Goal: Task Accomplishment & Management: Use online tool/utility

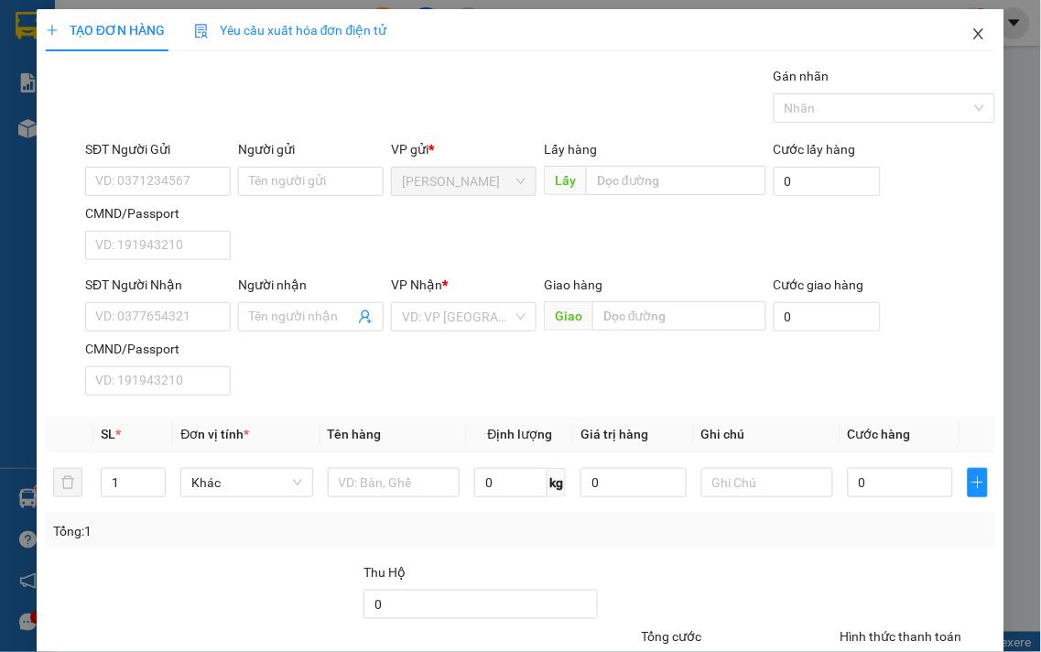
click at [972, 37] on icon "close" at bounding box center [979, 34] width 15 height 15
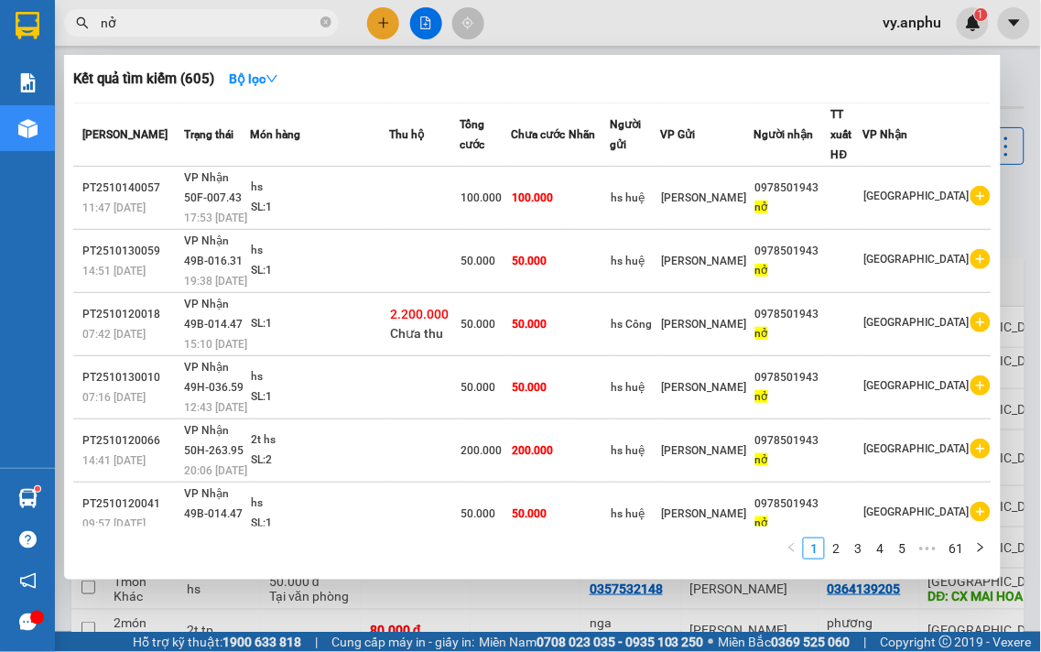
click at [276, 31] on input "nở" at bounding box center [209, 23] width 216 height 20
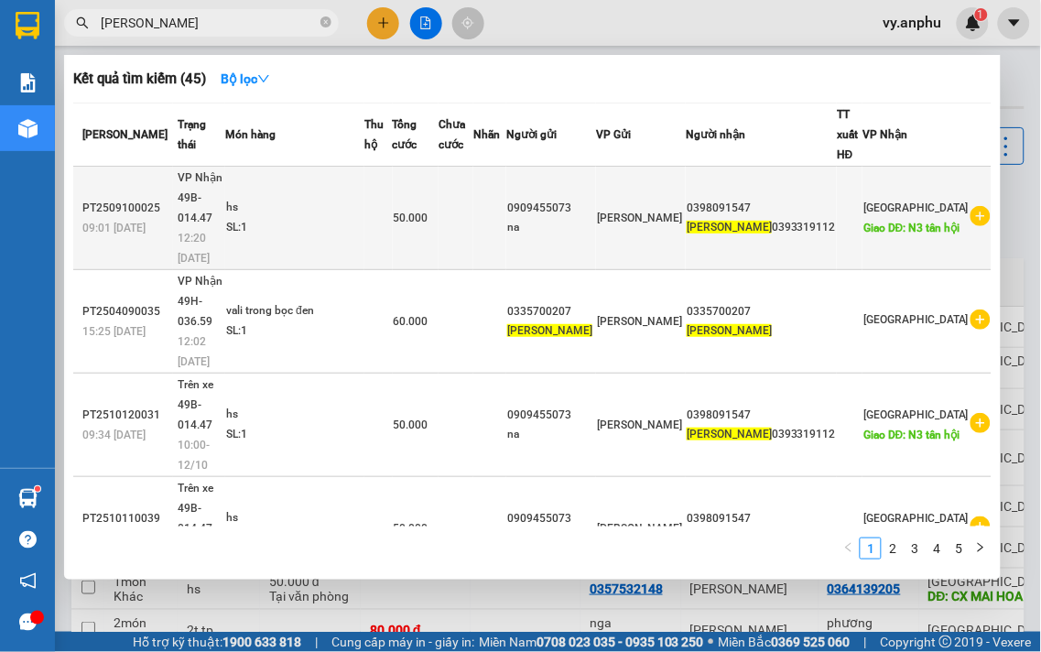
type input "[PERSON_NAME]"
click at [971, 206] on icon "plus-circle" at bounding box center [981, 216] width 20 height 20
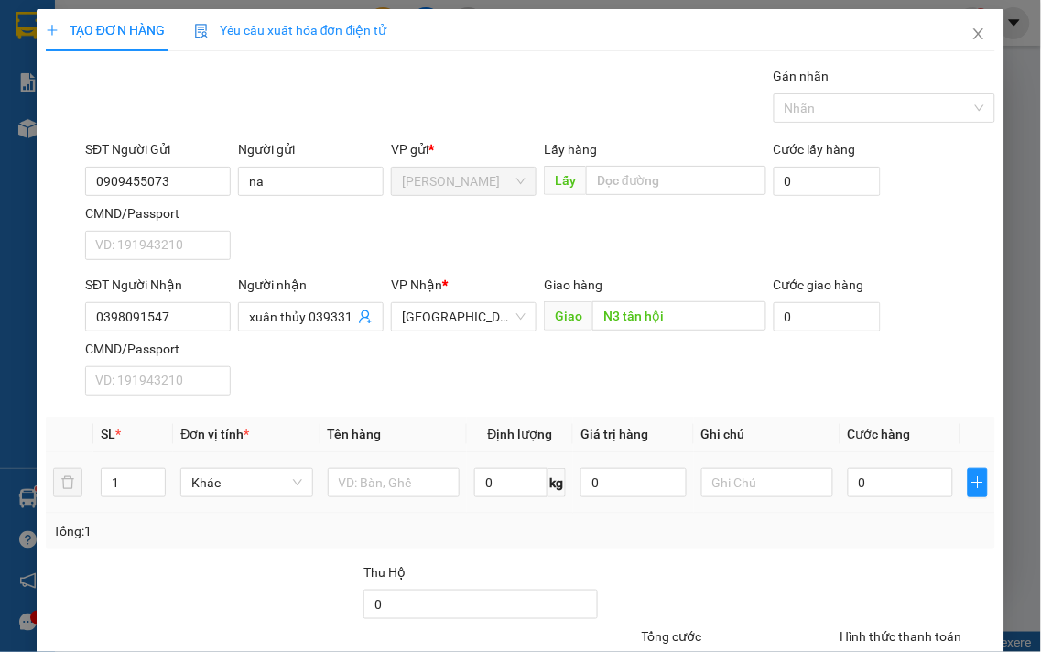
click at [396, 501] on td at bounding box center [394, 482] width 147 height 61
click at [395, 495] on input "text" at bounding box center [394, 482] width 132 height 29
type input "hs"
click at [908, 483] on input "0" at bounding box center [900, 482] width 105 height 29
type input "5"
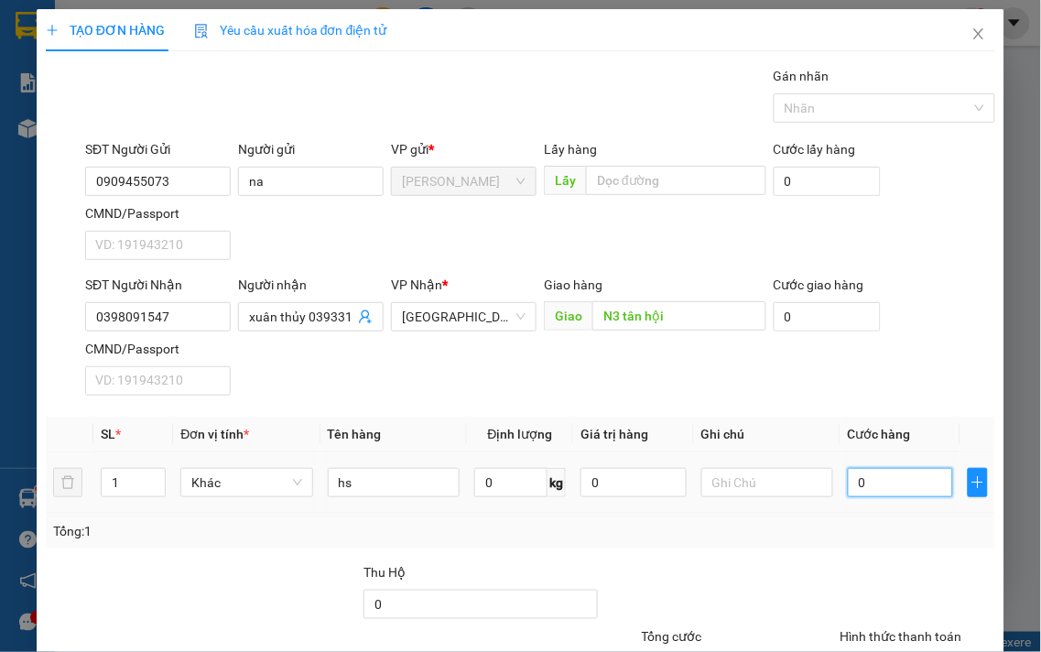
type input "5"
type input "50"
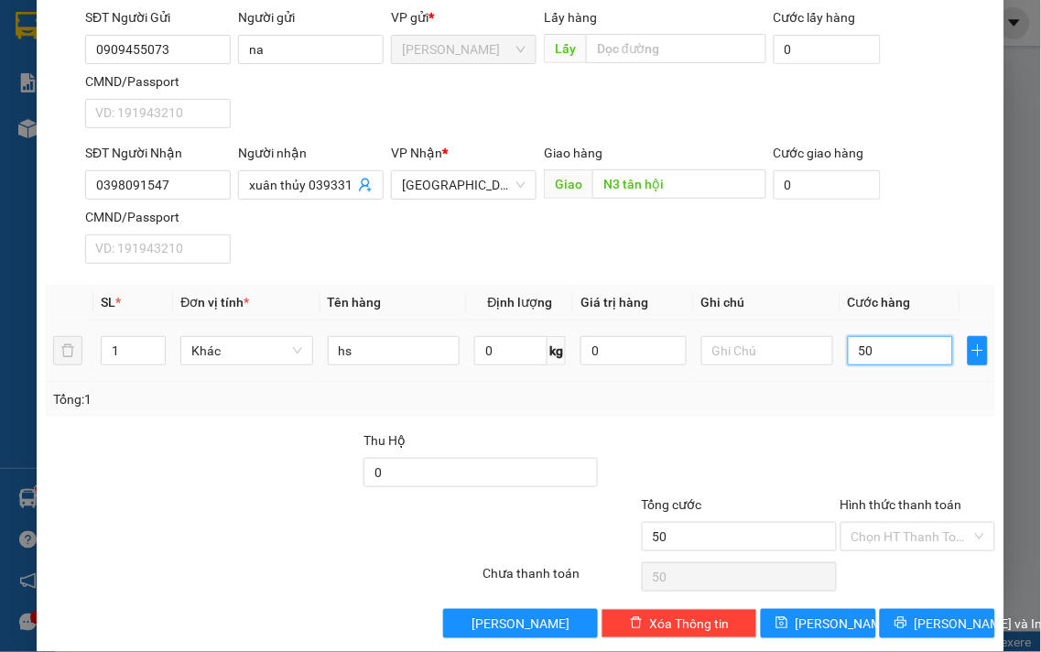
scroll to position [153, 0]
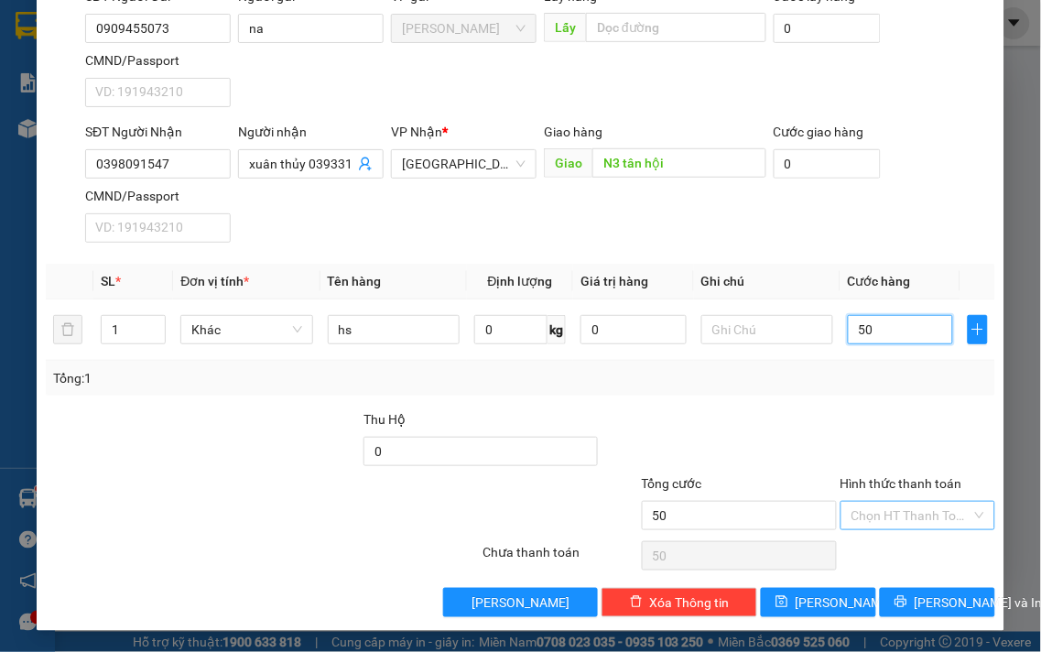
drag, startPoint x: 891, startPoint y: 499, endPoint x: 895, endPoint y: 509, distance: 10.7
click at [892, 504] on div "Chọn HT Thanh Toán" at bounding box center [919, 515] width 156 height 29
type input "50.000"
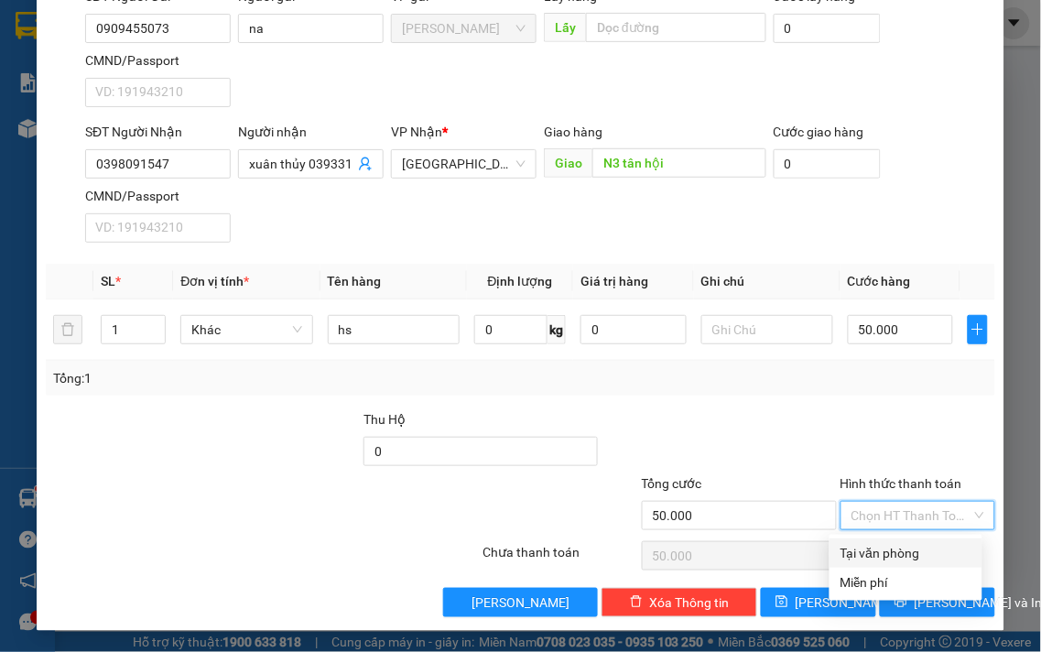
drag, startPoint x: 900, startPoint y: 544, endPoint x: 913, endPoint y: 583, distance: 41.4
click at [902, 554] on div "Tại văn phòng" at bounding box center [906, 553] width 131 height 20
type input "0"
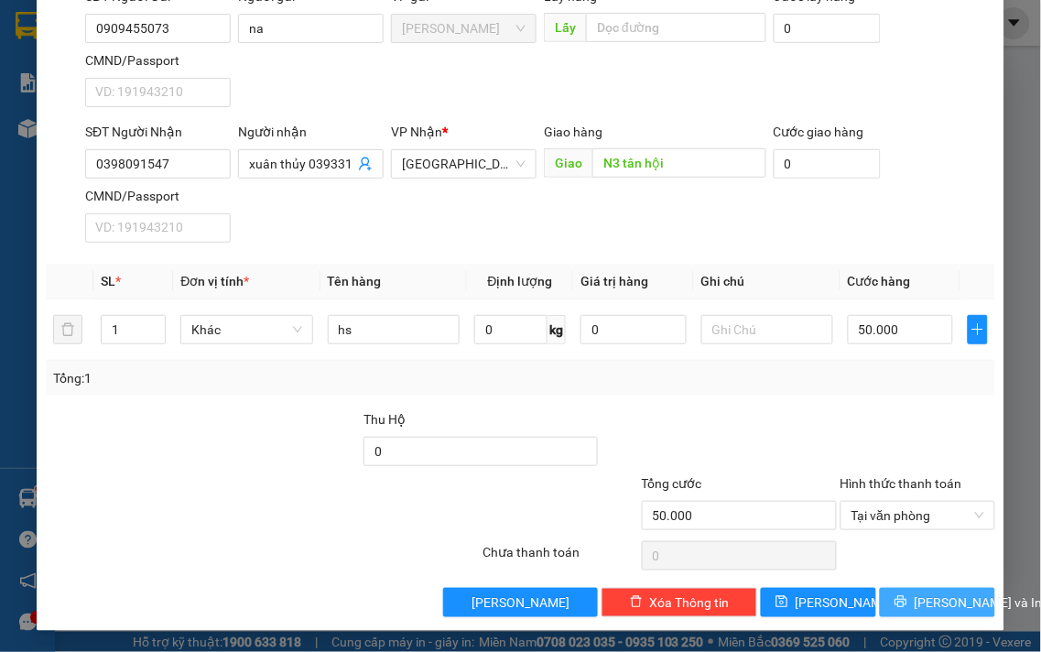
click at [917, 605] on span "[PERSON_NAME] và In" at bounding box center [979, 603] width 128 height 20
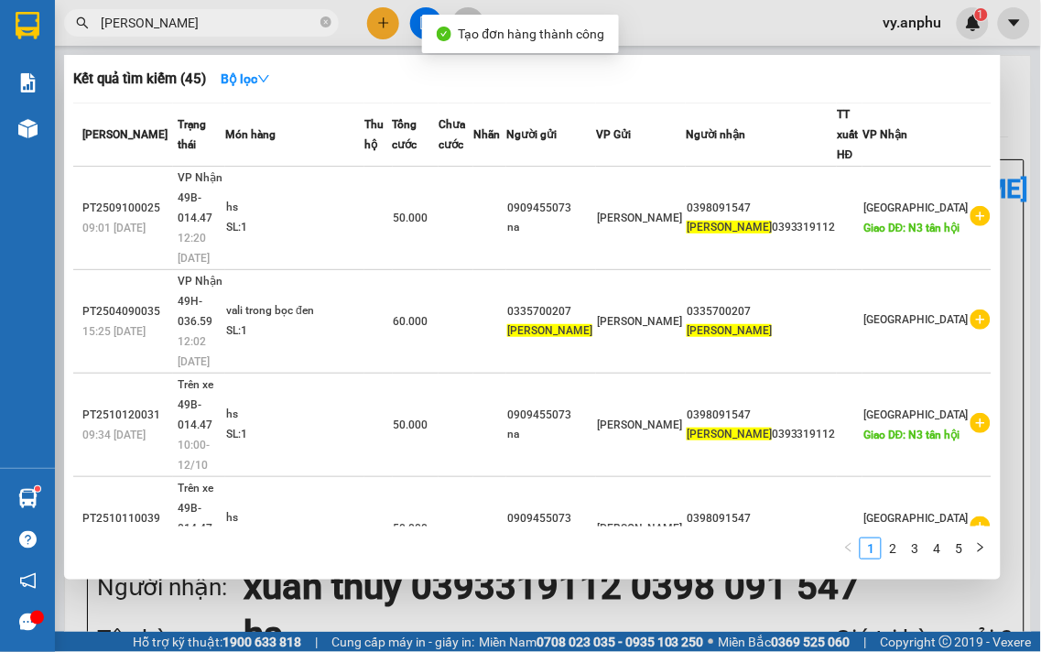
click at [623, 618] on div at bounding box center [520, 326] width 1041 height 652
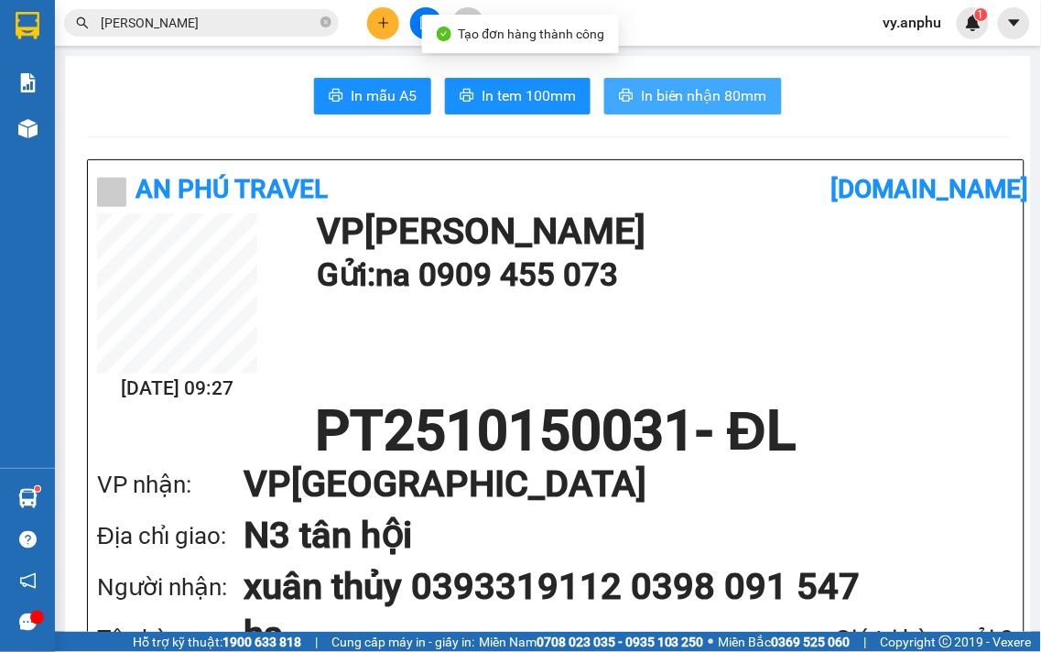
click at [619, 95] on icon "printer" at bounding box center [626, 95] width 15 height 15
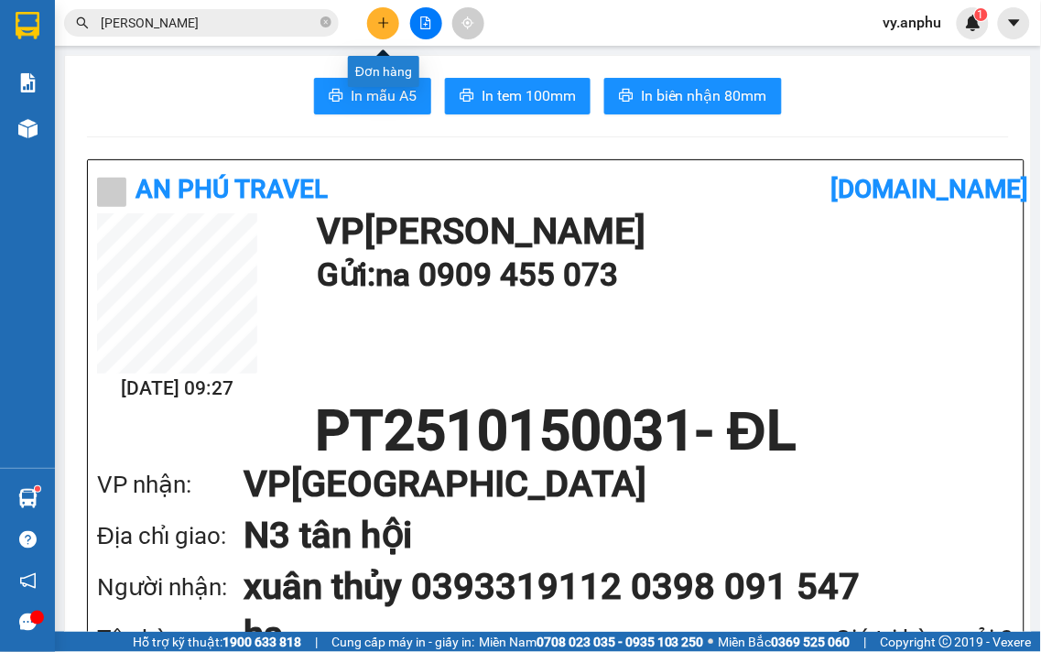
click at [374, 35] on button at bounding box center [383, 23] width 32 height 32
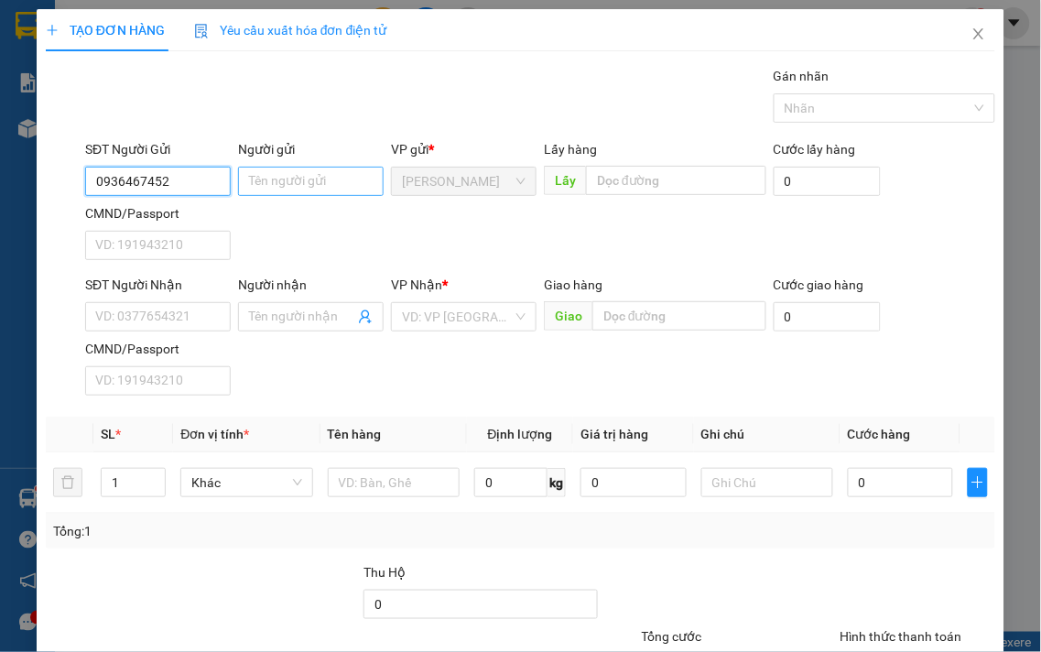
type input "0936467452"
click at [278, 183] on input "Người gửi" at bounding box center [311, 181] width 146 height 29
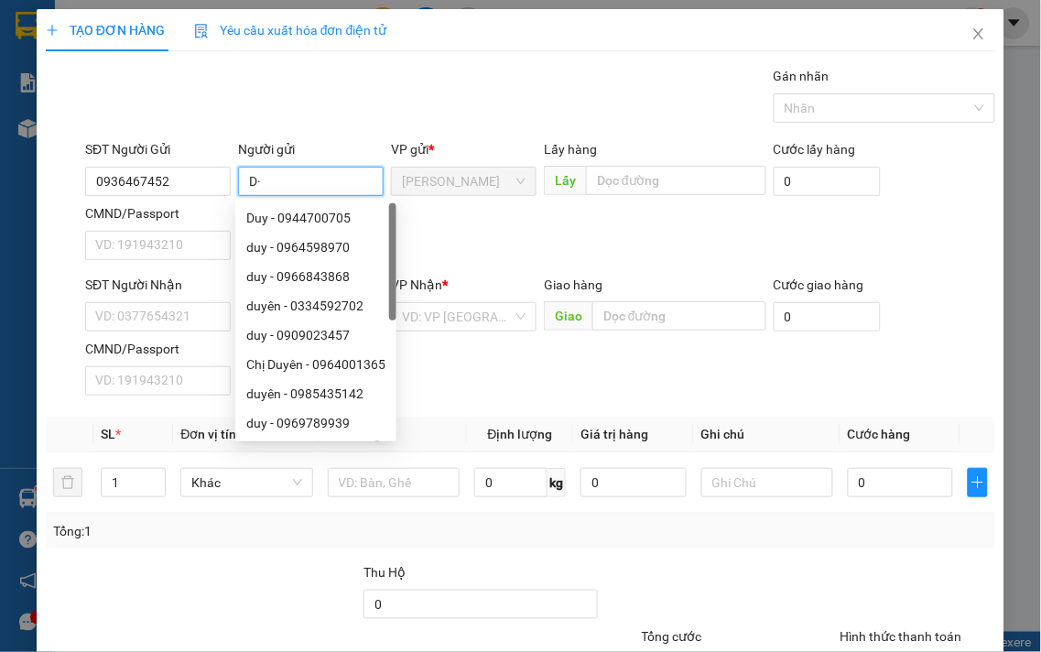
type input "D"
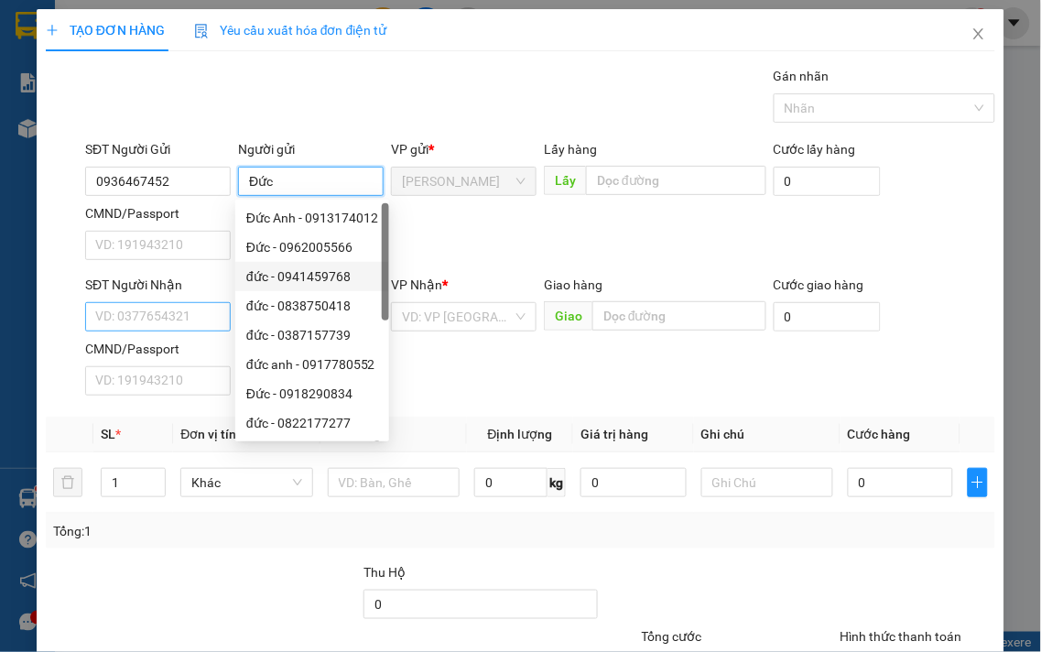
type input "Đức"
click at [212, 322] on input "SĐT Người Nhận" at bounding box center [158, 316] width 146 height 29
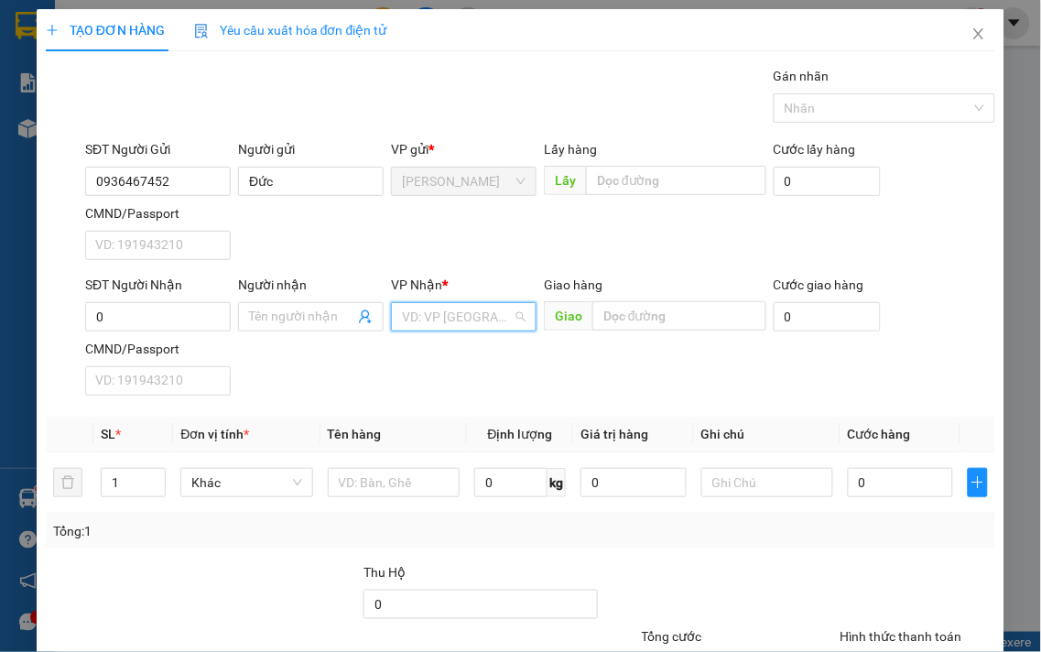
click at [467, 315] on input "search" at bounding box center [457, 316] width 111 height 27
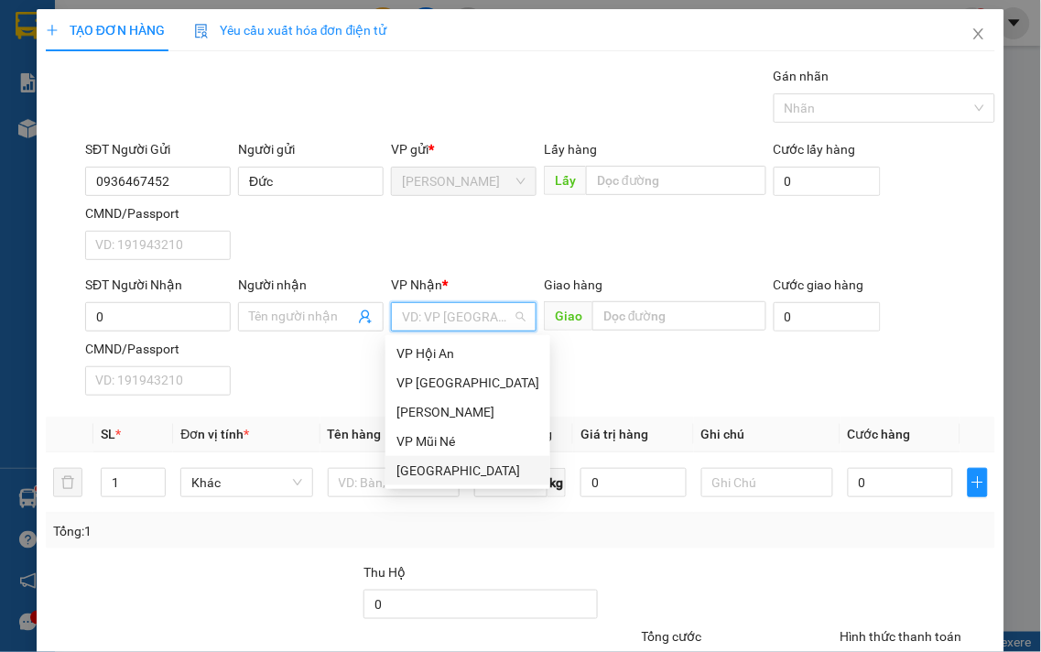
click at [433, 469] on div "[GEOGRAPHIC_DATA]" at bounding box center [468, 471] width 143 height 20
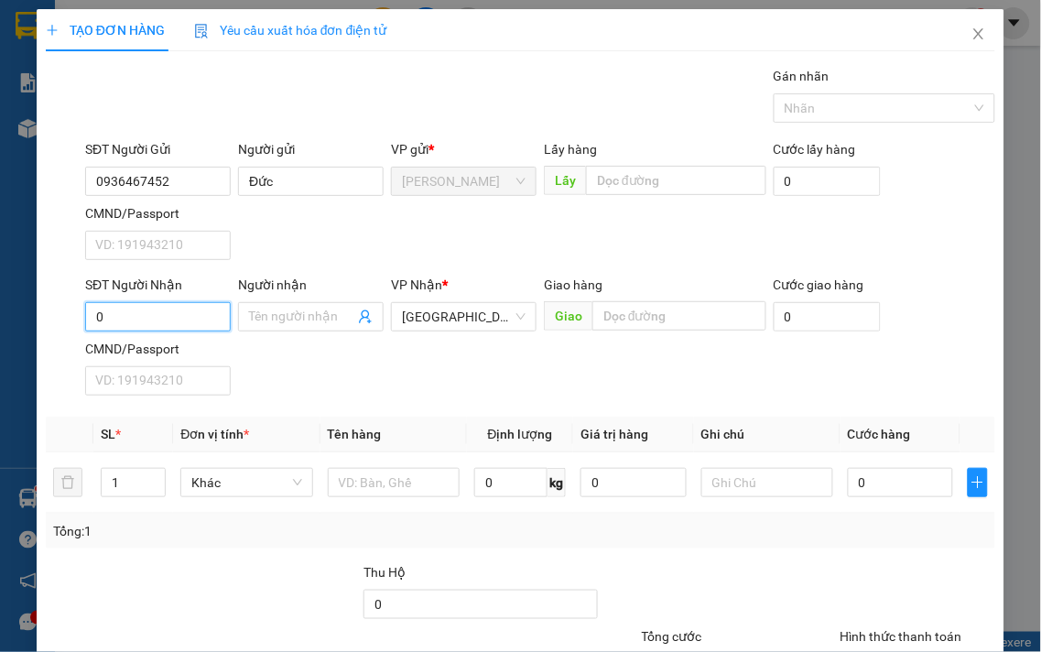
click at [200, 323] on input "0" at bounding box center [158, 316] width 146 height 29
type input "0355704031"
drag, startPoint x: 221, startPoint y: 355, endPoint x: 255, endPoint y: 344, distance: 35.6
click at [225, 355] on div "0355704031 - Bích Vy" at bounding box center [157, 354] width 147 height 29
type input "Bích Vy"
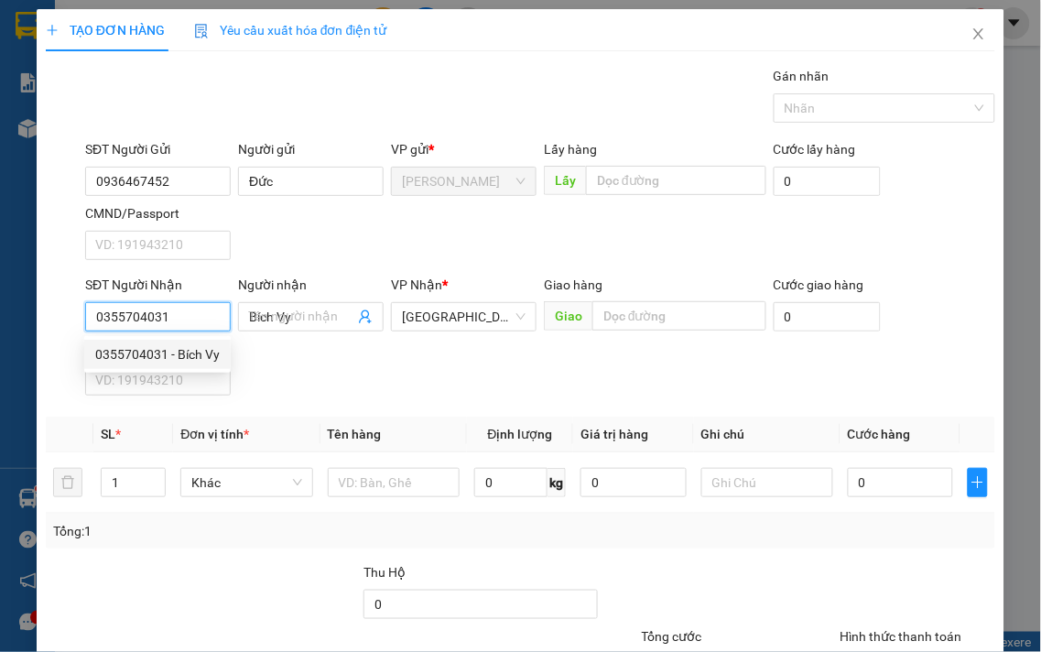
type input "40.000"
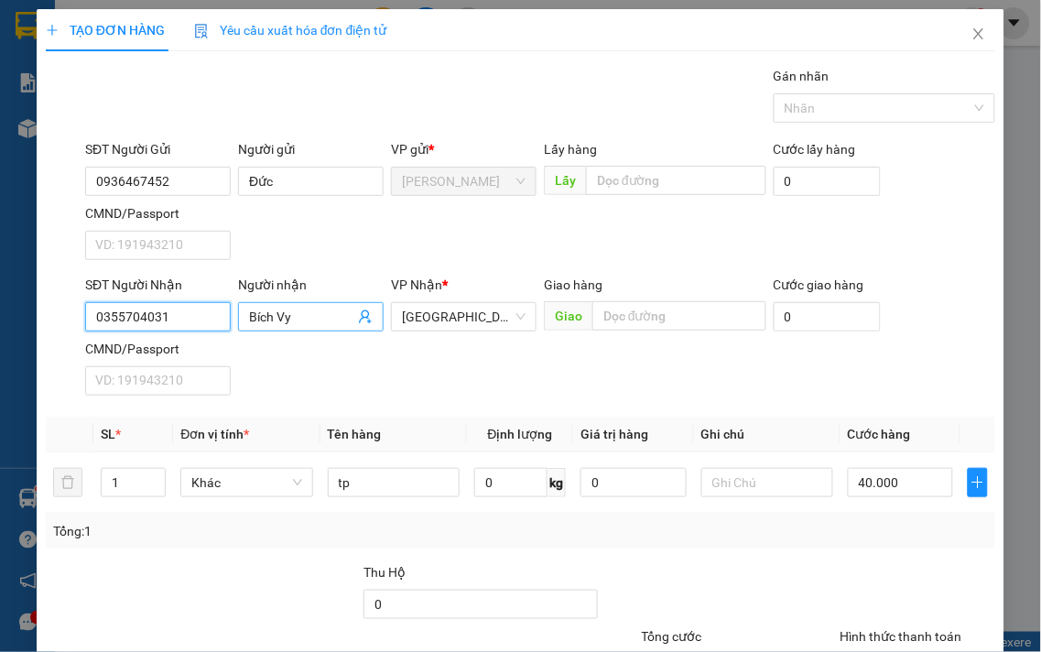
type input "0355704031"
click at [288, 317] on input "Bích Vy" at bounding box center [301, 317] width 105 height 20
type input "Bích Quý"
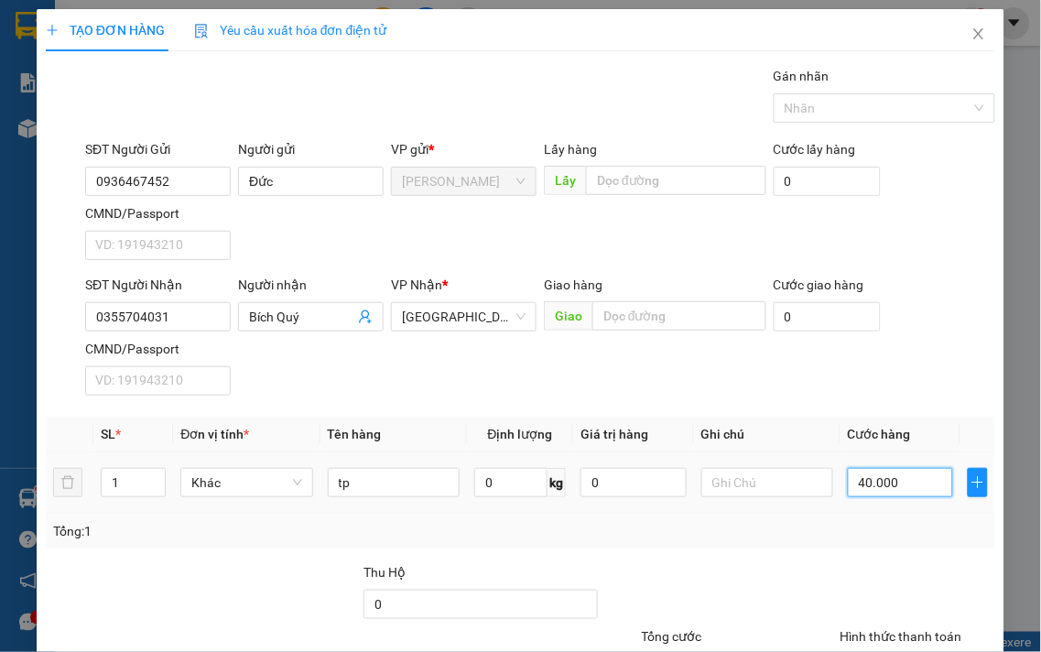
click at [929, 482] on input "40.000" at bounding box center [900, 482] width 105 height 29
type input "5"
type input "50"
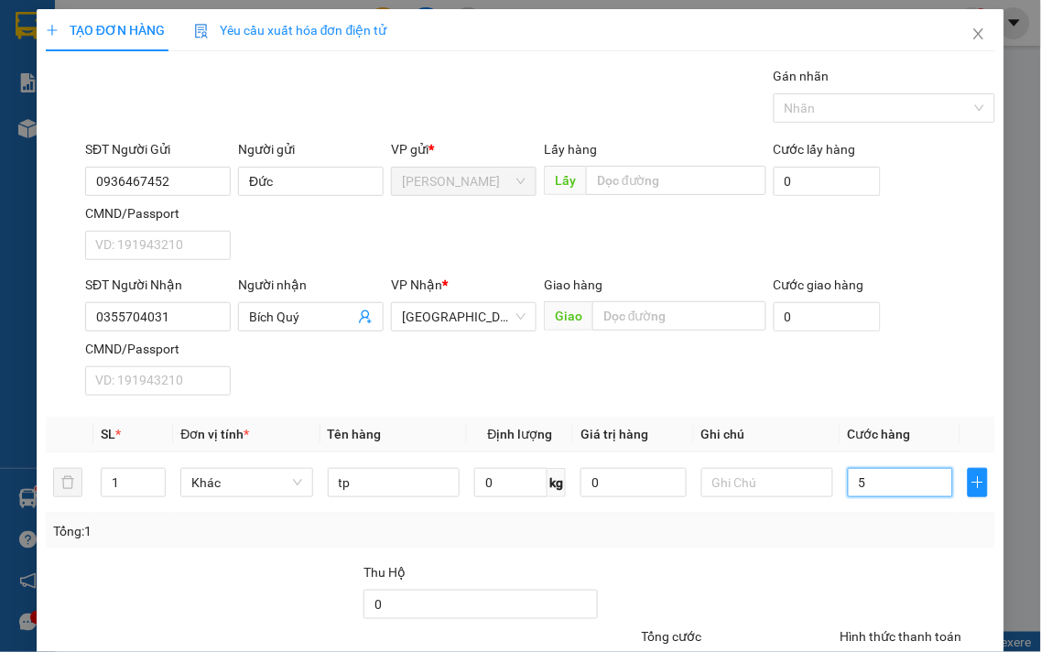
type input "50"
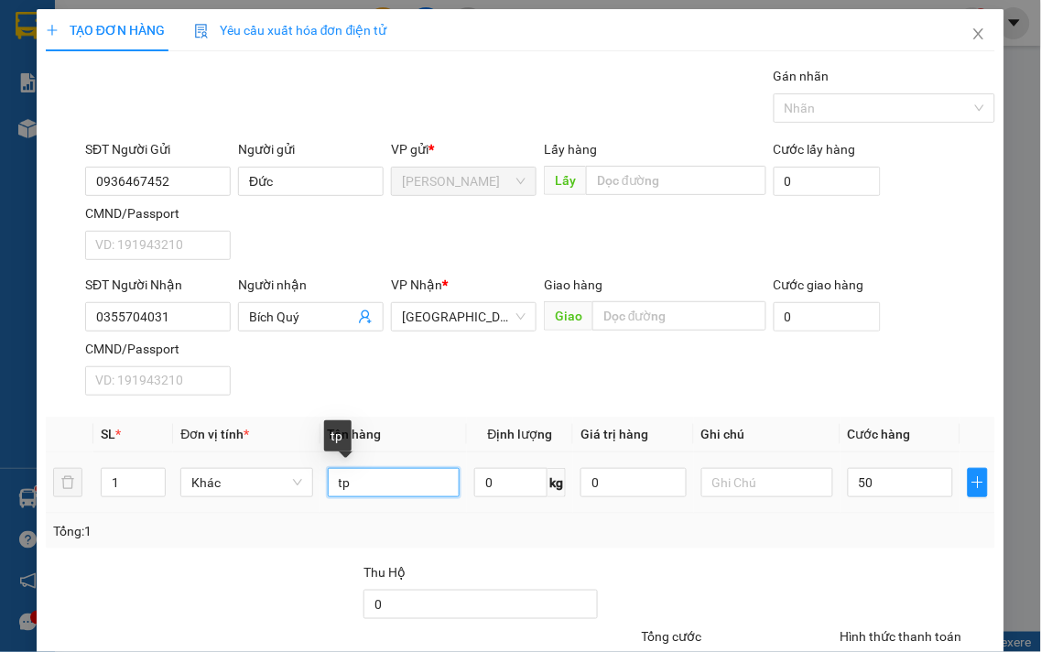
type input "50.000"
drag, startPoint x: 354, startPoint y: 483, endPoint x: 319, endPoint y: 487, distance: 36.0
click at [328, 487] on input "tp" at bounding box center [394, 482] width 132 height 29
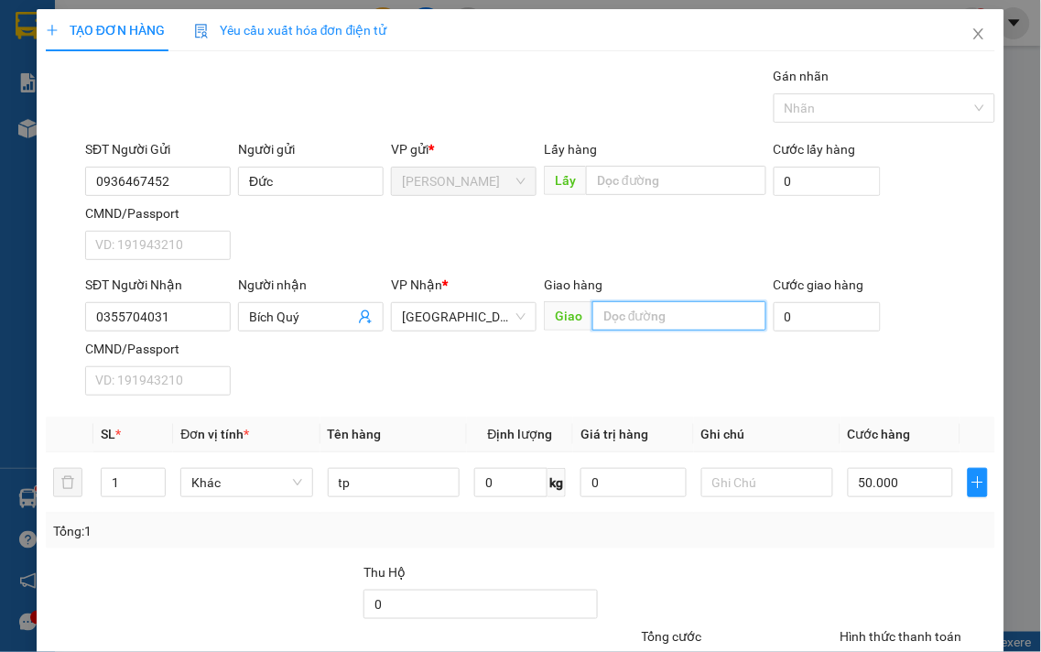
click at [621, 319] on input "text" at bounding box center [680, 315] width 174 height 29
click at [839, 564] on div at bounding box center [918, 594] width 159 height 64
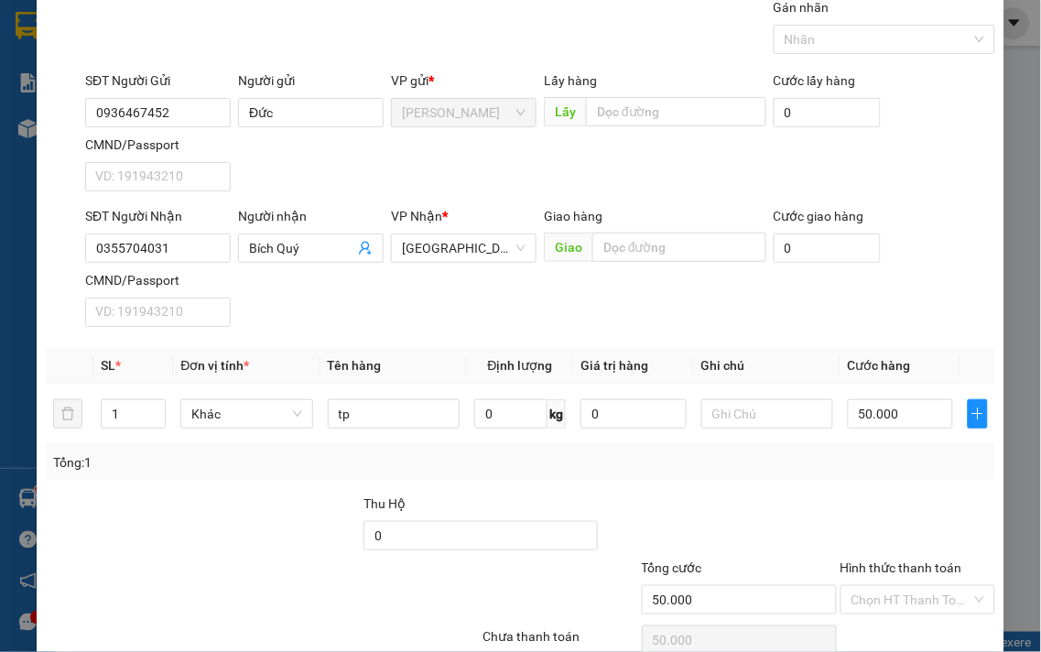
scroll to position [153, 0]
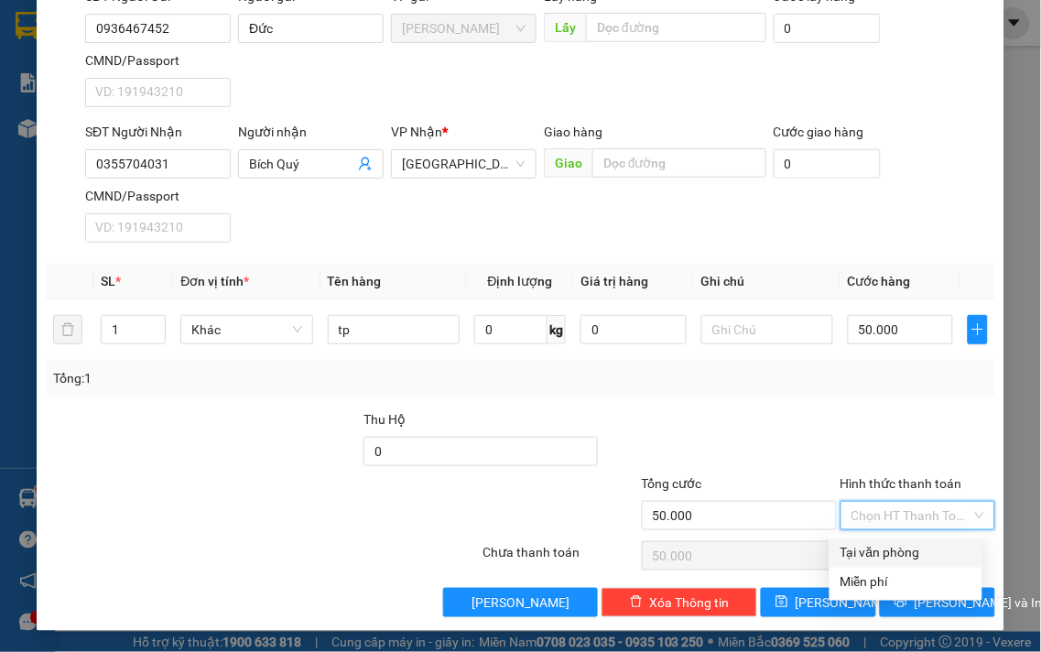
drag, startPoint x: 890, startPoint y: 520, endPoint x: 890, endPoint y: 537, distance: 16.5
click at [890, 522] on input "Hình thức thanh toán" at bounding box center [912, 515] width 121 height 27
click at [890, 538] on div "Tại văn phòng" at bounding box center [906, 552] width 153 height 29
type input "0"
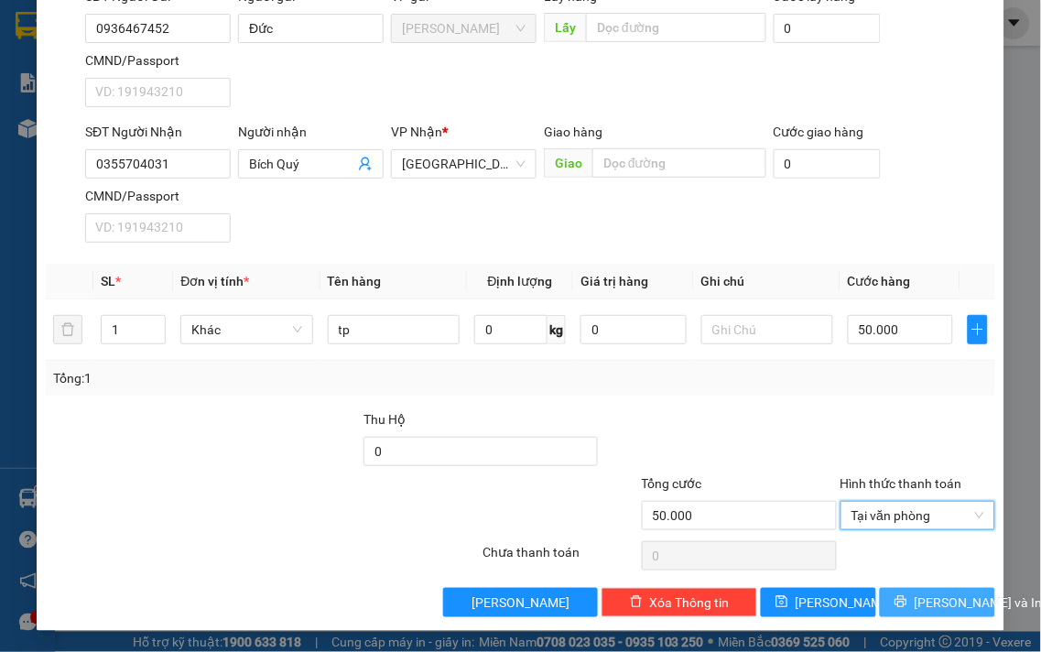
click at [919, 612] on button "[PERSON_NAME] và In" at bounding box center [937, 602] width 115 height 29
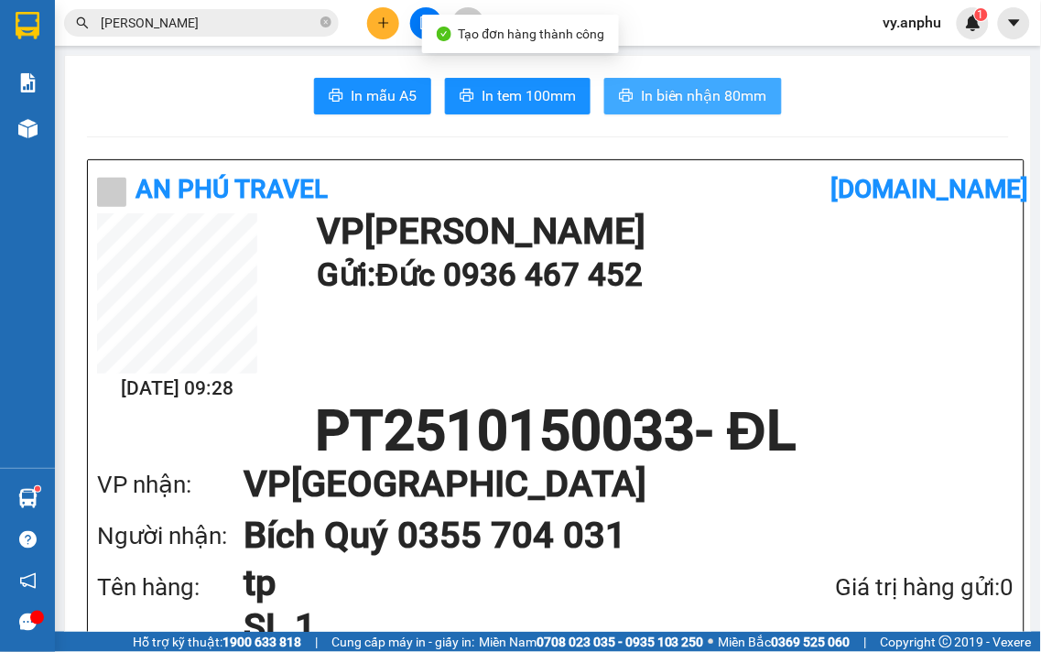
click at [690, 99] on span "In biên nhận 80mm" at bounding box center [704, 95] width 126 height 23
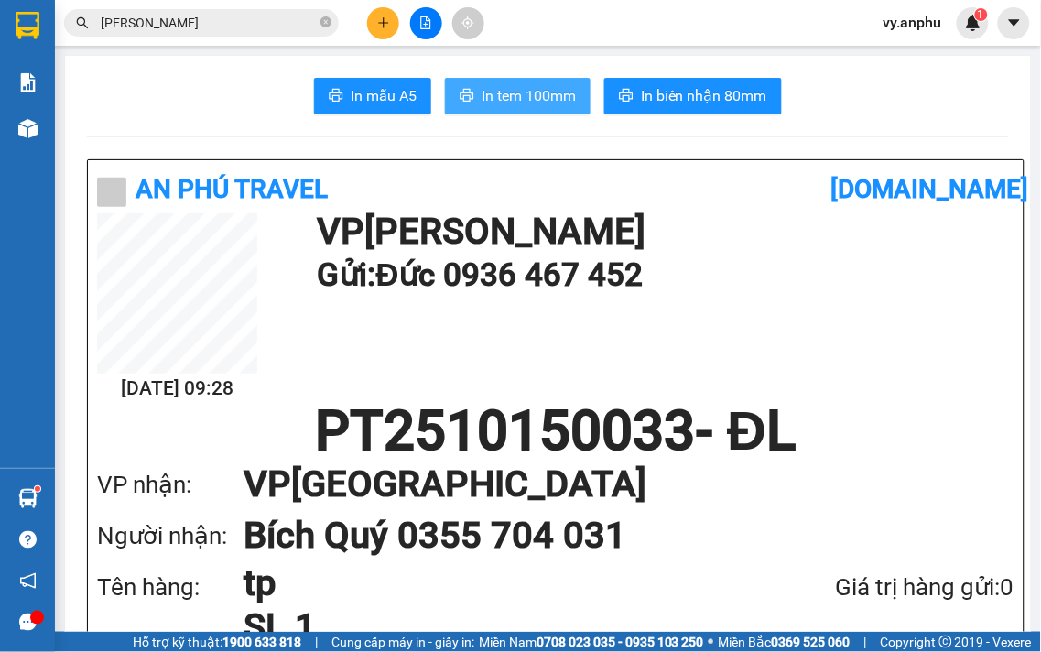
click at [501, 89] on span "In tem 100mm" at bounding box center [529, 95] width 94 height 23
click at [378, 29] on button at bounding box center [383, 23] width 32 height 32
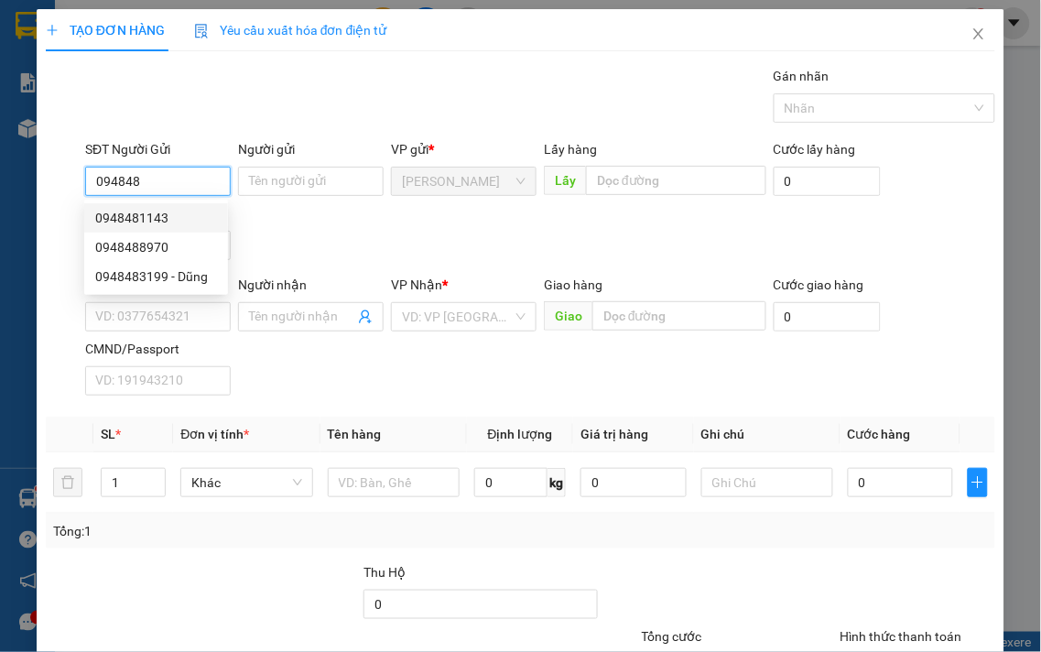
click at [175, 223] on div "0948481143" at bounding box center [156, 218] width 122 height 20
type input "0948481143"
type input "0933709769"
type input "kha"
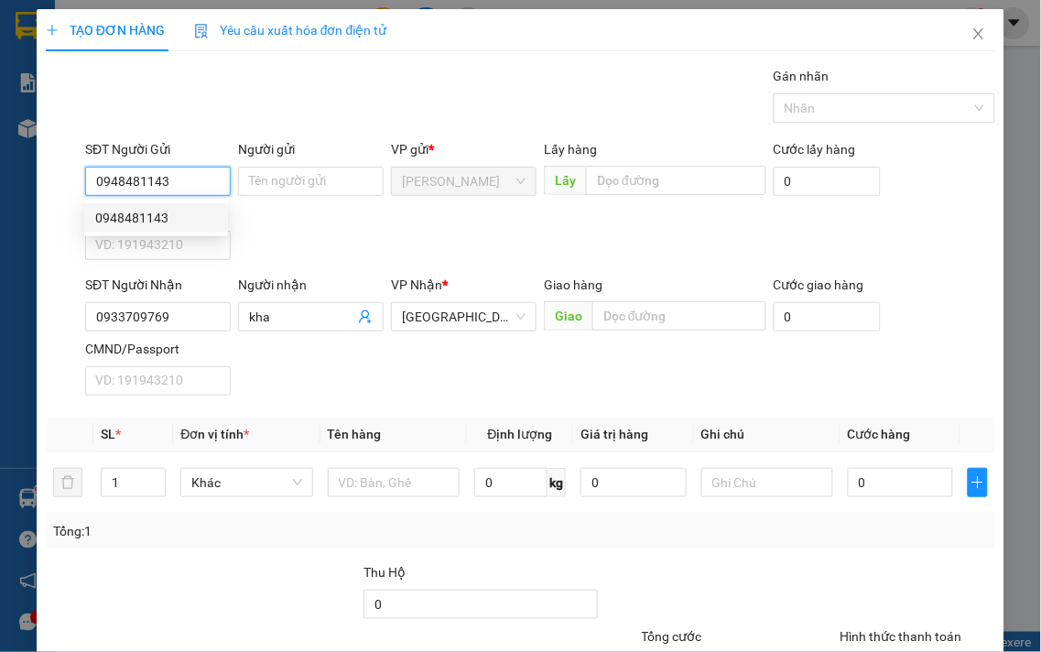
type input "30.000"
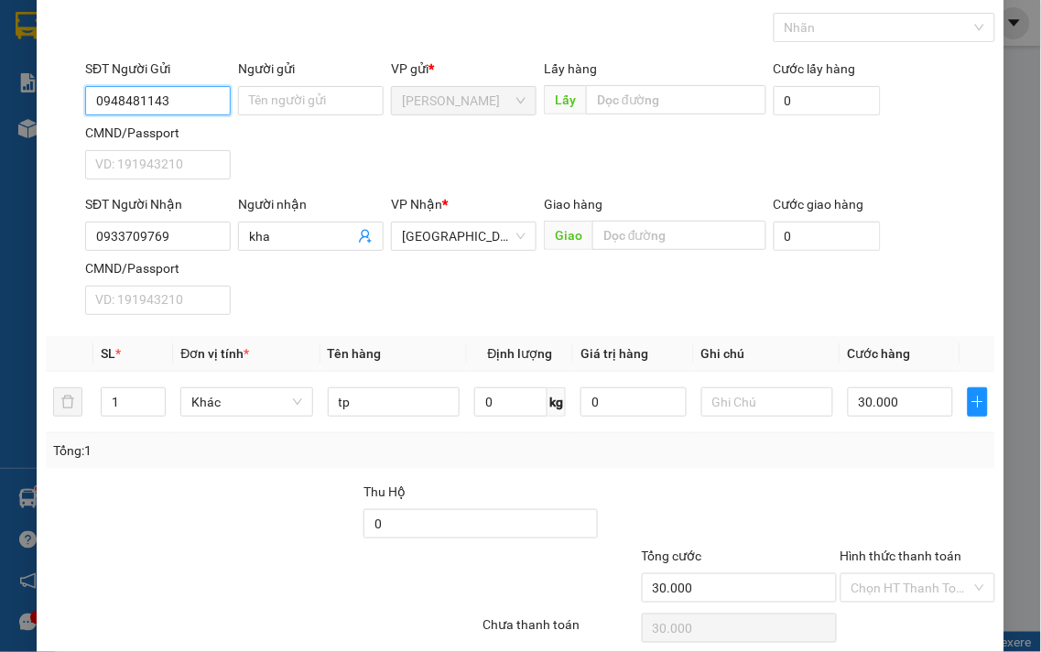
scroll to position [153, 0]
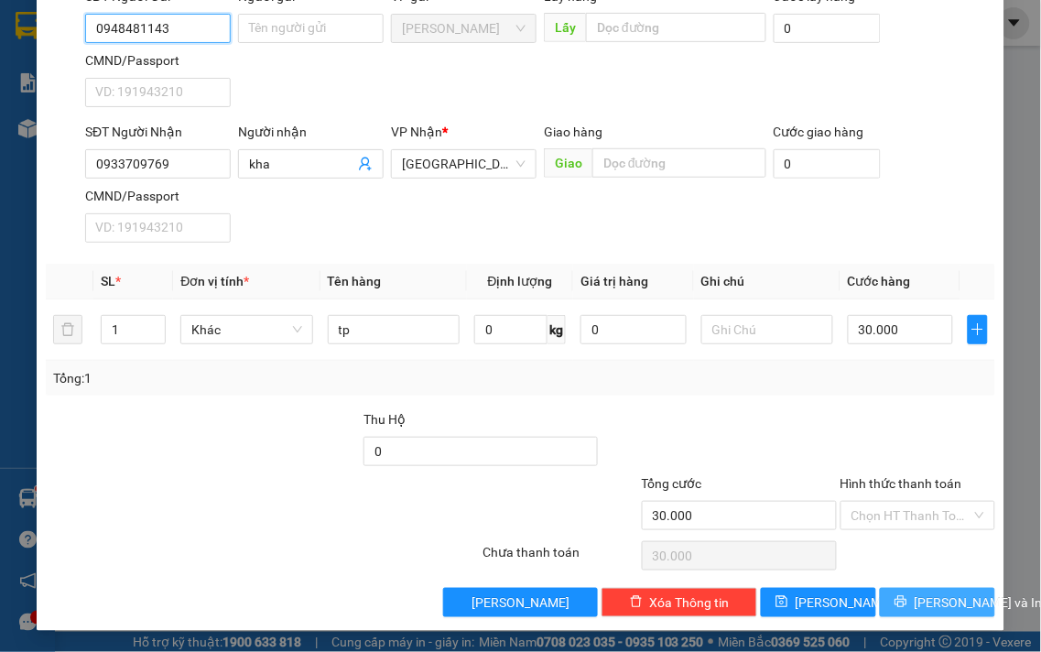
type input "0948481143"
click at [916, 595] on span "[PERSON_NAME] và In" at bounding box center [979, 603] width 128 height 20
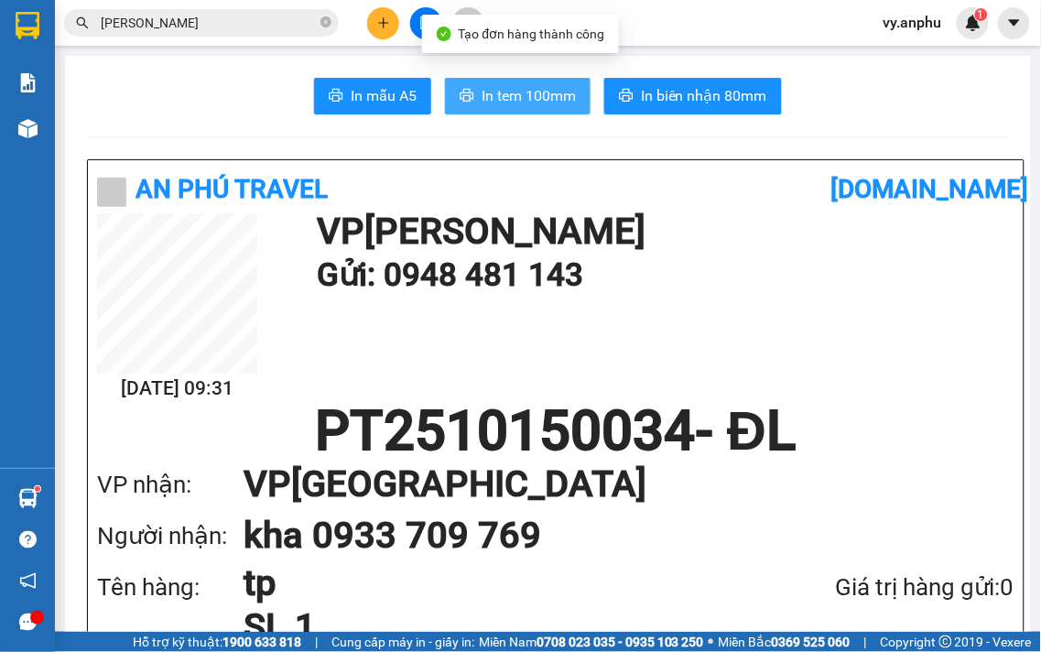
click at [527, 97] on span "In tem 100mm" at bounding box center [529, 95] width 94 height 23
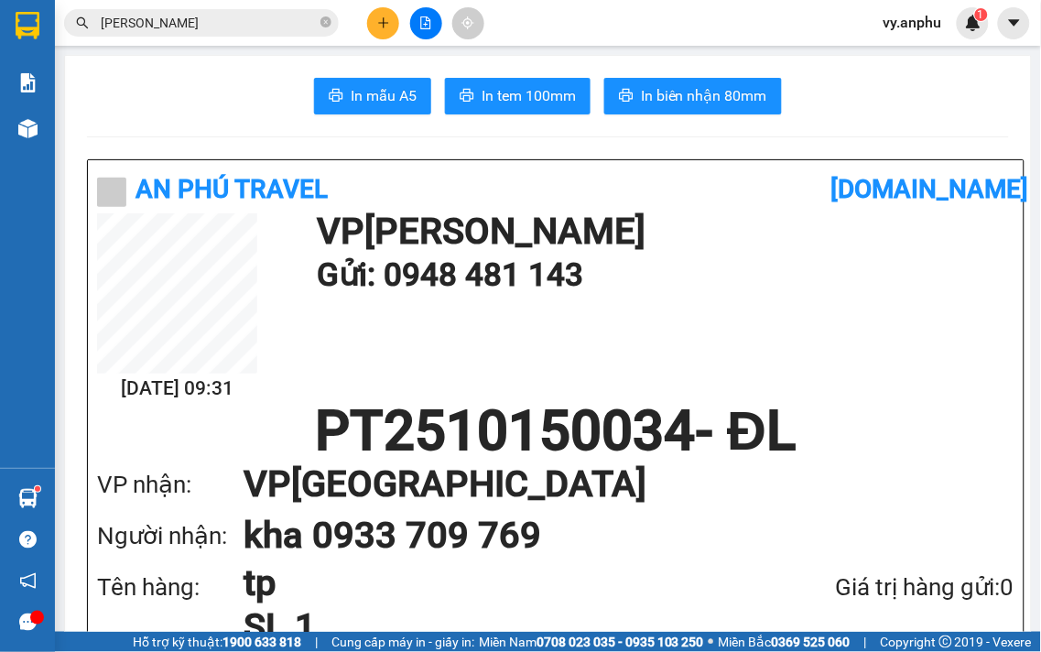
click at [385, 27] on icon "plus" at bounding box center [383, 22] width 13 height 13
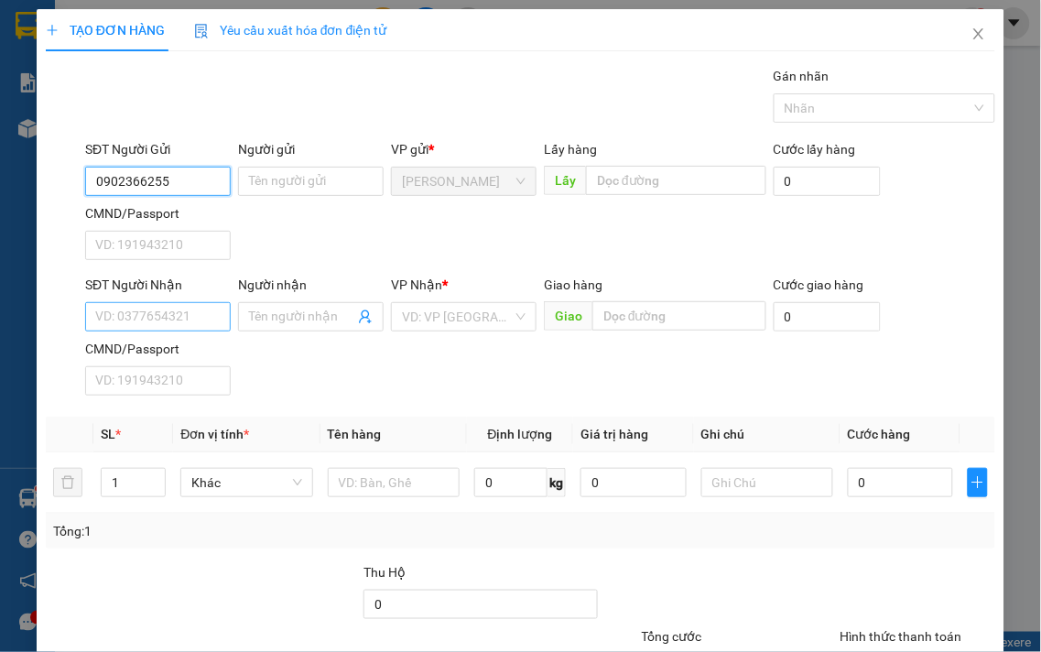
type input "0902366255"
click at [220, 310] on input "SĐT Người Nhận" at bounding box center [158, 316] width 146 height 29
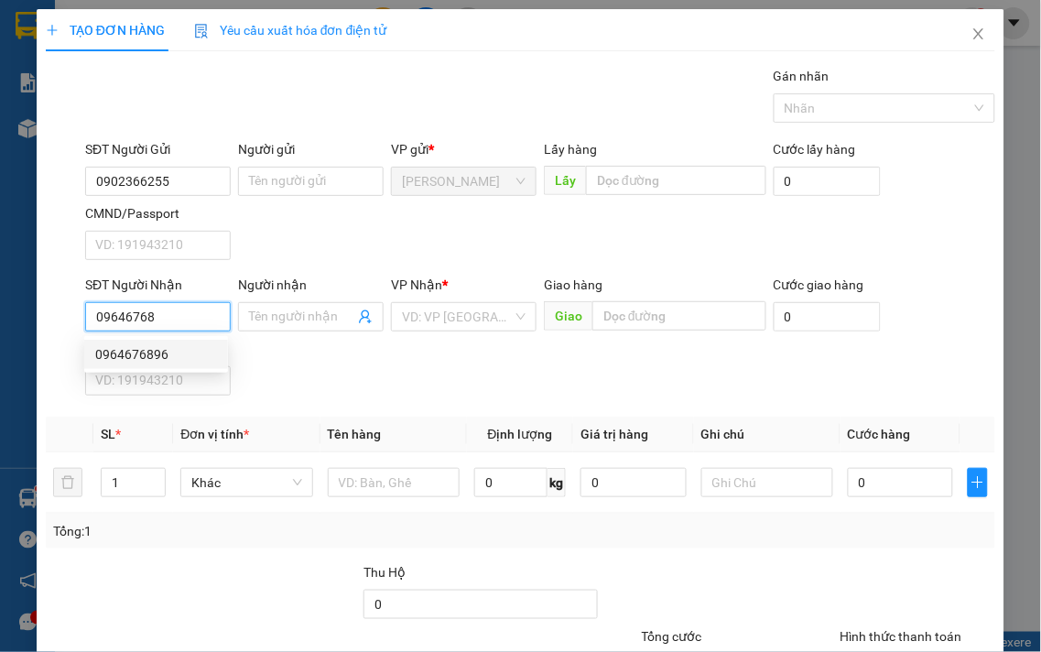
click at [149, 362] on div "0964676896" at bounding box center [156, 354] width 122 height 20
type input "0964676896"
type input "320.000"
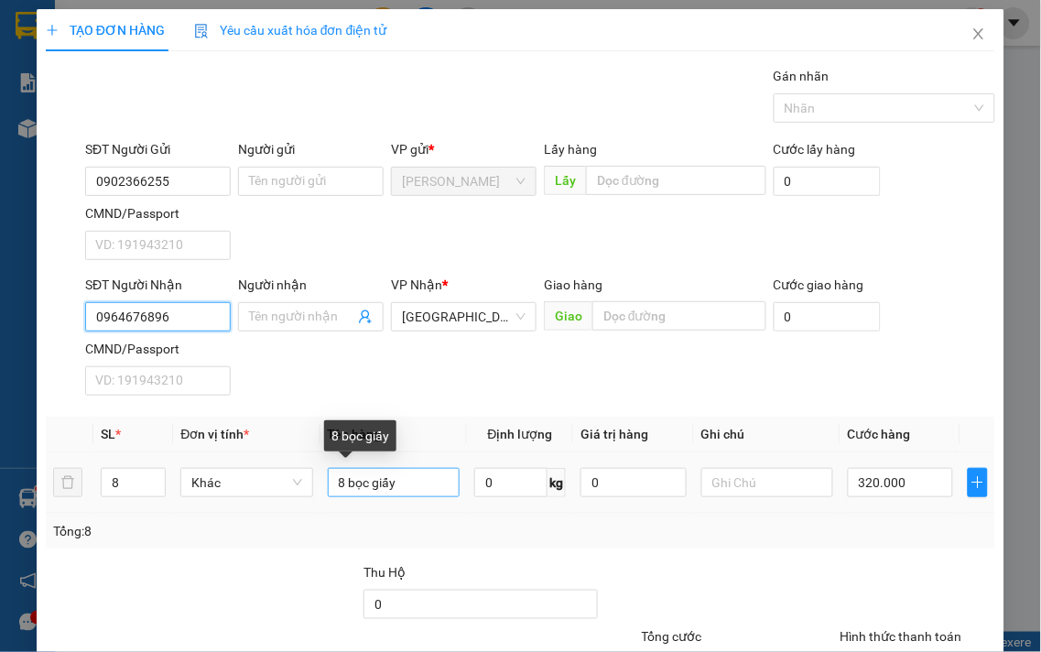
type input "0964676896"
click at [428, 485] on input "8 bọc giấy" at bounding box center [394, 482] width 132 height 29
drag, startPoint x: 343, startPoint y: 489, endPoint x: 277, endPoint y: 483, distance: 66.2
click at [279, 484] on tr "8 Khác 8 bọc giấy 0 kg 0 320.000" at bounding box center [521, 482] width 950 height 61
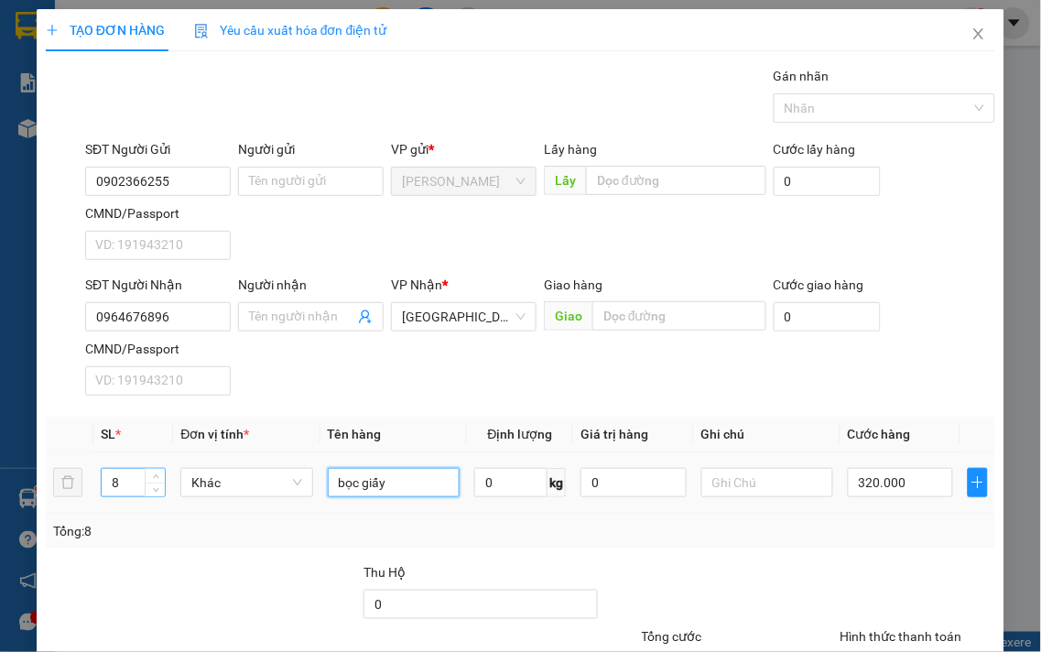
type input "bọc giấy"
drag, startPoint x: 117, startPoint y: 482, endPoint x: 94, endPoint y: 484, distance: 23.0
click at [95, 484] on td "8" at bounding box center [133, 482] width 80 height 61
type input "1"
click at [900, 493] on input "320.000" at bounding box center [900, 482] width 105 height 29
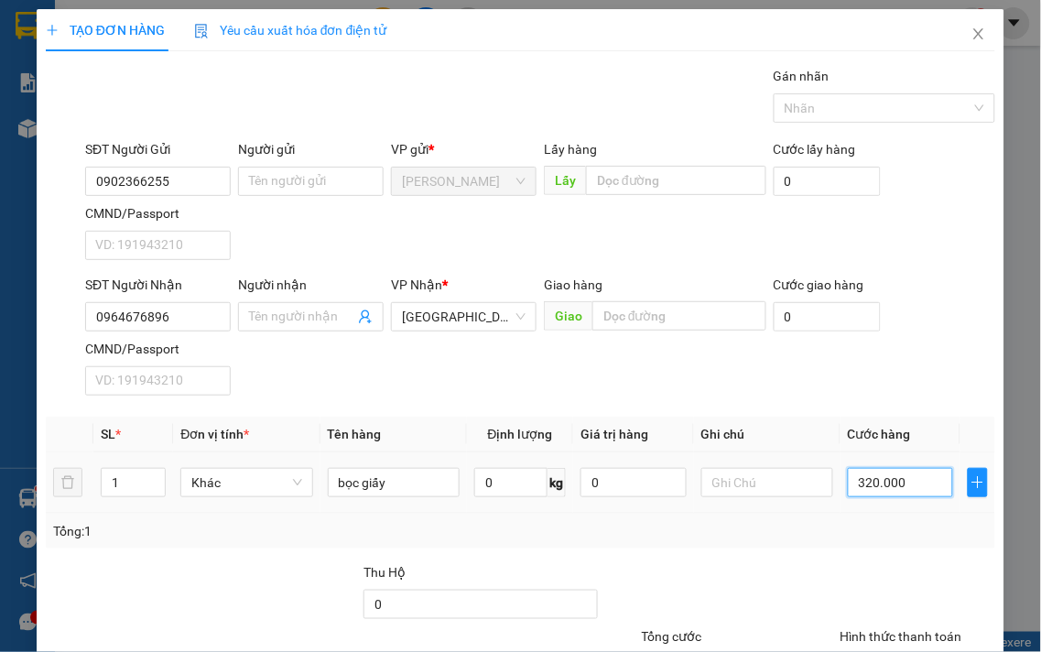
type input "4"
type input "40"
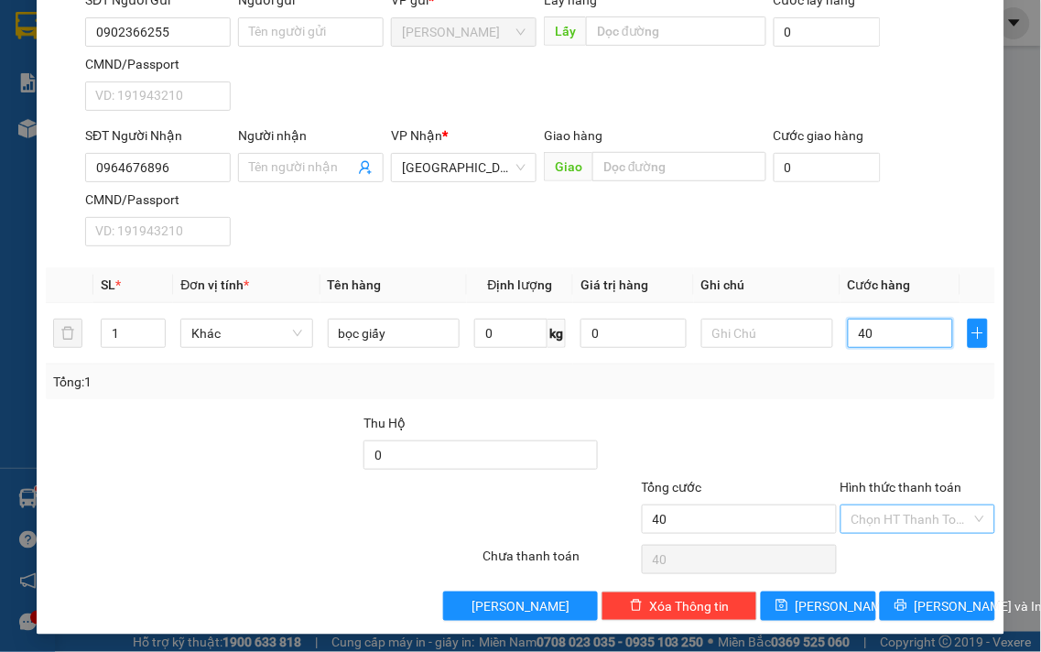
scroll to position [153, 0]
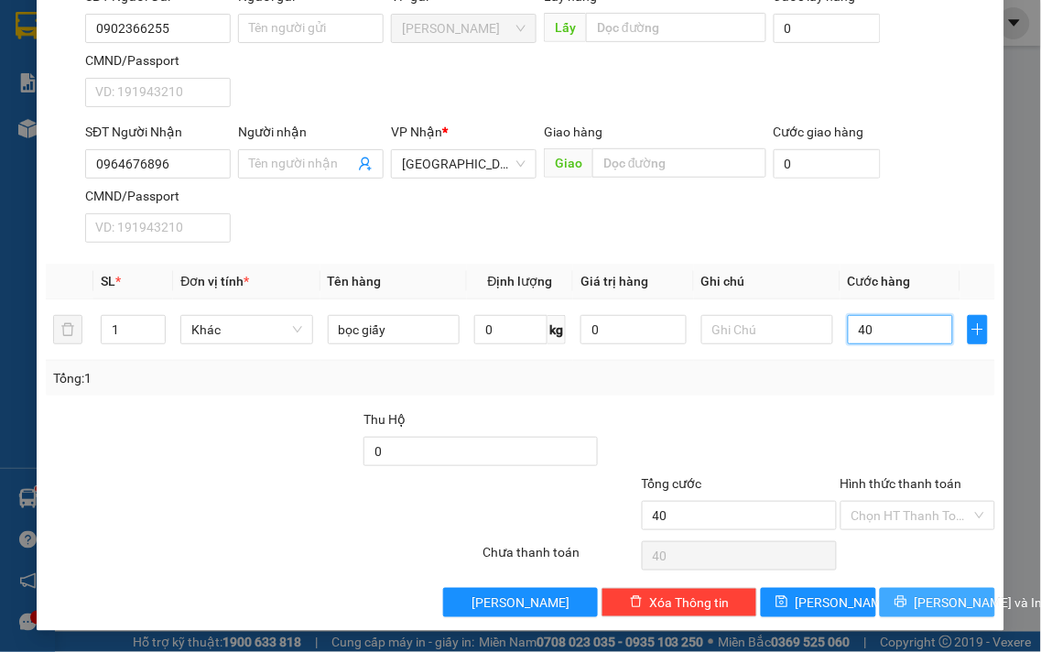
type input "40"
type input "40.000"
click at [950, 597] on span "[PERSON_NAME] và In" at bounding box center [979, 603] width 128 height 20
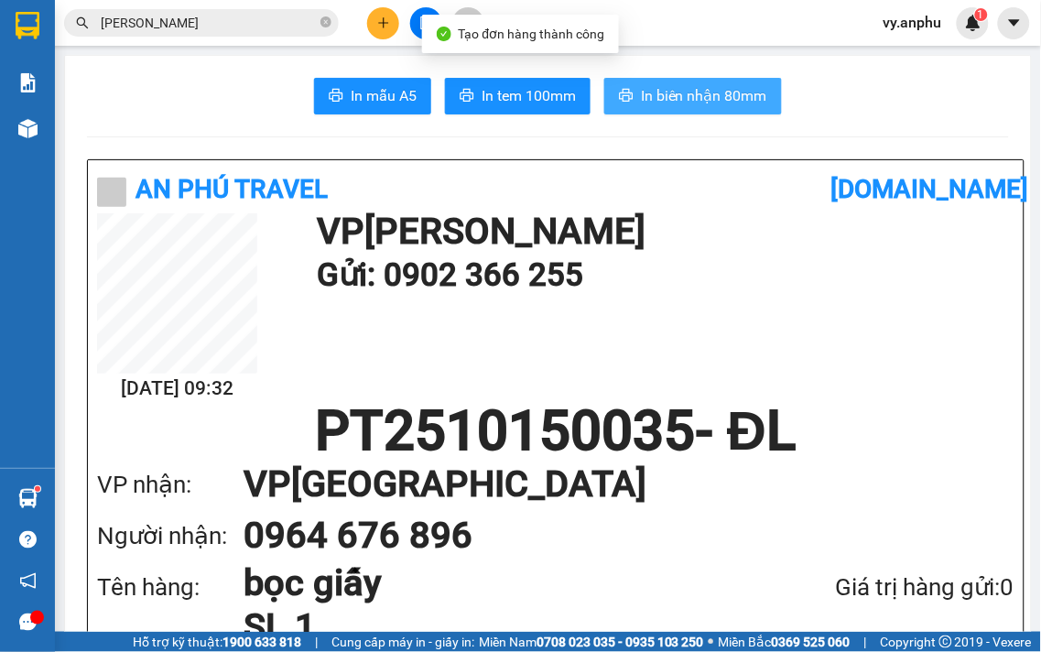
click at [663, 97] on span "In biên nhận 80mm" at bounding box center [704, 95] width 126 height 23
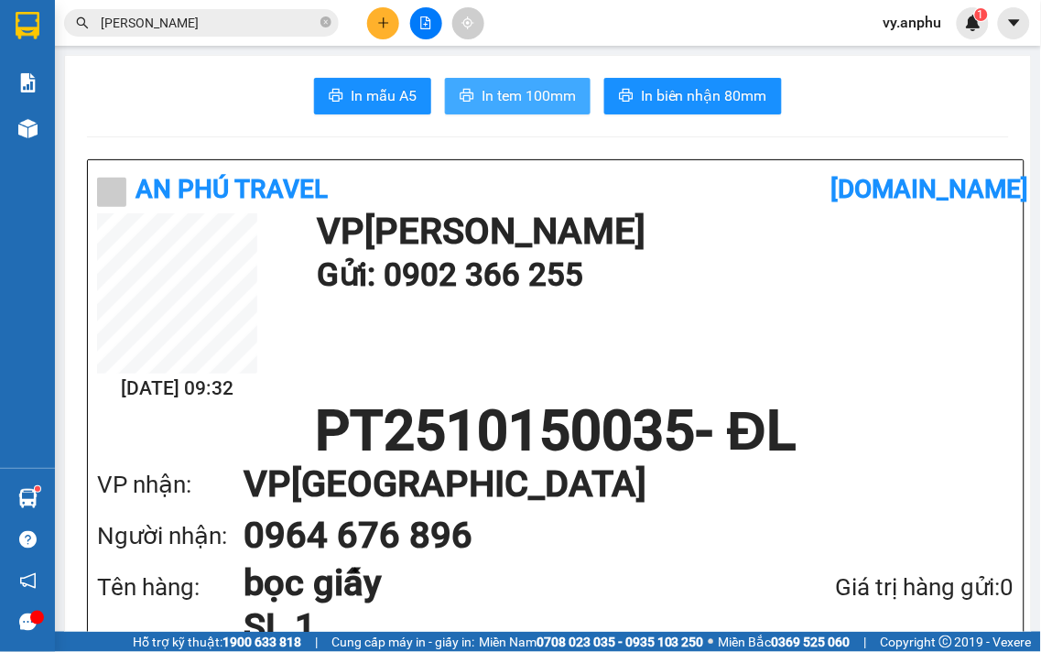
click at [528, 84] on span "In tem 100mm" at bounding box center [529, 95] width 94 height 23
click at [189, 26] on input "[PERSON_NAME]" at bounding box center [209, 23] width 216 height 20
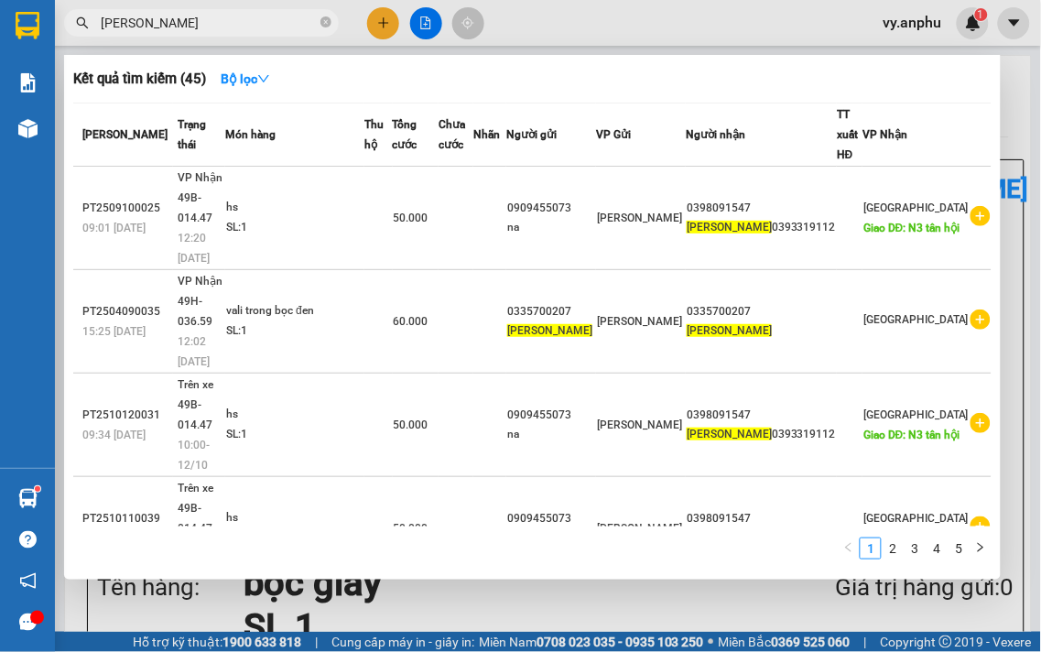
click at [189, 26] on input "[PERSON_NAME]" at bounding box center [209, 23] width 216 height 20
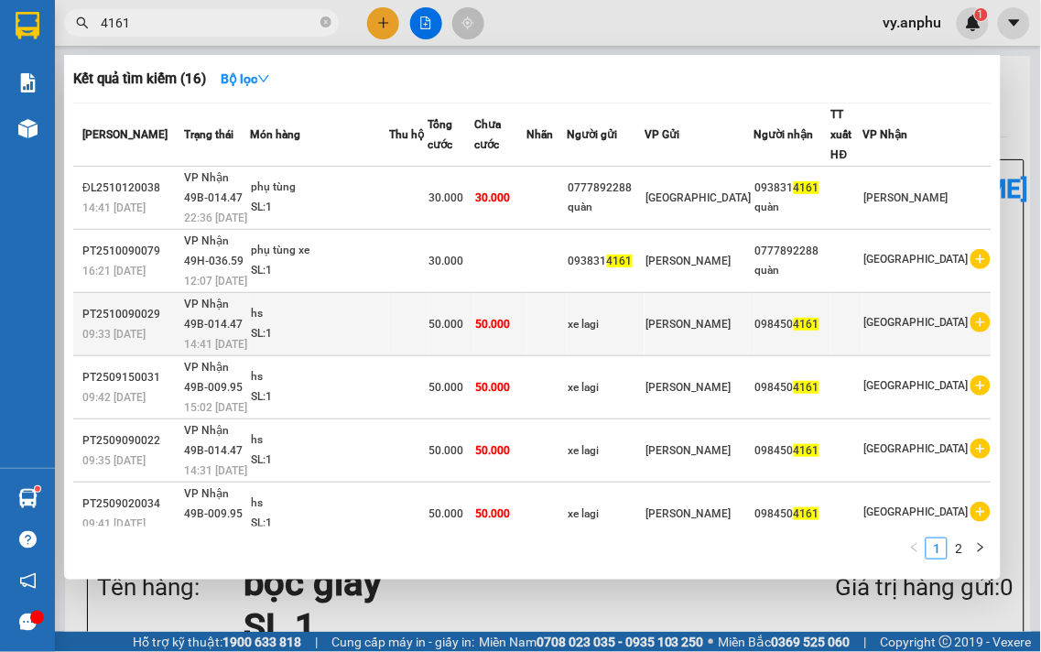
type input "4161"
click at [972, 312] on icon "plus-circle" at bounding box center [981, 322] width 20 height 20
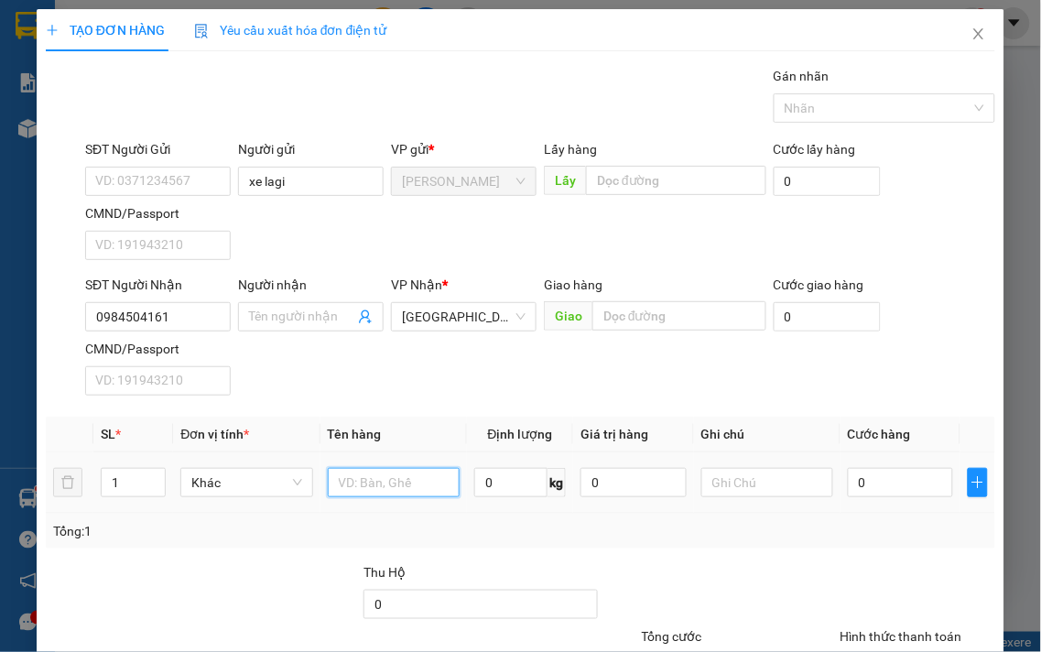
click at [395, 480] on input "text" at bounding box center [394, 482] width 132 height 29
type input "hs"
click at [908, 480] on input "0" at bounding box center [900, 482] width 105 height 29
type input "5"
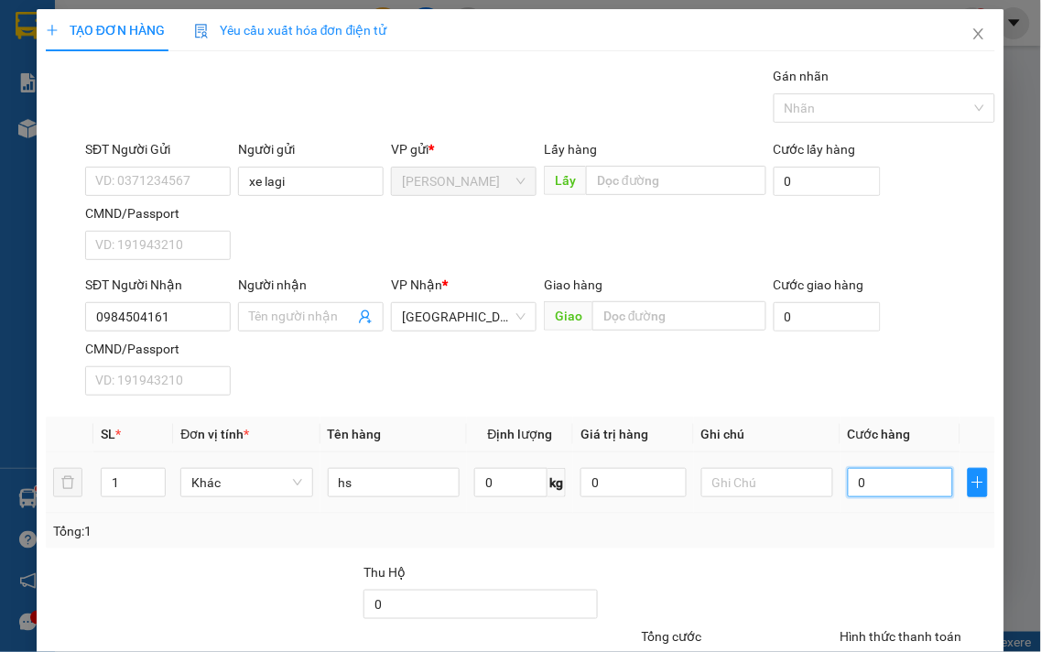
type input "5"
type input "50"
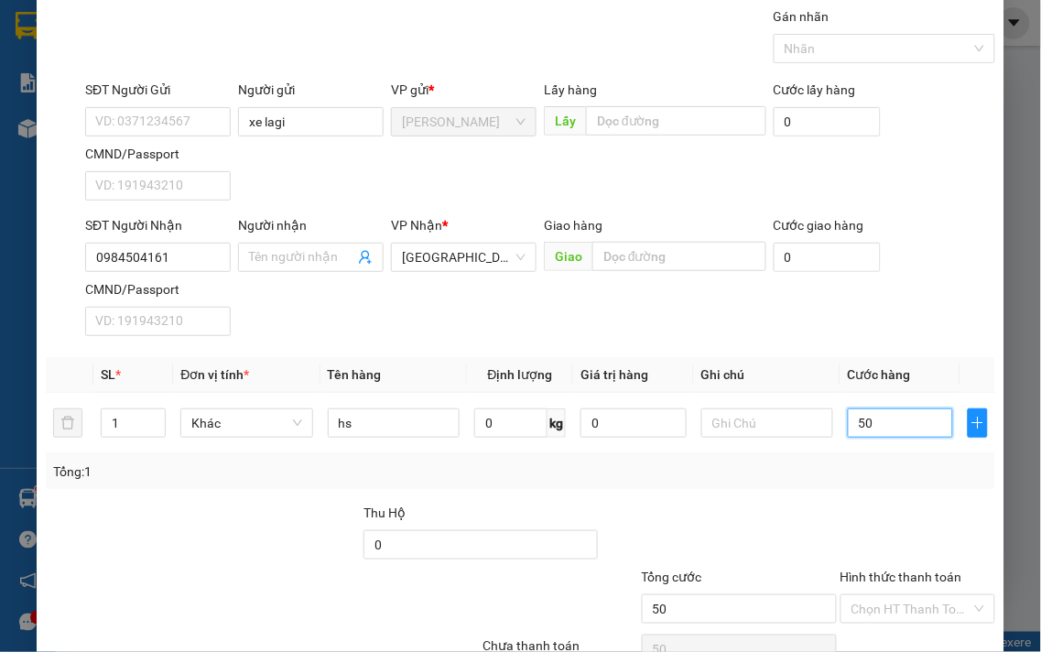
scroll to position [153, 0]
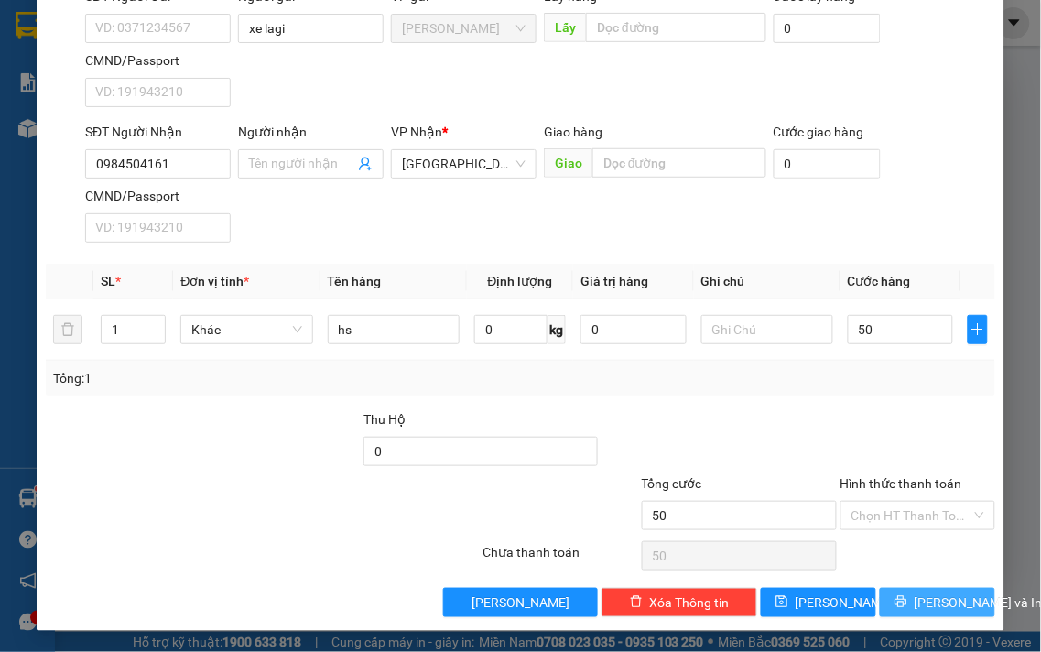
type input "50.000"
click at [938, 598] on span "[PERSON_NAME] và In" at bounding box center [979, 603] width 128 height 20
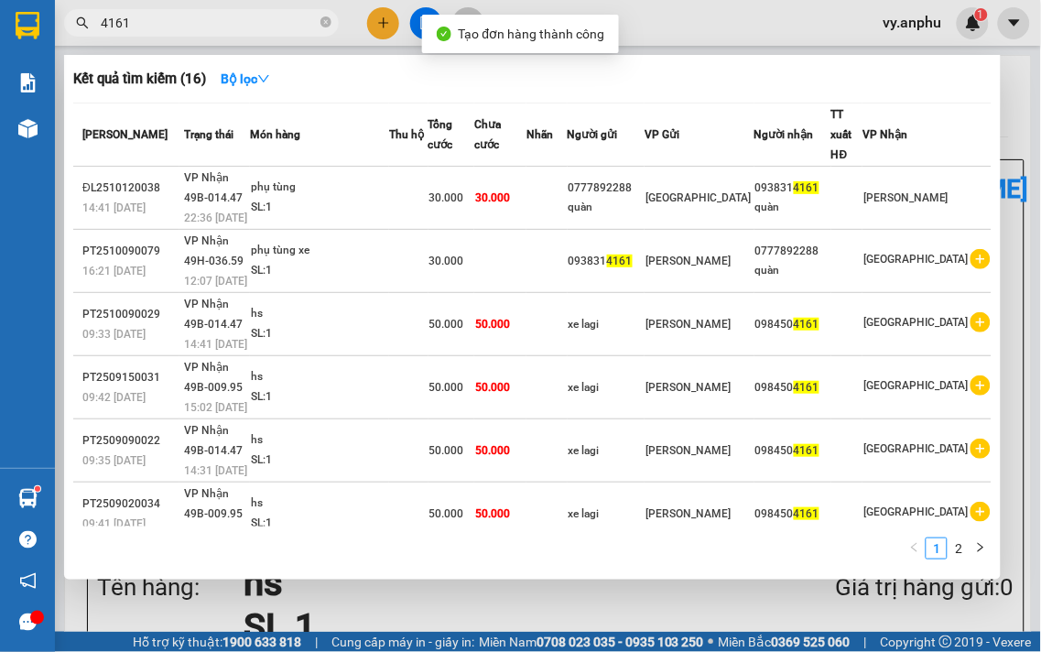
click at [727, 603] on div at bounding box center [520, 326] width 1041 height 652
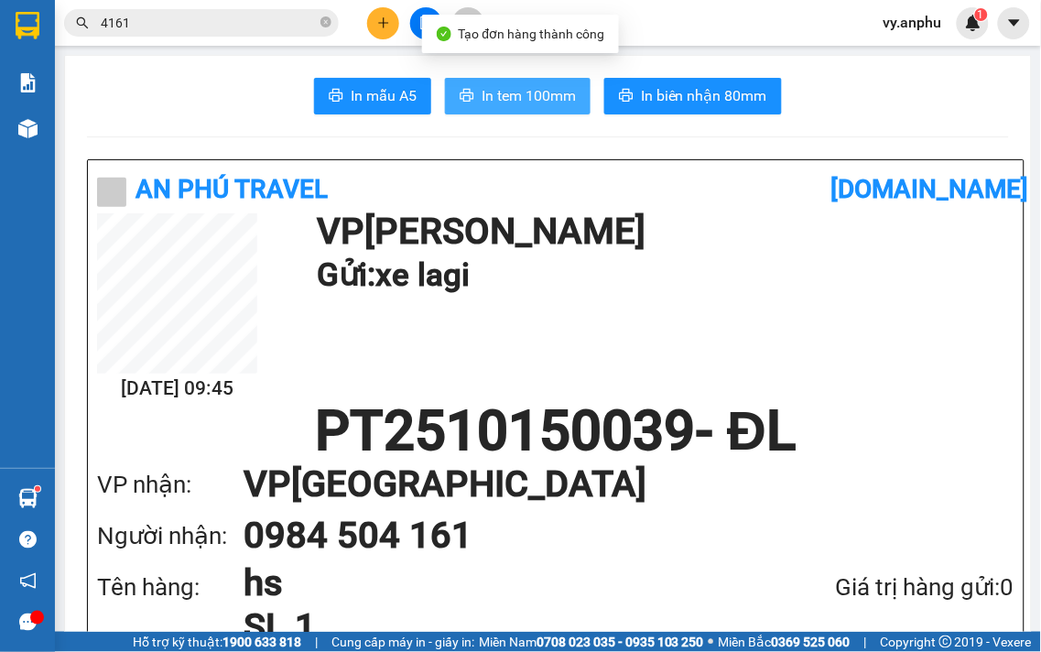
click at [493, 99] on span "In tem 100mm" at bounding box center [529, 95] width 94 height 23
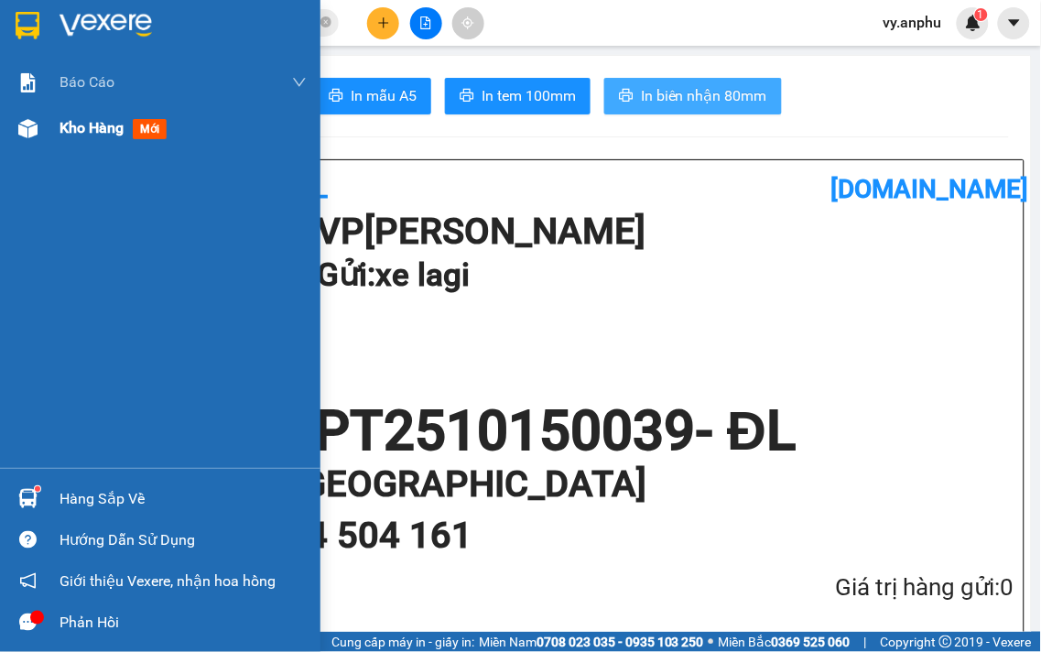
click at [94, 124] on span "Kho hàng" at bounding box center [92, 127] width 64 height 17
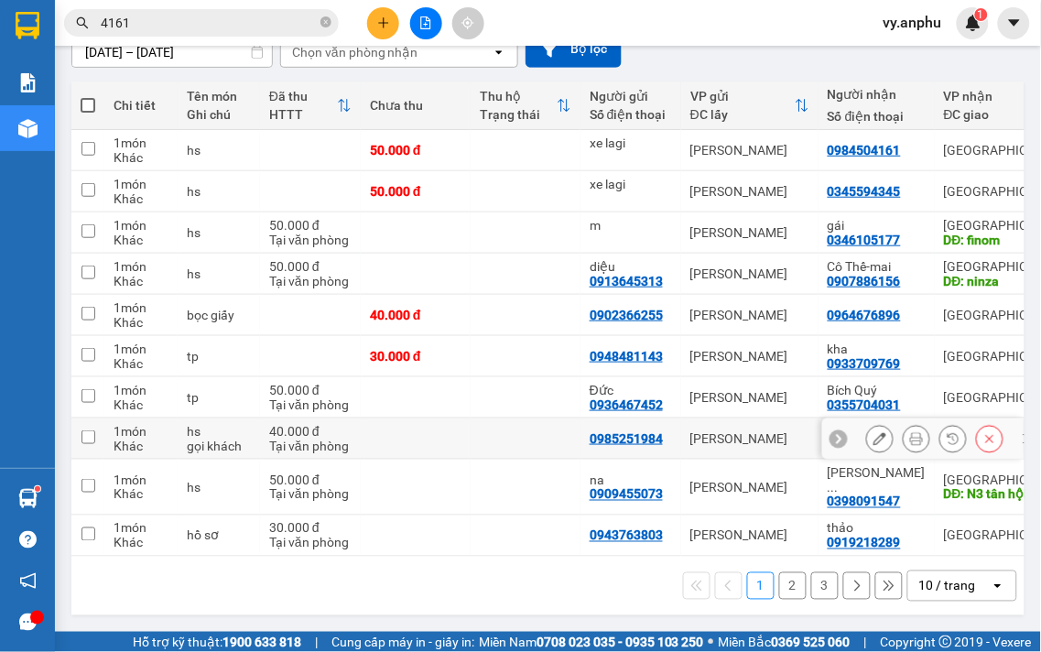
scroll to position [212, 0]
click at [948, 588] on div "10 / trang" at bounding box center [947, 586] width 57 height 18
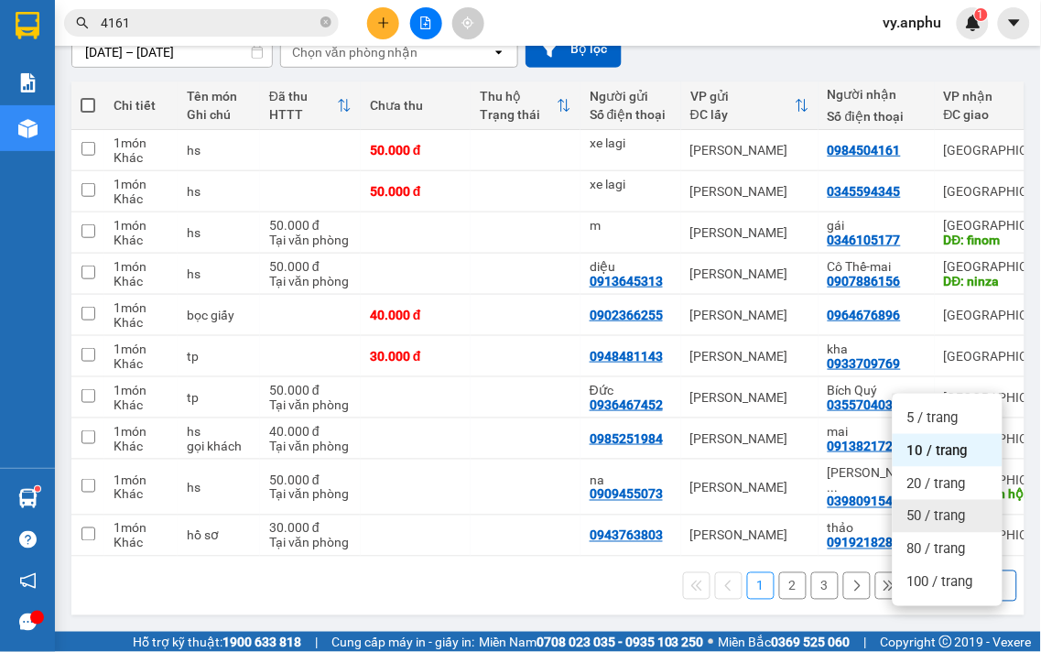
click at [936, 500] on div "50 / trang" at bounding box center [948, 516] width 110 height 33
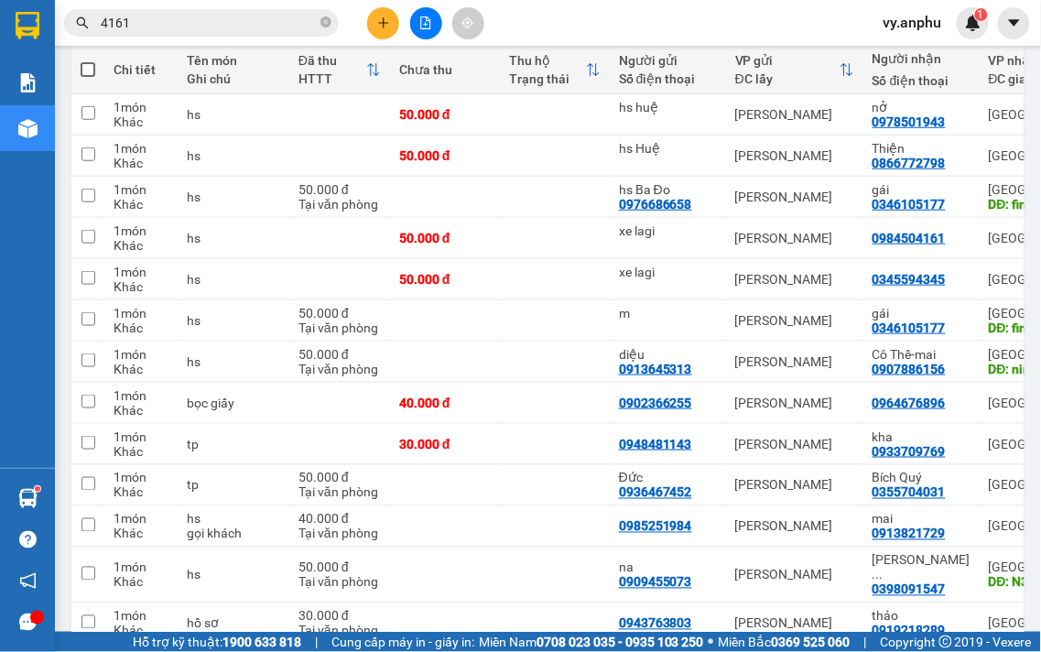
click at [89, 77] on span at bounding box center [88, 69] width 15 height 15
click at [88, 60] on input "checkbox" at bounding box center [88, 60] width 0 height 0
checkbox input "true"
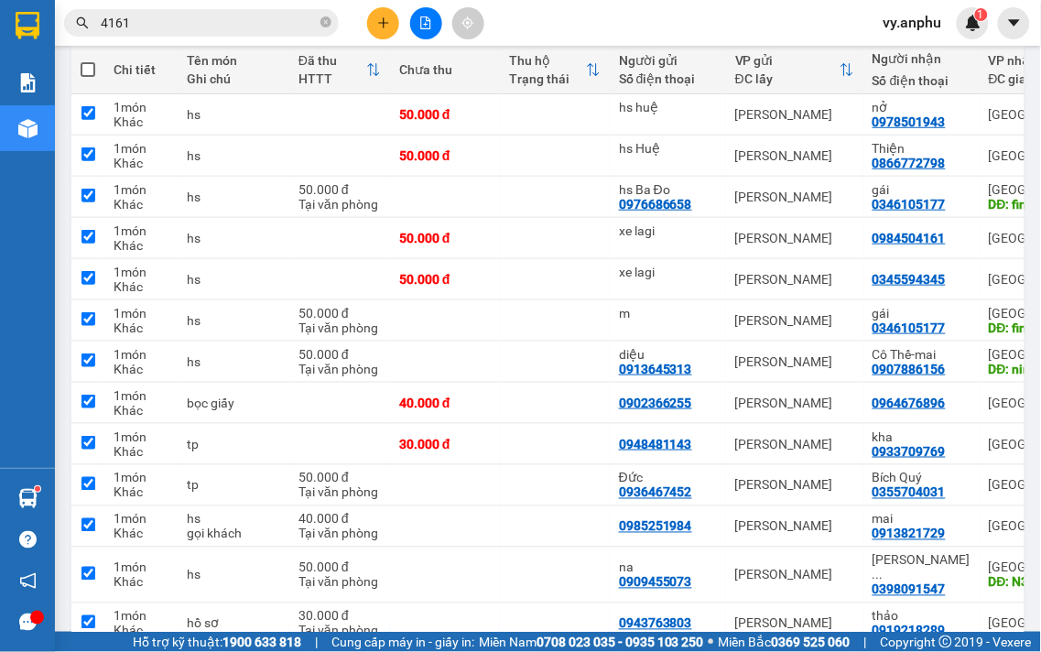
checkbox input "true"
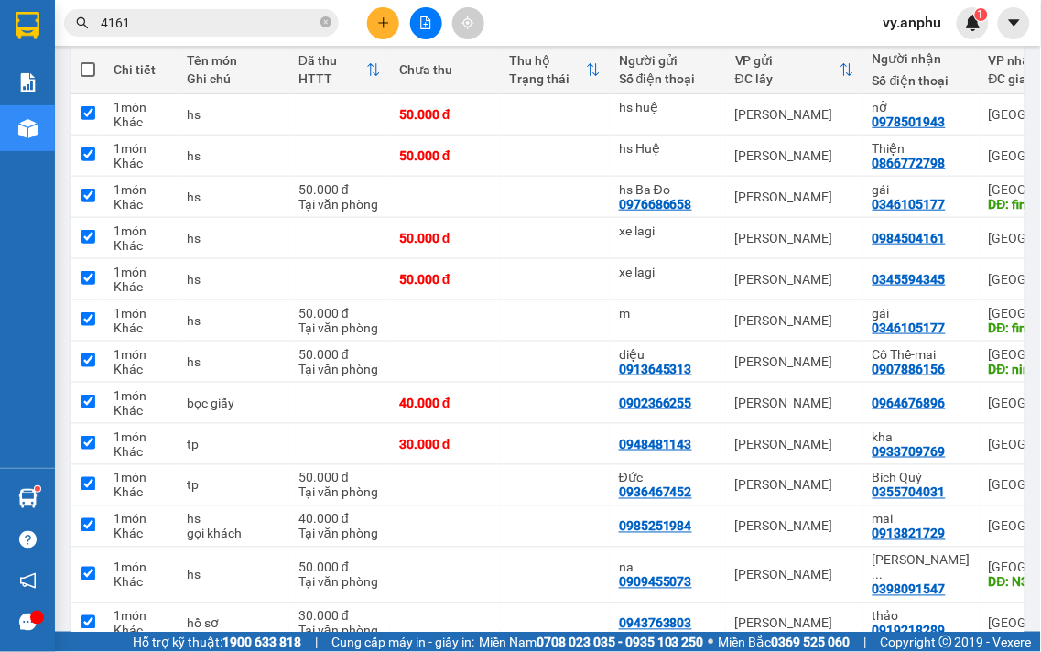
checkbox input "true"
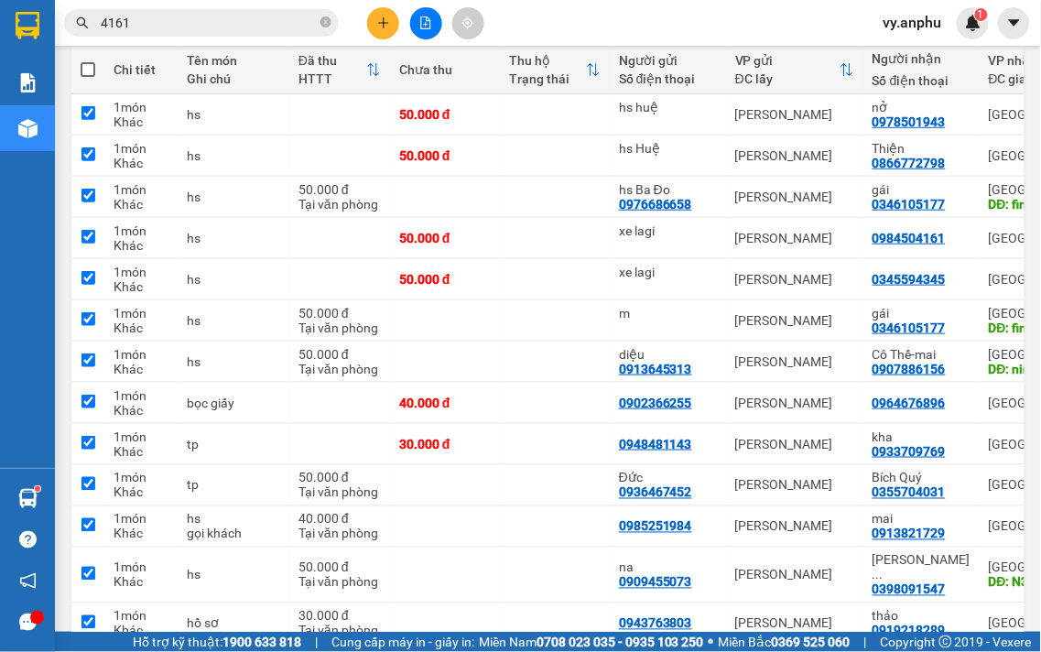
checkbox input "true"
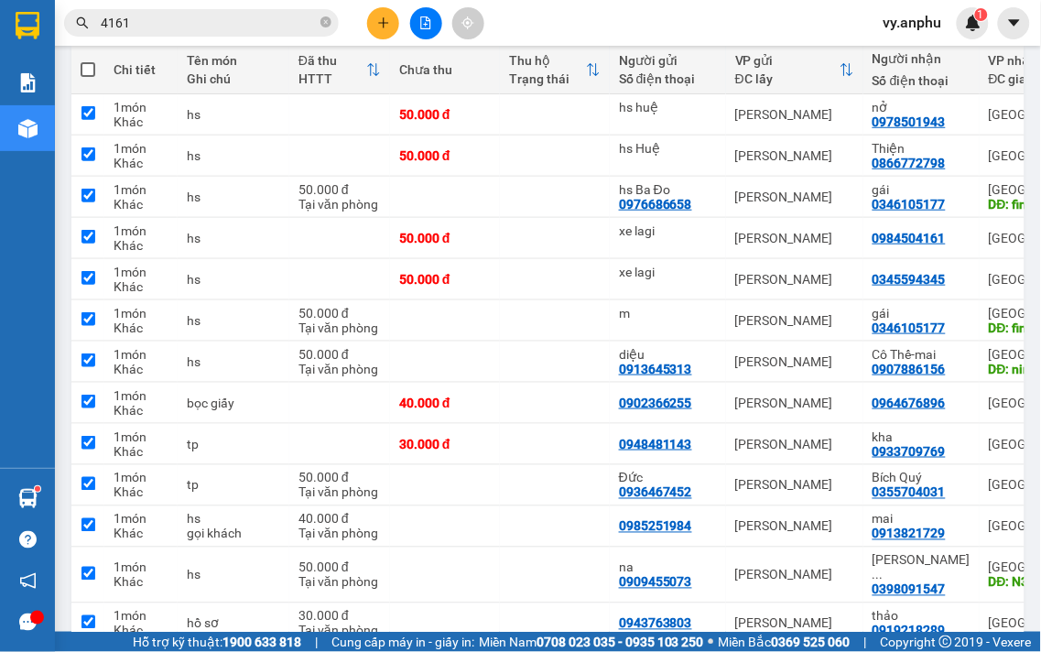
checkbox input "true"
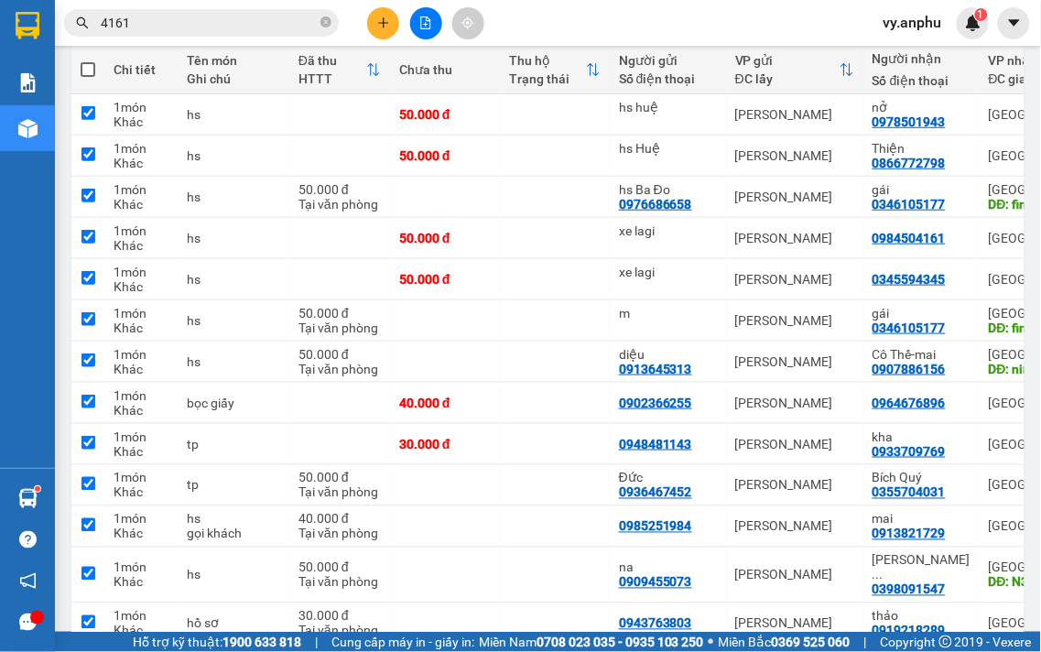
checkbox input "true"
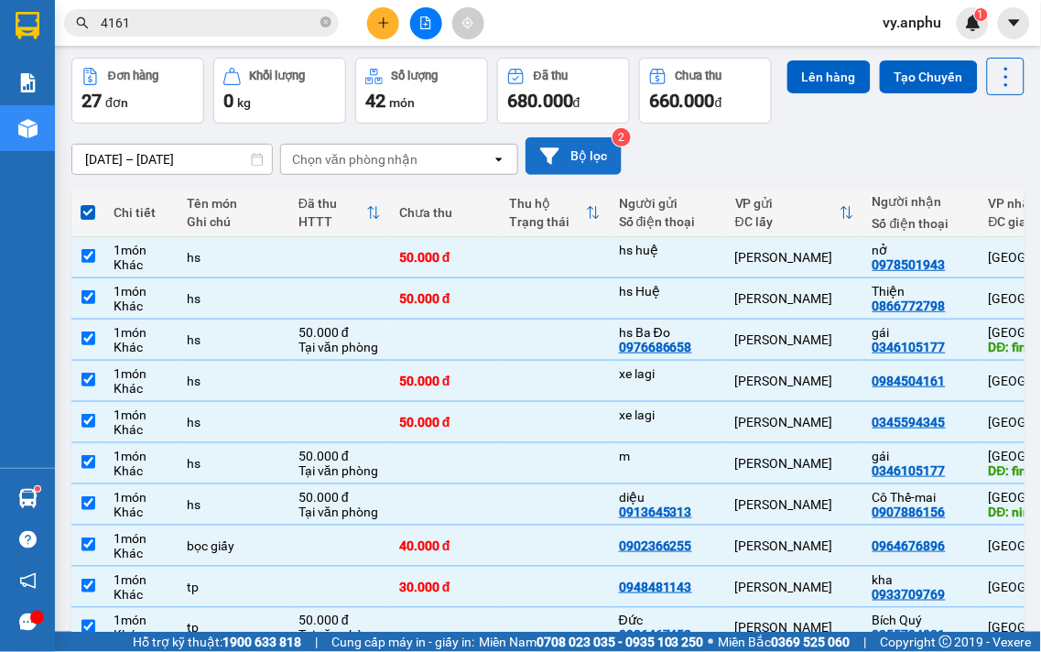
scroll to position [0, 0]
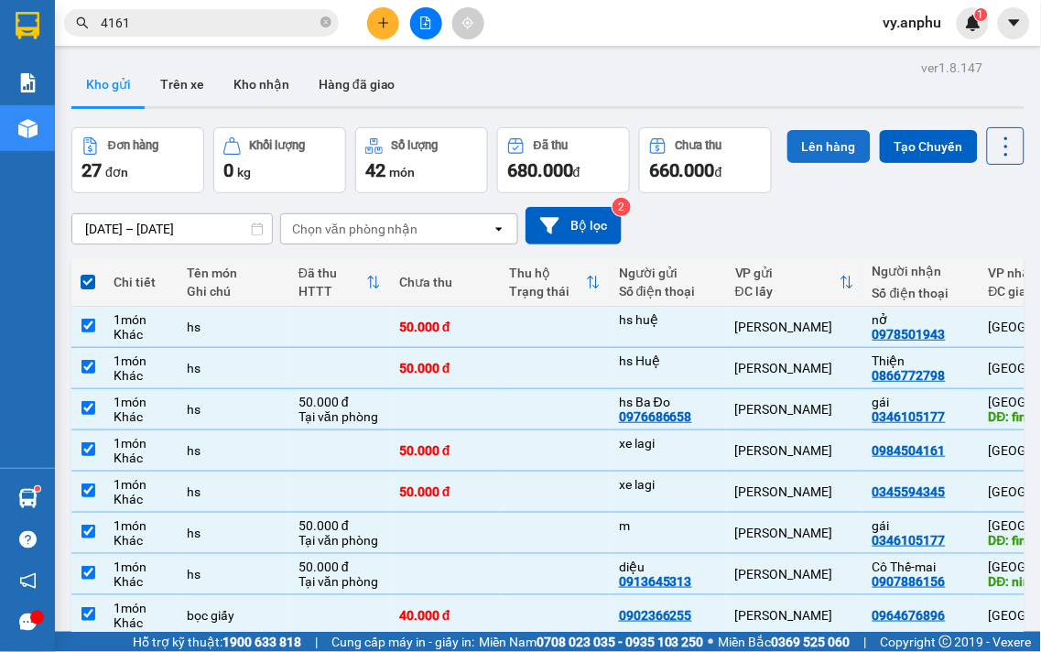
click at [788, 163] on button "Lên hàng" at bounding box center [829, 146] width 83 height 33
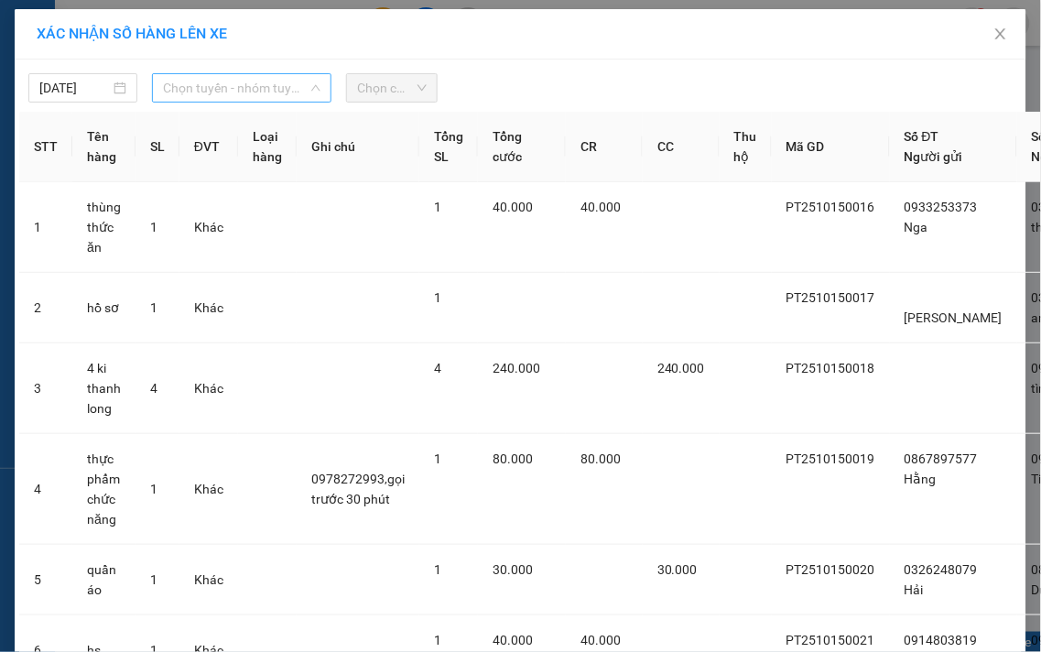
click at [190, 78] on span "Chọn tuyến - nhóm tuyến" at bounding box center [242, 87] width 158 height 27
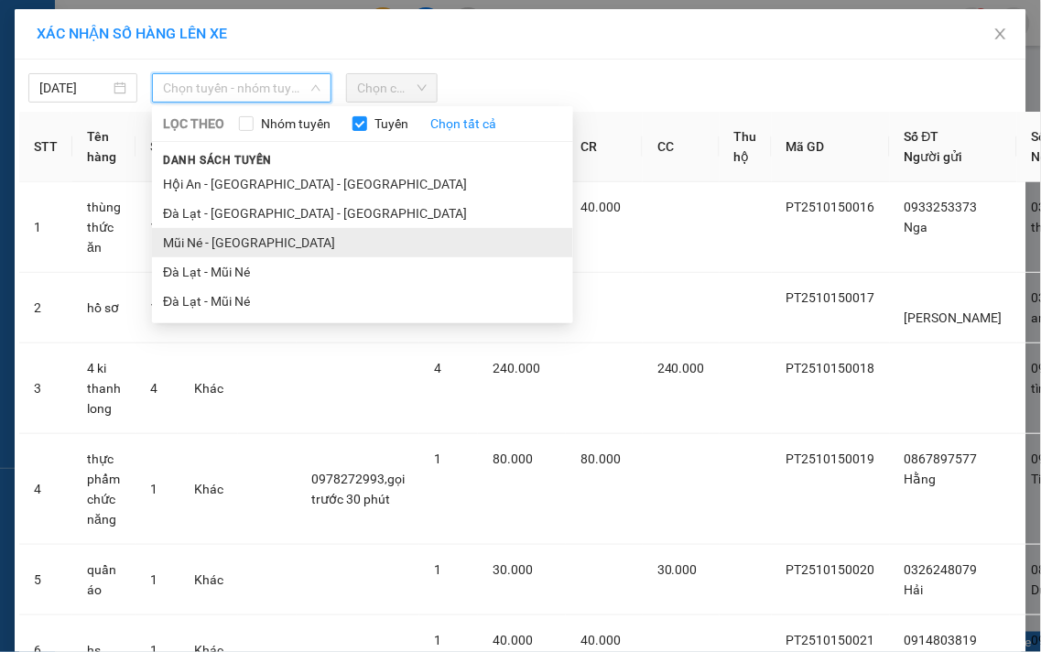
click at [229, 247] on li "Mũi Né - [GEOGRAPHIC_DATA]" at bounding box center [362, 242] width 421 height 29
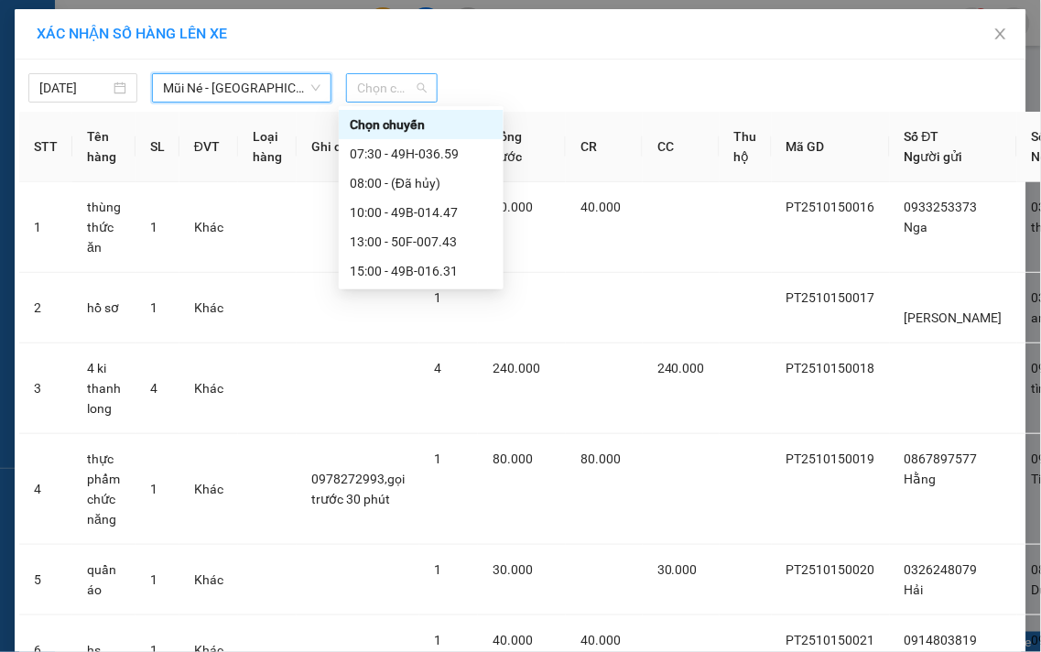
click at [358, 75] on span "Chọn chuyến" at bounding box center [392, 87] width 70 height 27
click at [378, 208] on div "10:00 - 49B-014.47" at bounding box center [421, 212] width 143 height 20
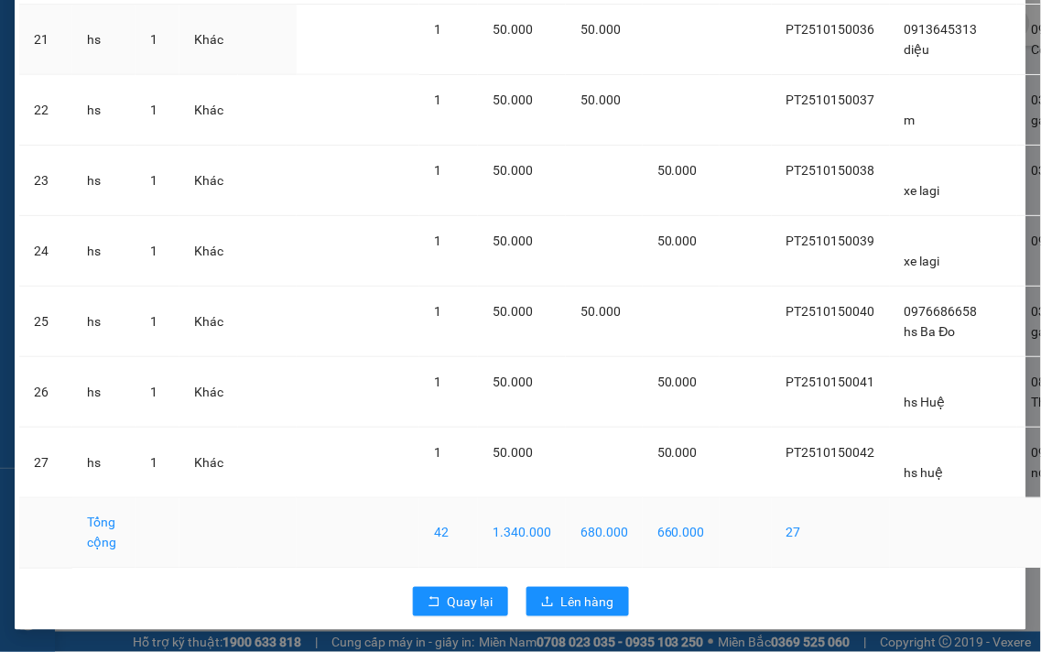
scroll to position [1726, 0]
click at [562, 587] on button "Lên hàng" at bounding box center [578, 601] width 103 height 29
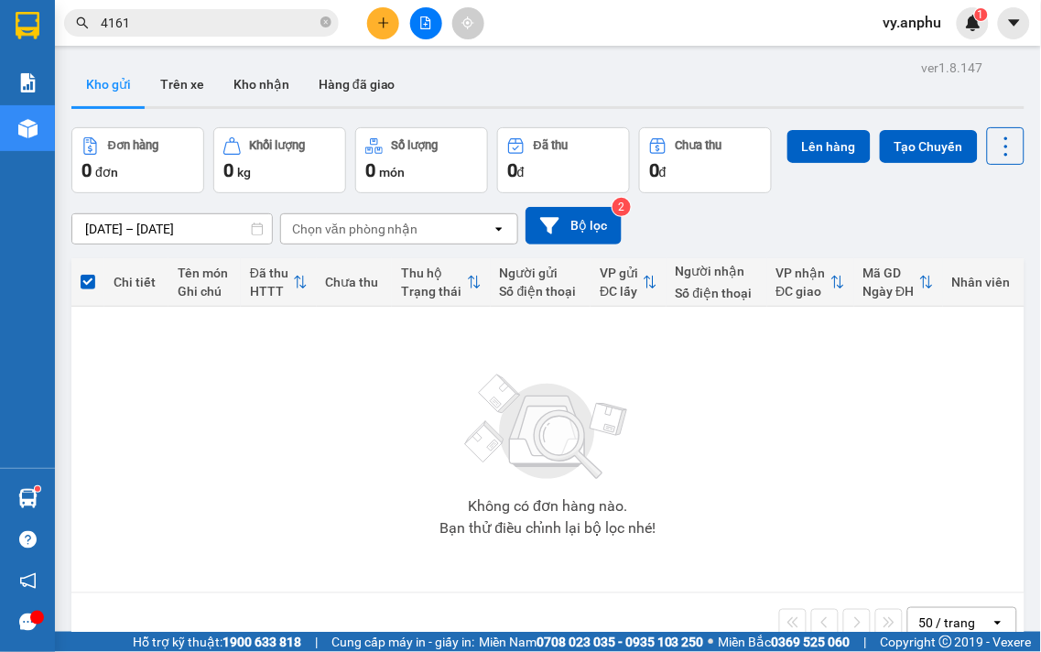
click at [390, 29] on button at bounding box center [383, 23] width 32 height 32
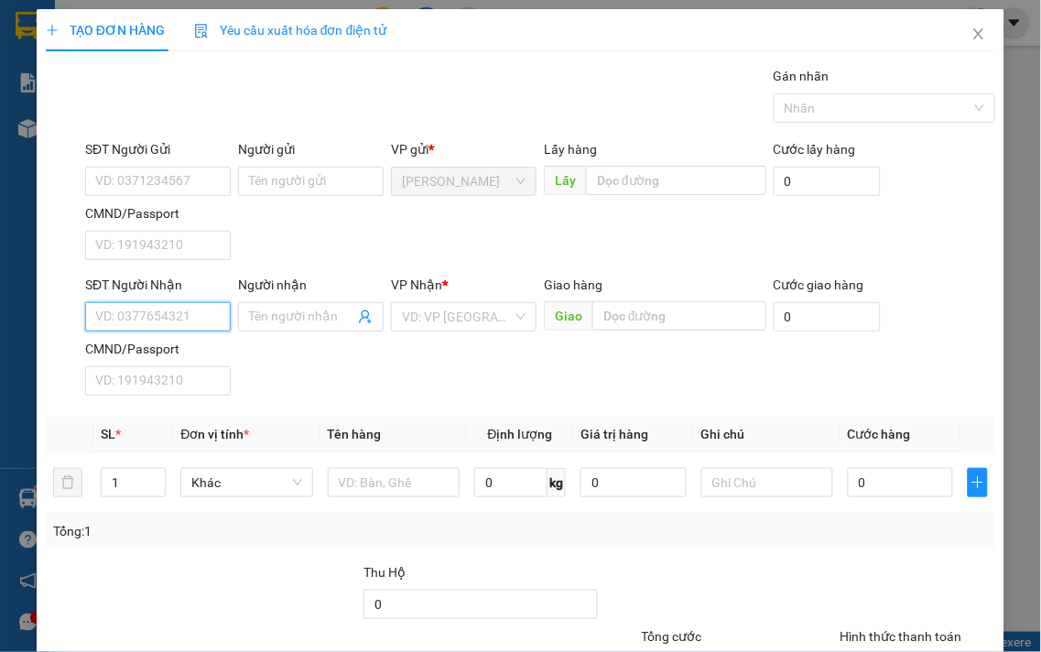
click at [143, 307] on input "SĐT Người Nhận" at bounding box center [158, 316] width 146 height 29
click at [150, 349] on div "0705070509" at bounding box center [156, 354] width 122 height 20
type input "0705070509"
type input "cxmh"
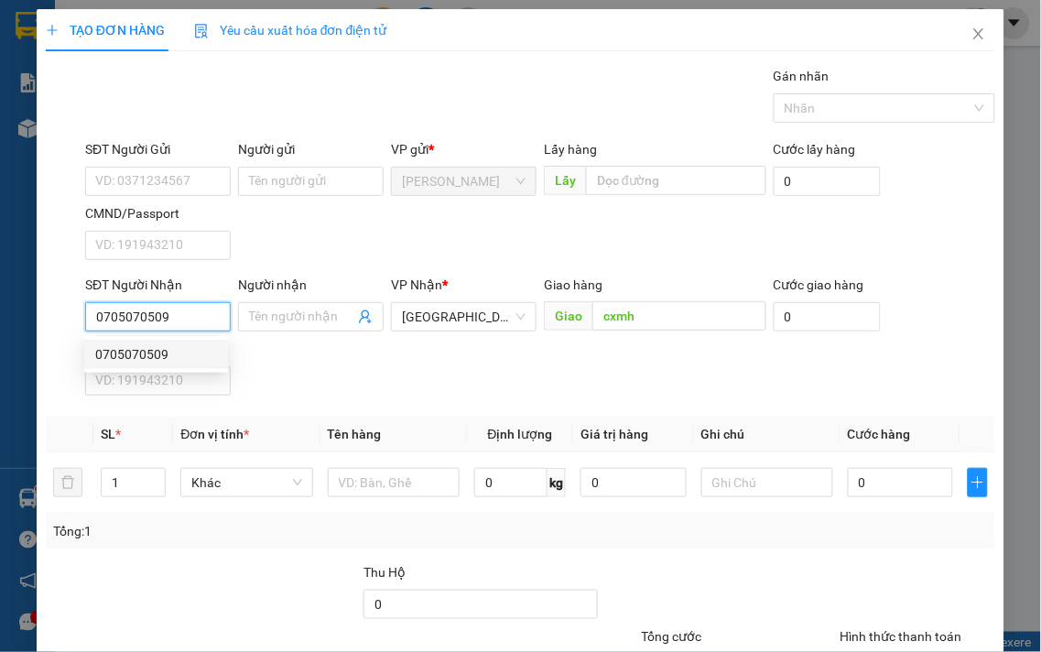
type input "80.000"
type input "0705070509"
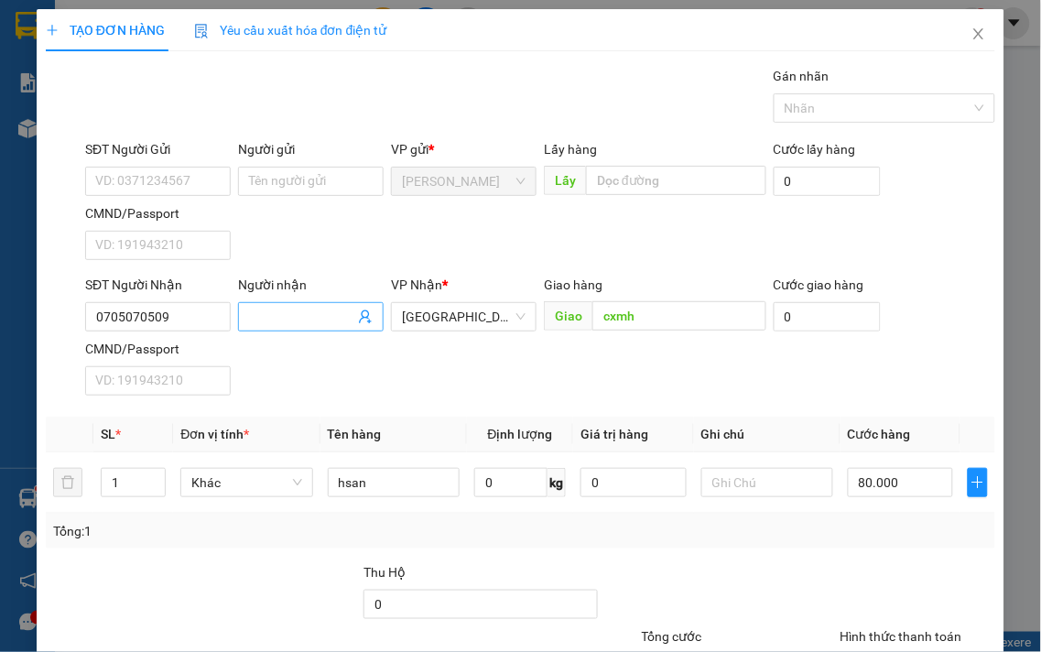
click at [263, 310] on input "Người nhận" at bounding box center [301, 317] width 105 height 20
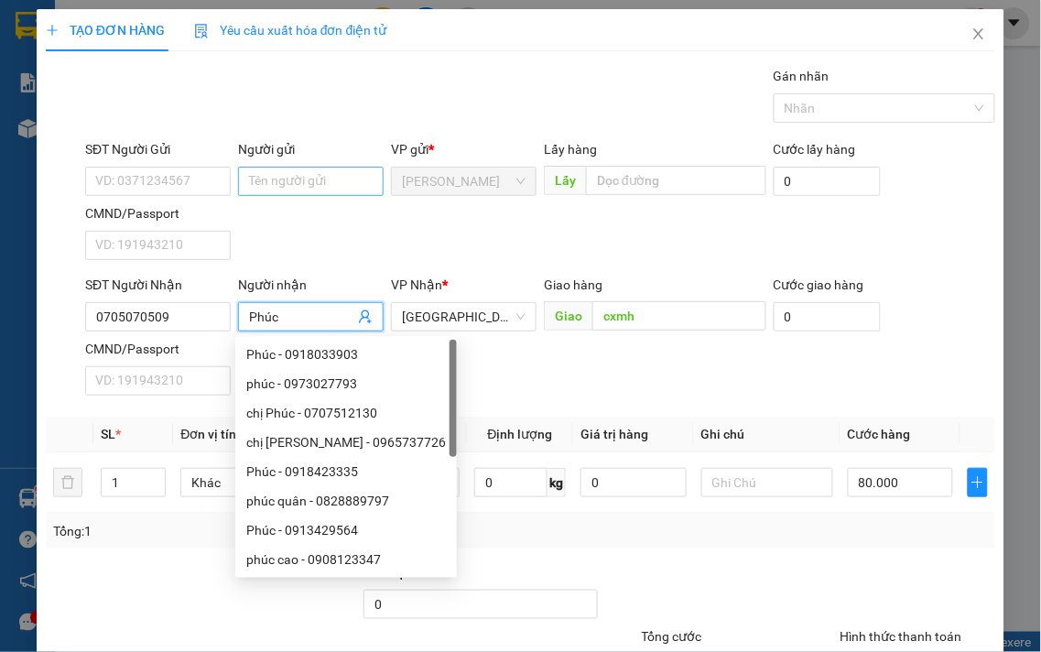
type input "Phúc"
click at [326, 176] on input "Người gửi" at bounding box center [311, 181] width 146 height 29
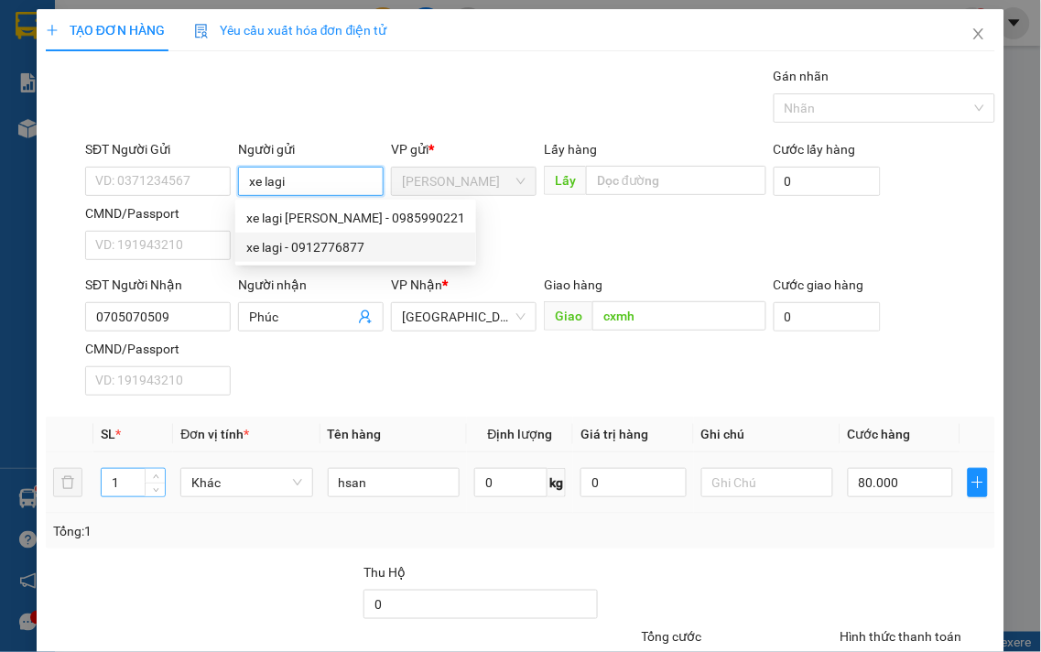
type input "xe lagi"
drag, startPoint x: 123, startPoint y: 471, endPoint x: 86, endPoint y: 477, distance: 37.2
click at [86, 477] on tr "1 Khác hsan 0 kg 0 80.000" at bounding box center [521, 482] width 950 height 61
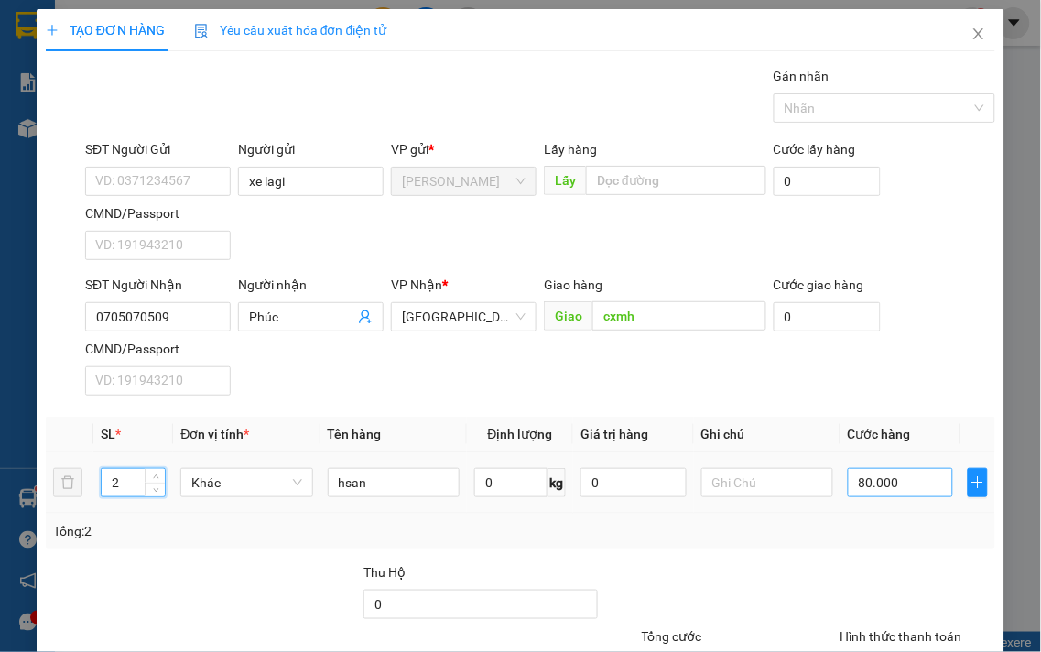
type input "2"
click at [929, 493] on input "80.000" at bounding box center [900, 482] width 105 height 29
type input "1"
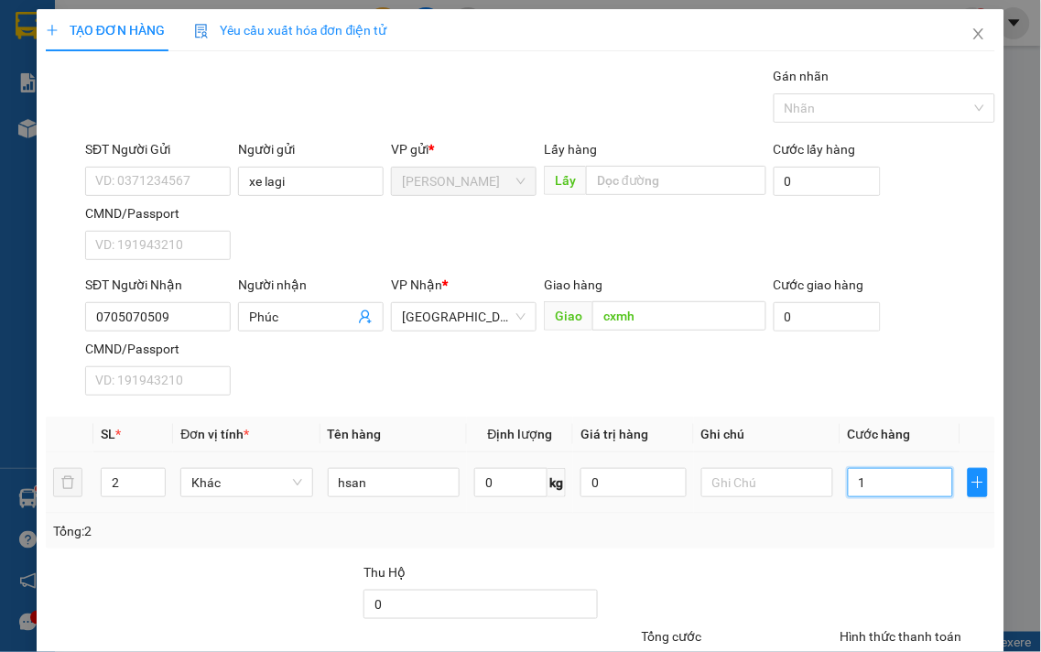
type input "10"
type input "100"
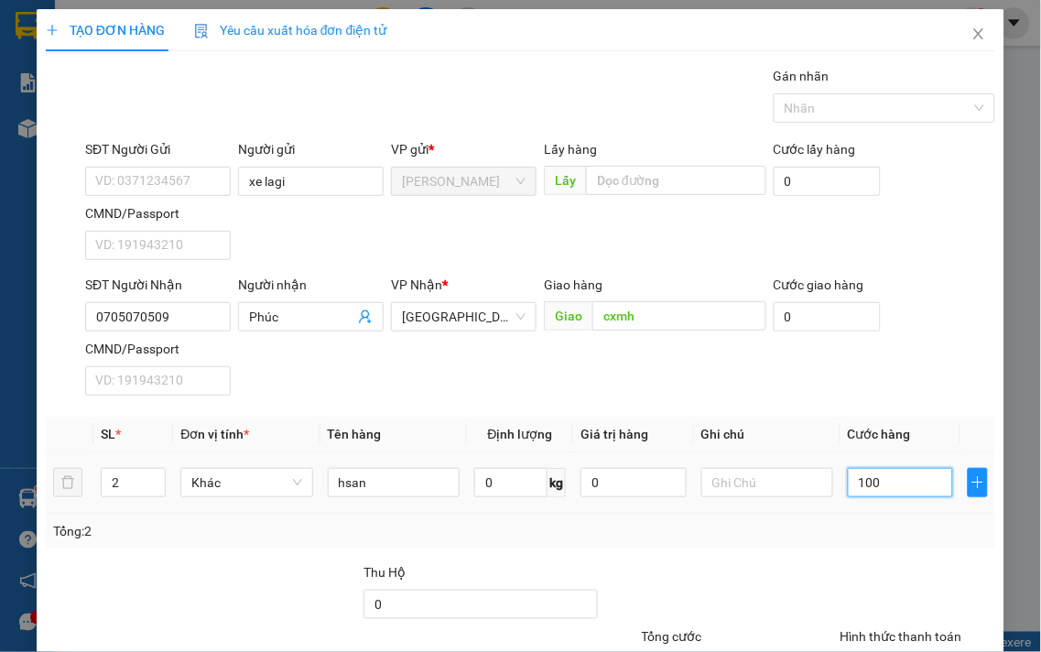
type input "100"
type input "100.000"
click at [926, 562] on div at bounding box center [918, 594] width 159 height 64
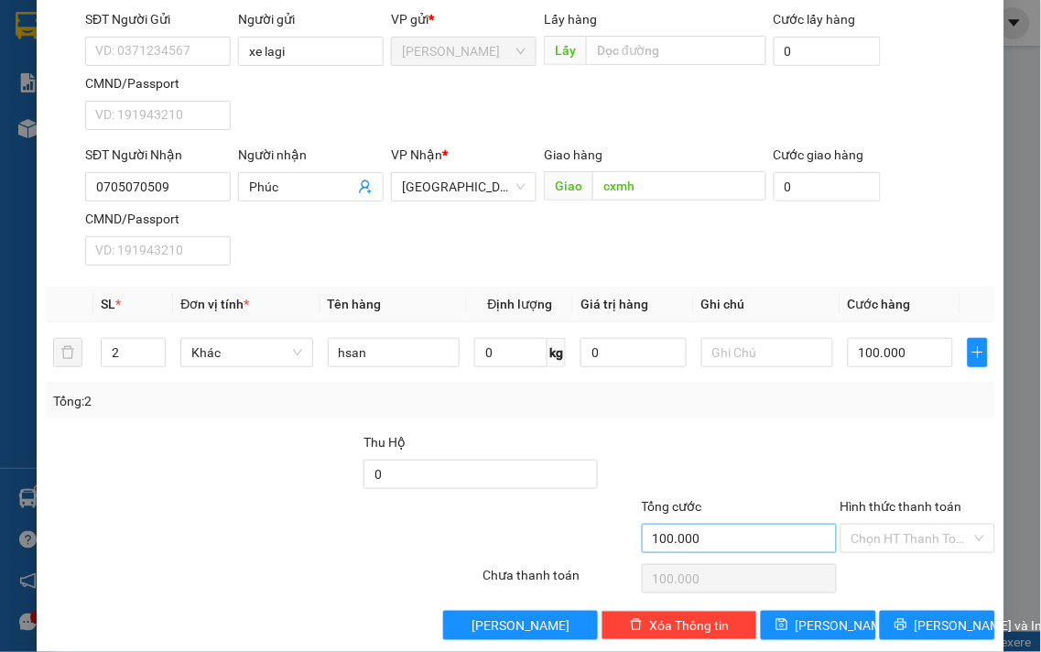
scroll to position [153, 0]
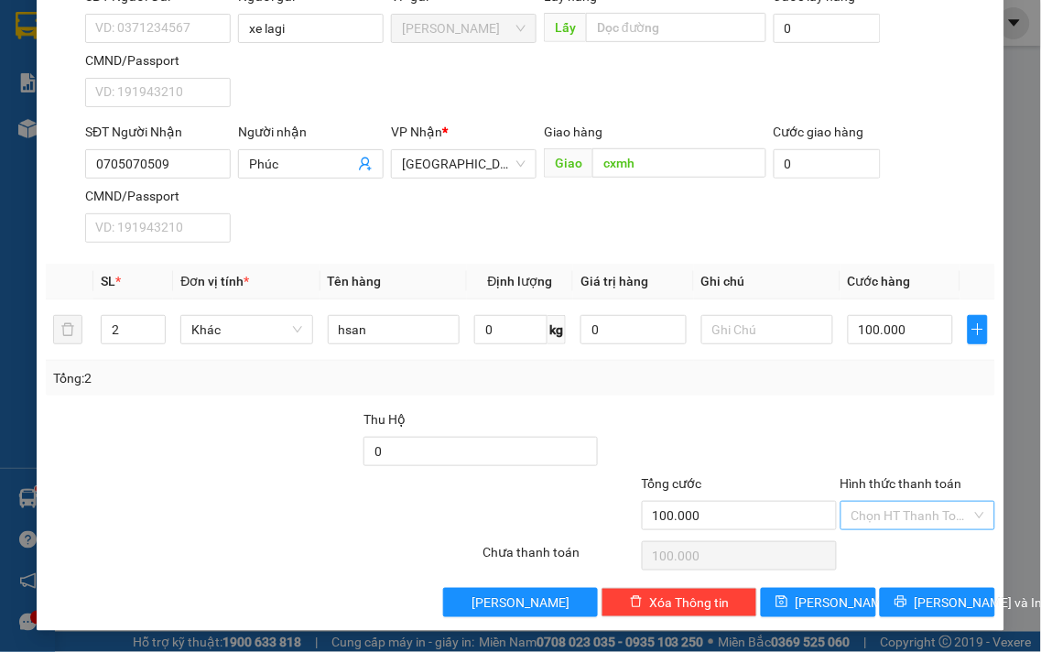
click at [898, 526] on input "Hình thức thanh toán" at bounding box center [912, 515] width 121 height 27
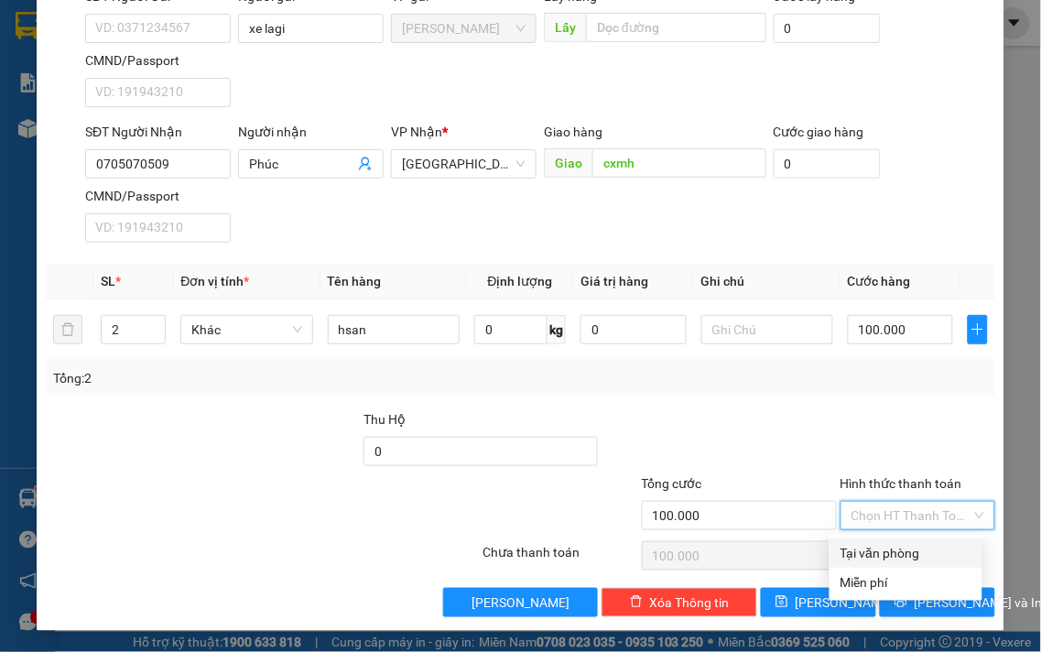
click at [898, 555] on div "Tại văn phòng" at bounding box center [906, 553] width 131 height 20
type input "0"
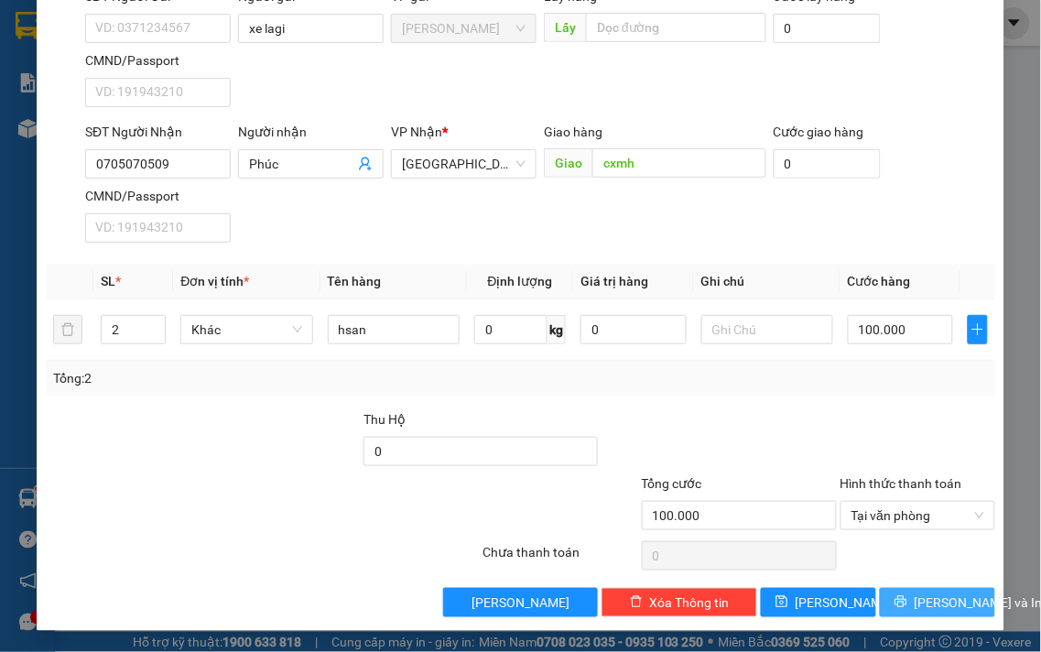
click at [923, 599] on span "[PERSON_NAME] và In" at bounding box center [979, 603] width 128 height 20
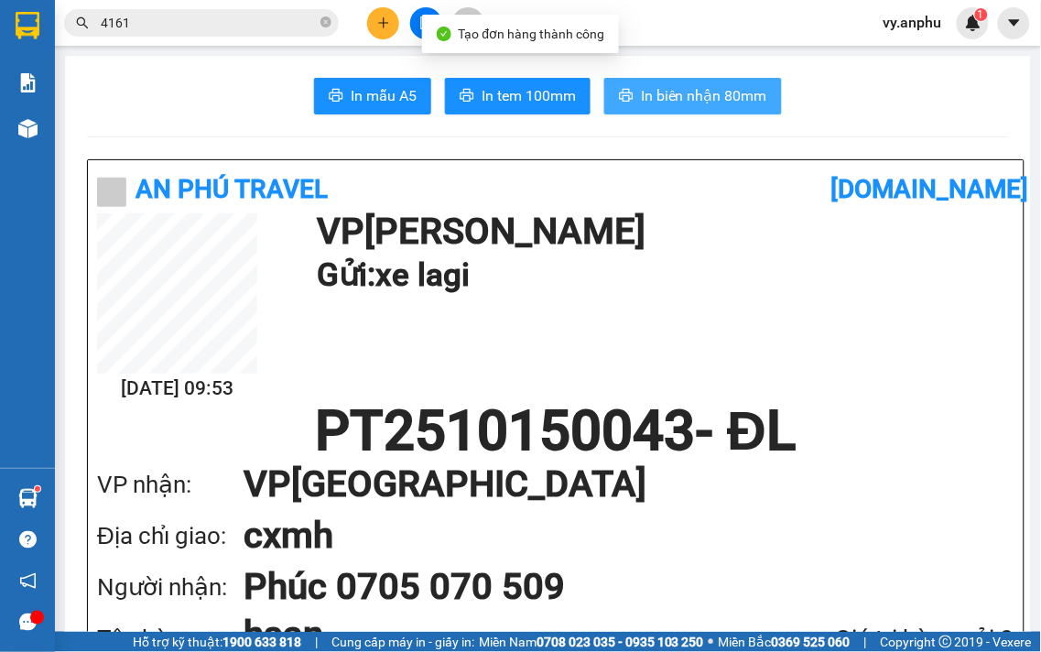
click at [672, 102] on span "In biên nhận 80mm" at bounding box center [704, 95] width 126 height 23
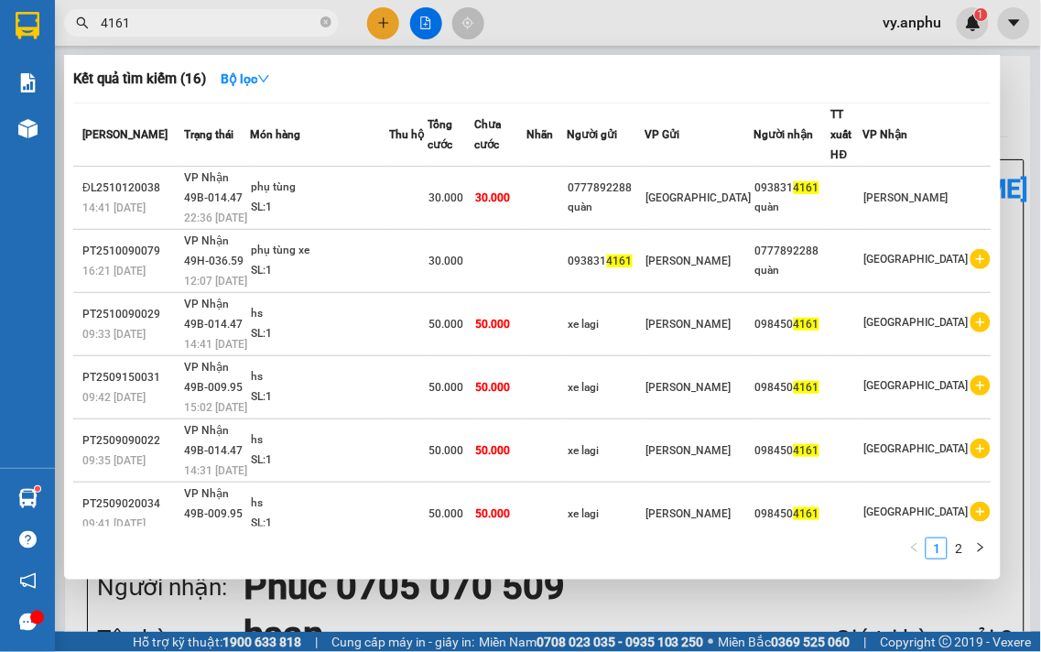
click at [169, 10] on span "4161" at bounding box center [201, 22] width 275 height 27
click at [162, 25] on input "4161" at bounding box center [209, 23] width 216 height 20
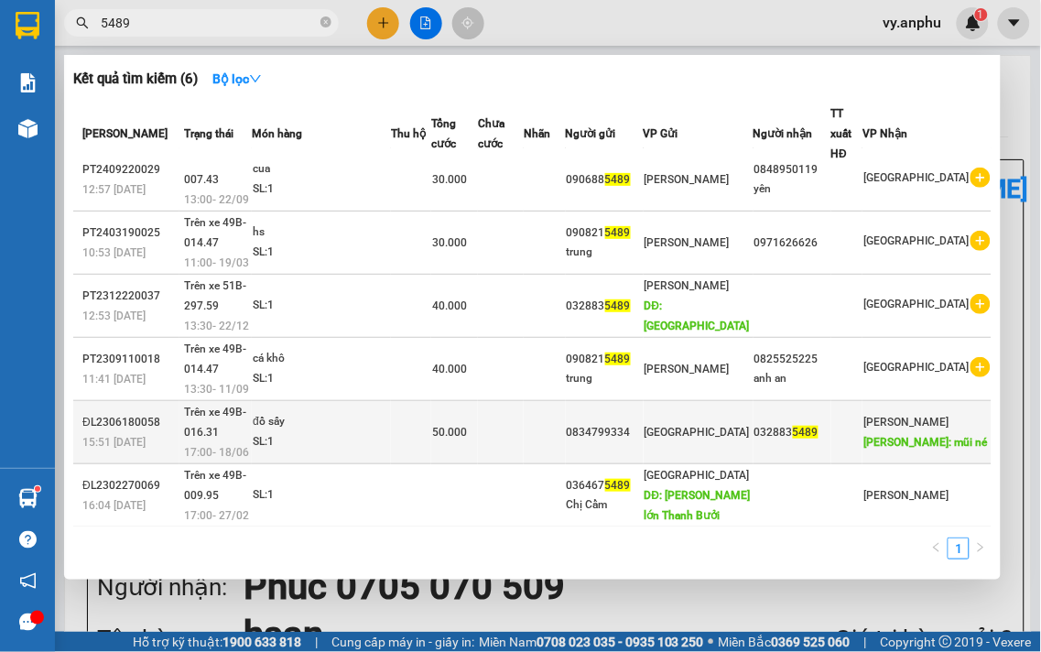
scroll to position [22, 0]
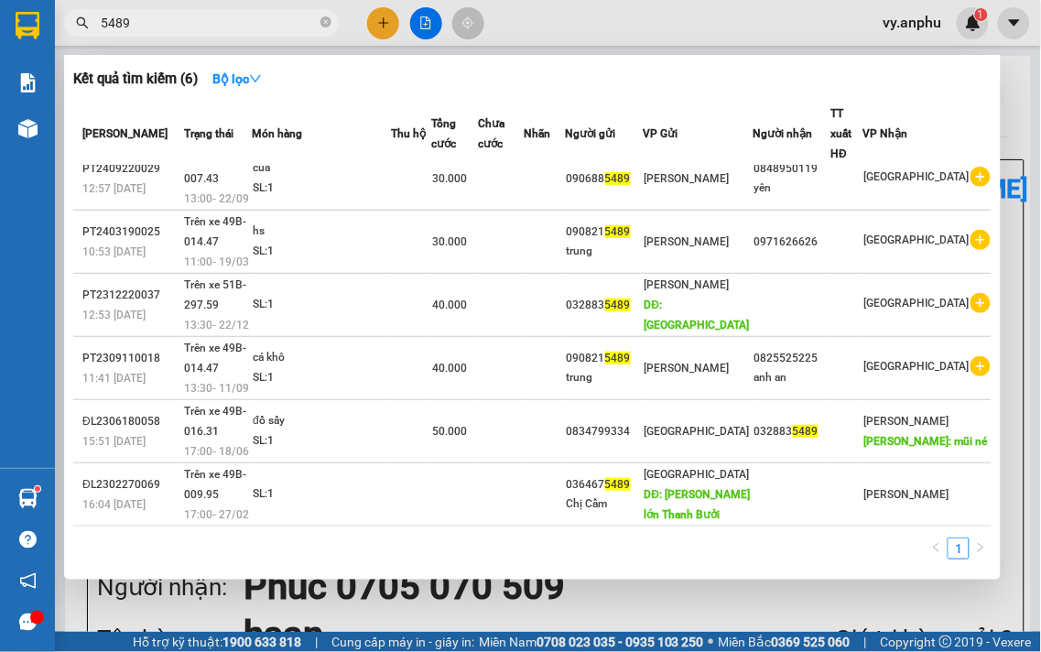
type input "5489"
click at [381, 26] on div at bounding box center [520, 326] width 1041 height 652
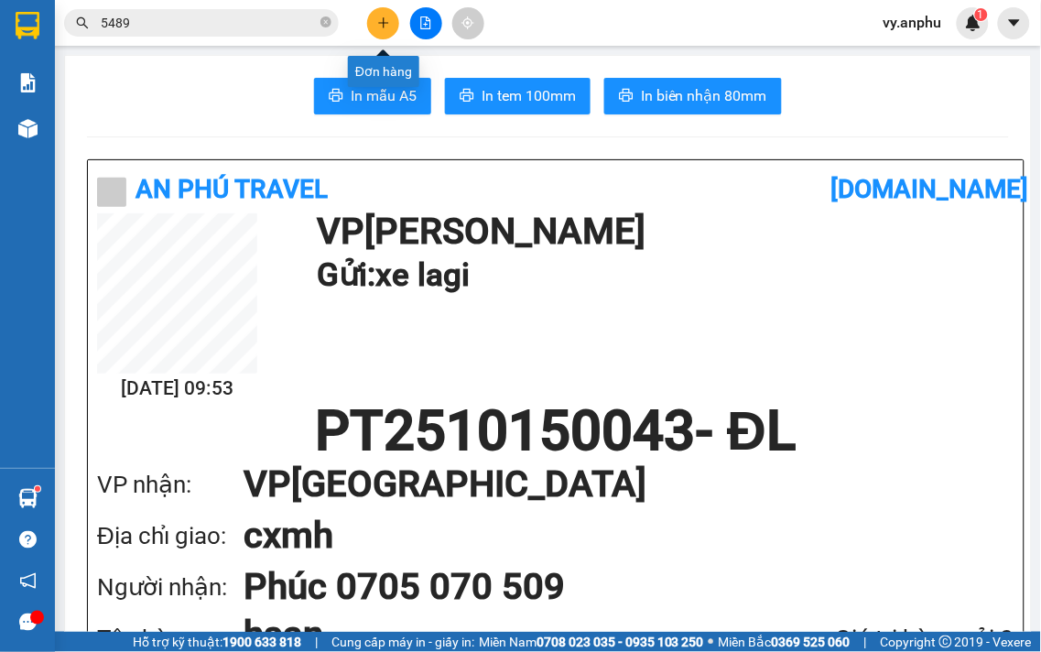
click at [375, 28] on button at bounding box center [383, 23] width 32 height 32
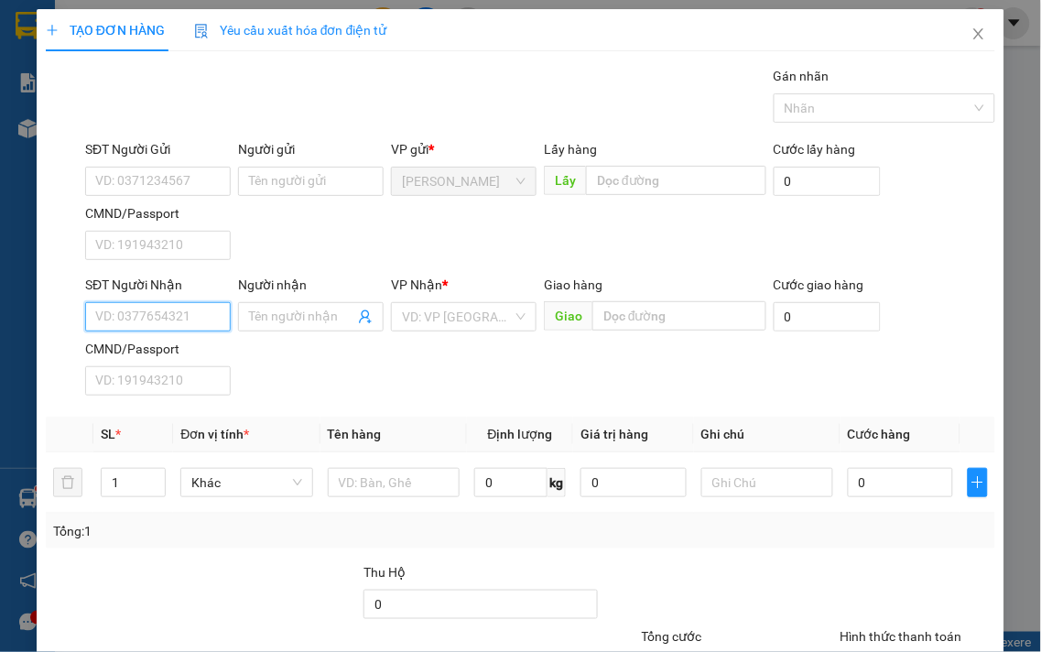
click at [147, 318] on input "SĐT Người Nhận" at bounding box center [158, 316] width 146 height 29
type input "038515489"
click at [325, 316] on input "Người nhận" at bounding box center [301, 317] width 105 height 20
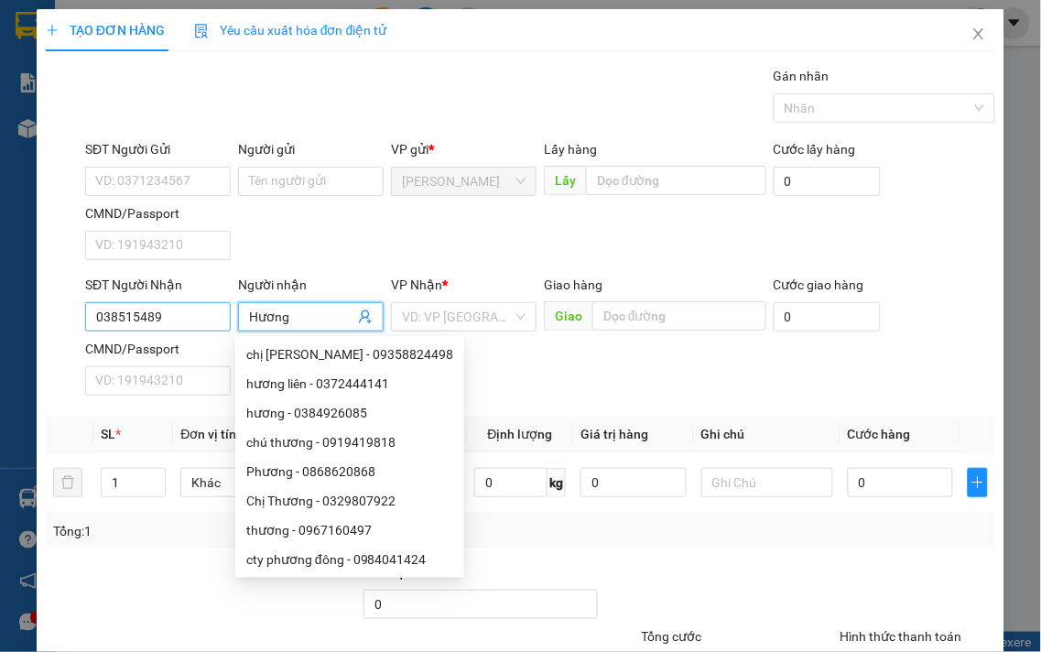
type input "Hương"
click at [123, 319] on input "038515489" at bounding box center [158, 316] width 146 height 29
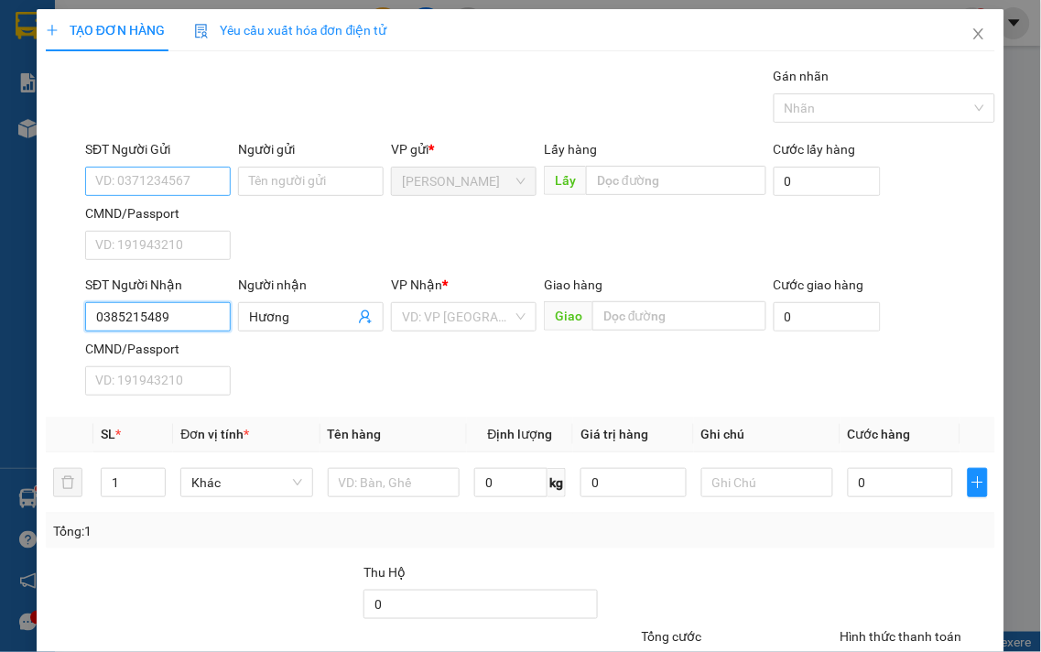
type input "0385215489"
click at [157, 185] on input "SĐT Người Gửi" at bounding box center [158, 181] width 146 height 29
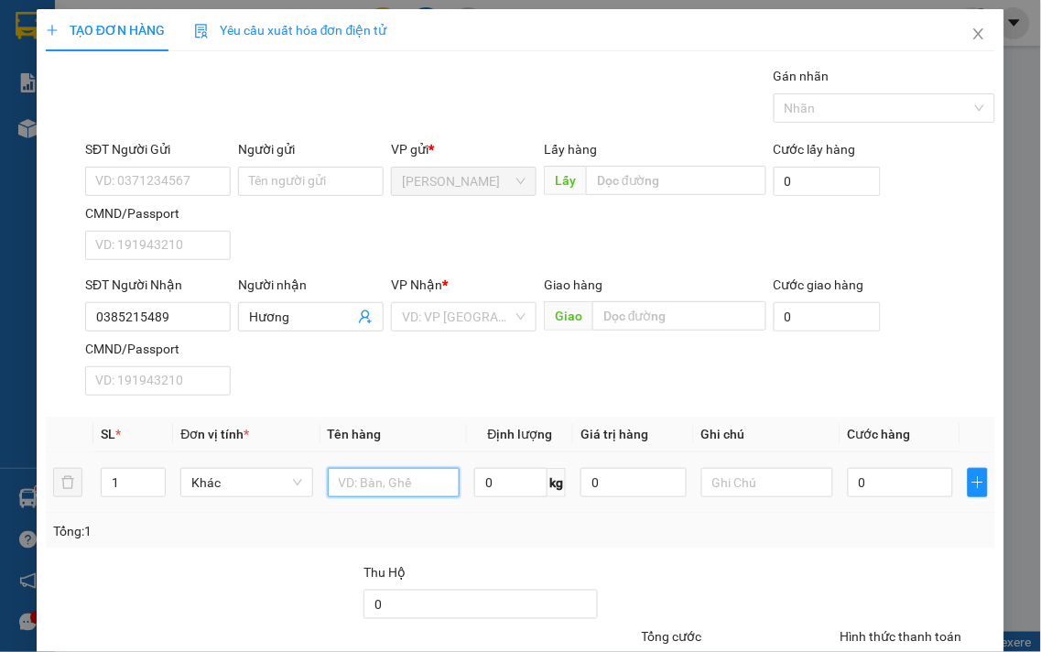
click at [348, 496] on input "text" at bounding box center [394, 482] width 132 height 29
type input "hs"
click at [901, 483] on input "0" at bounding box center [900, 482] width 105 height 29
type input "5"
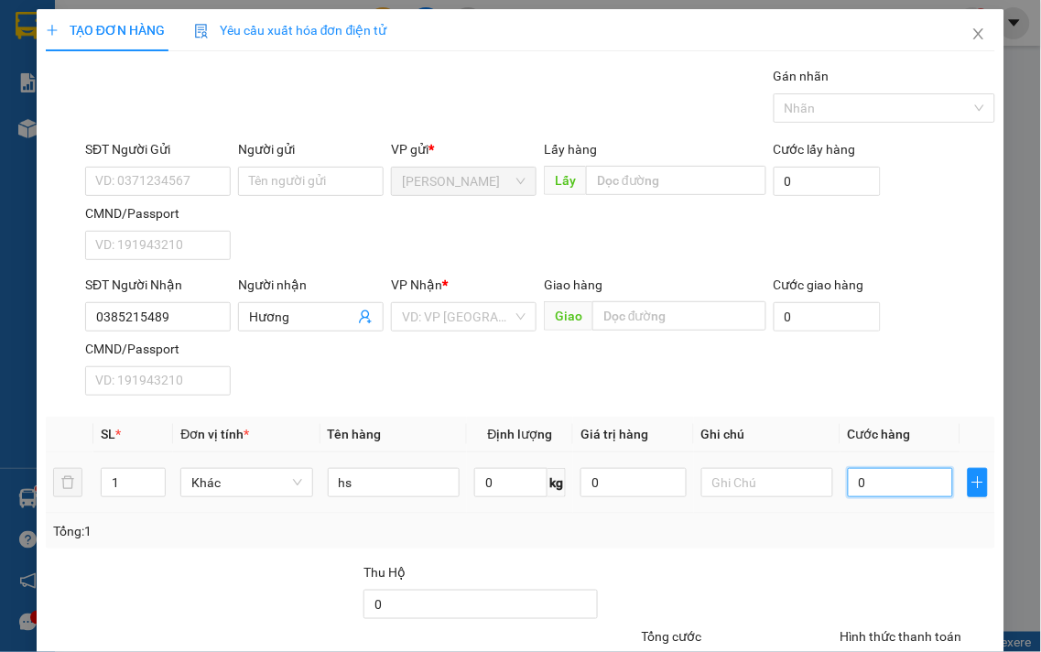
type input "5"
type input "50"
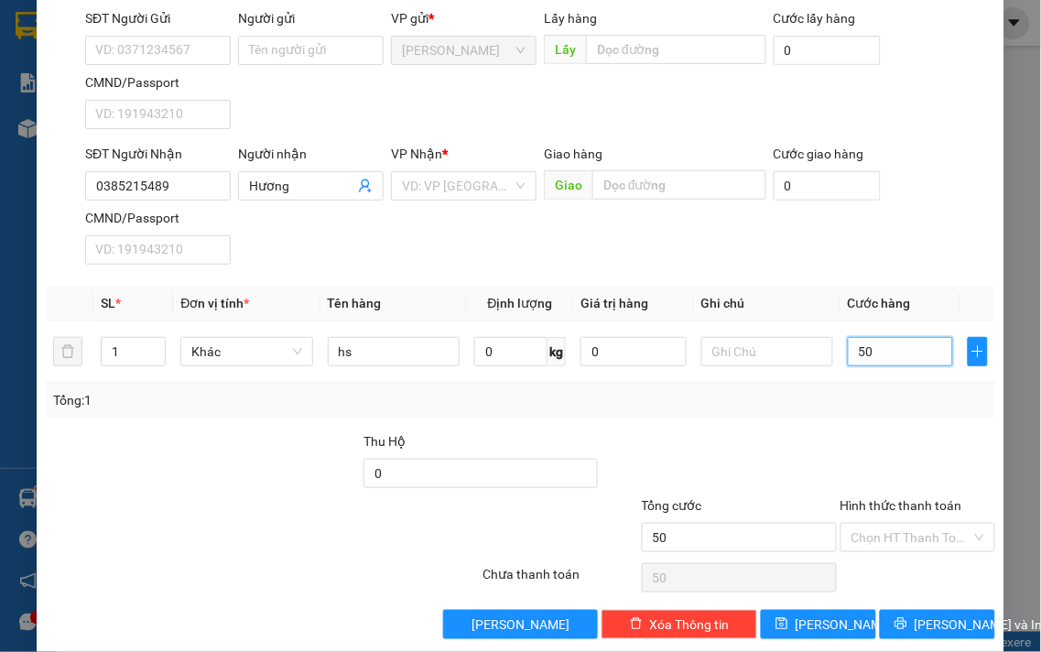
scroll to position [153, 0]
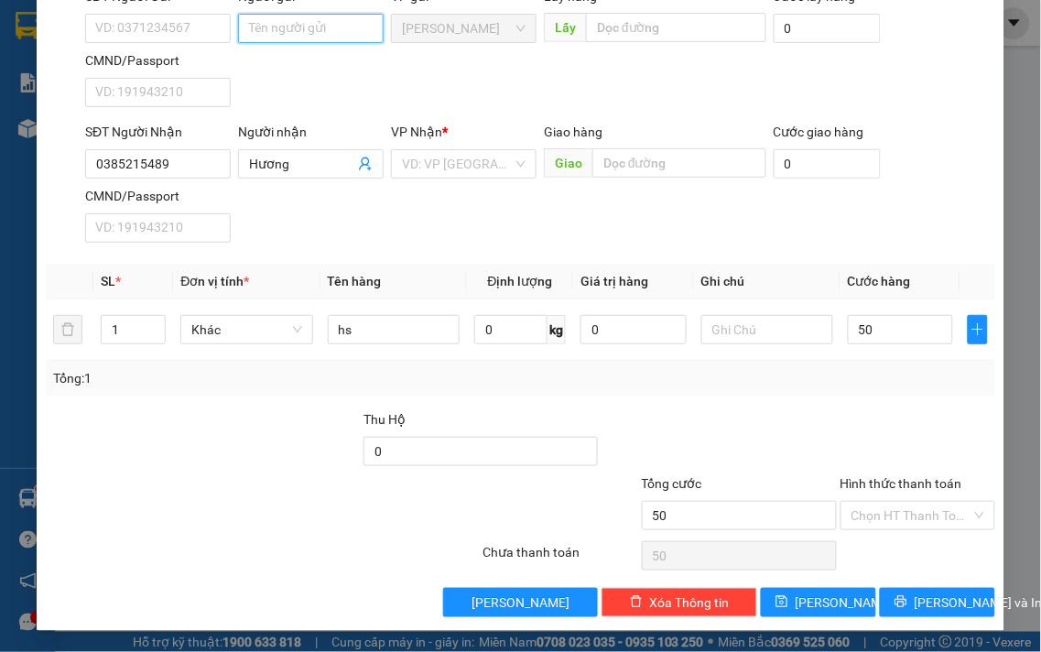
type input "50.000"
click at [327, 38] on input "Người gửi" at bounding box center [311, 28] width 146 height 29
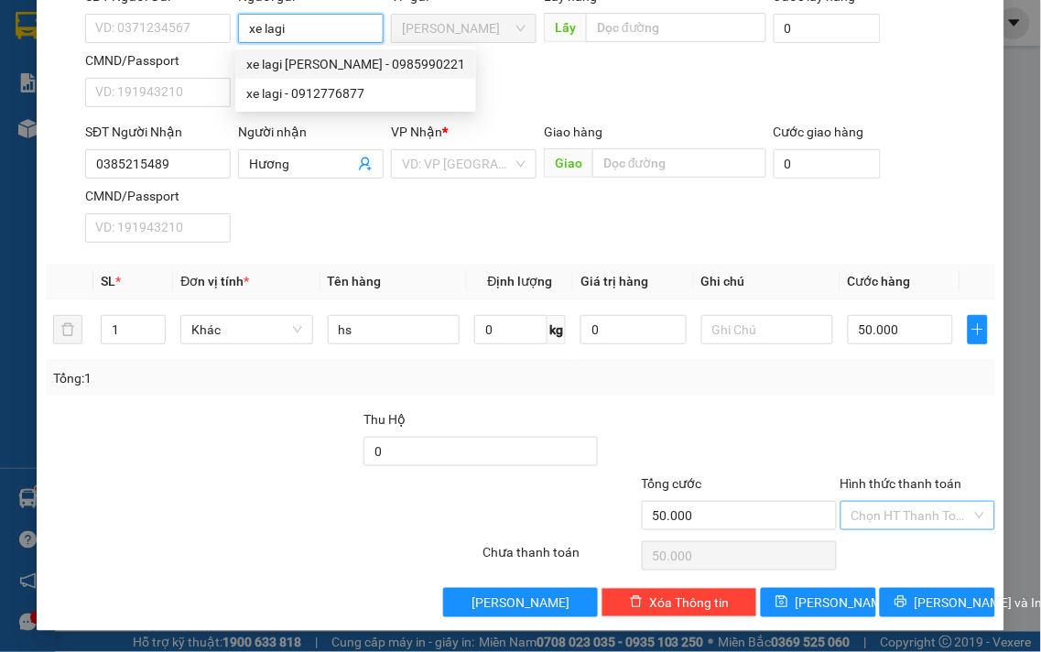
type input "xe lagi"
click at [910, 522] on input "Hình thức thanh toán" at bounding box center [912, 515] width 121 height 27
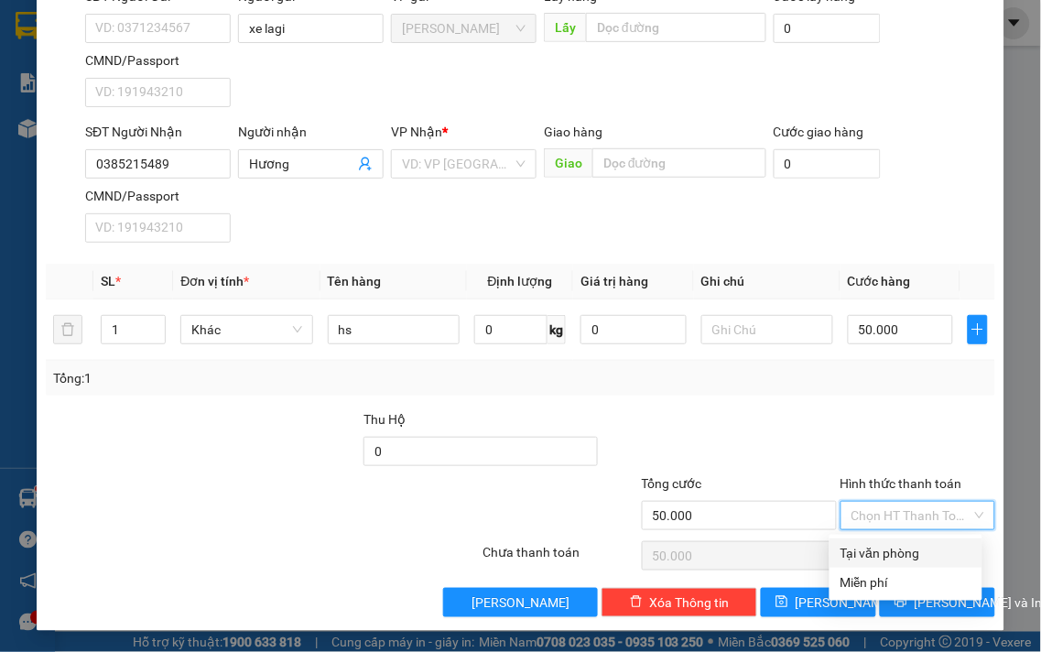
click at [894, 547] on div "Tại văn phòng" at bounding box center [906, 553] width 131 height 20
type input "0"
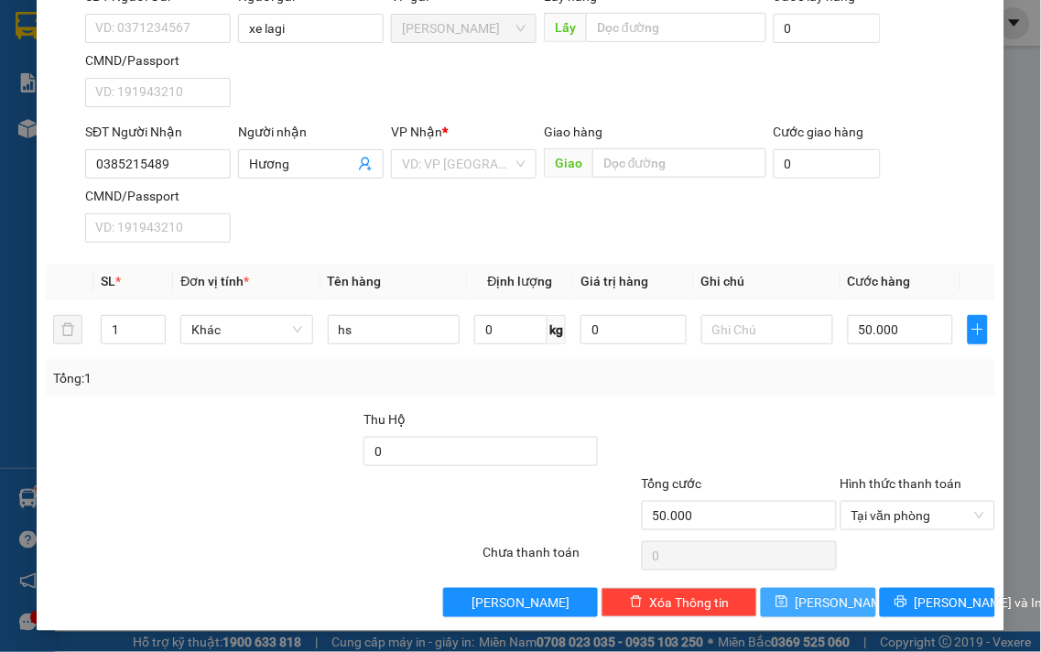
click at [811, 607] on span "[PERSON_NAME]" at bounding box center [845, 603] width 98 height 20
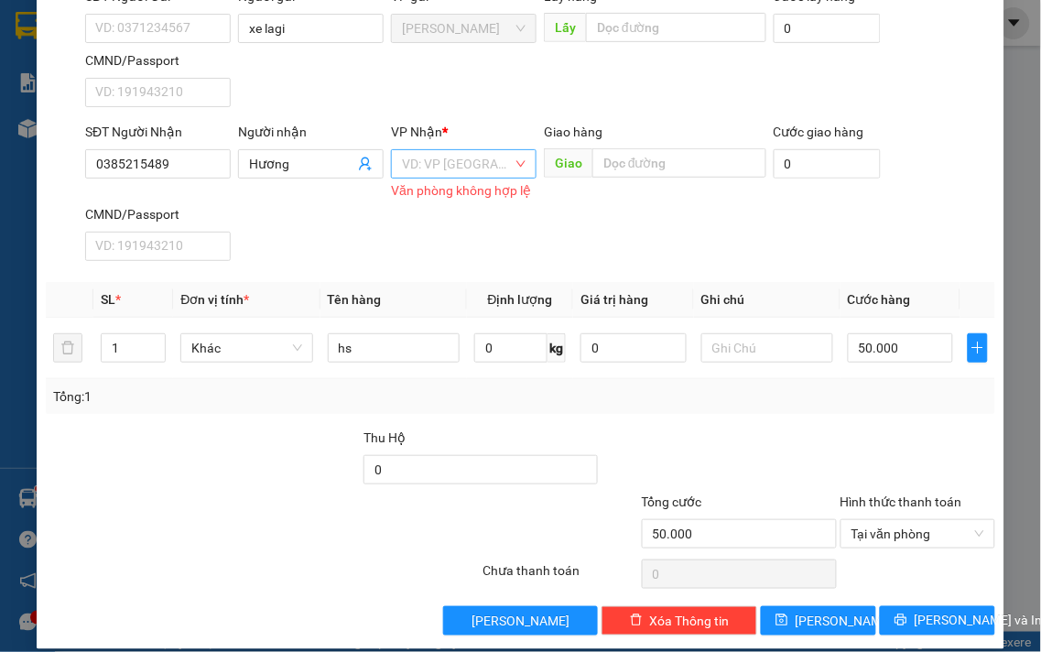
click at [473, 169] on input "search" at bounding box center [457, 163] width 111 height 27
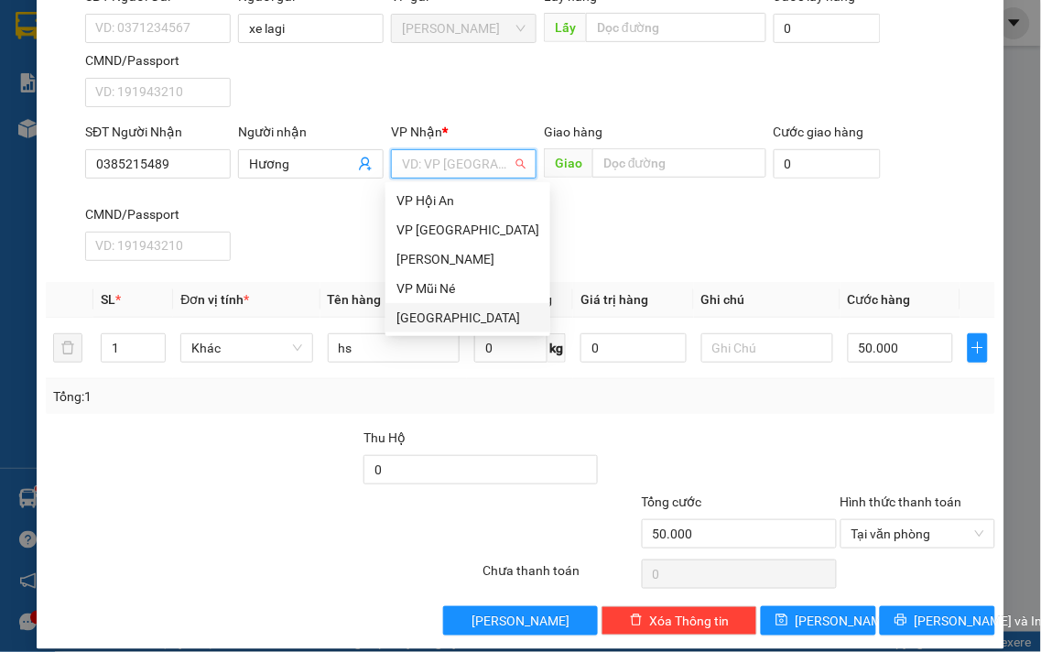
click at [412, 305] on div "[GEOGRAPHIC_DATA]" at bounding box center [468, 317] width 165 height 29
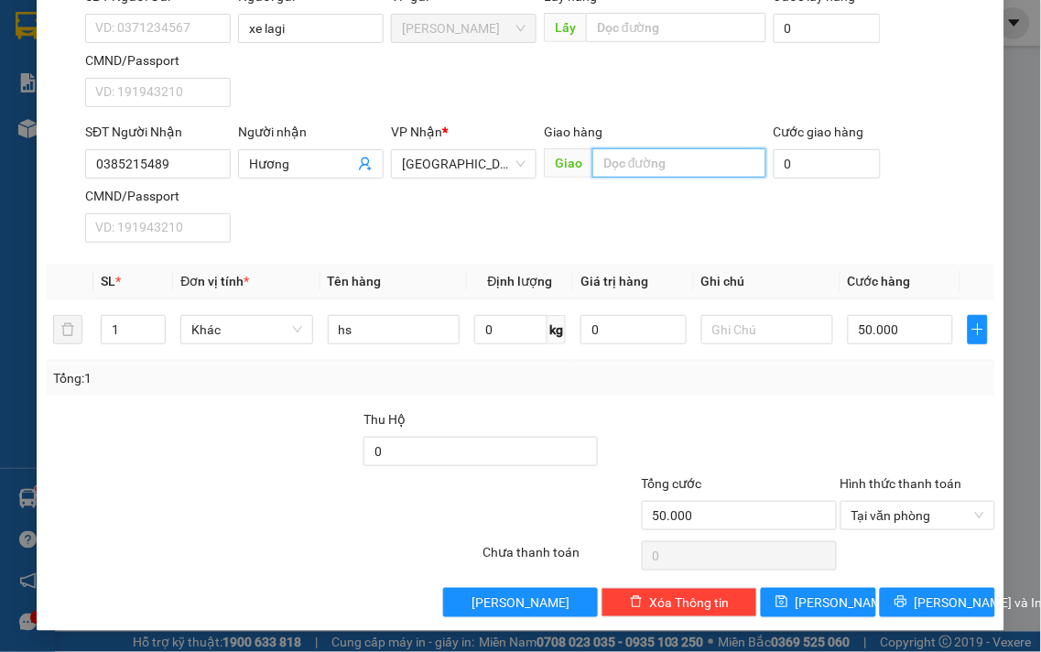
click at [652, 169] on input "text" at bounding box center [680, 162] width 174 height 29
type input "cxmh"
click at [803, 598] on button "[PERSON_NAME]" at bounding box center [818, 602] width 115 height 29
type input "0"
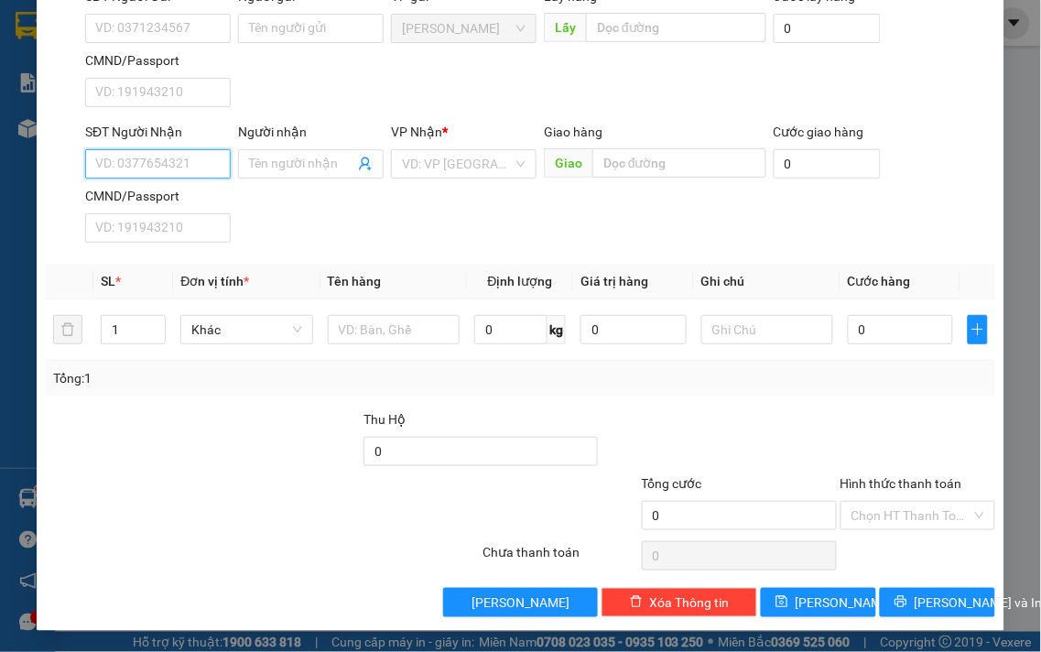
click at [161, 168] on input "SĐT Người Nhận" at bounding box center [158, 163] width 146 height 29
type input "0379825910"
click at [189, 208] on div "0379825910 - Sinh" at bounding box center [156, 200] width 122 height 20
type input "Sinh"
type input "finom"
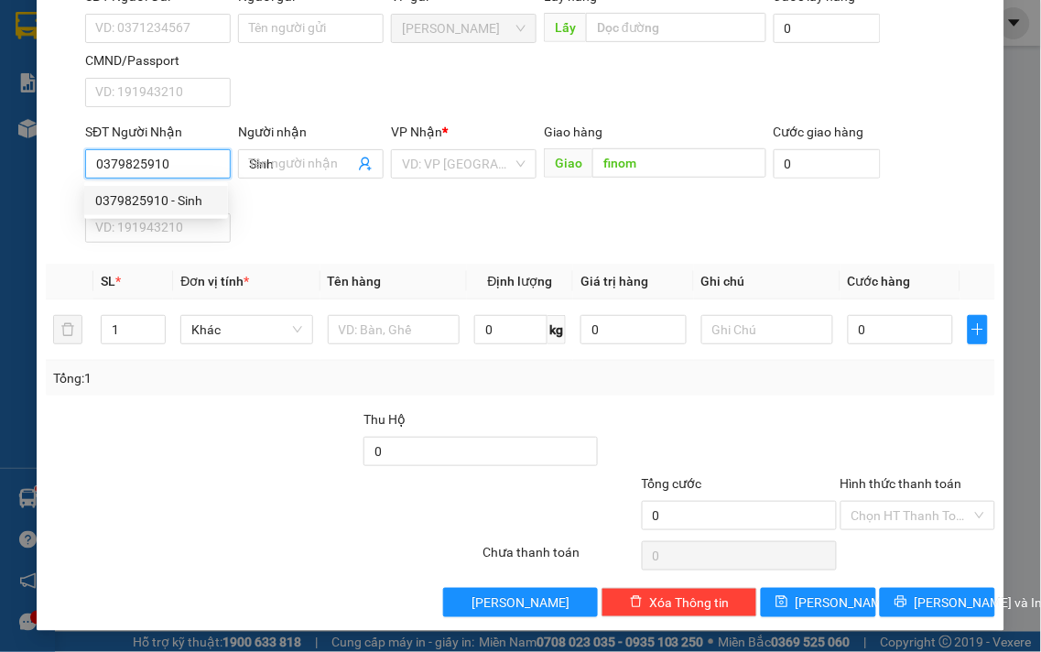
type input "100.000"
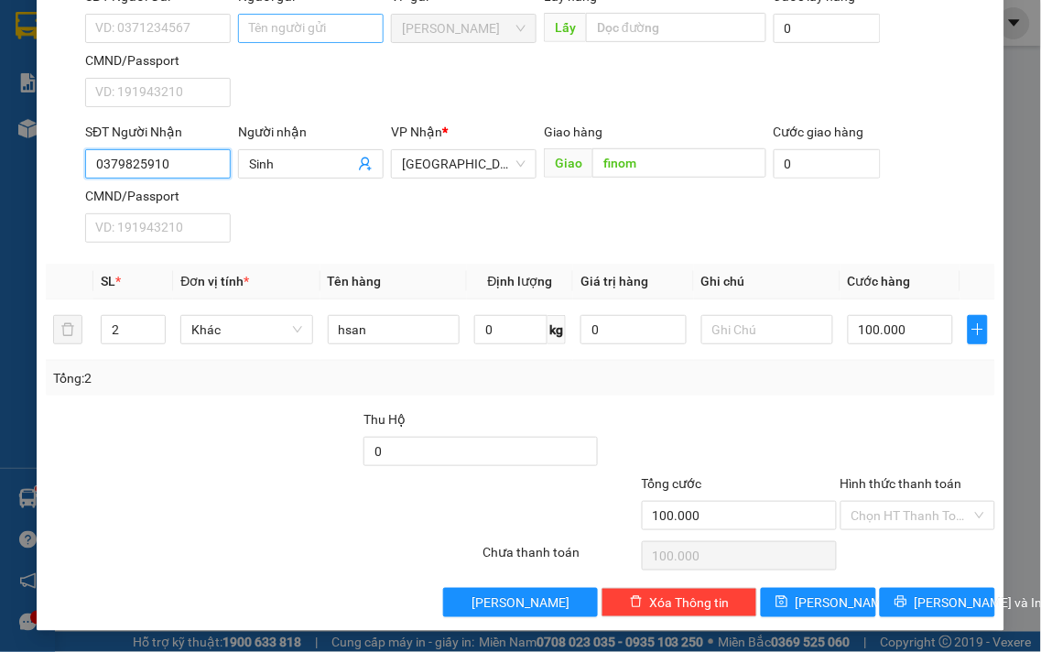
type input "0379825910"
click at [247, 19] on input "Người gửi" at bounding box center [311, 28] width 146 height 29
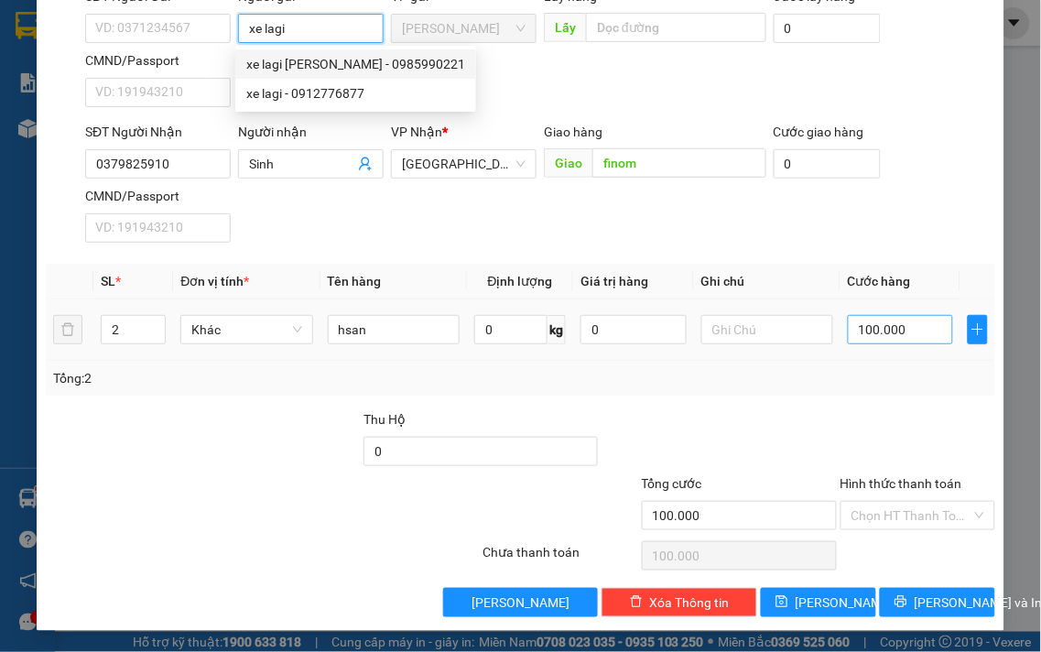
type input "xe lagi"
click at [895, 326] on input "100.000" at bounding box center [900, 329] width 105 height 29
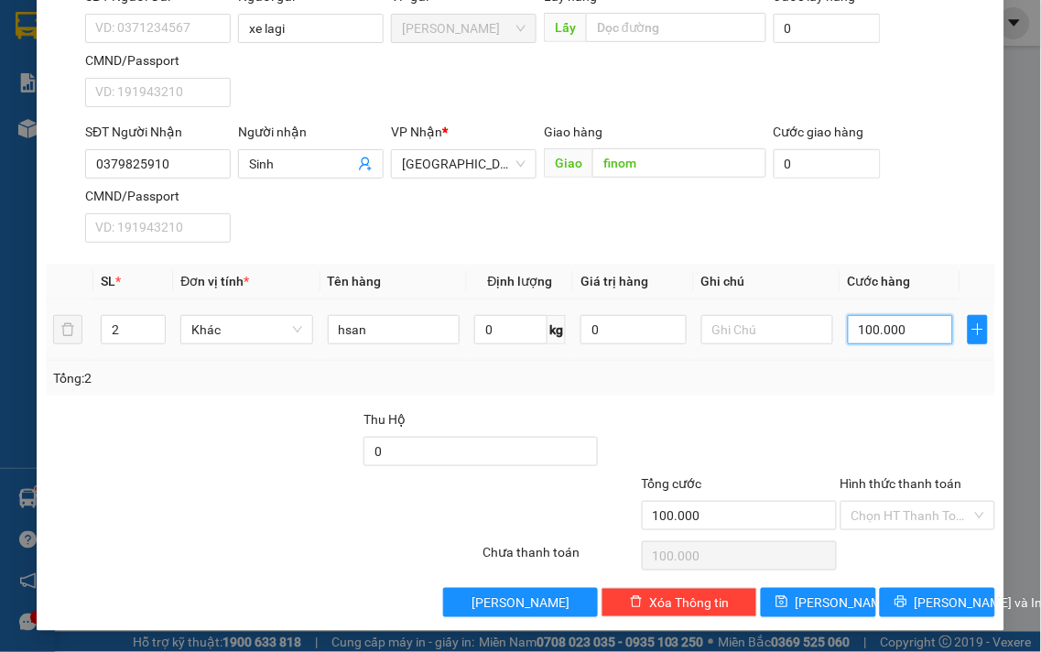
type input "5"
type input "50"
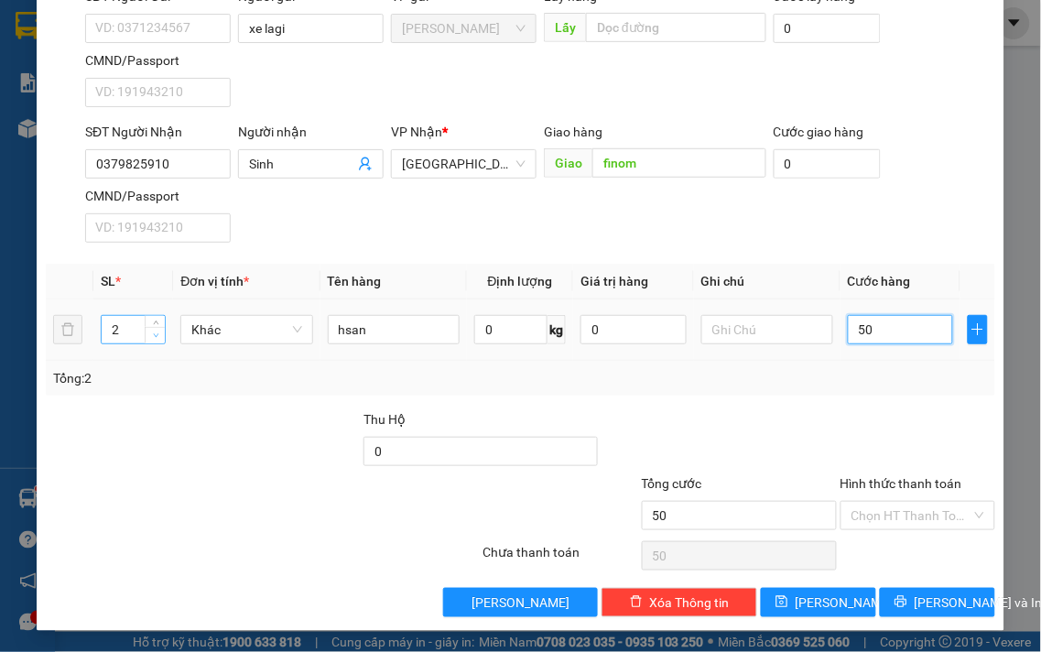
type input "50"
type input "50.000"
click at [147, 332] on span "Decrease Value" at bounding box center [155, 335] width 20 height 16
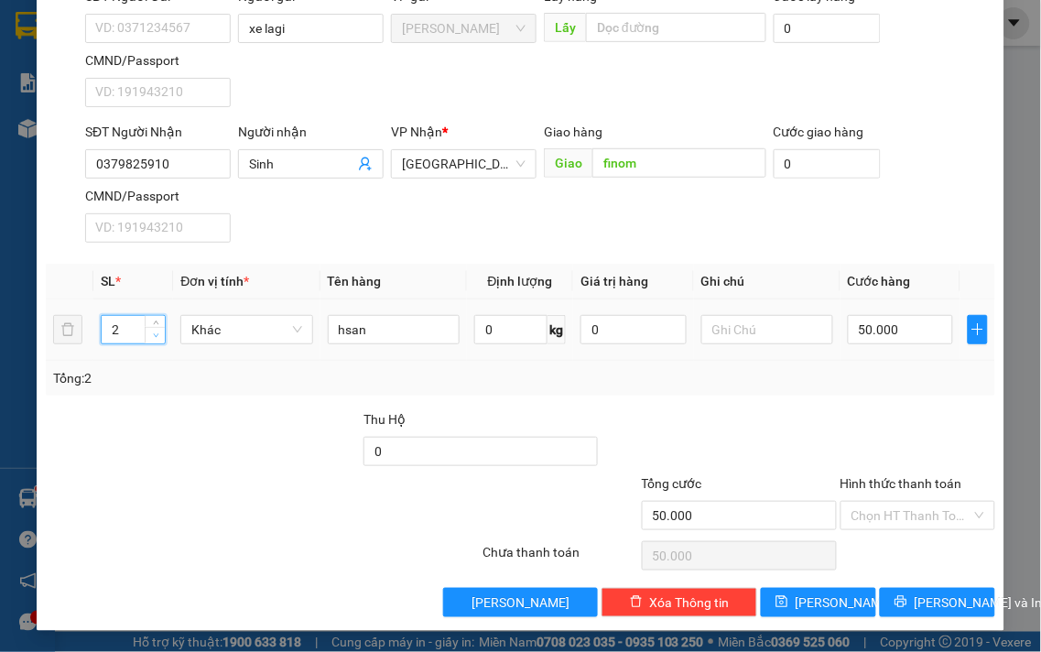
type input "1"
click at [153, 336] on icon "down" at bounding box center [156, 335] width 6 height 6
click at [914, 524] on input "Hình thức thanh toán" at bounding box center [912, 515] width 121 height 27
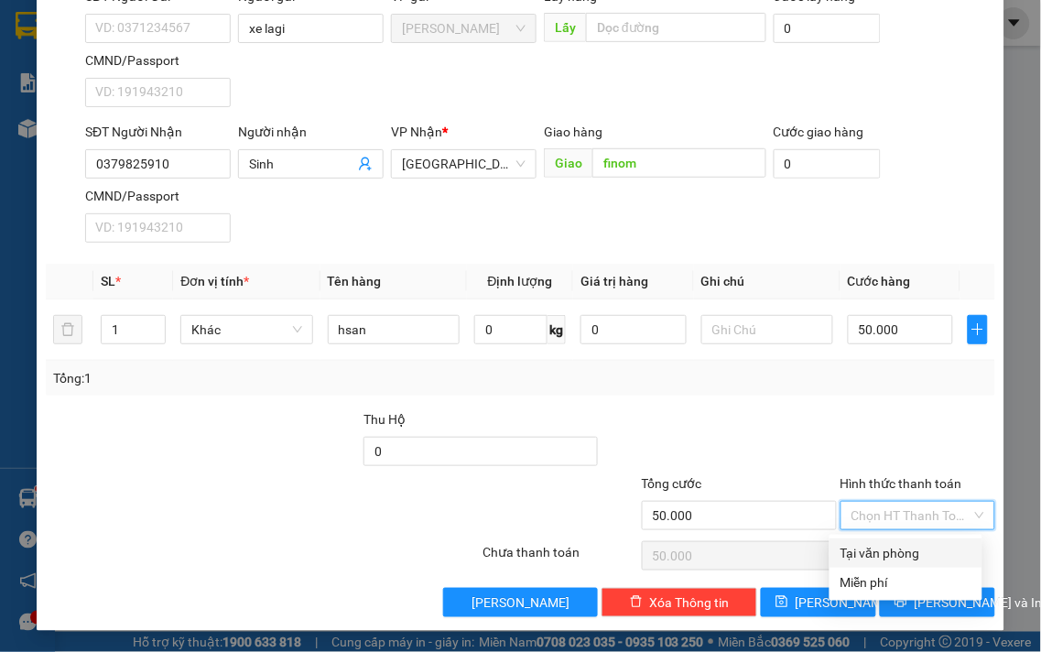
click at [910, 544] on div "Tại văn phòng" at bounding box center [906, 553] width 131 height 20
type input "0"
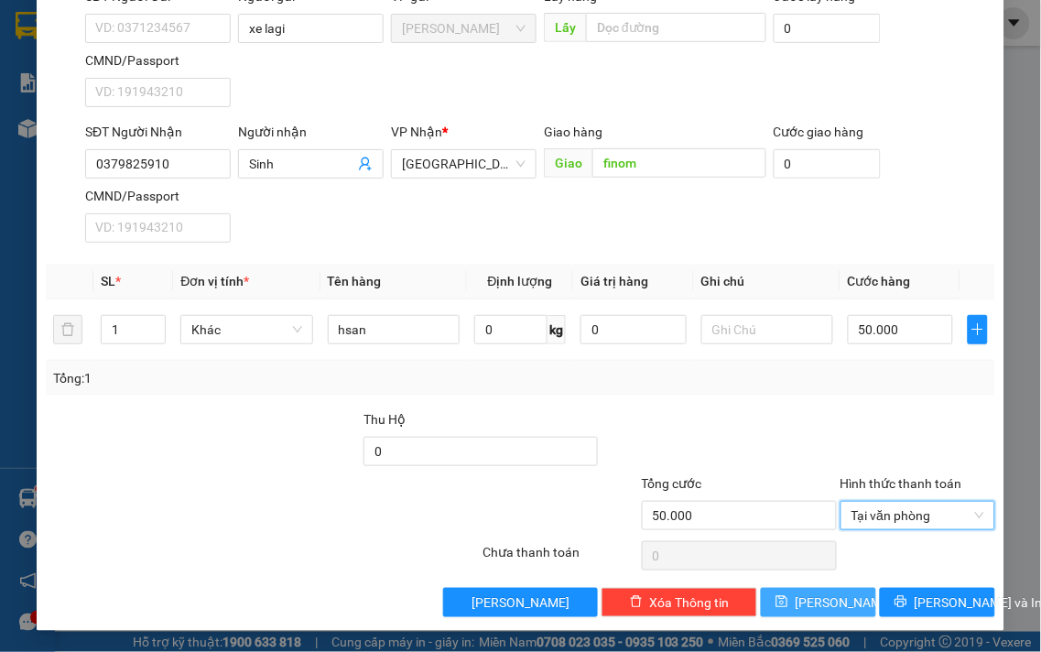
click at [850, 609] on button "[PERSON_NAME]" at bounding box center [818, 602] width 115 height 29
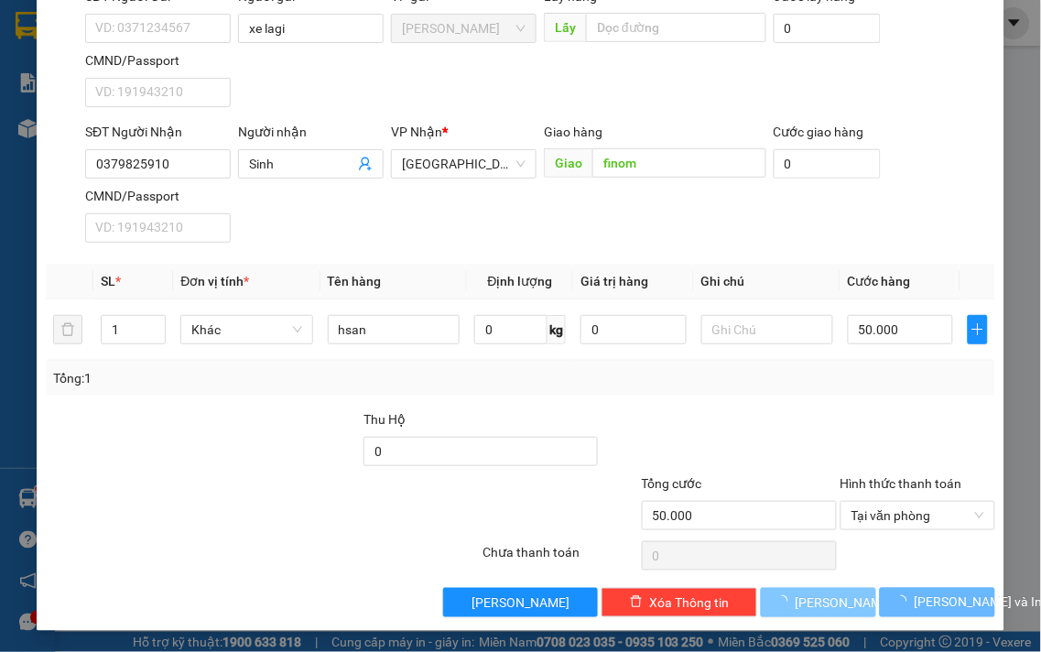
type input "0"
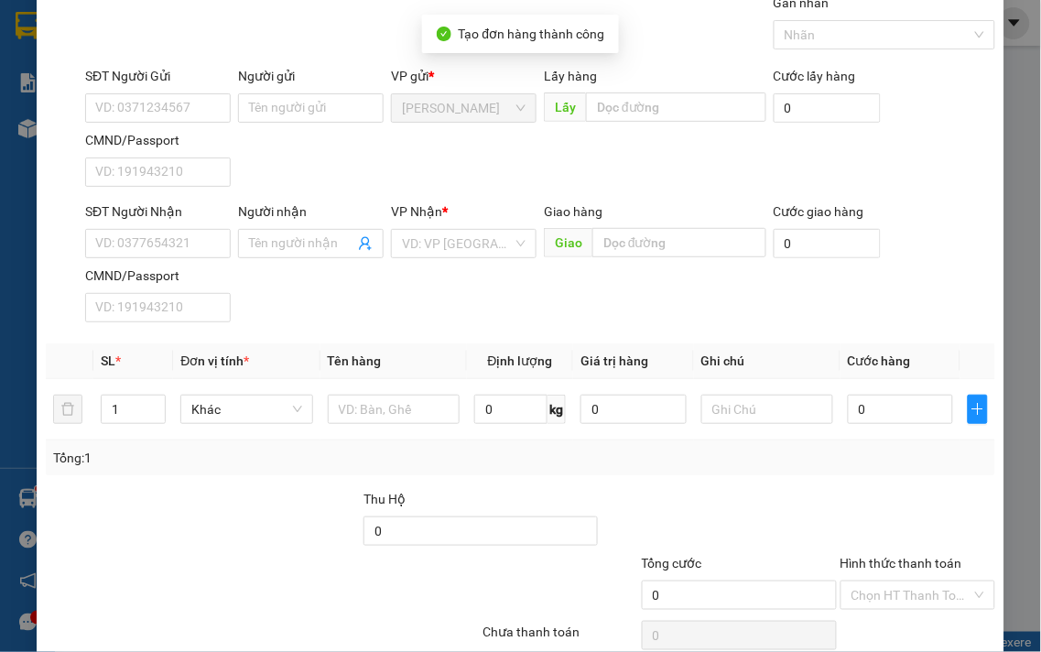
scroll to position [0, 0]
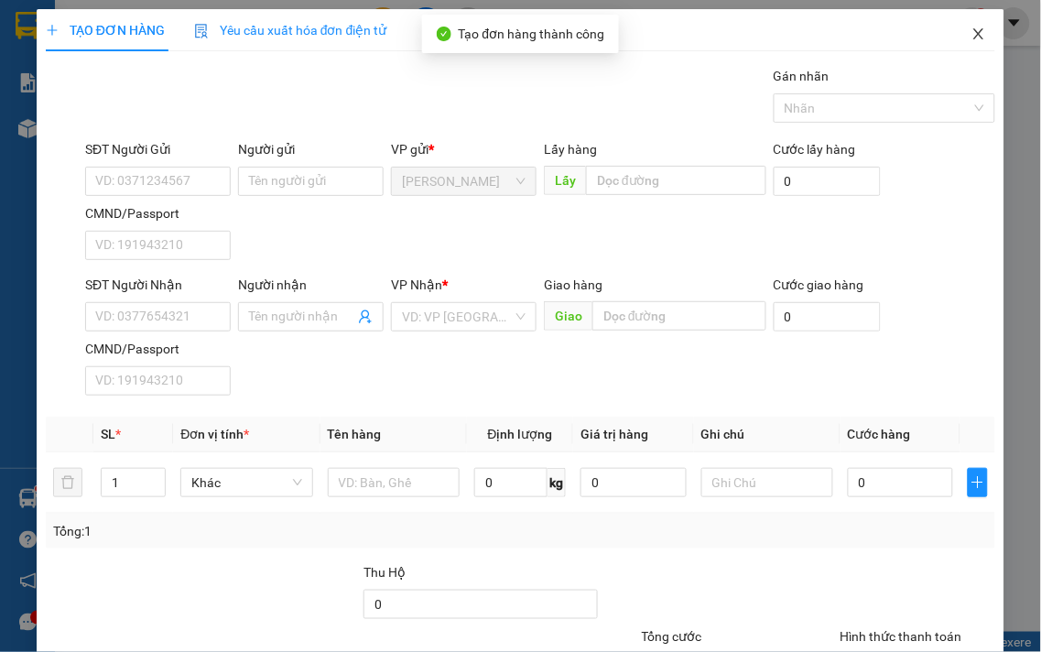
click at [974, 31] on span "Close" at bounding box center [978, 34] width 51 height 51
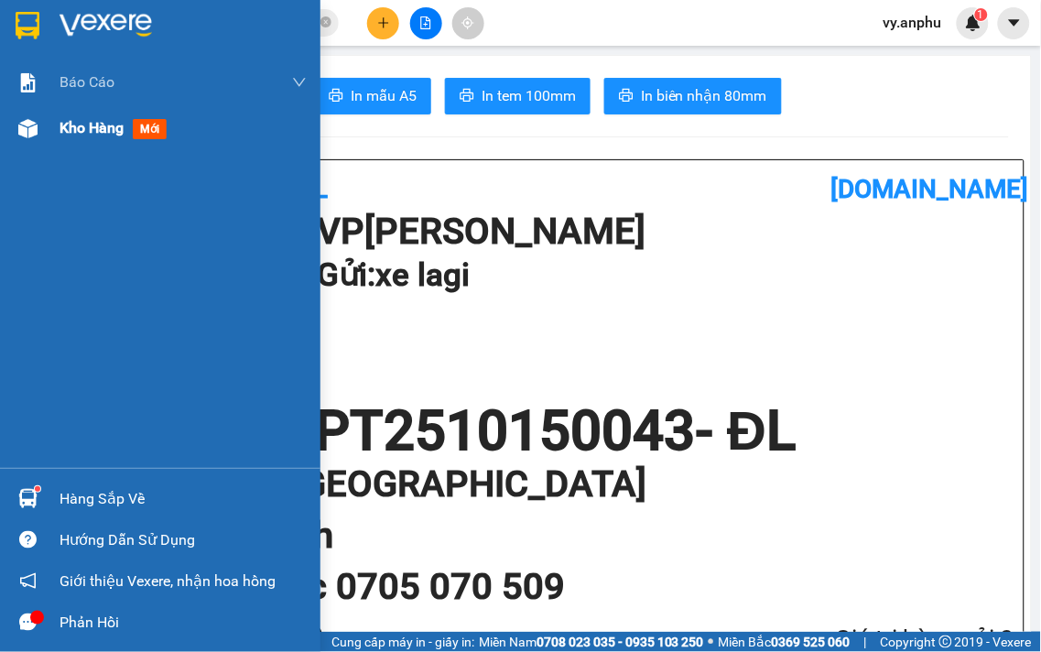
drag, startPoint x: 73, startPoint y: 132, endPoint x: 44, endPoint y: 115, distance: 33.6
click at [69, 132] on span "Kho hàng" at bounding box center [92, 127] width 64 height 17
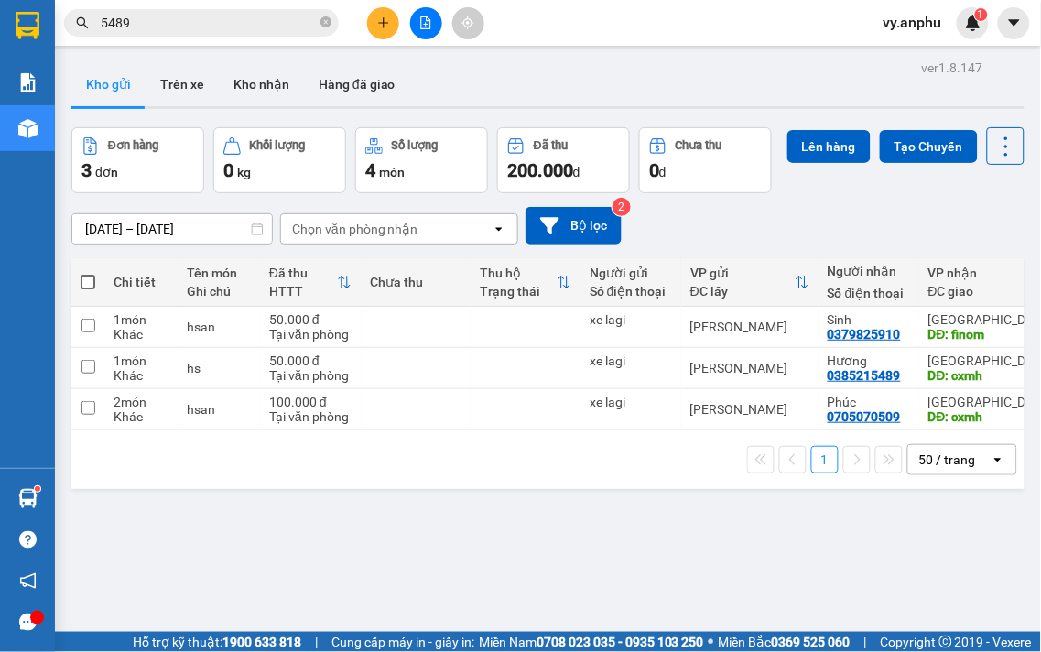
drag, startPoint x: 88, startPoint y: 326, endPoint x: 125, endPoint y: 326, distance: 37.5
click at [89, 289] on span at bounding box center [88, 282] width 15 height 15
click at [88, 273] on input "checkbox" at bounding box center [88, 273] width 0 height 0
checkbox input "true"
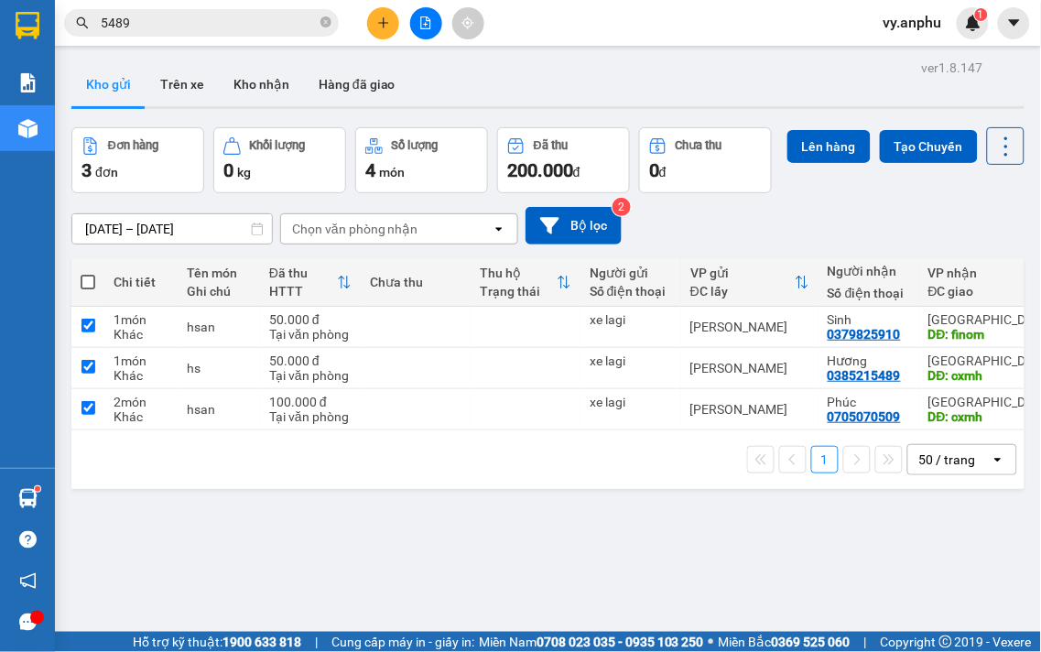
checkbox input "true"
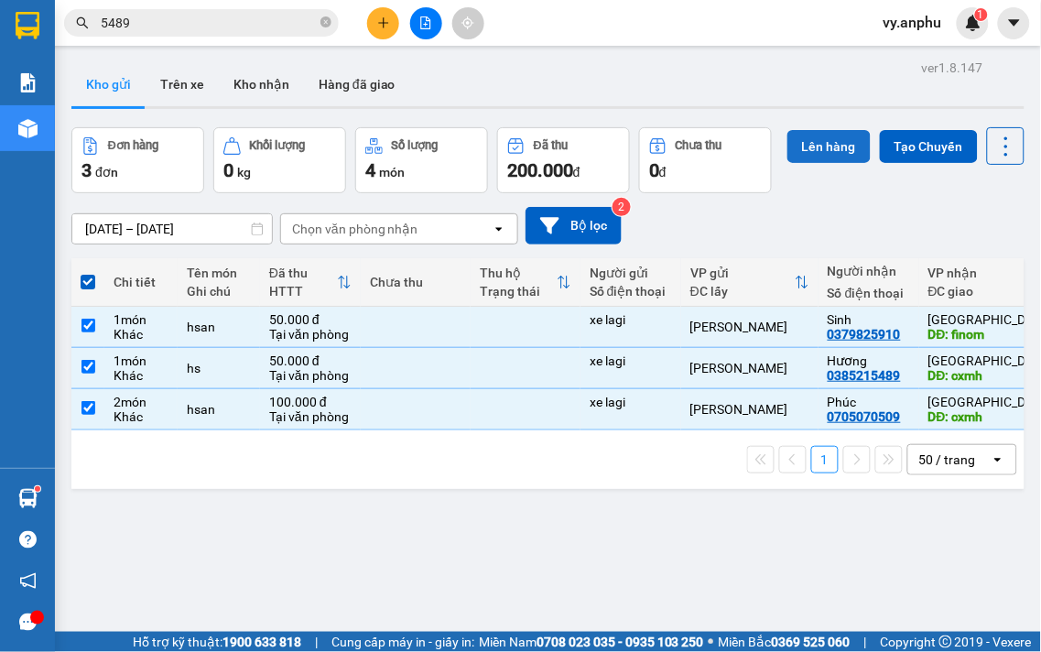
click at [788, 163] on button "Lên hàng" at bounding box center [829, 146] width 83 height 33
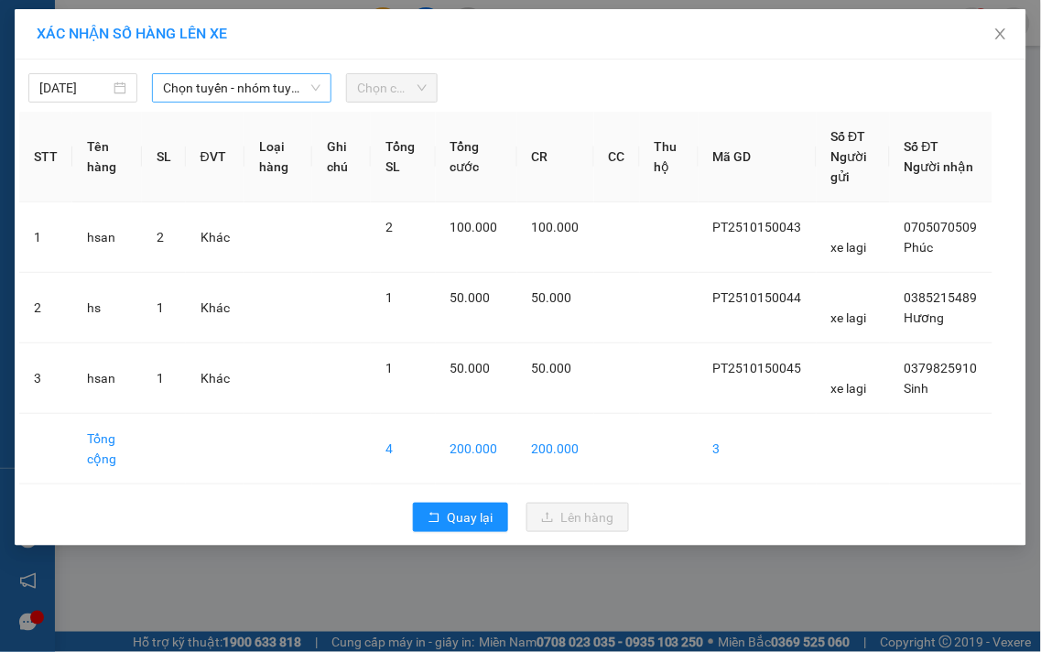
click at [289, 93] on span "Chọn tuyến - nhóm tuyến" at bounding box center [242, 87] width 158 height 27
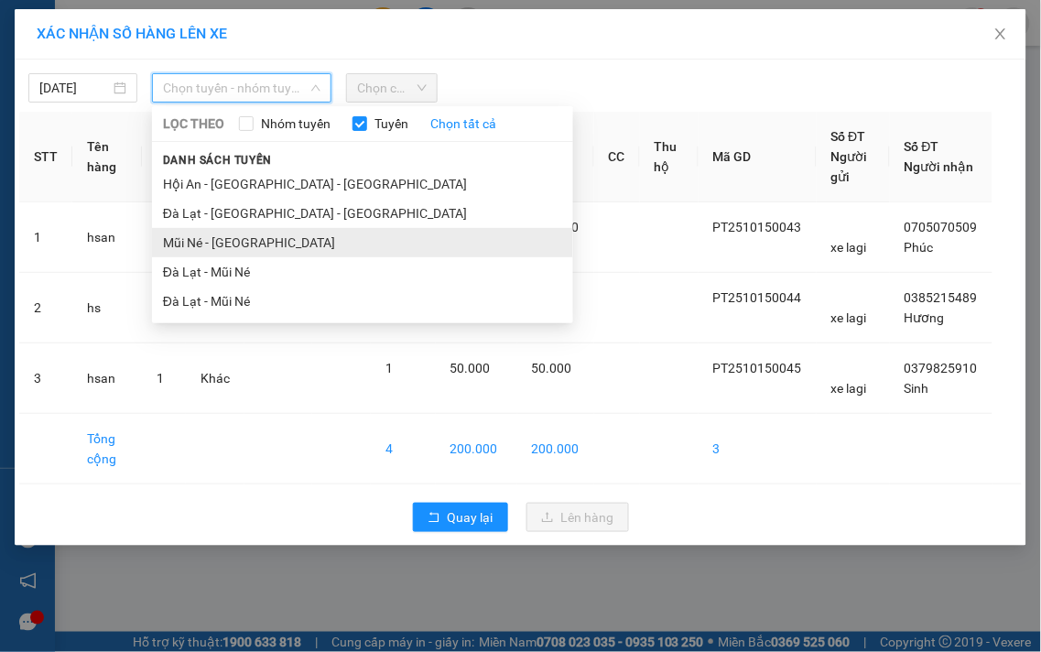
click at [243, 239] on li "Mũi Né - [GEOGRAPHIC_DATA]" at bounding box center [362, 242] width 421 height 29
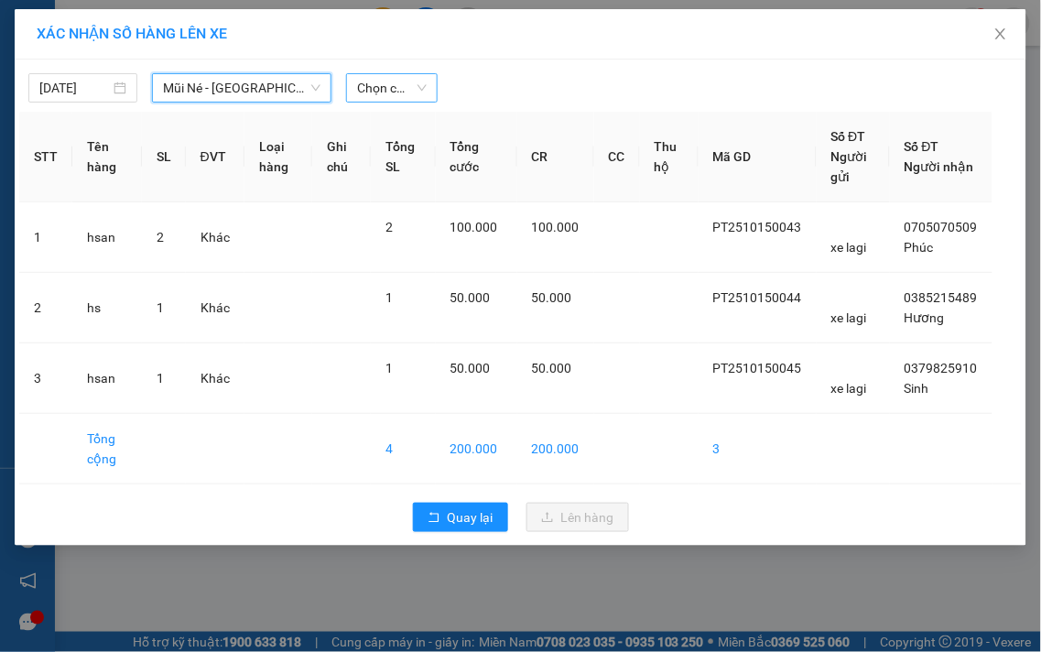
click at [364, 81] on span "Chọn chuyến" at bounding box center [392, 87] width 70 height 27
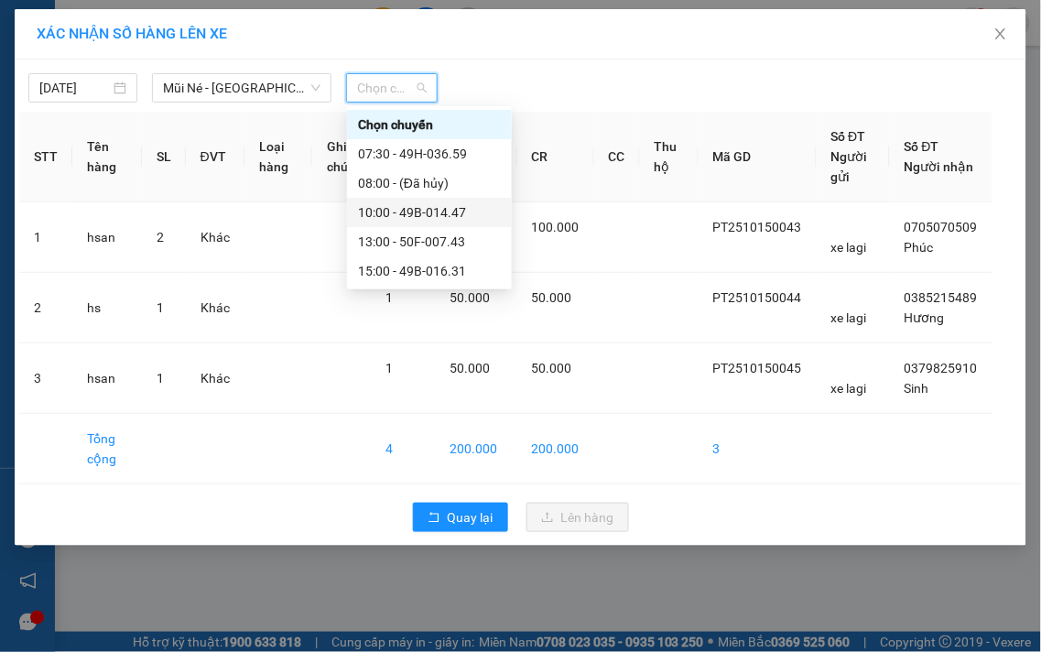
click at [396, 204] on div "10:00 - 49B-014.47" at bounding box center [429, 212] width 143 height 20
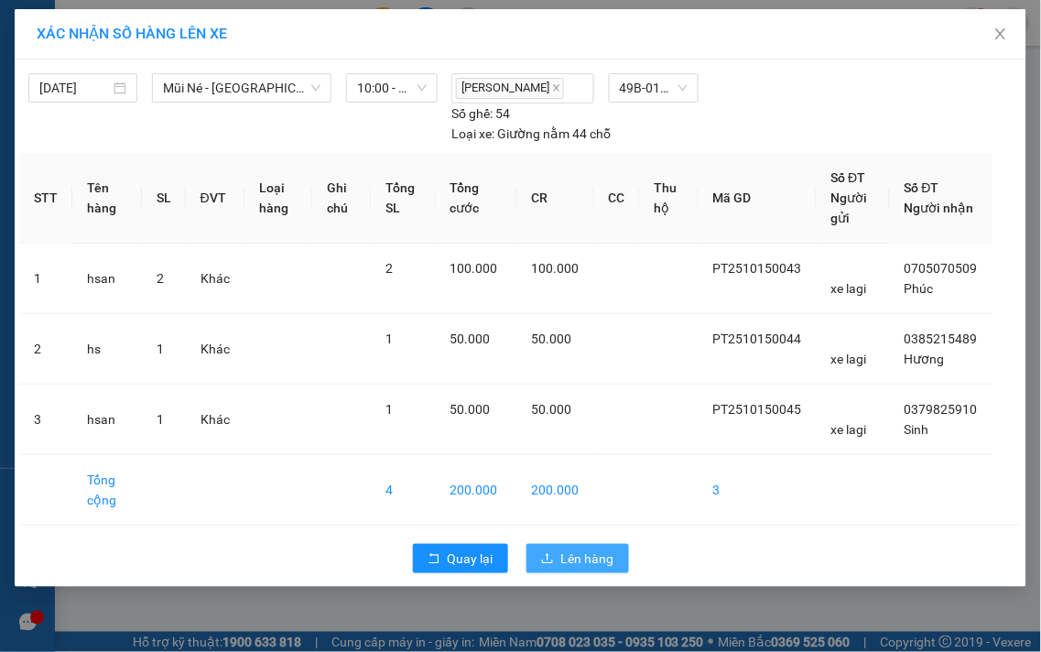
click at [587, 561] on span "Lên hàng" at bounding box center [587, 559] width 53 height 20
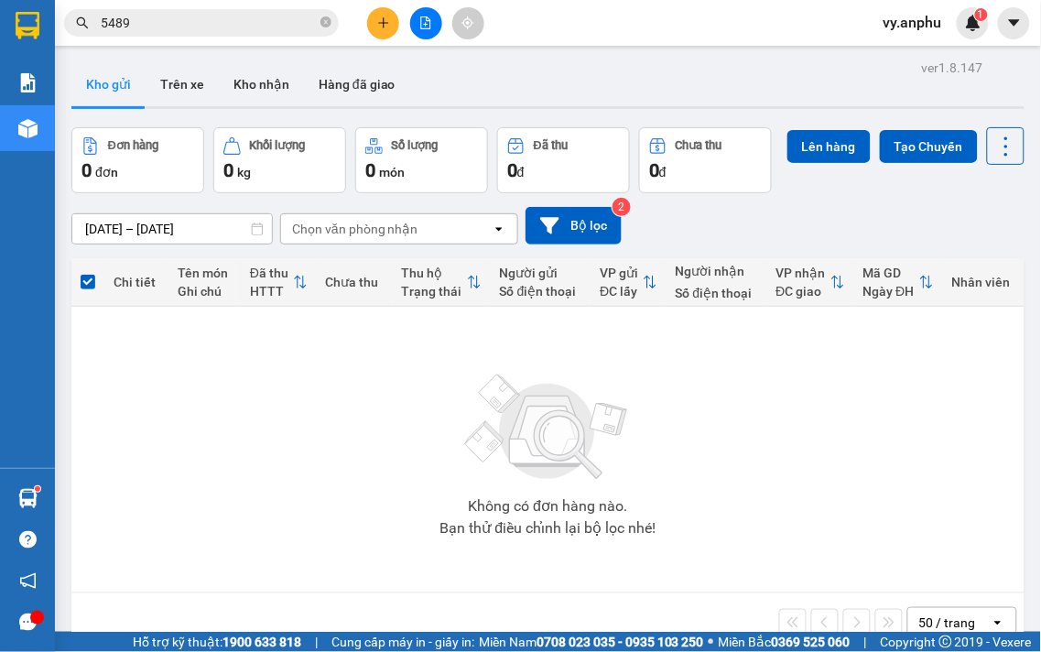
click at [423, 29] on button at bounding box center [426, 23] width 32 height 32
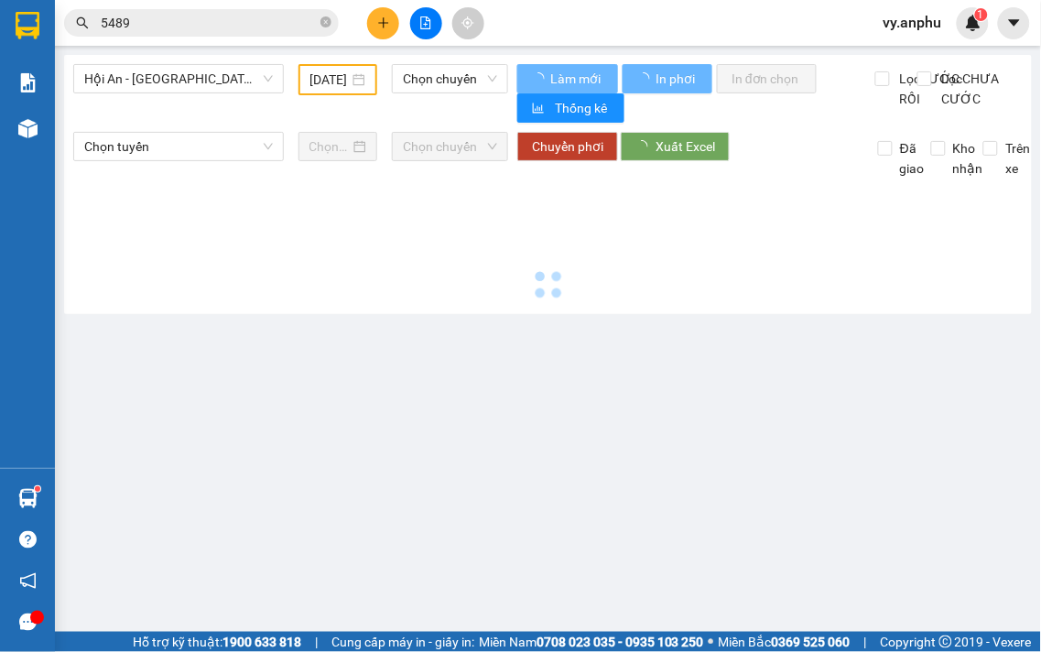
type input "[DATE]"
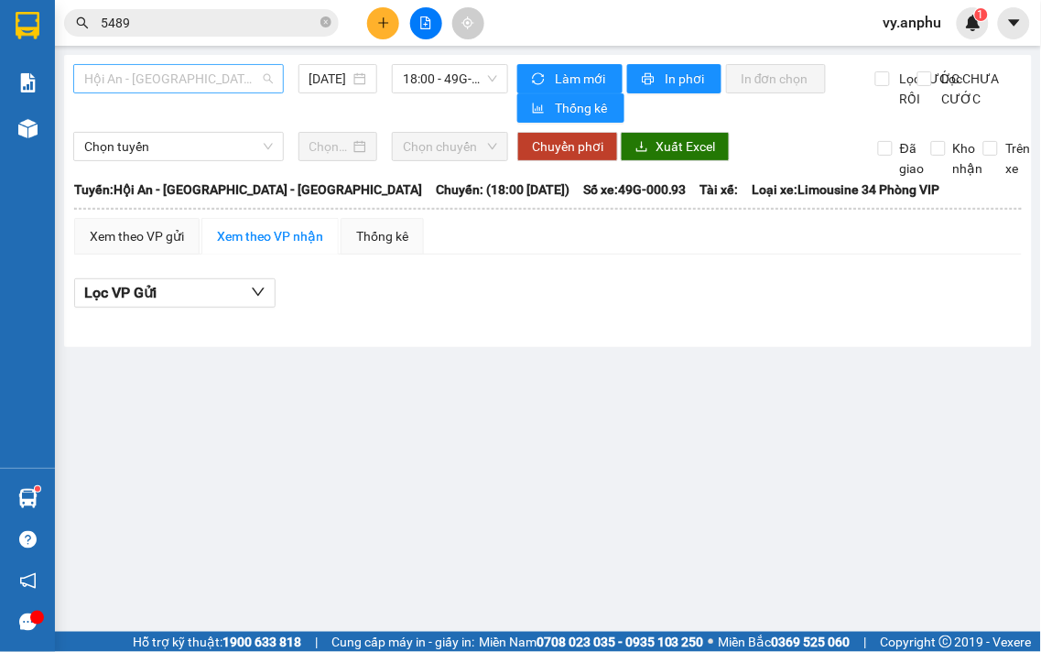
click at [220, 83] on span "Hội An - [GEOGRAPHIC_DATA] - [GEOGRAPHIC_DATA]" at bounding box center [178, 78] width 189 height 27
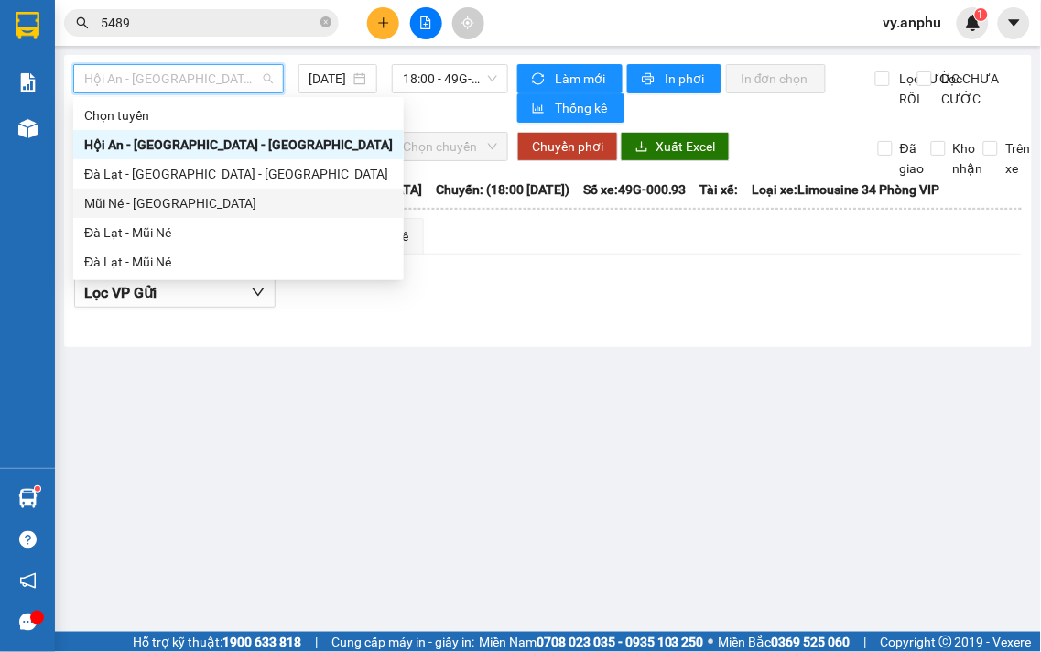
click at [172, 201] on div "Mũi Né - [GEOGRAPHIC_DATA]" at bounding box center [238, 203] width 309 height 20
type input "[DATE]"
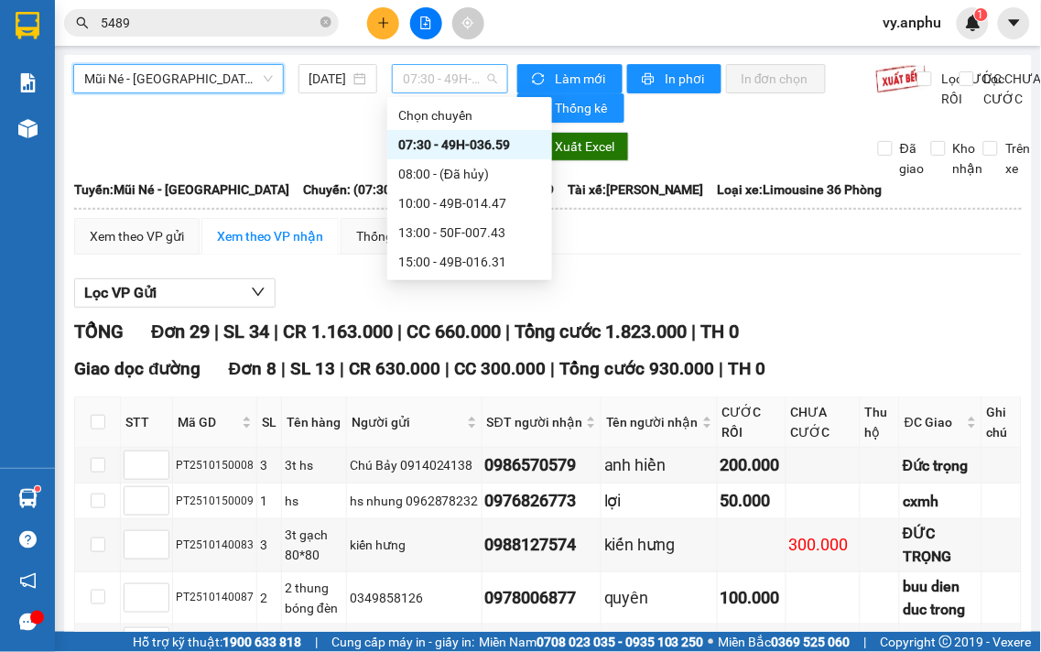
click at [418, 86] on span "07:30 - 49H-036.59" at bounding box center [450, 78] width 94 height 27
click at [443, 201] on div "10:00 - 49B-014.47" at bounding box center [469, 203] width 143 height 20
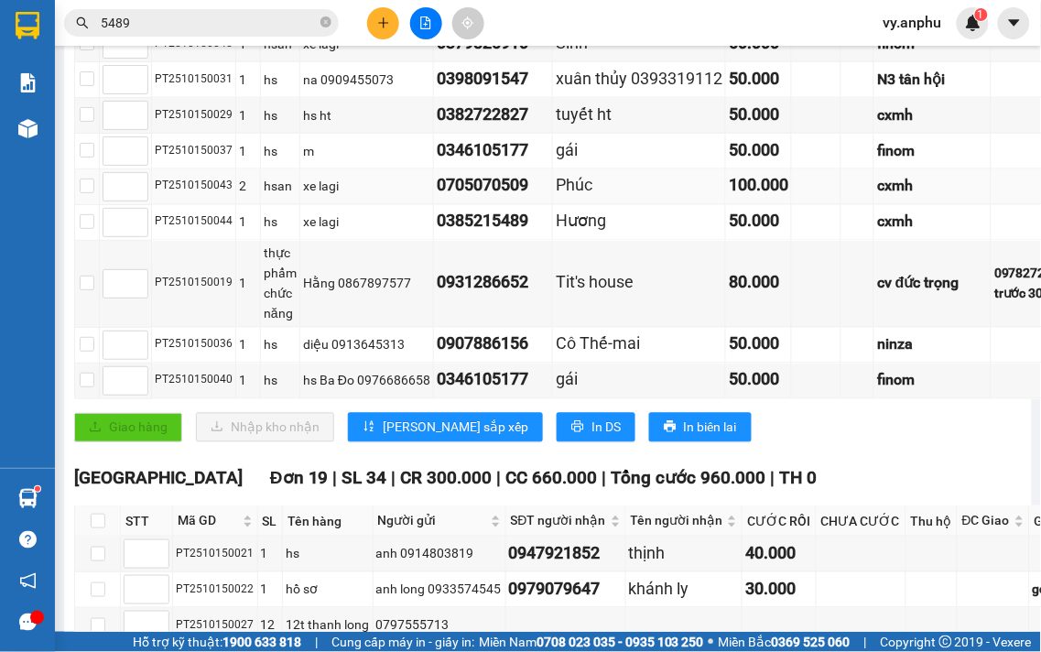
scroll to position [610, 0]
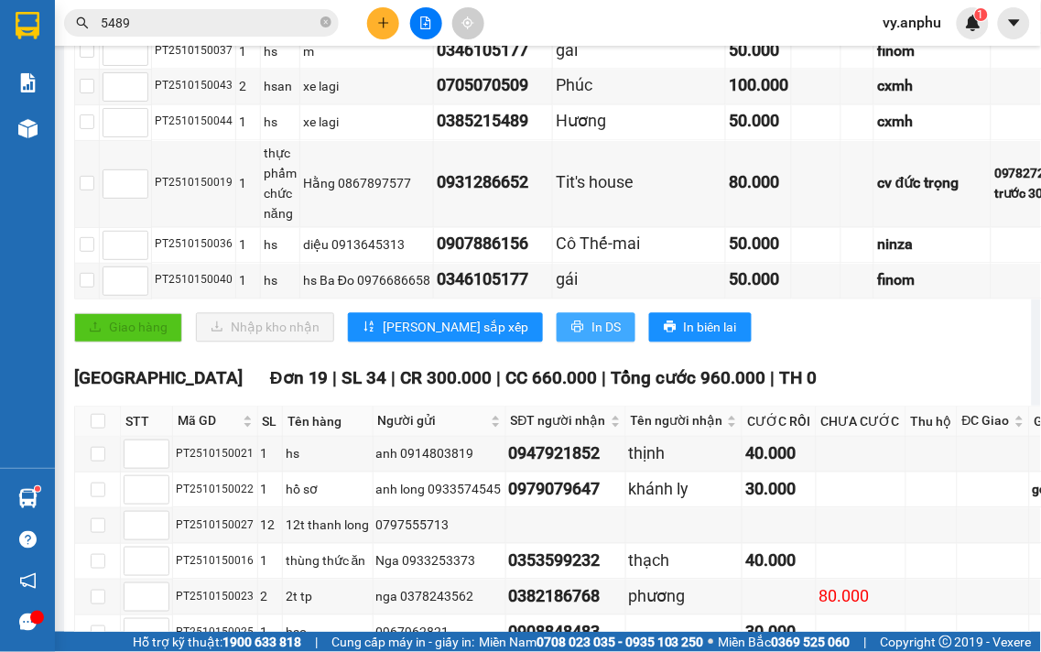
click at [592, 338] on span "In DS" at bounding box center [606, 328] width 29 height 20
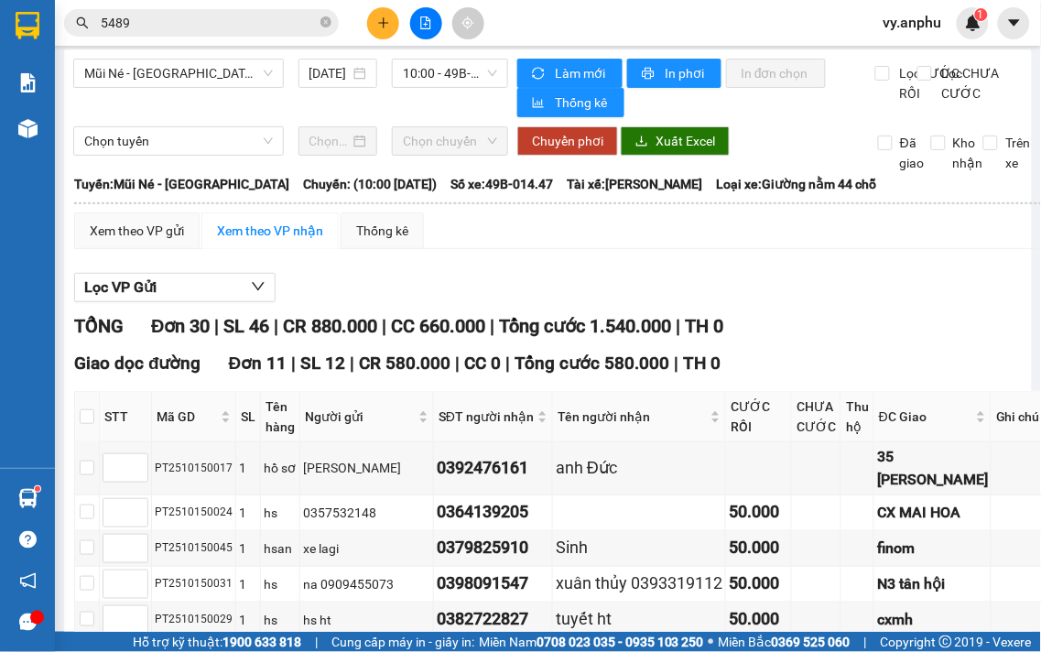
scroll to position [0, 0]
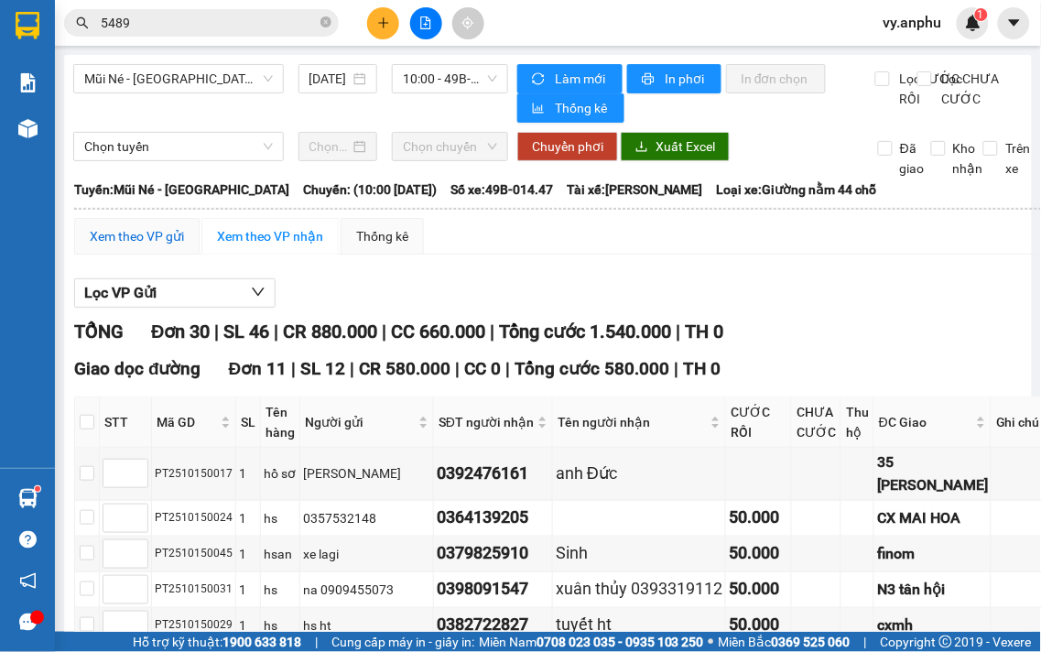
click at [167, 246] on div "Xem theo VP gửi" at bounding box center [137, 236] width 94 height 20
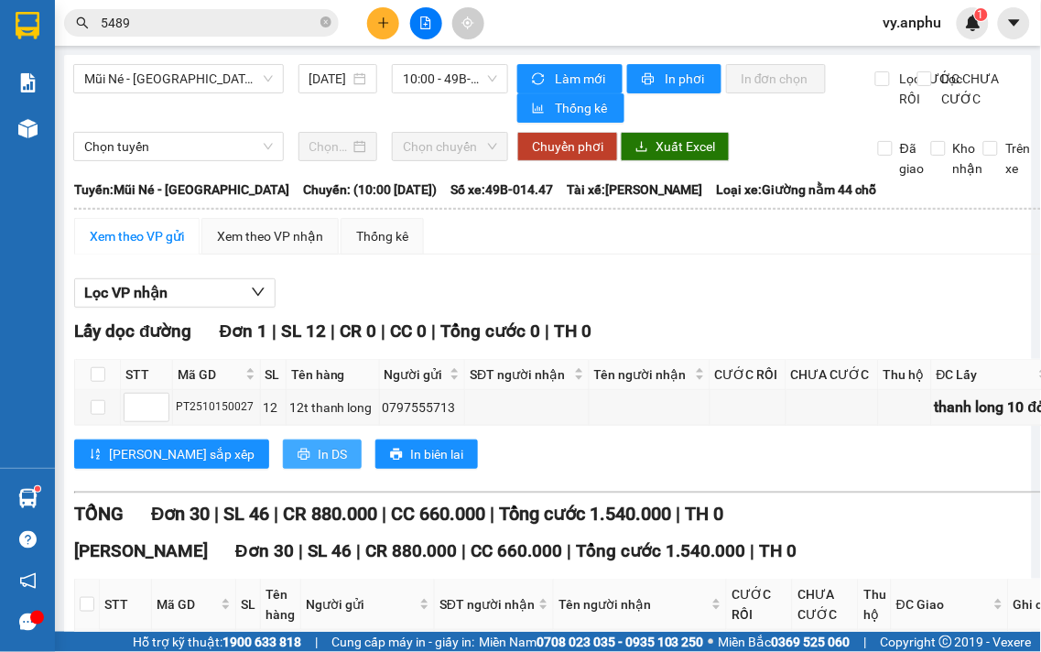
click at [283, 469] on button "In DS" at bounding box center [322, 454] width 79 height 29
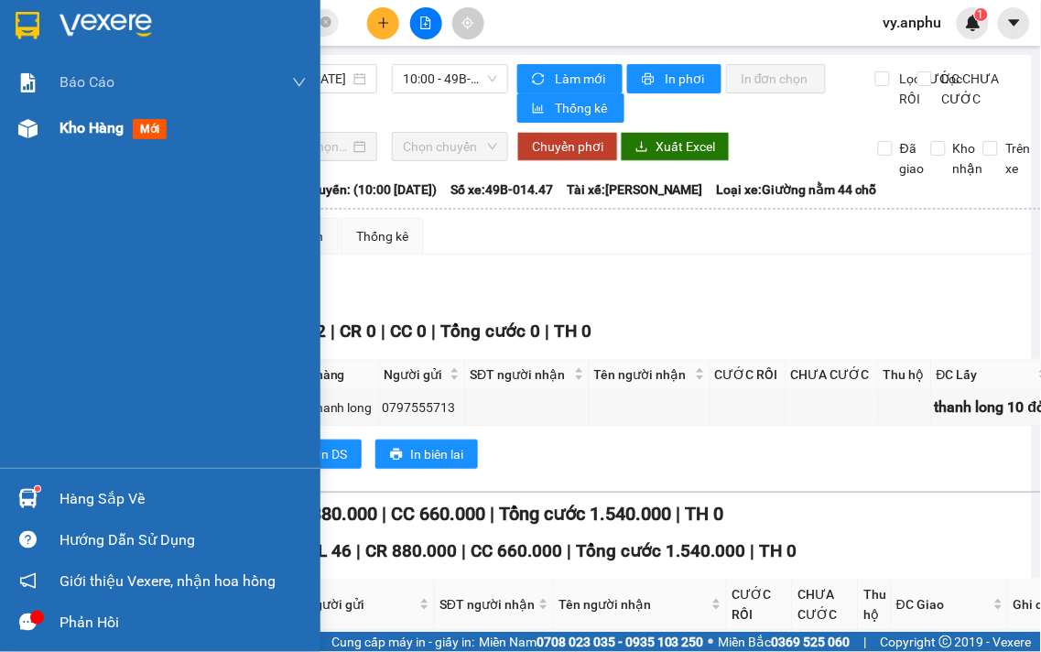
click at [120, 144] on div "Kho hàng mới" at bounding box center [183, 128] width 247 height 46
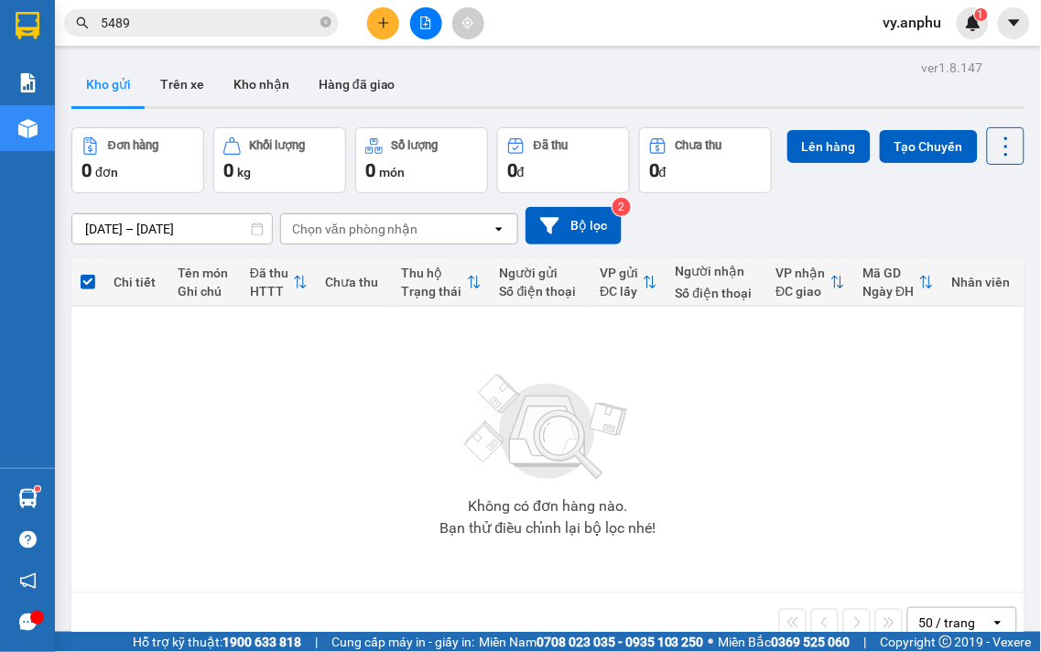
click at [391, 31] on button at bounding box center [383, 23] width 32 height 32
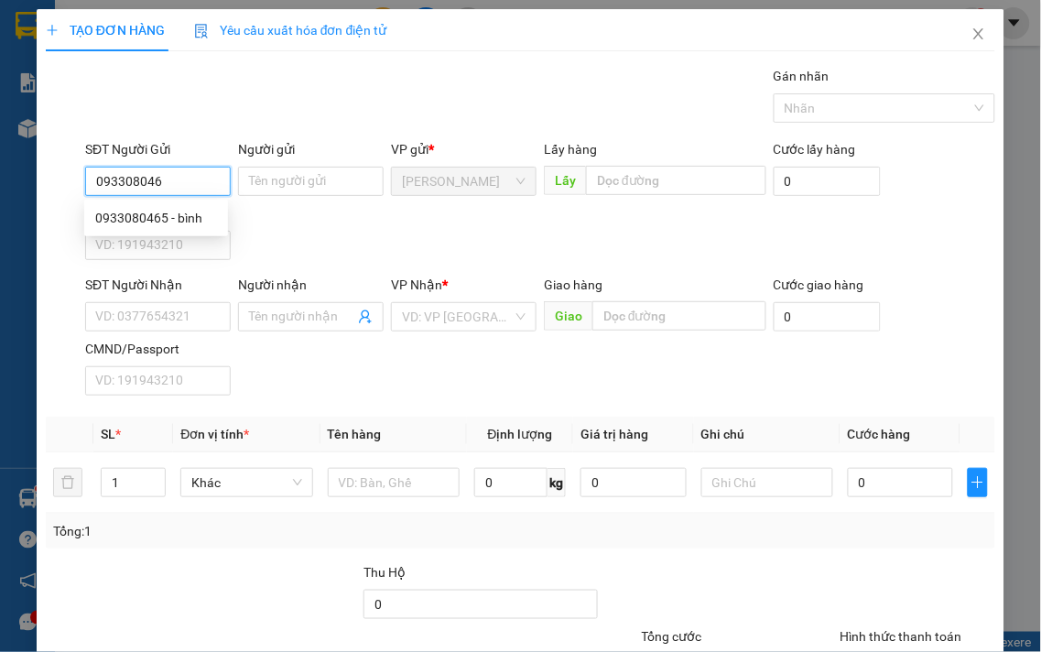
type input "0933080465"
click at [168, 208] on div "0933080465 - bình" at bounding box center [156, 218] width 122 height 20
type input "bình"
type input "0937944454"
type input "lanh"
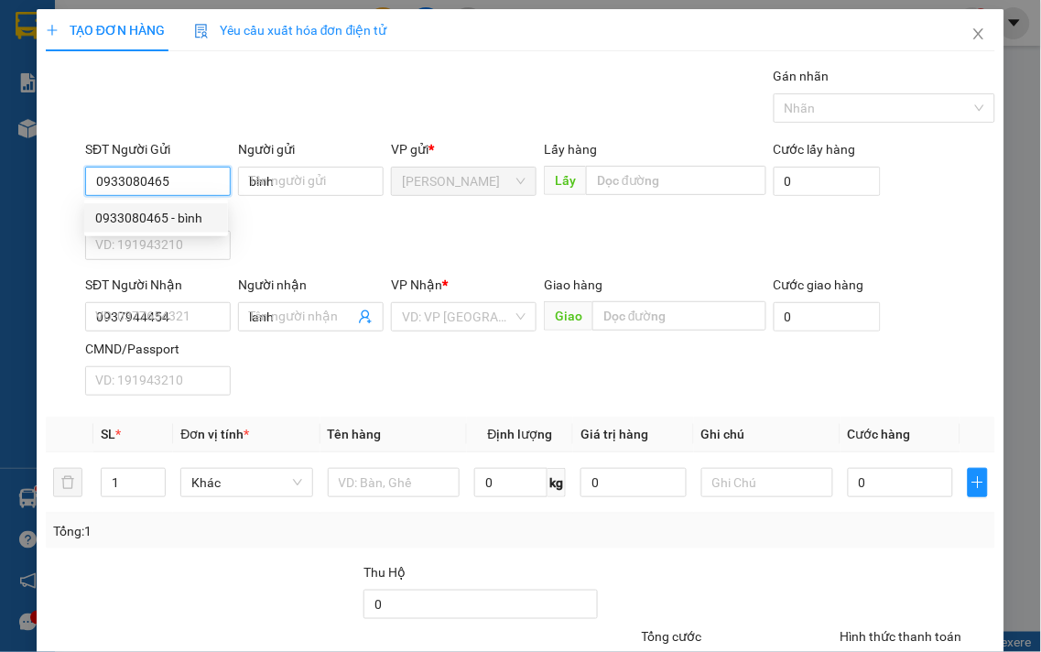
type input "50.000"
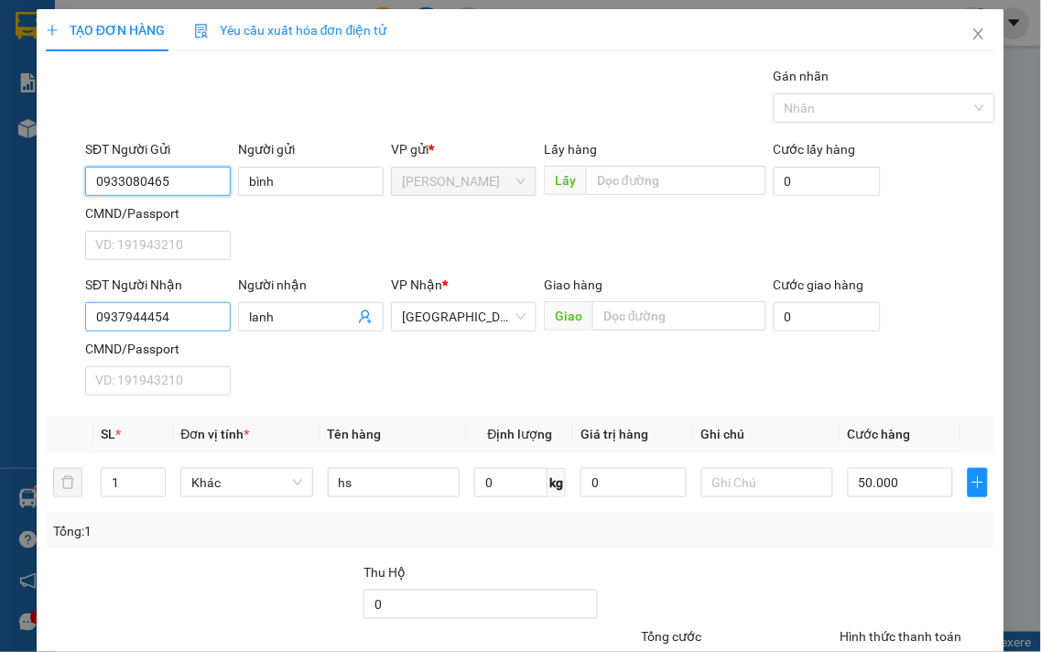
type input "0933080465"
click at [212, 330] on input "0937944454" at bounding box center [158, 316] width 146 height 29
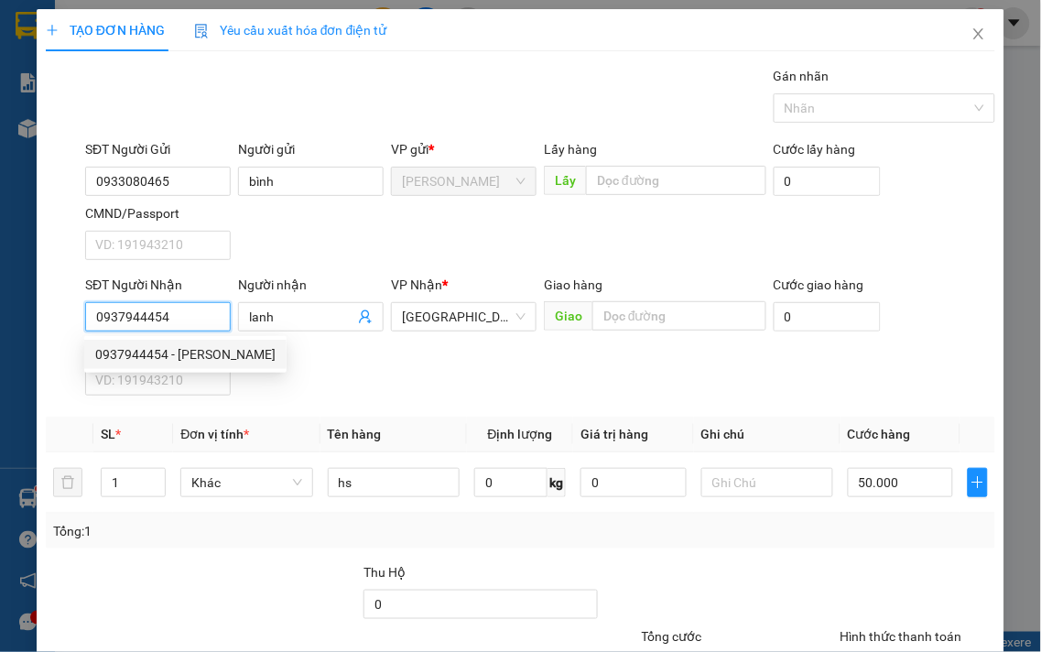
click at [212, 330] on input "0937944454" at bounding box center [158, 316] width 146 height 29
type input "0988471491"
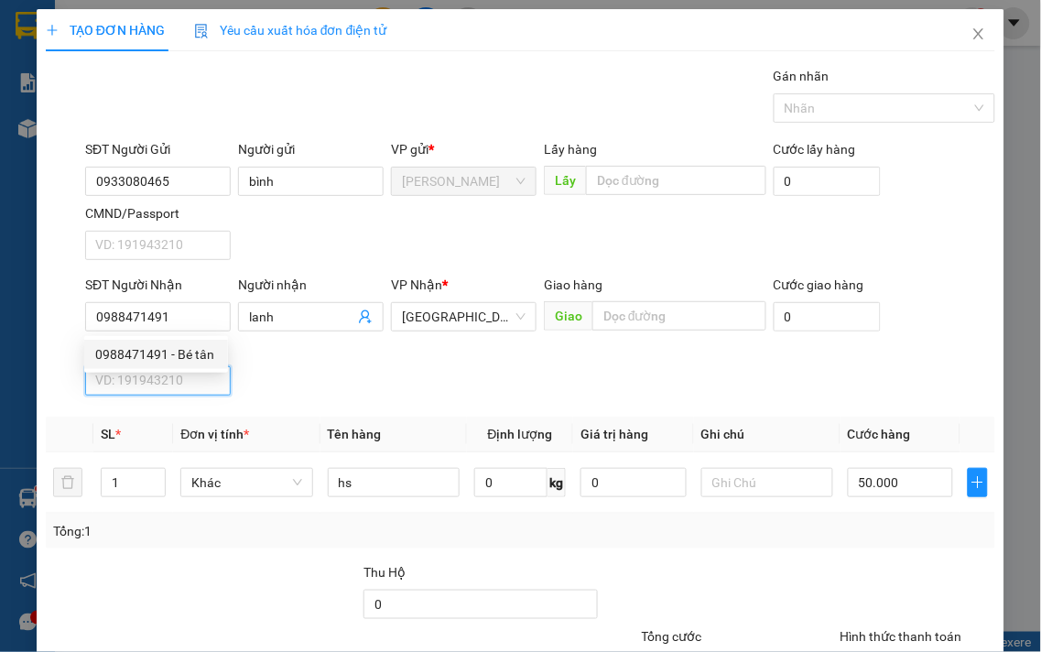
click at [197, 376] on input "CMND/Passport" at bounding box center [158, 380] width 146 height 29
click at [252, 343] on div "SĐT Người Nhận 0988471491 Người nhận lanh VP Nhận * Đà Lạt Giao hàng Giao Cước …" at bounding box center [541, 339] width 918 height 128
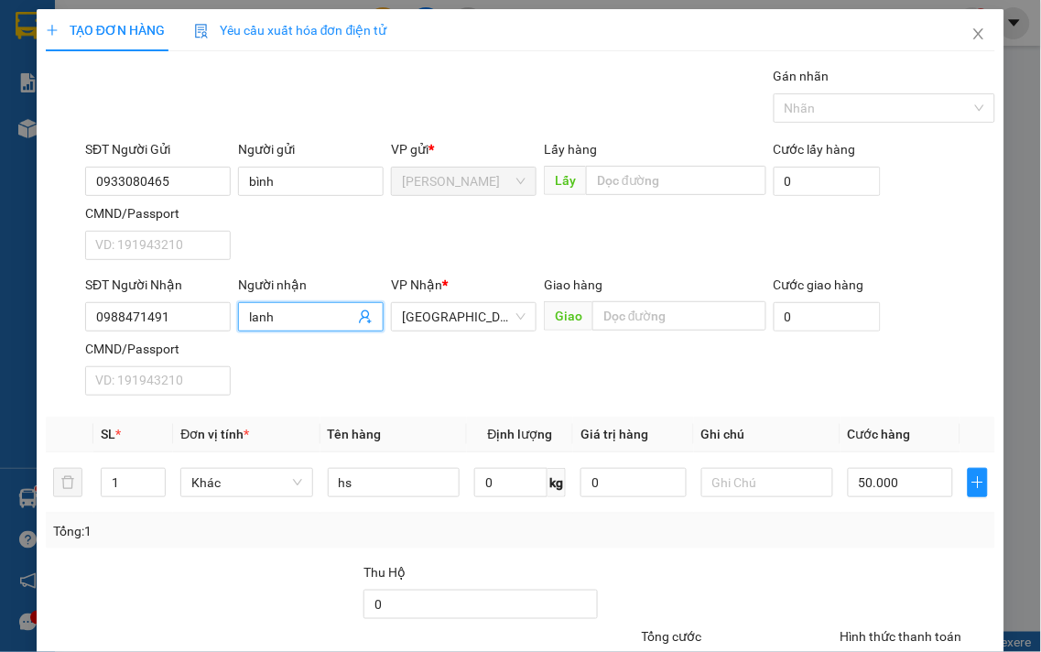
drag, startPoint x: 284, startPoint y: 313, endPoint x: 75, endPoint y: 285, distance: 210.7
click at [82, 286] on div "SĐT Người Nhận 0988471491 Người nhận lanh lanh VP Nhận * Đà Lạt Giao hàng Giao …" at bounding box center [541, 339] width 918 height 128
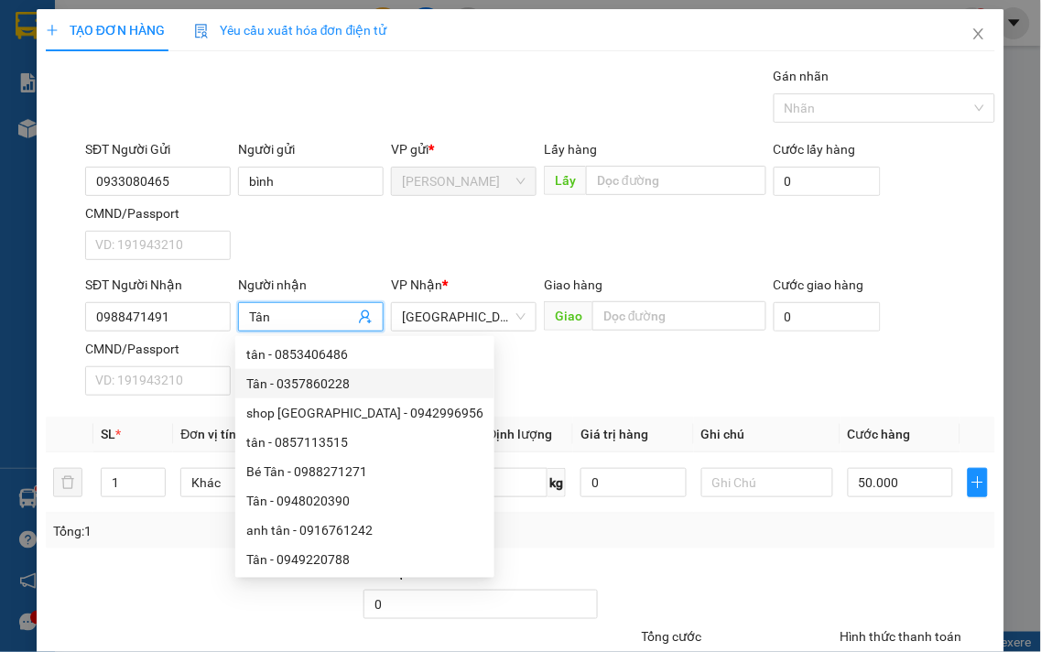
type input "Tân"
click at [953, 559] on div "Transit Pickup Surcharge Ids Transit Deliver Surcharge Ids Transit Deliver Surc…" at bounding box center [521, 418] width 950 height 704
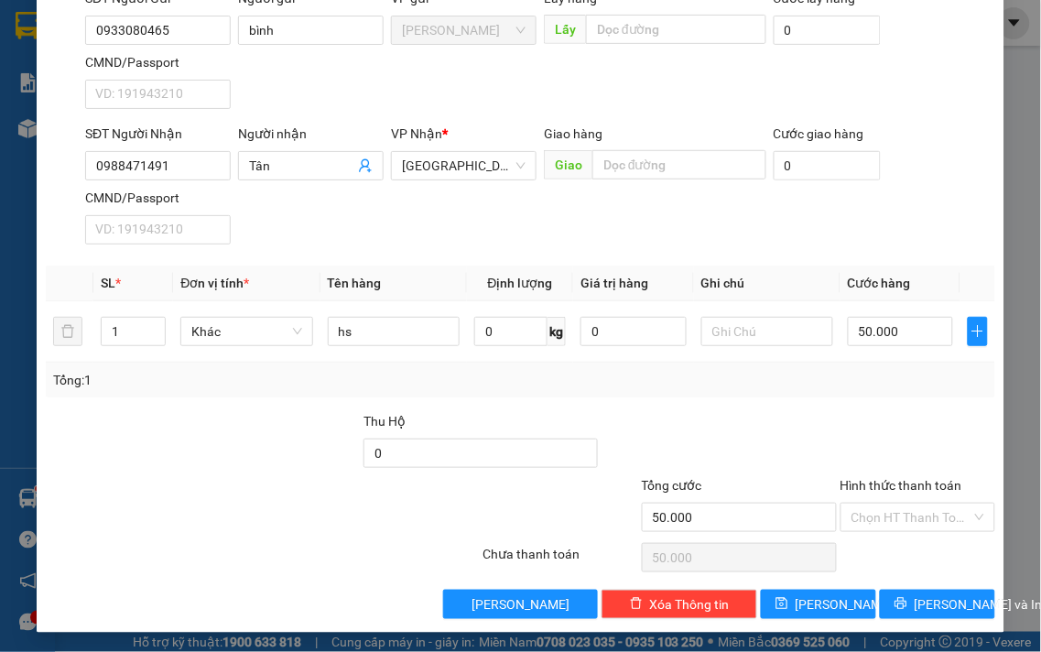
scroll to position [153, 0]
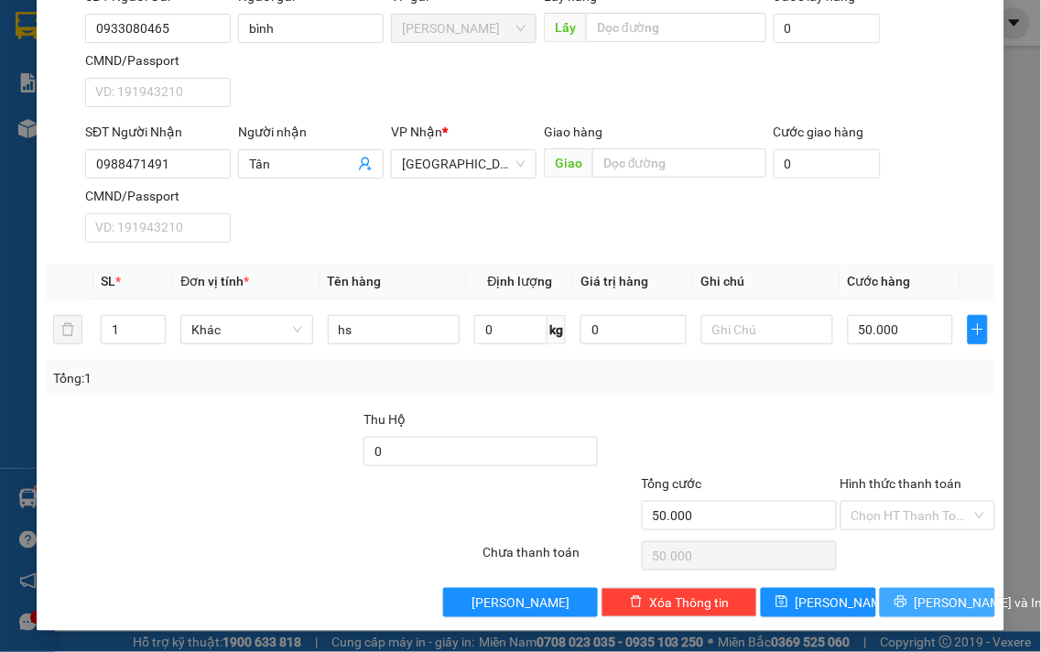
click at [943, 603] on span "[PERSON_NAME] và In" at bounding box center [979, 603] width 128 height 20
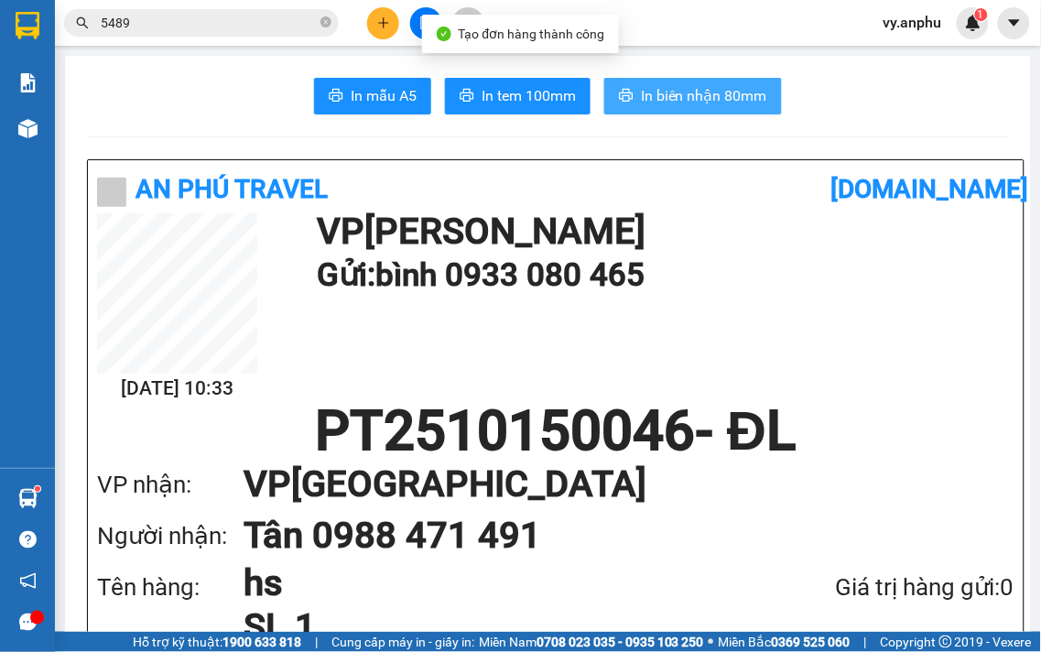
click at [645, 108] on button "In biên nhận 80mm" at bounding box center [693, 96] width 178 height 37
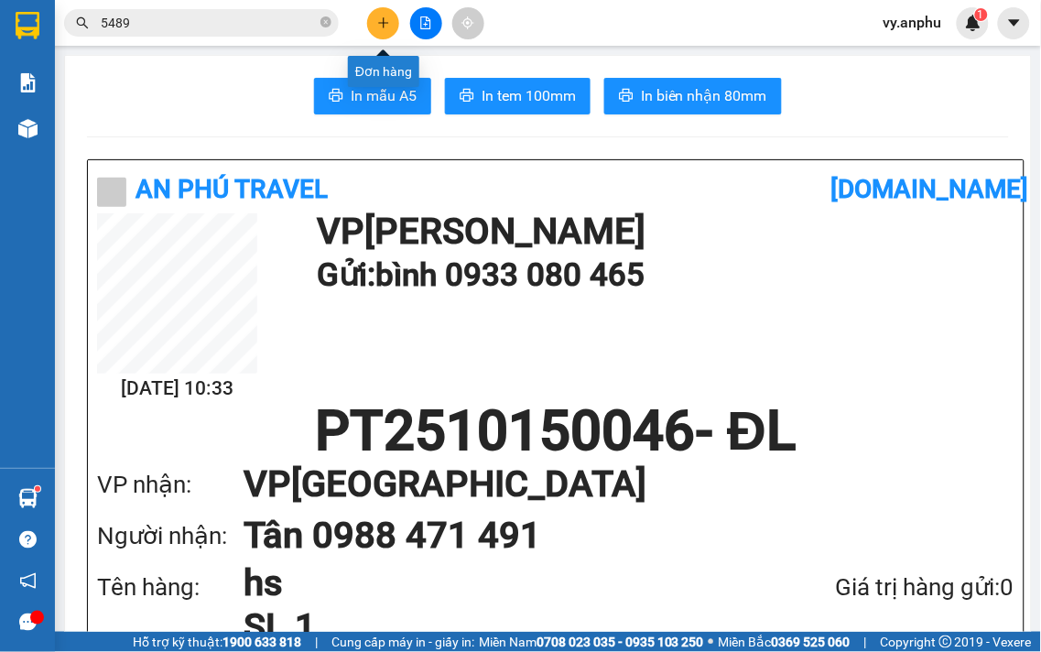
click at [385, 20] on icon "plus" at bounding box center [383, 22] width 13 height 13
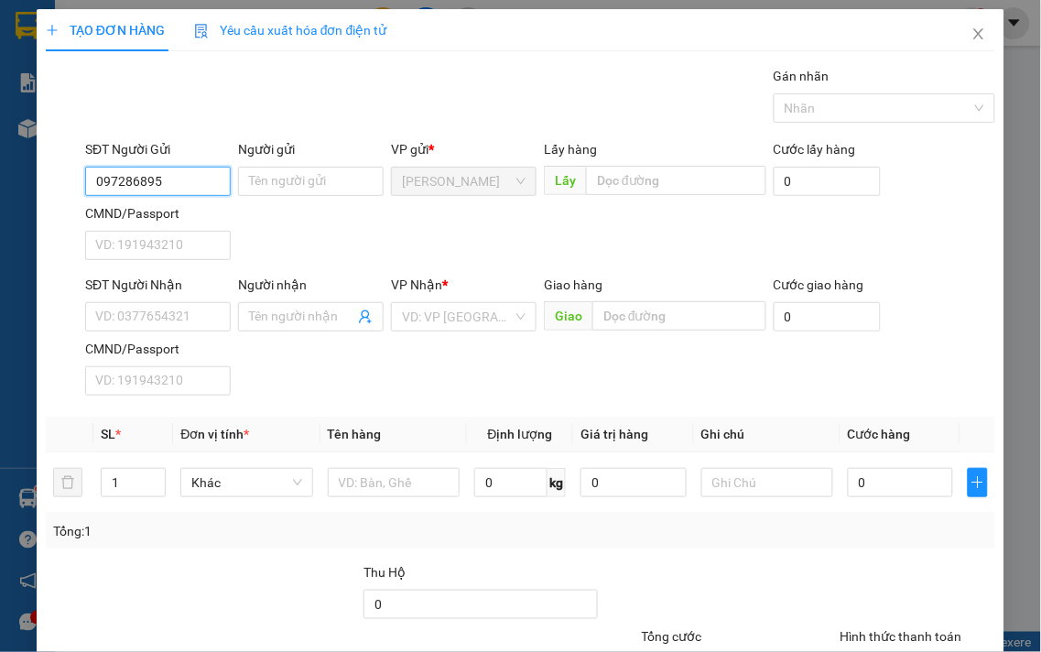
type input "0972868953"
click at [184, 179] on input "0972868953" at bounding box center [158, 181] width 146 height 29
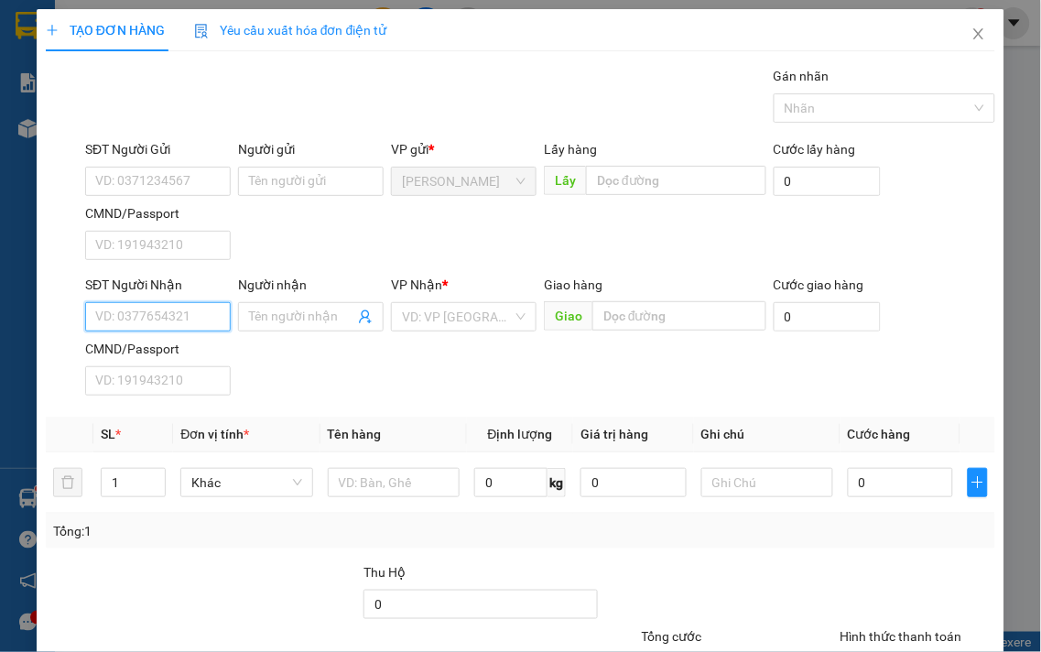
click at [159, 326] on input "SĐT Người Nhận" at bounding box center [158, 316] width 146 height 29
paste input "0972868953"
type input "0972868953"
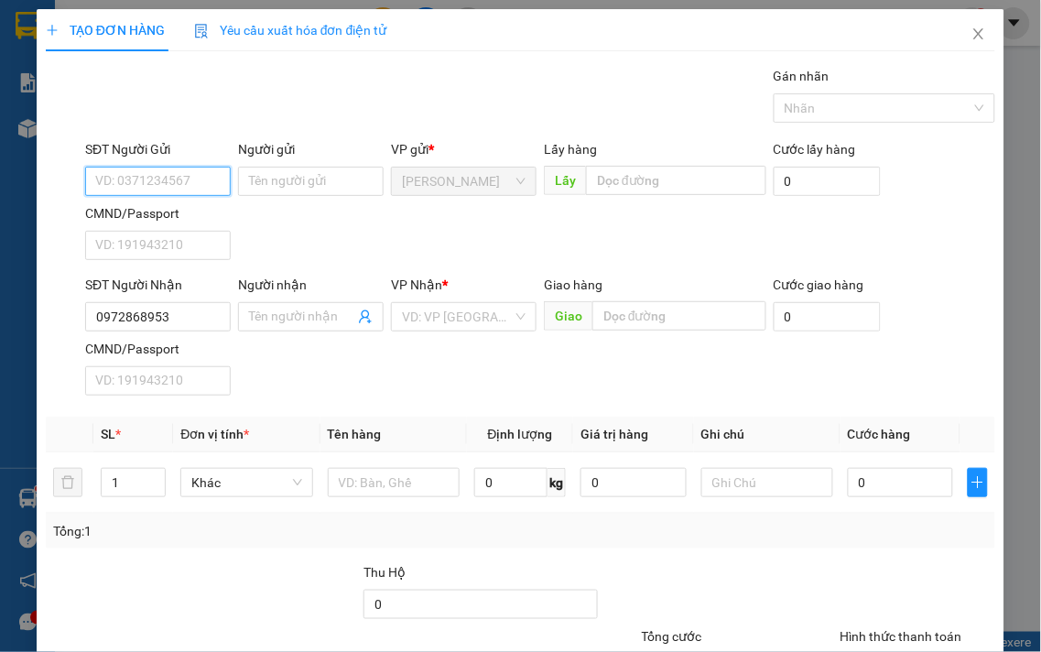
click at [165, 184] on input "SĐT Người Gửi" at bounding box center [158, 181] width 146 height 29
click at [513, 313] on div "VD: VP [GEOGRAPHIC_DATA]" at bounding box center [464, 316] width 146 height 29
type input "0937290150"
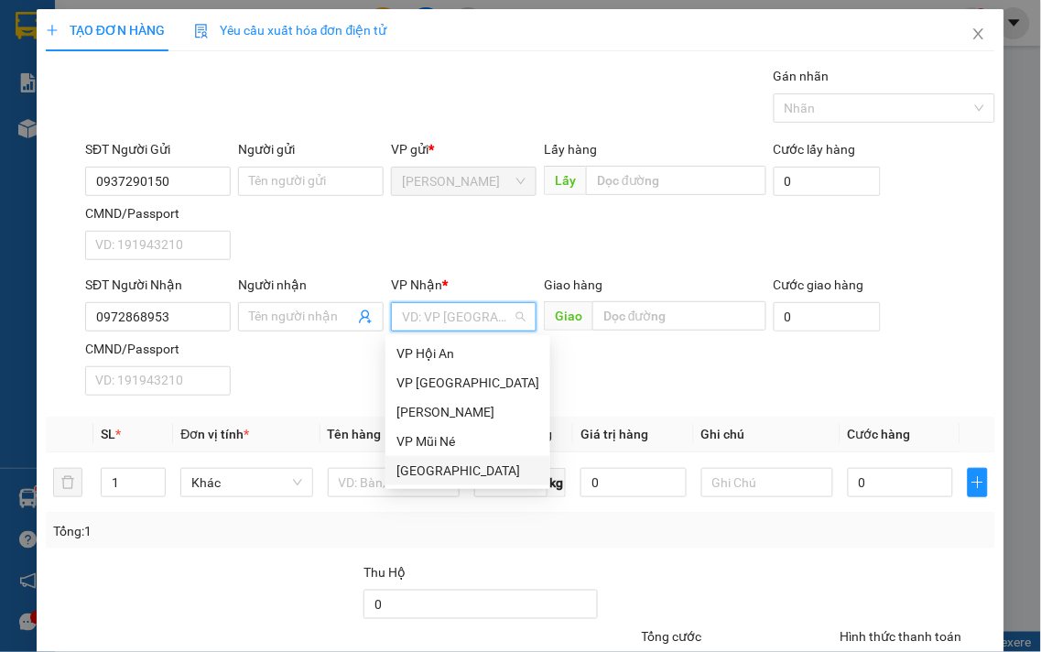
click at [461, 473] on div "[GEOGRAPHIC_DATA]" at bounding box center [468, 471] width 143 height 20
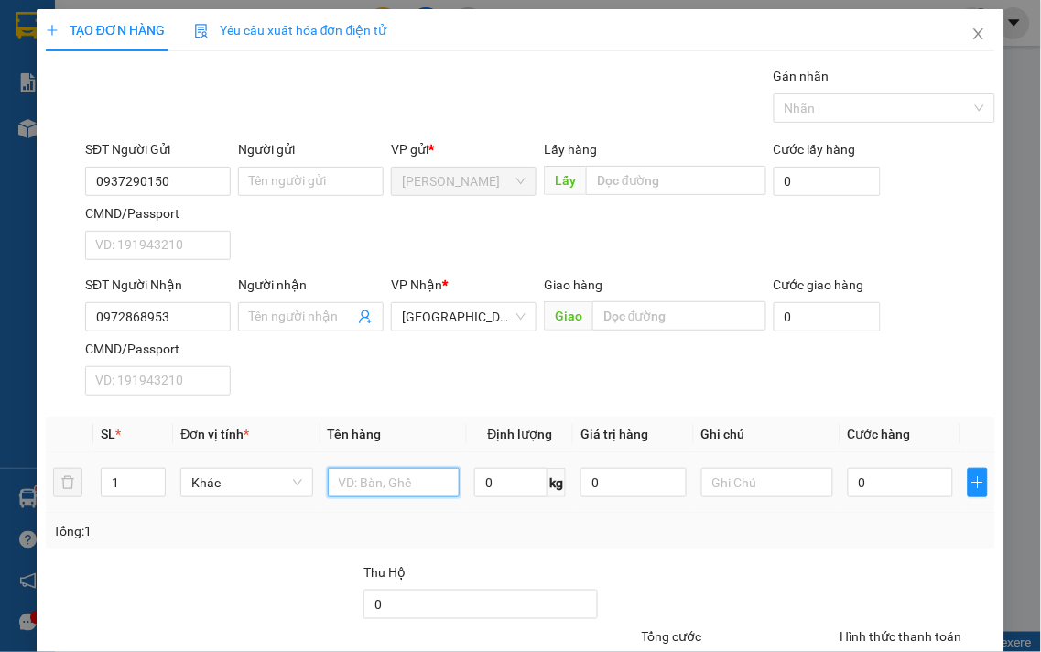
click at [435, 473] on input "text" at bounding box center [394, 482] width 132 height 29
click at [875, 479] on input "0" at bounding box center [900, 482] width 105 height 29
type input "5"
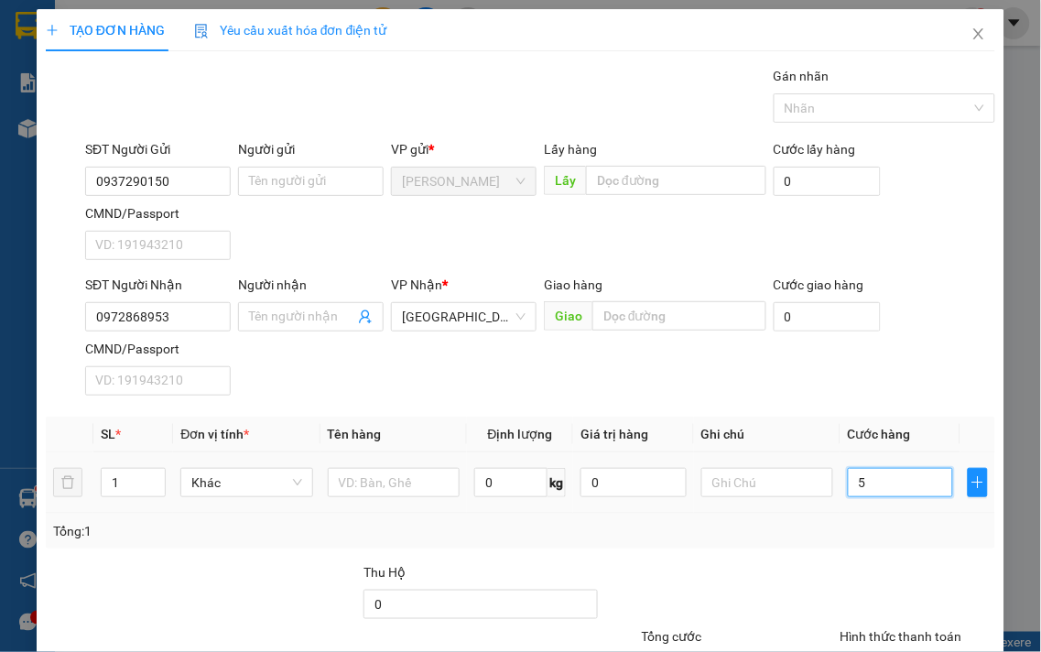
type input "50"
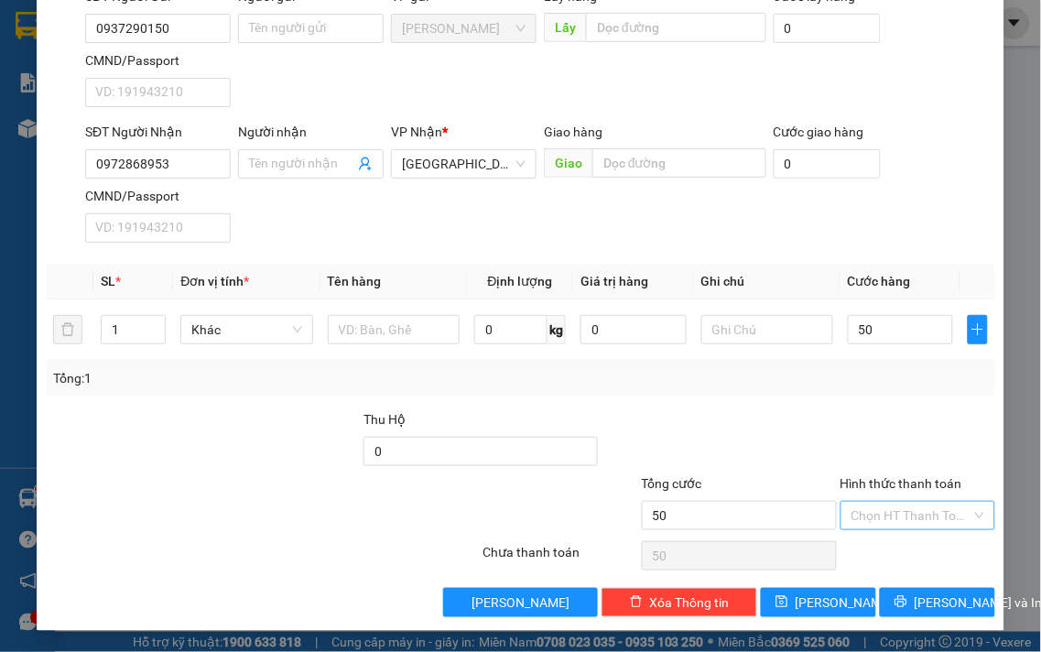
type input "50.000"
click at [919, 518] on input "Hình thức thanh toán" at bounding box center [912, 515] width 121 height 27
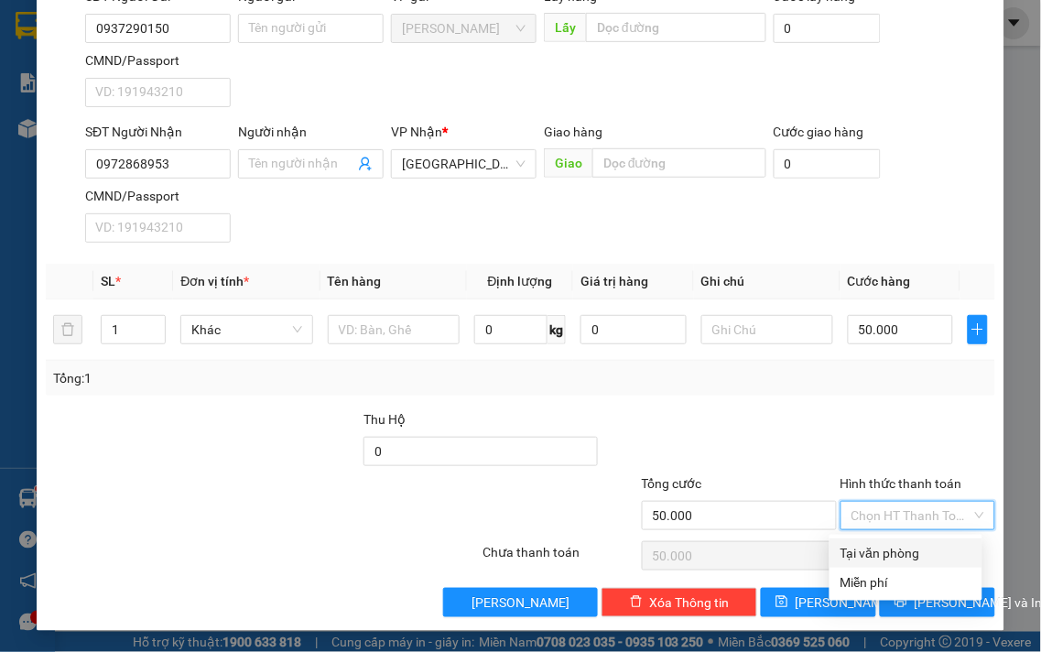
drag, startPoint x: 909, startPoint y: 549, endPoint x: 910, endPoint y: 575, distance: 25.7
click at [909, 551] on div "Tại văn phòng" at bounding box center [906, 553] width 131 height 20
type input "0"
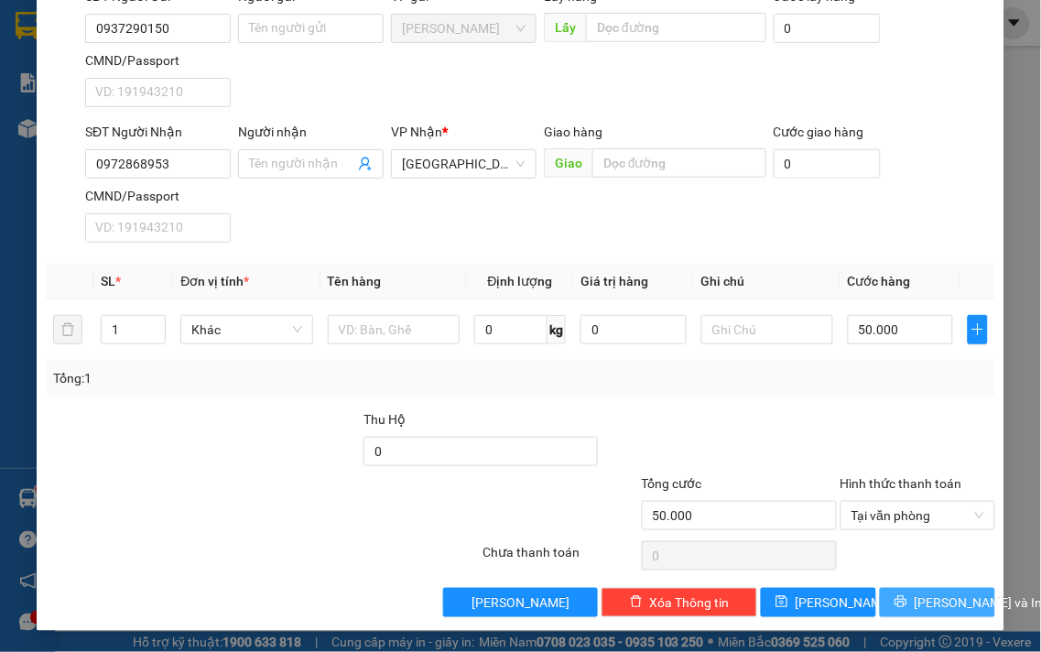
click at [915, 611] on span "[PERSON_NAME] và In" at bounding box center [979, 603] width 128 height 20
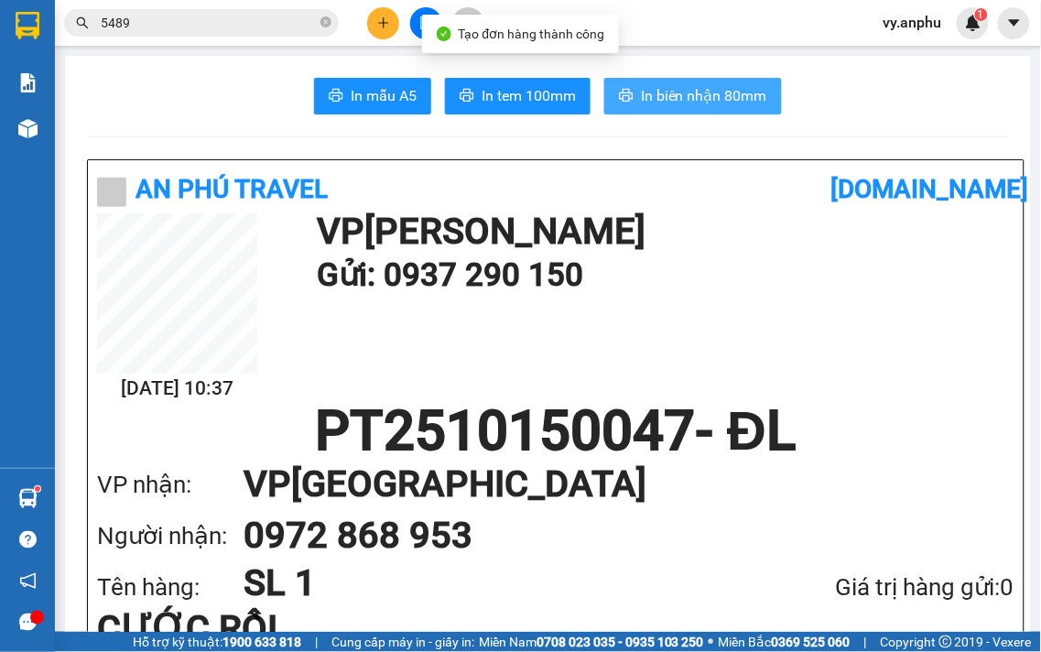
click at [693, 92] on span "In biên nhận 80mm" at bounding box center [704, 95] width 126 height 23
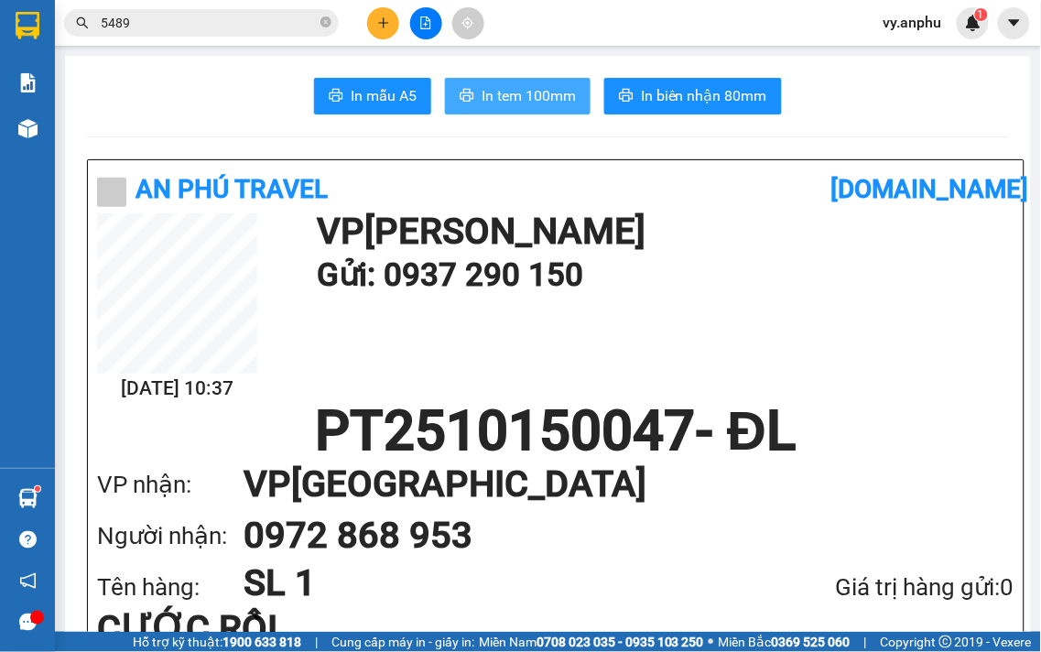
click at [565, 101] on span "In tem 100mm" at bounding box center [529, 95] width 94 height 23
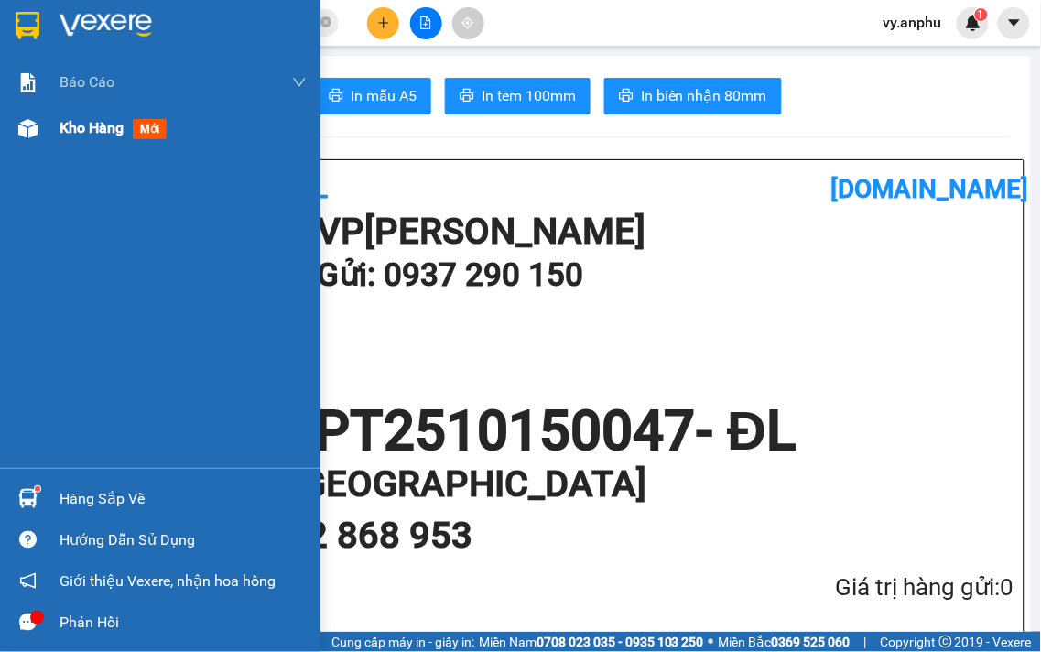
click at [38, 129] on div at bounding box center [28, 129] width 32 height 32
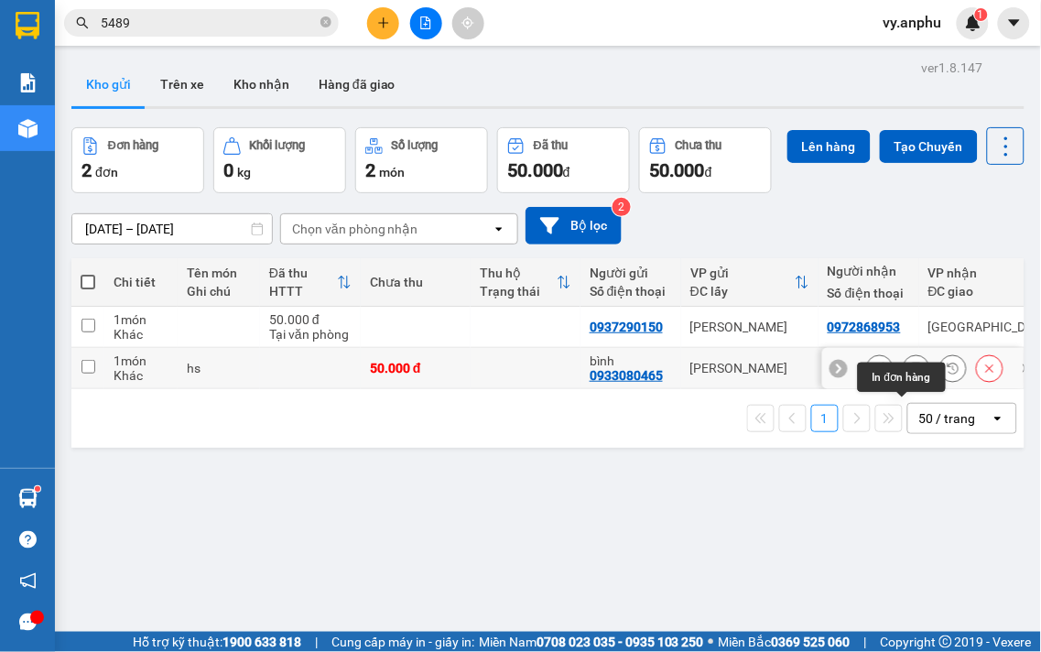
click at [910, 375] on icon at bounding box center [916, 368] width 13 height 13
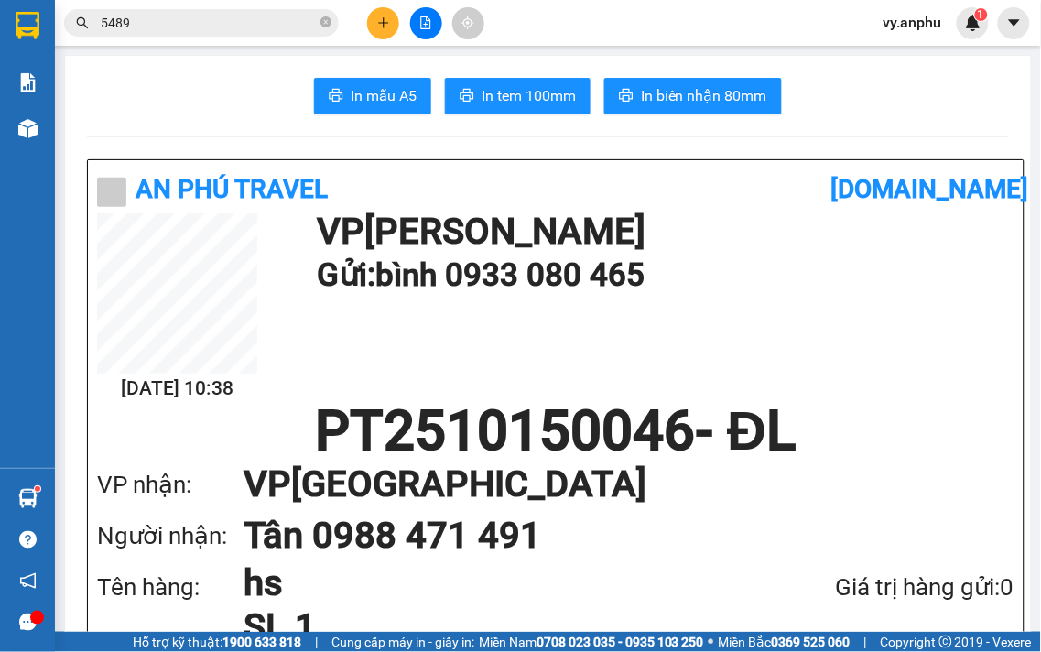
click at [550, 107] on button "In tem 100mm" at bounding box center [518, 96] width 146 height 37
click at [372, 27] on button at bounding box center [383, 23] width 32 height 32
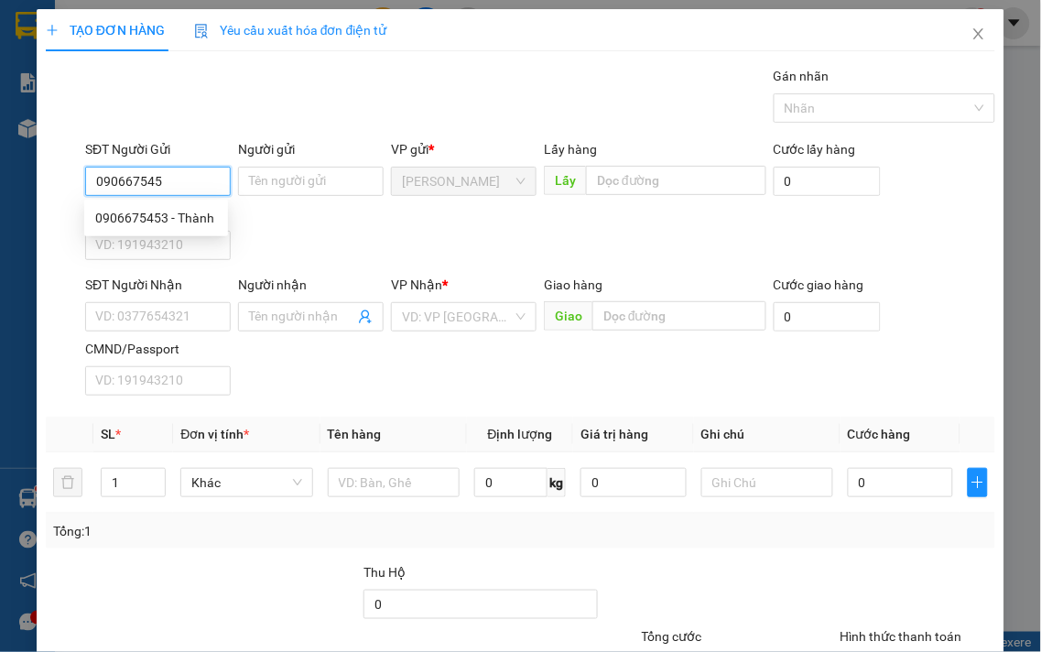
type input "0906675453"
click at [208, 218] on div "0906675453 - Thành" at bounding box center [156, 218] width 122 height 20
type input "Thành"
type input "0869722779"
type input "khánh"
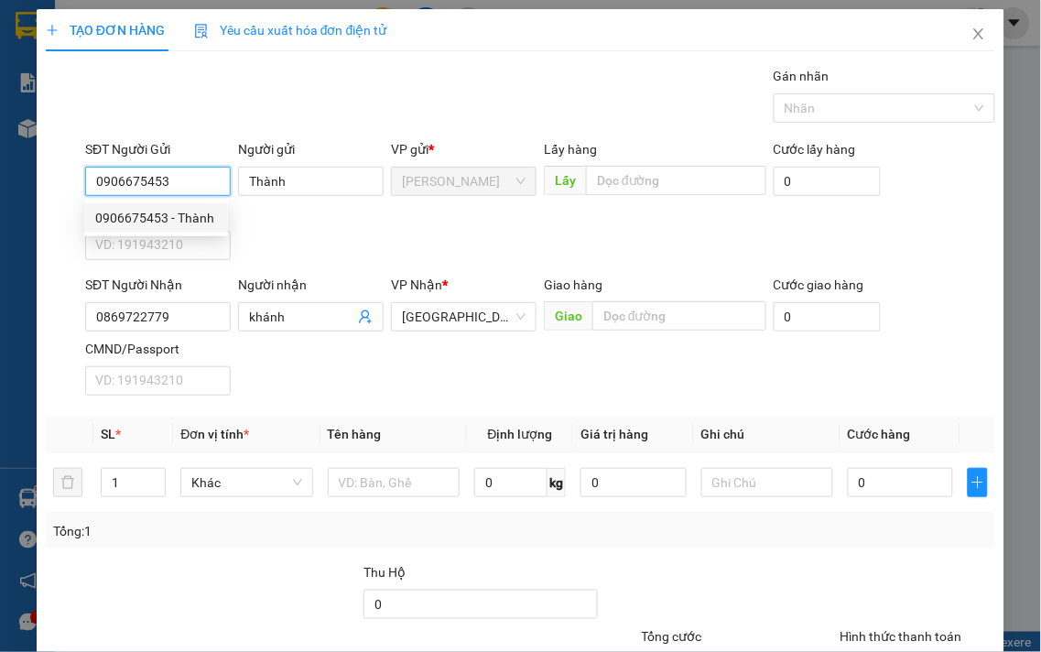
type input "100.000"
type input "0906675453"
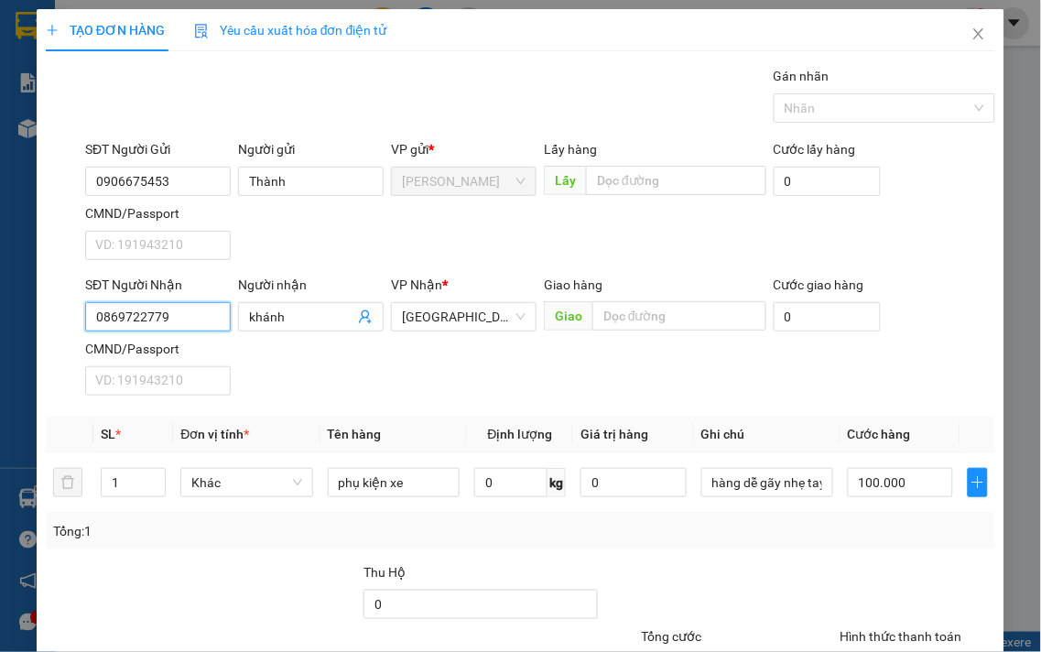
click at [208, 321] on input "0869722779" at bounding box center [158, 316] width 146 height 29
click at [202, 349] on div "0384082788 - bình" at bounding box center [156, 354] width 122 height 20
type input "0384082788"
type input "bình"
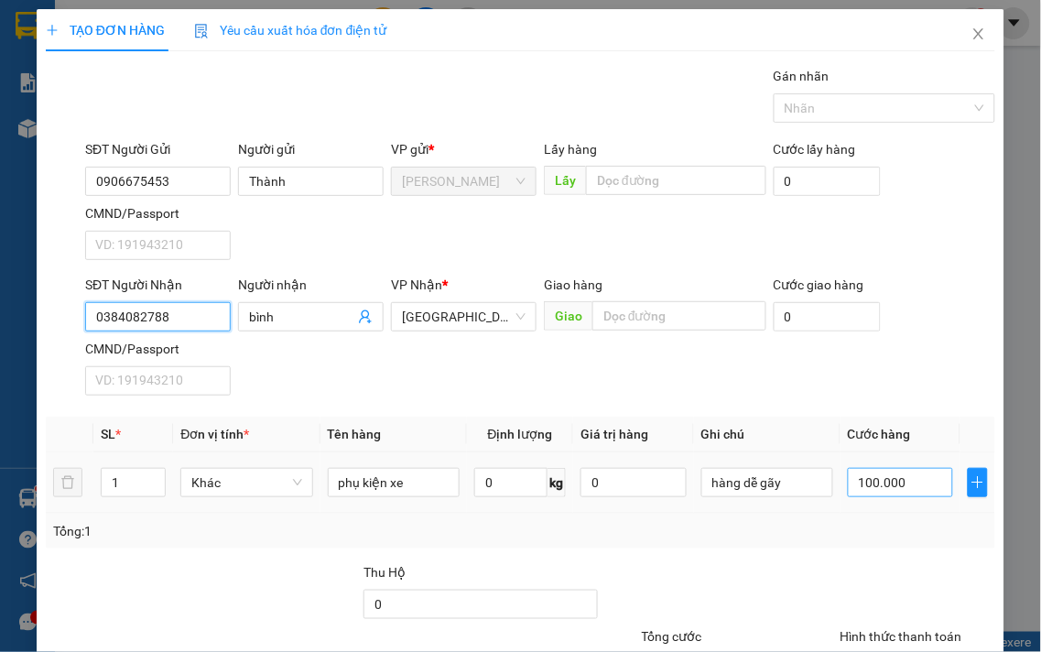
type input "0384082788"
click at [875, 489] on input "100.000" at bounding box center [900, 482] width 105 height 29
type input "1"
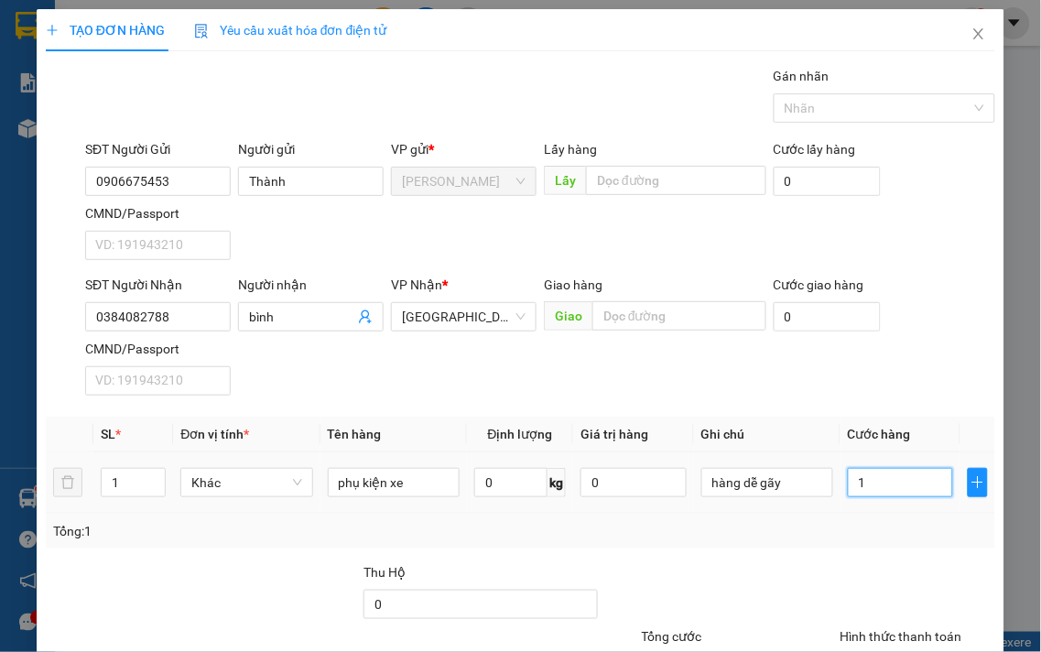
type input "15"
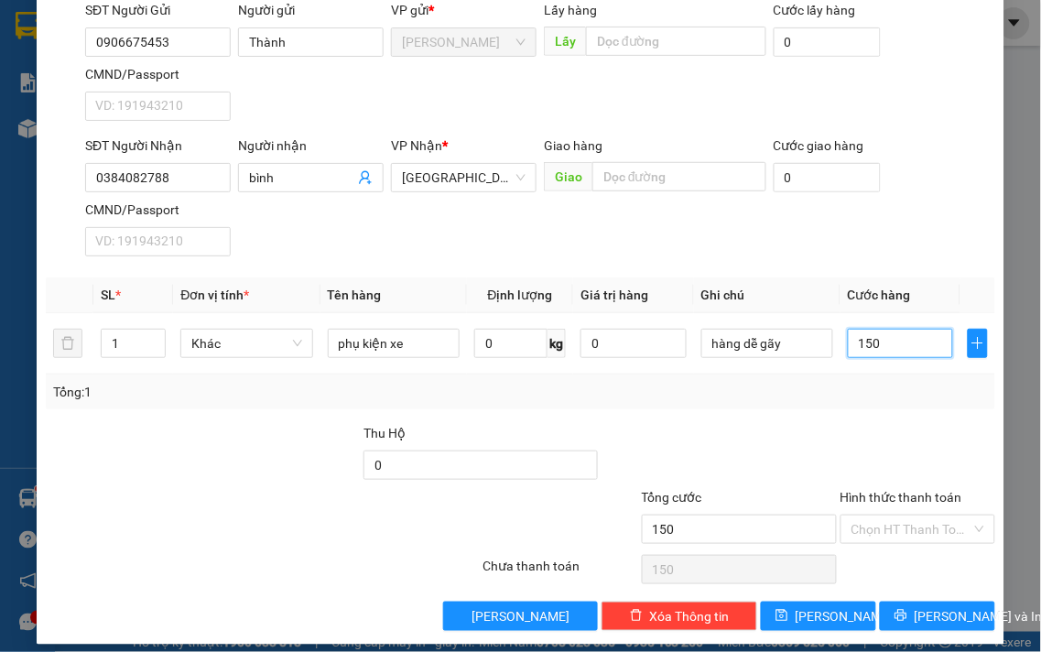
scroll to position [153, 0]
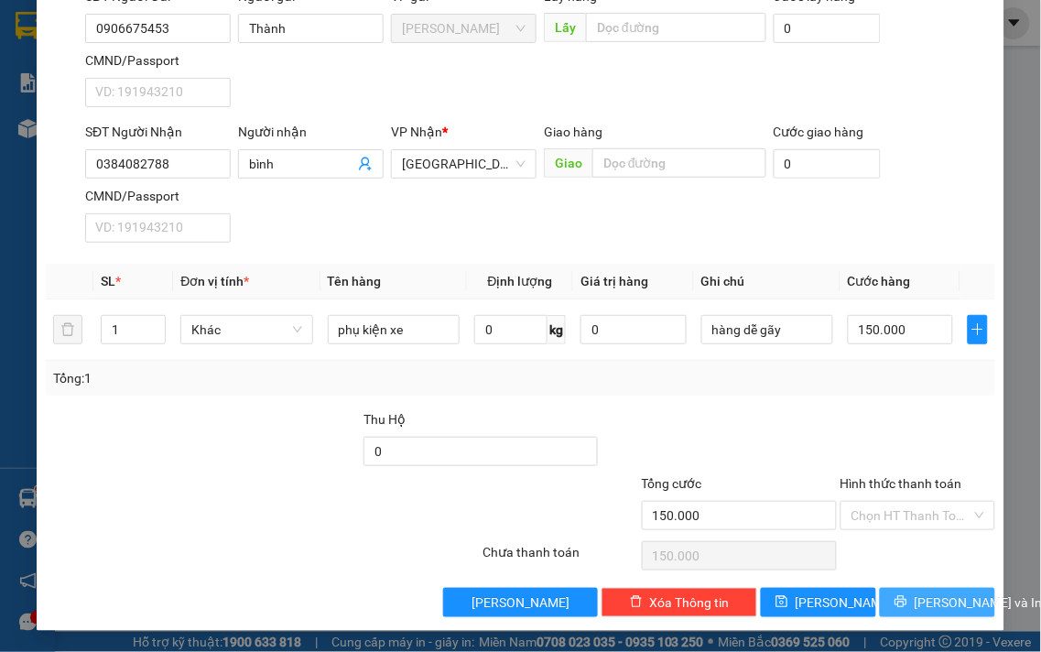
click at [948, 592] on button "[PERSON_NAME] và In" at bounding box center [937, 602] width 115 height 29
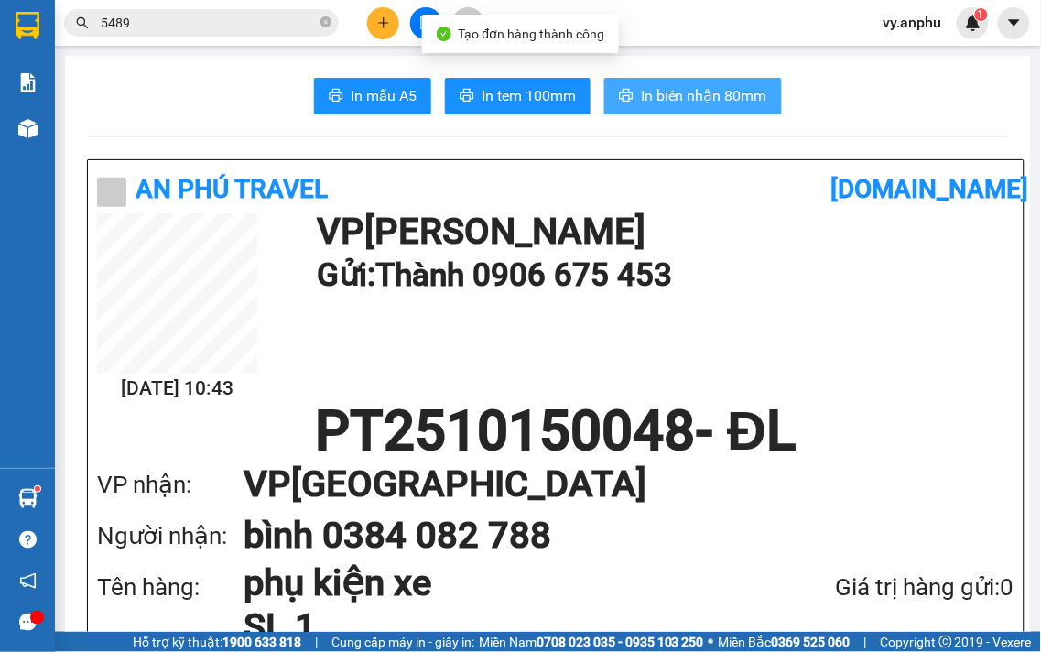
drag, startPoint x: 675, startPoint y: 98, endPoint x: 663, endPoint y: 97, distance: 11.9
click at [675, 97] on span "In biên nhận 80mm" at bounding box center [704, 95] width 126 height 23
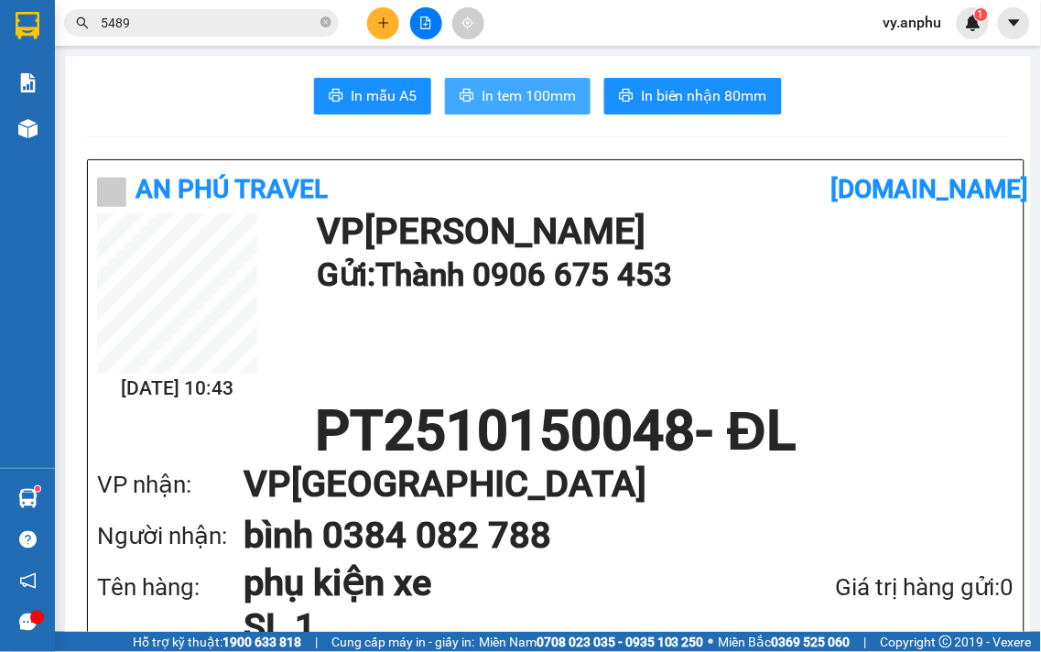
click at [536, 107] on button "In tem 100mm" at bounding box center [518, 96] width 146 height 37
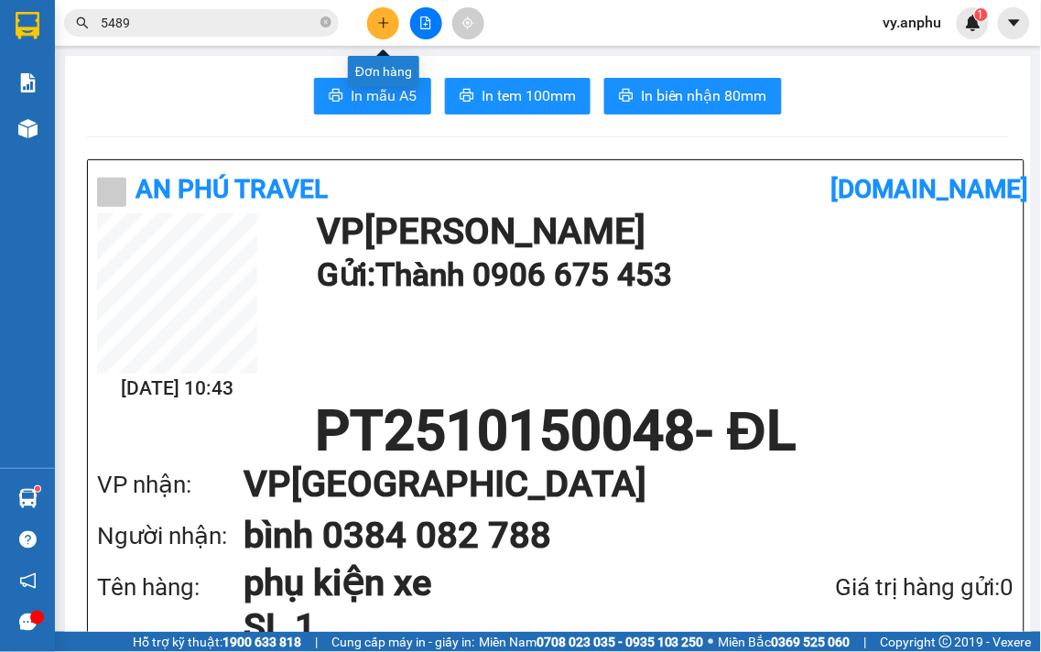
click at [389, 14] on button at bounding box center [383, 23] width 32 height 32
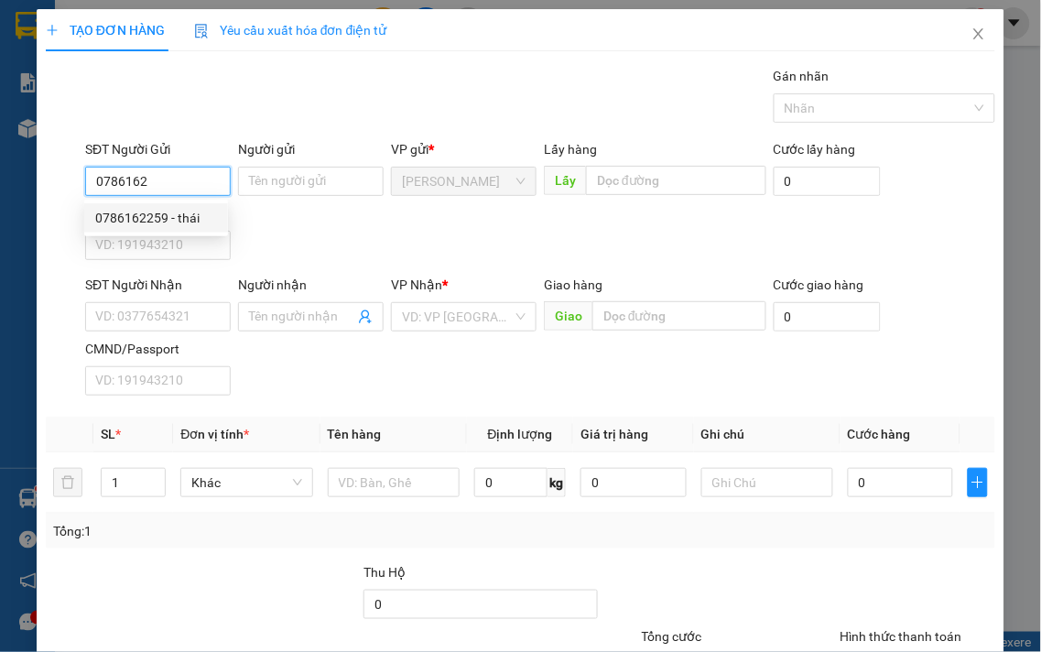
click at [186, 208] on div "0786162259 - thái" at bounding box center [156, 218] width 122 height 20
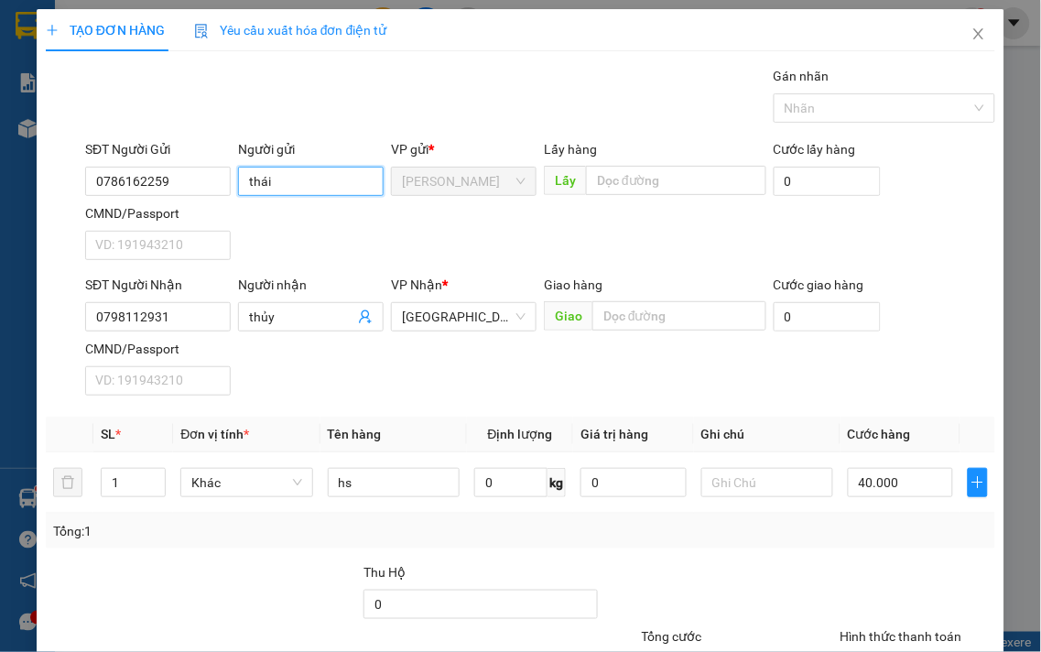
click at [243, 176] on input "thái" at bounding box center [311, 181] width 146 height 29
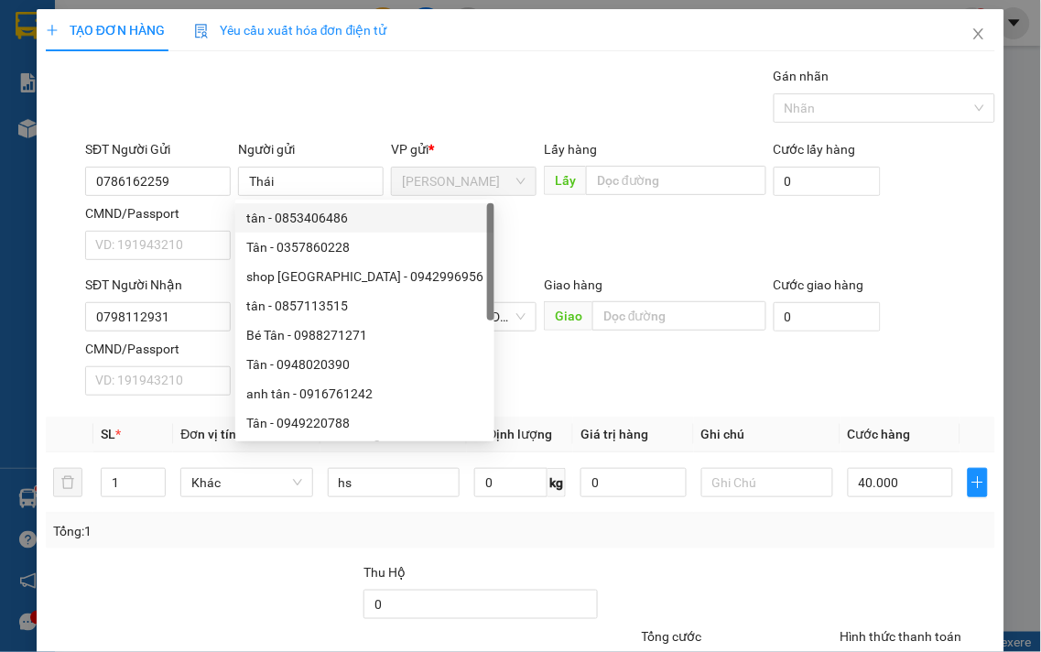
click at [550, 256] on div "SĐT Người Gửi 0786162259 Người gửi Thái VP gửi * [PERSON_NAME] Lấy hàng Lấy Cướ…" at bounding box center [541, 203] width 918 height 128
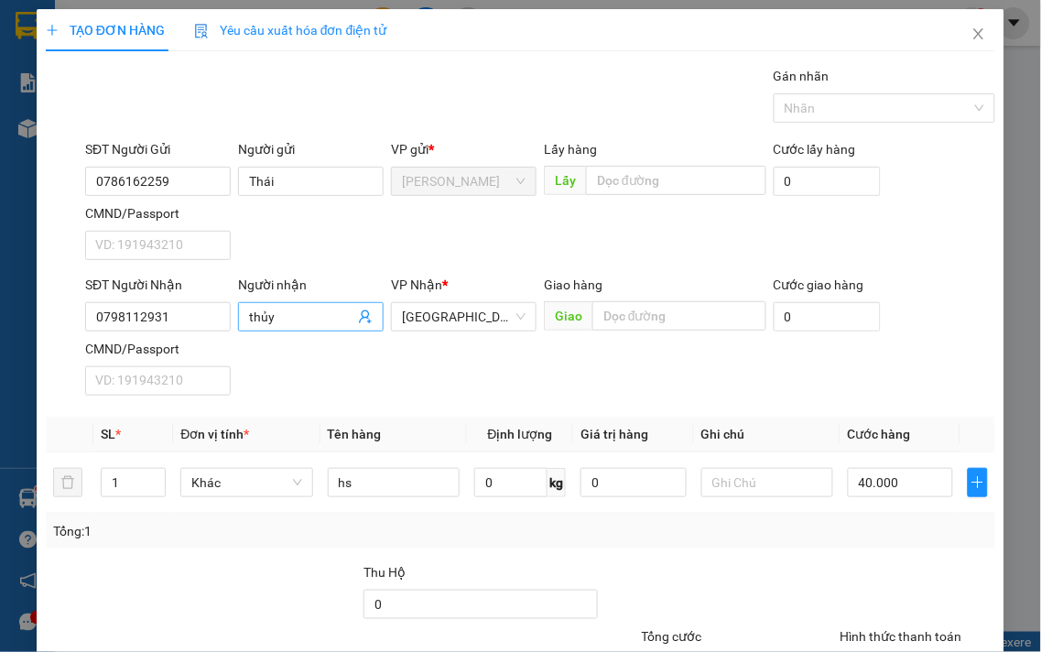
click at [251, 317] on input "thủy" at bounding box center [301, 317] width 105 height 20
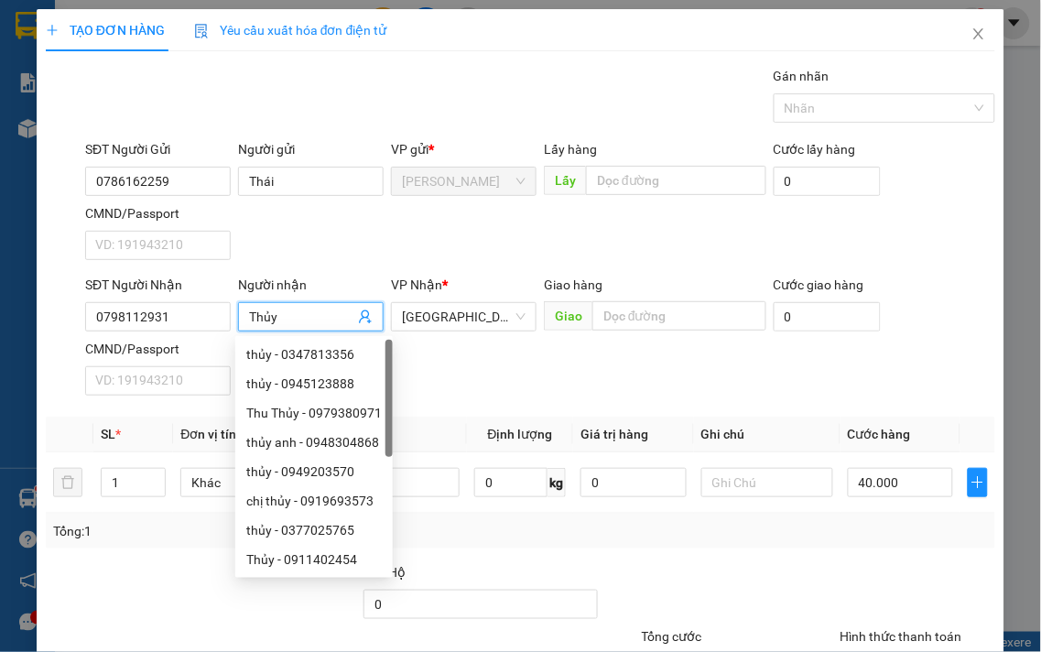
drag, startPoint x: 609, startPoint y: 372, endPoint x: 564, endPoint y: 360, distance: 46.4
click at [605, 372] on div "SĐT Người Nhận 0798112931 Người nhận Thủy VP Nhận * Đà Lạt Giao hàng Giao Cước …" at bounding box center [541, 339] width 918 height 128
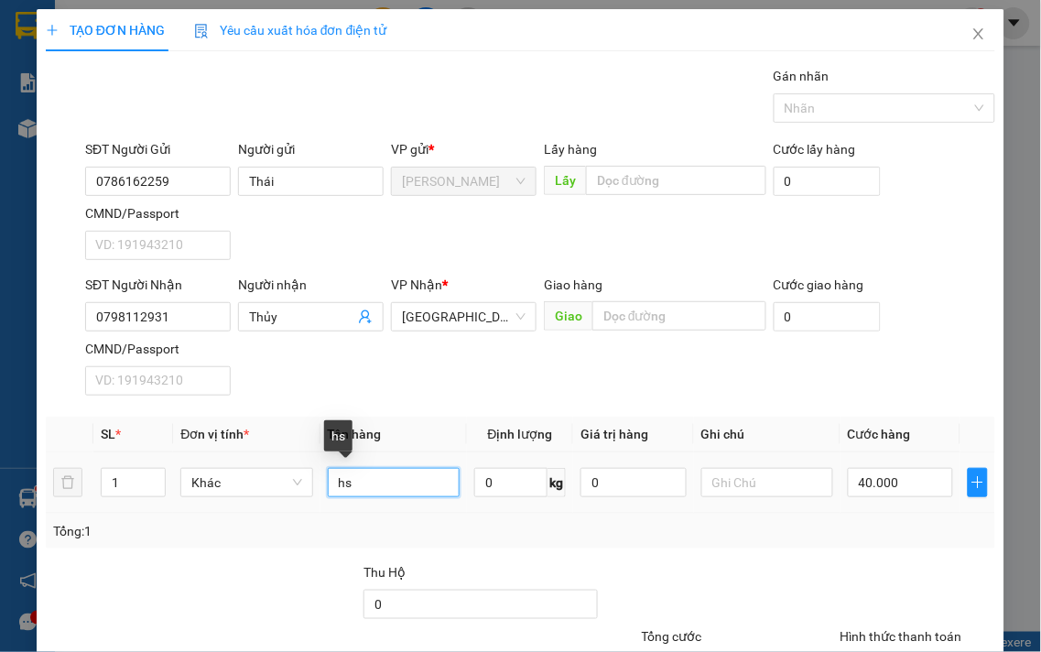
click at [364, 484] on input "hs" at bounding box center [394, 482] width 132 height 29
click at [902, 547] on div "Tổng: 1" at bounding box center [521, 531] width 950 height 35
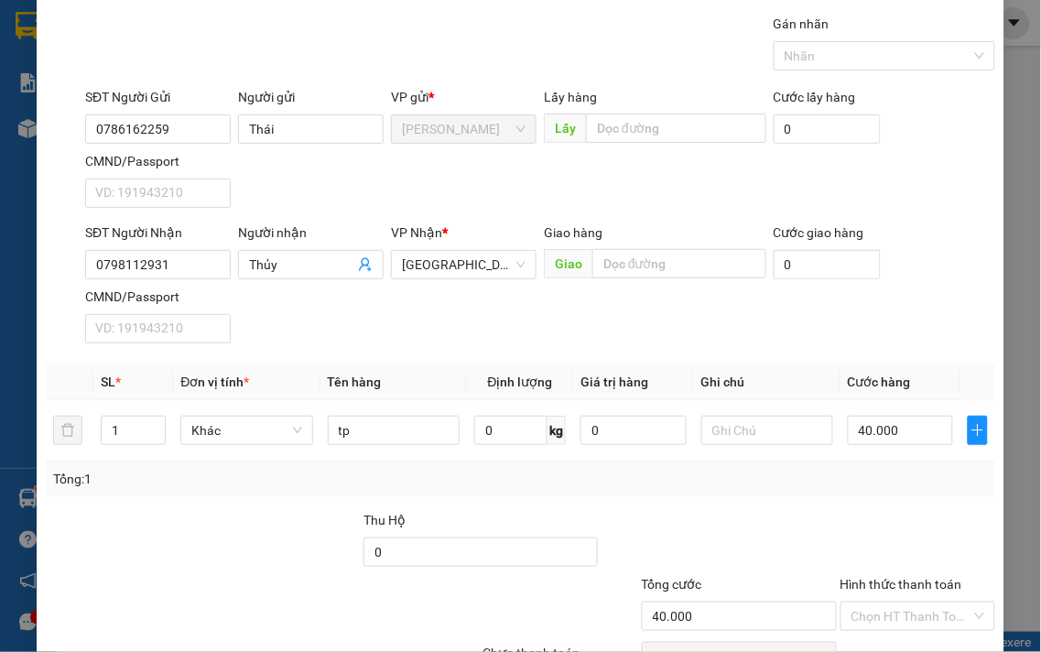
scroll to position [102, 0]
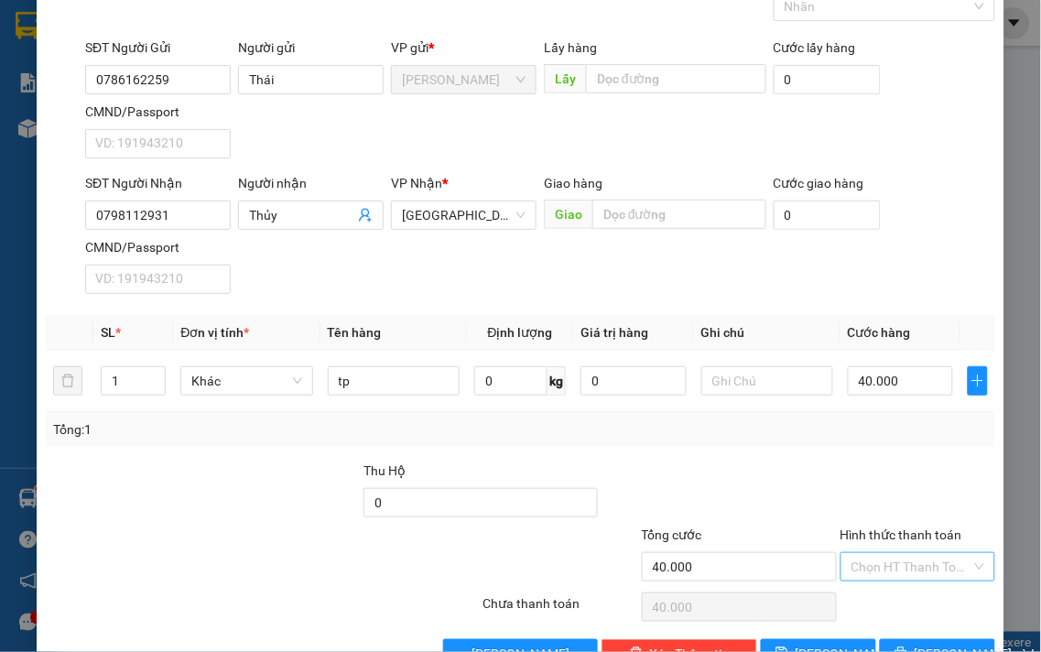
click at [899, 565] on input "Hình thức thanh toán" at bounding box center [912, 566] width 121 height 27
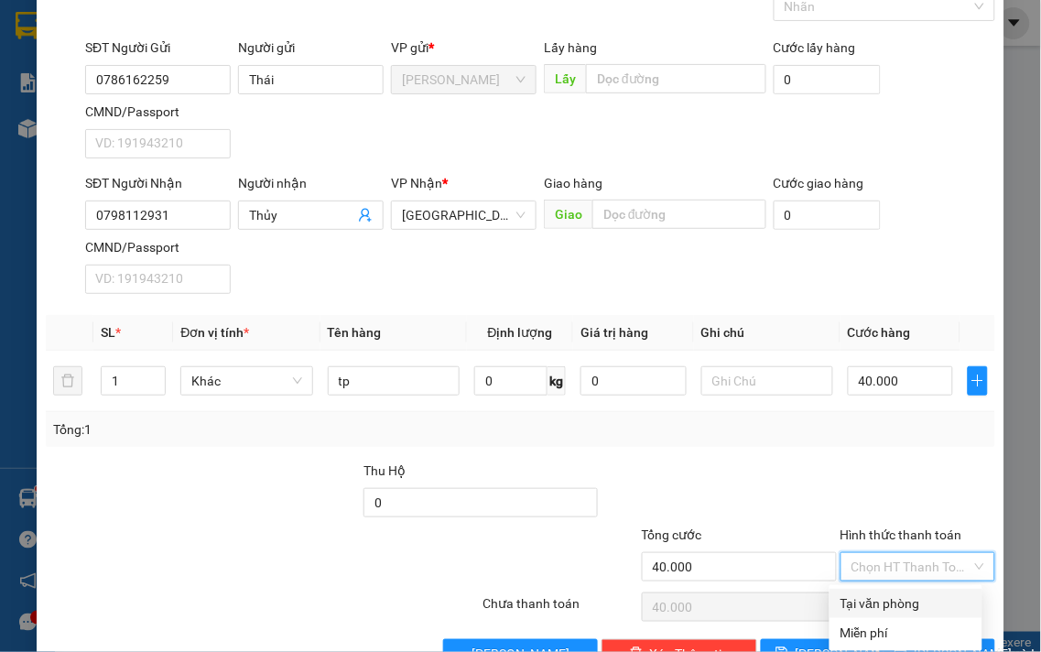
drag, startPoint x: 896, startPoint y: 604, endPoint x: 890, endPoint y: 614, distance: 11.5
click at [896, 606] on div "Tại văn phòng" at bounding box center [906, 603] width 131 height 20
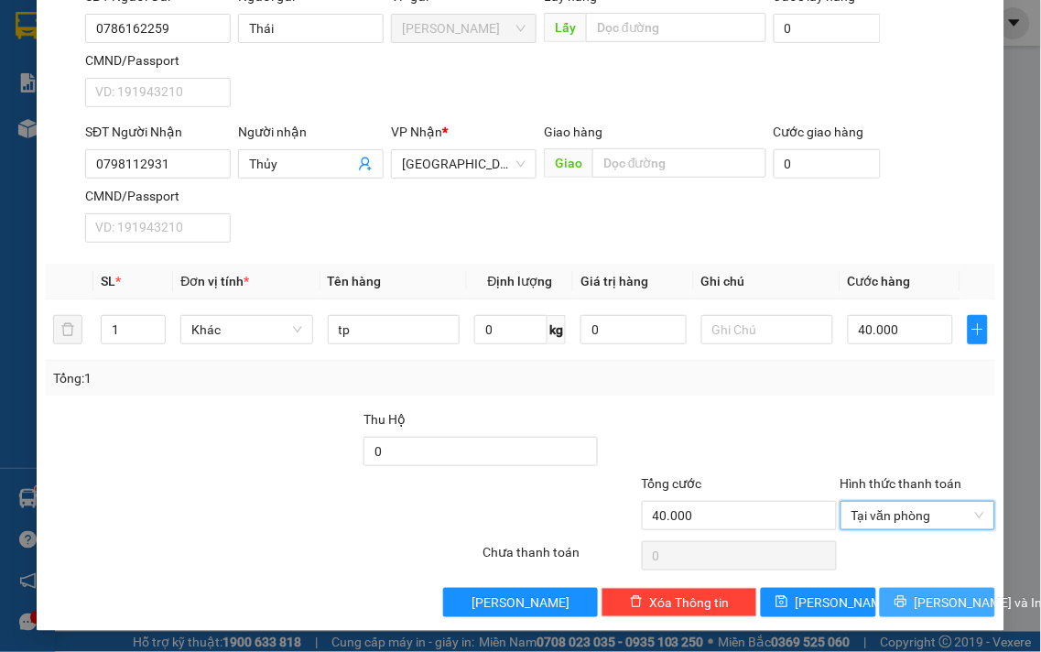
click at [895, 602] on icon "printer" at bounding box center [901, 601] width 13 height 13
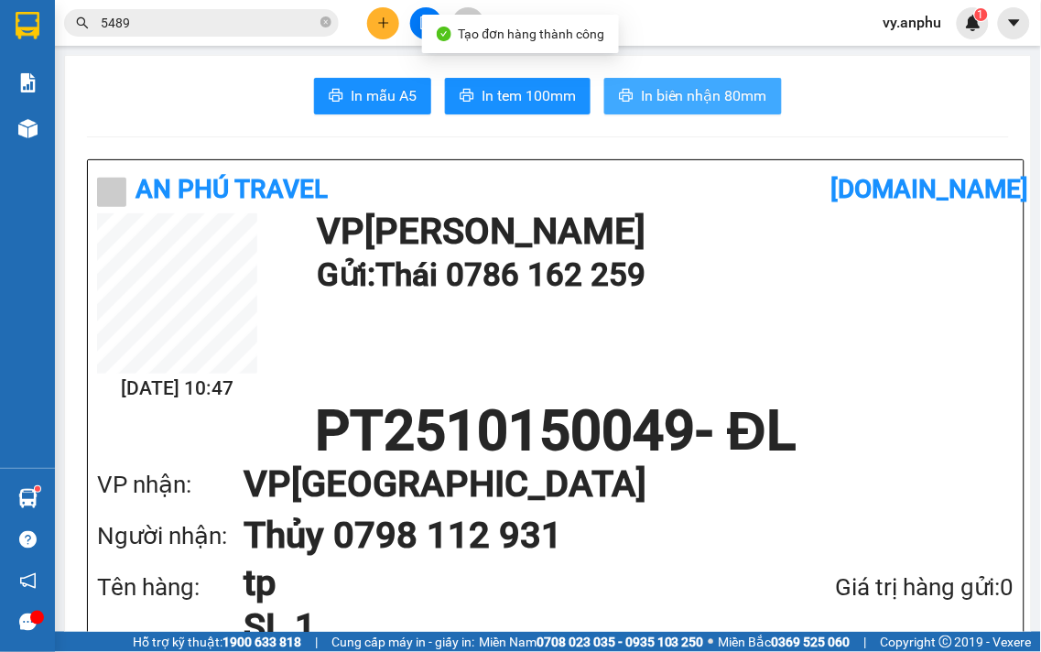
click at [643, 86] on span "In biên nhận 80mm" at bounding box center [704, 95] width 126 height 23
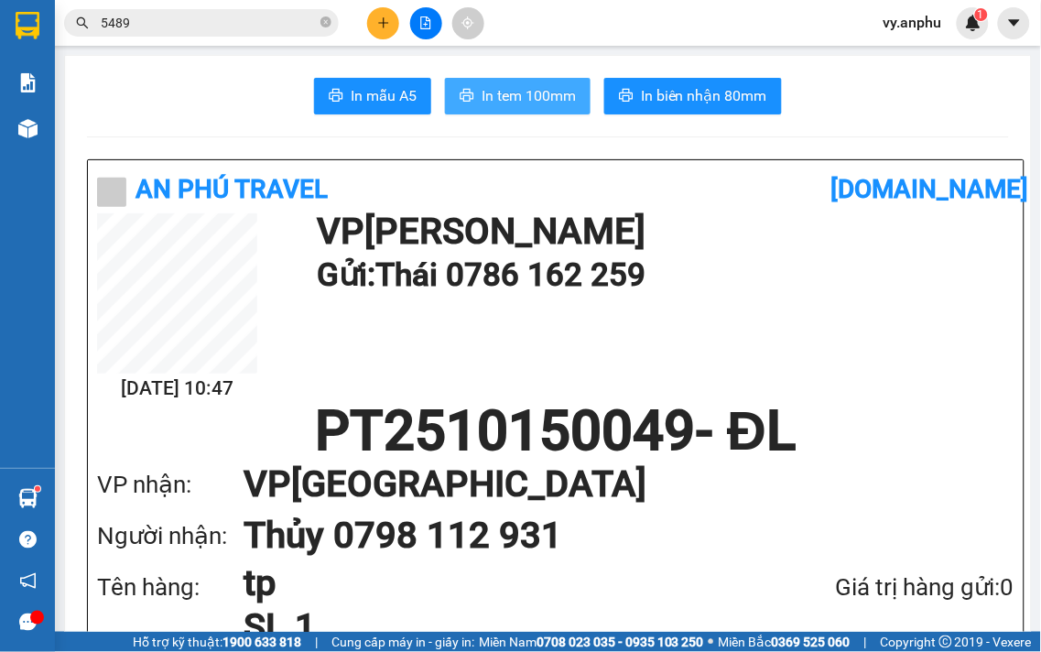
drag, startPoint x: 557, startPoint y: 89, endPoint x: 532, endPoint y: 78, distance: 27.1
click at [556, 90] on span "In tem 100mm" at bounding box center [529, 95] width 94 height 23
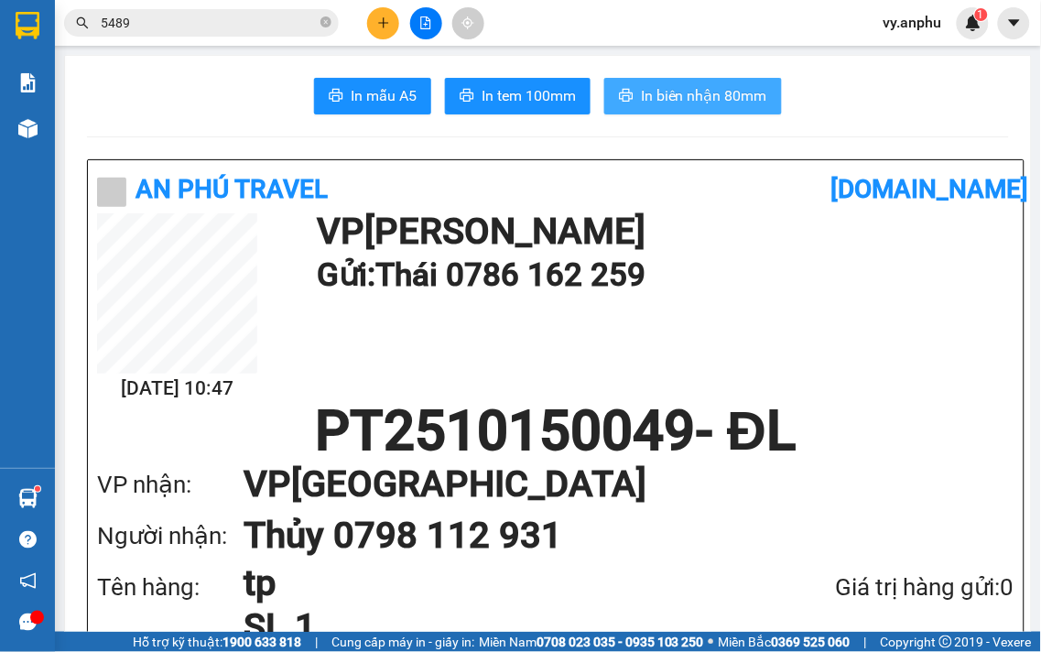
click at [723, 94] on span "In biên nhận 80mm" at bounding box center [704, 95] width 126 height 23
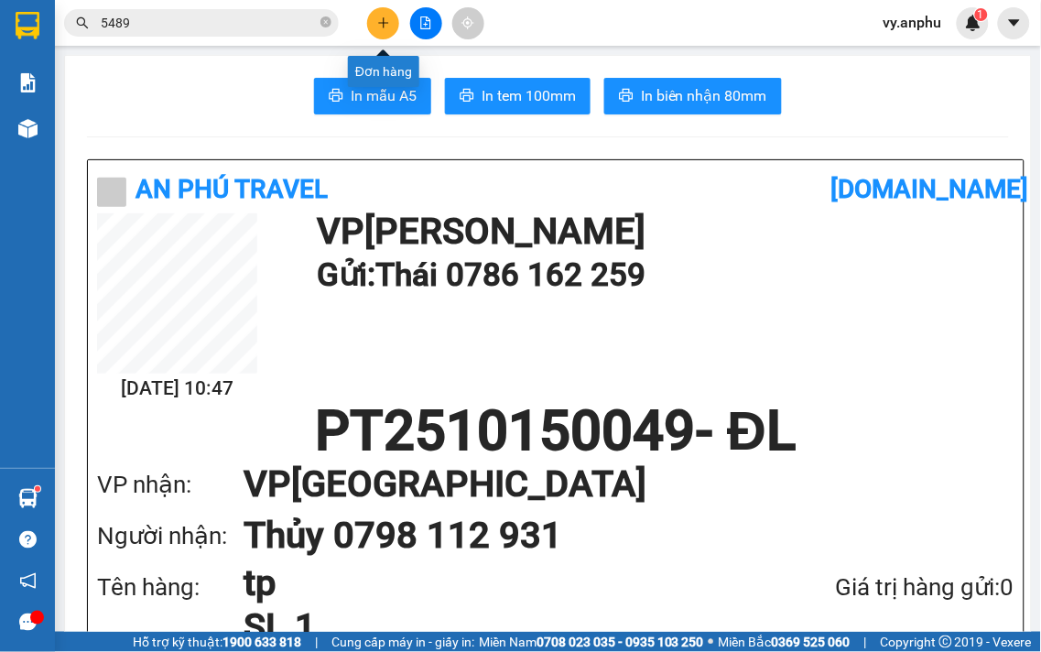
click at [380, 26] on icon "plus" at bounding box center [383, 22] width 13 height 13
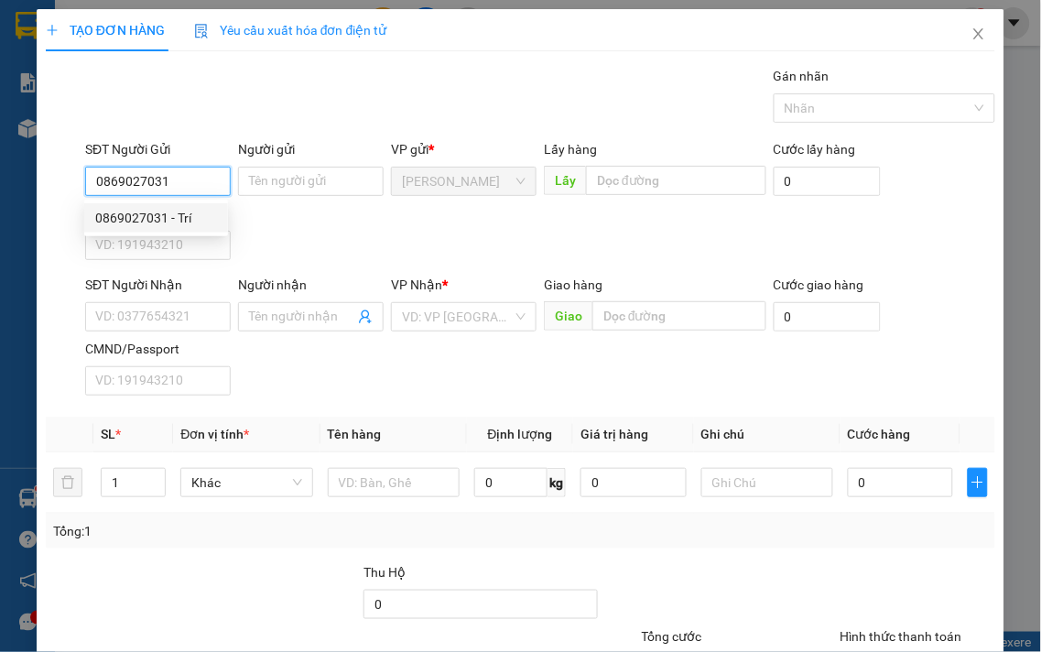
click at [171, 218] on div "0869027031 - Trí" at bounding box center [156, 218] width 122 height 20
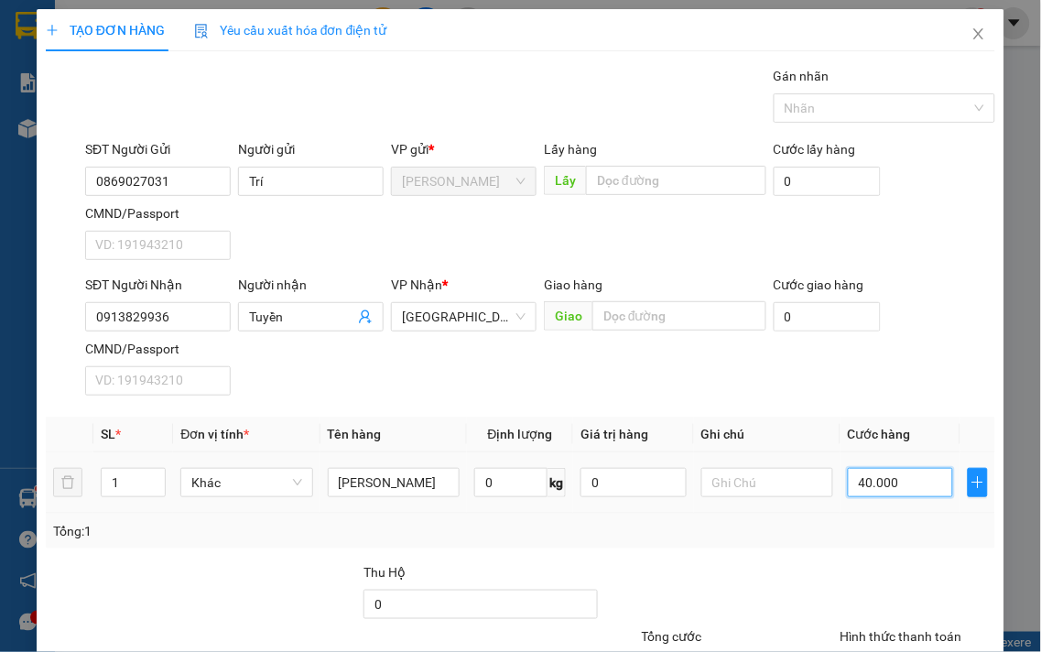
click at [902, 493] on input "40.000" at bounding box center [900, 482] width 105 height 29
click at [907, 517] on div "Tổng: 1" at bounding box center [521, 531] width 950 height 35
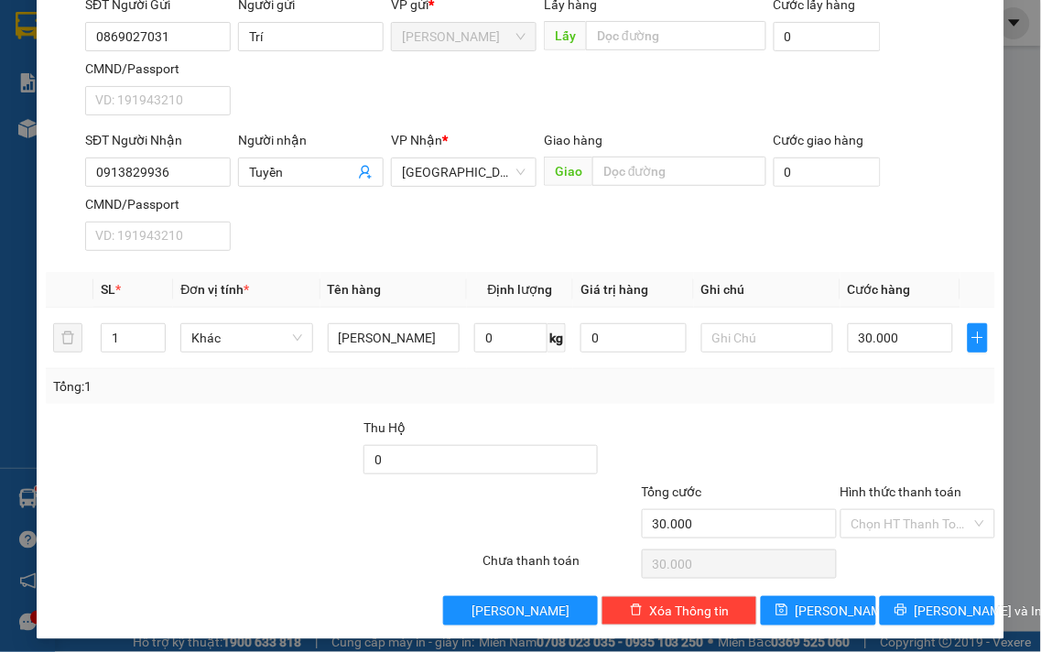
scroll to position [153, 0]
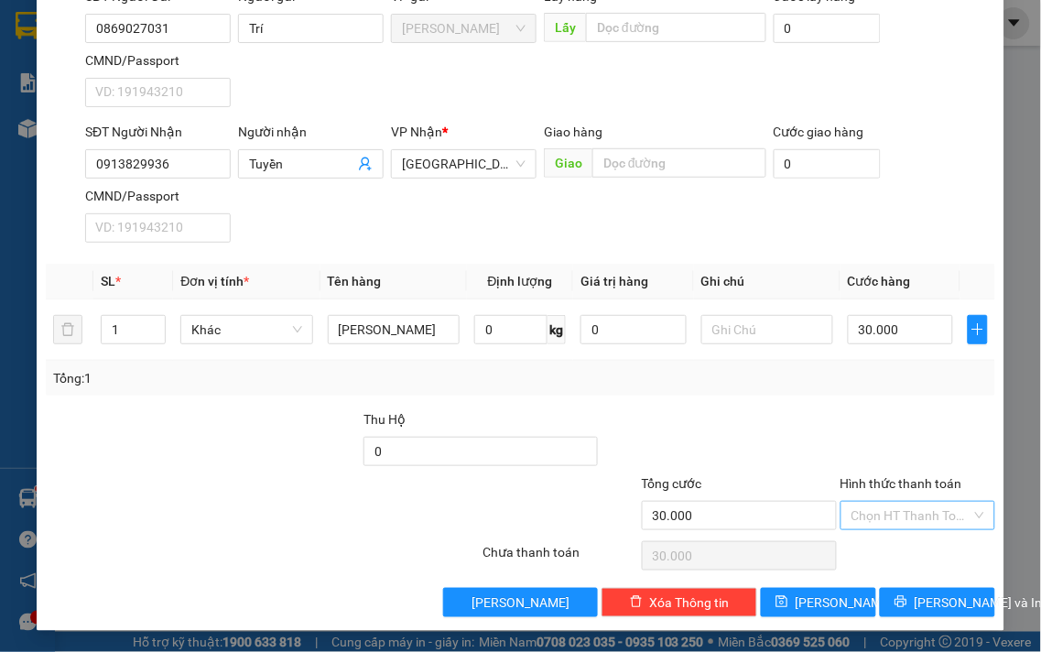
click at [889, 515] on input "Hình thức thanh toán" at bounding box center [912, 515] width 121 height 27
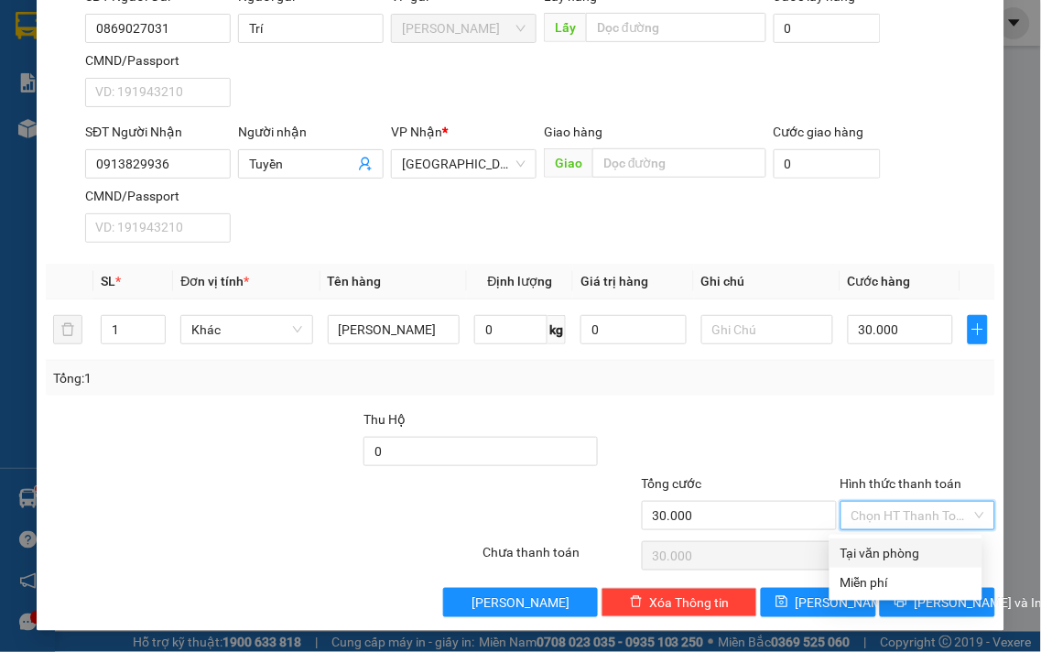
click at [903, 543] on div "Tại văn phòng" at bounding box center [906, 553] width 131 height 20
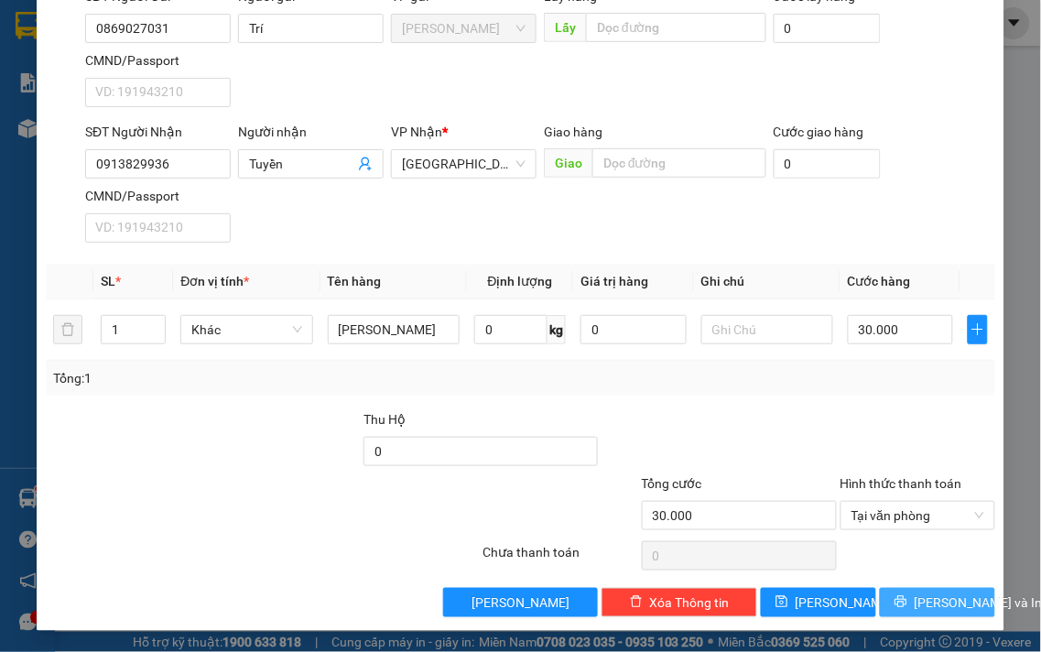
click at [915, 595] on span "[PERSON_NAME] và In" at bounding box center [979, 603] width 128 height 20
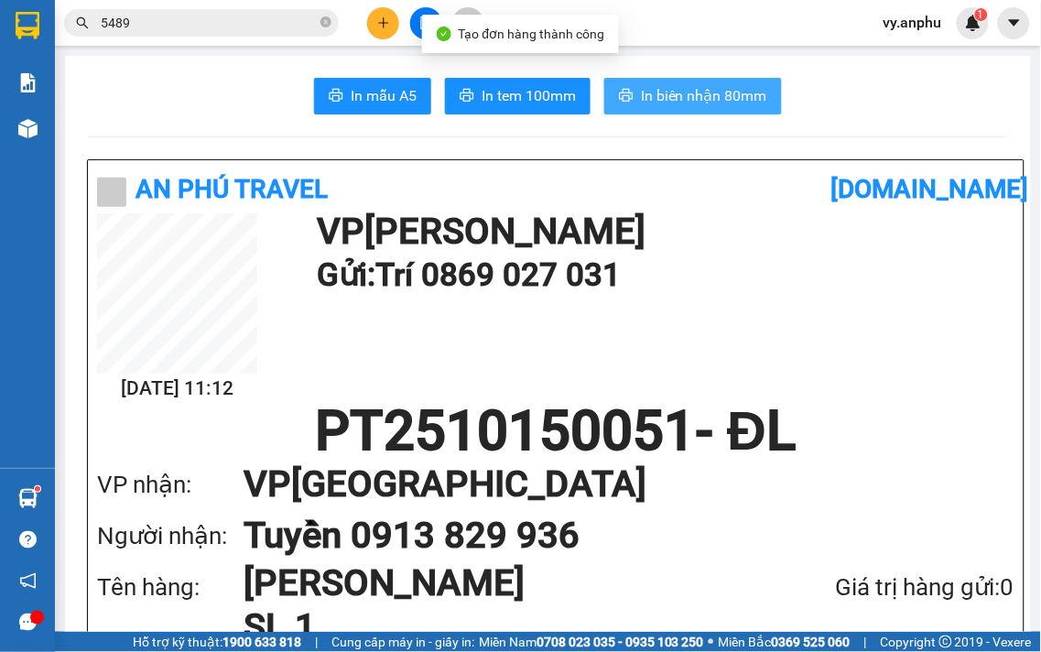
click at [681, 87] on span "In biên nhận 80mm" at bounding box center [704, 95] width 126 height 23
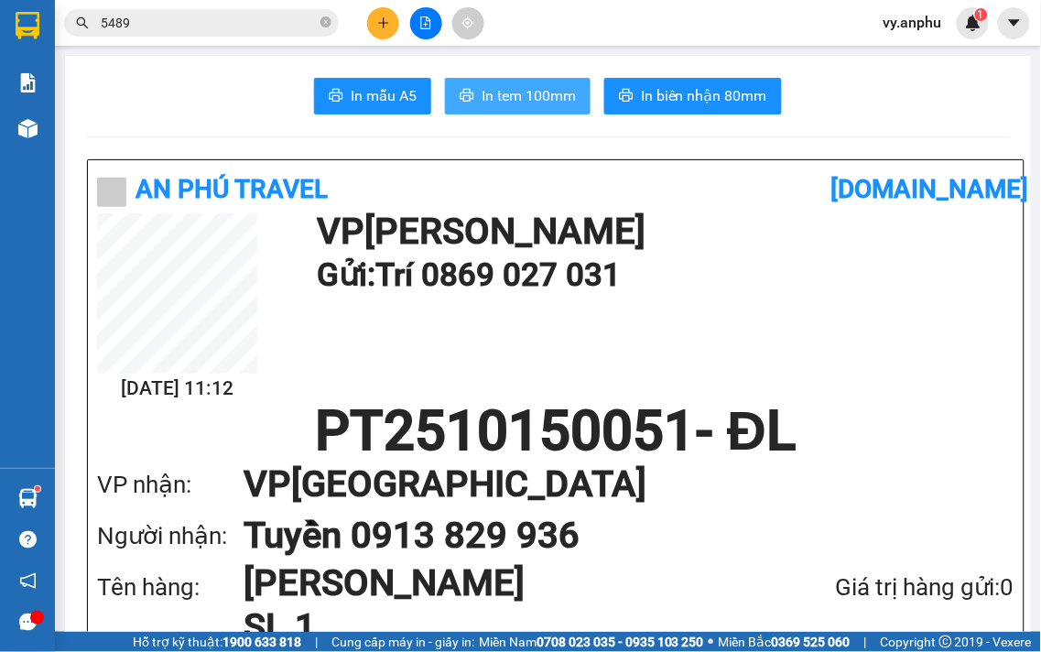
click at [543, 79] on button "In tem 100mm" at bounding box center [518, 96] width 146 height 37
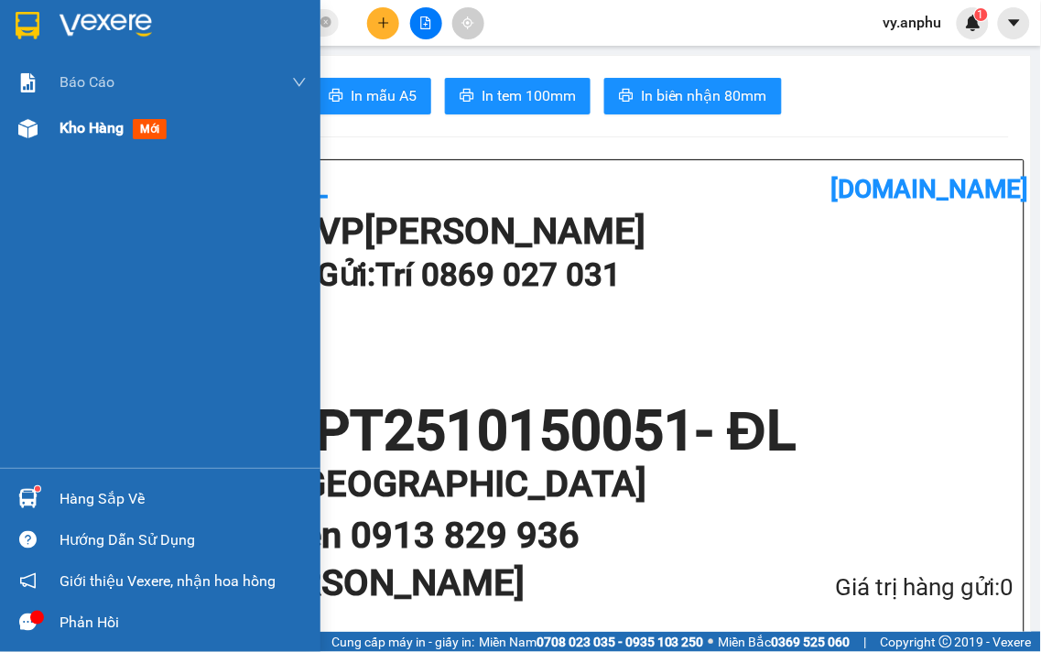
click at [75, 136] on span "Kho hàng" at bounding box center [92, 127] width 64 height 17
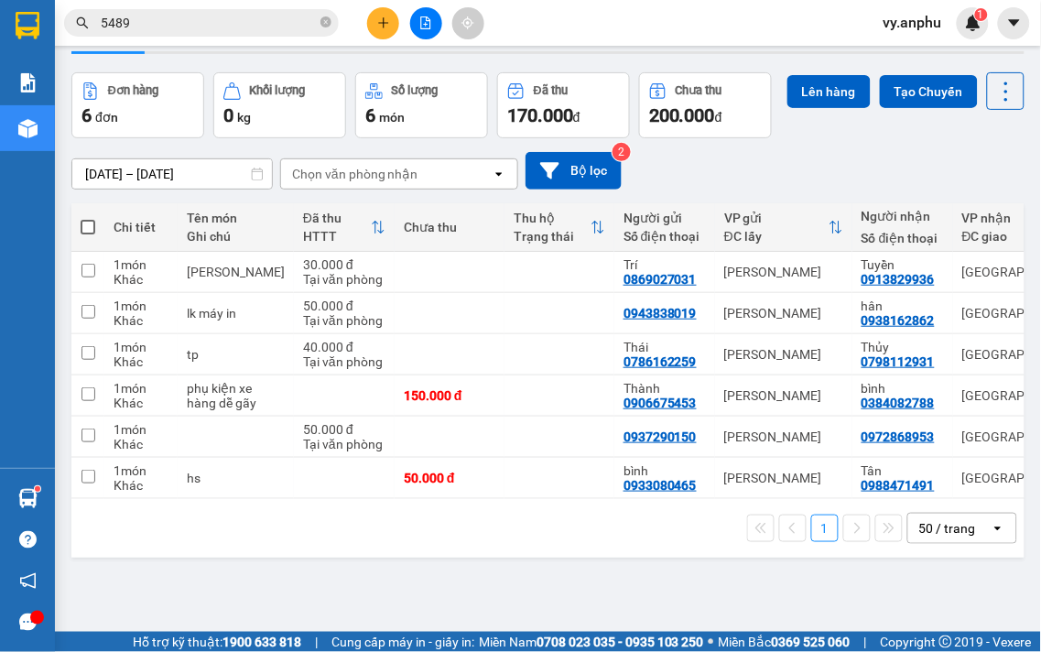
scroll to position [84, 0]
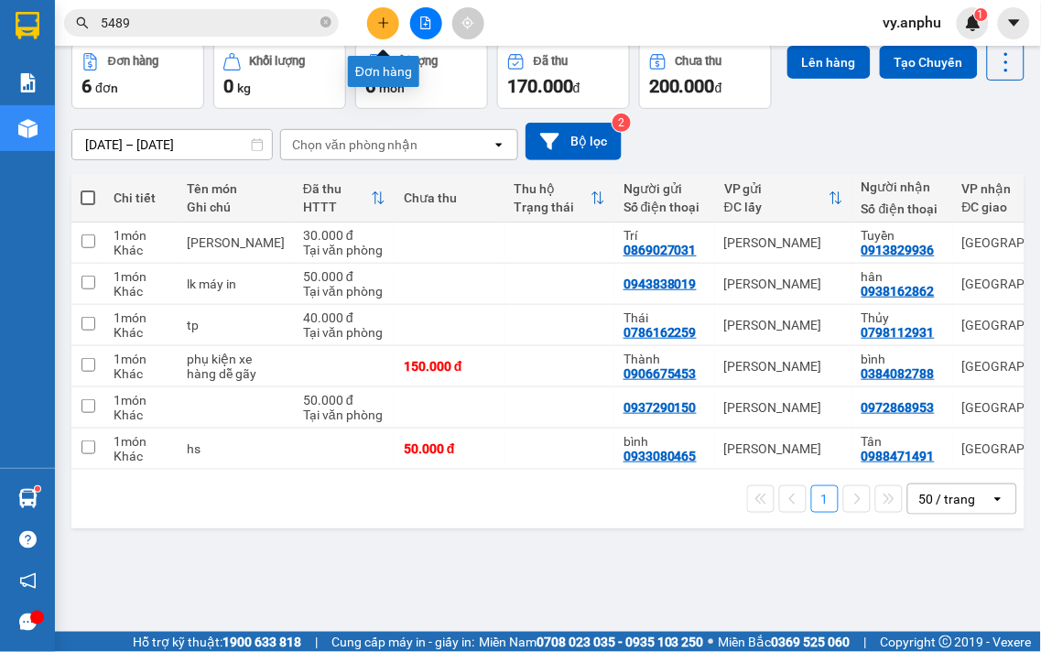
click at [383, 31] on button at bounding box center [383, 23] width 32 height 32
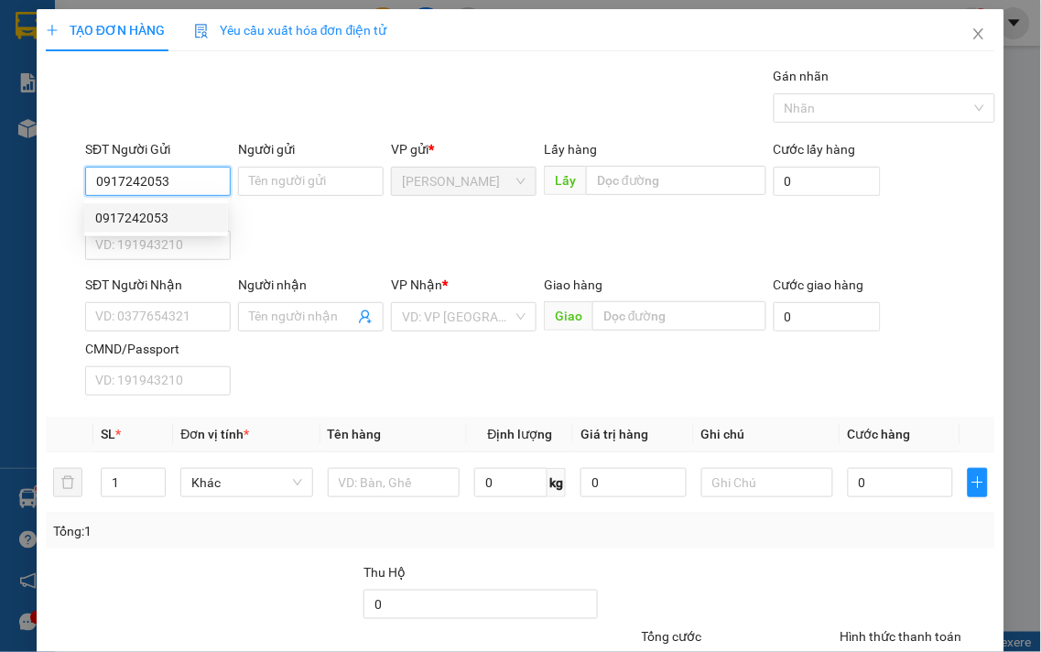
click at [186, 220] on div "0917242053" at bounding box center [156, 218] width 122 height 20
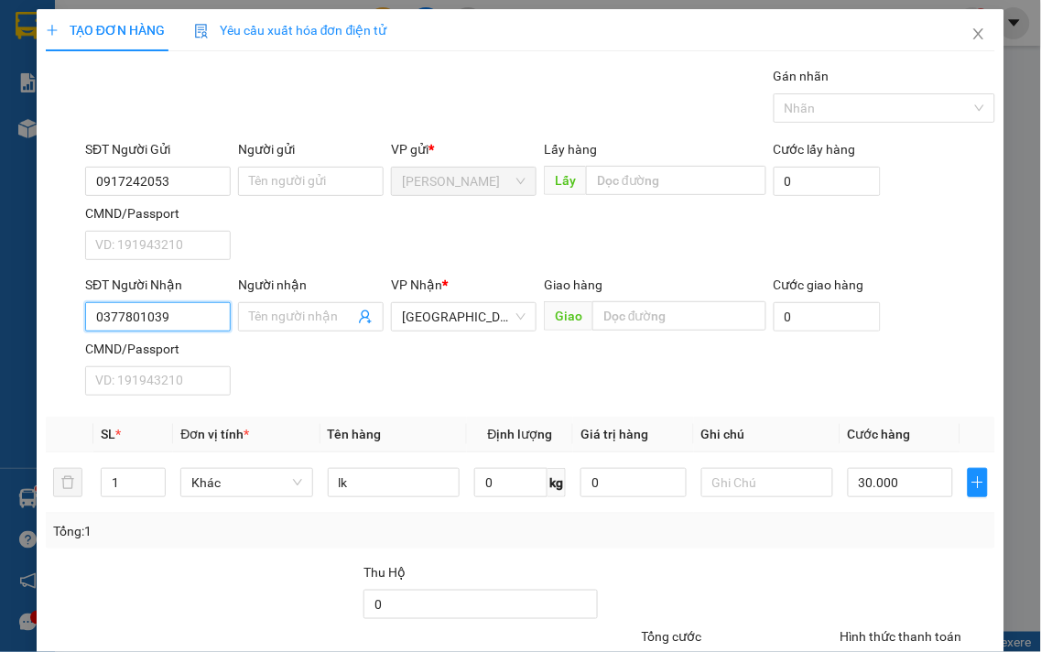
click at [202, 308] on input "0377801039" at bounding box center [158, 316] width 146 height 29
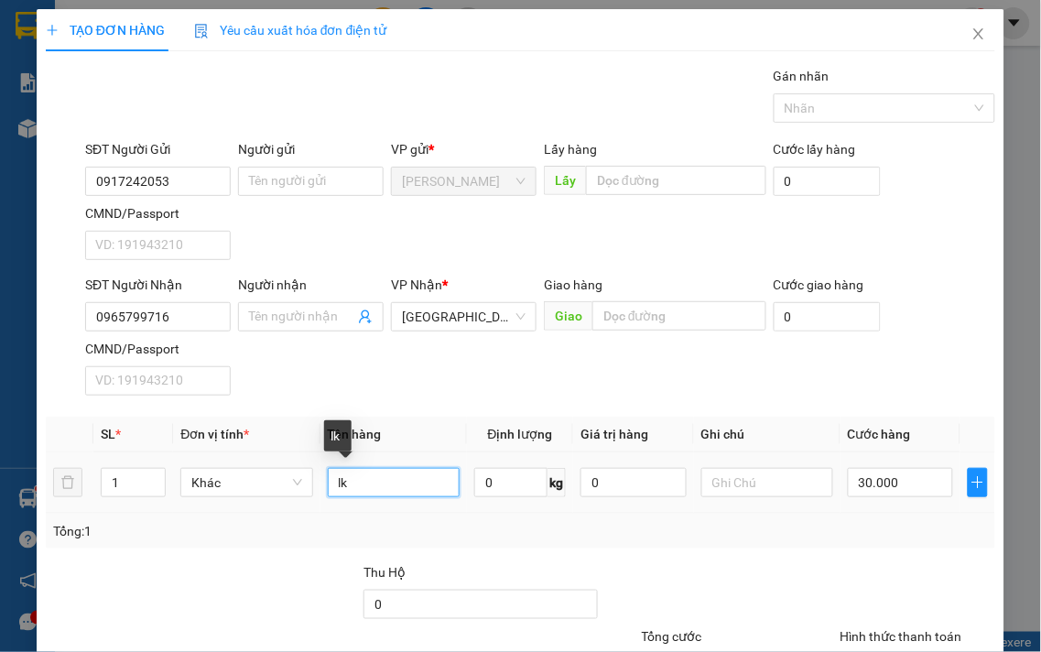
click at [386, 468] on input "lk" at bounding box center [394, 482] width 132 height 29
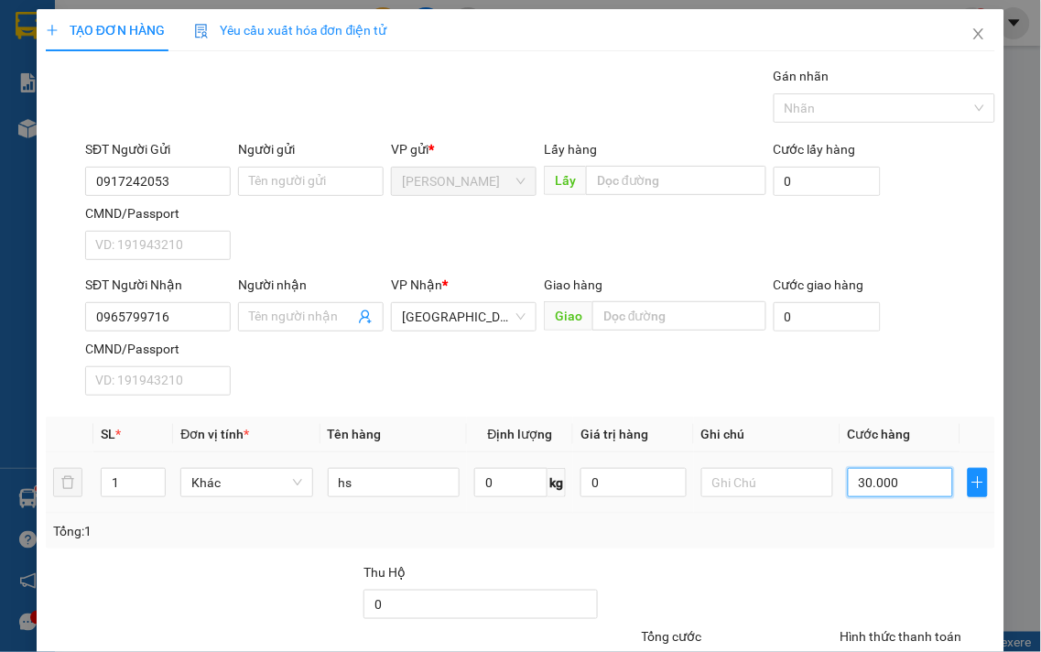
click at [926, 492] on input "30.000" at bounding box center [900, 482] width 105 height 29
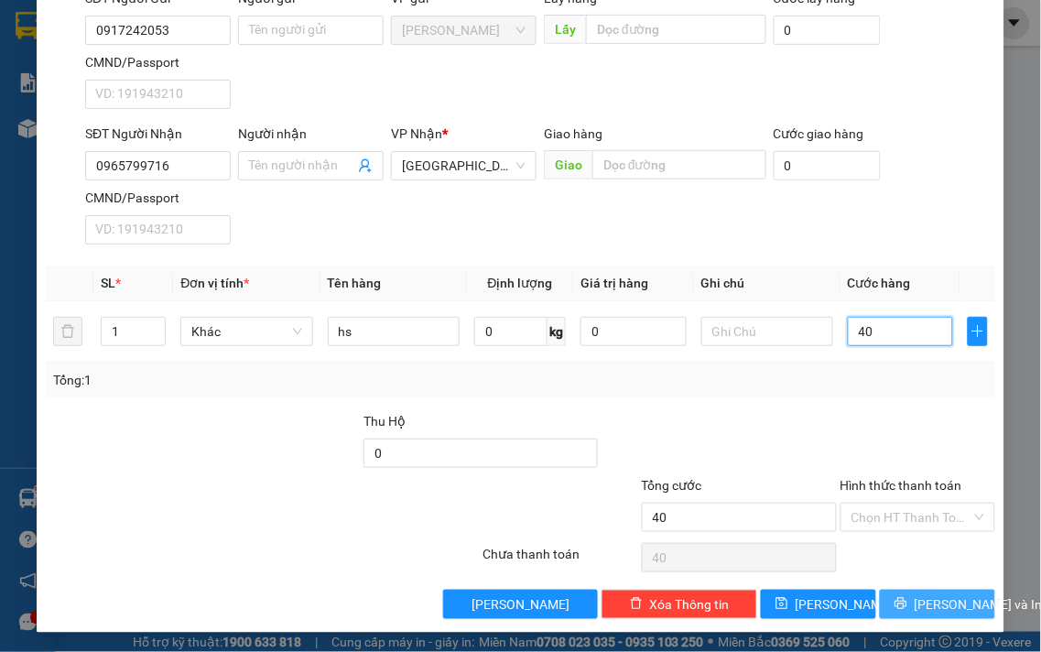
scroll to position [153, 0]
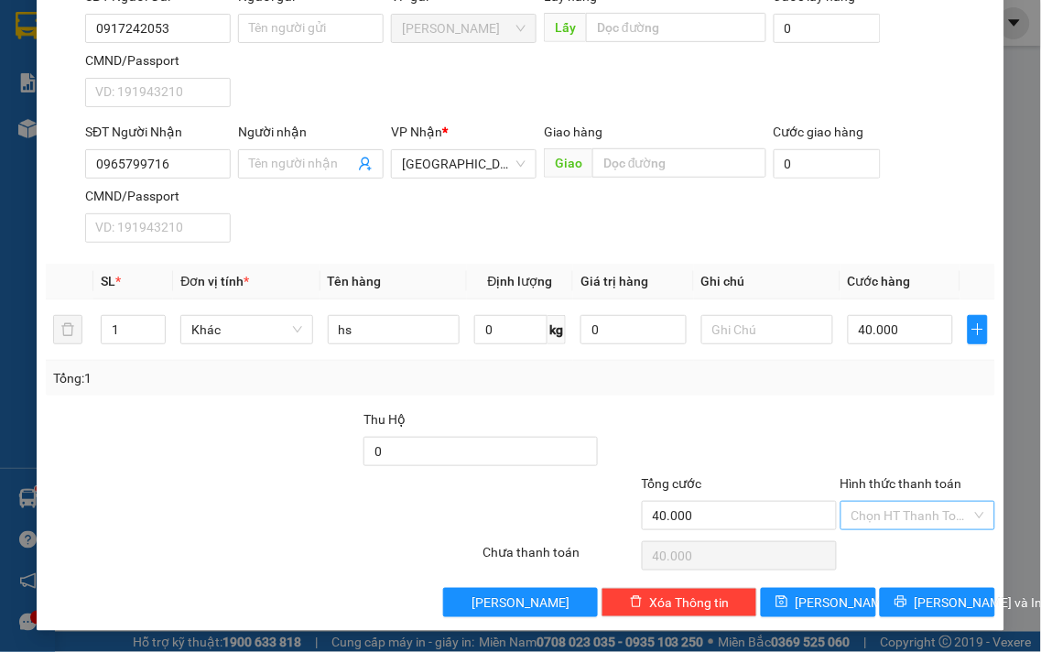
click at [875, 505] on input "Hình thức thanh toán" at bounding box center [912, 515] width 121 height 27
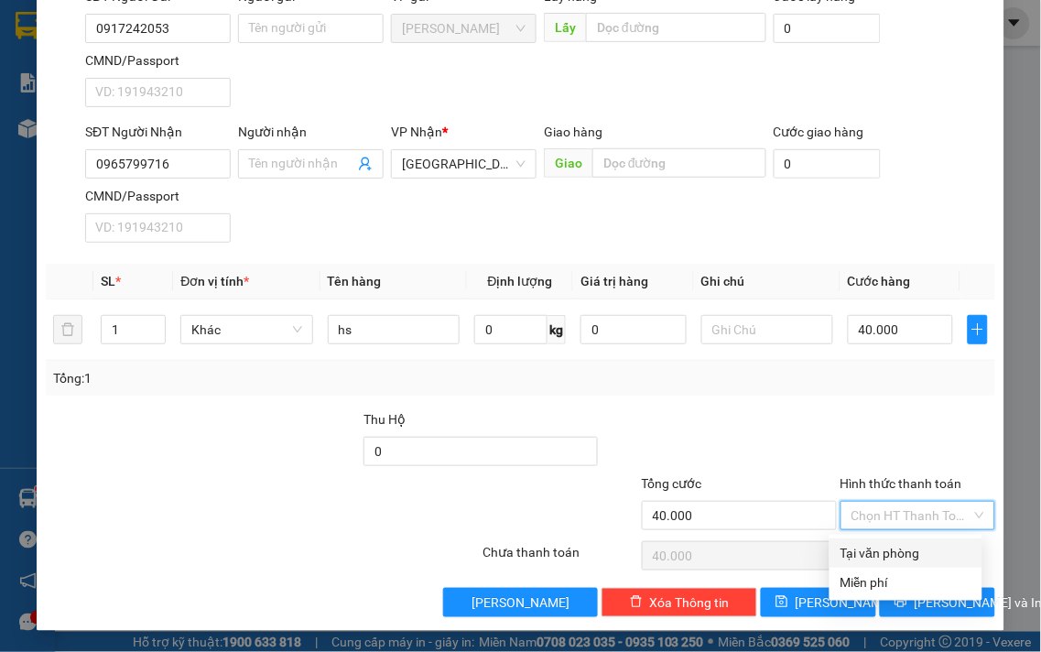
click at [876, 547] on div "Tại văn phòng" at bounding box center [906, 553] width 131 height 20
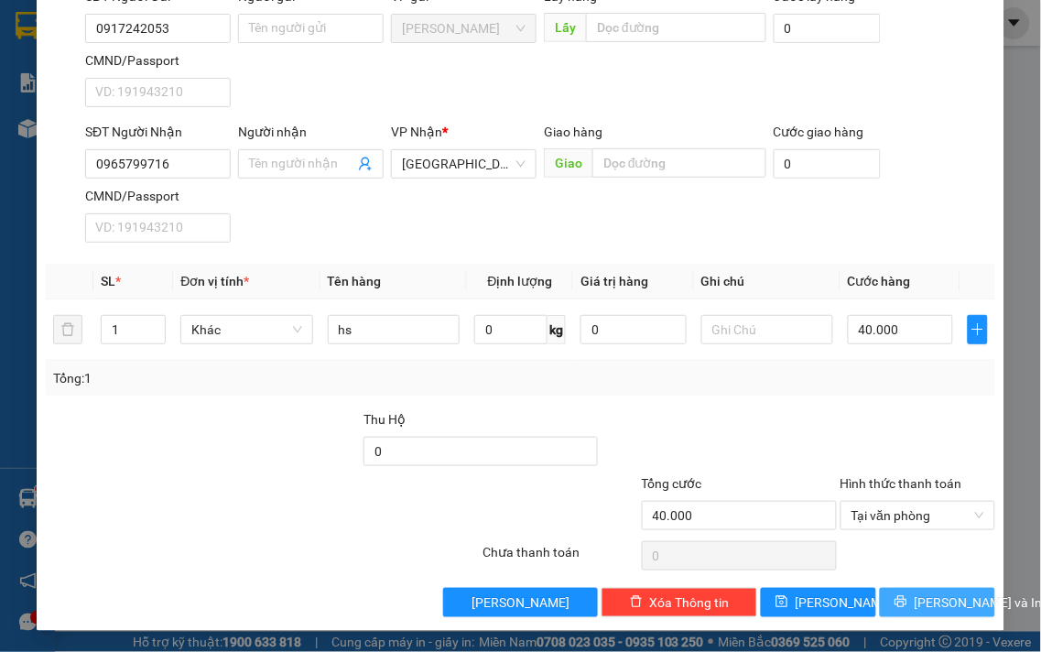
click at [915, 593] on span "[PERSON_NAME] và In" at bounding box center [979, 603] width 128 height 20
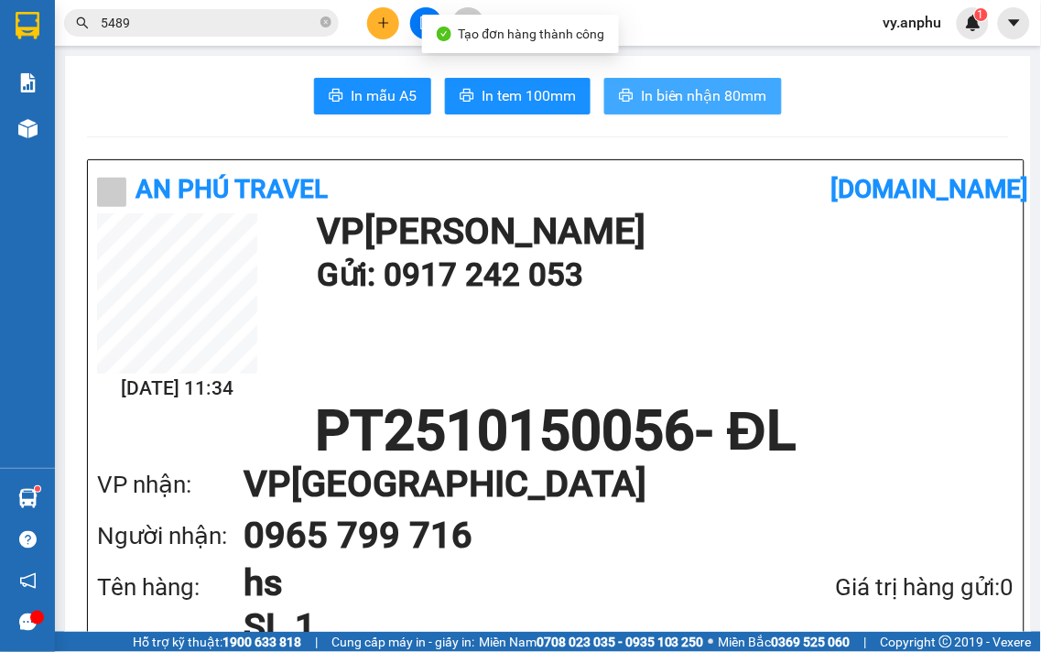
click at [629, 101] on button "In biên nhận 80mm" at bounding box center [693, 96] width 178 height 37
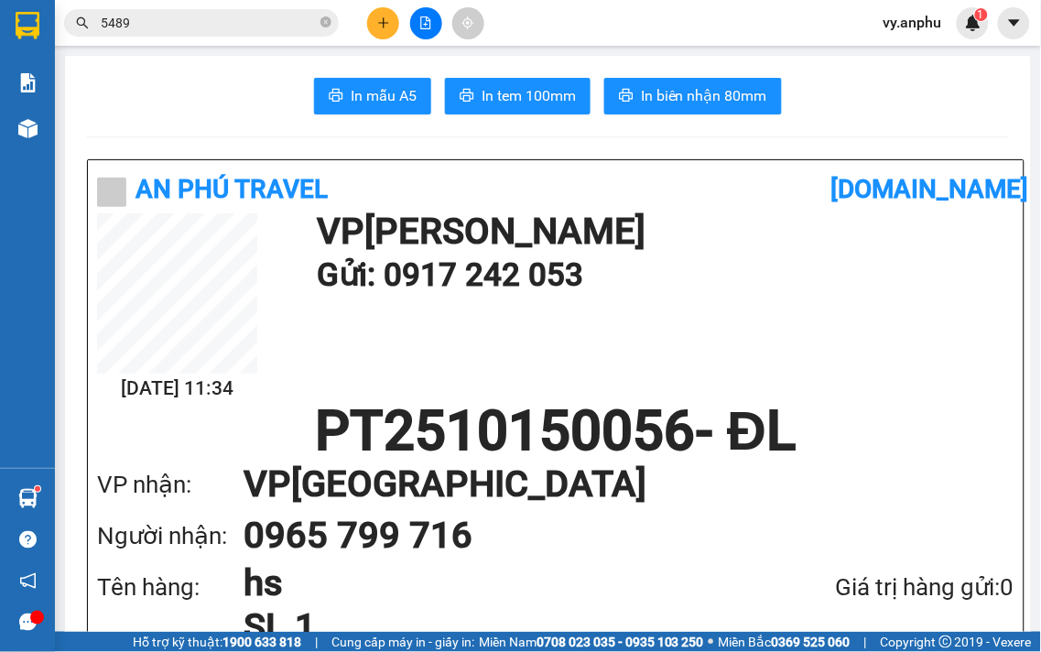
click at [497, 107] on button "In tem 100mm" at bounding box center [518, 96] width 146 height 37
click at [385, 34] on button at bounding box center [383, 23] width 32 height 32
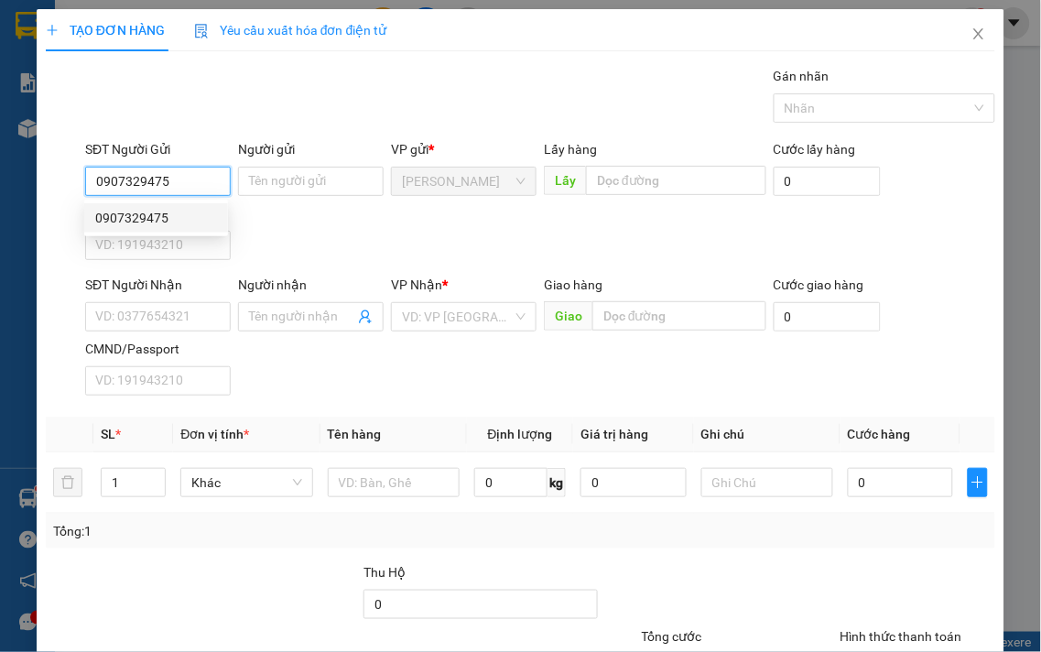
click at [188, 223] on div "0907329475" at bounding box center [156, 218] width 122 height 20
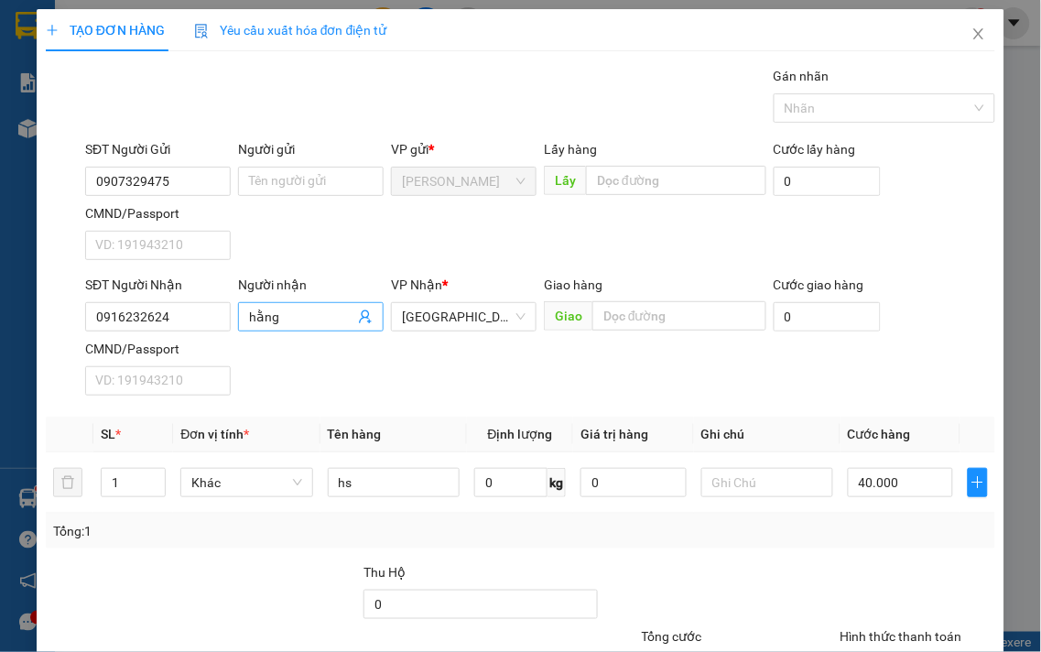
click at [251, 310] on input "hằng" at bounding box center [301, 317] width 105 height 20
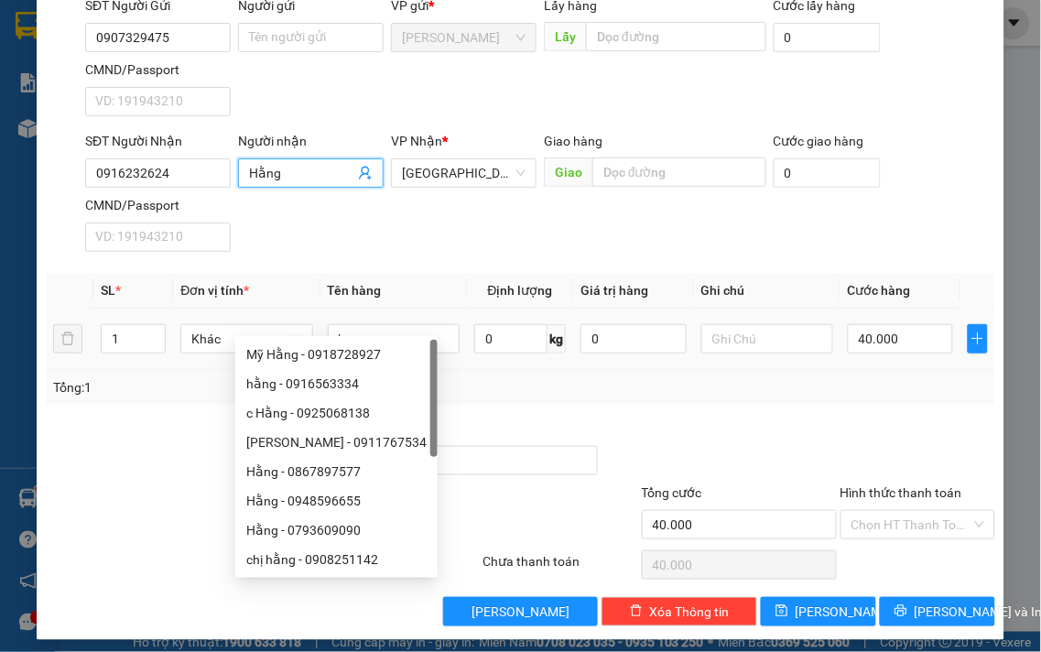
scroll to position [153, 0]
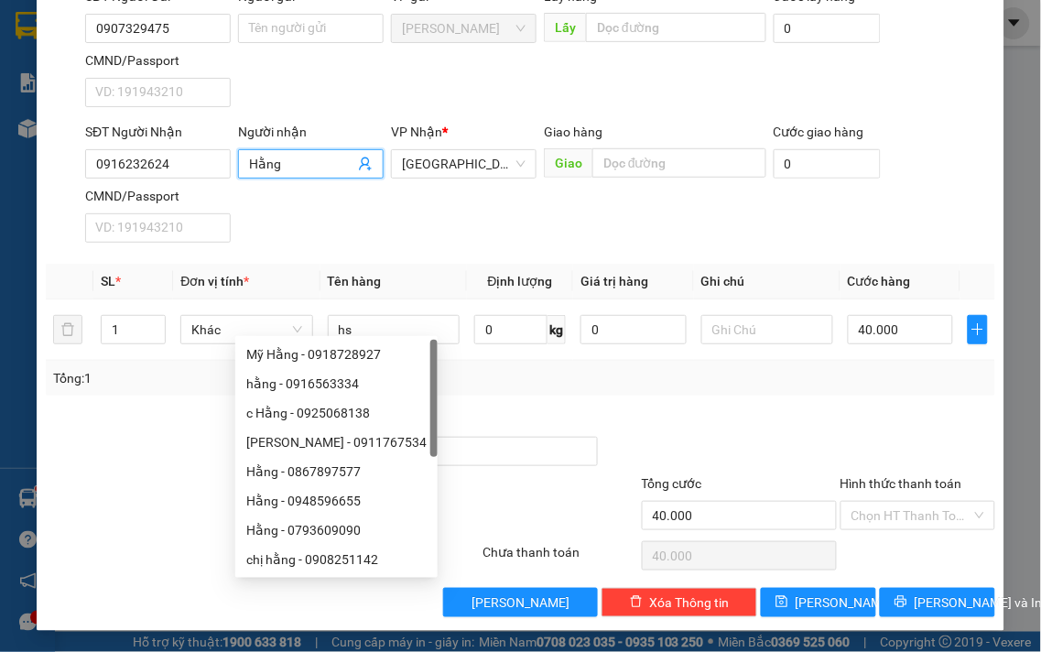
click at [852, 431] on div at bounding box center [918, 441] width 159 height 64
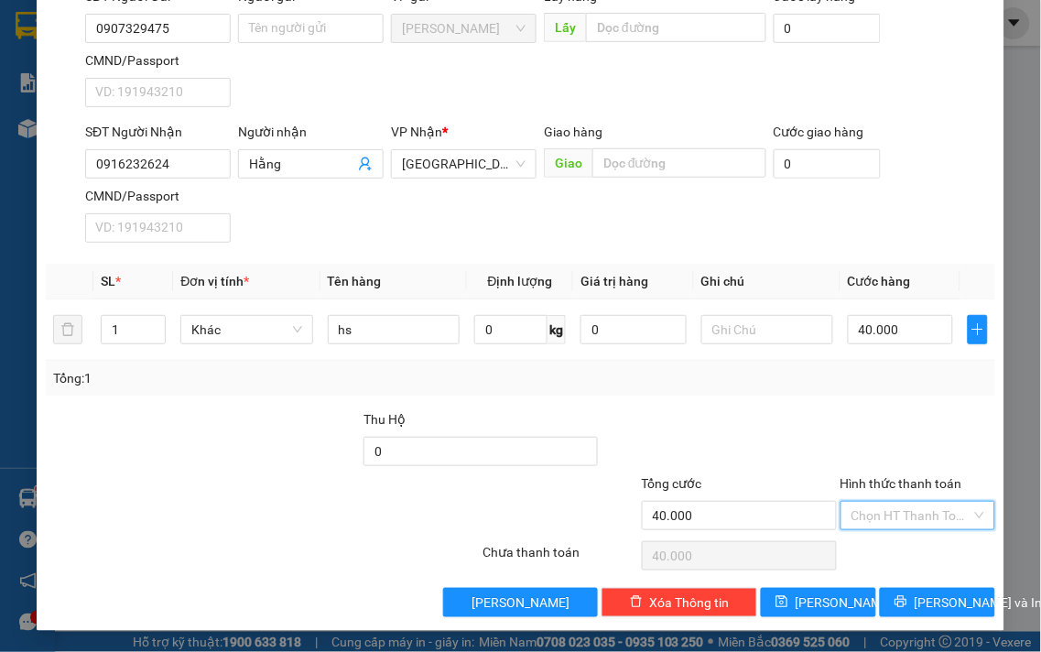
click at [900, 519] on input "Hình thức thanh toán" at bounding box center [912, 515] width 121 height 27
click at [889, 544] on div "Tại văn phòng" at bounding box center [906, 553] width 131 height 20
click at [915, 596] on span "[PERSON_NAME] và In" at bounding box center [979, 603] width 128 height 20
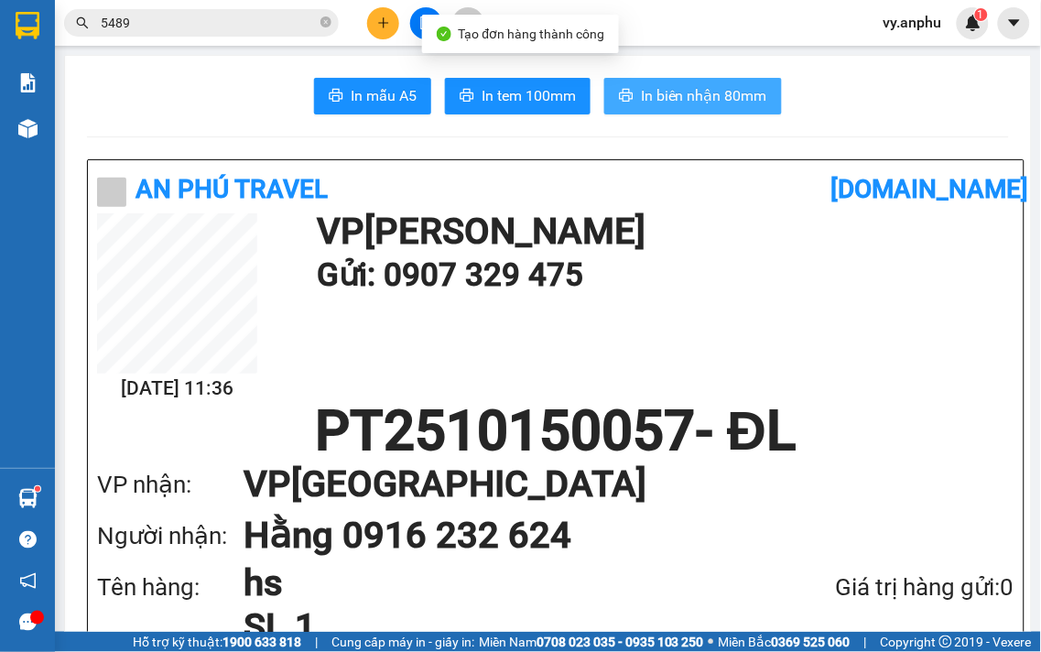
click at [647, 98] on span "In biên nhận 80mm" at bounding box center [704, 95] width 126 height 23
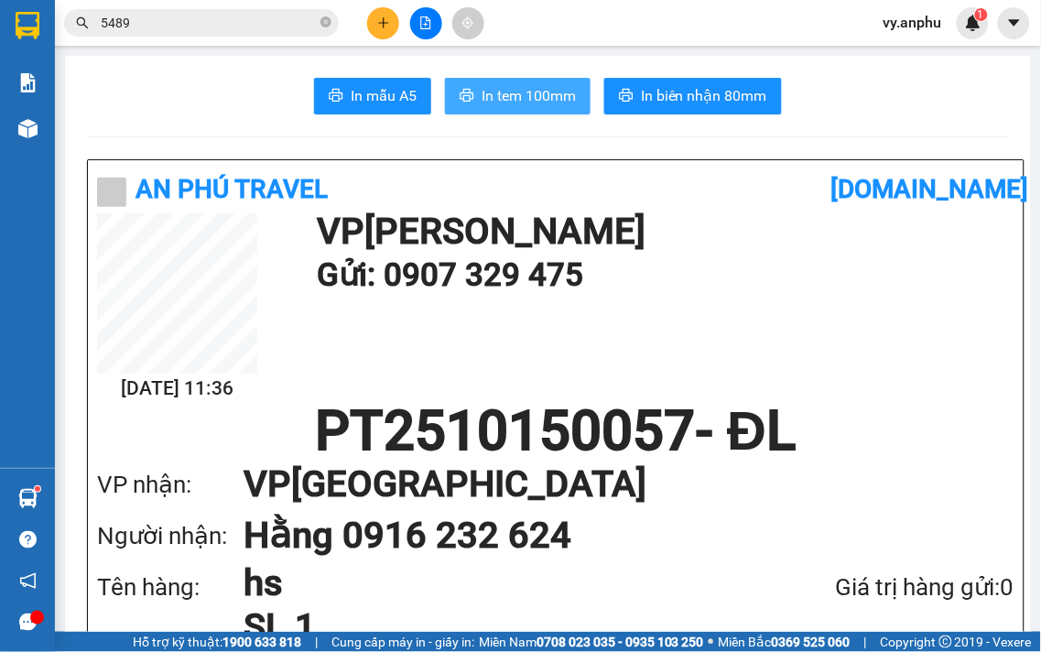
click at [527, 105] on span "In tem 100mm" at bounding box center [529, 95] width 94 height 23
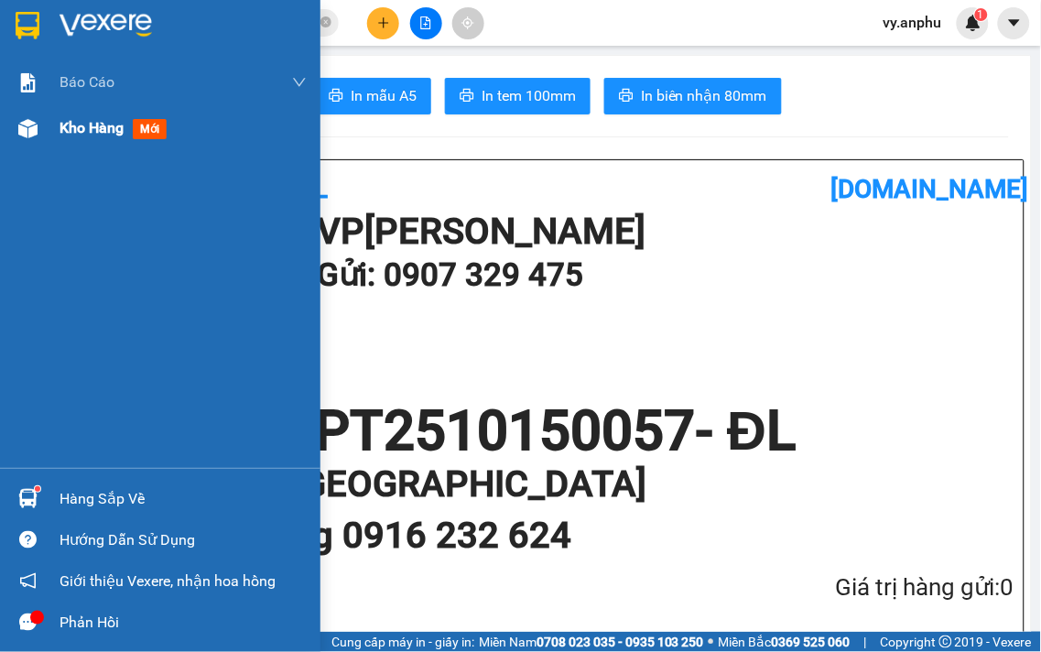
click at [33, 128] on img at bounding box center [27, 128] width 19 height 19
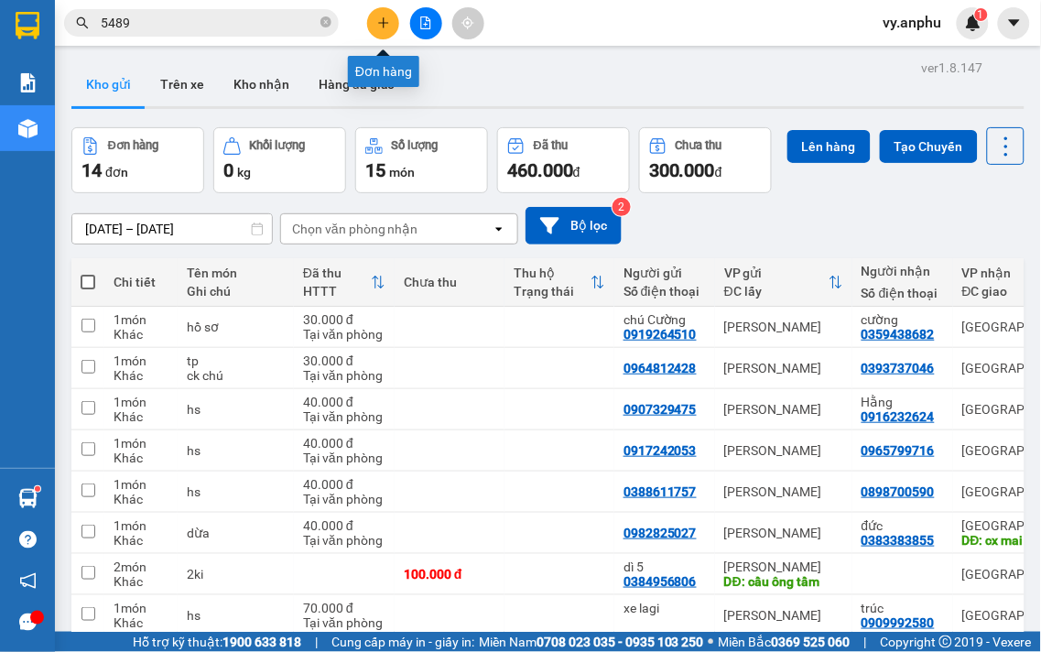
click at [386, 26] on icon "plus" at bounding box center [383, 22] width 13 height 13
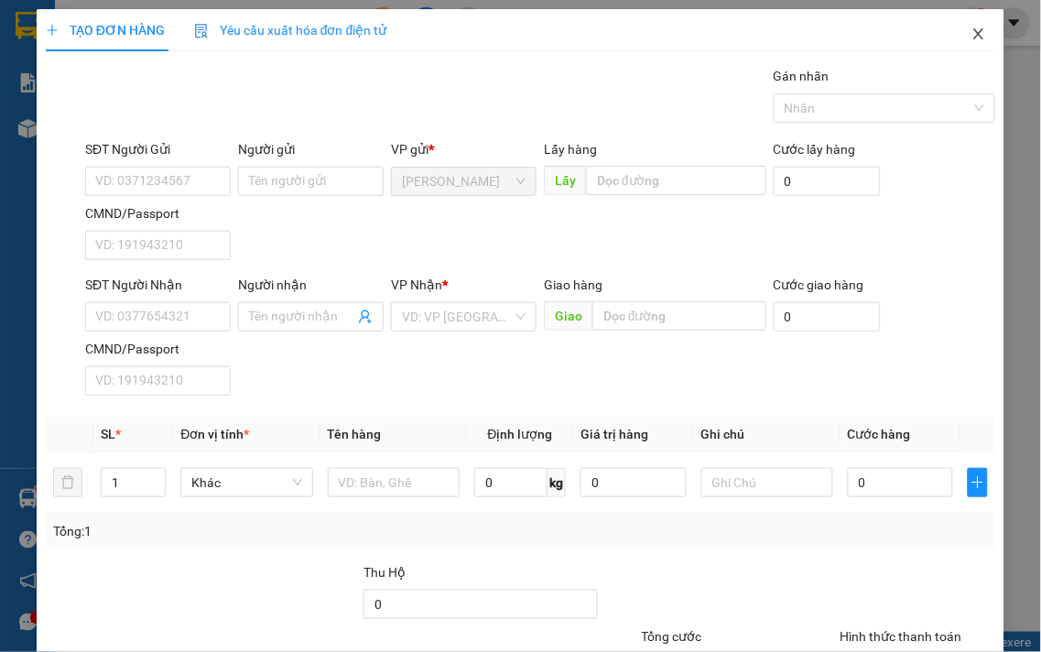
click at [974, 35] on icon "close" at bounding box center [979, 33] width 10 height 11
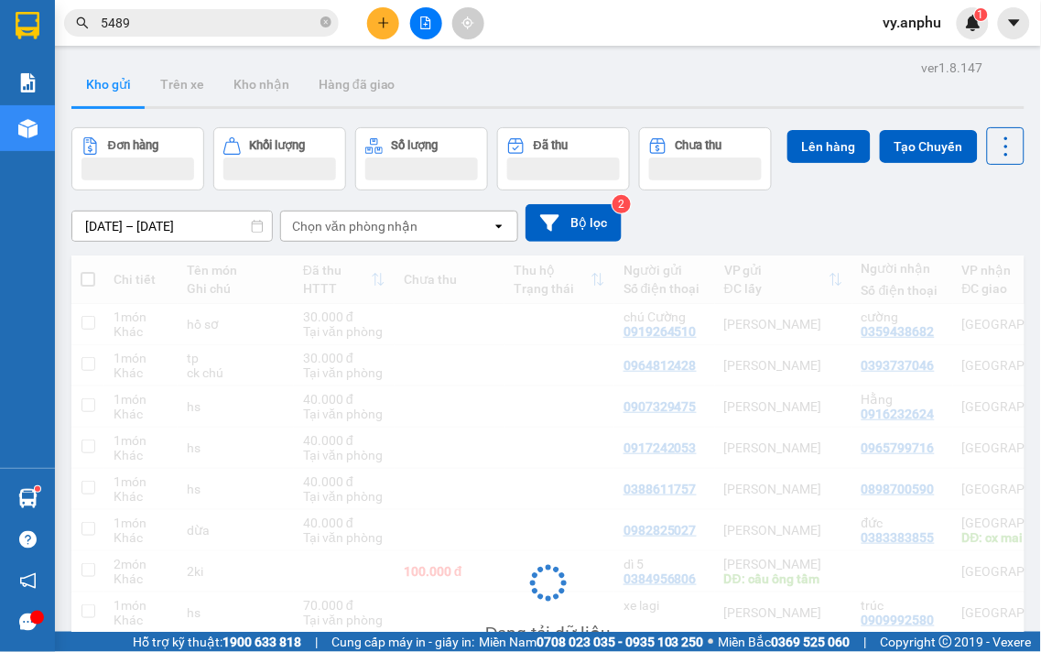
click at [139, 30] on input "5489" at bounding box center [209, 23] width 216 height 20
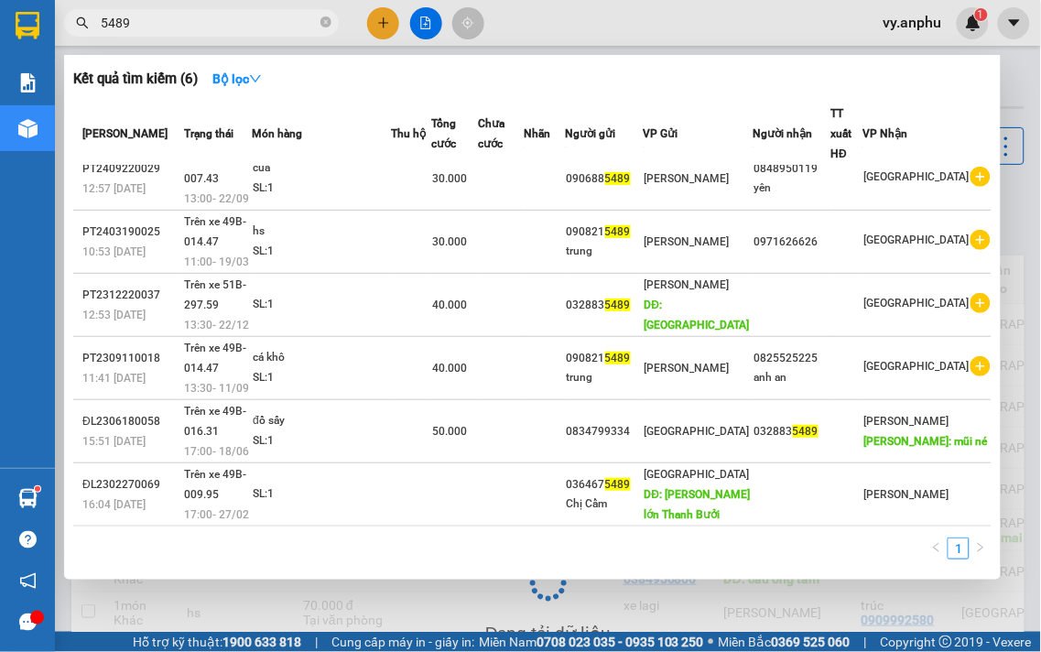
click at [139, 30] on input "5489" at bounding box center [209, 23] width 216 height 20
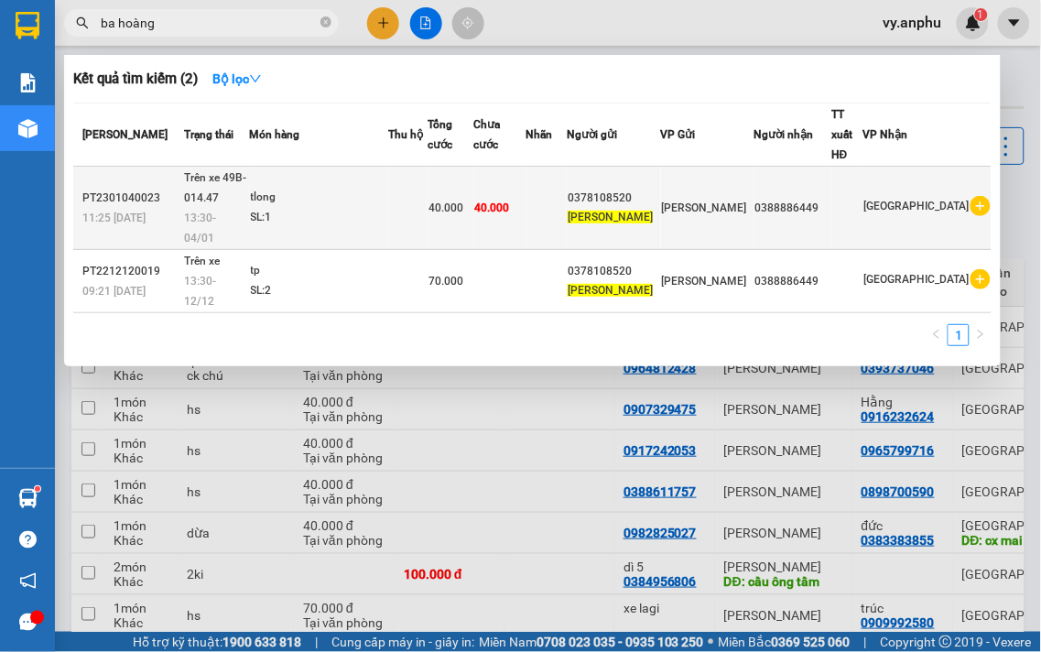
click at [980, 196] on icon "plus-circle" at bounding box center [981, 206] width 20 height 20
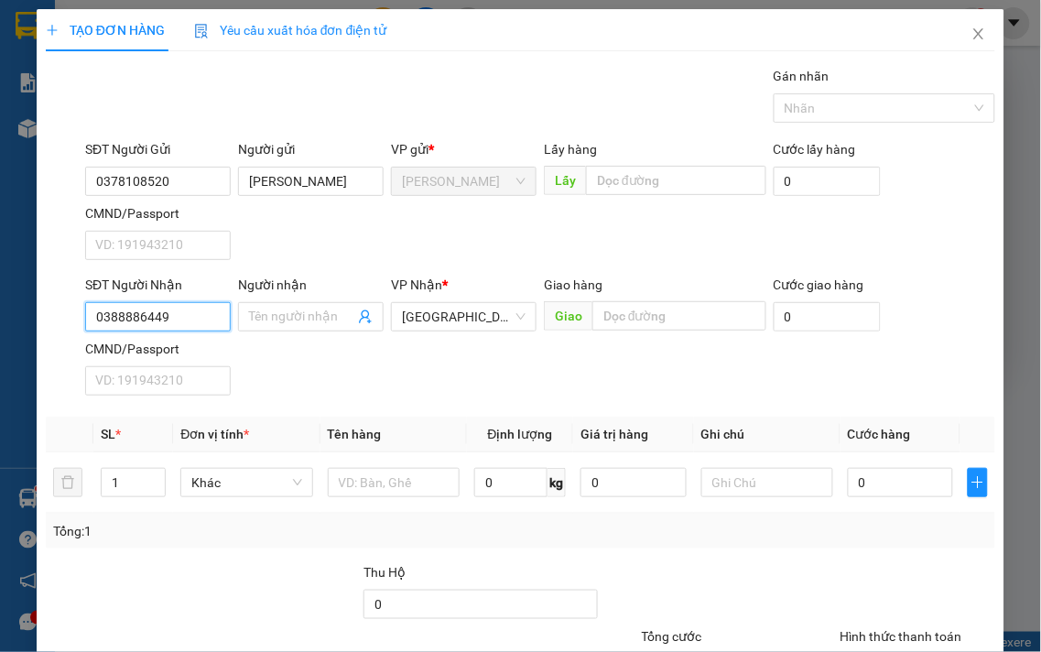
click at [186, 324] on input "0388886449" at bounding box center [158, 316] width 146 height 29
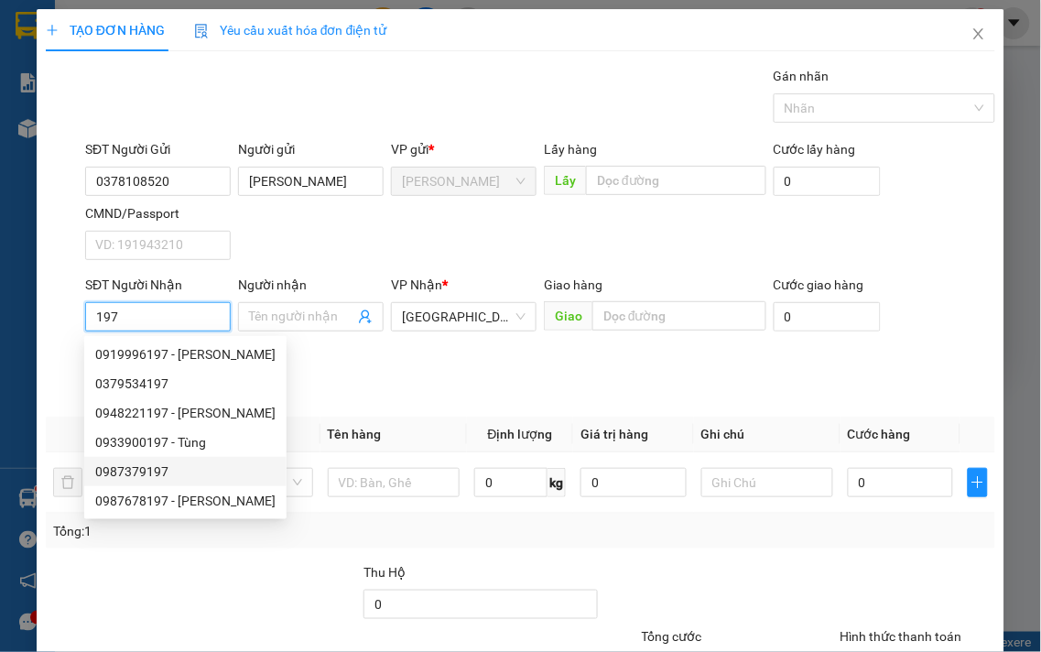
click at [179, 474] on div "0987379197" at bounding box center [185, 472] width 180 height 20
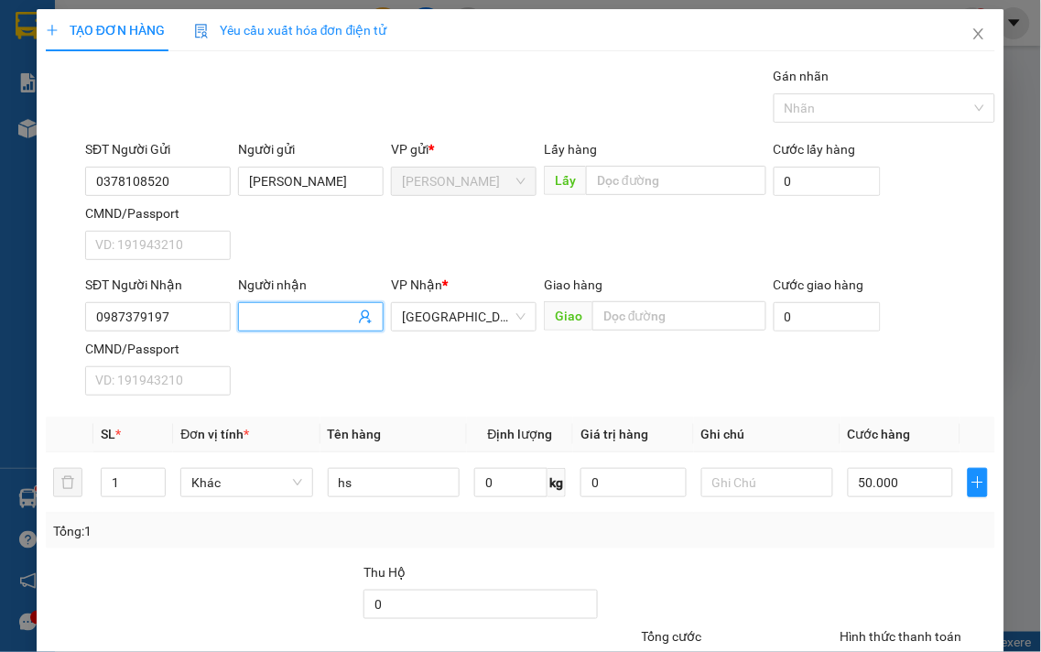
click at [282, 313] on input "Người nhận" at bounding box center [301, 317] width 105 height 20
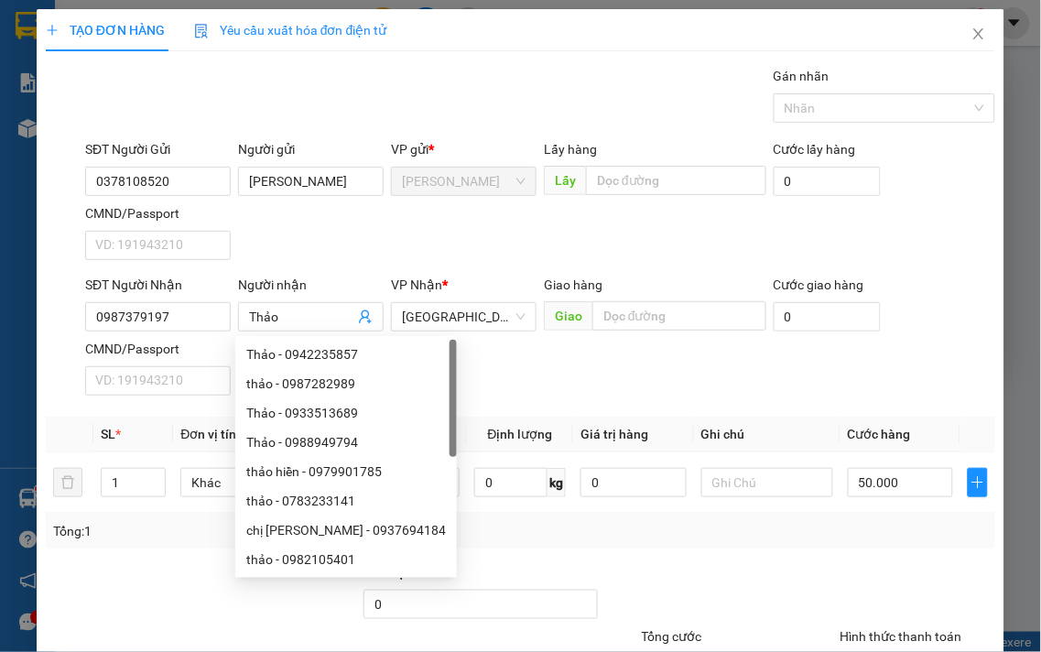
click at [907, 387] on div "SĐT Người Nhận 0987379197 Người nhận Thảo VP Nhận * Đà Lạt Giao hàng Giao Cước …" at bounding box center [541, 339] width 918 height 128
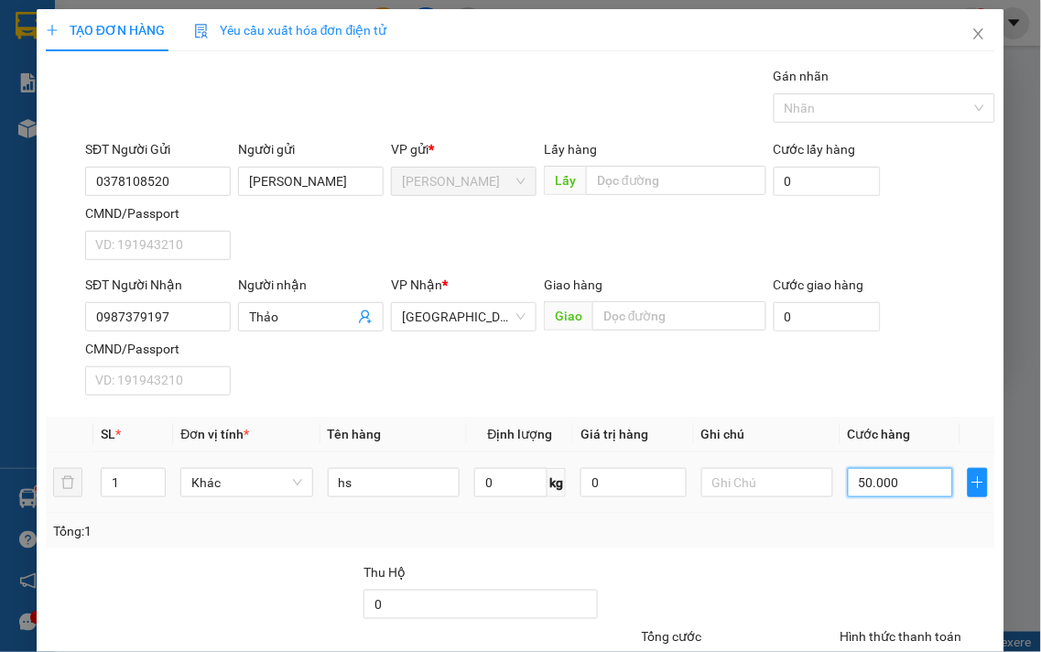
click at [891, 471] on input "50.000" at bounding box center [900, 482] width 105 height 29
drag, startPoint x: 938, startPoint y: 519, endPoint x: 932, endPoint y: 541, distance: 22.7
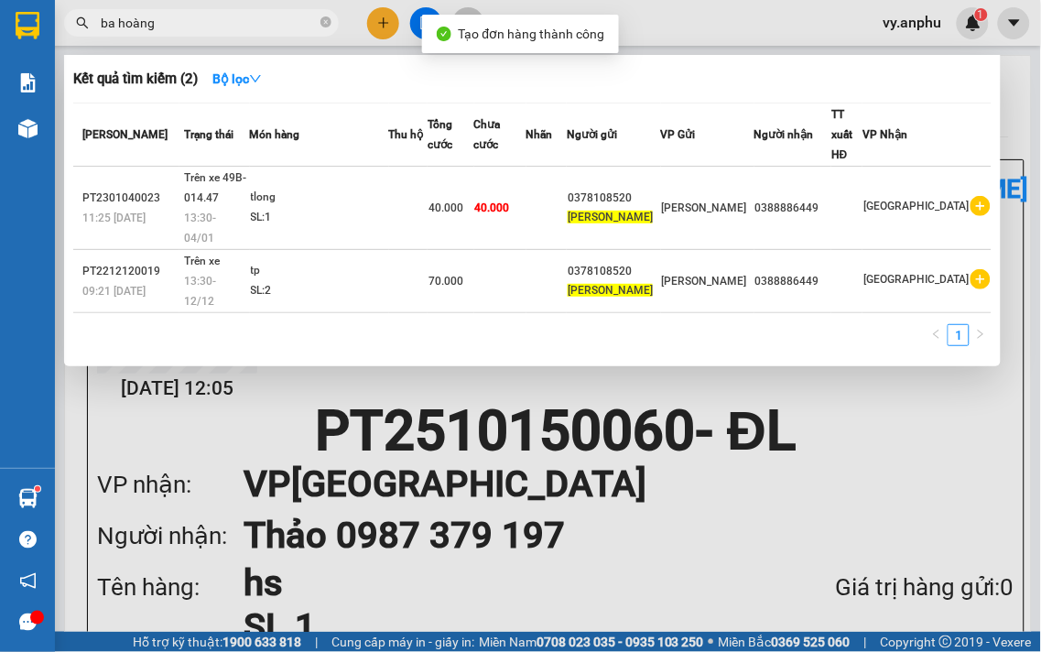
click at [813, 387] on div at bounding box center [520, 326] width 1041 height 652
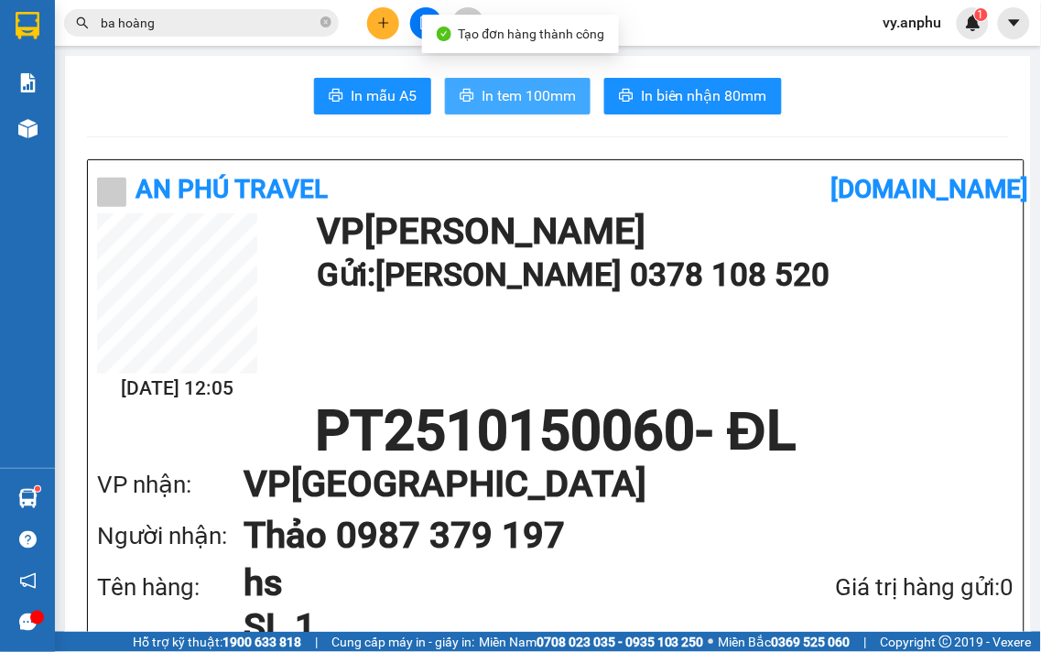
click at [546, 99] on span "In tem 100mm" at bounding box center [529, 95] width 94 height 23
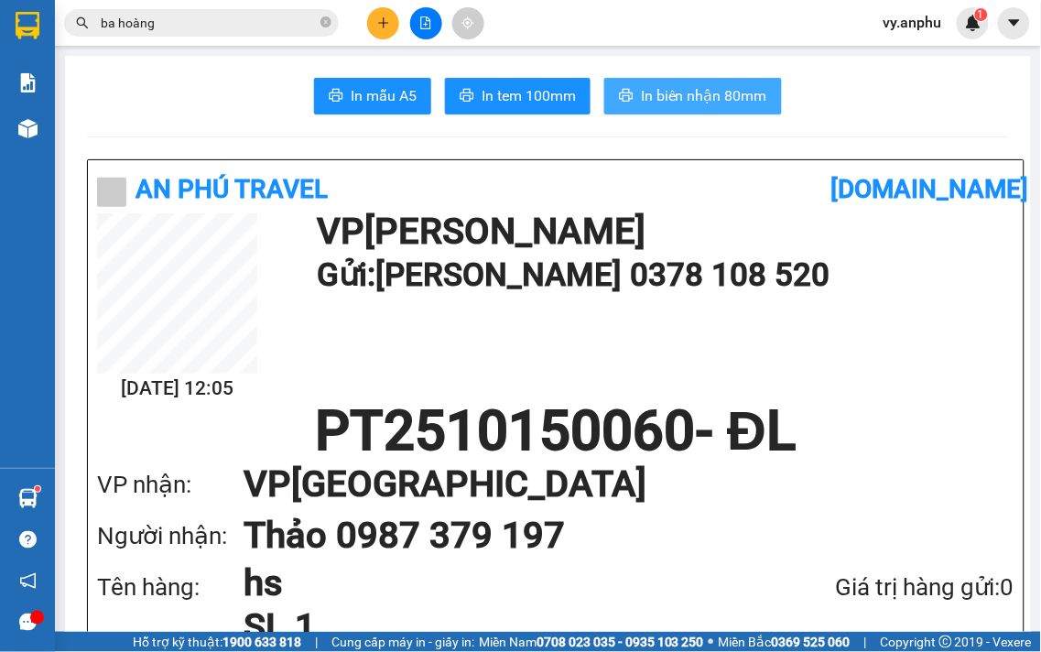
click at [665, 95] on span "In biên nhận 80mm" at bounding box center [704, 95] width 126 height 23
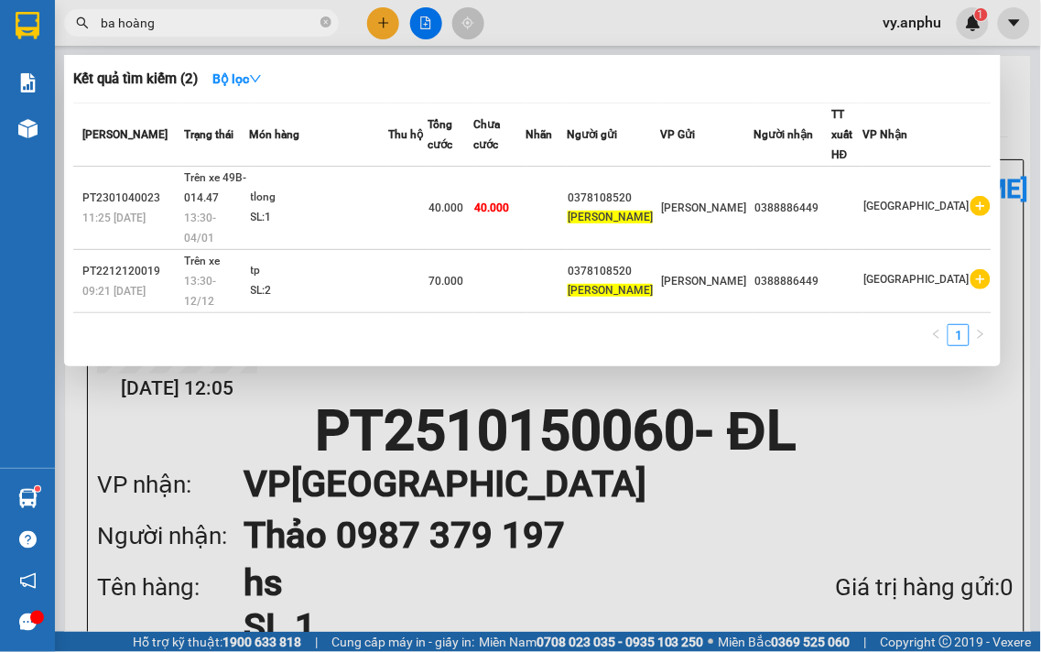
click at [198, 30] on input "ba hoàng" at bounding box center [209, 23] width 216 height 20
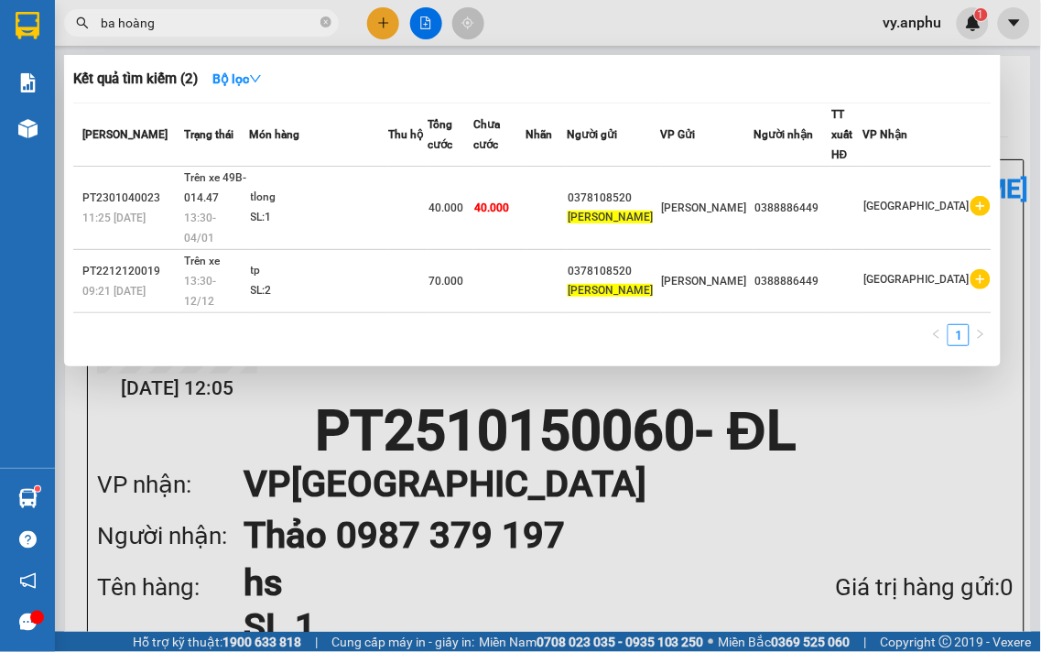
click at [198, 30] on input "ba hoàng" at bounding box center [209, 23] width 216 height 20
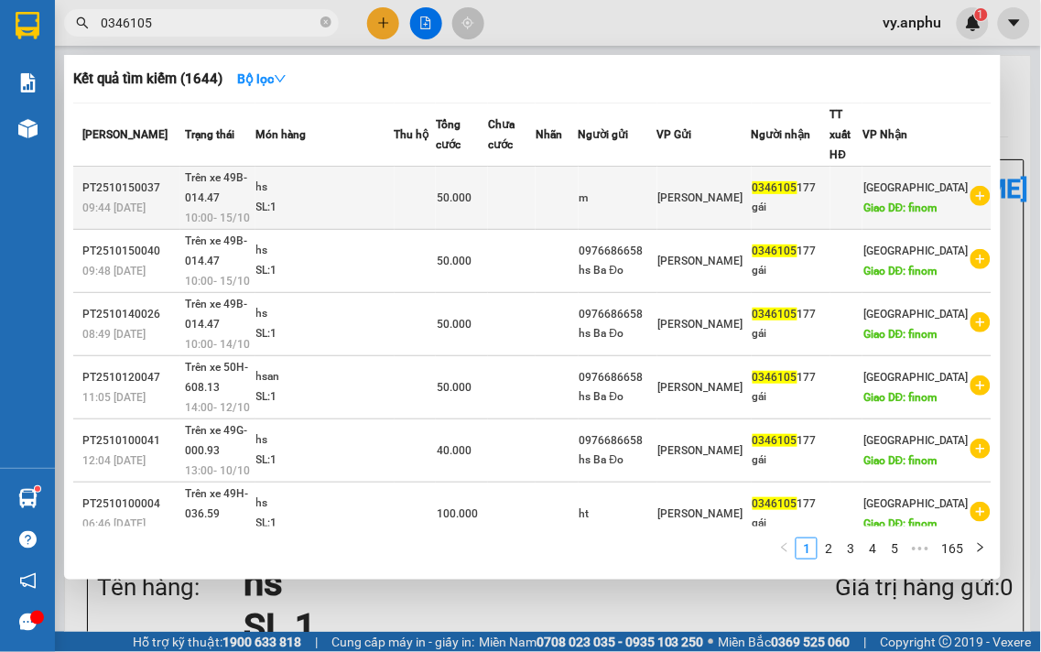
click at [982, 197] on icon "plus-circle" at bounding box center [981, 196] width 20 height 20
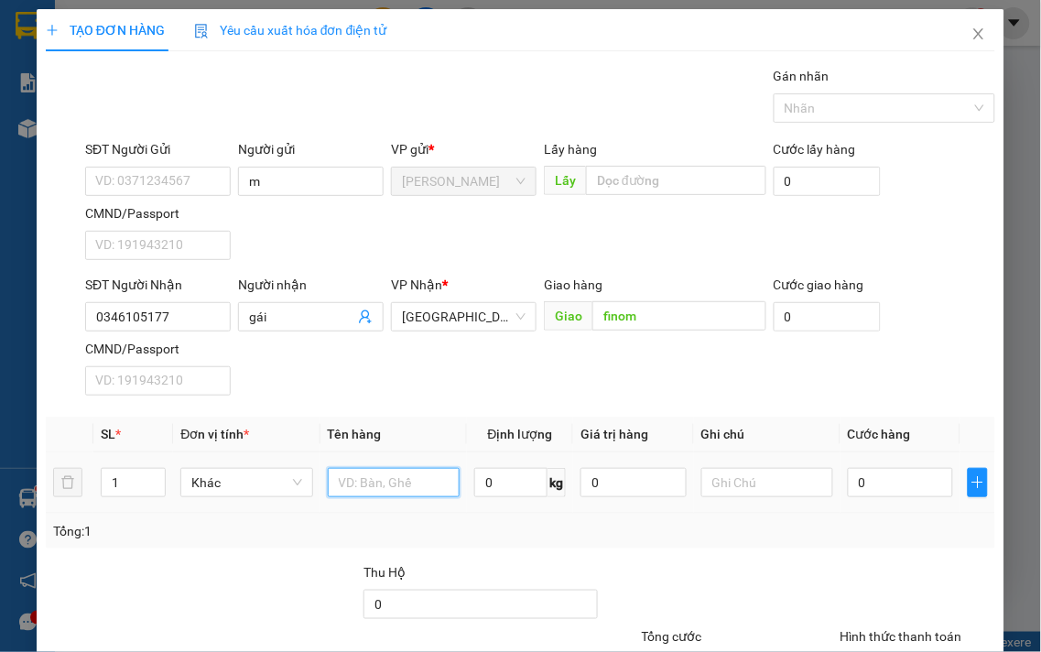
click at [440, 478] on input "text" at bounding box center [394, 482] width 132 height 29
click at [882, 472] on input "0" at bounding box center [900, 482] width 105 height 29
click at [882, 532] on div "Tổng: 1" at bounding box center [520, 531] width 935 height 20
click at [889, 626] on div "Hình thức thanh toán Chọn HT Thanh Toán" at bounding box center [919, 658] width 156 height 64
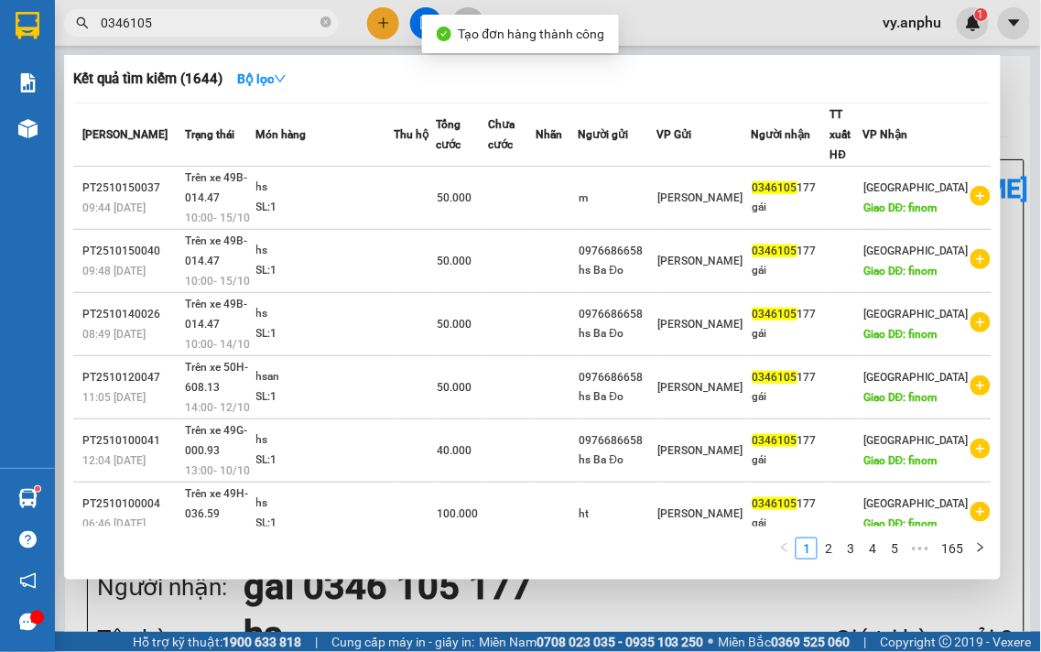
click at [636, 617] on div at bounding box center [520, 326] width 1041 height 652
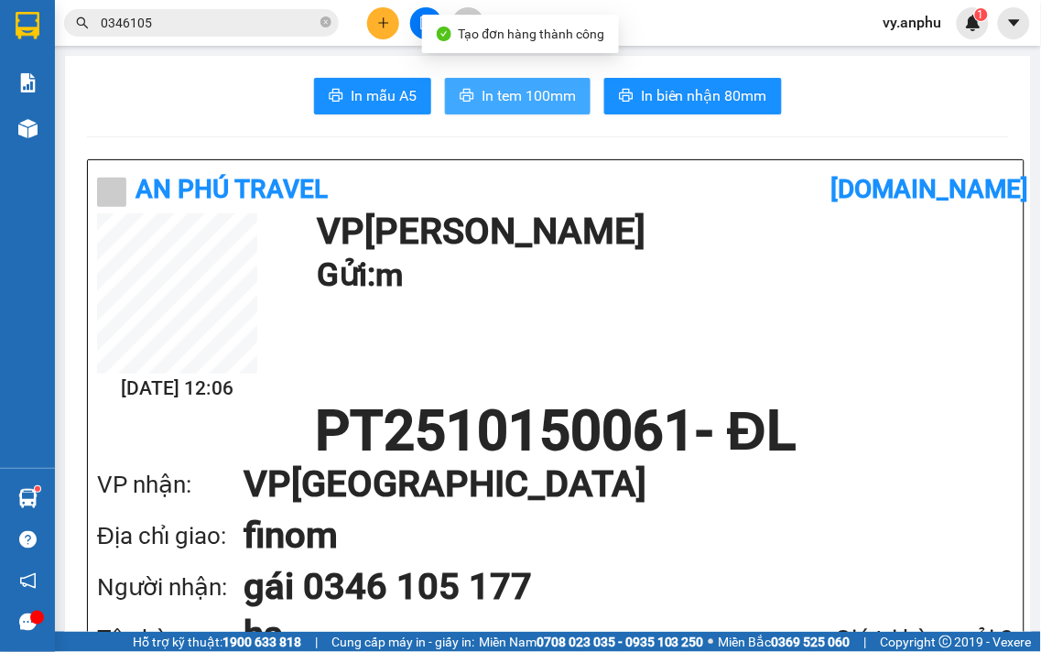
click at [527, 83] on button "In tem 100mm" at bounding box center [518, 96] width 146 height 37
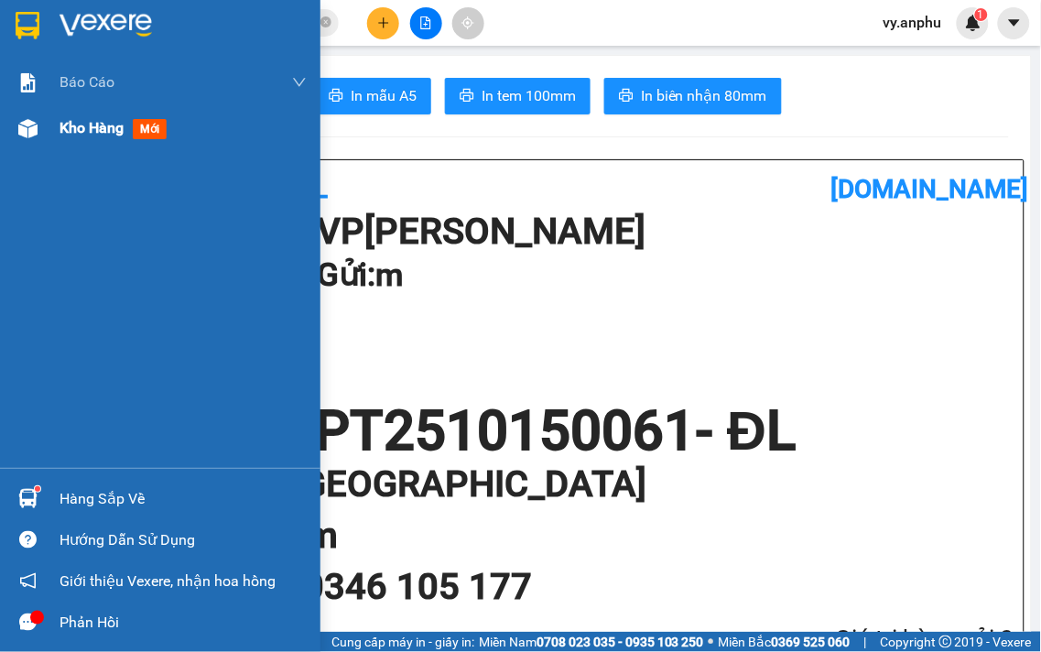
click at [71, 135] on span "Kho hàng" at bounding box center [92, 127] width 64 height 17
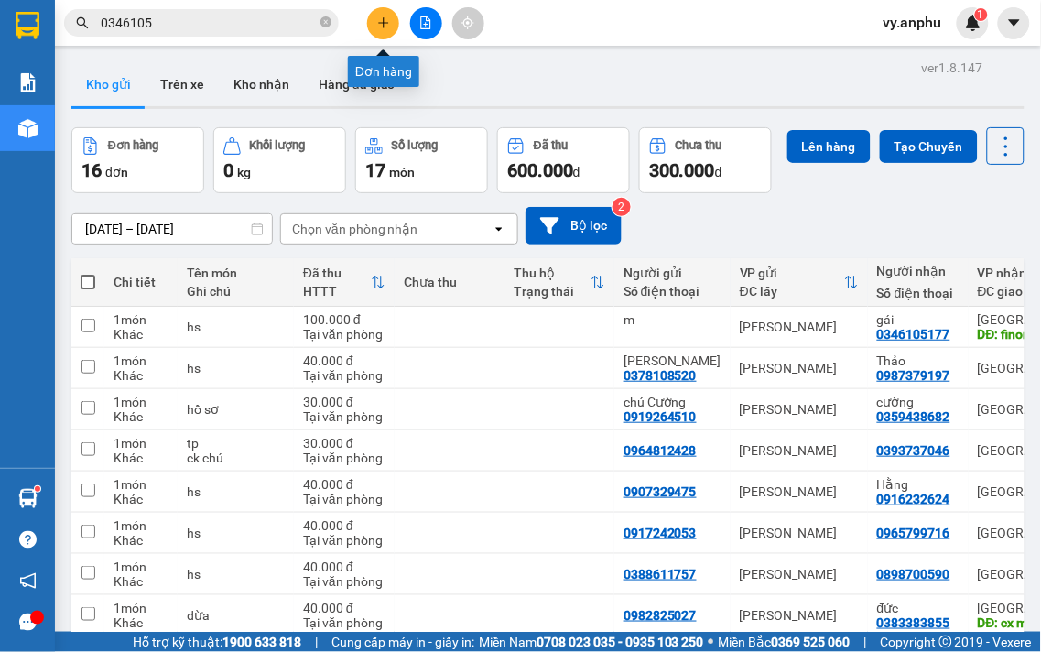
click at [372, 16] on button at bounding box center [383, 23] width 32 height 32
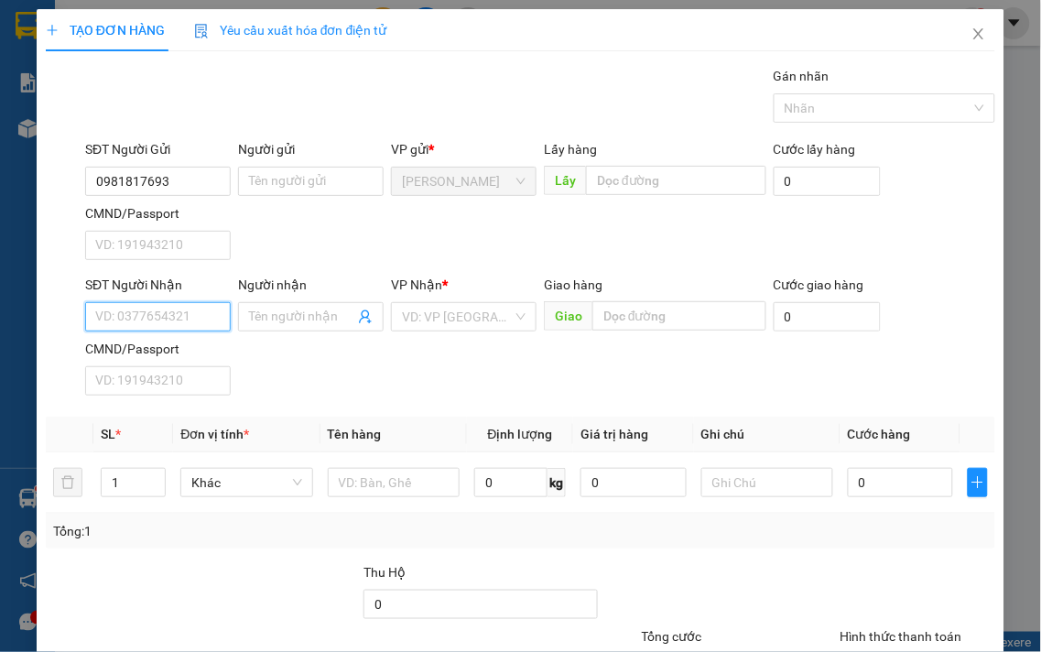
click at [170, 311] on input "SĐT Người Nhận" at bounding box center [158, 316] width 146 height 29
click at [428, 311] on input "search" at bounding box center [457, 316] width 111 height 27
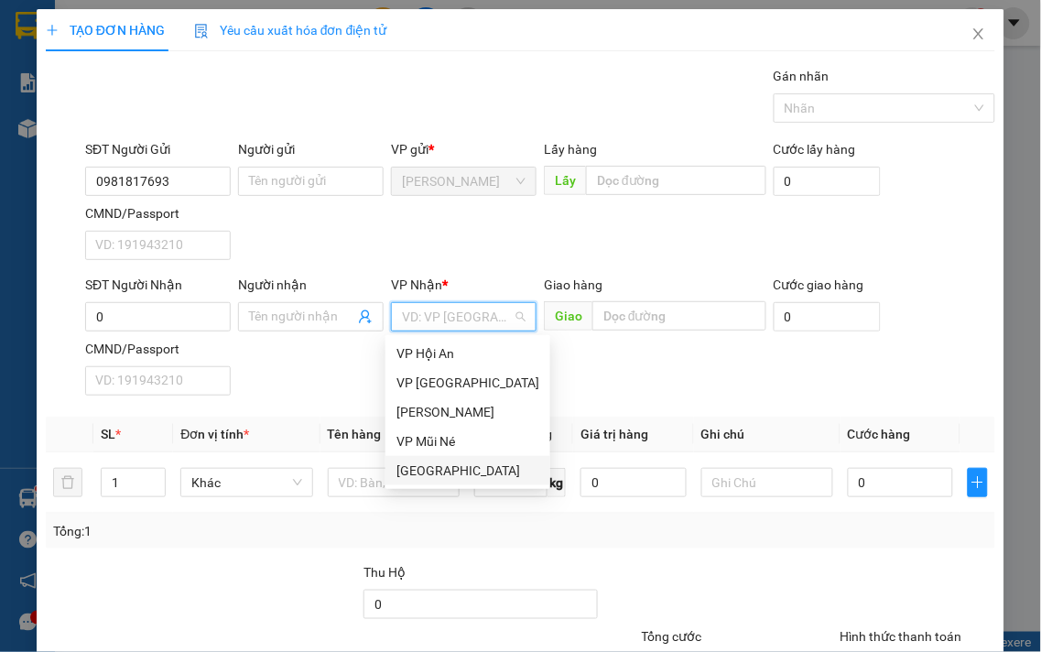
click at [433, 474] on div "[GEOGRAPHIC_DATA]" at bounding box center [468, 471] width 143 height 20
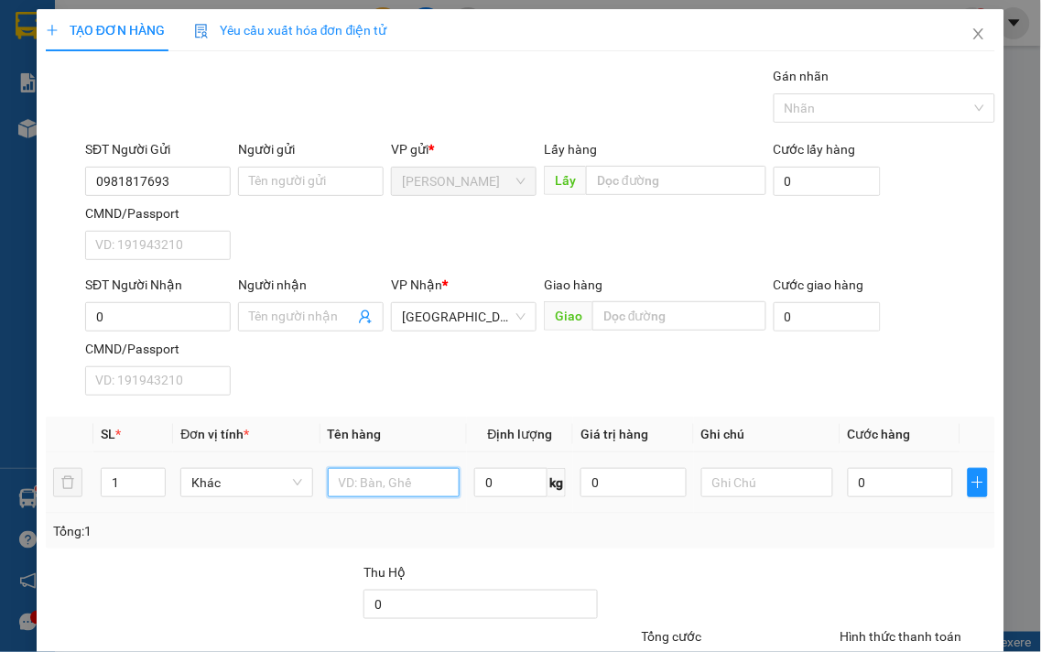
click at [430, 474] on input "text" at bounding box center [394, 482] width 132 height 29
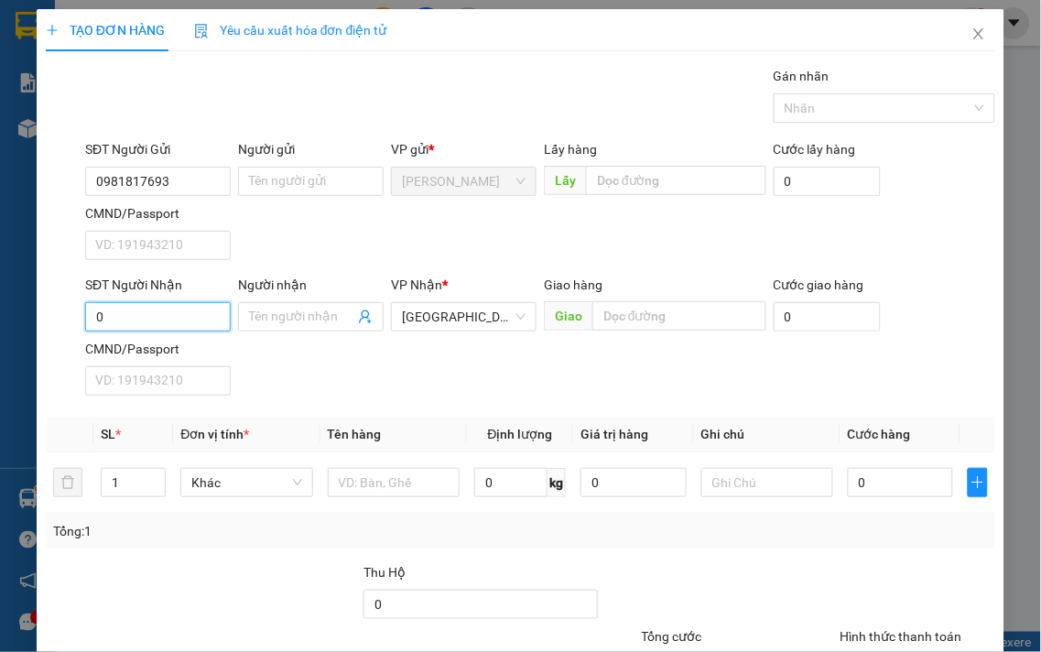
click at [195, 312] on input "0" at bounding box center [158, 316] width 146 height 29
click at [176, 344] on div "0398784785 - khang" at bounding box center [156, 354] width 122 height 20
drag, startPoint x: 254, startPoint y: 315, endPoint x: 149, endPoint y: 314, distance: 104.4
click at [150, 315] on div "SĐT Người Nhận 0398784785 Người nhận khang khang VP Nhận * Đà Lạt Giao hàng Gia…" at bounding box center [541, 339] width 918 height 128
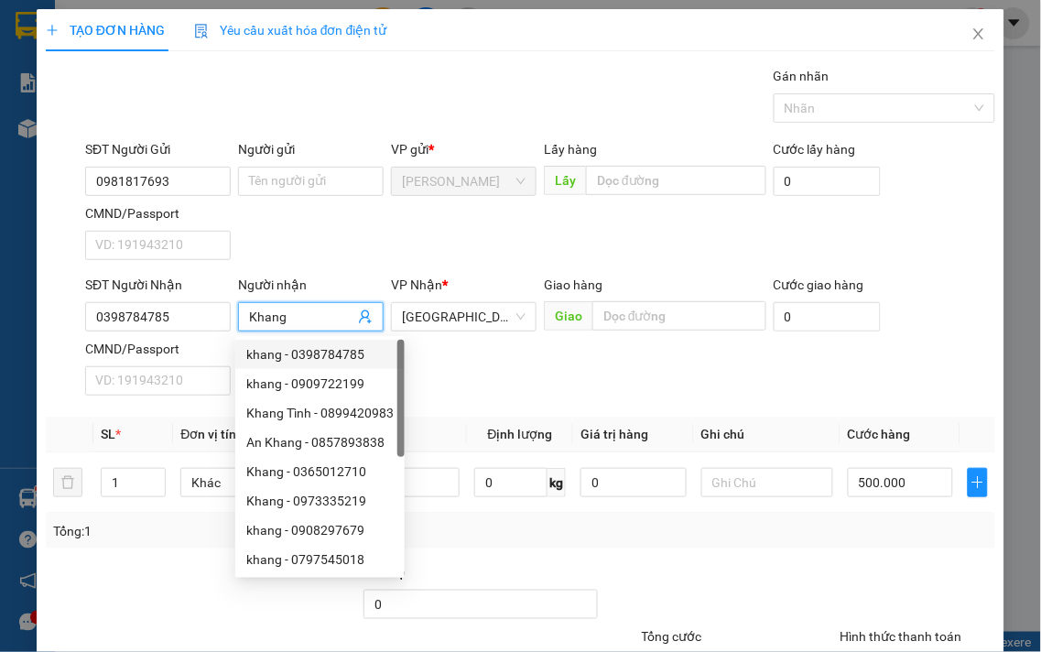
click at [809, 541] on div "Tổng: 1" at bounding box center [520, 531] width 935 height 20
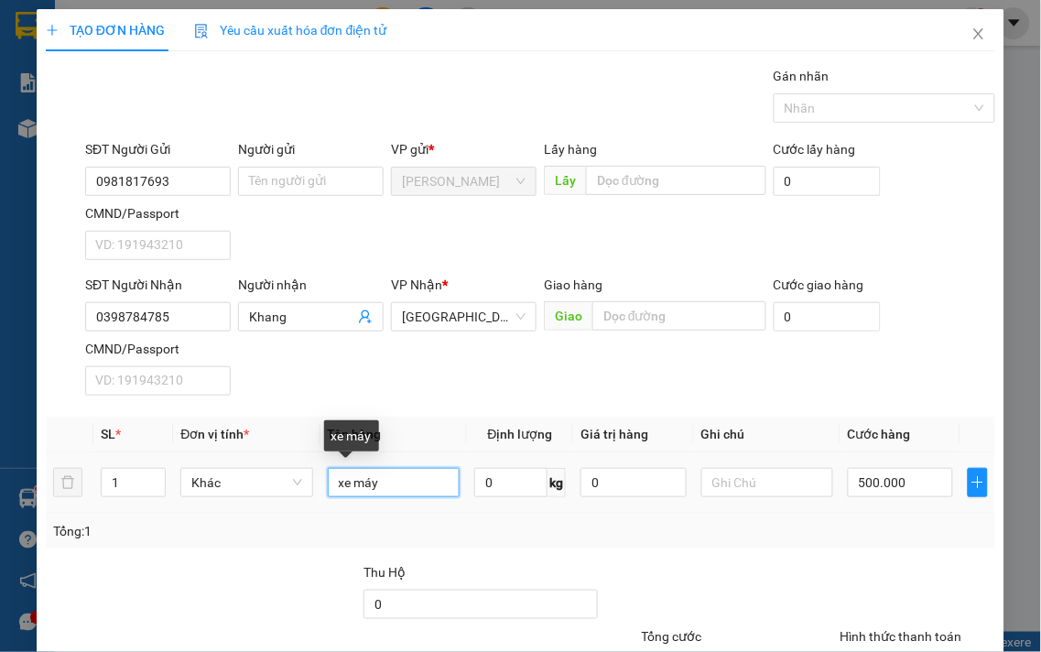
drag, startPoint x: 414, startPoint y: 474, endPoint x: 141, endPoint y: 433, distance: 276.0
click at [156, 437] on table "SL * Đơn vị tính * Tên hàng Định lượng Giá trị hàng Ghi chú Cước hàng 1 Khác xe…" at bounding box center [521, 465] width 950 height 97
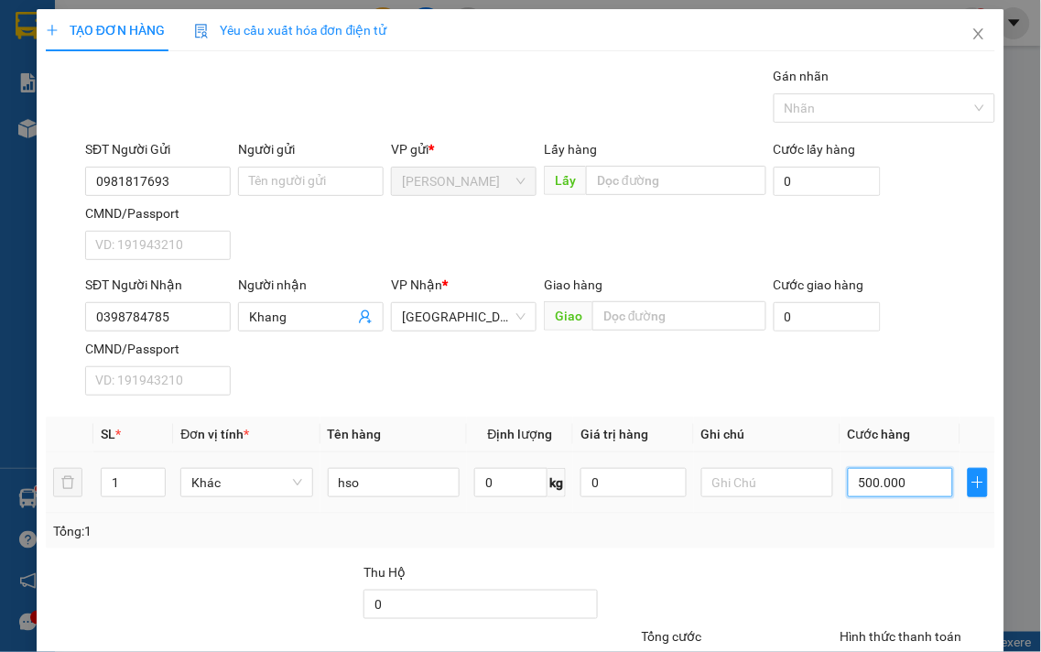
click at [855, 487] on input "500.000" at bounding box center [900, 482] width 105 height 29
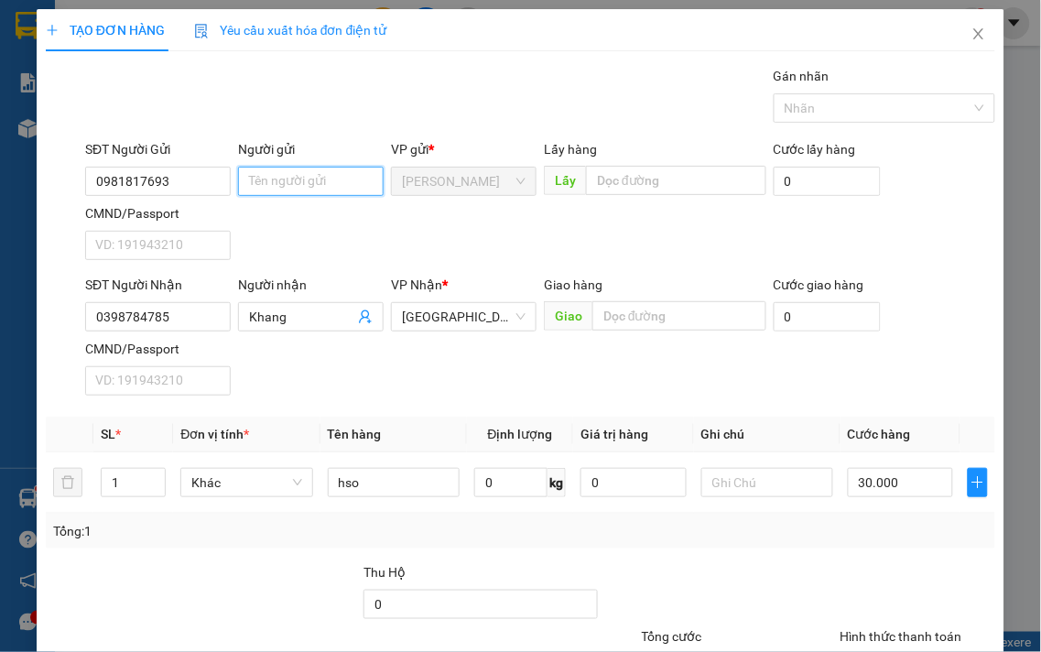
click at [300, 167] on input "Người gửi" at bounding box center [311, 181] width 146 height 29
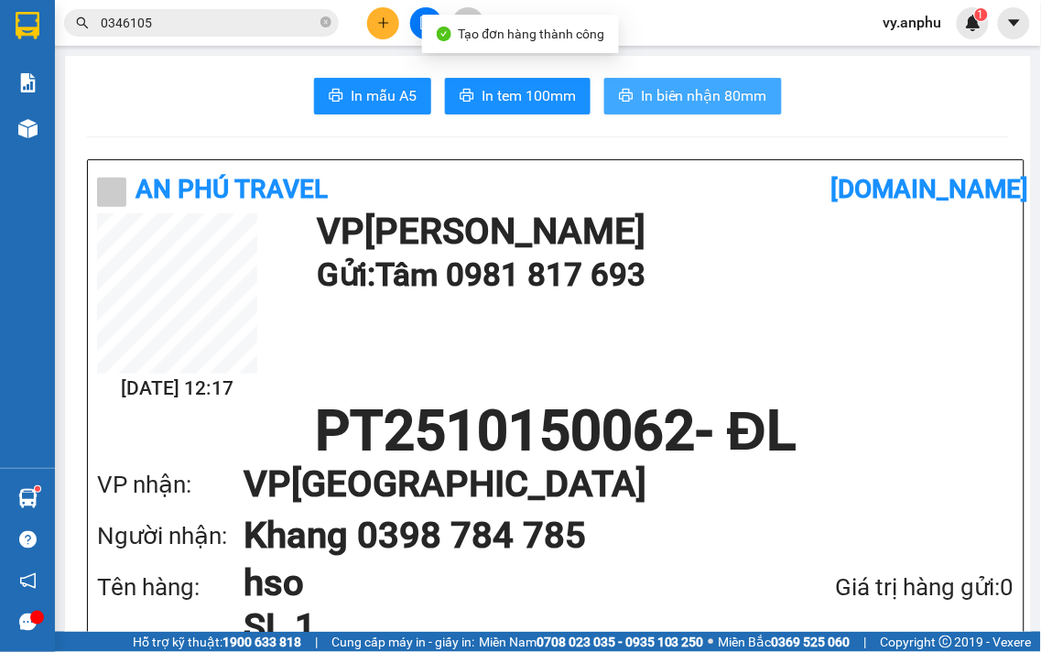
click at [656, 104] on span "In biên nhận 80mm" at bounding box center [704, 95] width 126 height 23
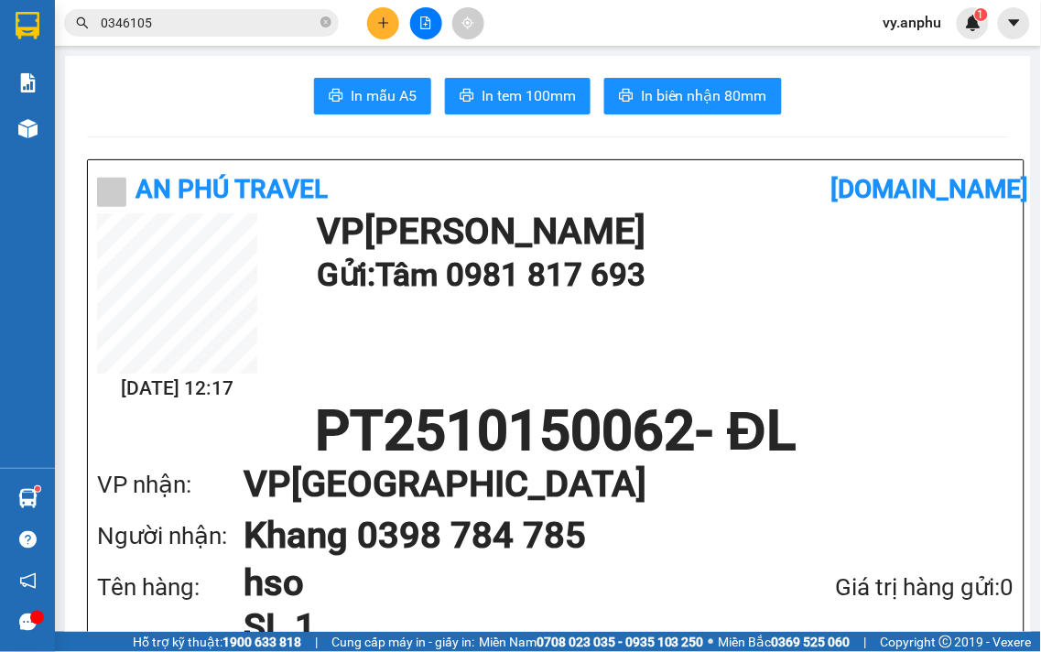
click at [541, 96] on span "In tem 100mm" at bounding box center [529, 95] width 94 height 23
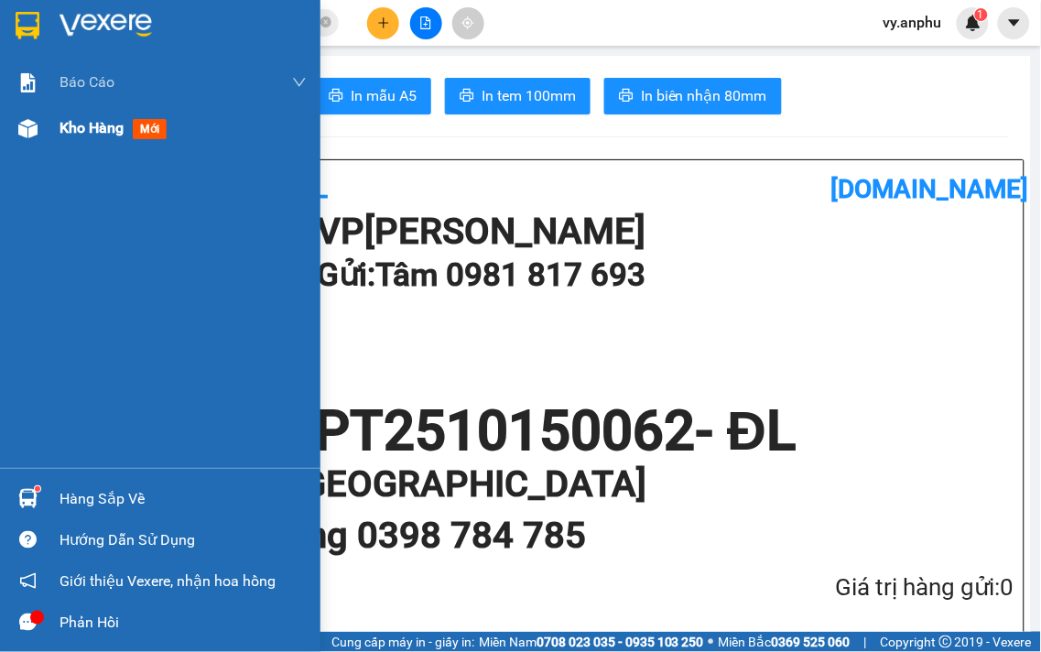
click at [97, 136] on span "Kho hàng" at bounding box center [92, 127] width 64 height 17
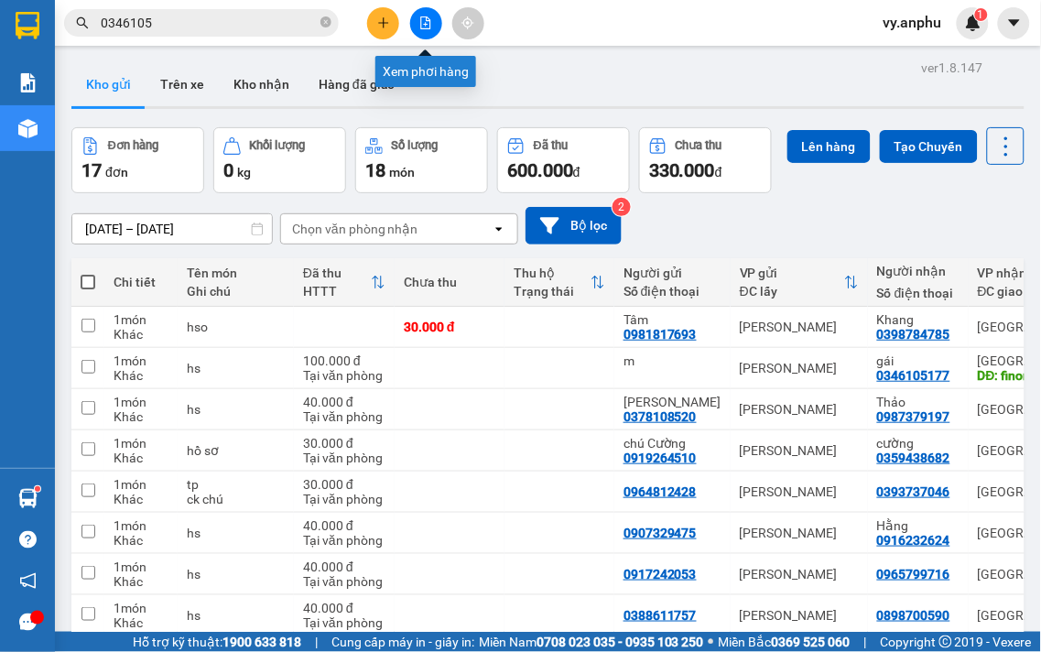
click at [421, 22] on icon "file-add" at bounding box center [426, 22] width 10 height 13
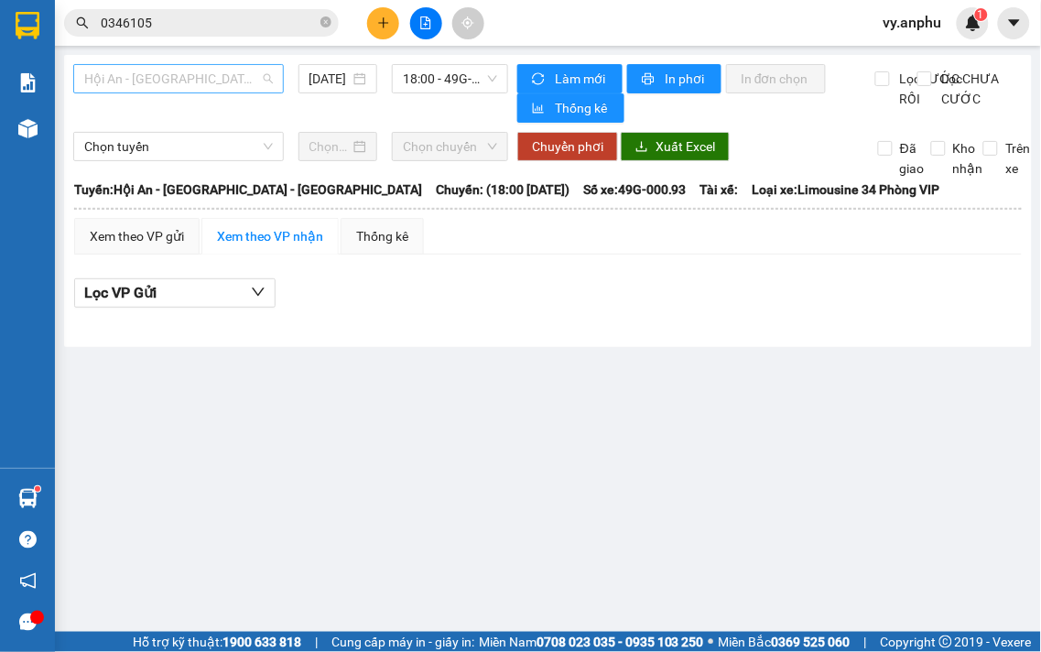
click at [254, 83] on span "Hội An - [GEOGRAPHIC_DATA] - [GEOGRAPHIC_DATA]" at bounding box center [178, 78] width 189 height 27
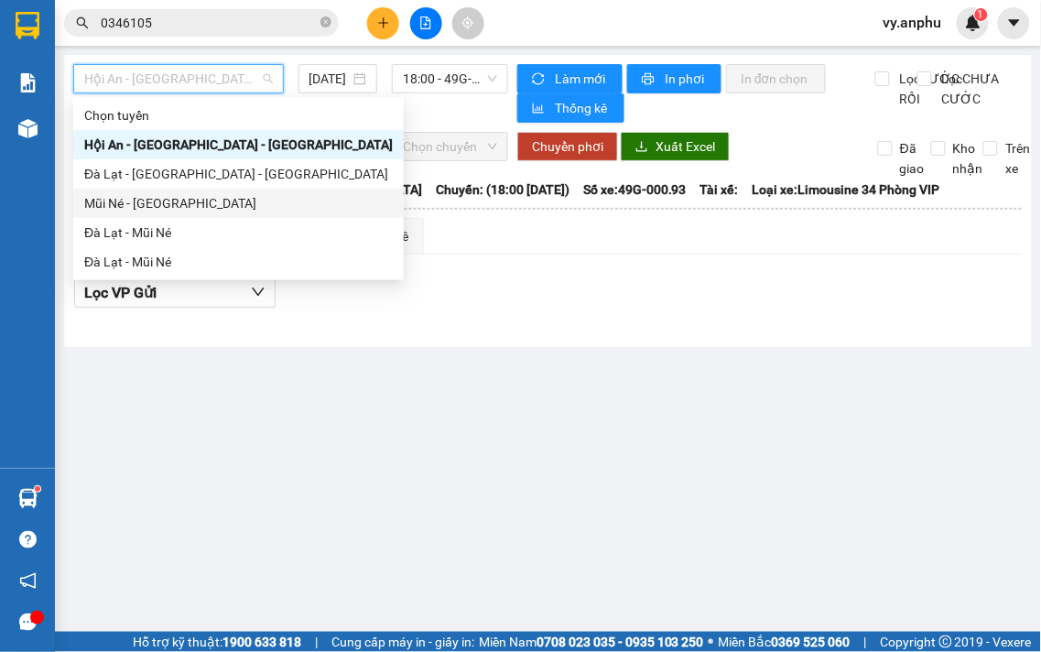
click at [201, 202] on div "Mũi Né - [GEOGRAPHIC_DATA]" at bounding box center [238, 203] width 309 height 20
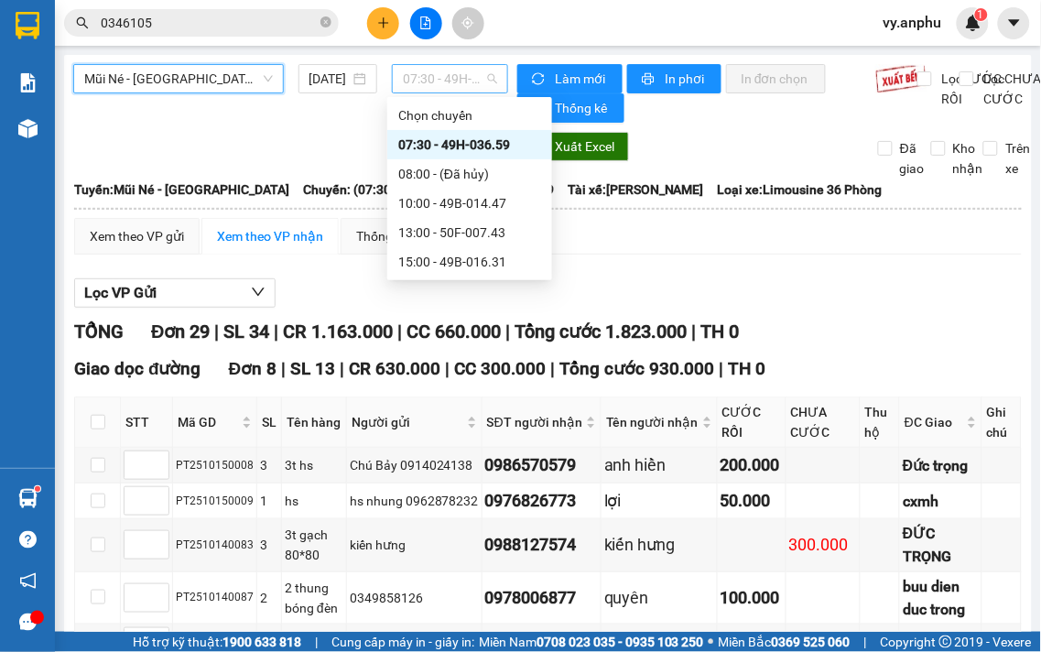
click at [430, 88] on span "07:30 - 49H-036.59" at bounding box center [450, 78] width 94 height 27
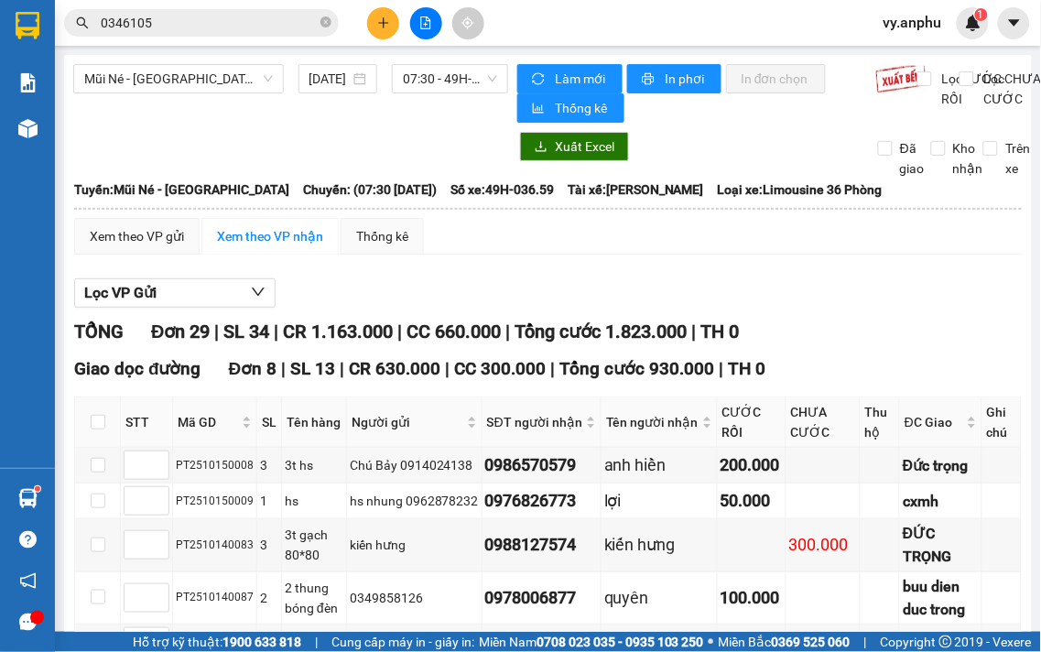
click at [758, 293] on div "Lọc VP Gửi" at bounding box center [548, 293] width 948 height 30
click at [444, 87] on span "07:30 - 49H-036.59" at bounding box center [450, 78] width 94 height 27
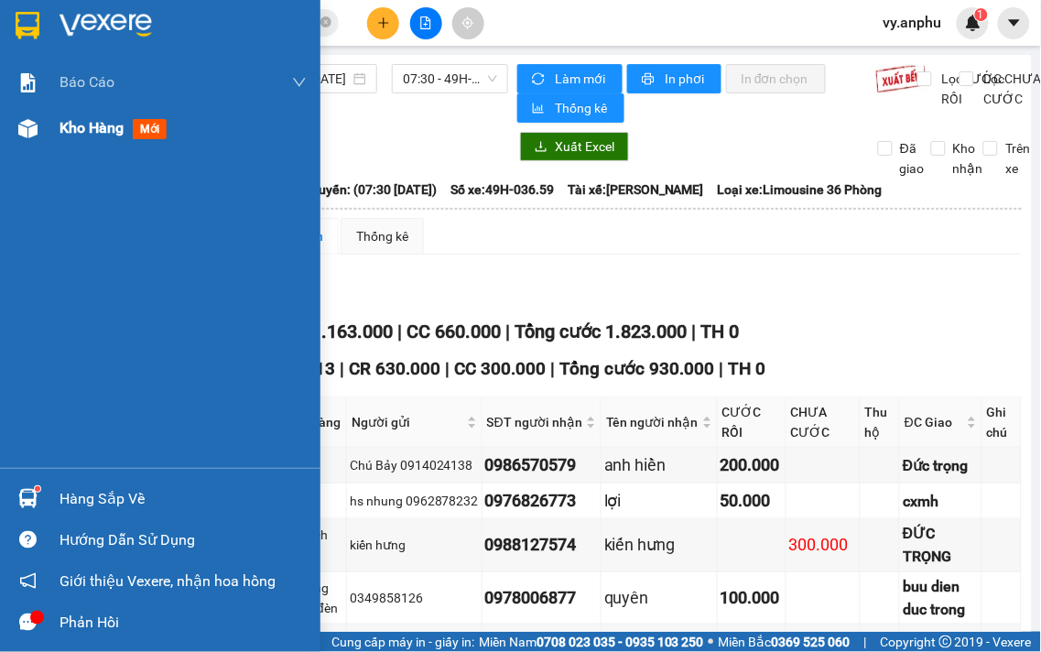
click at [92, 129] on span "Kho hàng" at bounding box center [92, 127] width 64 height 17
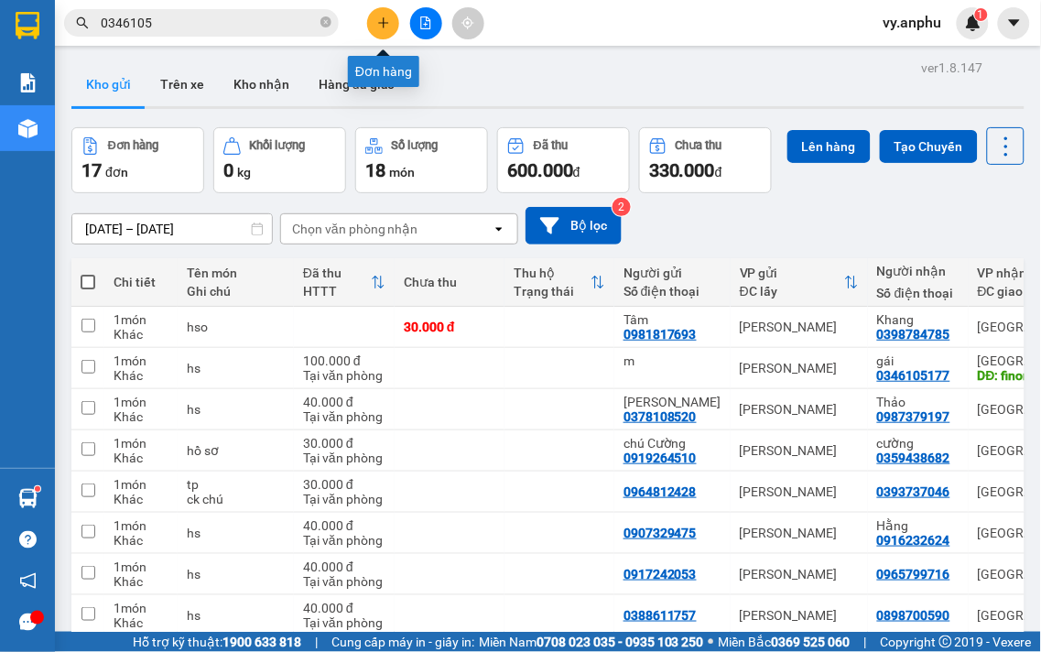
click at [383, 16] on icon "plus" at bounding box center [383, 22] width 13 height 13
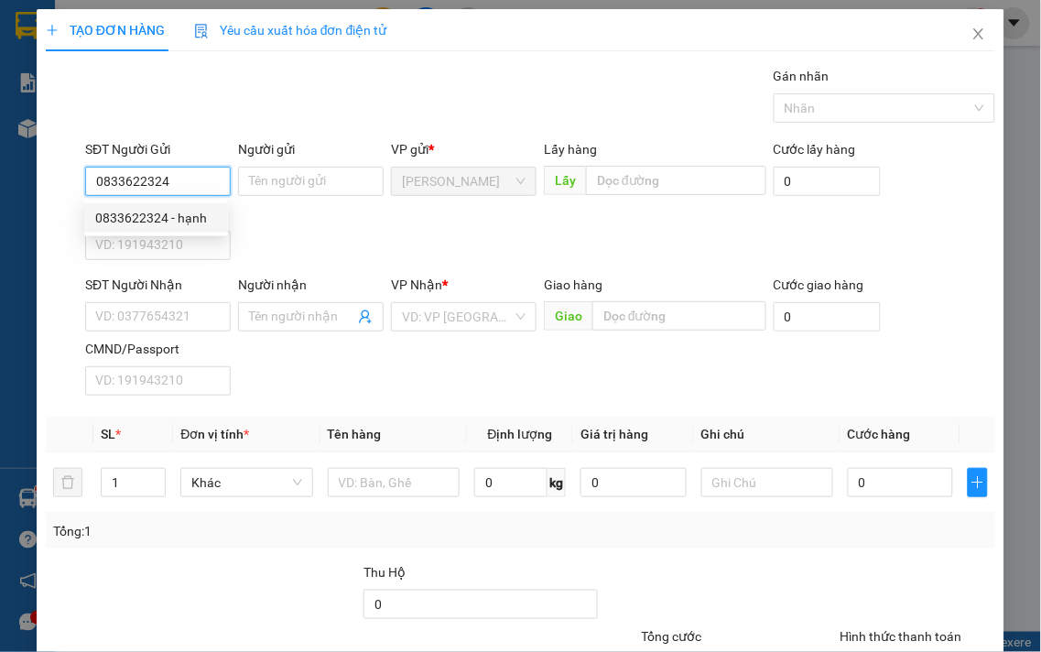
click at [184, 213] on div "0833622324 - hạnh" at bounding box center [156, 218] width 122 height 20
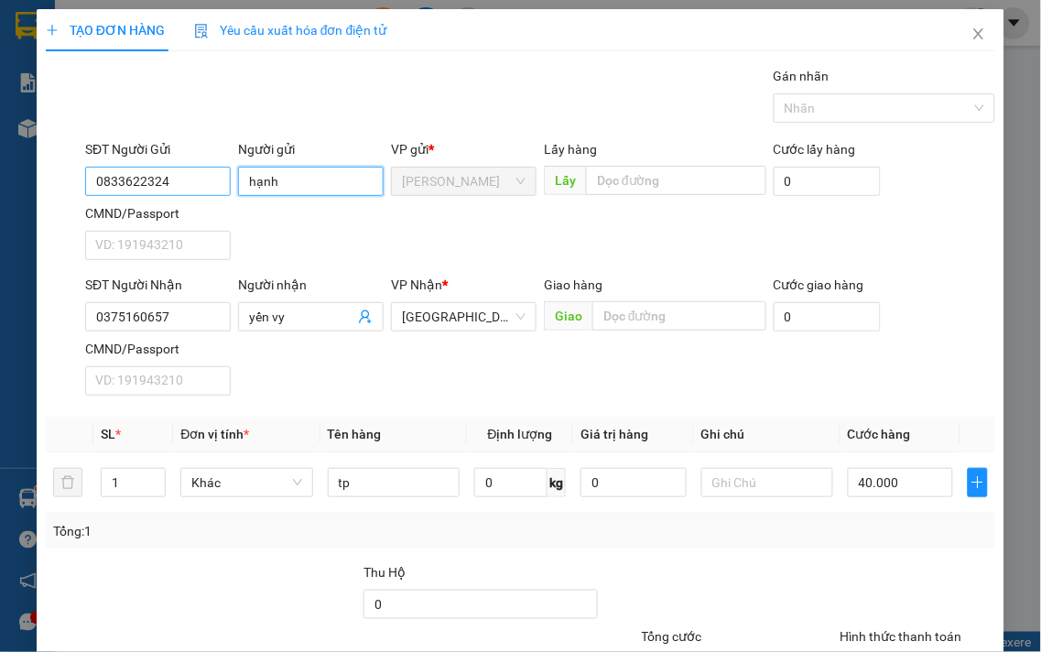
drag, startPoint x: 254, startPoint y: 175, endPoint x: 195, endPoint y: 183, distance: 59.2
click at [195, 183] on div "SĐT Người Gửi 0833622324 Người gửi hạnh hạnh VP gửi * [PERSON_NAME] Lấy hàng Lấ…" at bounding box center [541, 203] width 918 height 128
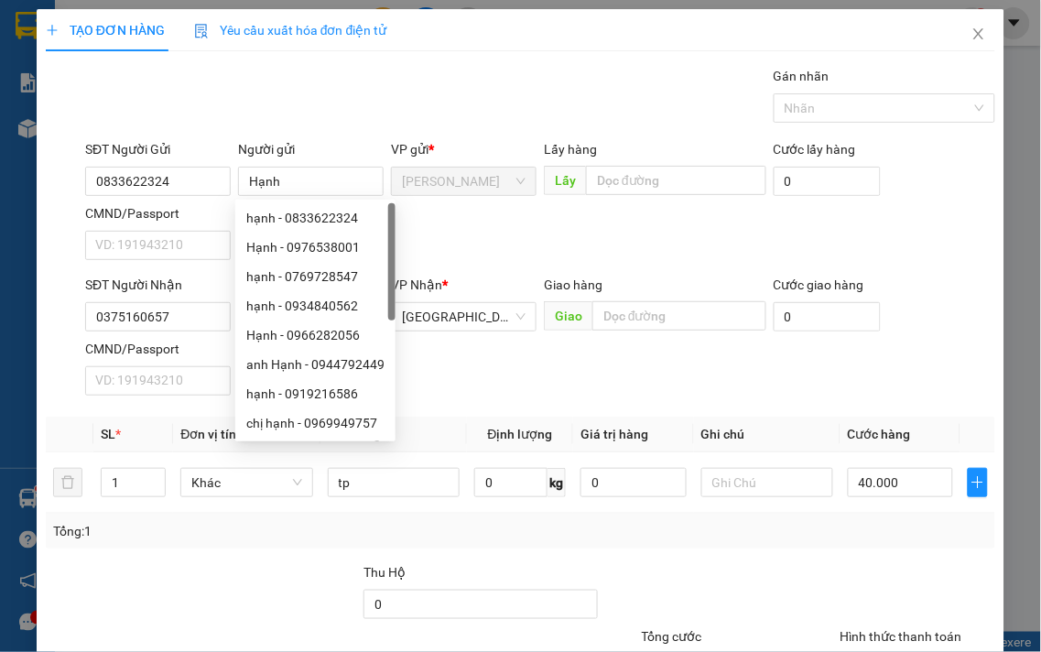
click at [461, 96] on div "Gán nhãn Nhãn" at bounding box center [541, 98] width 918 height 64
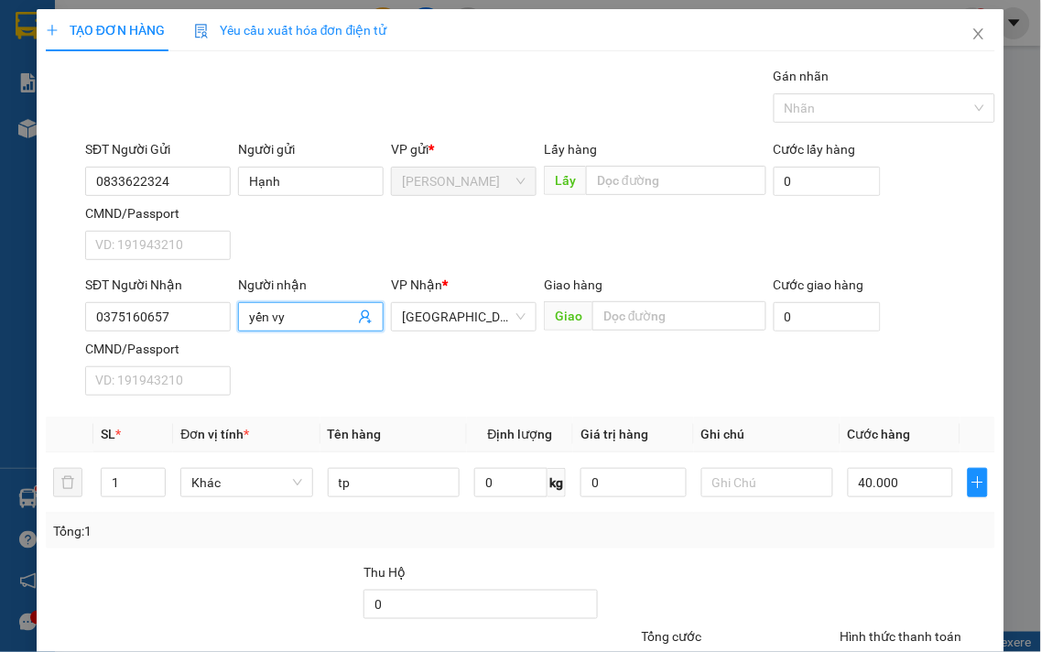
click at [251, 310] on input "yến vy" at bounding box center [301, 317] width 105 height 20
click at [275, 312] on input "Yến vy" at bounding box center [301, 317] width 105 height 20
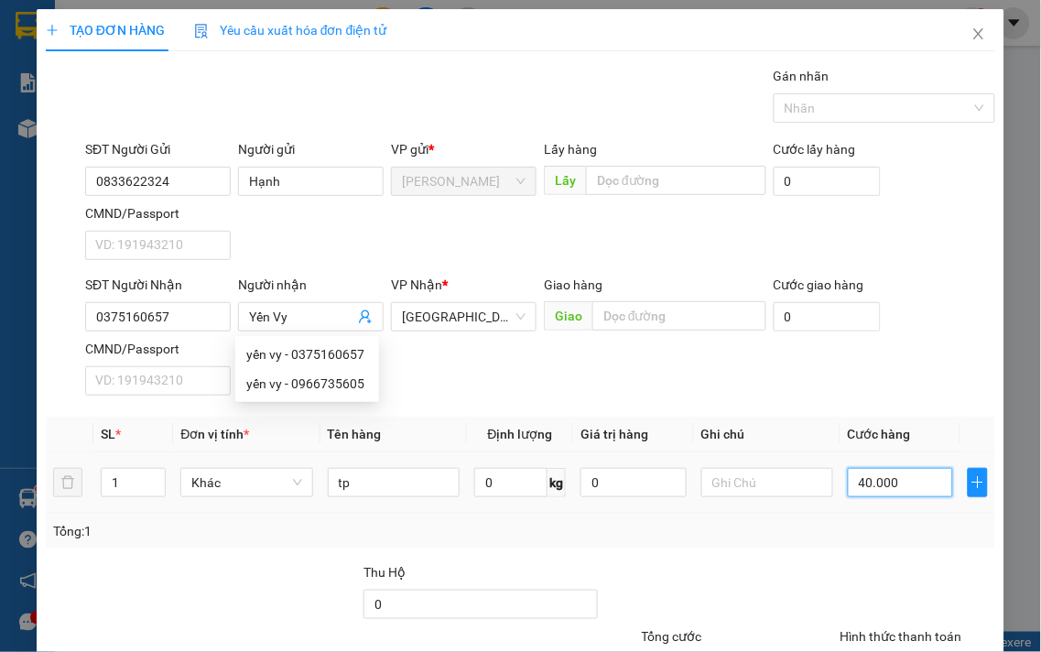
click at [913, 483] on input "40.000" at bounding box center [900, 482] width 105 height 29
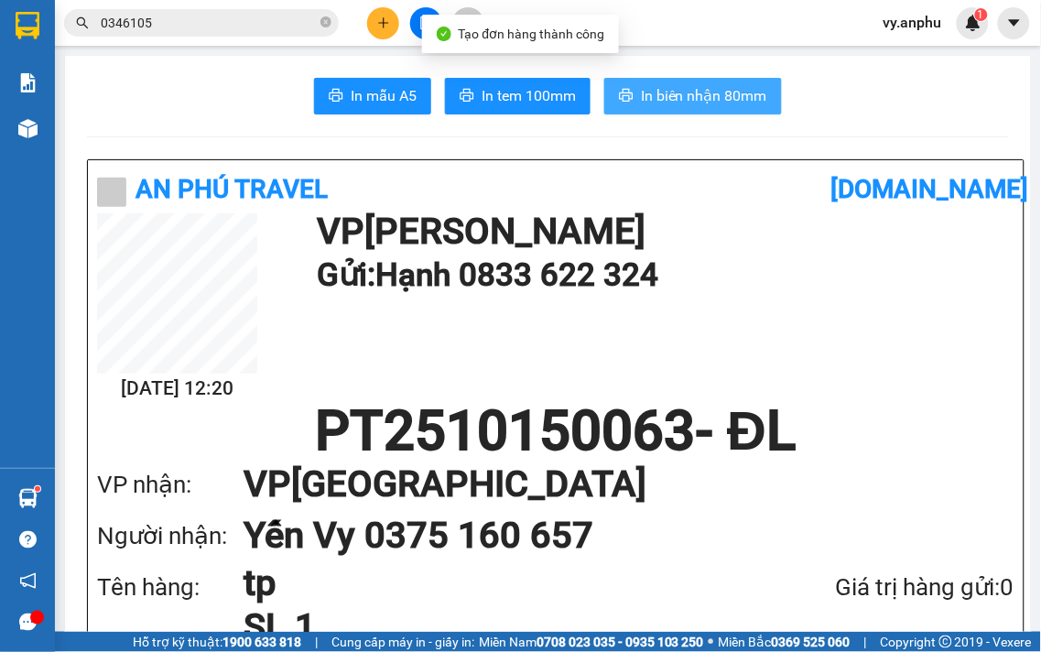
click at [621, 104] on span "printer" at bounding box center [626, 96] width 15 height 17
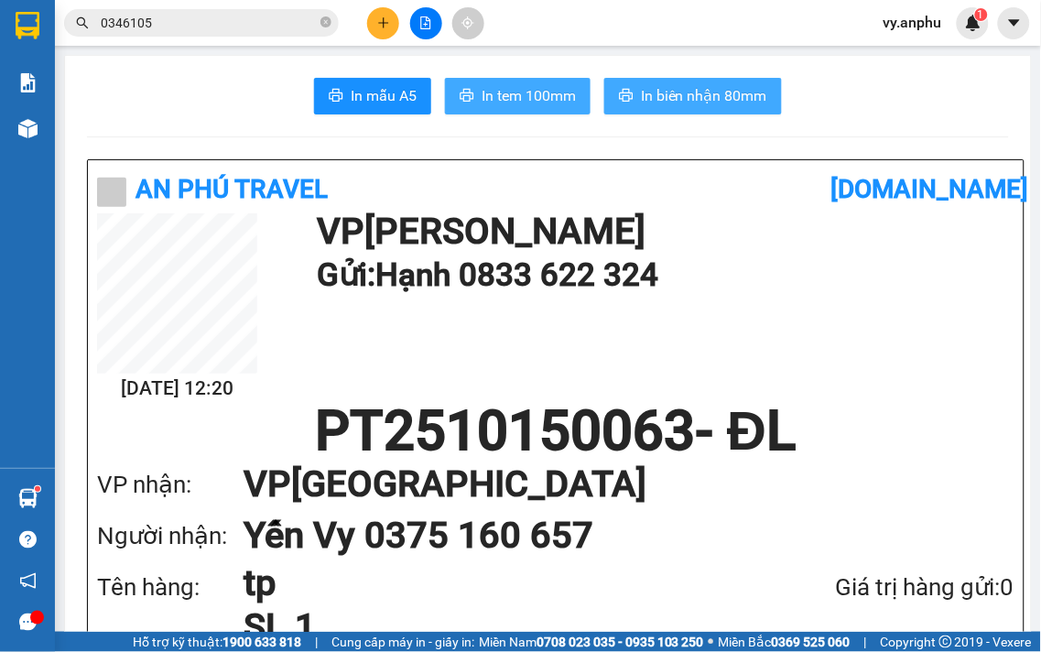
click at [502, 87] on span "In tem 100mm" at bounding box center [529, 95] width 94 height 23
click at [386, 21] on icon "plus" at bounding box center [383, 22] width 13 height 13
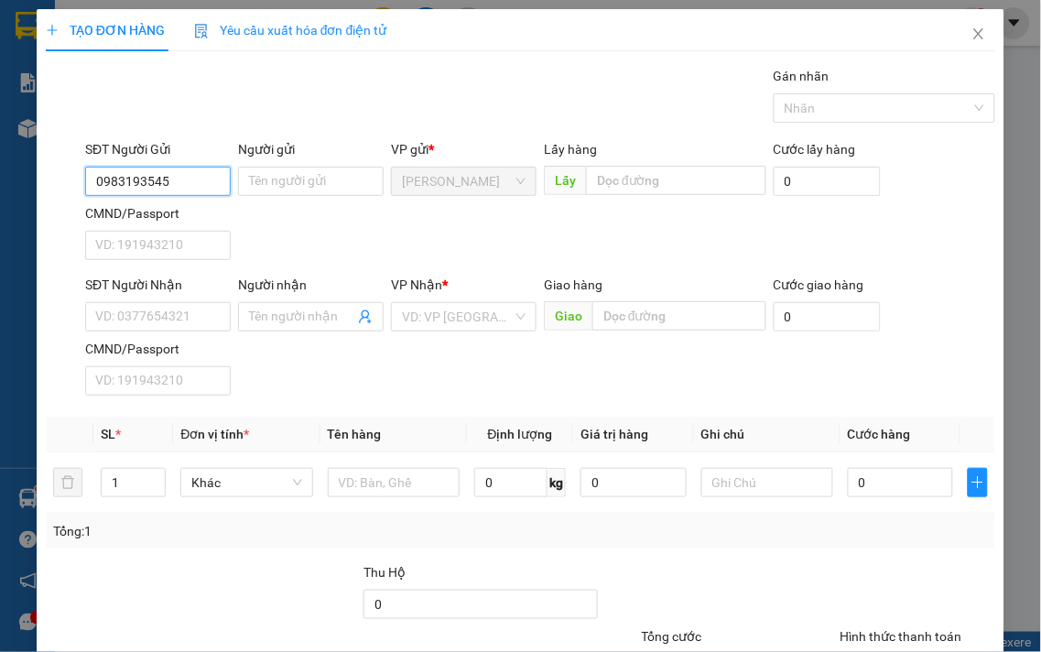
click at [198, 169] on input "0983193545" at bounding box center [158, 181] width 146 height 29
click at [192, 177] on input "0983193545" at bounding box center [158, 181] width 146 height 29
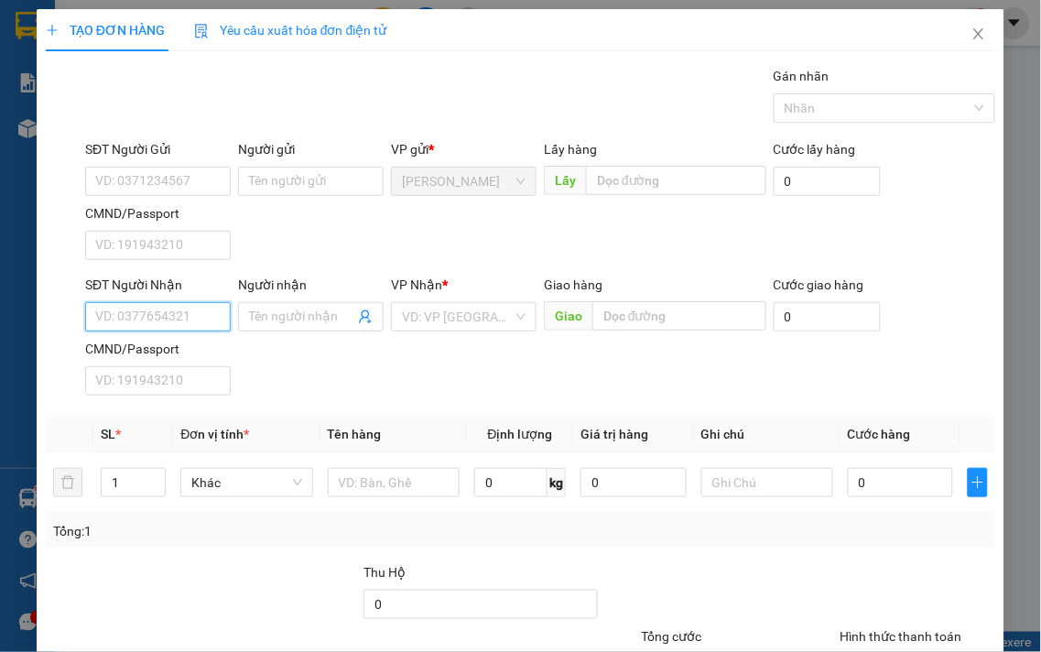
click at [168, 326] on input "SĐT Người Nhận" at bounding box center [158, 316] width 146 height 29
paste input "0983193545"
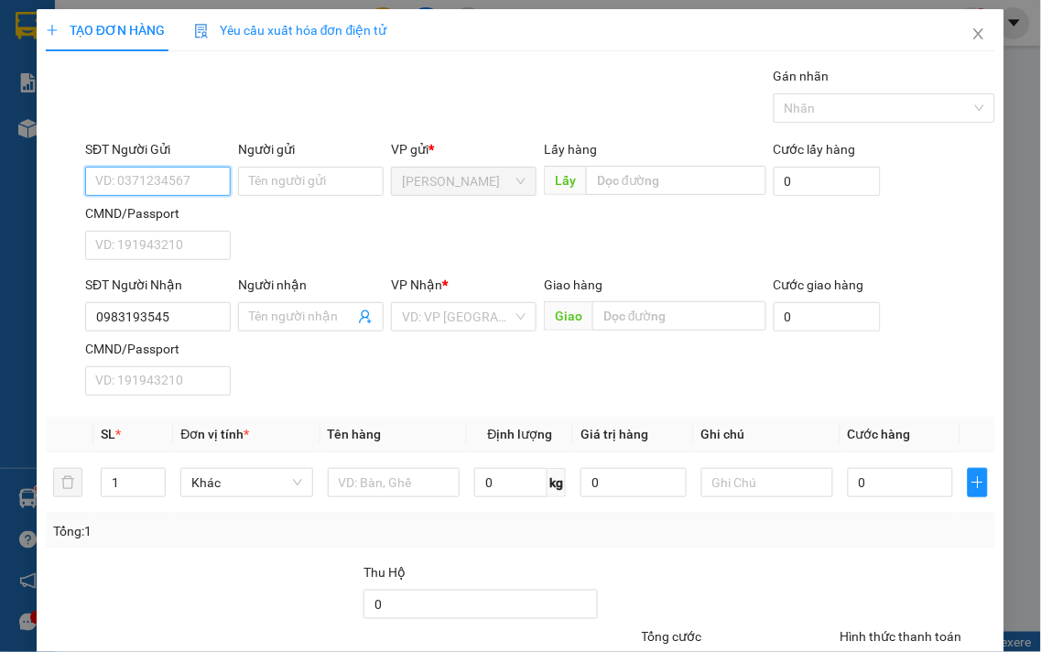
click at [169, 184] on input "SĐT Người Gửi" at bounding box center [158, 181] width 146 height 29
drag, startPoint x: 908, startPoint y: 461, endPoint x: 911, endPoint y: 481, distance: 20.3
click at [908, 469] on td "0" at bounding box center [901, 482] width 120 height 61
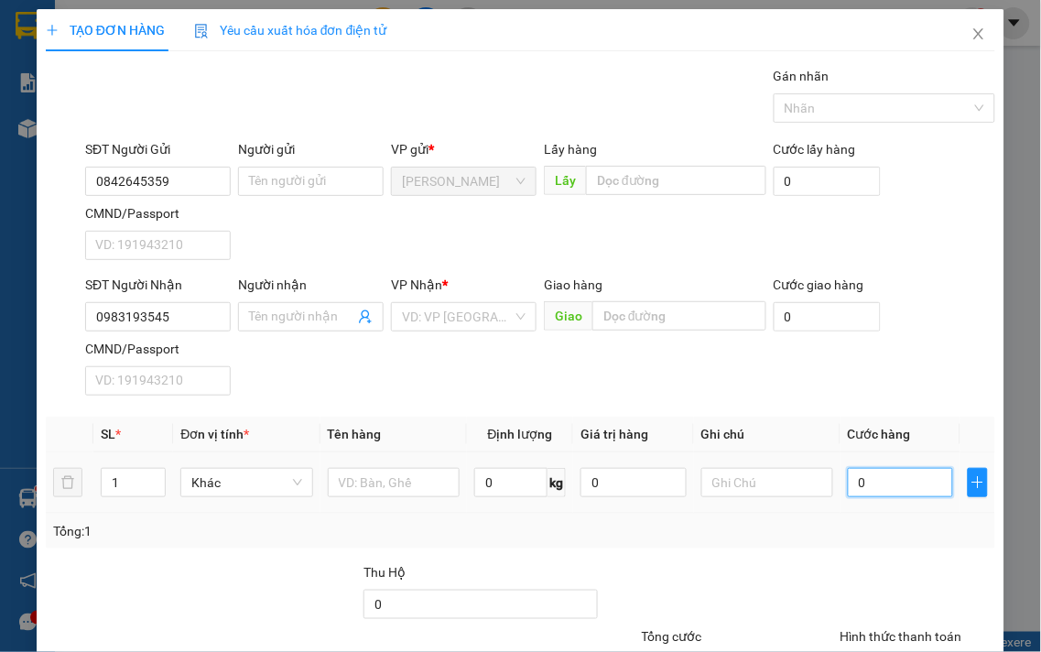
click at [911, 483] on input "0" at bounding box center [900, 482] width 105 height 29
click at [392, 484] on input "text" at bounding box center [394, 482] width 132 height 29
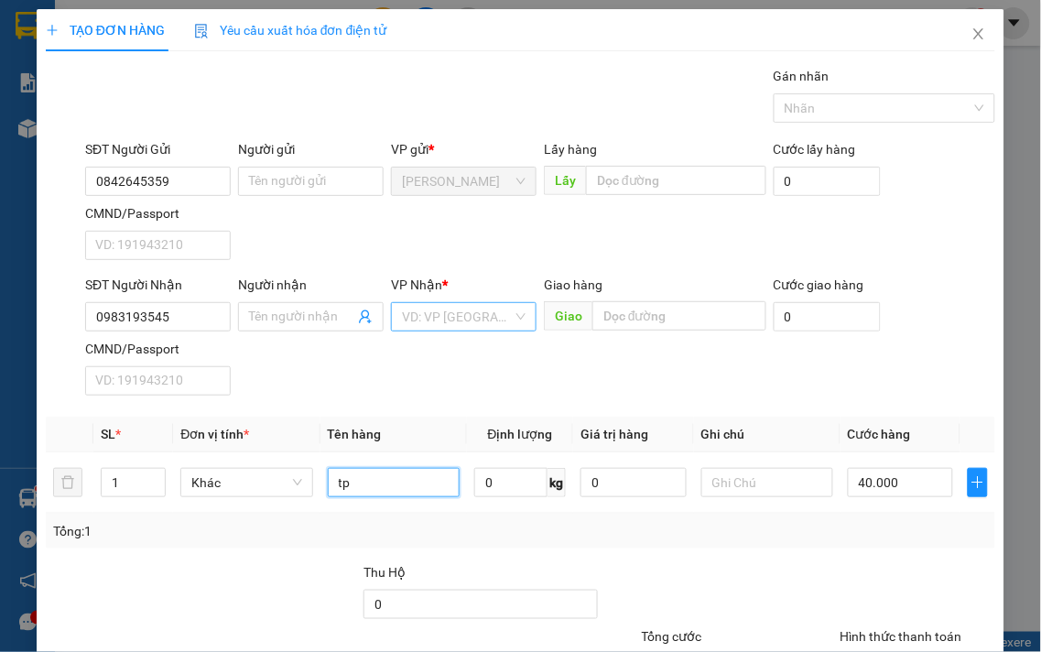
click at [517, 321] on div "VD: VP [GEOGRAPHIC_DATA]" at bounding box center [464, 316] width 146 height 29
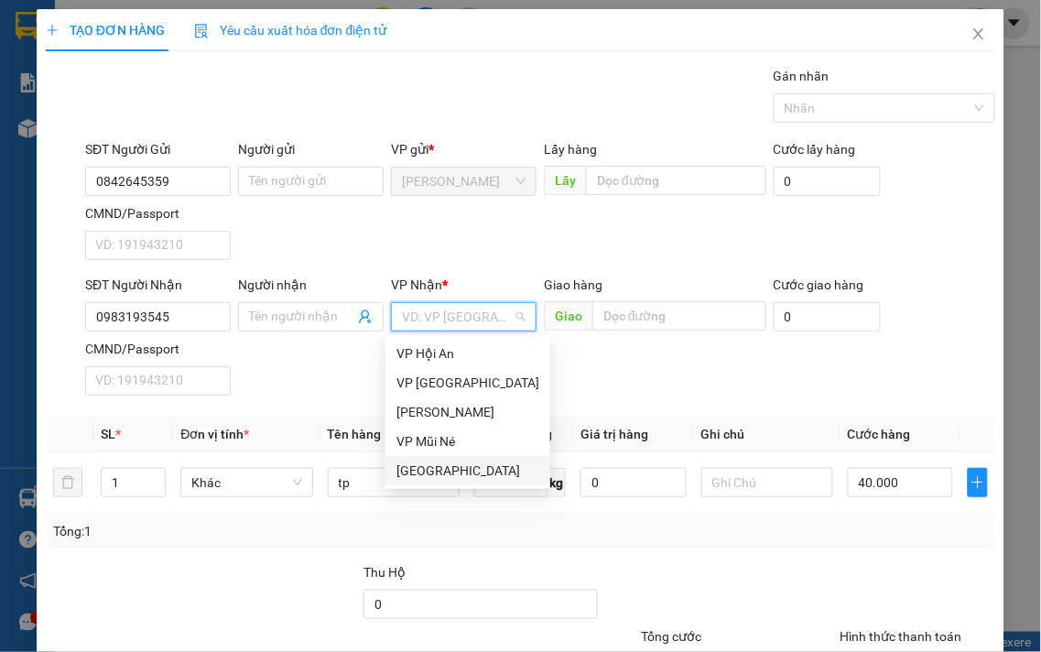
drag, startPoint x: 409, startPoint y: 469, endPoint x: 252, endPoint y: 421, distance: 164.6
click at [409, 470] on div "[GEOGRAPHIC_DATA]" at bounding box center [468, 471] width 143 height 20
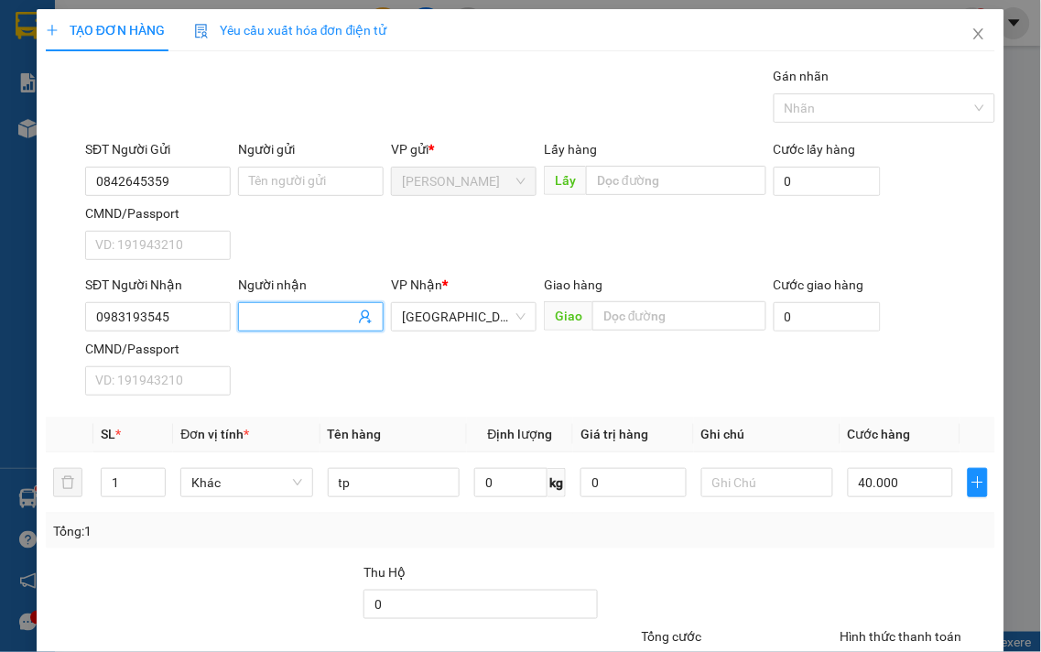
click at [264, 319] on input "Người nhận" at bounding box center [301, 317] width 105 height 20
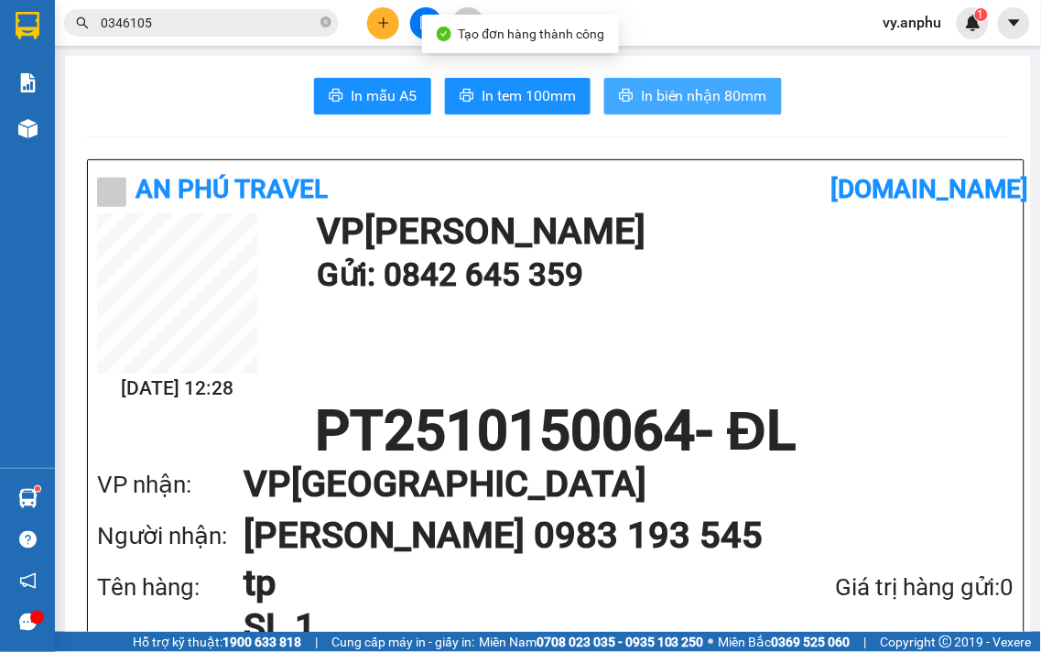
drag, startPoint x: 710, startPoint y: 110, endPoint x: 690, endPoint y: 116, distance: 21.1
click at [708, 110] on button "In biên nhận 80mm" at bounding box center [693, 96] width 178 height 37
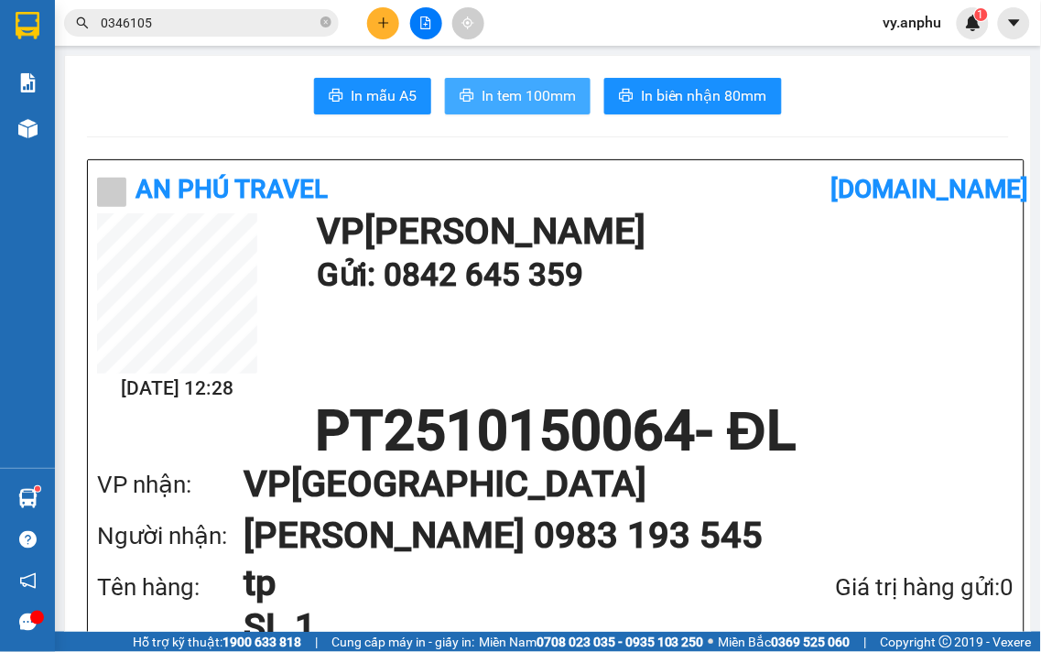
click at [525, 90] on span "In tem 100mm" at bounding box center [529, 95] width 94 height 23
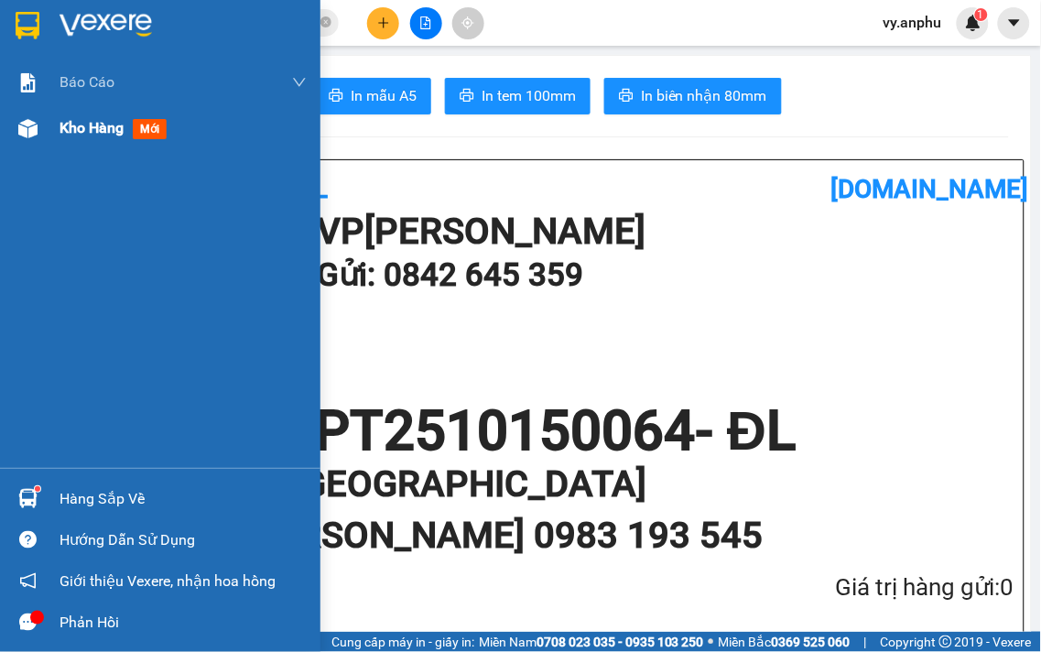
click at [83, 128] on span "Kho hàng" at bounding box center [92, 127] width 64 height 17
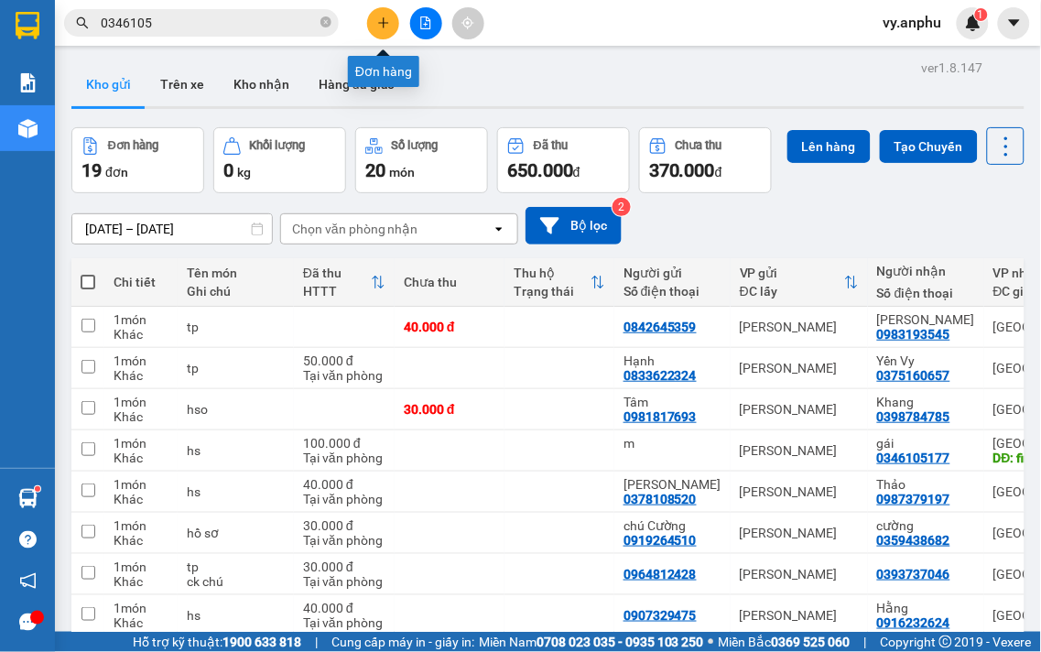
click at [377, 14] on button at bounding box center [383, 23] width 32 height 32
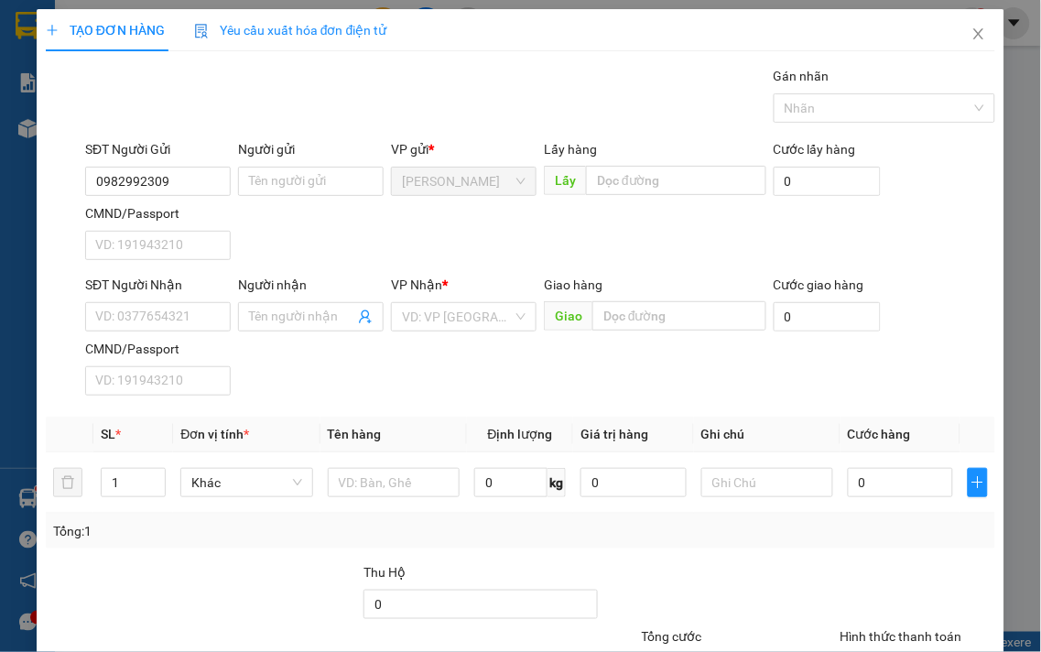
click at [208, 299] on div "SĐT Người Nhận" at bounding box center [158, 288] width 146 height 27
click at [205, 315] on input "SĐT Người Nhận" at bounding box center [158, 316] width 146 height 29
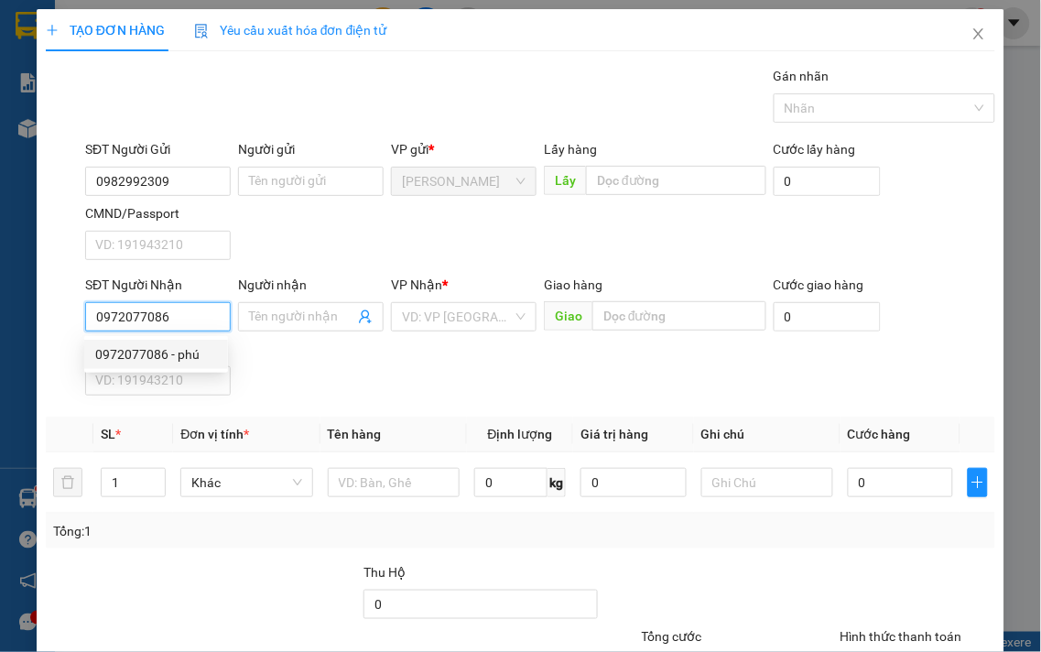
click at [179, 353] on div "0972077086 - phú" at bounding box center [156, 354] width 122 height 20
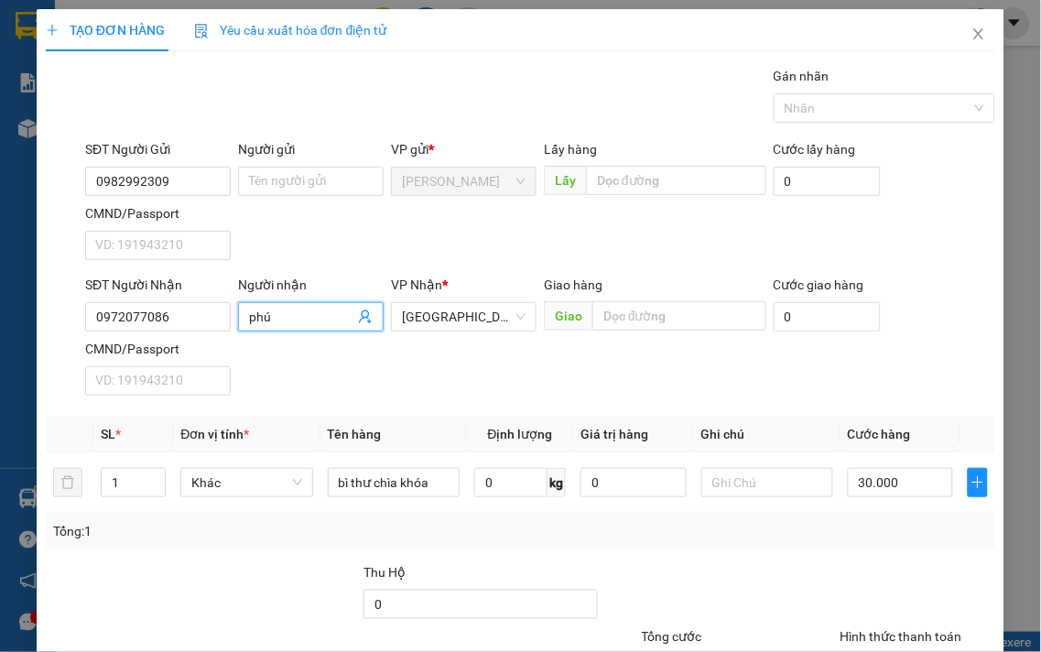
click at [251, 317] on input "phú" at bounding box center [301, 317] width 105 height 20
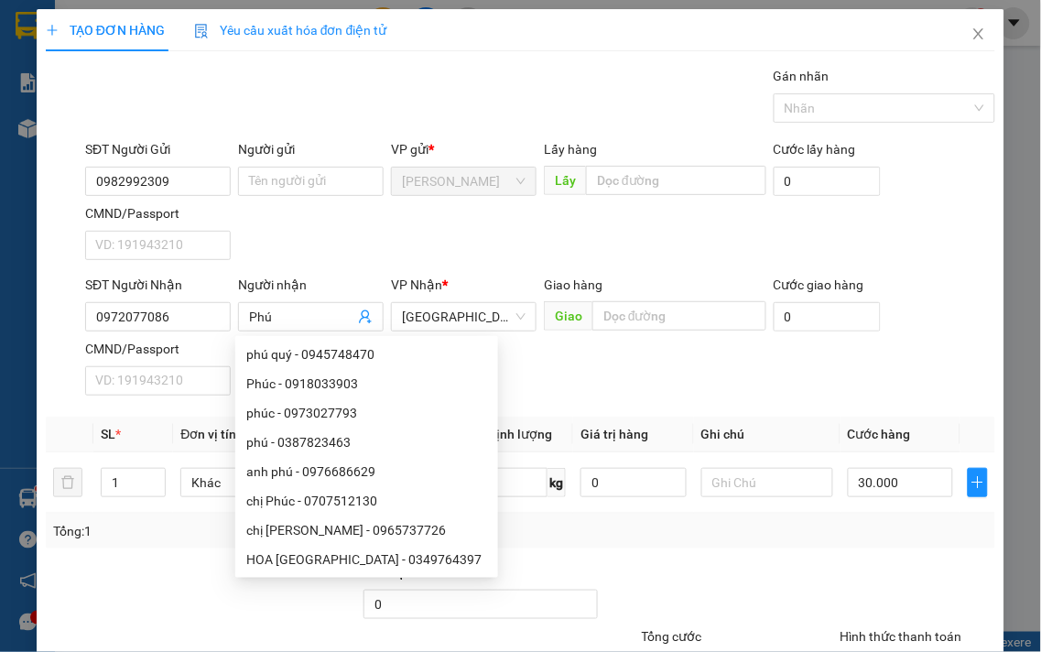
click at [583, 388] on div "SĐT Người Nhận 0972077086 Người nhận Phú VP Nhận * Đà Lạt Giao hàng Giao Cước g…" at bounding box center [541, 339] width 918 height 128
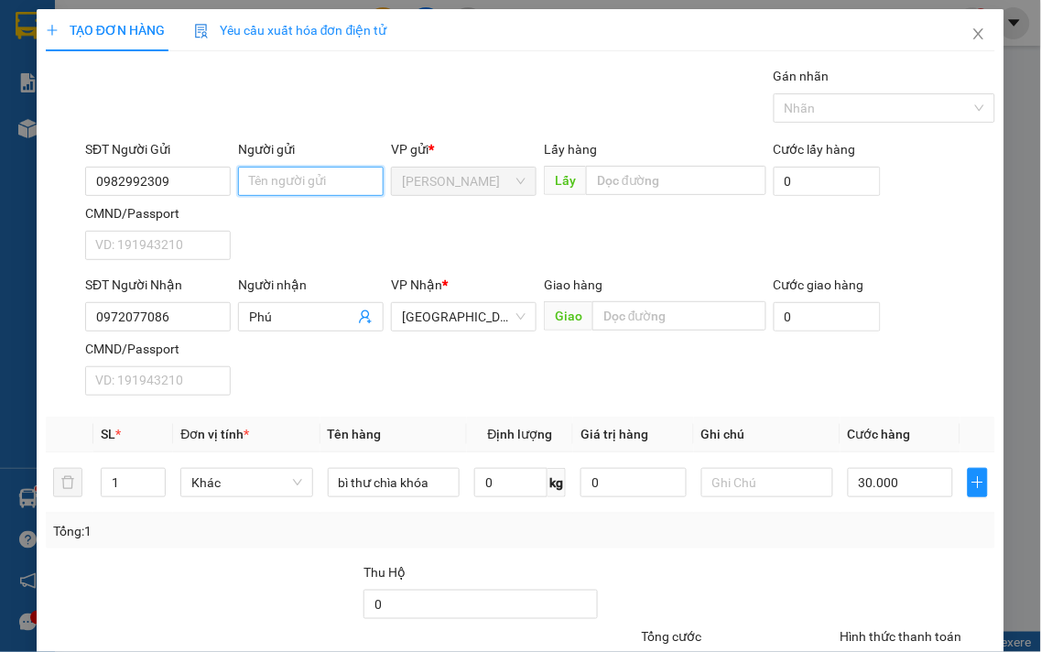
click at [266, 180] on input "Người gửi" at bounding box center [311, 181] width 146 height 29
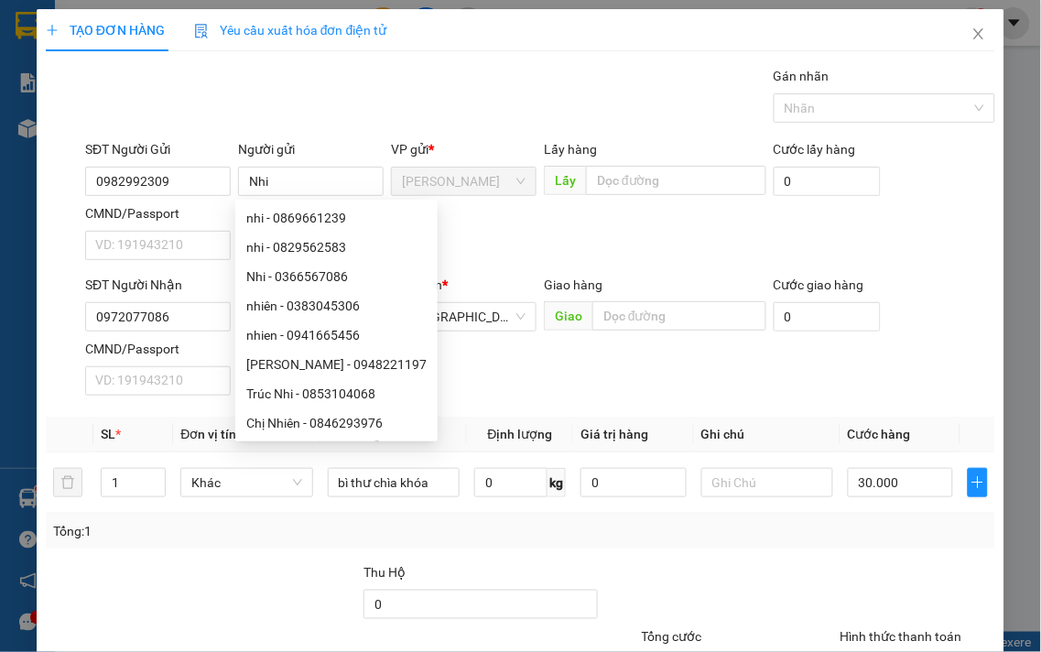
click at [524, 560] on div "Transit Pickup Surcharge Ids Transit Deliver Surcharge Ids Transit Deliver Surc…" at bounding box center [521, 418] width 950 height 704
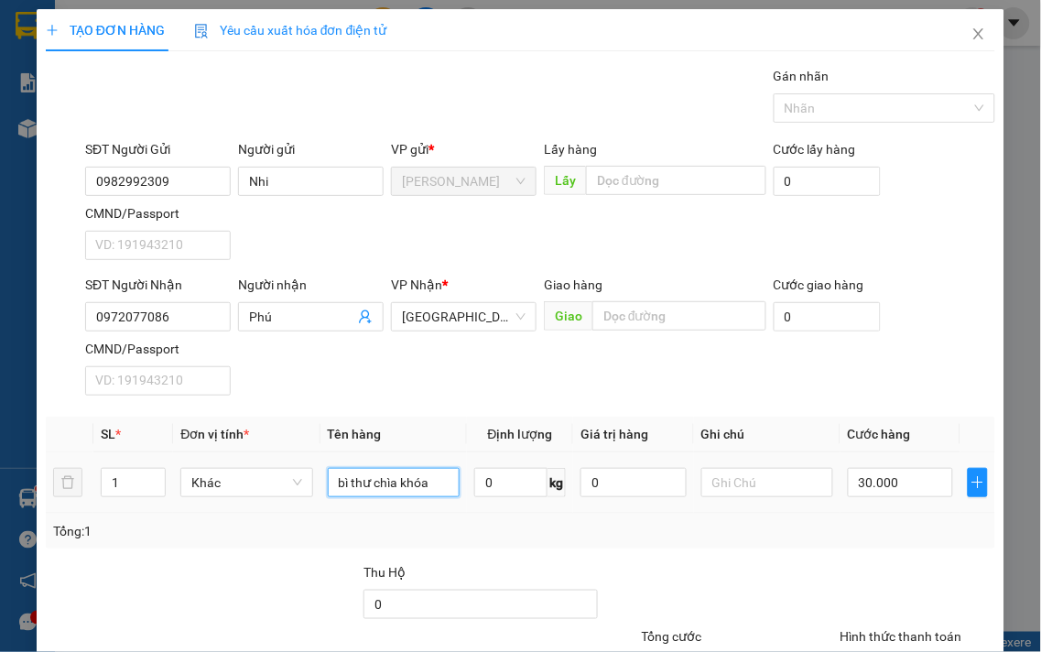
drag, startPoint x: 431, startPoint y: 490, endPoint x: 220, endPoint y: 505, distance: 212.1
click at [221, 506] on tr "1 Khác bì thư chìa khóa 0 kg 0 30.000" at bounding box center [521, 482] width 950 height 61
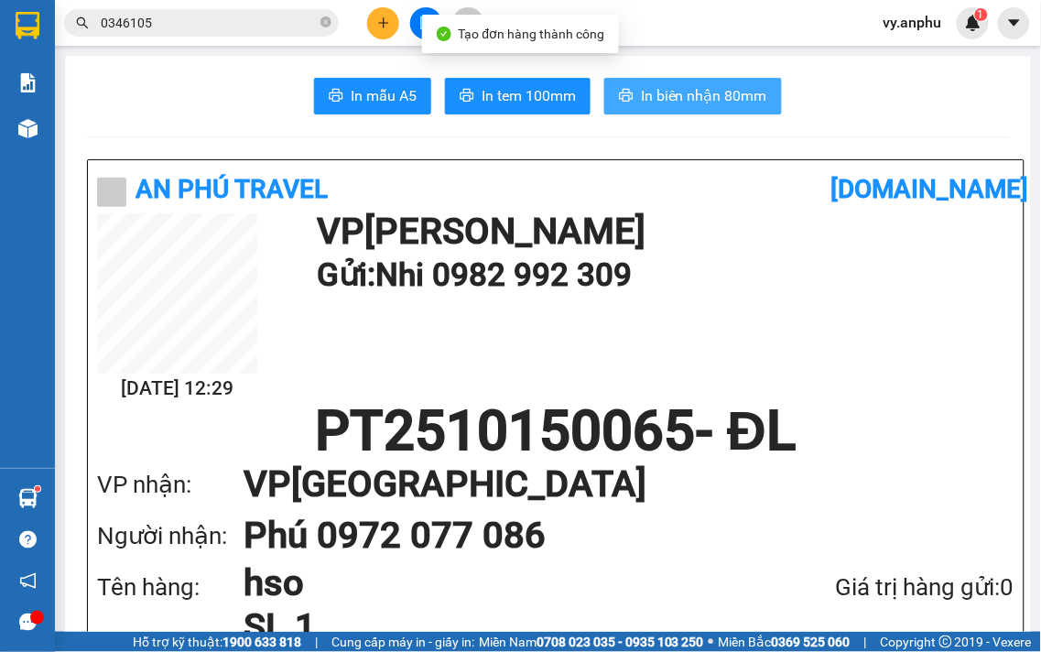
click at [679, 99] on span "In biên nhận 80mm" at bounding box center [704, 95] width 126 height 23
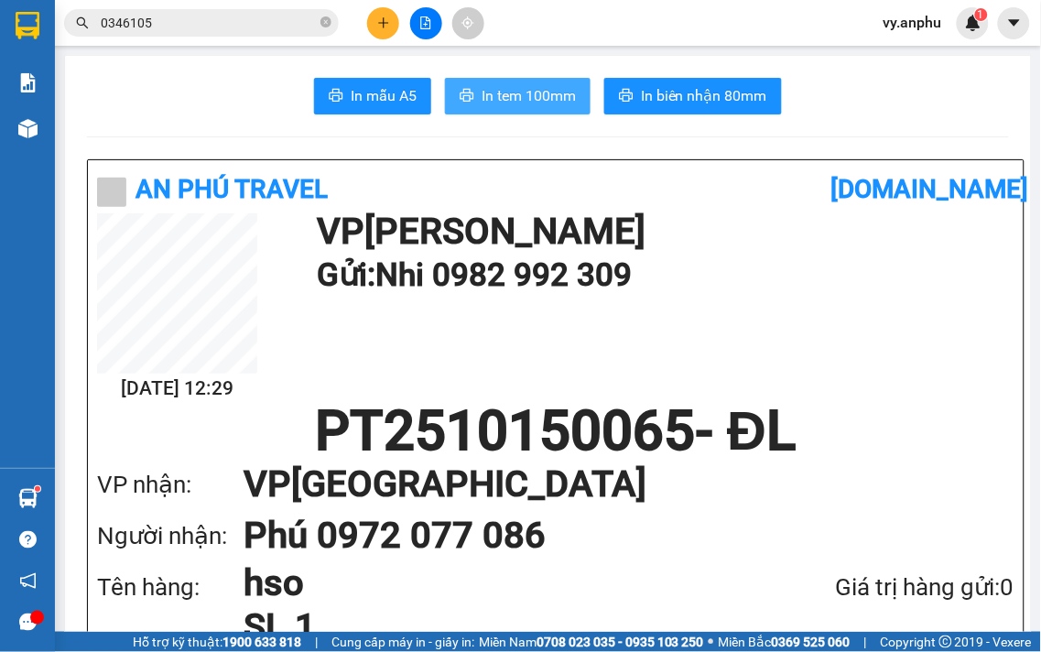
click at [540, 92] on span "In tem 100mm" at bounding box center [529, 95] width 94 height 23
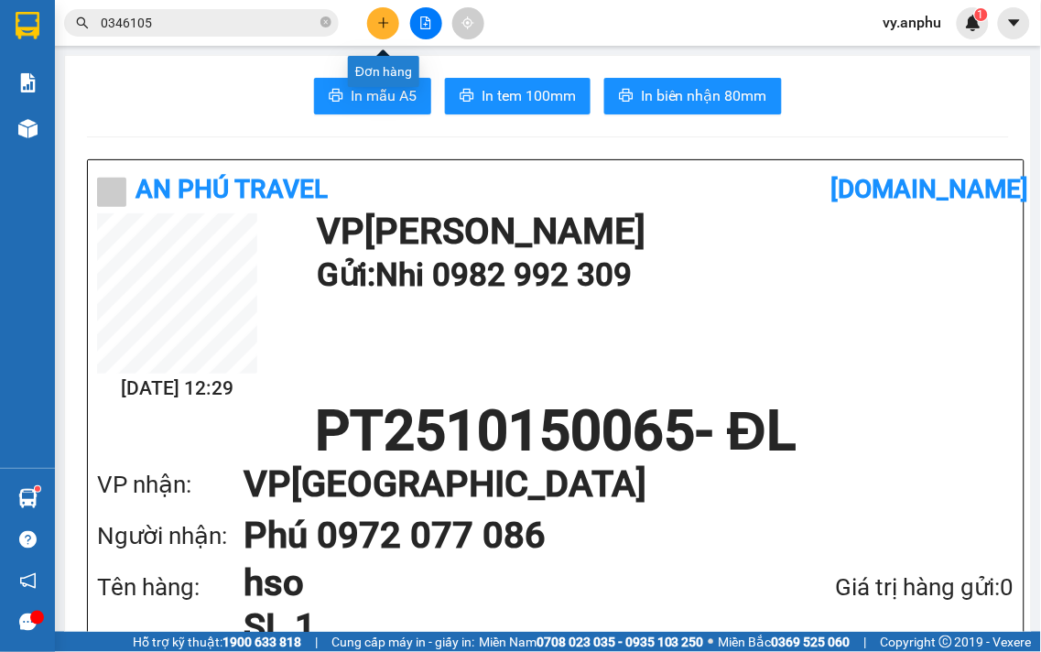
click at [381, 26] on icon "plus" at bounding box center [383, 22] width 13 height 13
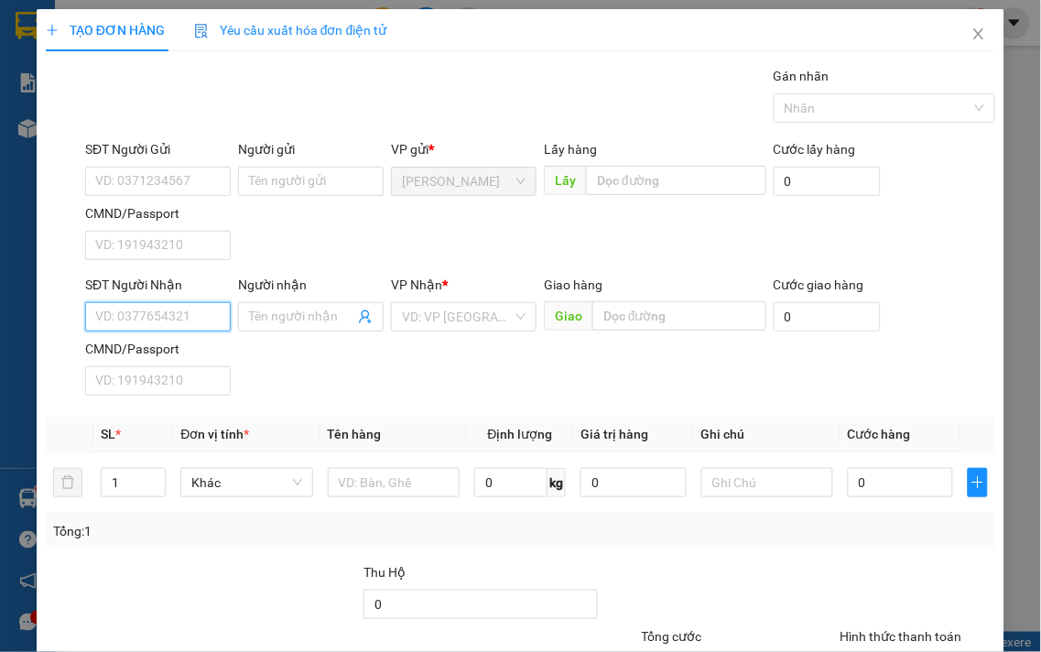
click at [147, 317] on input "SĐT Người Nhận" at bounding box center [158, 316] width 146 height 29
click at [188, 353] on div "0976349315" at bounding box center [156, 354] width 122 height 20
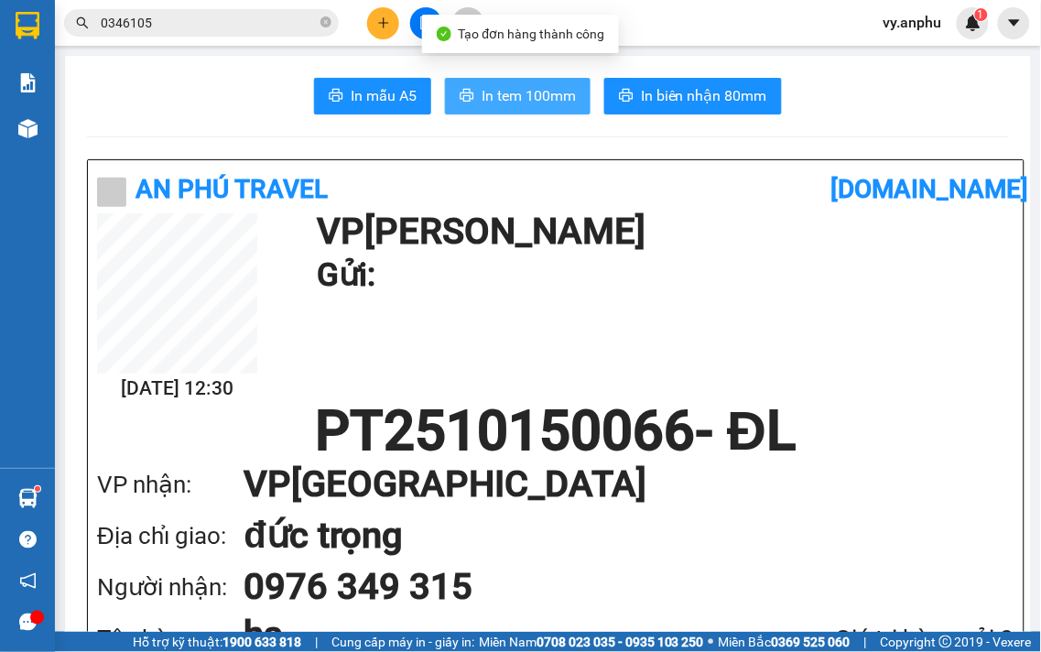
click at [557, 92] on span "In tem 100mm" at bounding box center [529, 95] width 94 height 23
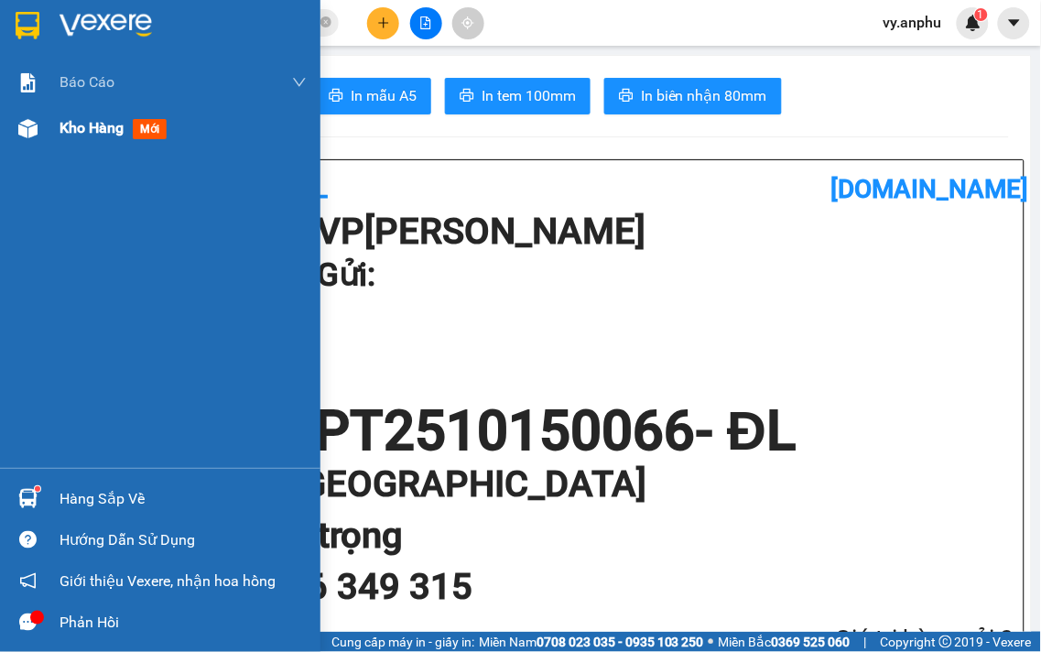
click at [87, 131] on span "Kho hàng" at bounding box center [92, 127] width 64 height 17
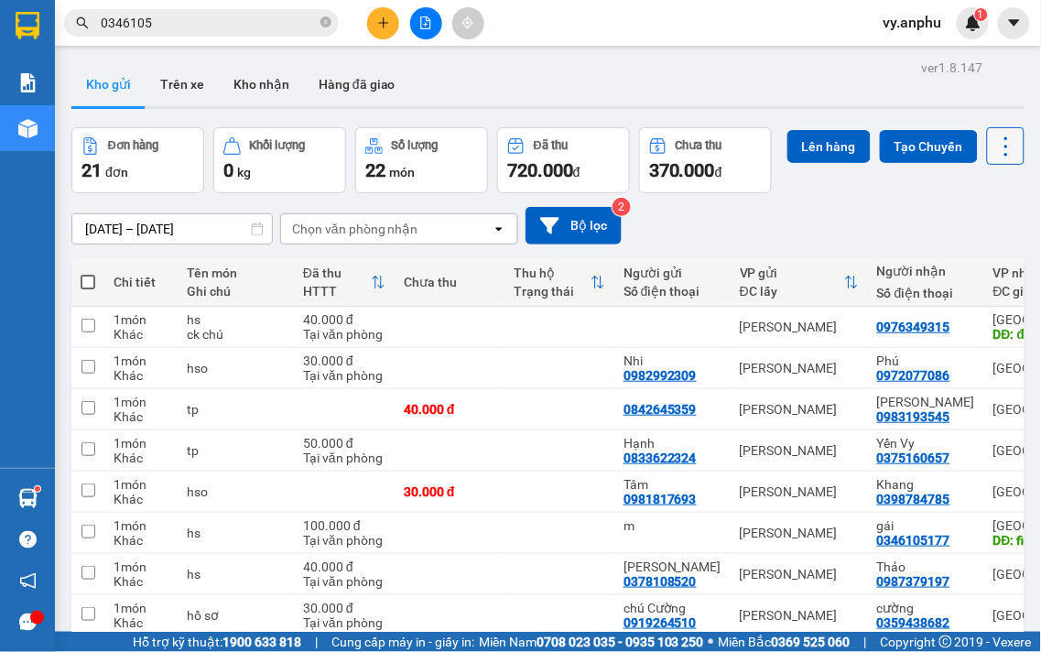
click at [994, 159] on icon at bounding box center [1007, 147] width 26 height 26
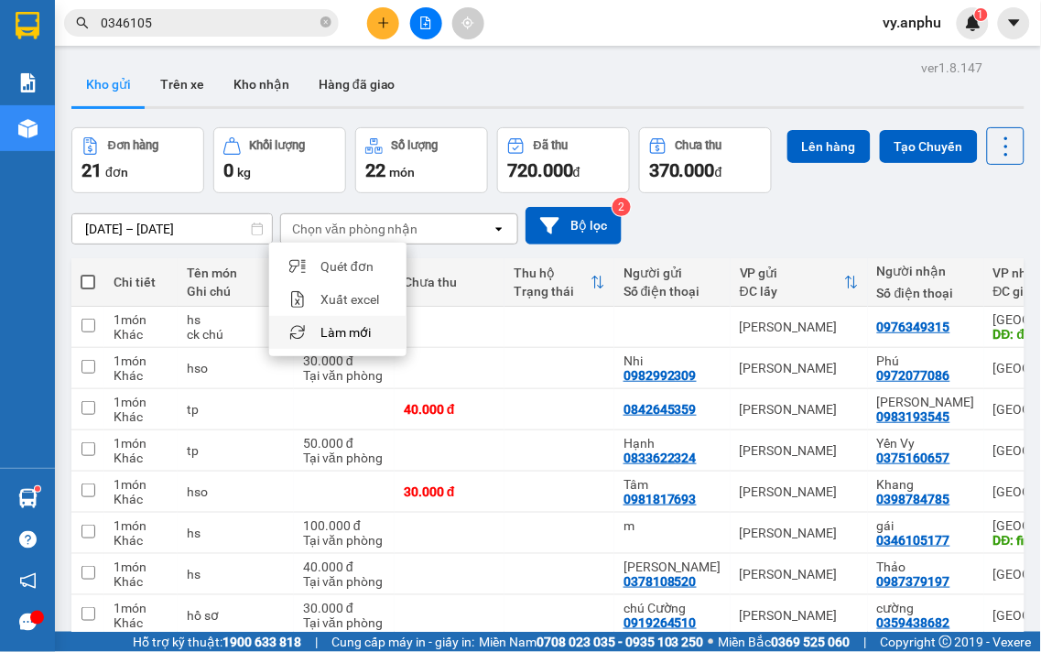
click at [351, 336] on span "Làm mới" at bounding box center [346, 332] width 50 height 18
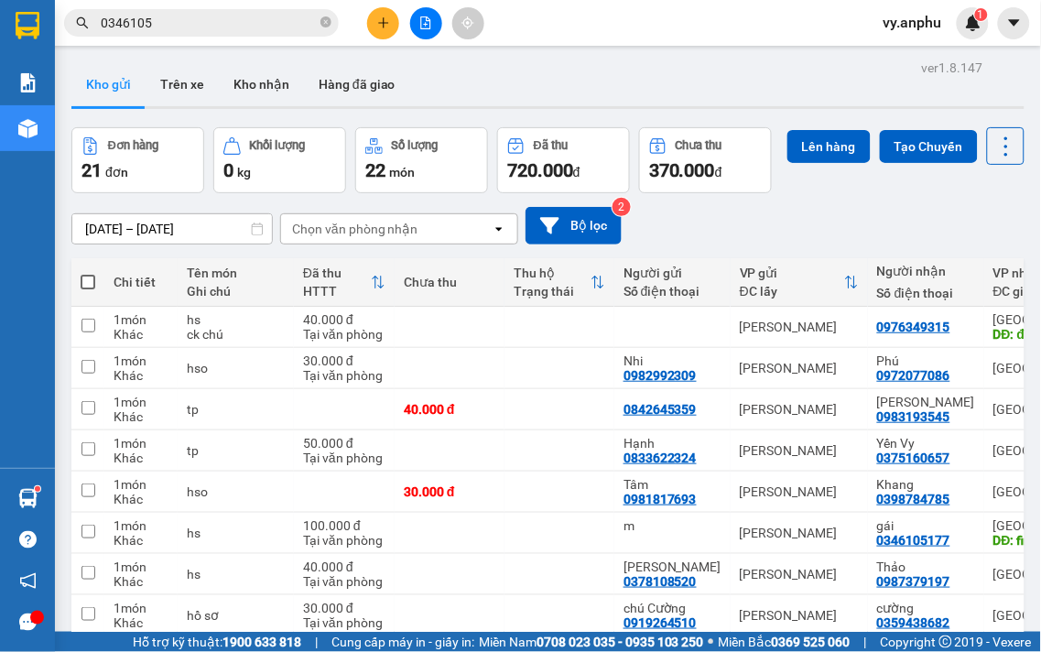
click at [96, 307] on th at bounding box center [87, 282] width 33 height 49
click at [85, 289] on span at bounding box center [88, 282] width 15 height 15
click at [88, 273] on input "checkbox" at bounding box center [88, 273] width 0 height 0
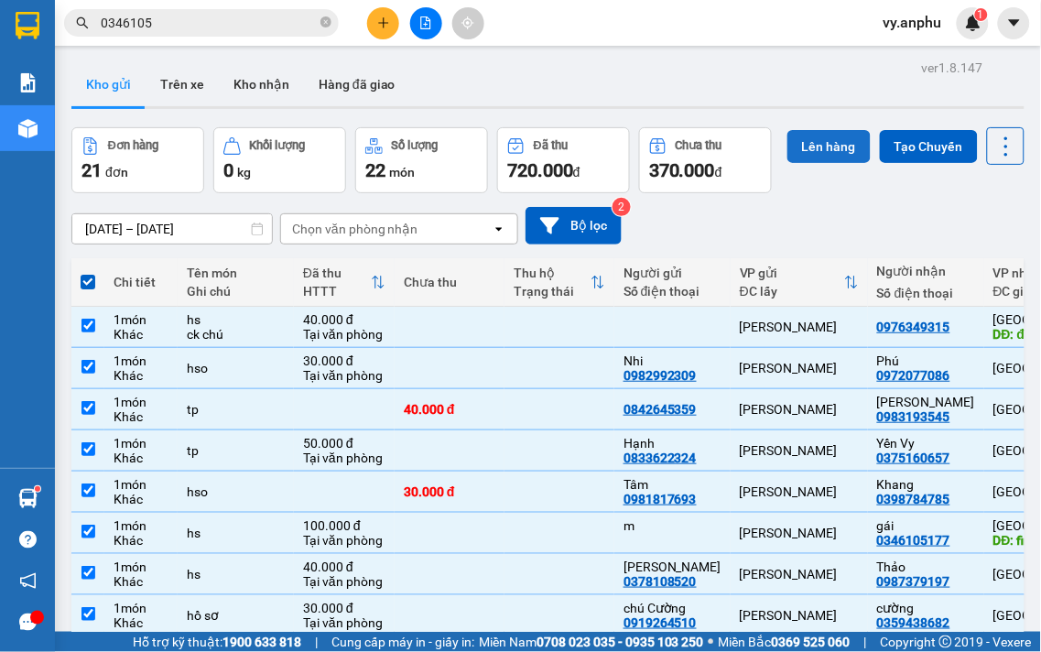
click at [788, 163] on button "Lên hàng" at bounding box center [829, 146] width 83 height 33
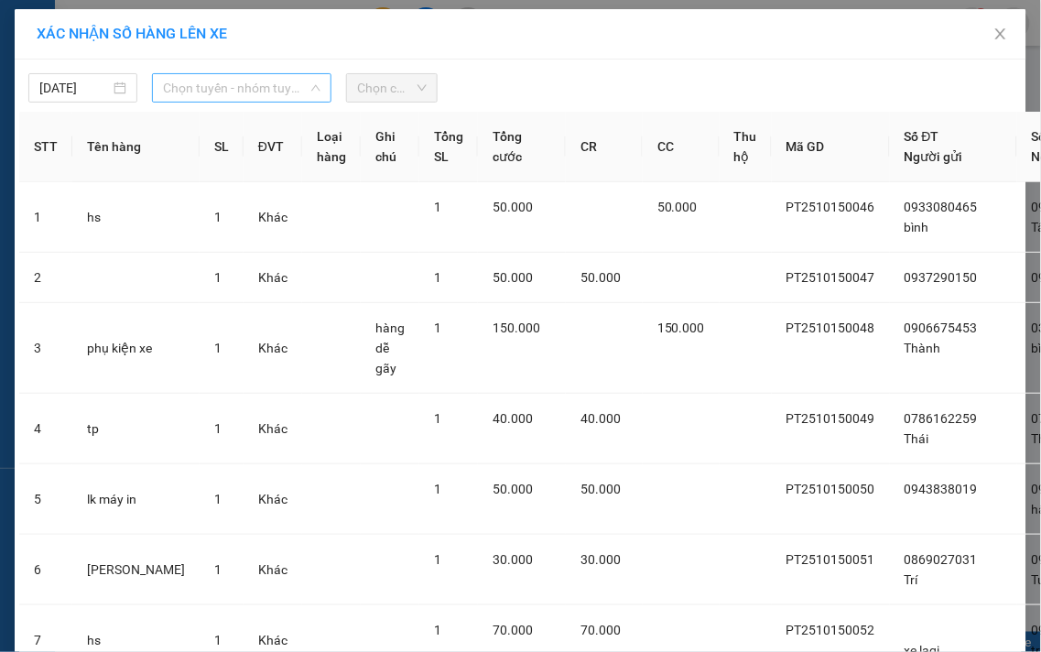
click at [275, 88] on span "Chọn tuyến - nhóm tuyến" at bounding box center [242, 87] width 158 height 27
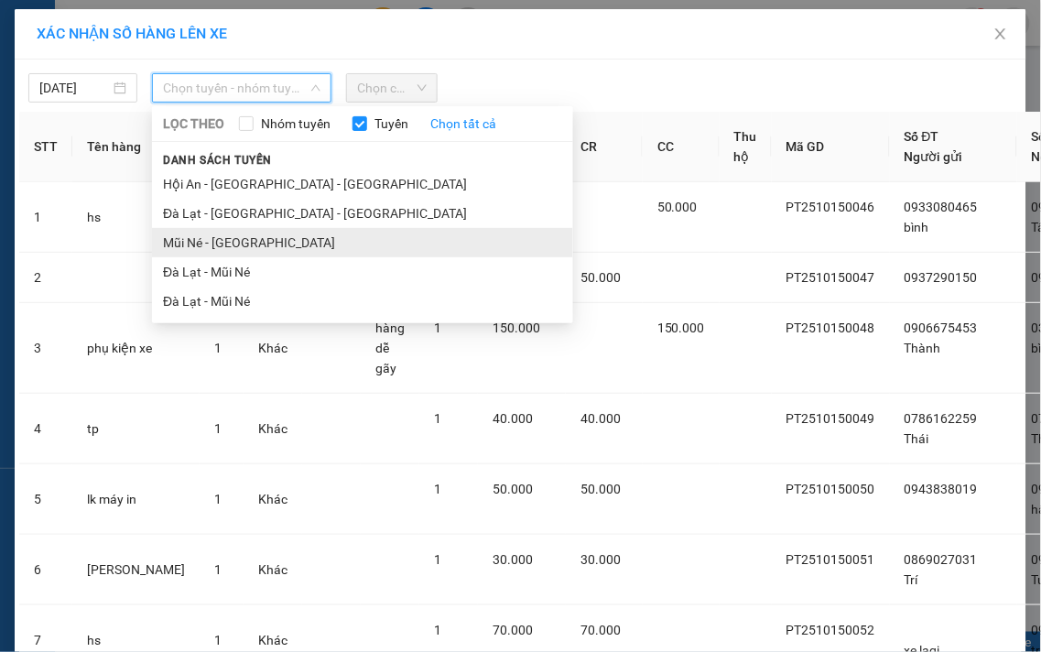
click at [187, 239] on li "Mũi Né - [GEOGRAPHIC_DATA]" at bounding box center [362, 242] width 421 height 29
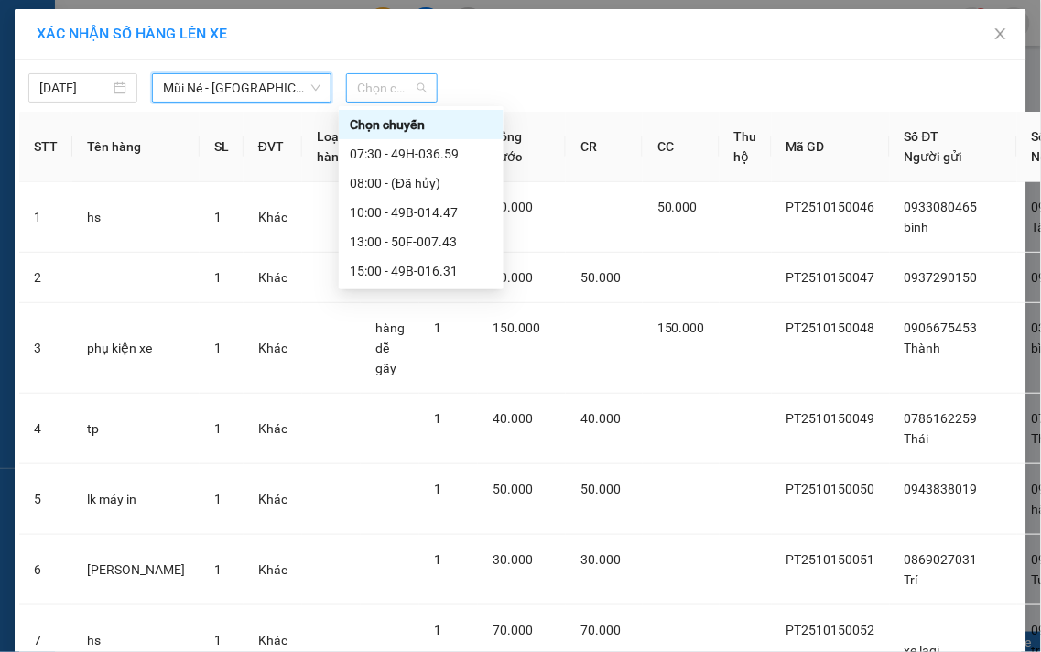
click at [360, 90] on span "Chọn chuyến" at bounding box center [392, 87] width 70 height 27
click at [355, 240] on div "13:00 - 50F-007.43" at bounding box center [421, 242] width 143 height 20
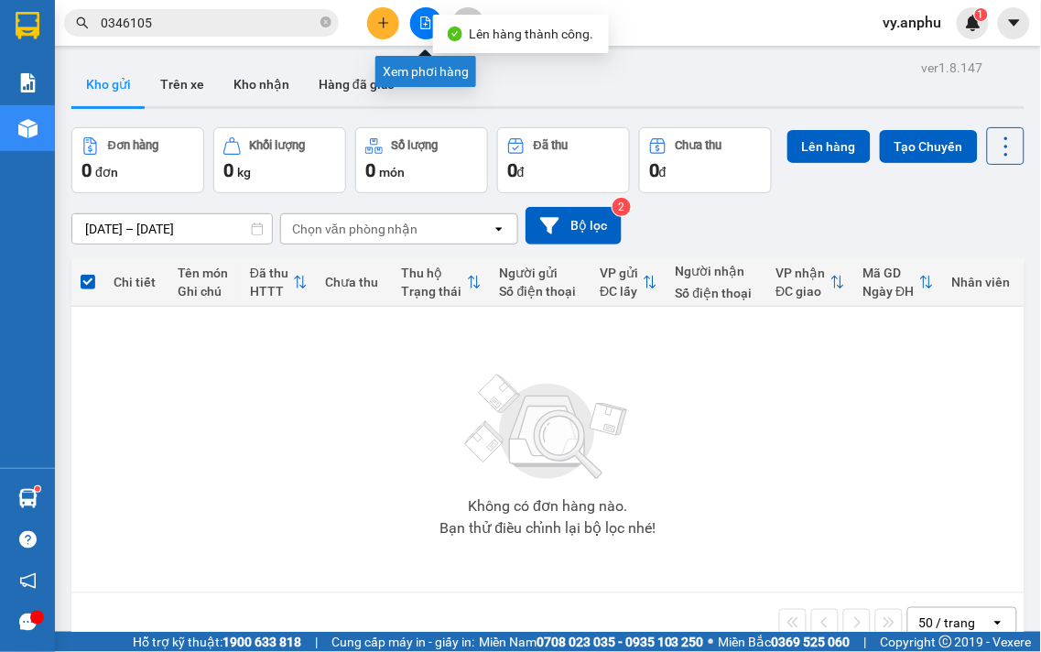
click at [418, 24] on button at bounding box center [426, 23] width 32 height 32
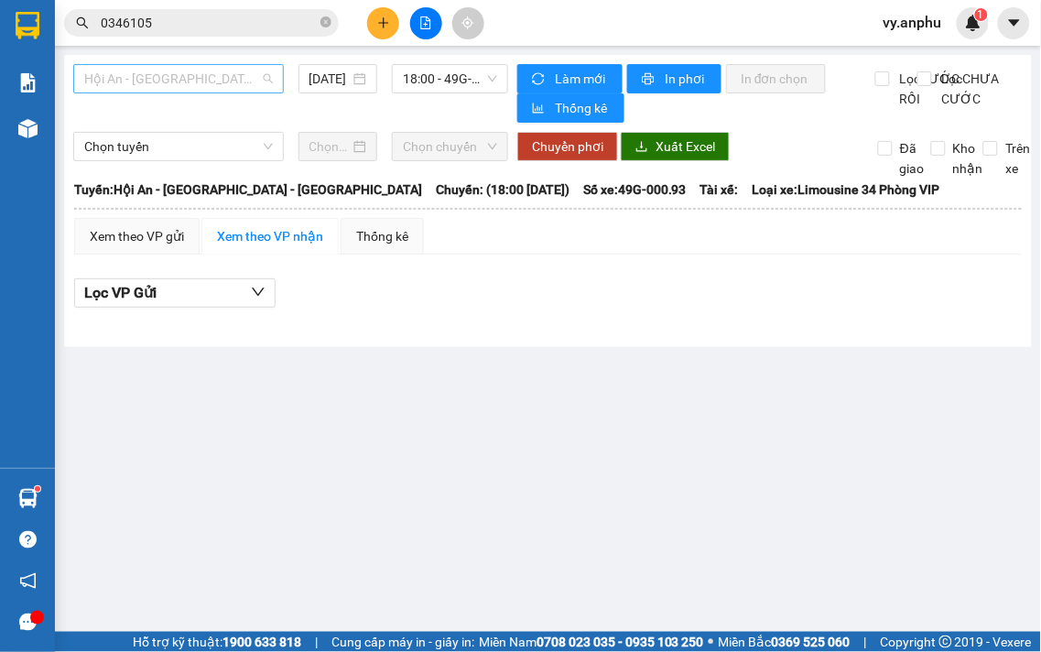
click at [238, 84] on span "Hội An - [GEOGRAPHIC_DATA] - [GEOGRAPHIC_DATA]" at bounding box center [178, 78] width 189 height 27
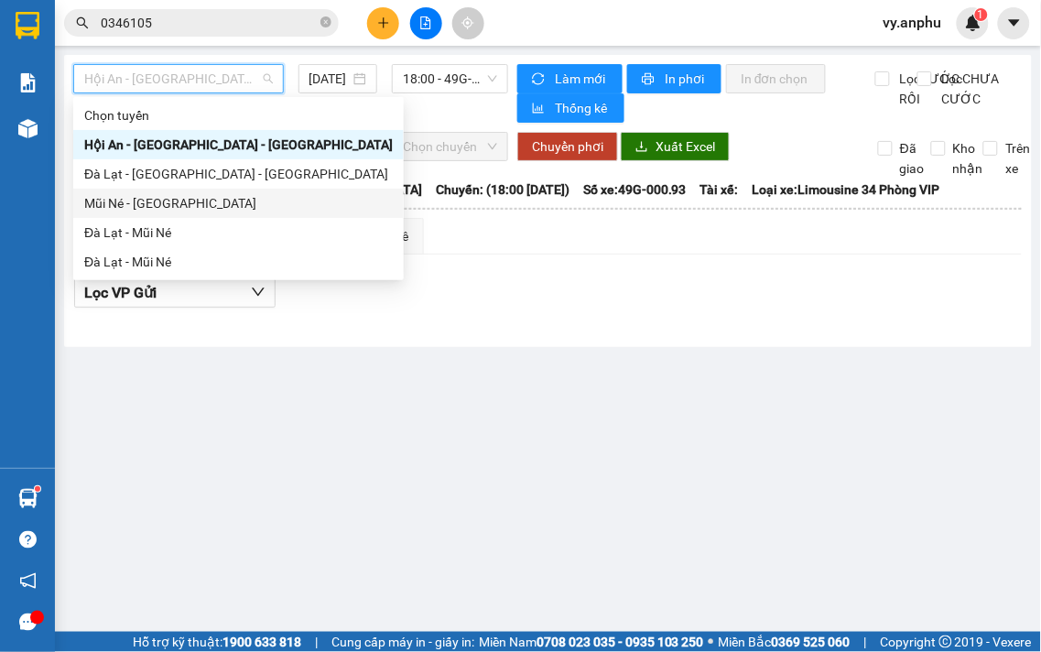
click at [142, 201] on div "Mũi Né - [GEOGRAPHIC_DATA]" at bounding box center [238, 203] width 309 height 20
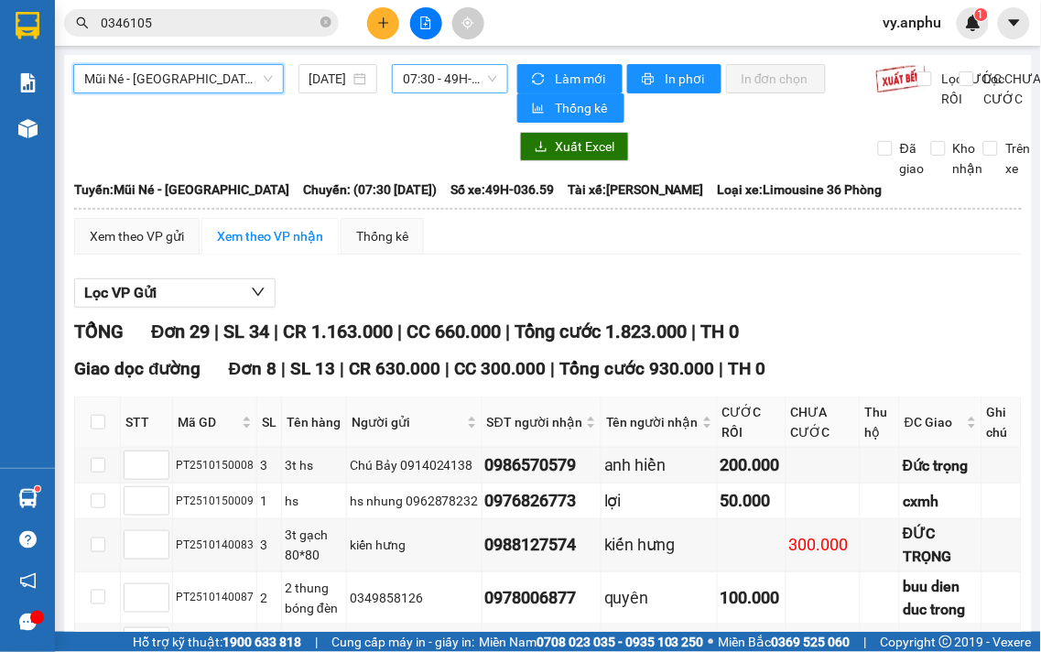
click at [416, 88] on span "07:30 - 49H-036.59" at bounding box center [450, 78] width 94 height 27
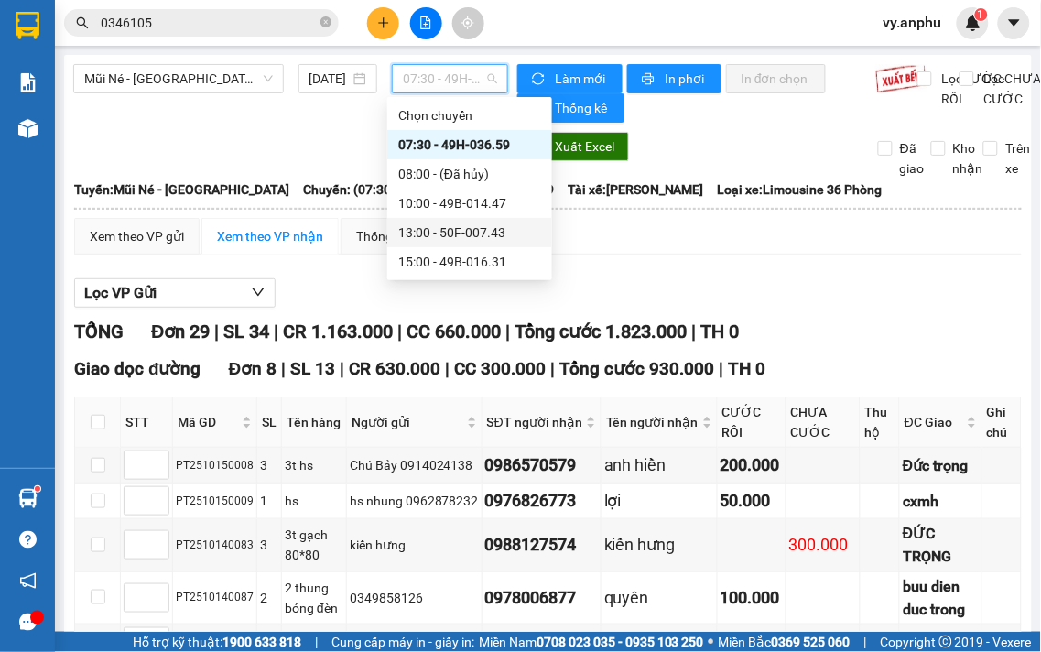
click at [416, 244] on div "13:00 - 50F-007.43" at bounding box center [469, 232] width 165 height 29
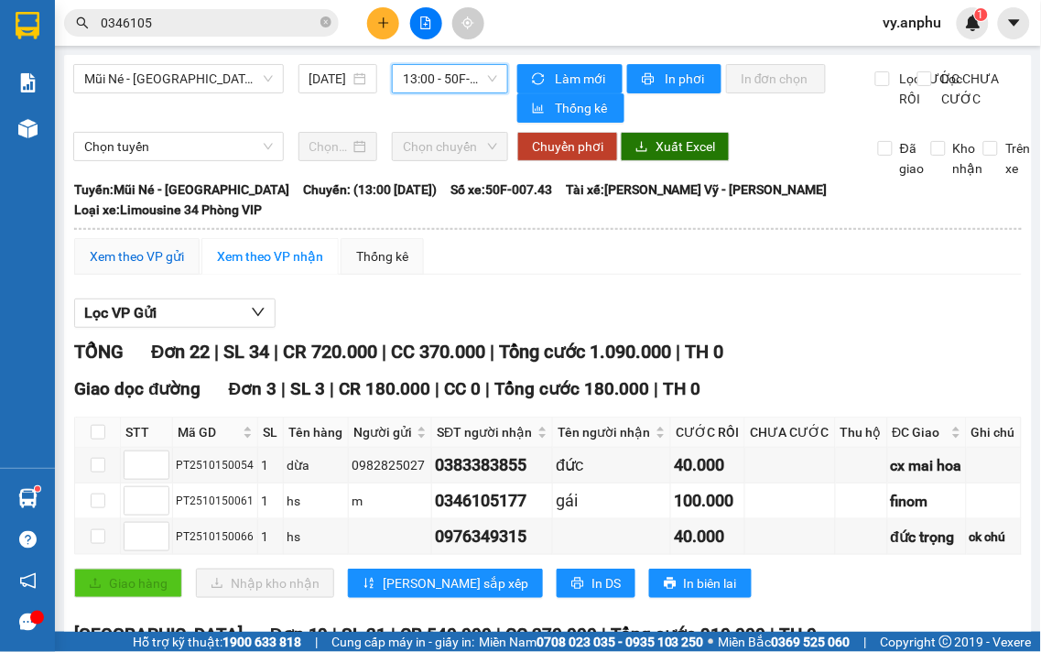
click at [154, 246] on div "Xem theo VP gửi" at bounding box center [137, 256] width 94 height 20
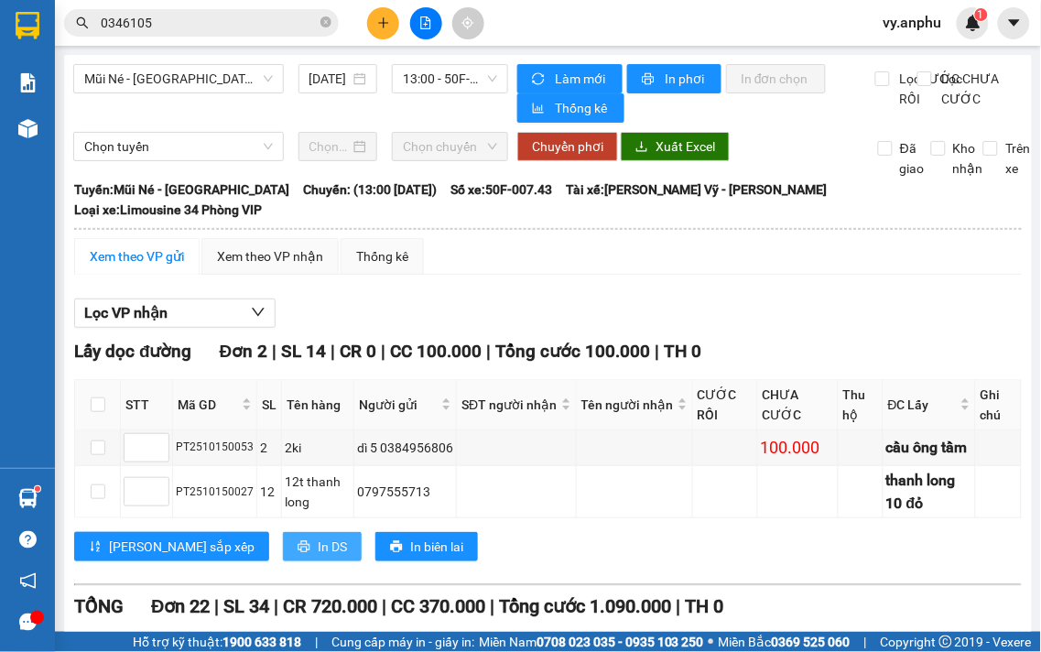
click at [318, 538] on span "In DS" at bounding box center [332, 547] width 29 height 20
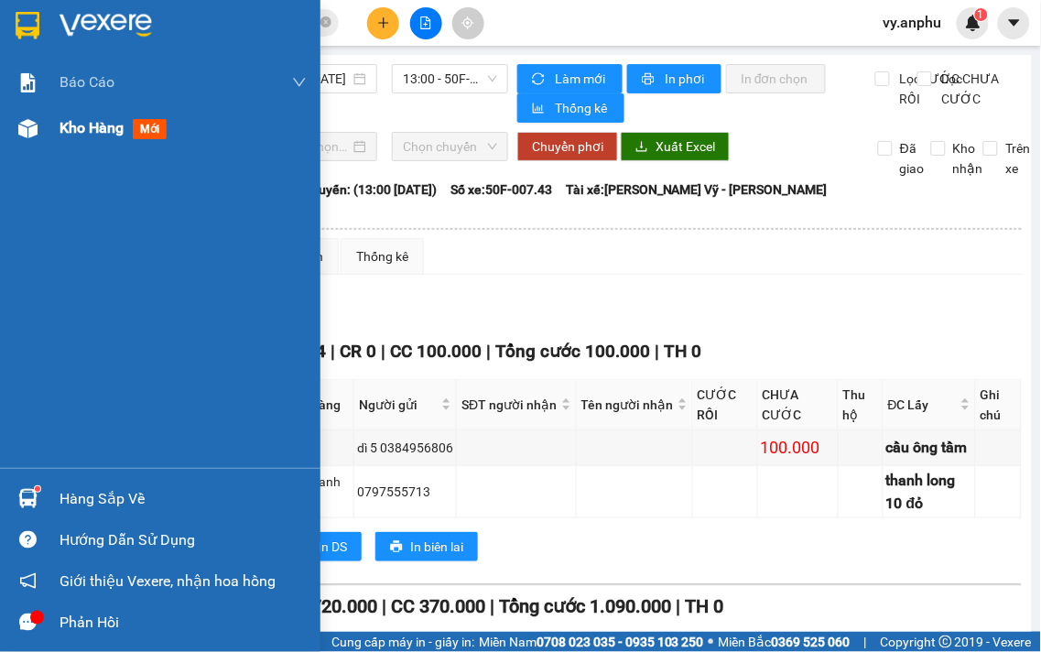
click at [34, 125] on img at bounding box center [27, 128] width 19 height 19
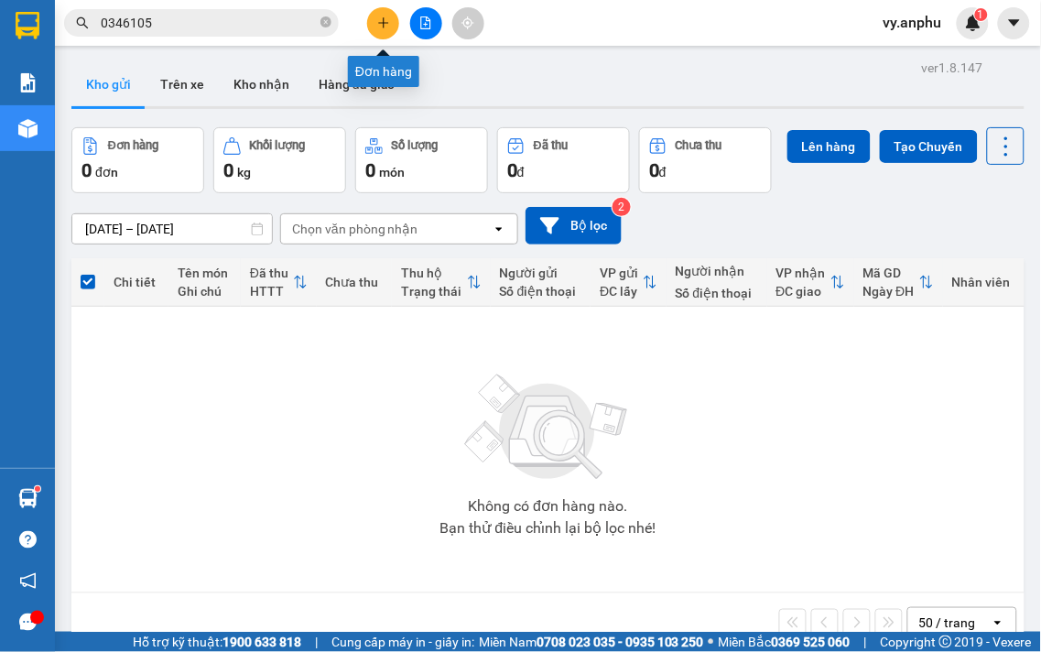
click at [373, 20] on button at bounding box center [383, 23] width 32 height 32
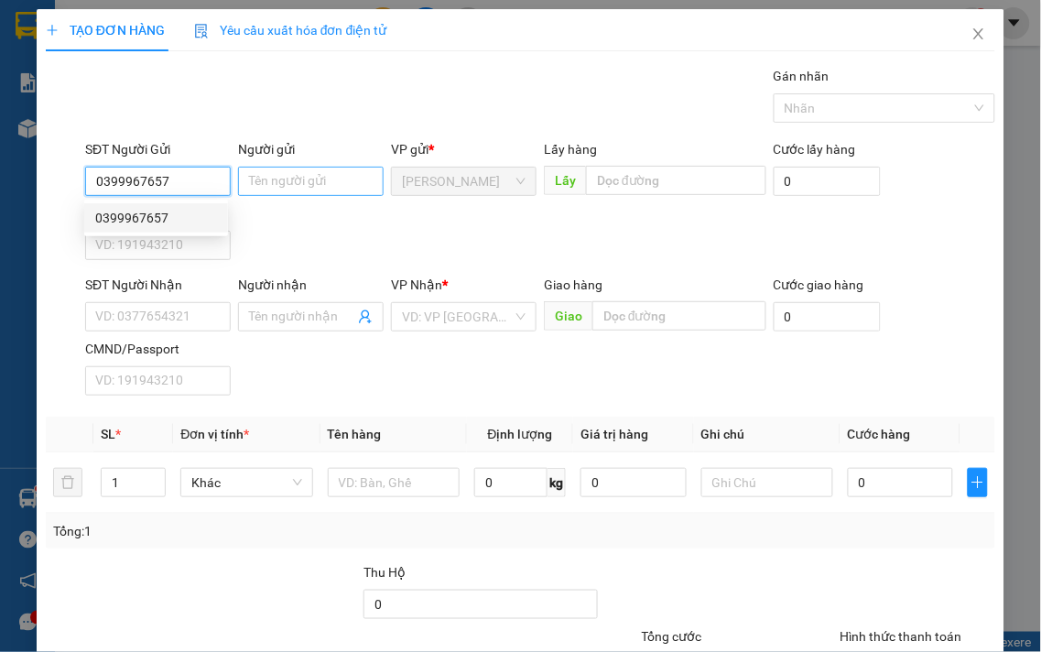
type input "0399967657"
click at [294, 185] on input "Người gửi" at bounding box center [311, 181] width 146 height 29
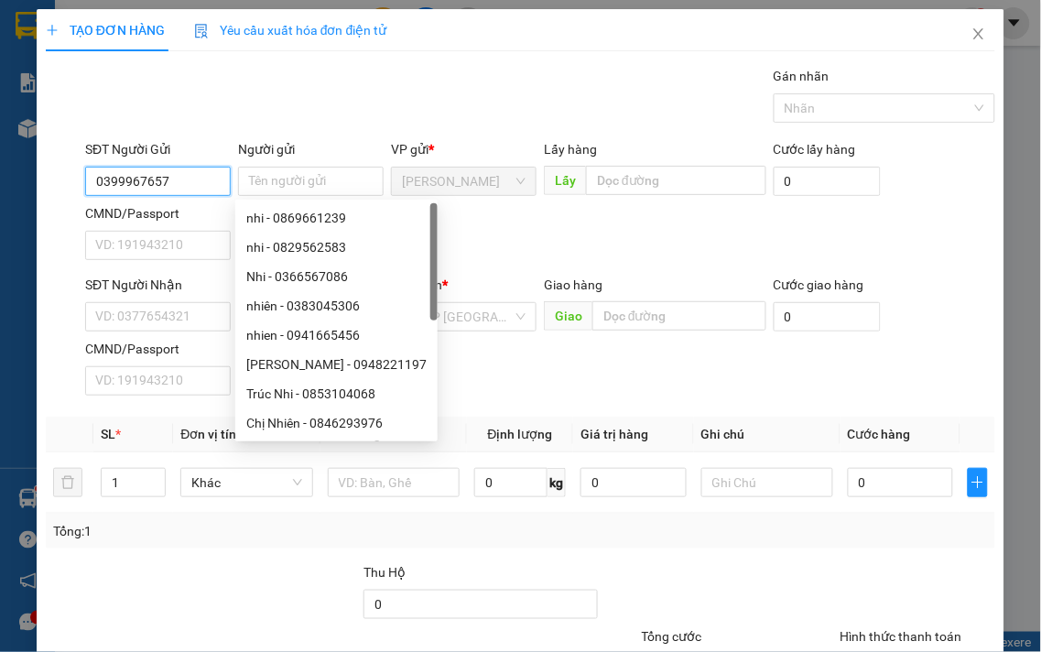
click at [188, 183] on input "0399967657" at bounding box center [158, 181] width 146 height 29
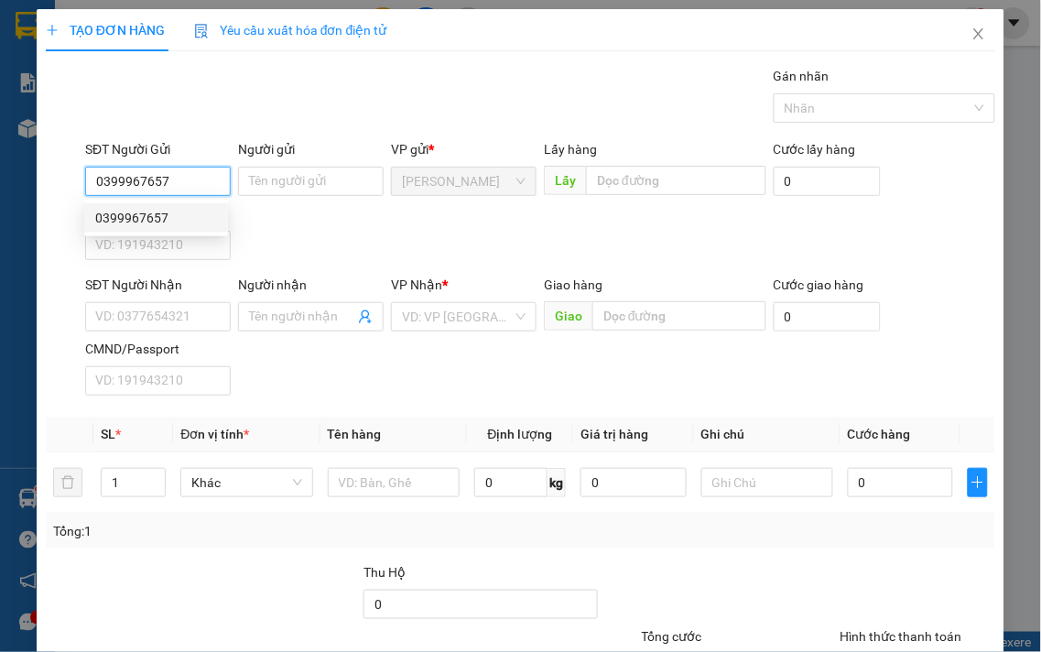
click at [154, 208] on div "0399967657" at bounding box center [156, 218] width 122 height 20
type input "0913315479"
type input "80.000"
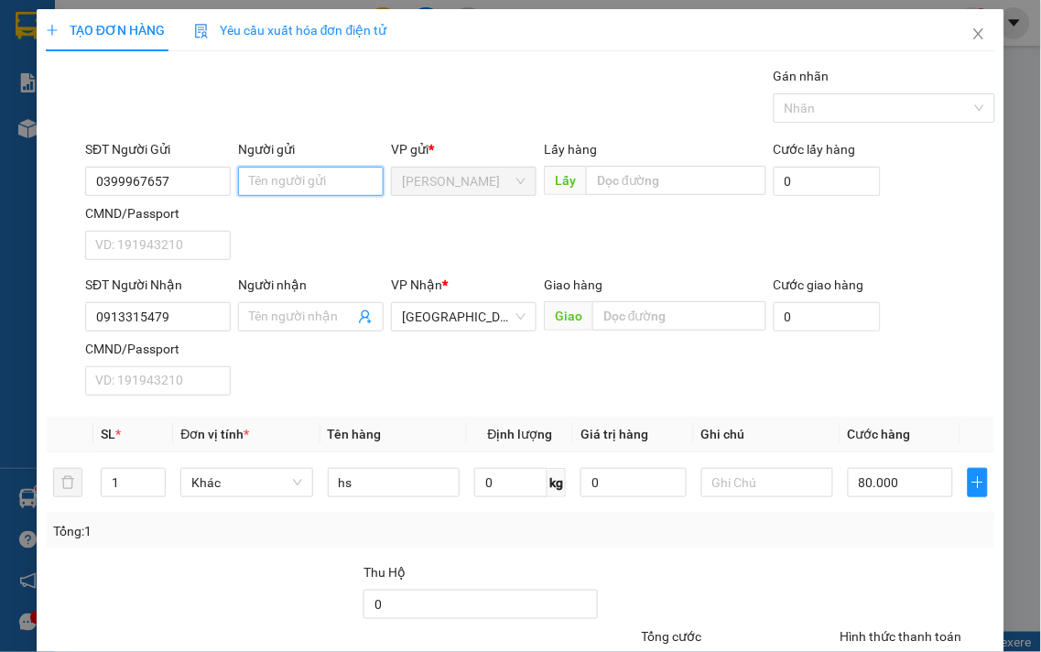
click at [273, 171] on input "Người gửi" at bounding box center [311, 181] width 146 height 29
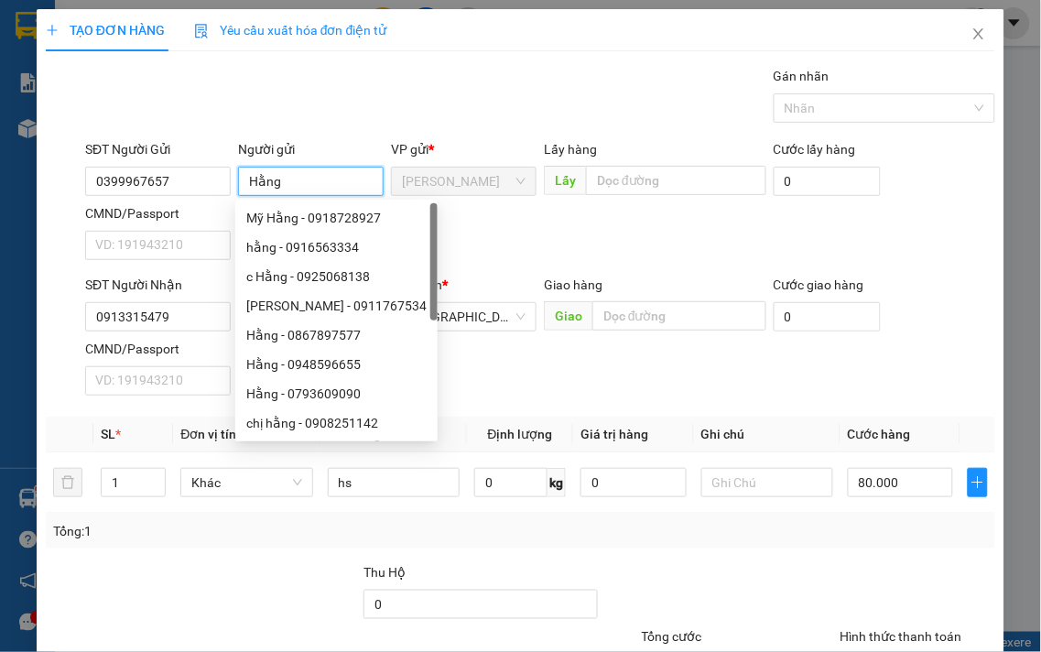
type input "Hằng"
click at [321, 88] on div "Gán nhãn Nhãn" at bounding box center [541, 98] width 918 height 64
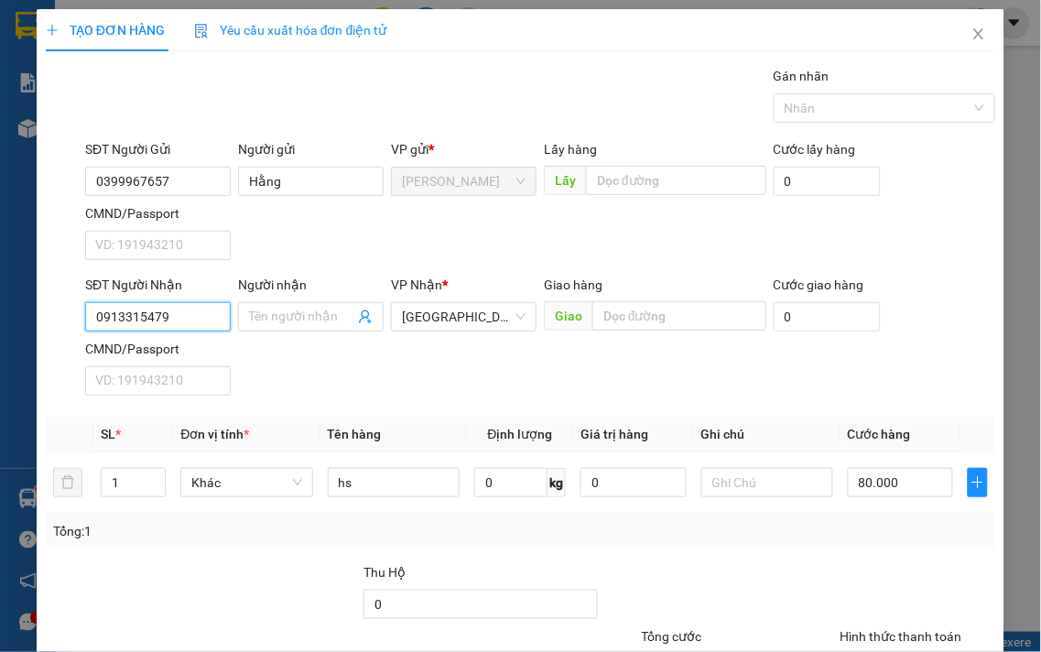
click at [179, 313] on input "0913315479" at bounding box center [158, 316] width 146 height 29
type input "0909001567"
click at [619, 315] on input "text" at bounding box center [680, 315] width 174 height 29
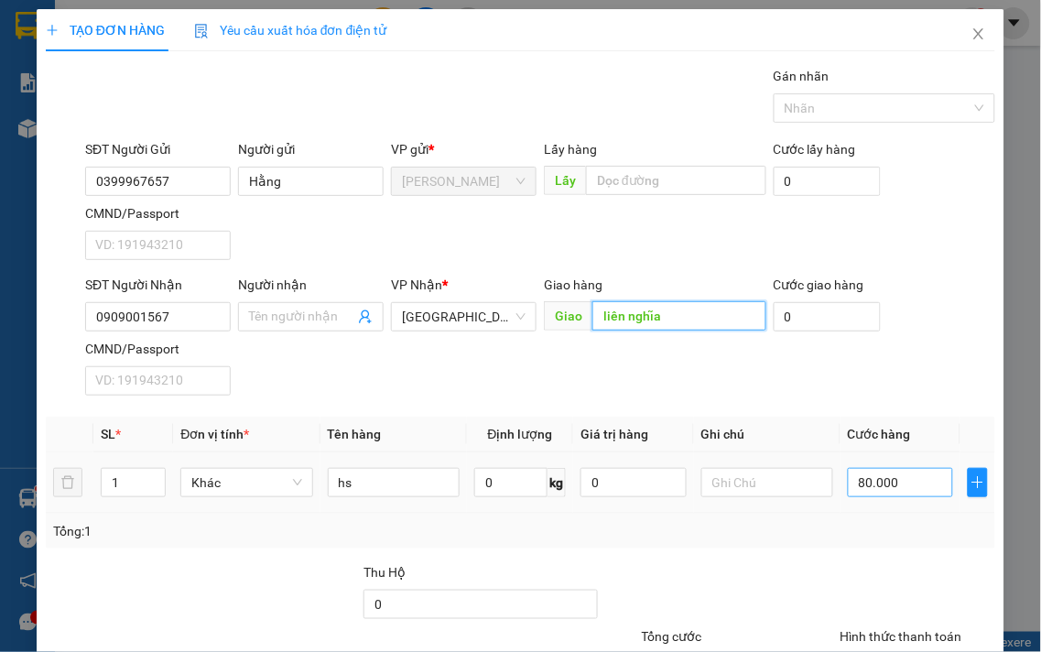
type input "liên nghĩa"
click at [928, 488] on input "80.000" at bounding box center [900, 482] width 105 height 29
type input "5"
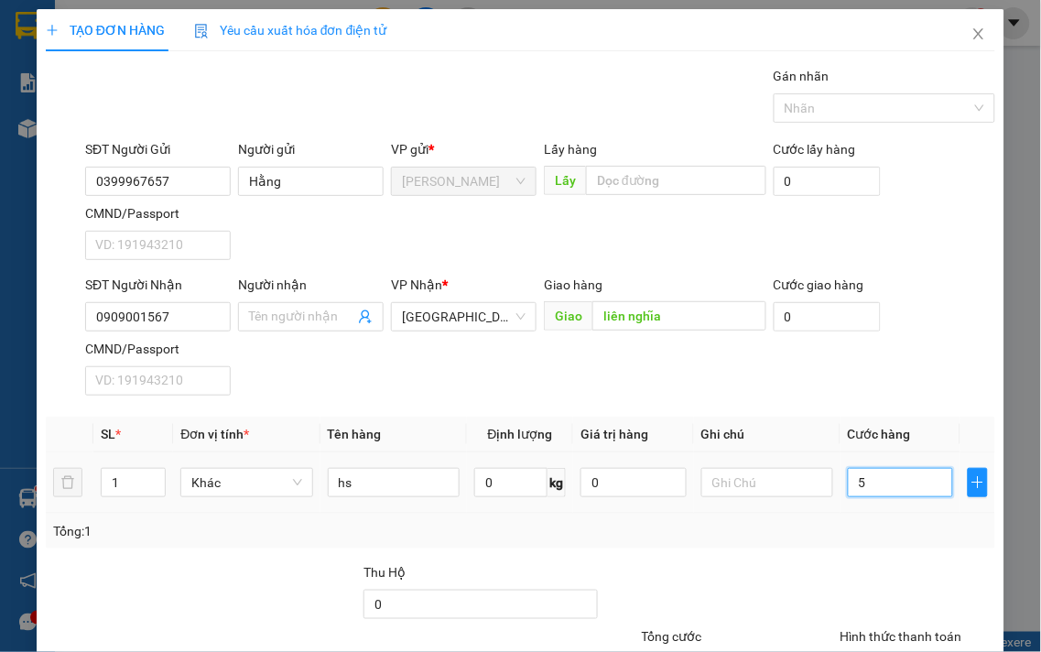
type input "50"
type input "50.000"
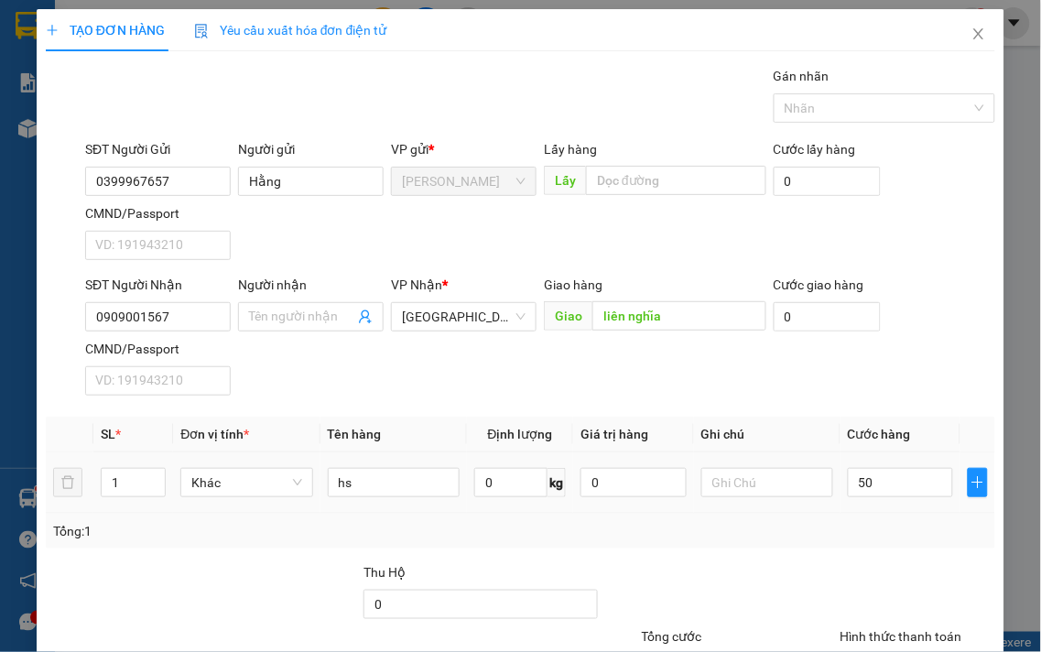
type input "50.000"
click at [421, 462] on td "hs" at bounding box center [394, 482] width 147 height 61
click at [429, 483] on input "hs" at bounding box center [394, 482] width 132 height 29
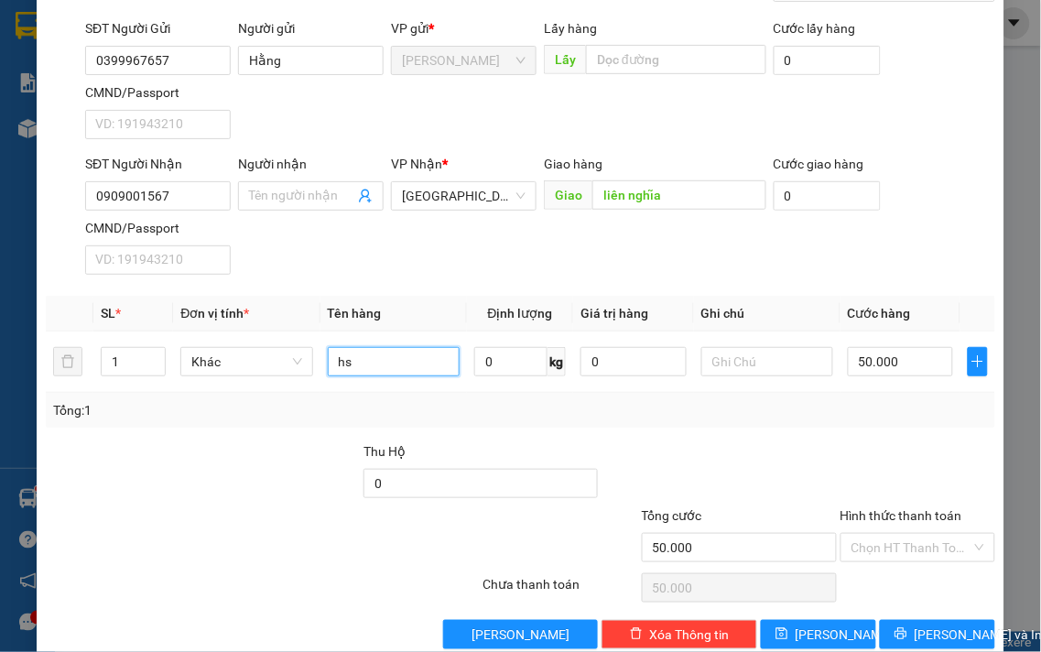
scroll to position [153, 0]
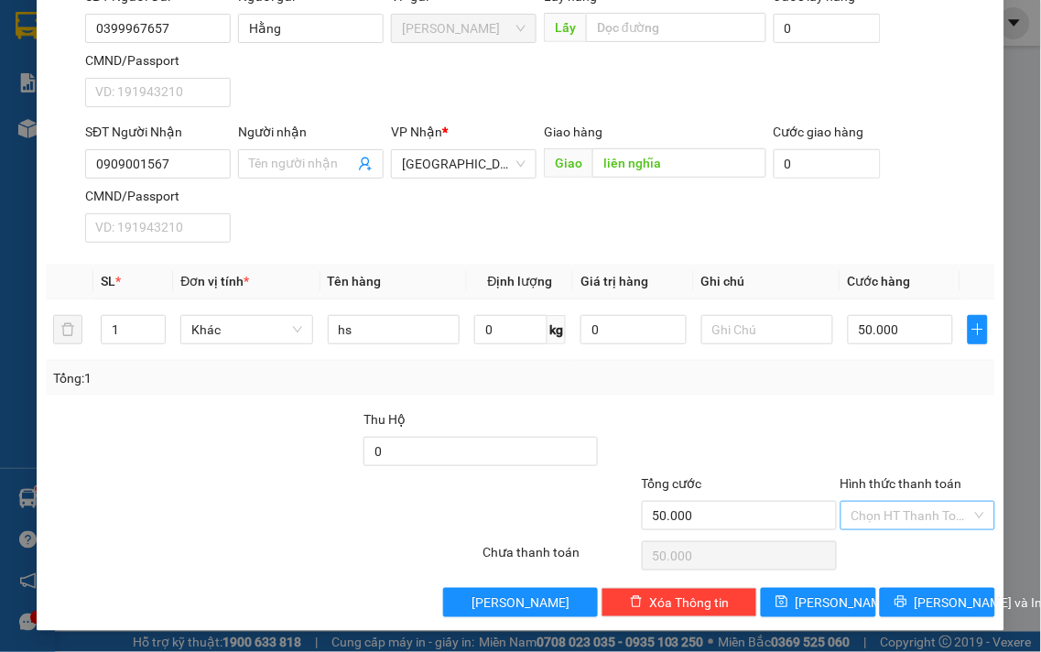
click at [879, 518] on input "Hình thức thanh toán" at bounding box center [912, 515] width 121 height 27
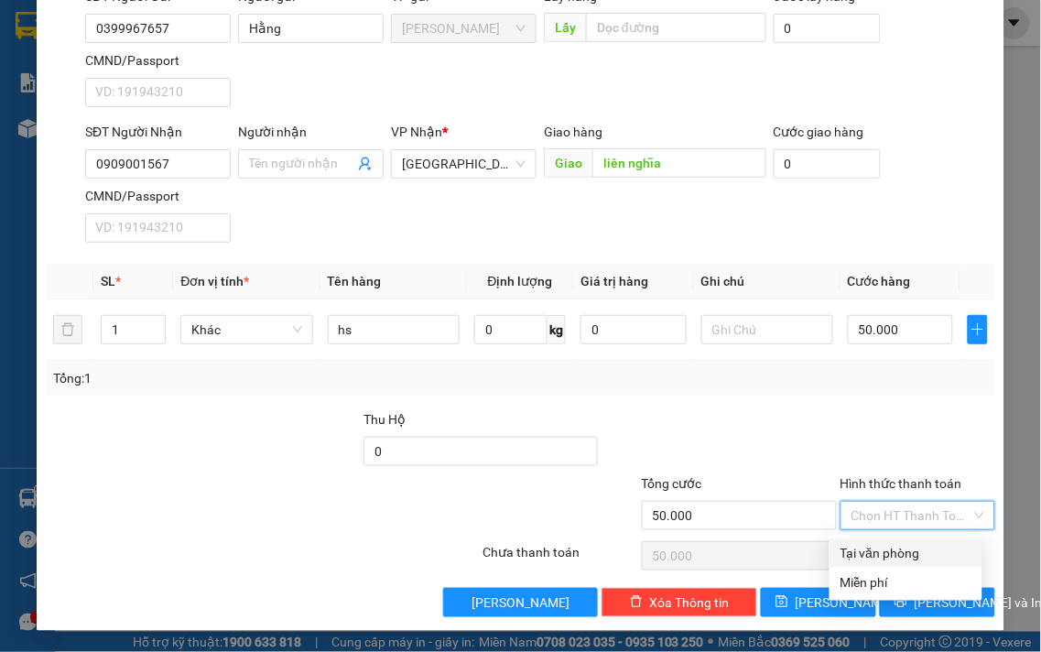
click at [874, 551] on div "Tại văn phòng" at bounding box center [906, 553] width 131 height 20
type input "0"
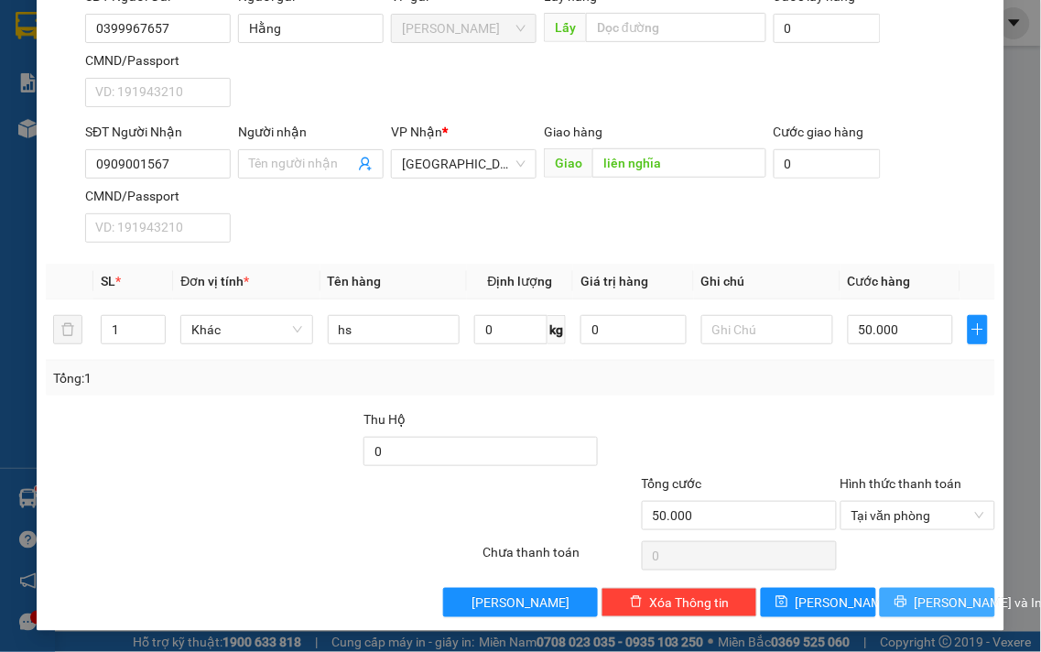
click at [919, 591] on button "[PERSON_NAME] và In" at bounding box center [937, 602] width 115 height 29
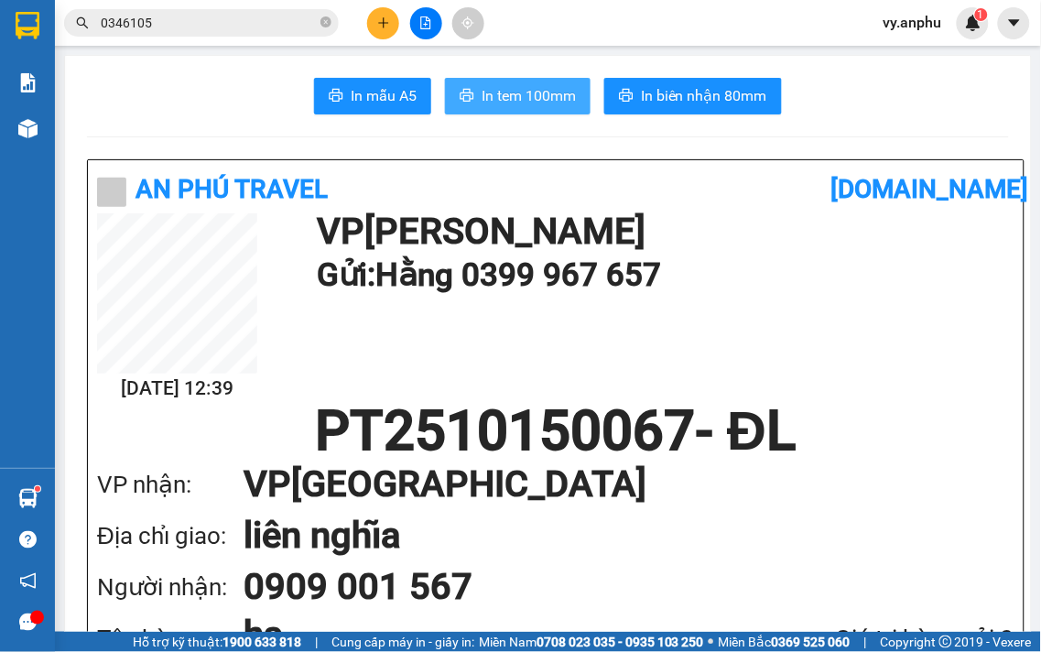
click at [504, 105] on span "In tem 100mm" at bounding box center [529, 95] width 94 height 23
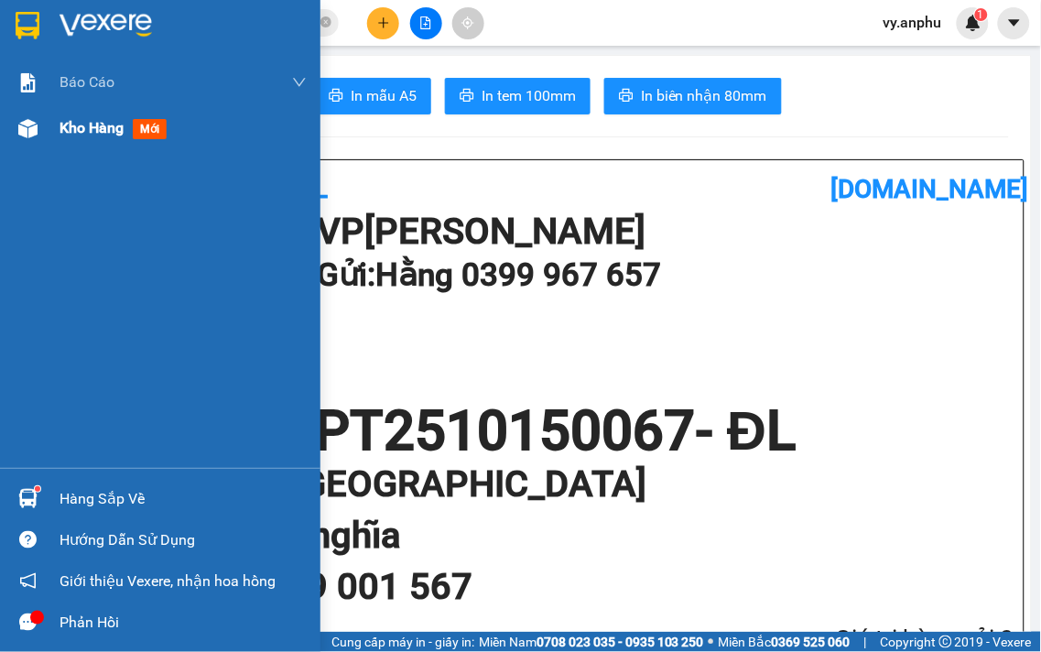
click at [49, 126] on div "Kho hàng mới" at bounding box center [160, 128] width 321 height 46
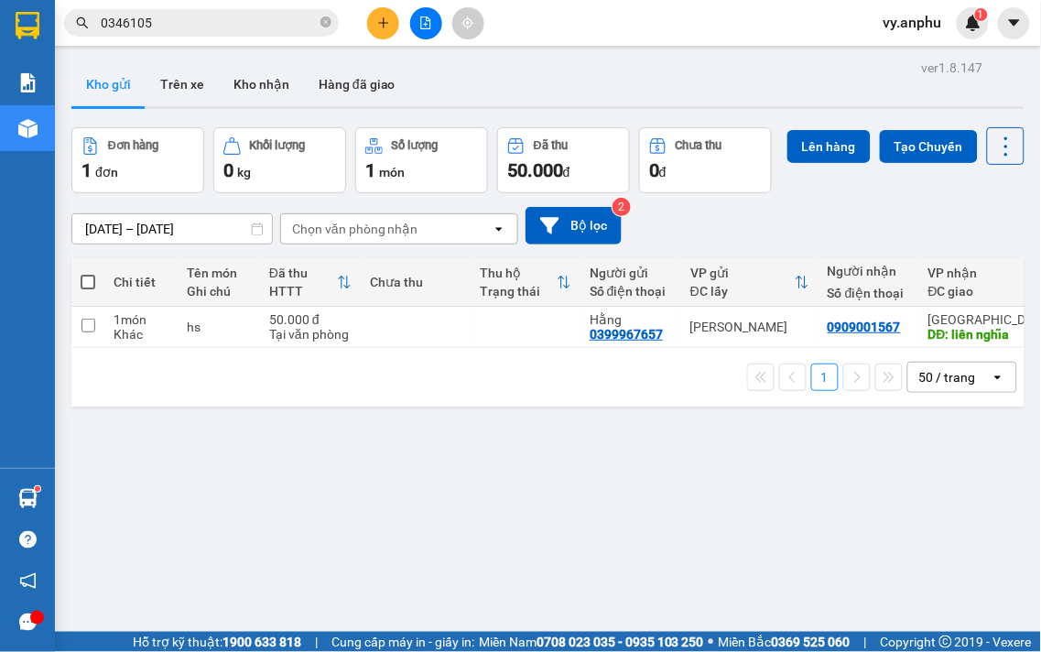
click at [92, 289] on span at bounding box center [88, 282] width 15 height 15
click at [88, 273] on input "checkbox" at bounding box center [88, 273] width 0 height 0
checkbox input "true"
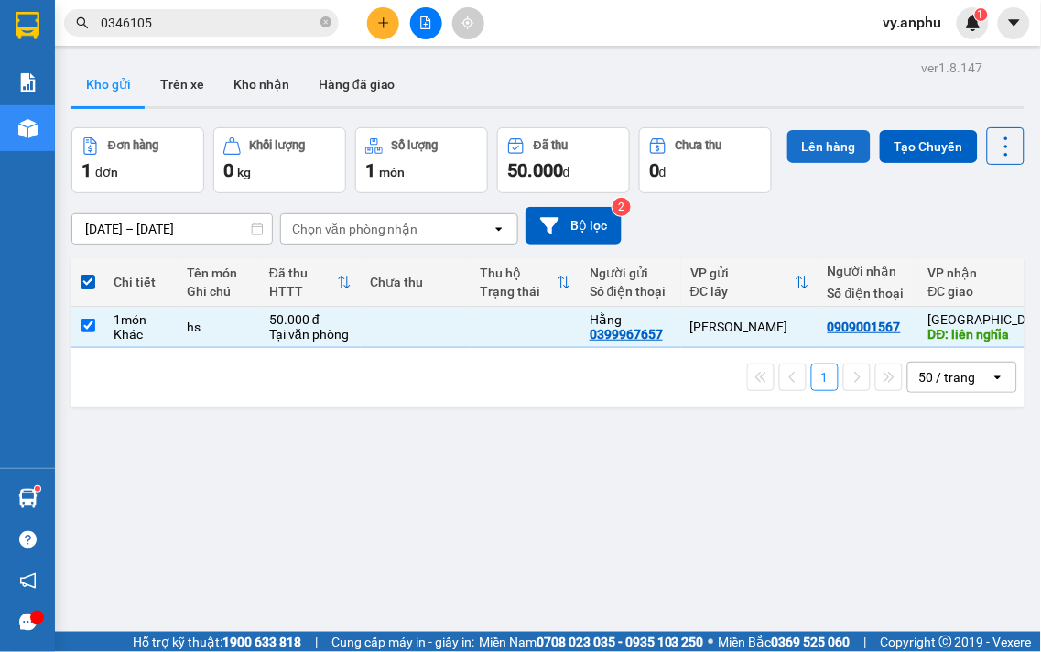
click at [788, 163] on button "Lên hàng" at bounding box center [829, 146] width 83 height 33
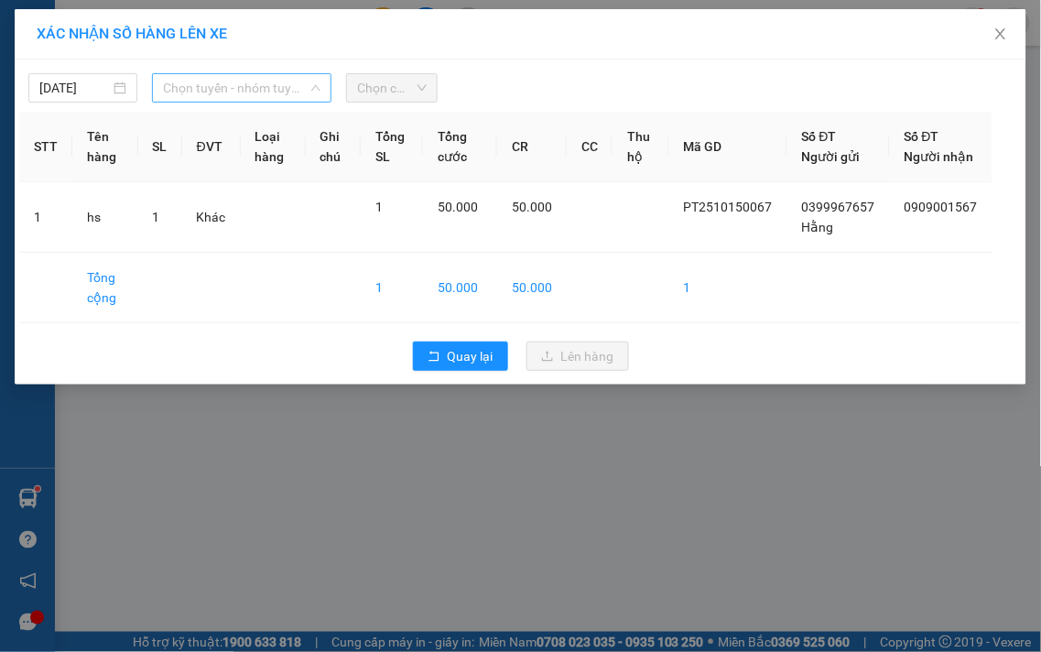
click at [254, 83] on span "Chọn tuyến - nhóm tuyến" at bounding box center [242, 87] width 158 height 27
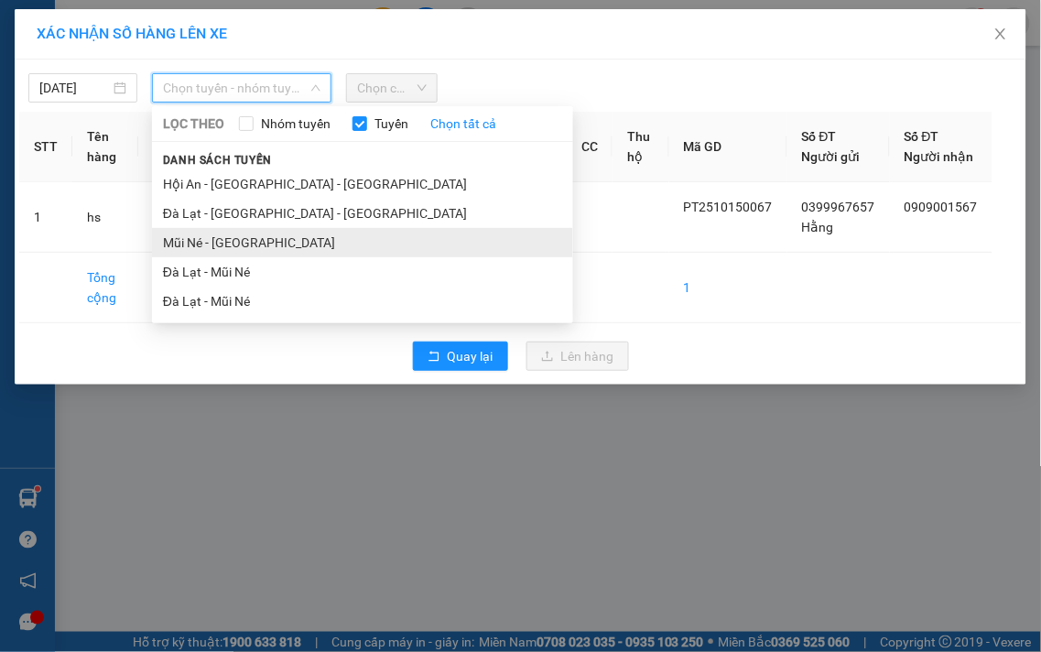
click at [260, 238] on li "Mũi Né - [GEOGRAPHIC_DATA]" at bounding box center [362, 242] width 421 height 29
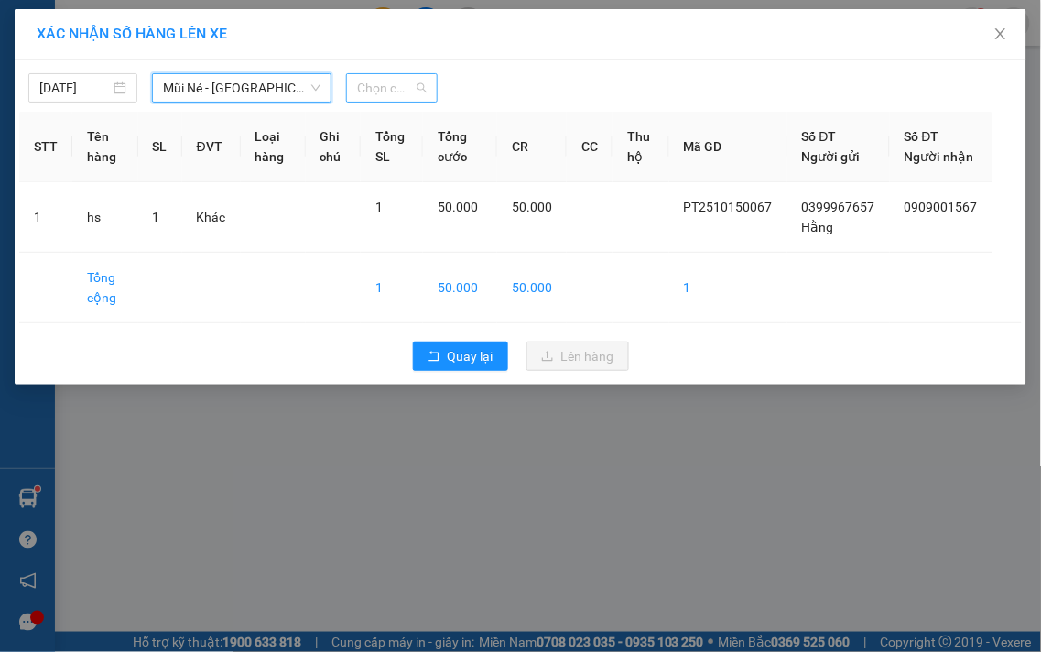
click at [398, 92] on span "Chọn chuyến" at bounding box center [392, 87] width 70 height 27
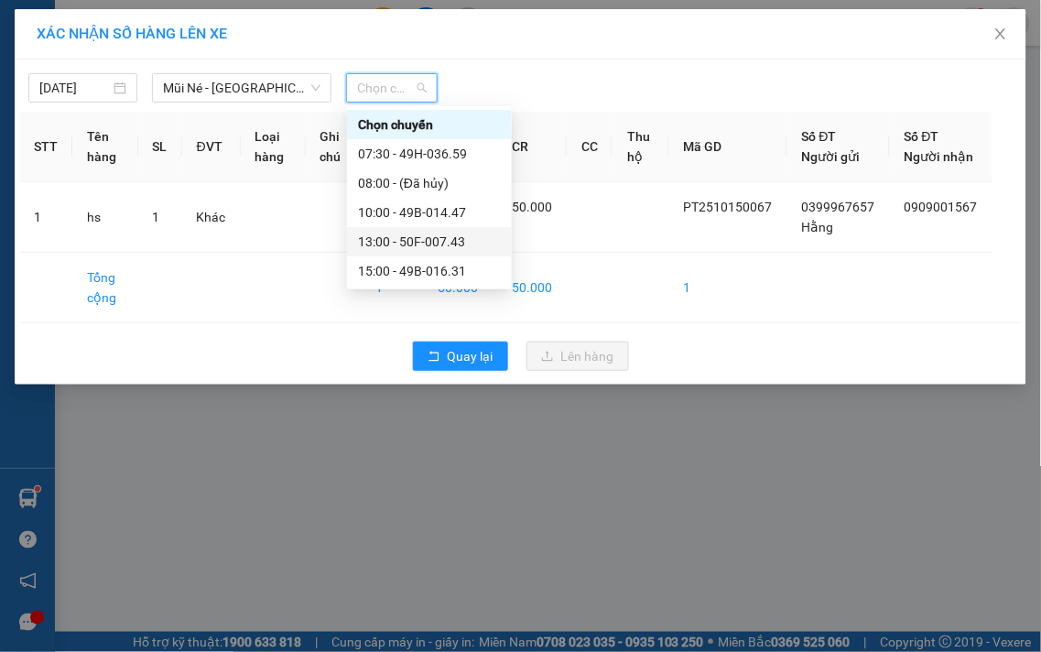
click at [409, 235] on div "13:00 - 50F-007.43" at bounding box center [429, 242] width 143 height 20
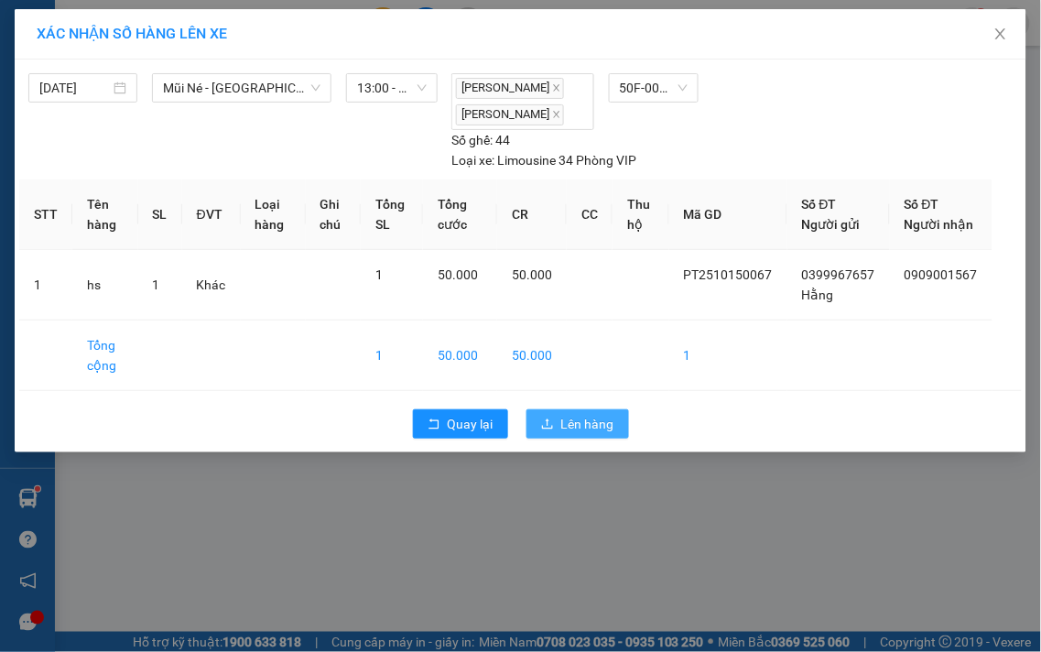
click at [602, 434] on span "Lên hàng" at bounding box center [587, 424] width 53 height 20
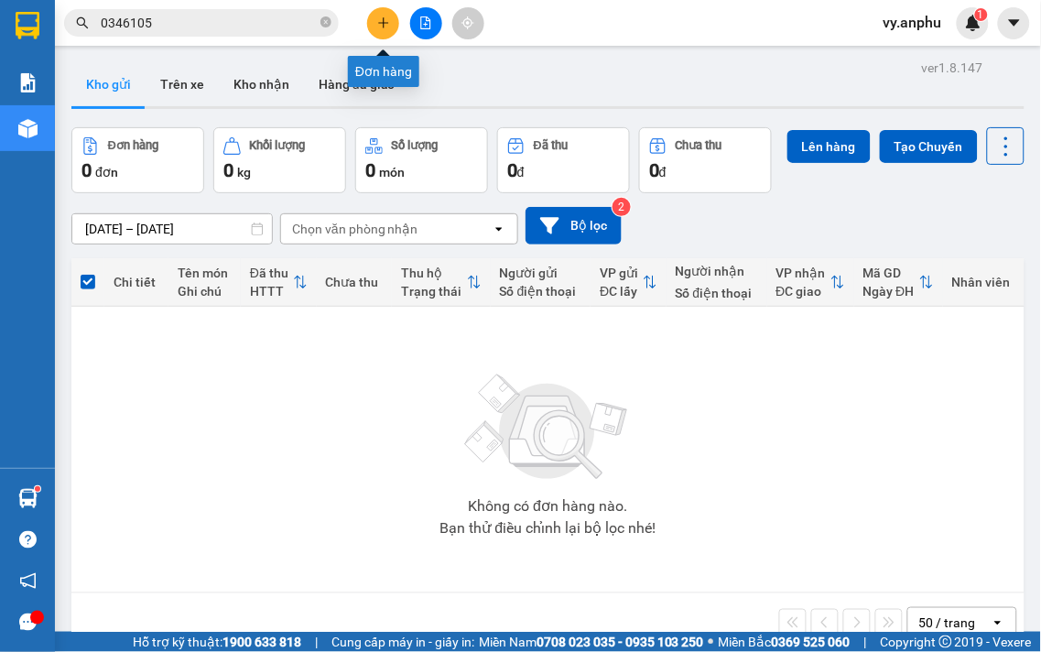
click at [375, 23] on button at bounding box center [383, 23] width 32 height 32
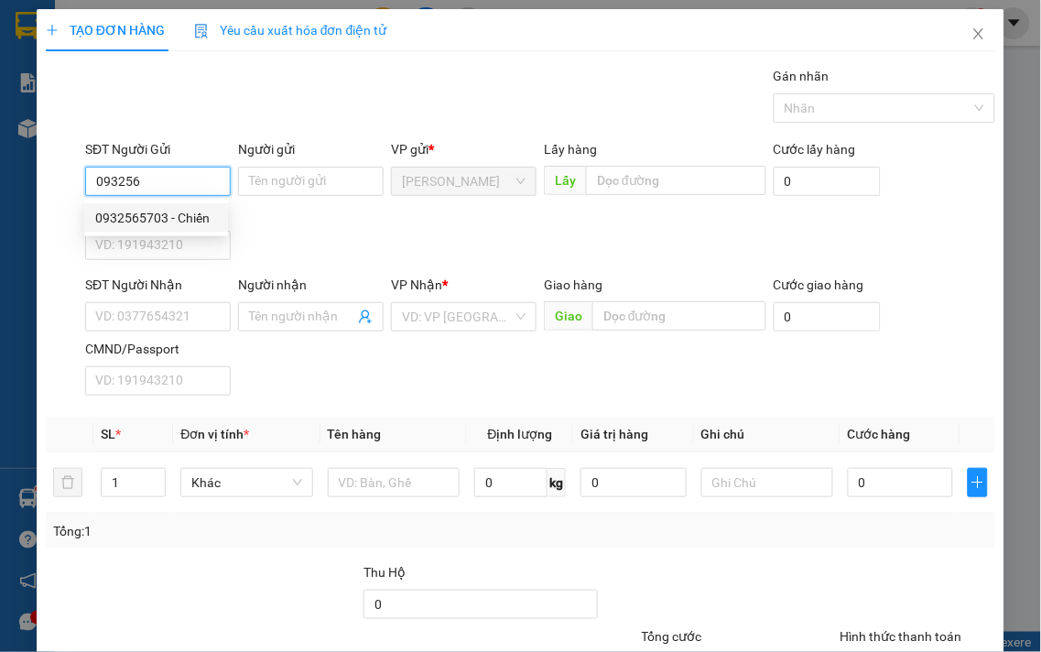
click at [138, 213] on div "0932565703 - Chiến" at bounding box center [156, 218] width 122 height 20
type input "0932565703"
type input "Chiến"
type input "0983445783"
type input "thành văn"
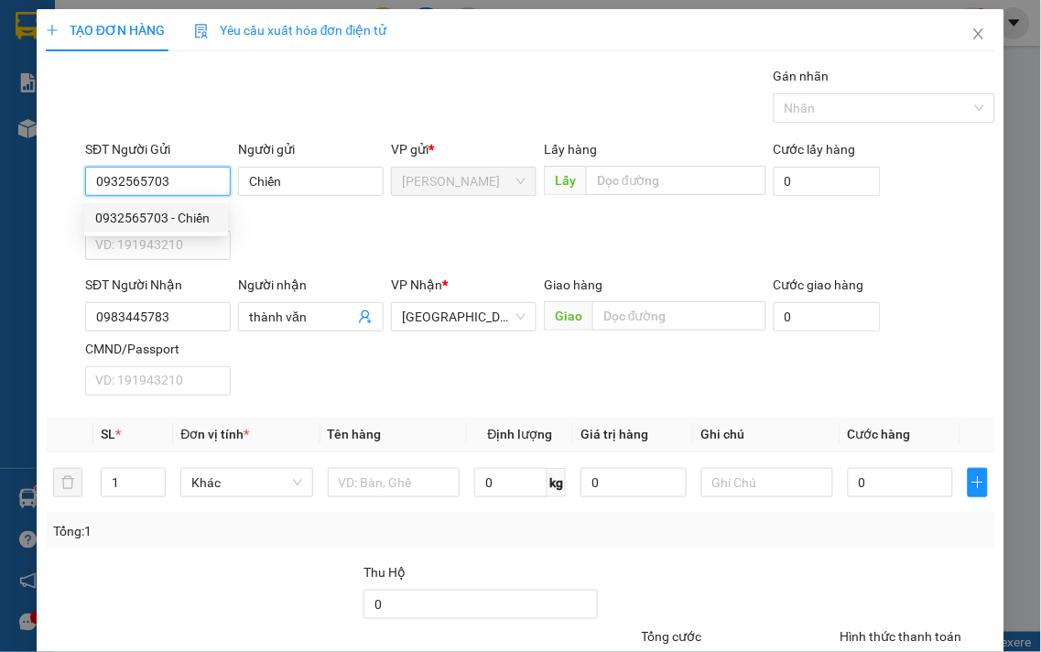
type input "210.000"
type input "0932565703"
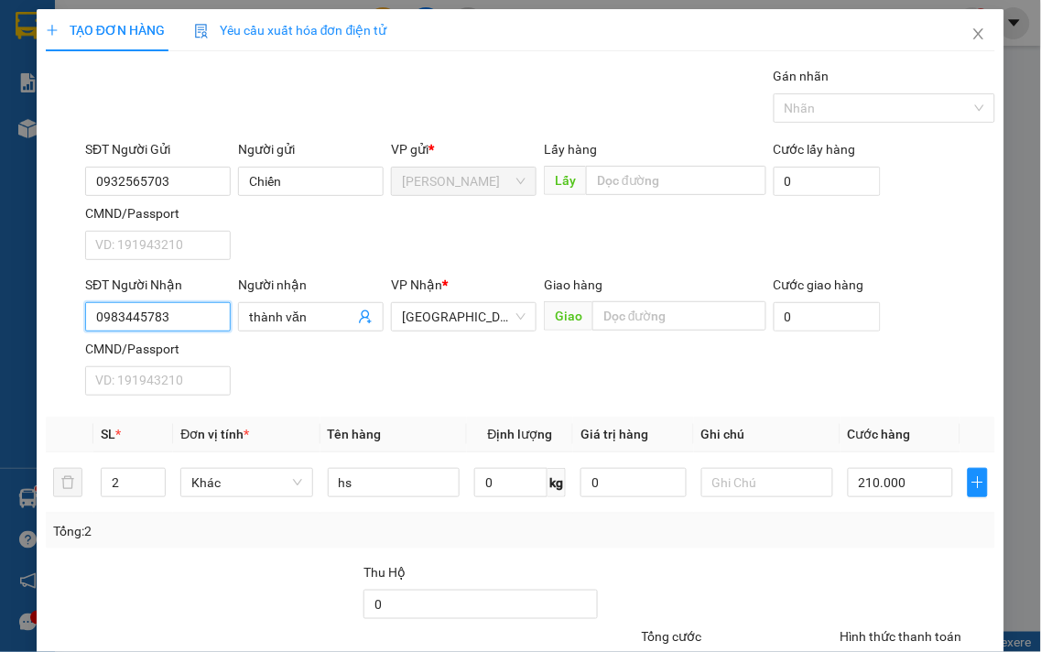
click at [199, 330] on input "0983445783" at bounding box center [158, 316] width 146 height 29
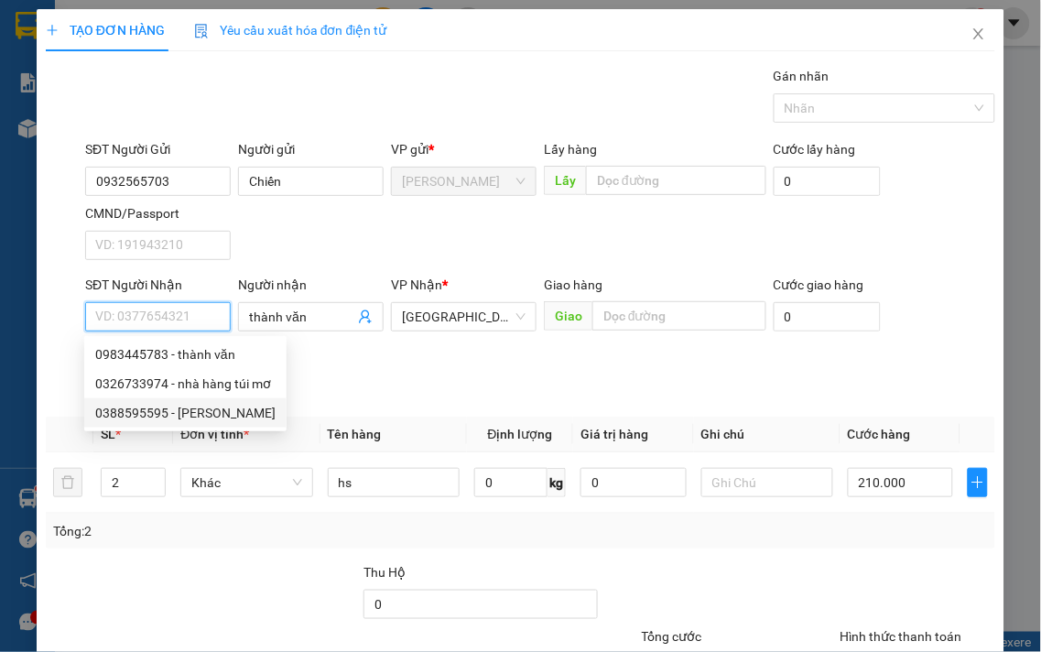
click at [181, 416] on div "0388595595 - vũ" at bounding box center [185, 413] width 180 height 20
type input "0388595595"
type input "vũ"
type input "50.000"
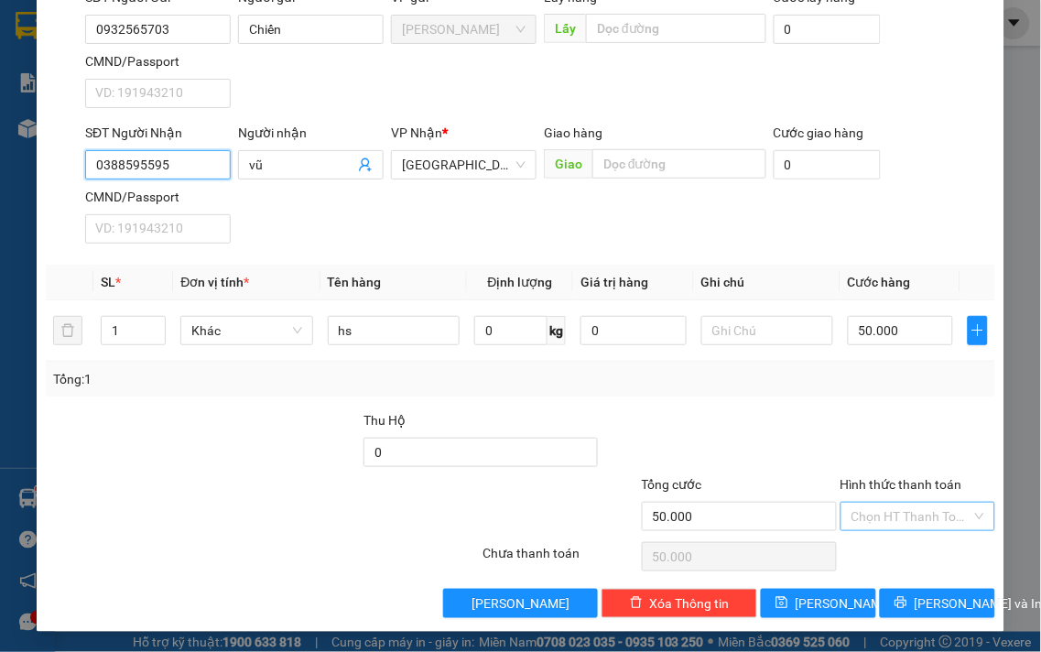
scroll to position [153, 0]
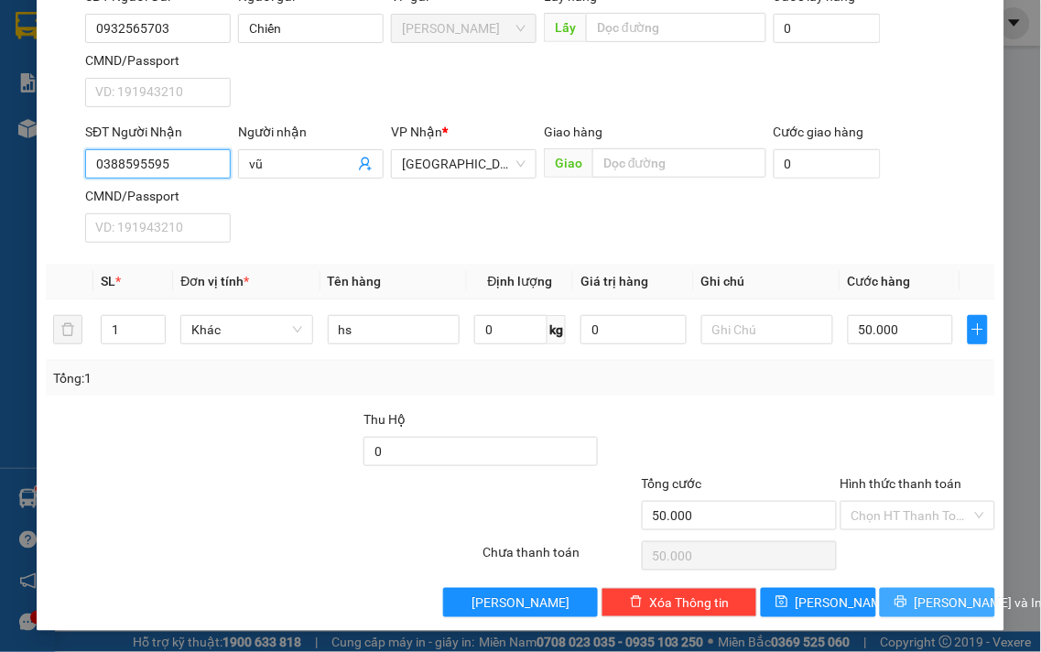
type input "0388595595"
click at [916, 596] on span "[PERSON_NAME] và In" at bounding box center [979, 603] width 128 height 20
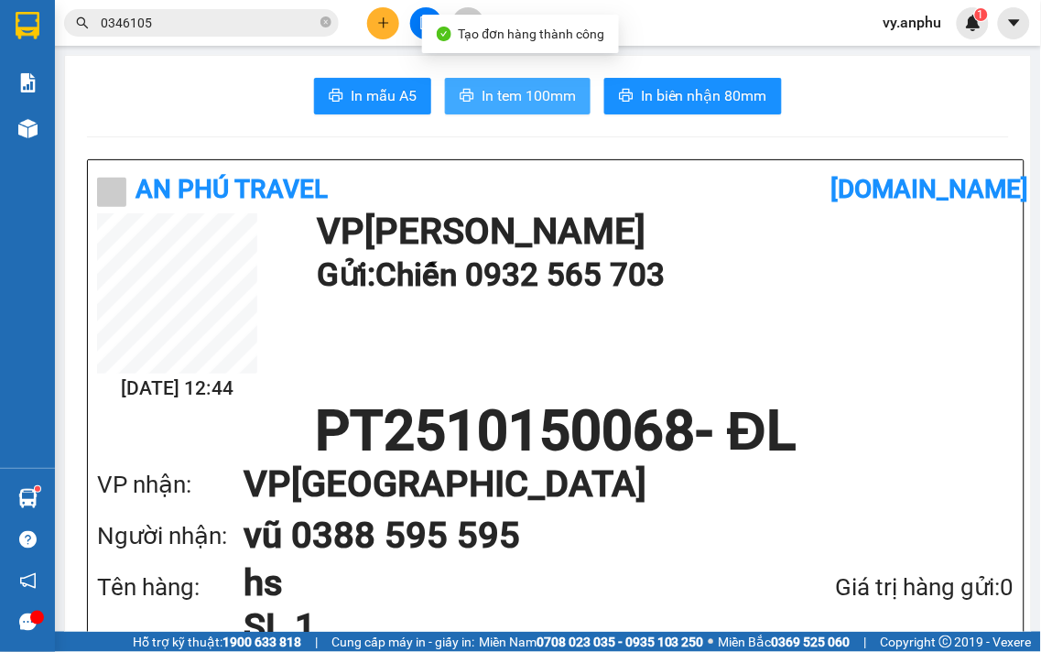
click at [536, 102] on span "In tem 100mm" at bounding box center [529, 95] width 94 height 23
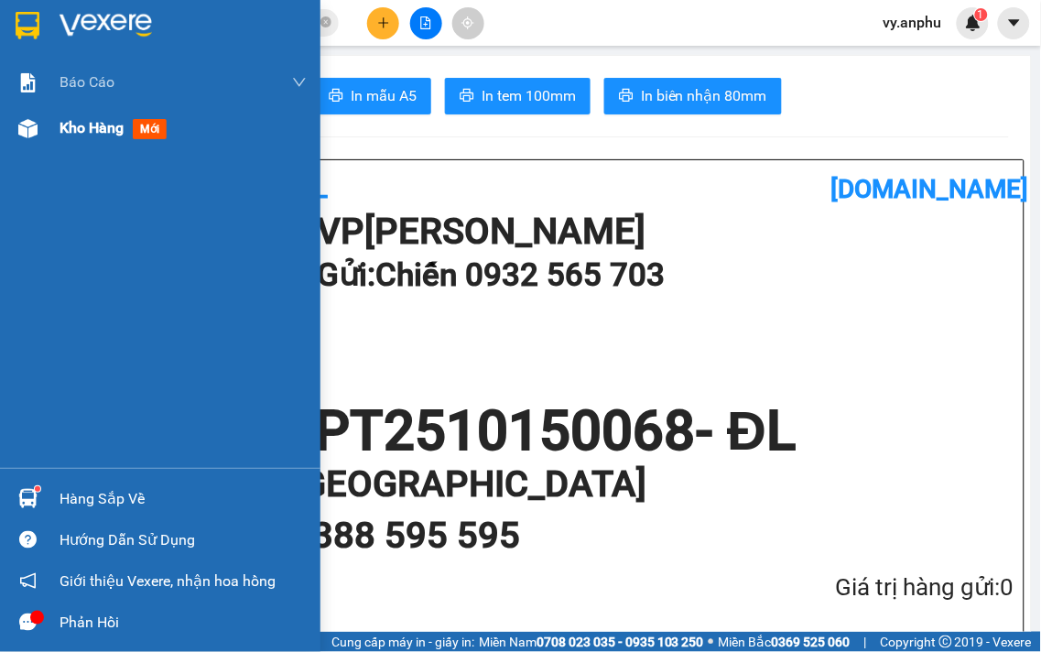
click at [40, 133] on div at bounding box center [28, 129] width 32 height 32
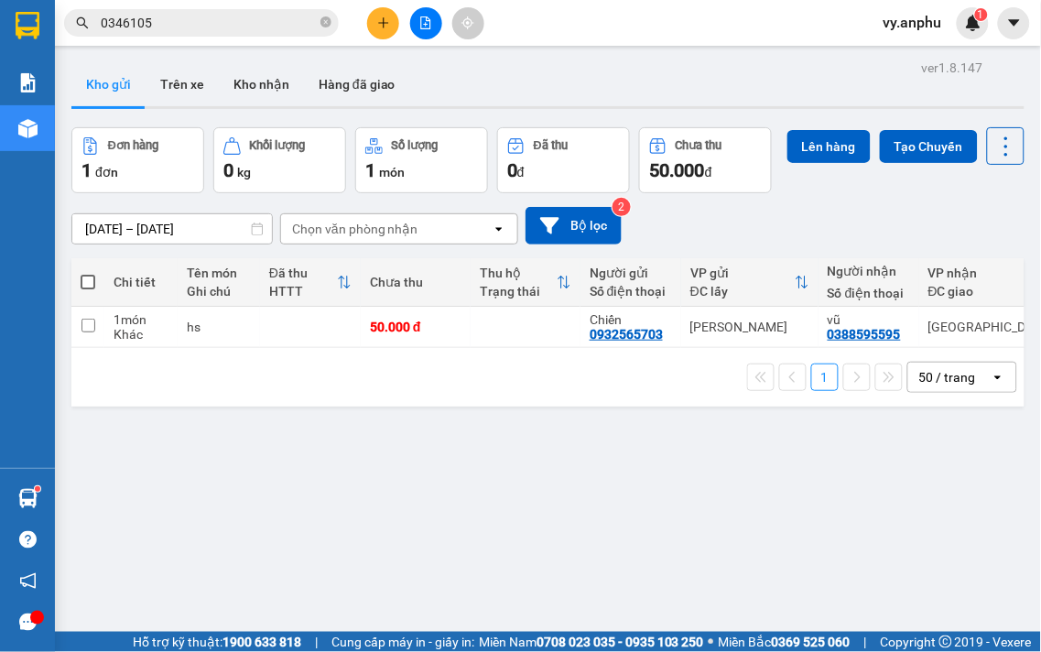
click at [90, 289] on span at bounding box center [88, 282] width 15 height 15
click at [88, 273] on input "checkbox" at bounding box center [88, 273] width 0 height 0
checkbox input "true"
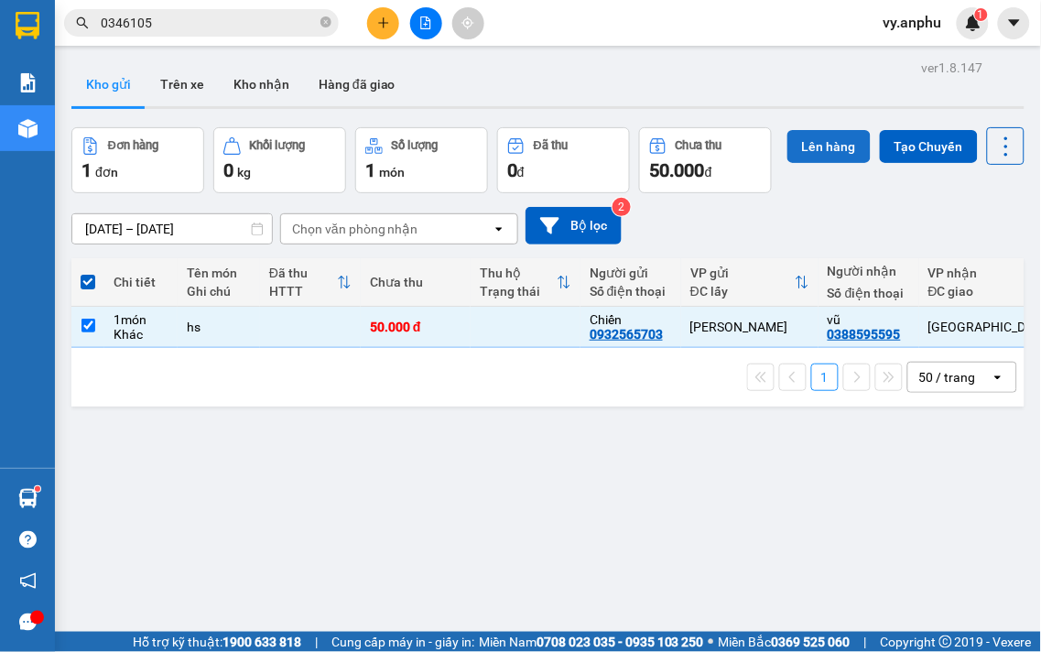
click at [788, 163] on button "Lên hàng" at bounding box center [829, 146] width 83 height 33
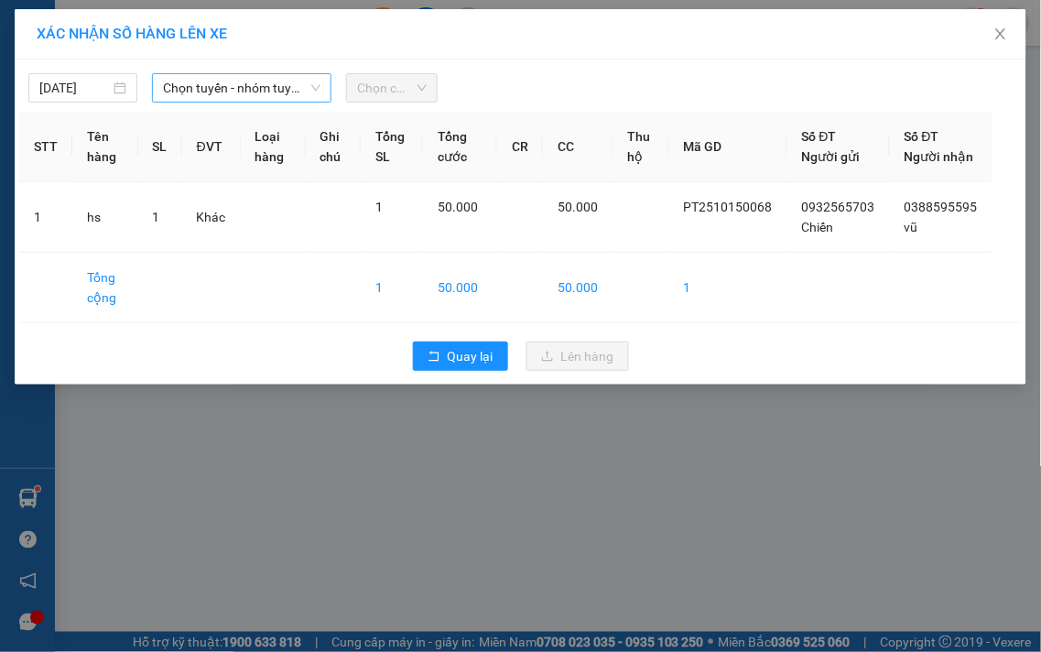
click at [231, 85] on span "Chọn tuyến - nhóm tuyến" at bounding box center [242, 87] width 158 height 27
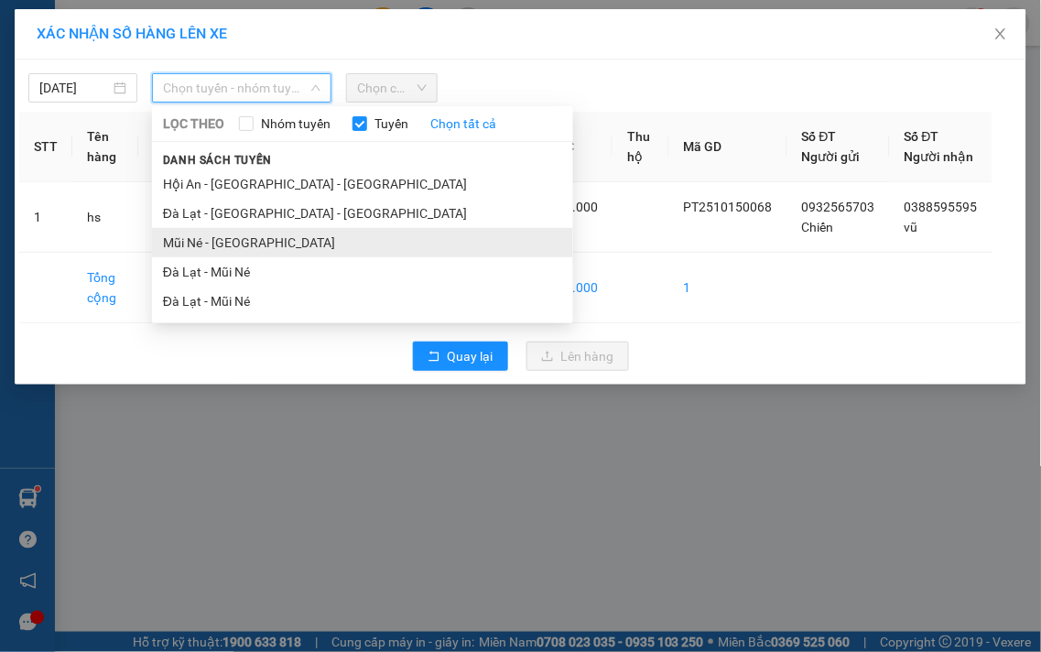
click at [209, 245] on li "Mũi Né - [GEOGRAPHIC_DATA]" at bounding box center [362, 242] width 421 height 29
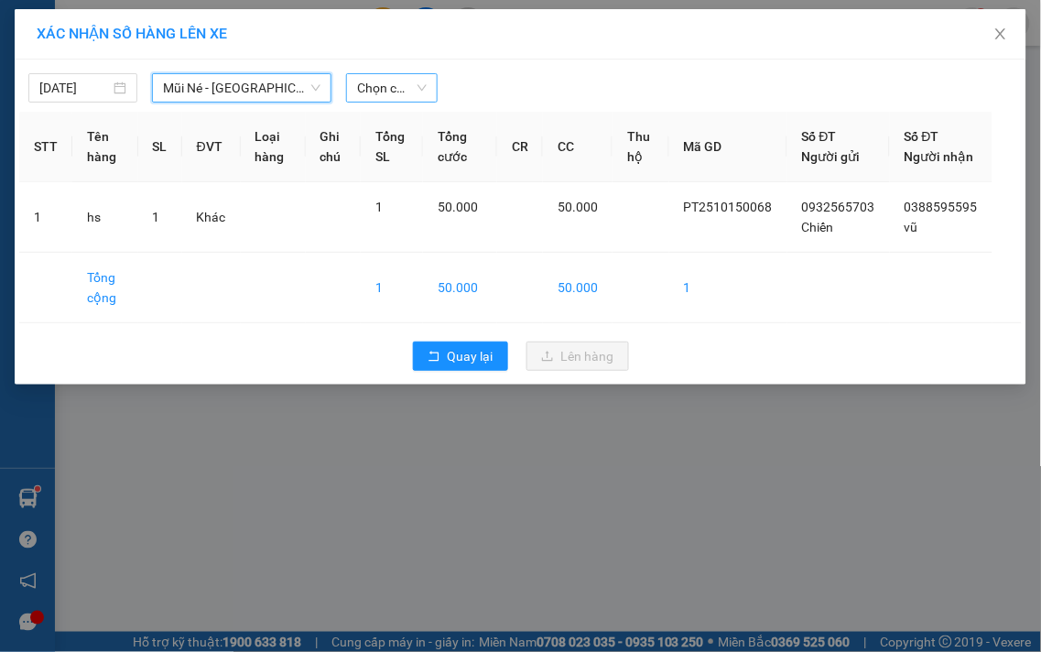
click at [376, 86] on span "Chọn chuyến" at bounding box center [392, 87] width 70 height 27
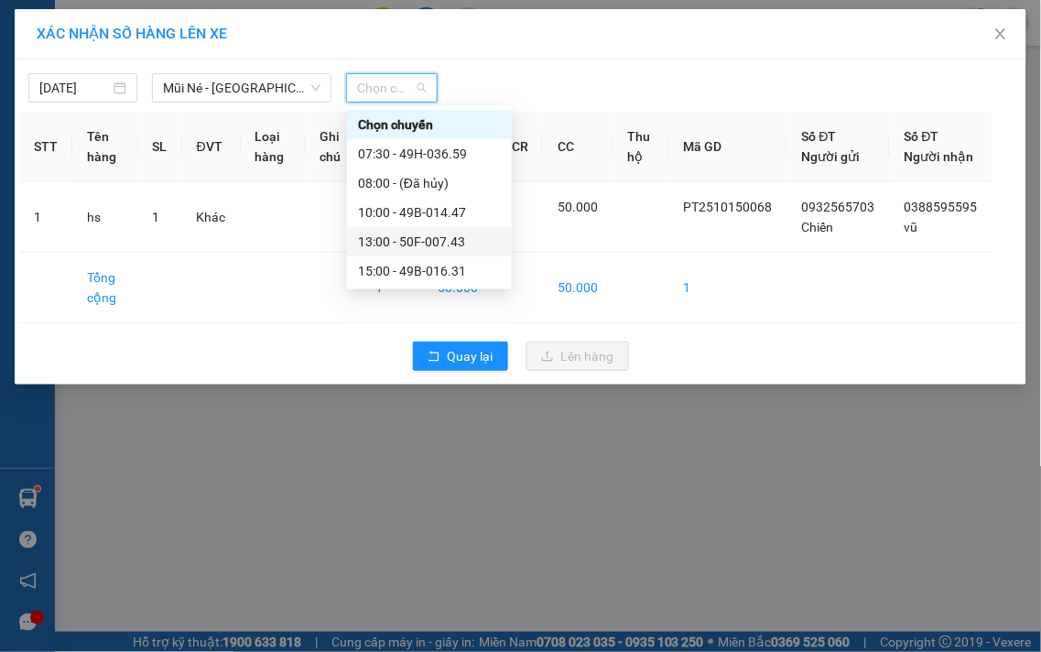
click at [380, 249] on div "13:00 - 50F-007.43" at bounding box center [429, 242] width 143 height 20
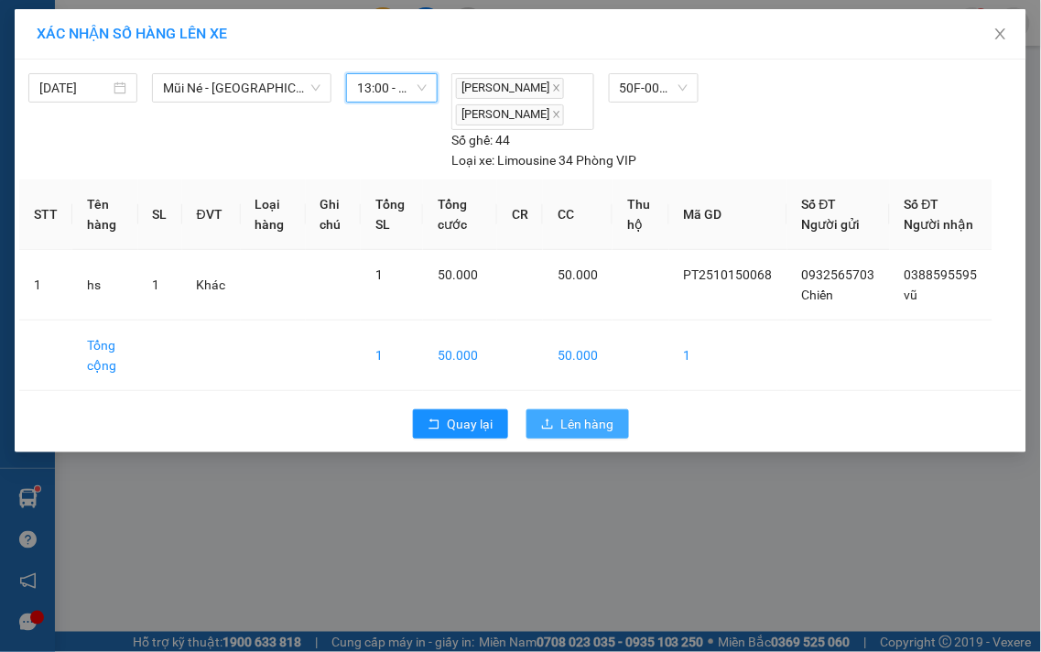
click at [593, 434] on span "Lên hàng" at bounding box center [587, 424] width 53 height 20
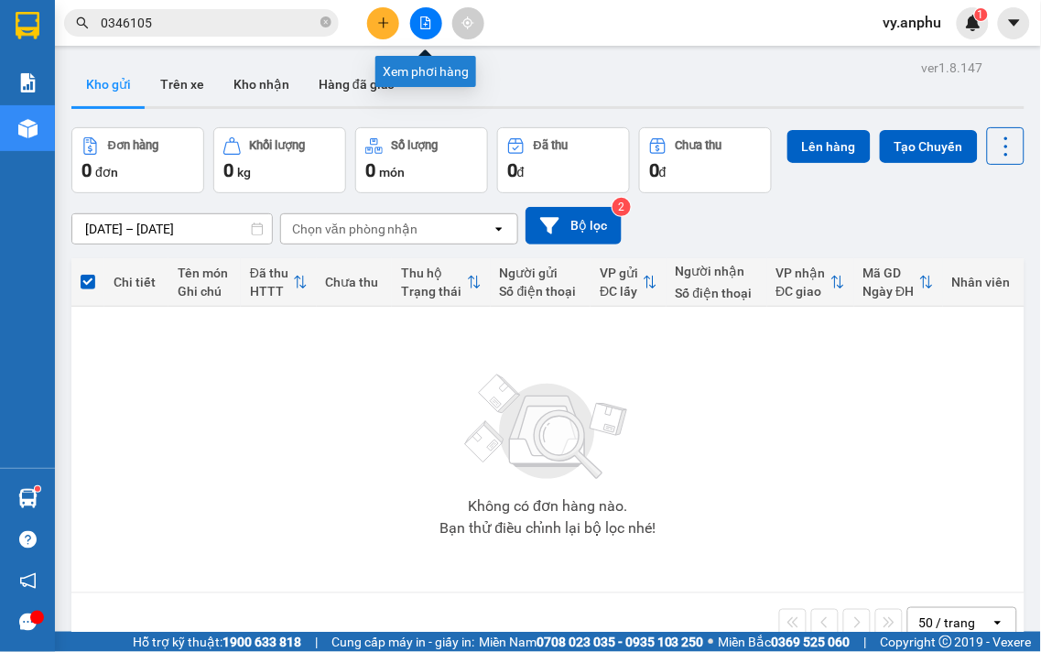
click at [430, 29] on button at bounding box center [426, 23] width 32 height 32
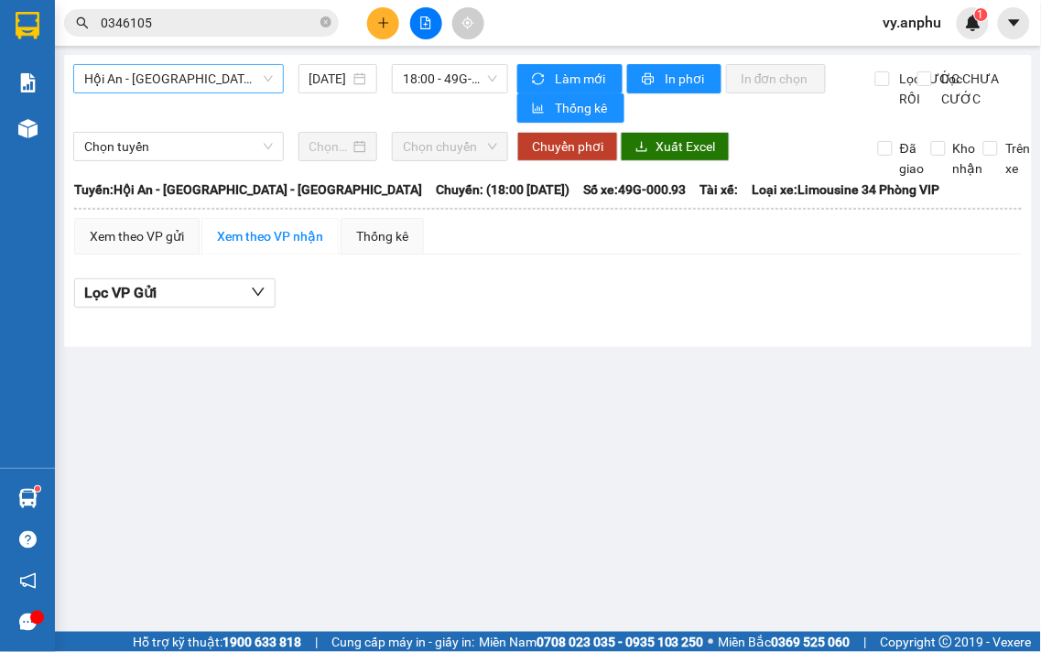
click at [225, 79] on span "Hội An - [GEOGRAPHIC_DATA] - [GEOGRAPHIC_DATA]" at bounding box center [178, 78] width 189 height 27
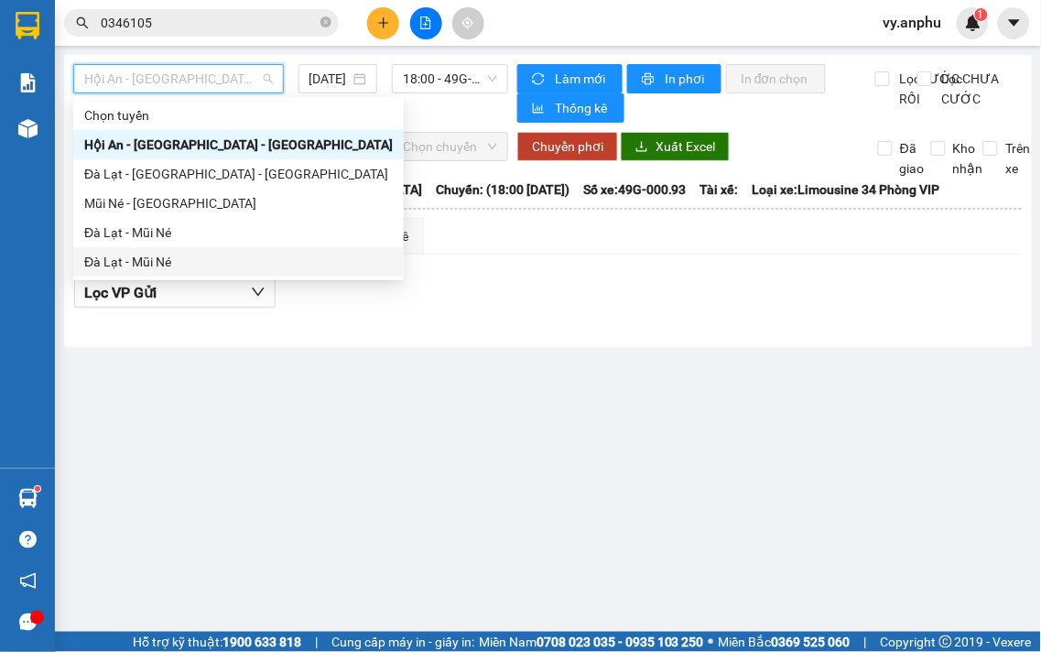
drag, startPoint x: 143, startPoint y: 208, endPoint x: 474, endPoint y: 405, distance: 385.6
click at [474, 405] on body "Kết quả tìm kiếm ( 1644 ) Bộ lọc Mã ĐH Trạng thái Món hàng Thu hộ Tổng cước Chư…" at bounding box center [520, 326] width 1041 height 652
click at [150, 233] on div "Đà Lạt - Mũi Né" at bounding box center [238, 233] width 309 height 20
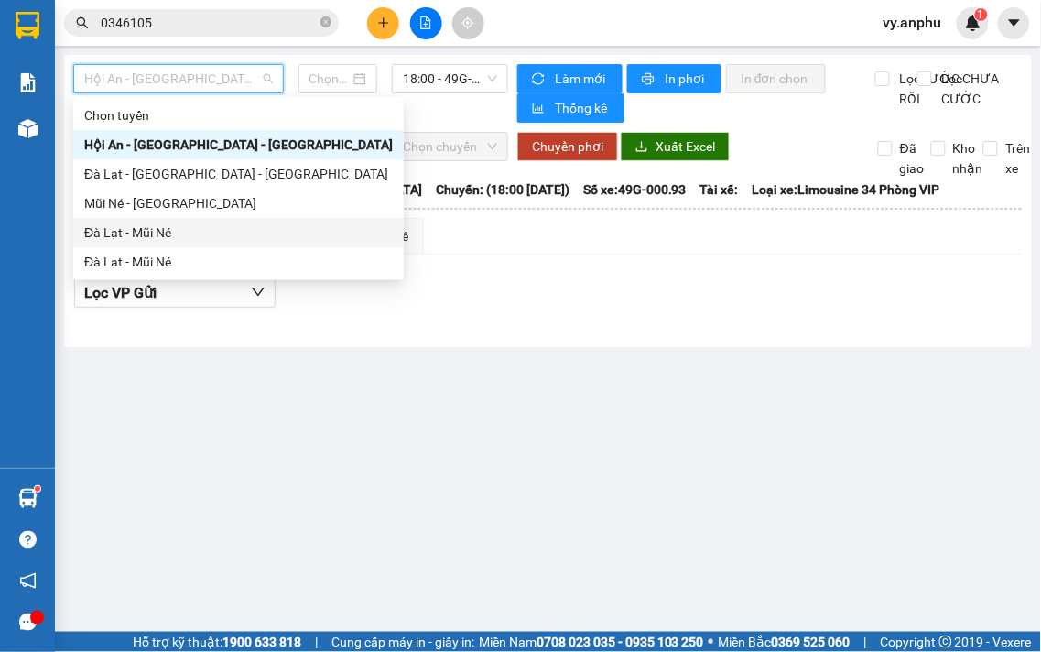
type input "[DATE]"
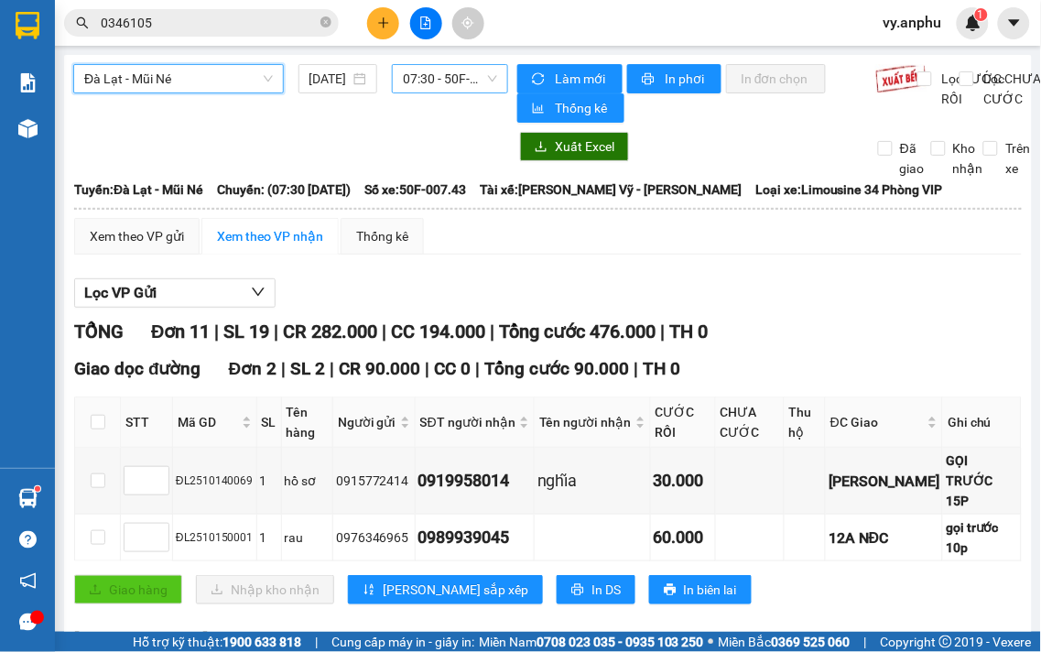
click at [430, 75] on span "07:30 - 50F-007.43" at bounding box center [450, 78] width 94 height 27
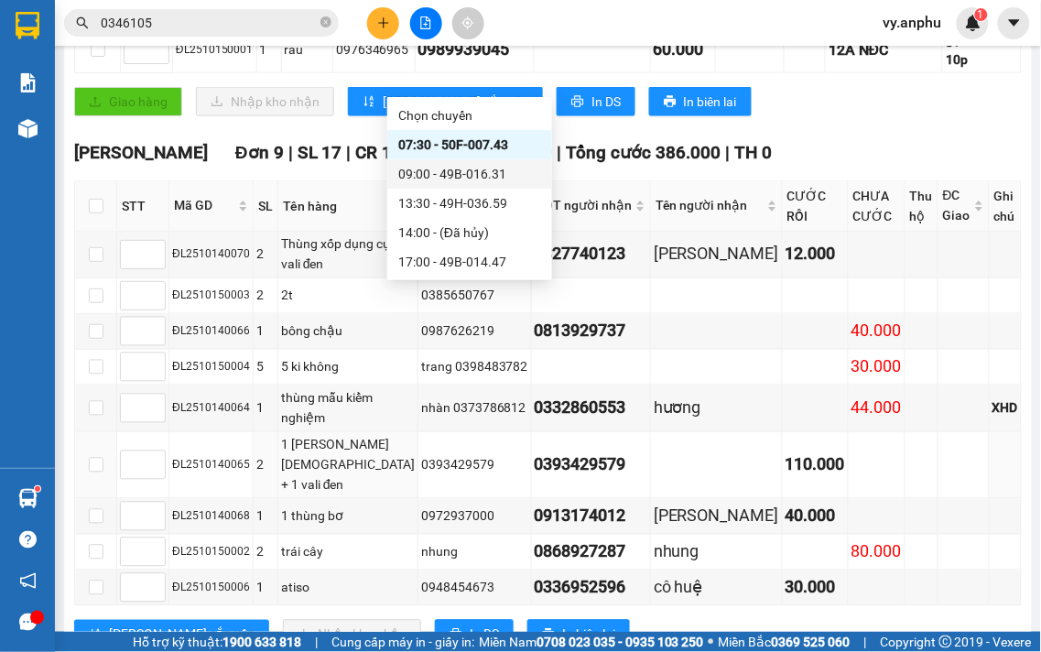
scroll to position [508, 0]
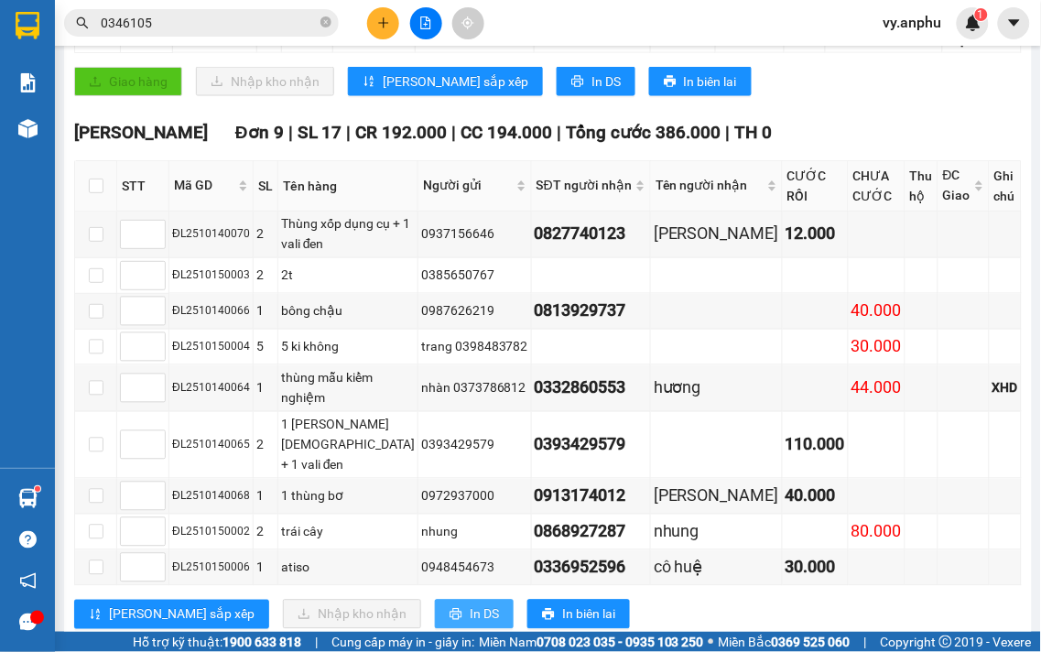
click at [470, 604] on span "In DS" at bounding box center [484, 614] width 29 height 20
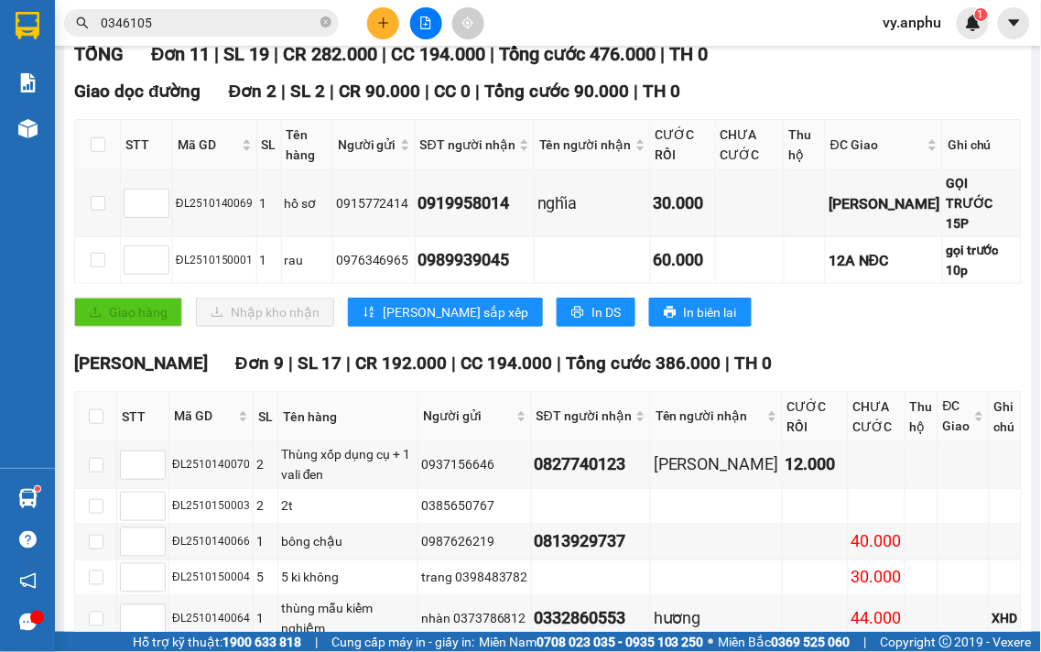
scroll to position [102, 0]
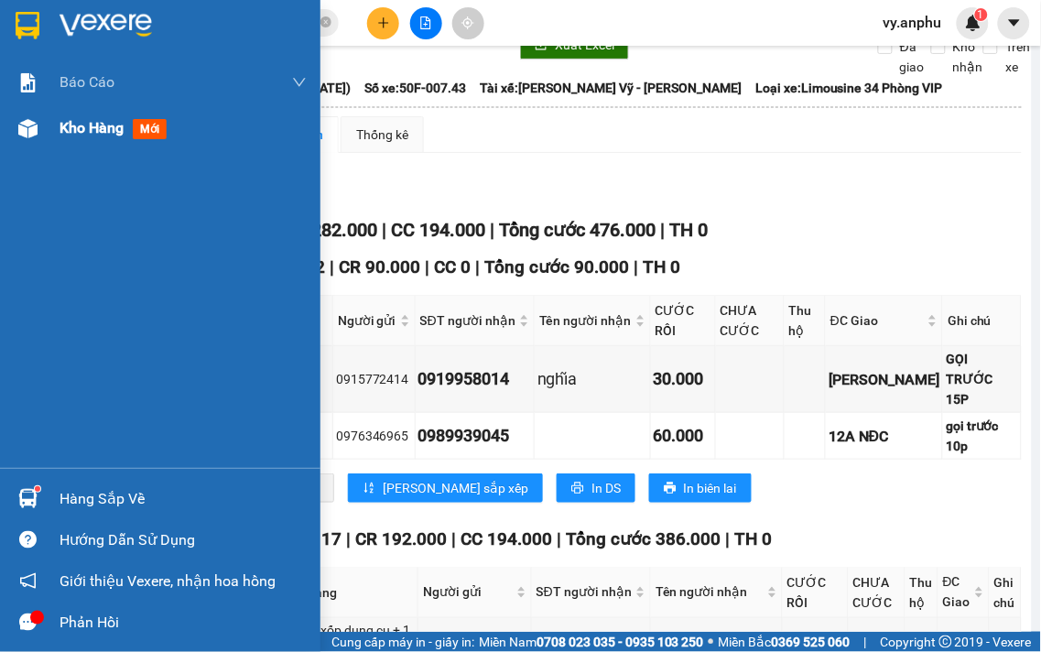
drag, startPoint x: 35, startPoint y: 132, endPoint x: 165, endPoint y: 139, distance: 130.2
click at [37, 132] on img at bounding box center [27, 128] width 19 height 19
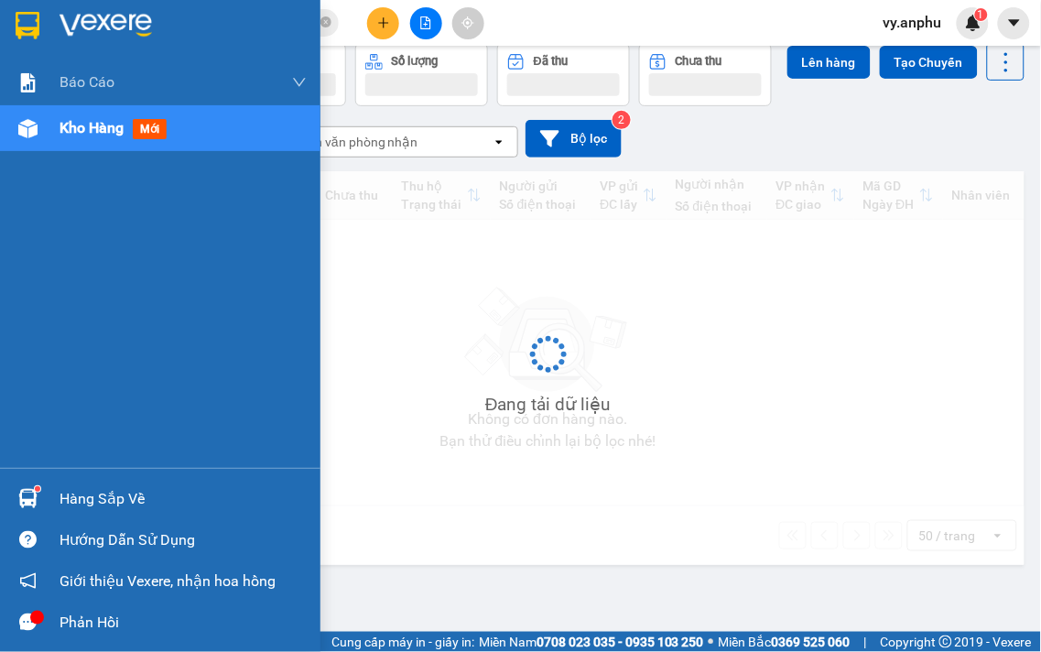
scroll to position [84, 0]
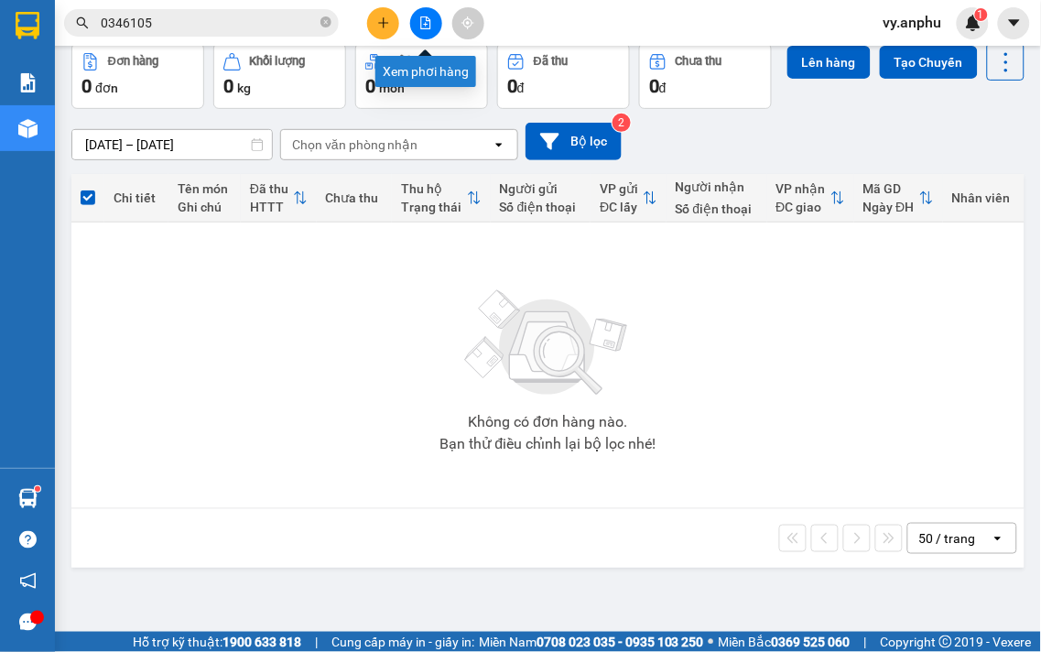
click at [437, 25] on button at bounding box center [426, 23] width 32 height 32
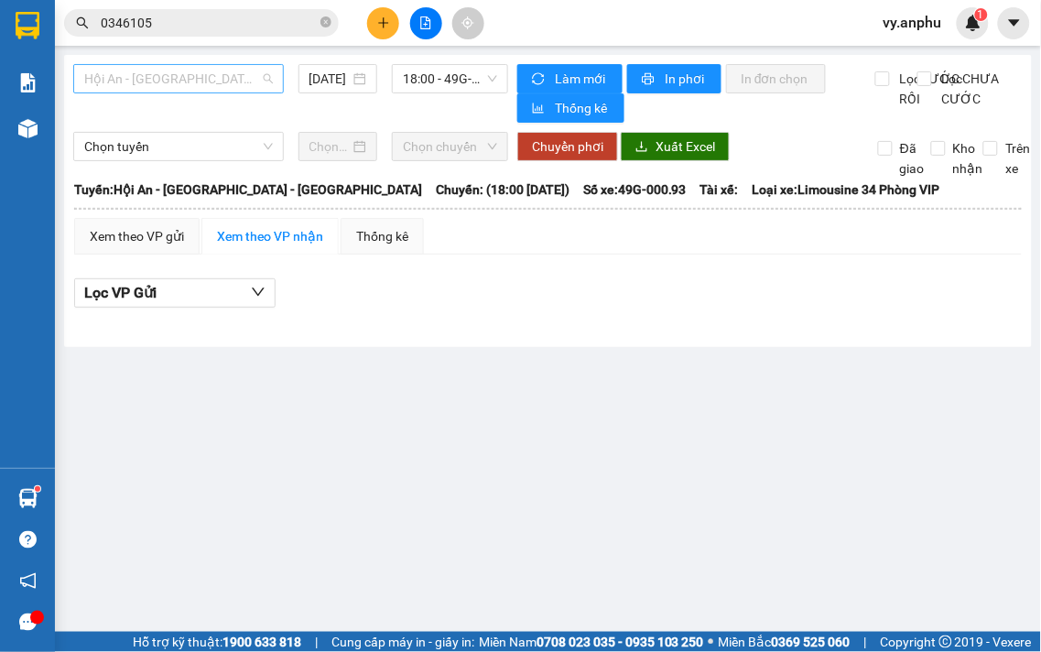
click at [158, 77] on span "Hội An - [GEOGRAPHIC_DATA] - [GEOGRAPHIC_DATA]" at bounding box center [178, 78] width 189 height 27
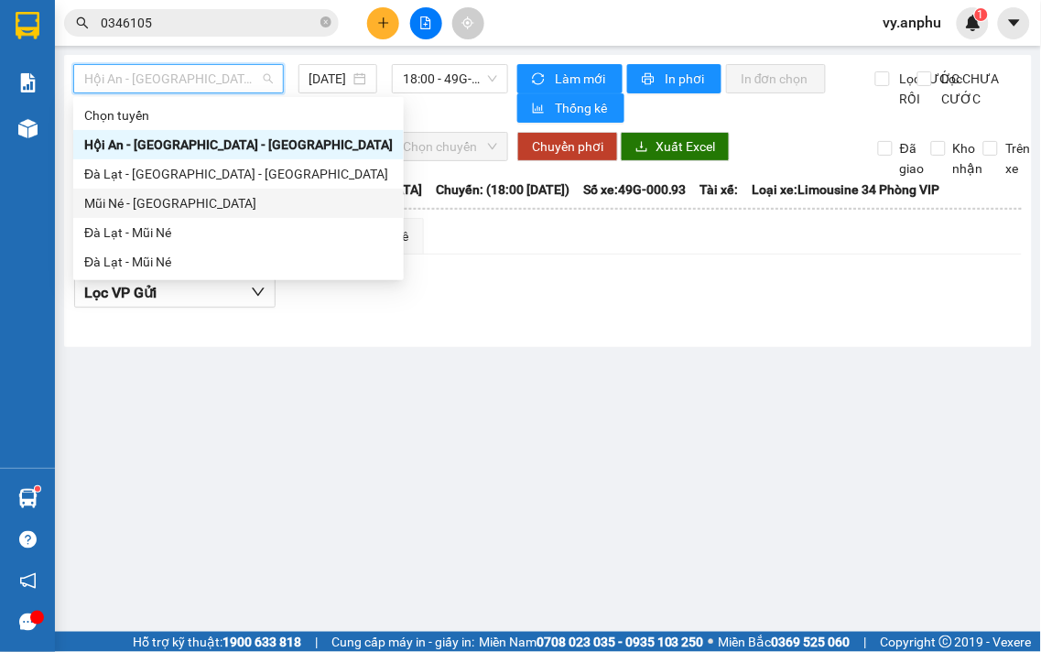
click at [129, 200] on div "Mũi Né - [GEOGRAPHIC_DATA]" at bounding box center [238, 203] width 309 height 20
type input "[DATE]"
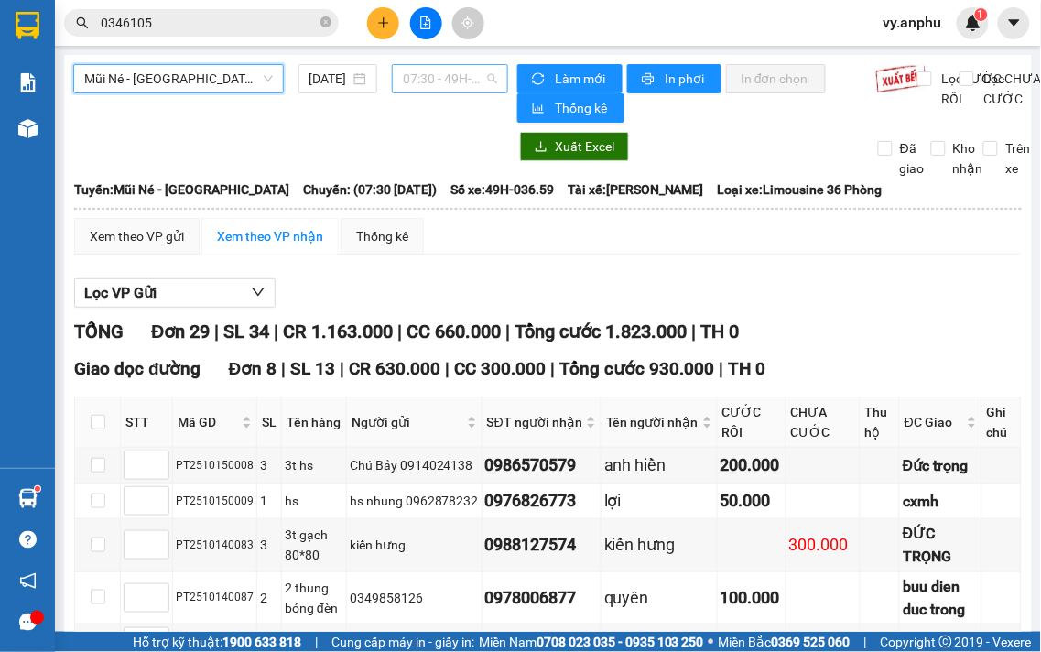
click at [451, 82] on span "07:30 - 49H-036.59" at bounding box center [450, 78] width 94 height 27
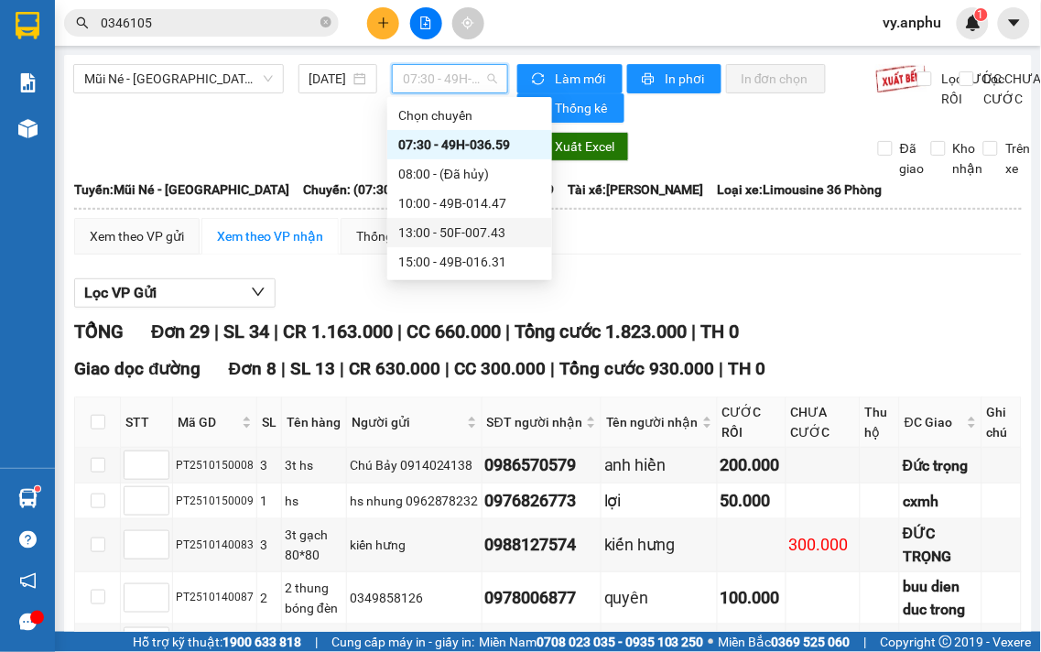
click at [425, 229] on div "13:00 - 50F-007.43" at bounding box center [469, 233] width 143 height 20
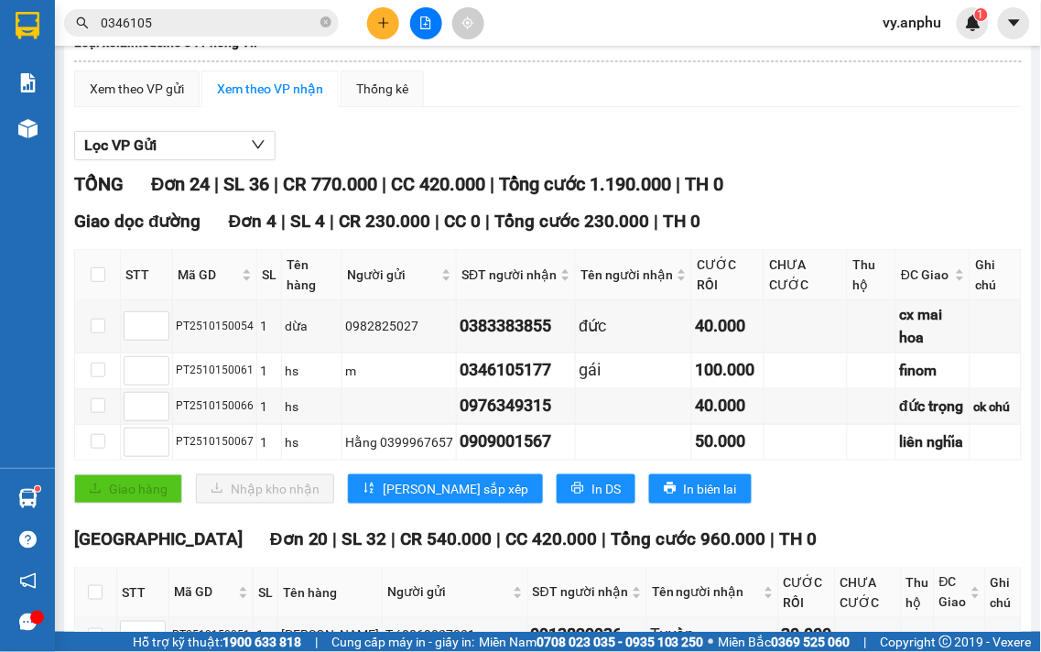
scroll to position [203, 0]
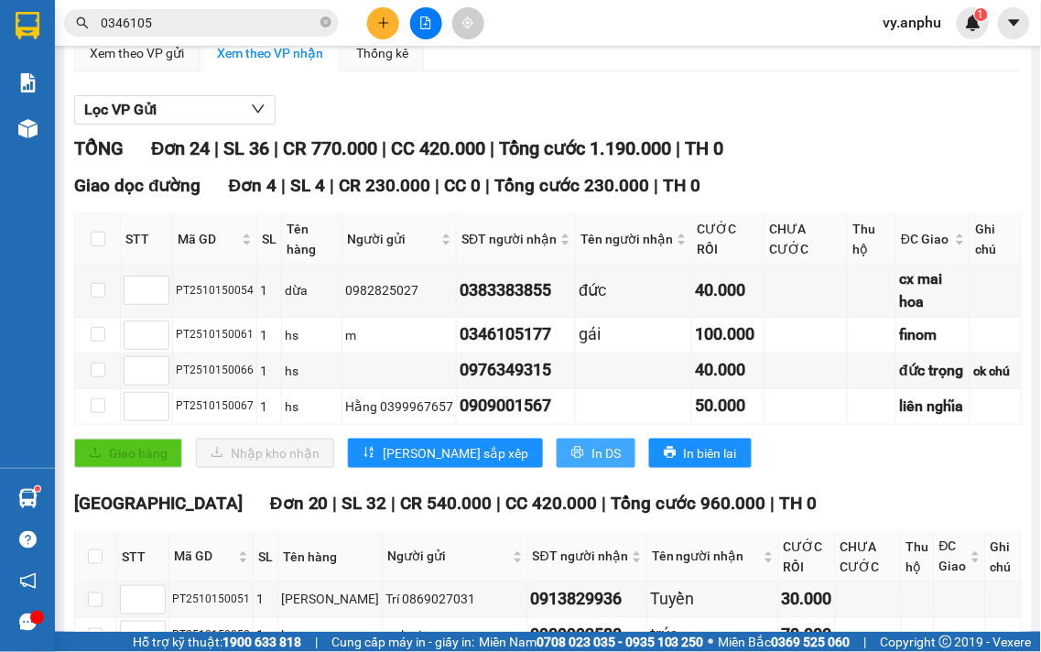
click at [592, 443] on span "In DS" at bounding box center [606, 453] width 29 height 20
click at [381, 11] on button at bounding box center [383, 23] width 32 height 32
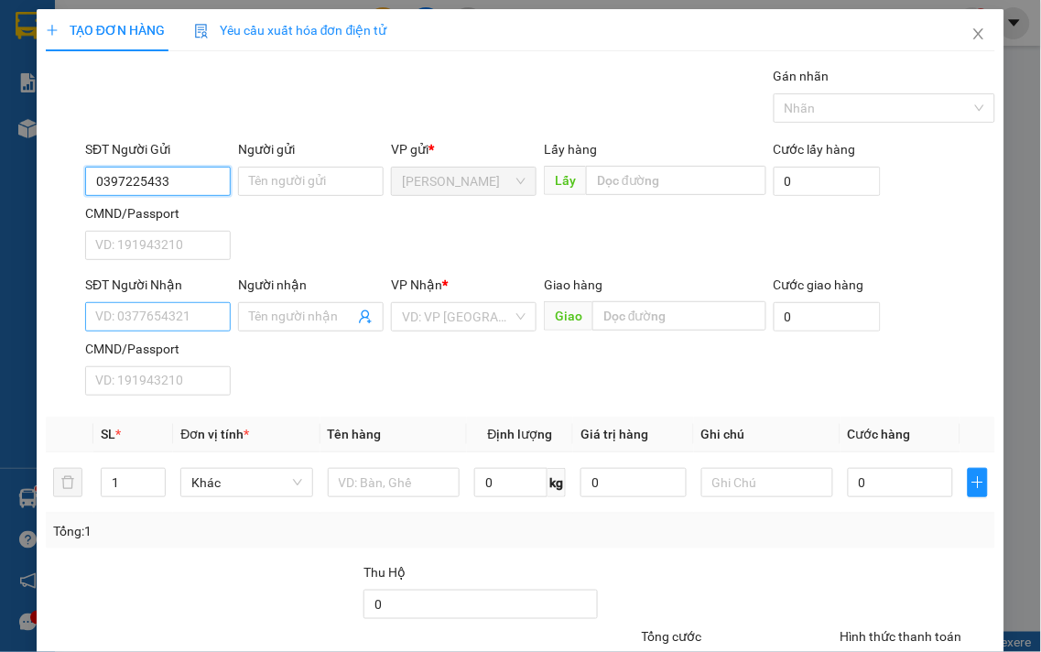
type input "0397225433"
click at [169, 315] on input "SĐT Người Nhận" at bounding box center [158, 316] width 146 height 29
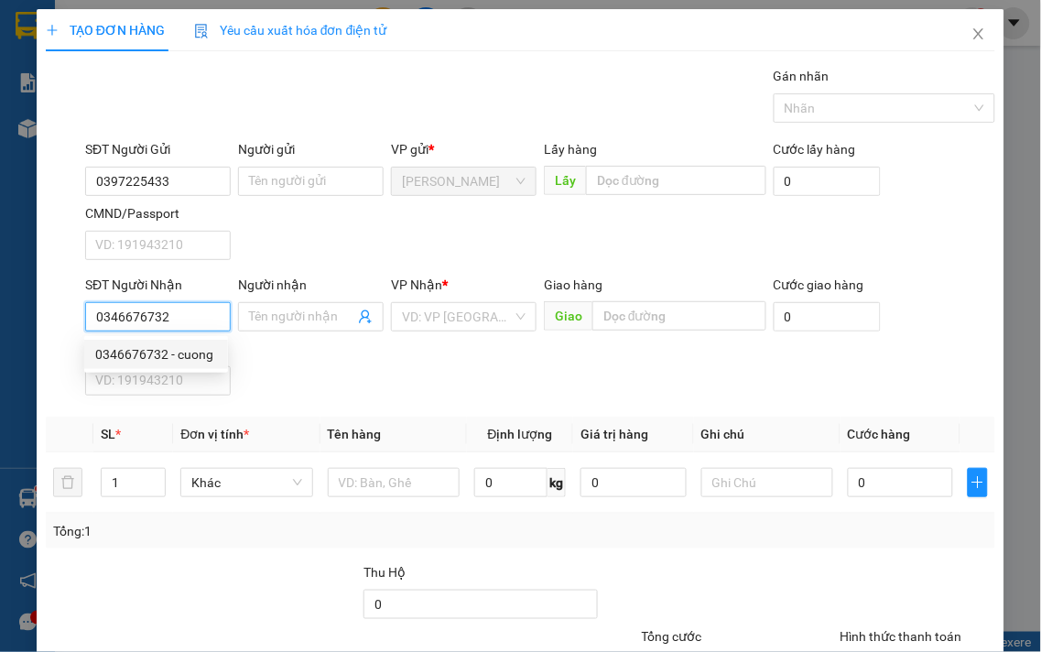
type input "0346676732"
click at [360, 428] on span "Tên hàng" at bounding box center [355, 434] width 54 height 15
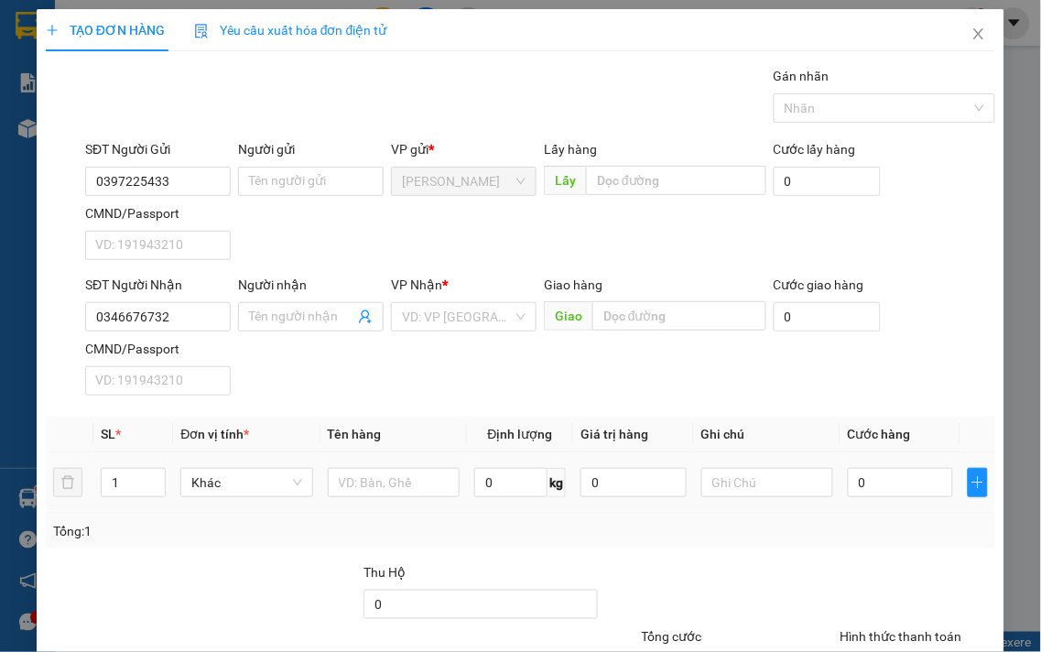
click at [361, 498] on div at bounding box center [394, 482] width 132 height 37
click at [361, 488] on input "text" at bounding box center [394, 482] width 132 height 29
type input "may in"
click at [897, 485] on input "0" at bounding box center [900, 482] width 105 height 29
type input "5"
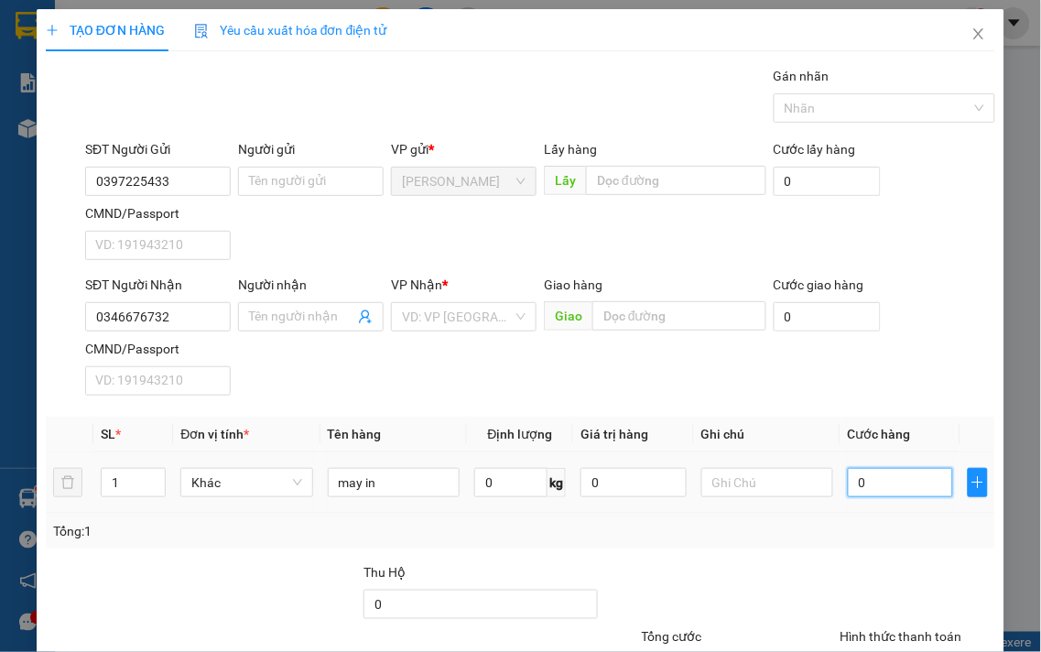
type input "5"
type input "50"
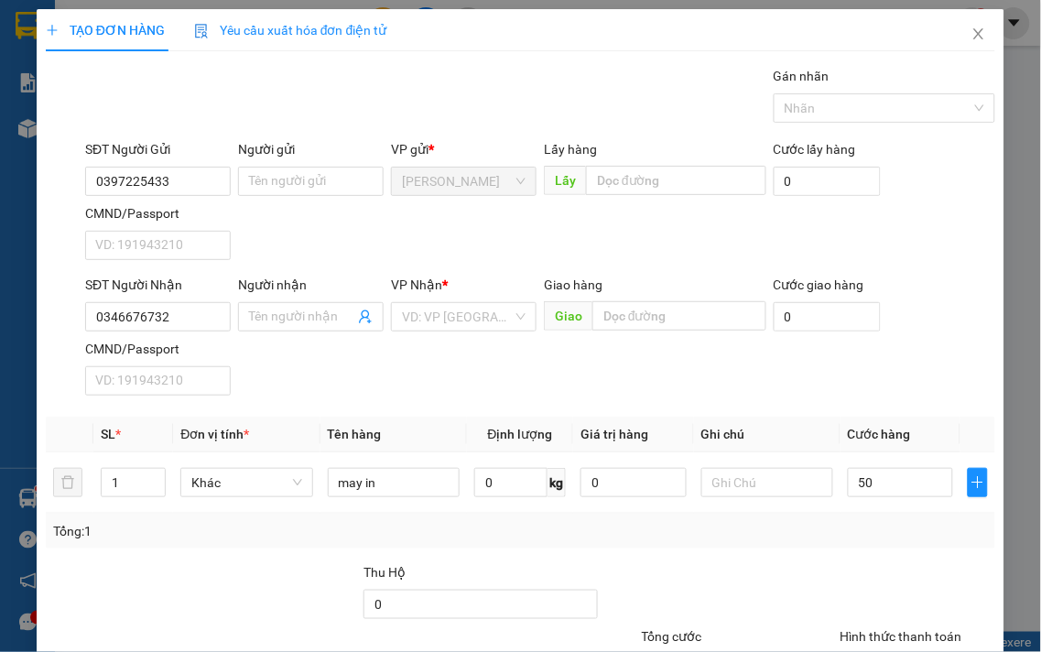
type input "50.000"
click at [889, 527] on div "Tổng: 1" at bounding box center [520, 531] width 935 height 20
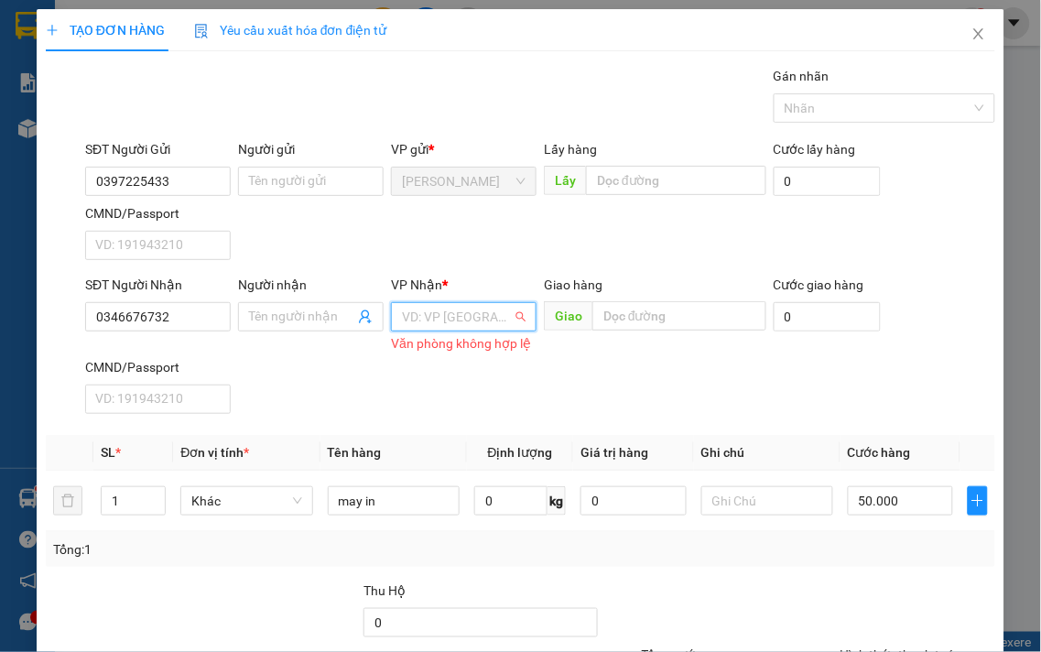
click at [422, 303] on input "search" at bounding box center [457, 316] width 111 height 27
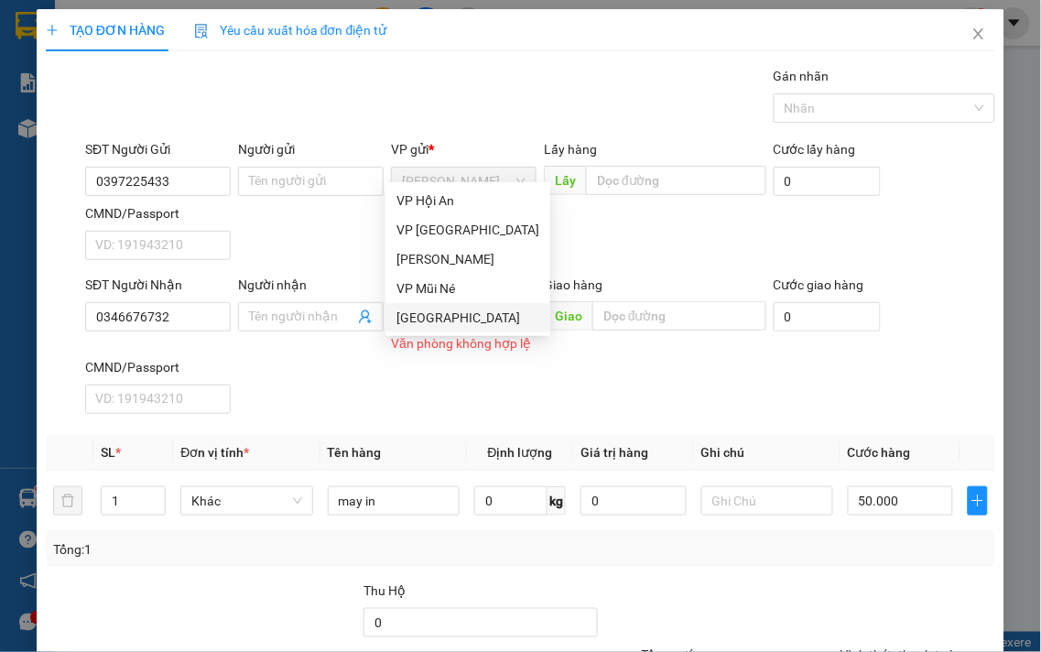
click at [422, 317] on div "[GEOGRAPHIC_DATA]" at bounding box center [468, 318] width 143 height 20
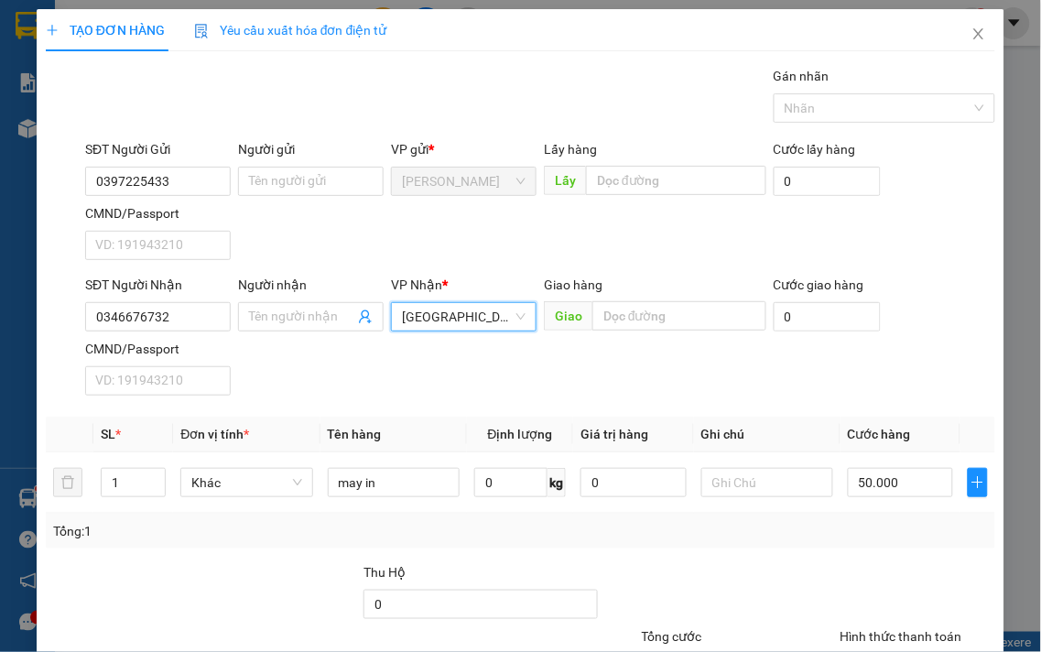
drag, startPoint x: 928, startPoint y: 601, endPoint x: 922, endPoint y: 586, distance: 15.6
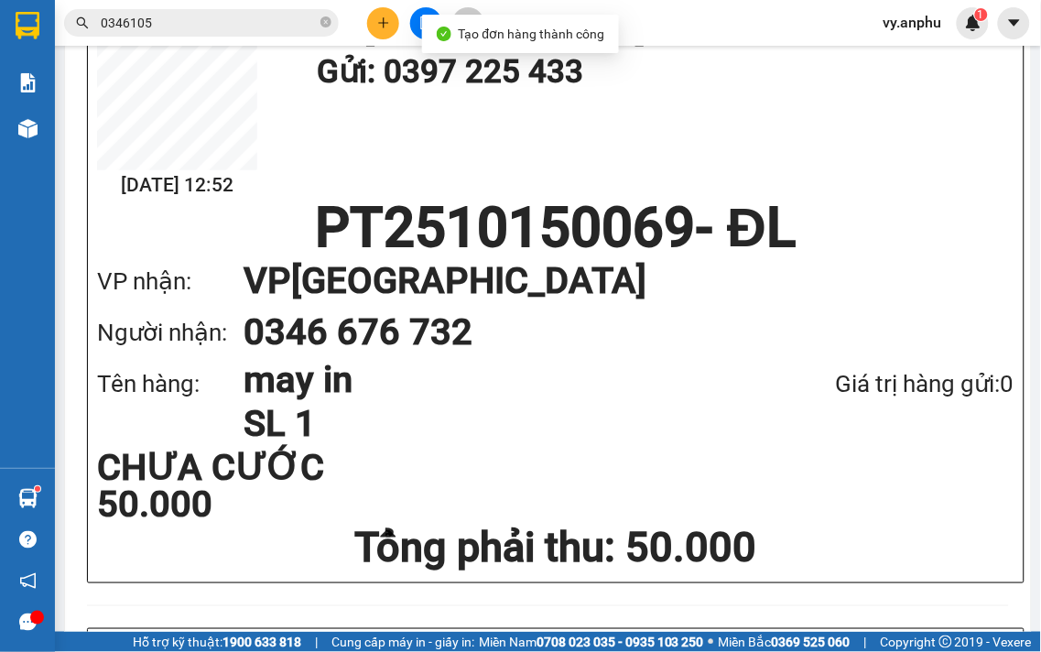
drag, startPoint x: 560, startPoint y: 90, endPoint x: 506, endPoint y: 67, distance: 58.7
drag, startPoint x: 707, startPoint y: 97, endPoint x: 694, endPoint y: 89, distance: 15.2
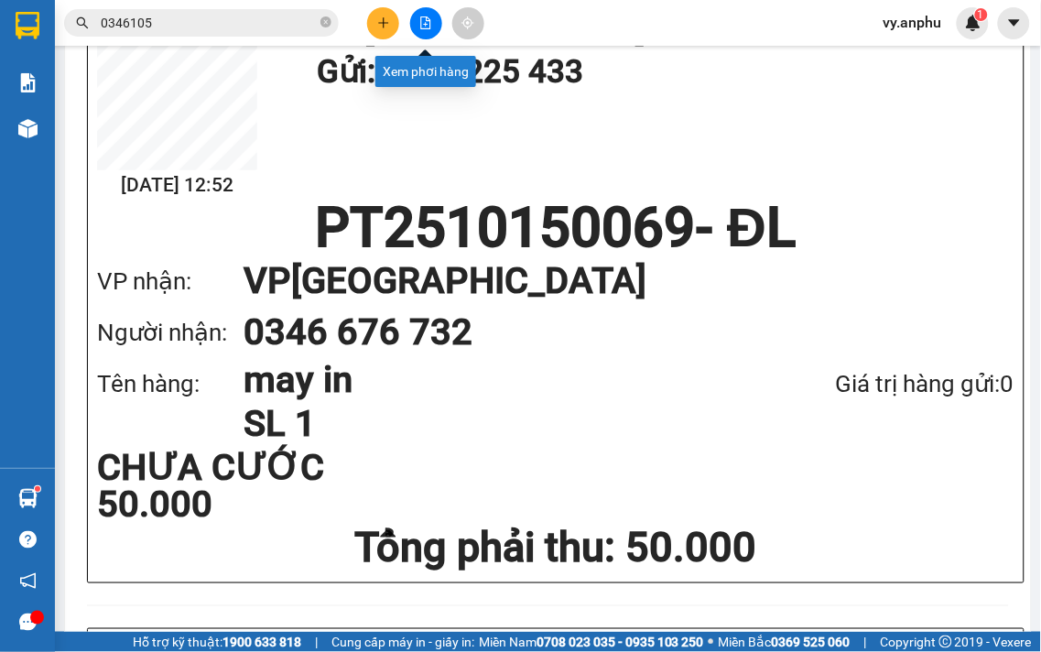
click at [428, 12] on button at bounding box center [426, 23] width 32 height 32
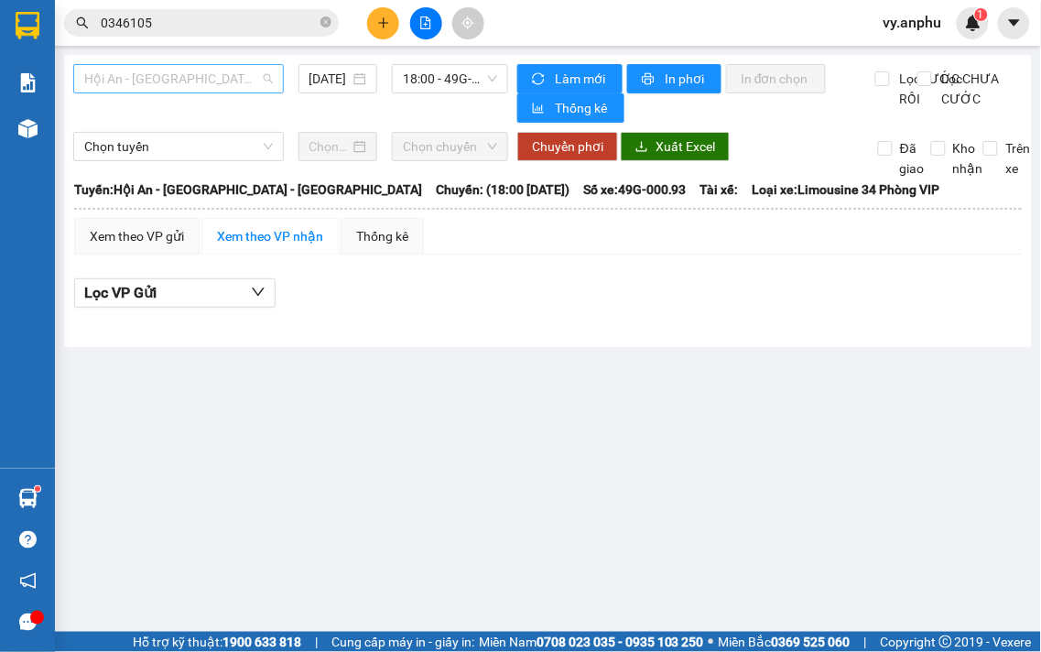
click at [215, 79] on span "Hội An - [GEOGRAPHIC_DATA] - [GEOGRAPHIC_DATA]" at bounding box center [178, 78] width 189 height 27
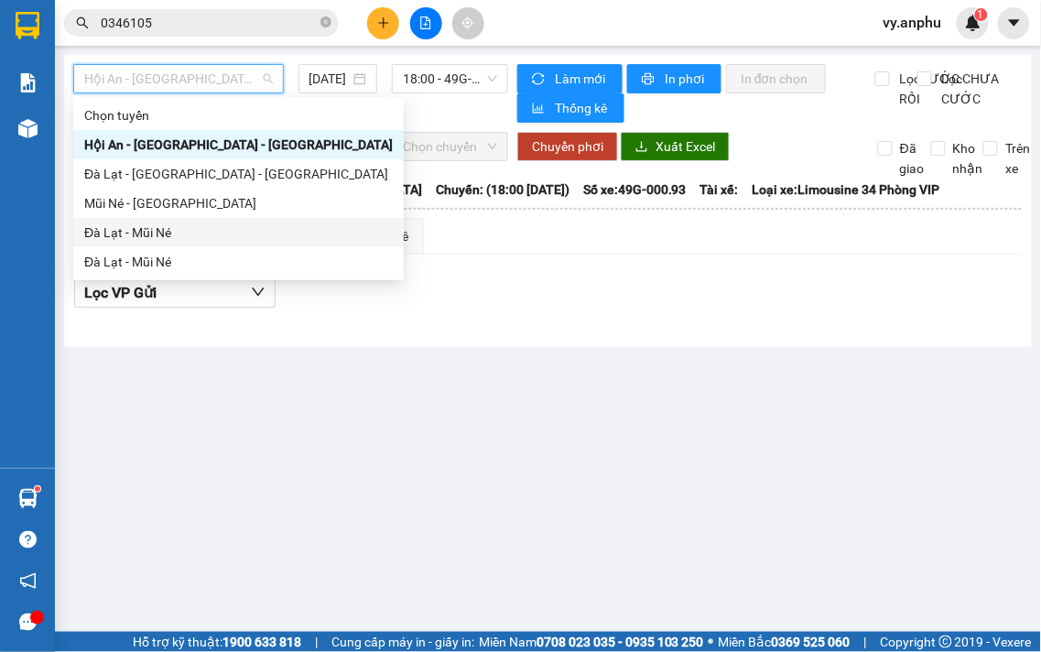
click at [151, 224] on div "Đà Lạt - Mũi Né" at bounding box center [238, 233] width 309 height 20
type input "[DATE]"
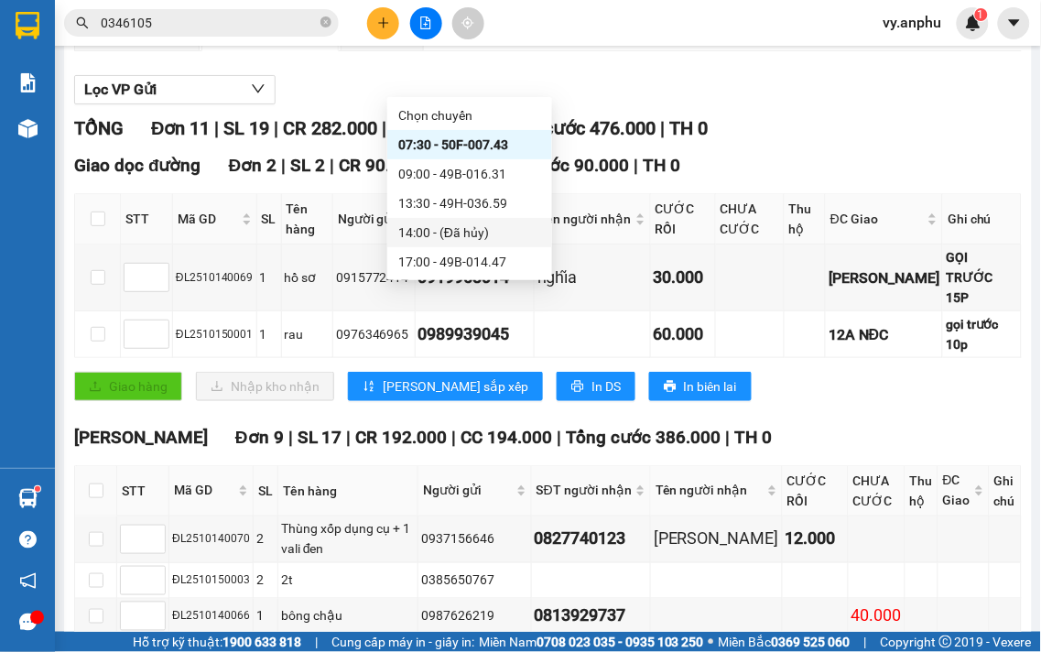
click at [766, 268] on div "Xem theo VP gửi Xem theo VP nhận Thống kê Lọc VP Gửi TỔNG Đơn 11 | SL 19 | CR …" at bounding box center [548, 486] width 948 height 942
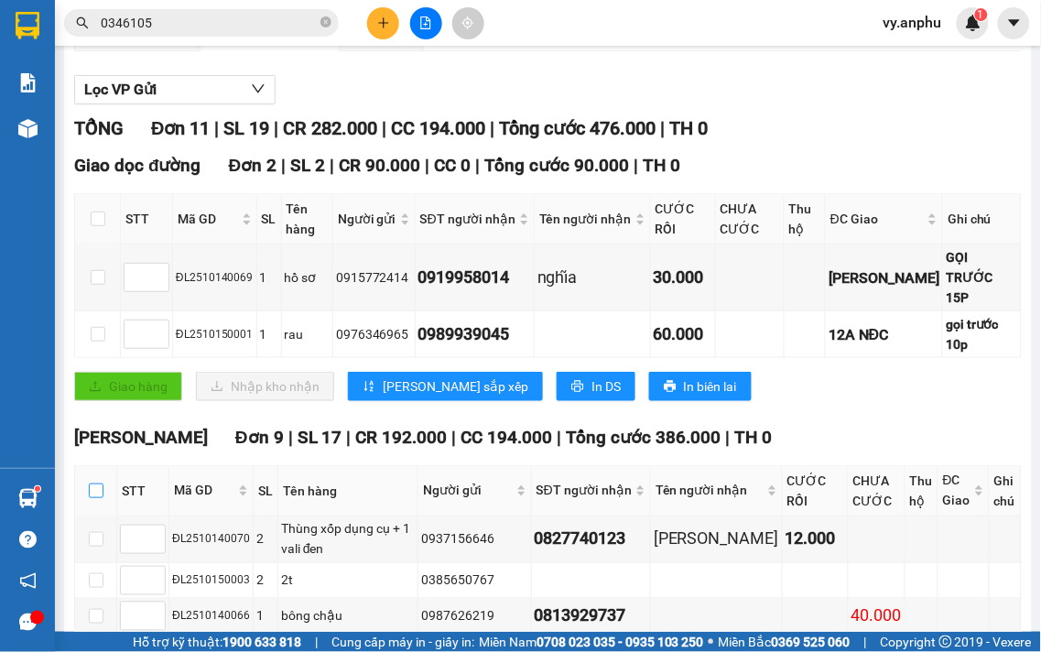
click at [96, 484] on input "checkbox" at bounding box center [96, 491] width 15 height 15
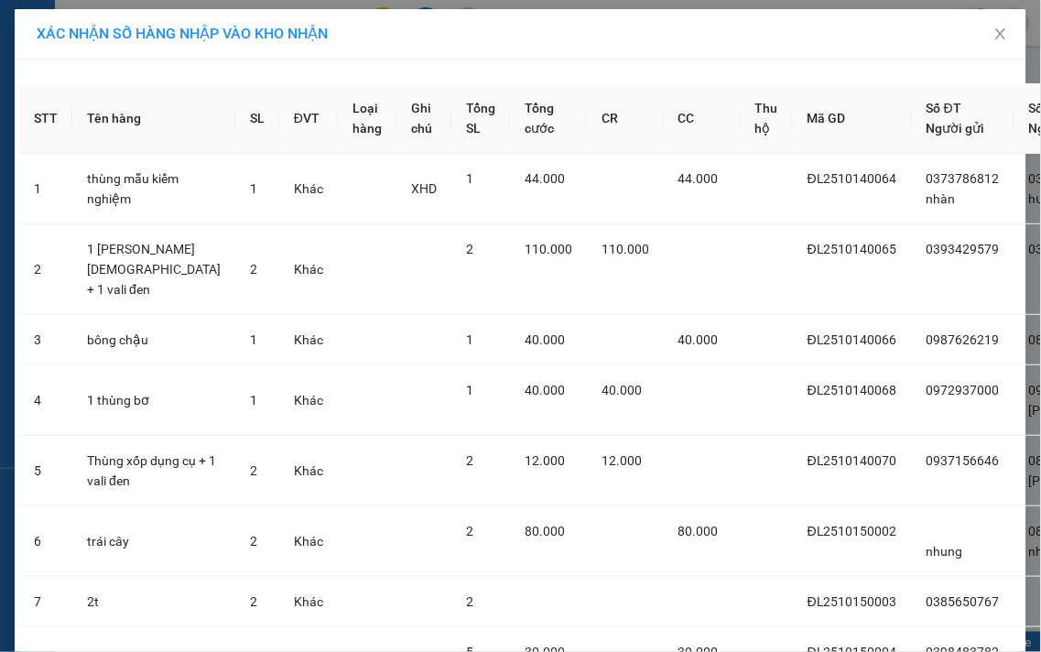
drag, startPoint x: 572, startPoint y: 599, endPoint x: 573, endPoint y: 582, distance: 17.4
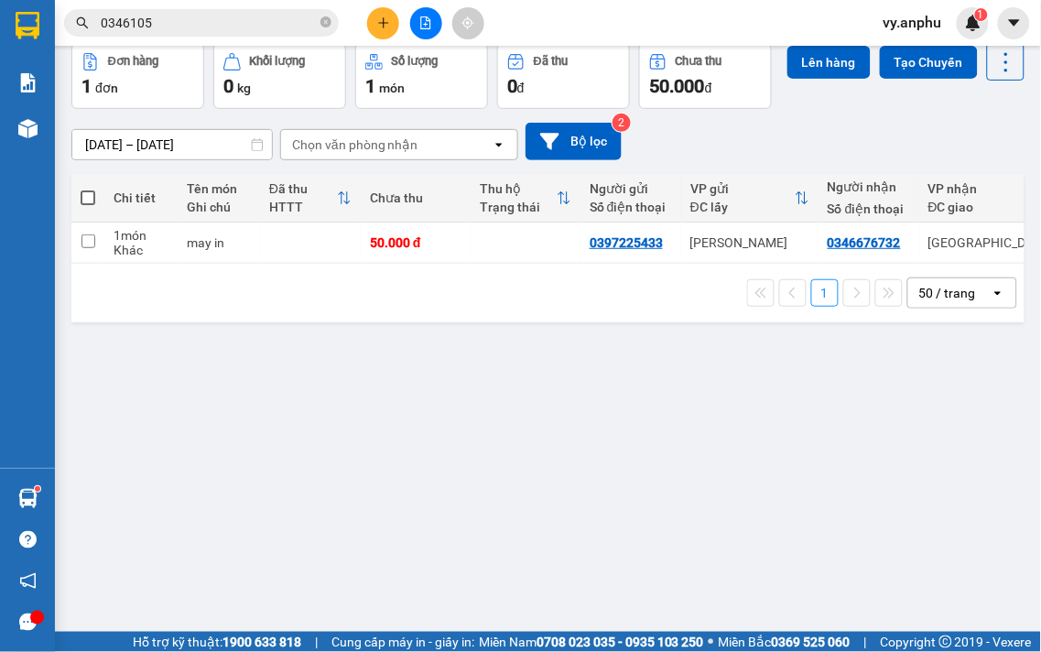
click at [86, 205] on span at bounding box center [88, 197] width 15 height 15
click at [88, 189] on input "checkbox" at bounding box center [88, 189] width 0 height 0
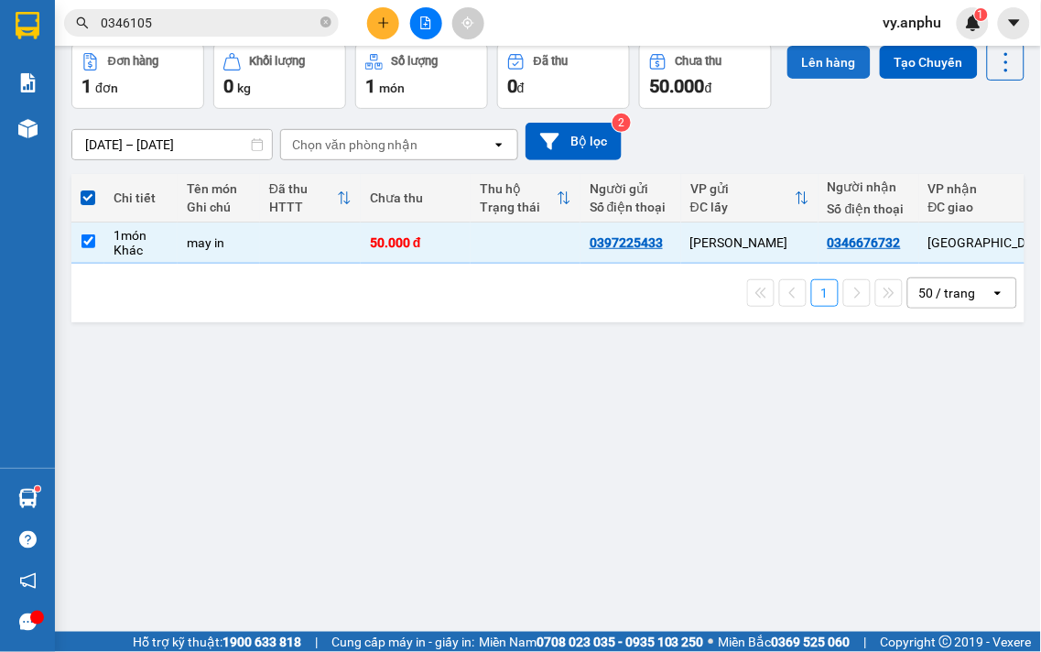
click at [788, 79] on button "Lên hàng" at bounding box center [829, 62] width 83 height 33
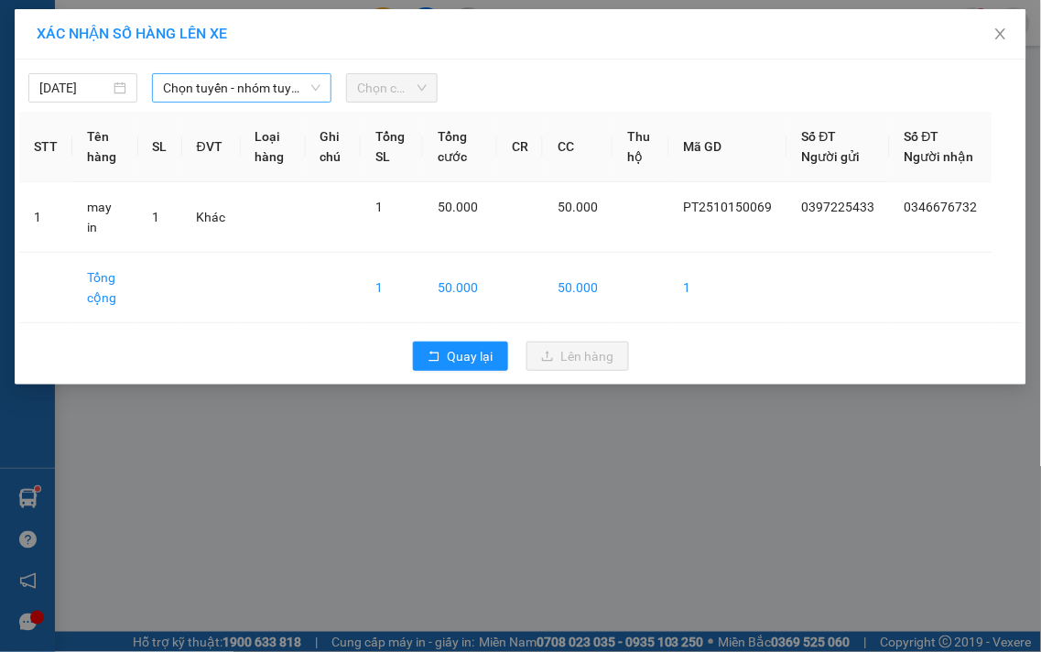
click at [221, 82] on span "Chọn tuyến - nhóm tuyến" at bounding box center [242, 87] width 158 height 27
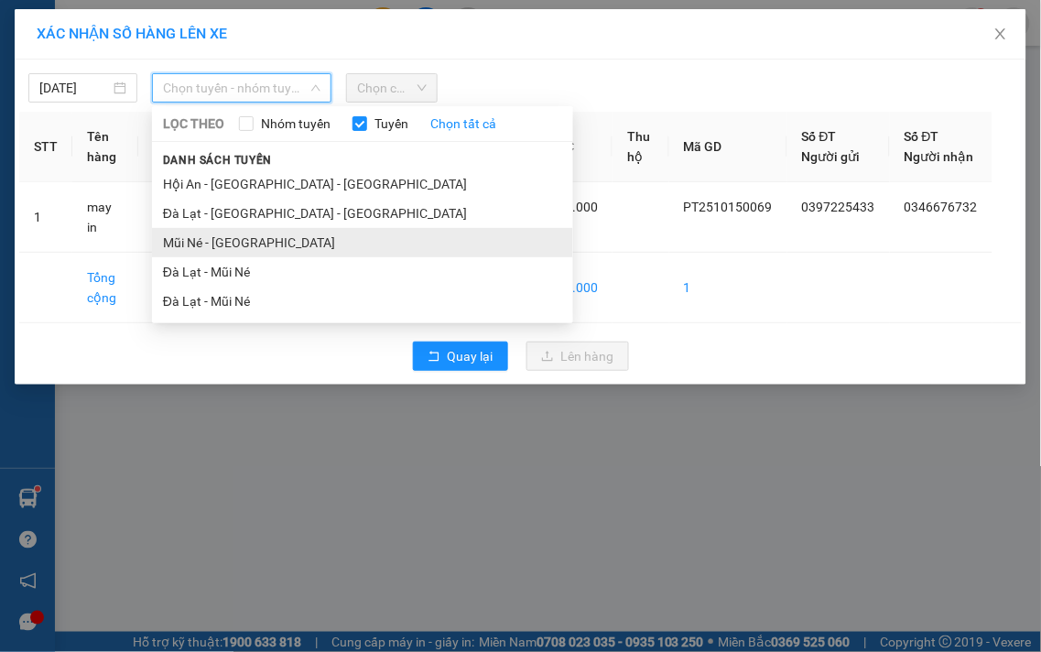
click at [205, 244] on li "Mũi Né - [GEOGRAPHIC_DATA]" at bounding box center [362, 242] width 421 height 29
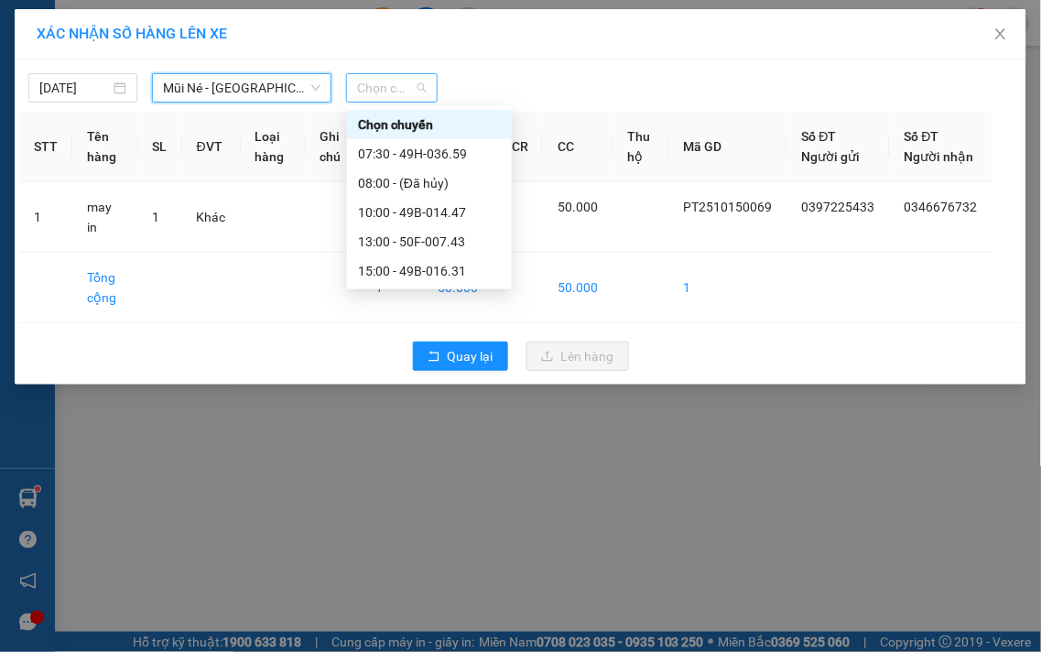
click at [378, 92] on span "Chọn chuyến" at bounding box center [392, 87] width 70 height 27
click at [380, 234] on div "13:00 - 50F-007.43" at bounding box center [429, 242] width 143 height 20
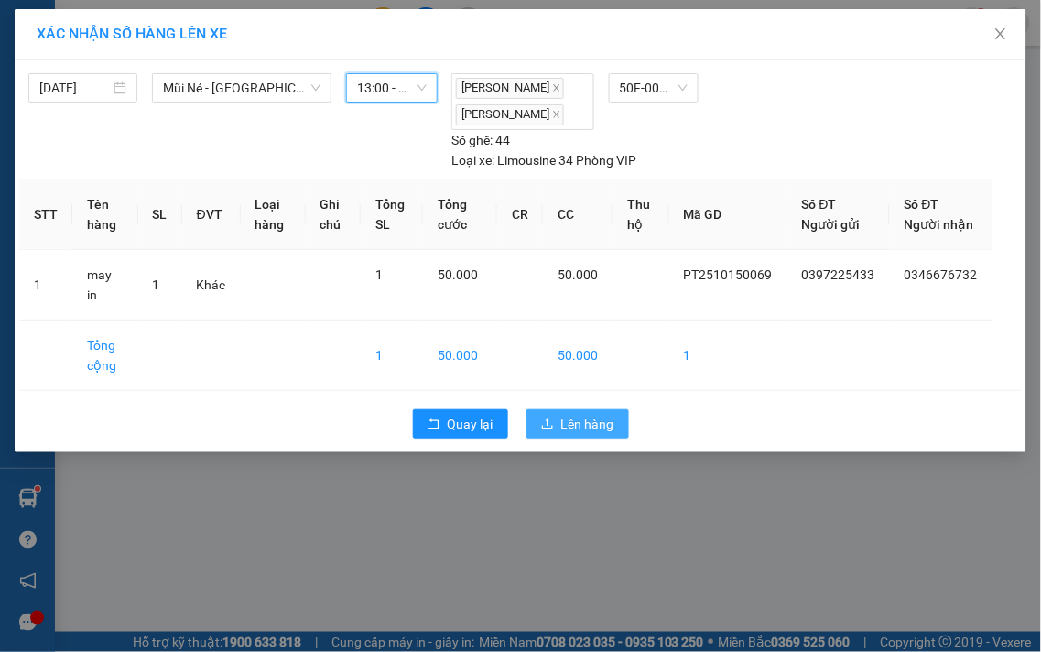
click at [571, 418] on span "Lên hàng" at bounding box center [587, 424] width 53 height 20
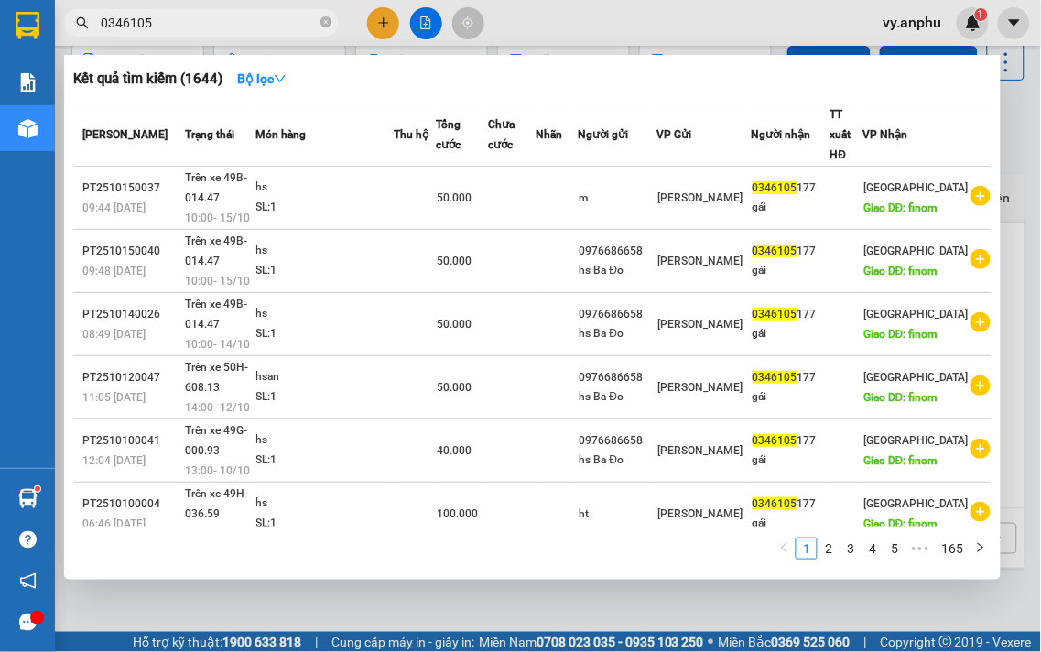
click at [248, 15] on input "0346105" at bounding box center [209, 23] width 216 height 20
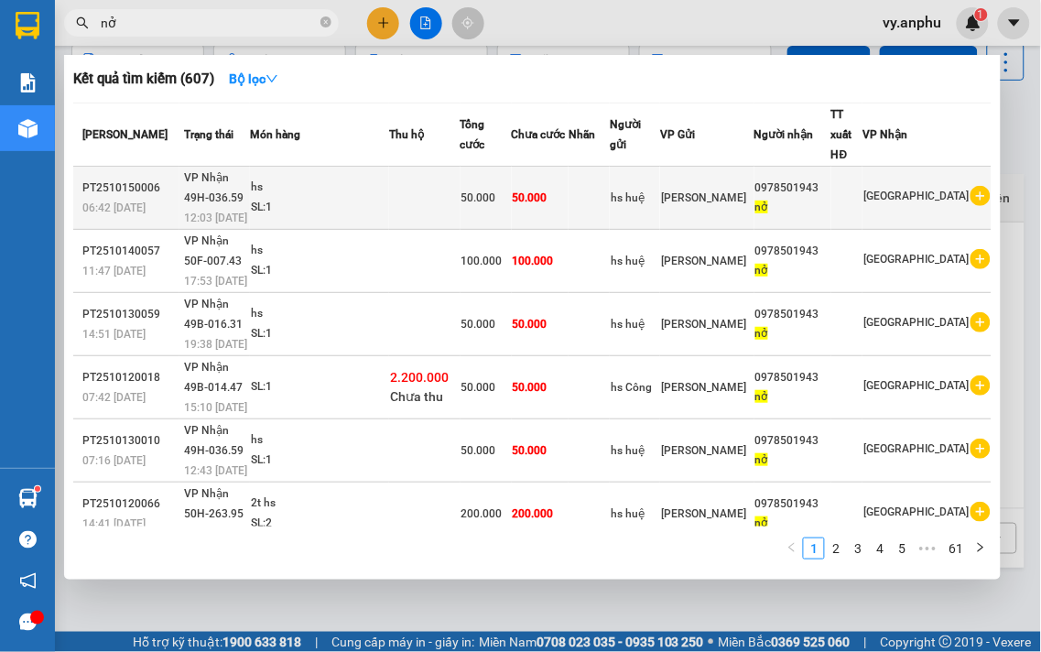
type input "nở"
click at [974, 205] on icon "plus-circle" at bounding box center [981, 196] width 20 height 20
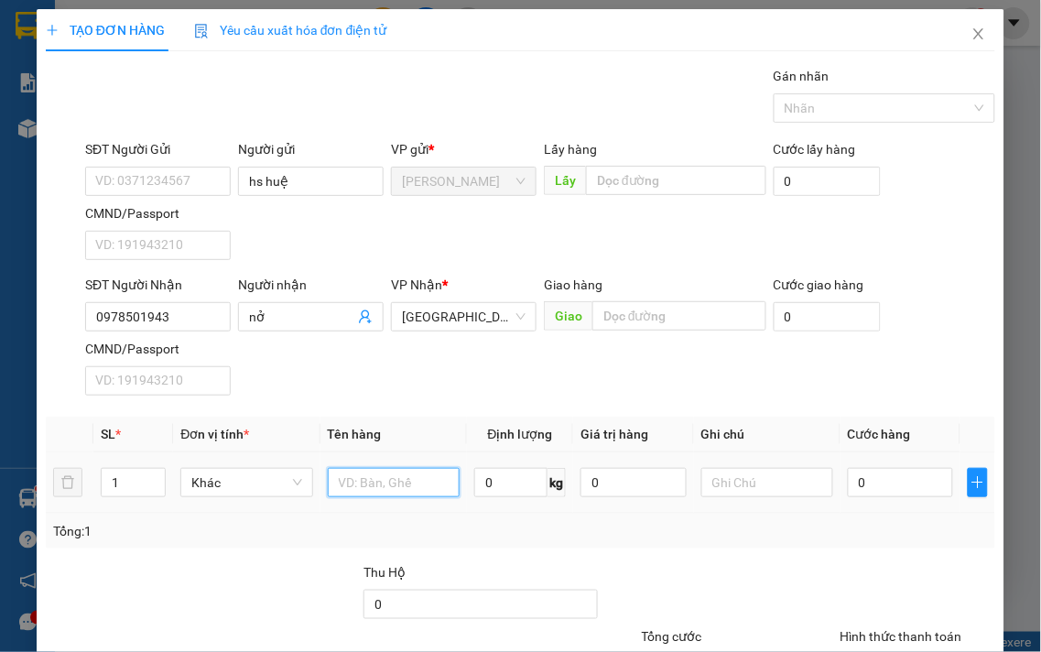
click at [389, 474] on input "text" at bounding box center [394, 482] width 132 height 29
type input "hs"
click at [889, 493] on input "0" at bounding box center [900, 482] width 105 height 29
type input "1"
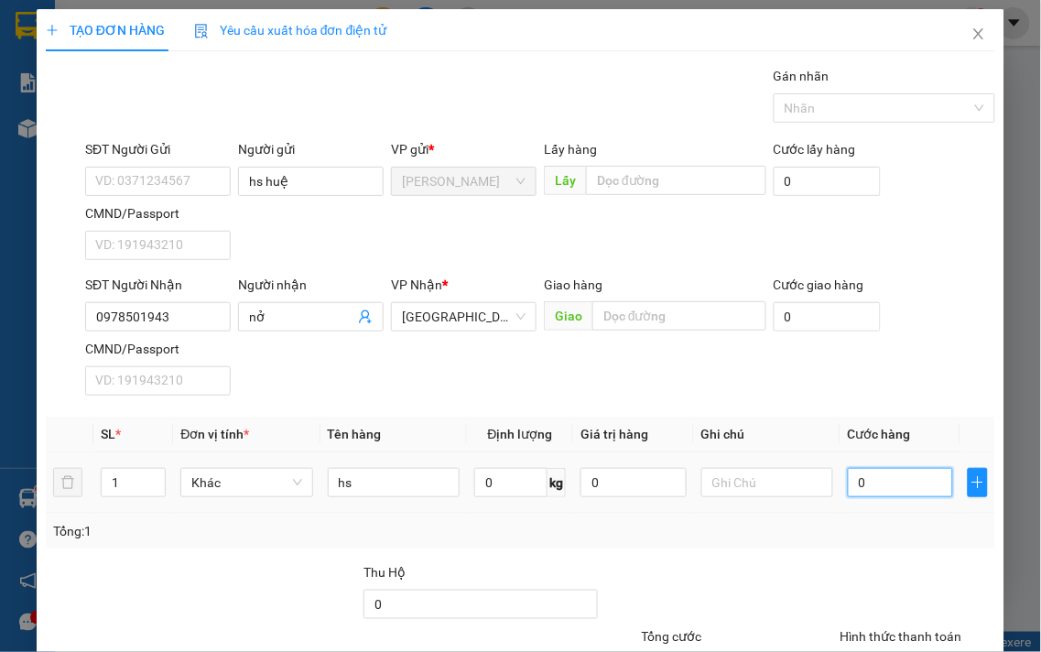
type input "1"
type input "10"
type input "100"
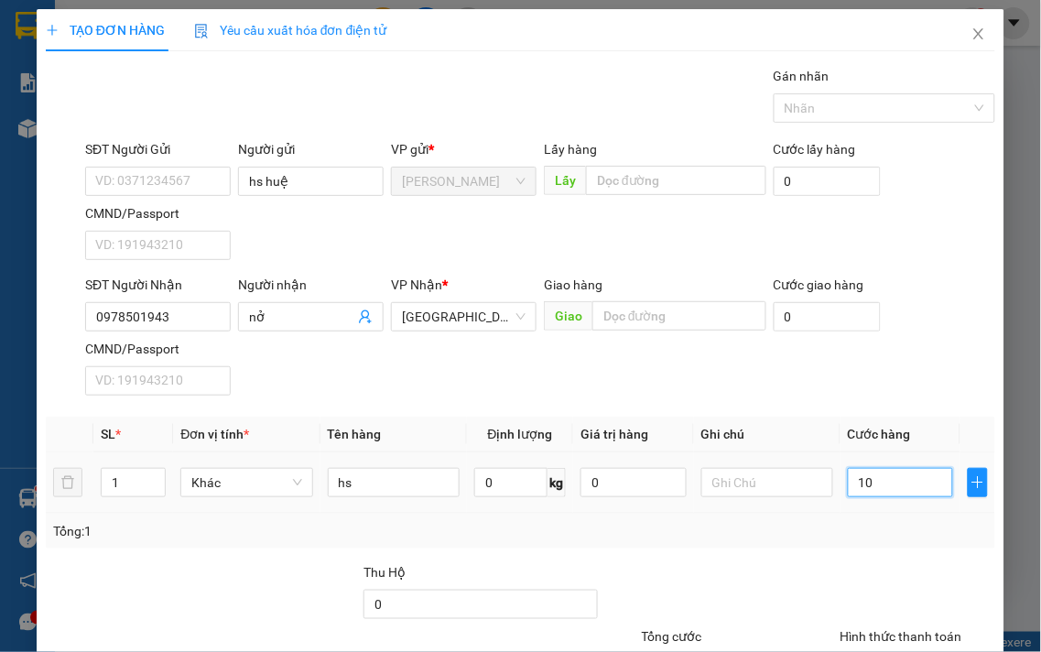
type input "100"
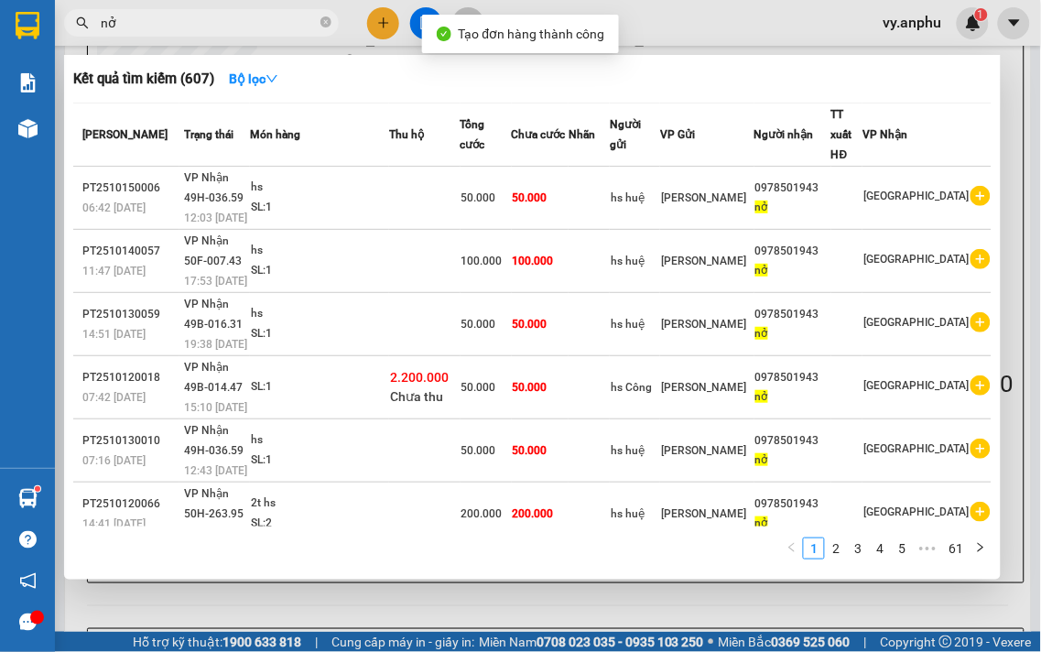
click at [570, 604] on div at bounding box center [520, 326] width 1041 height 652
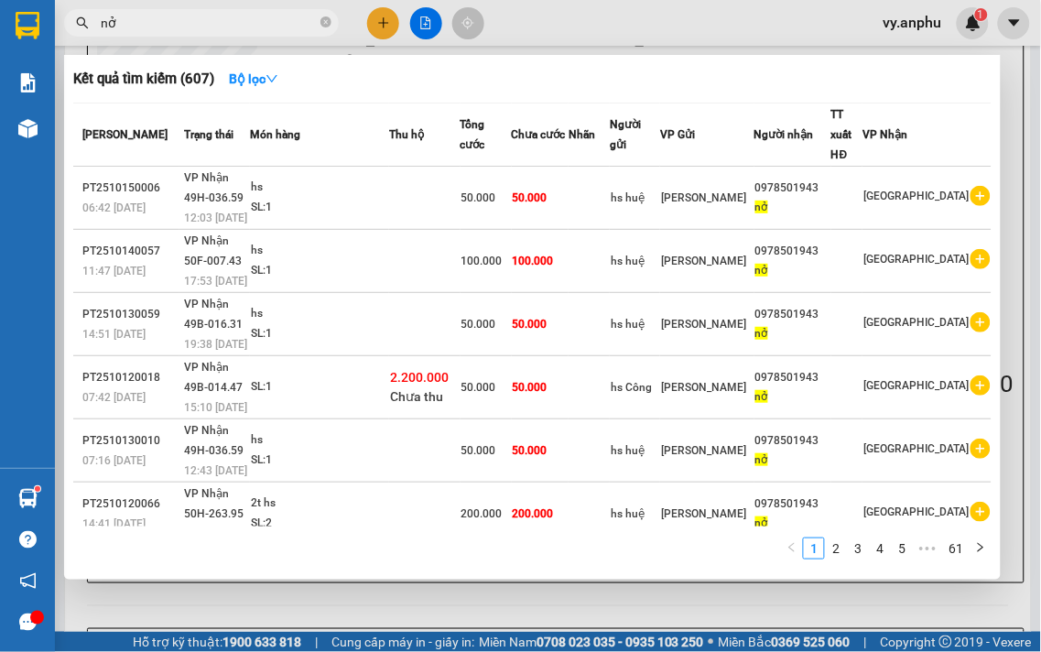
click at [125, 13] on input "nở" at bounding box center [209, 23] width 216 height 20
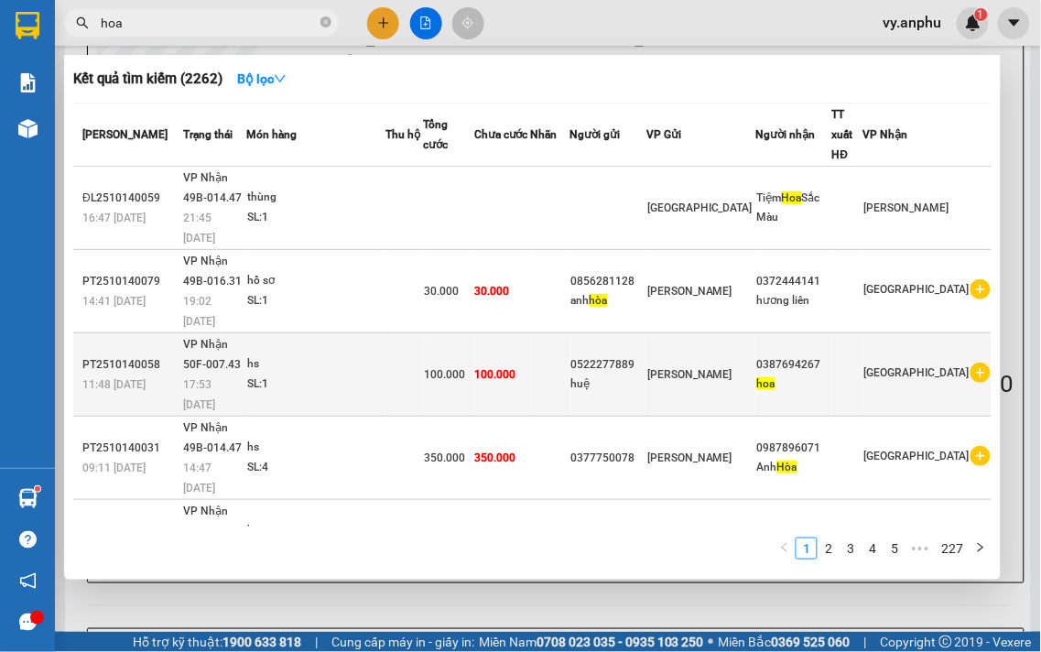
type input "hoa"
click at [973, 363] on icon "plus-circle" at bounding box center [981, 373] width 20 height 20
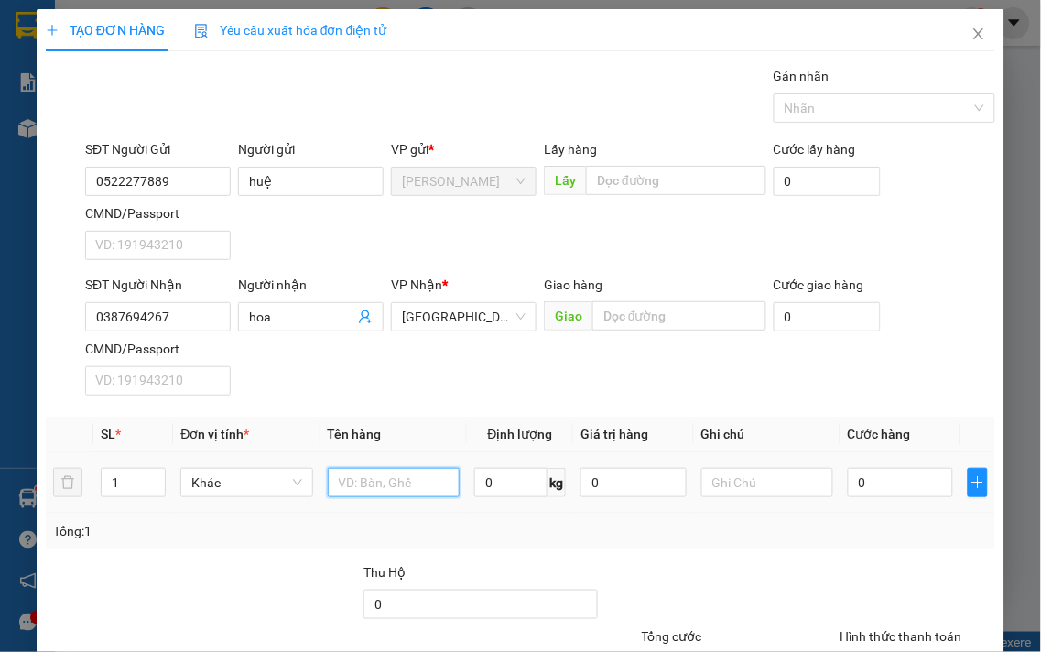
click at [386, 491] on input "text" at bounding box center [394, 482] width 132 height 29
type input "hs"
click at [879, 487] on input "0" at bounding box center [900, 482] width 105 height 29
type input "5"
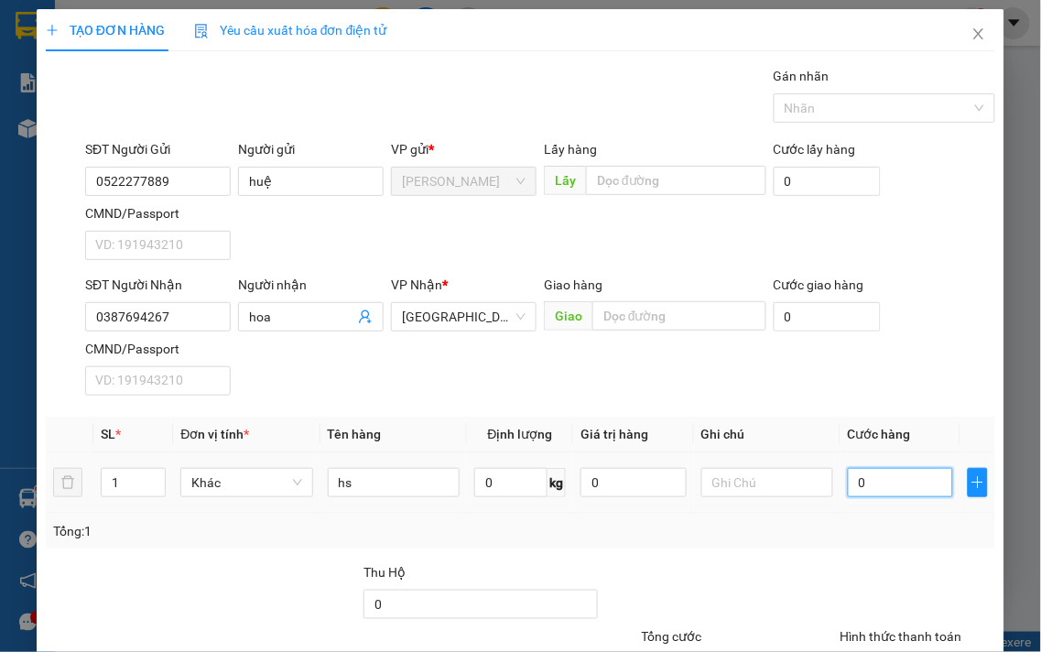
type input "5"
type input "50"
type input "50.000"
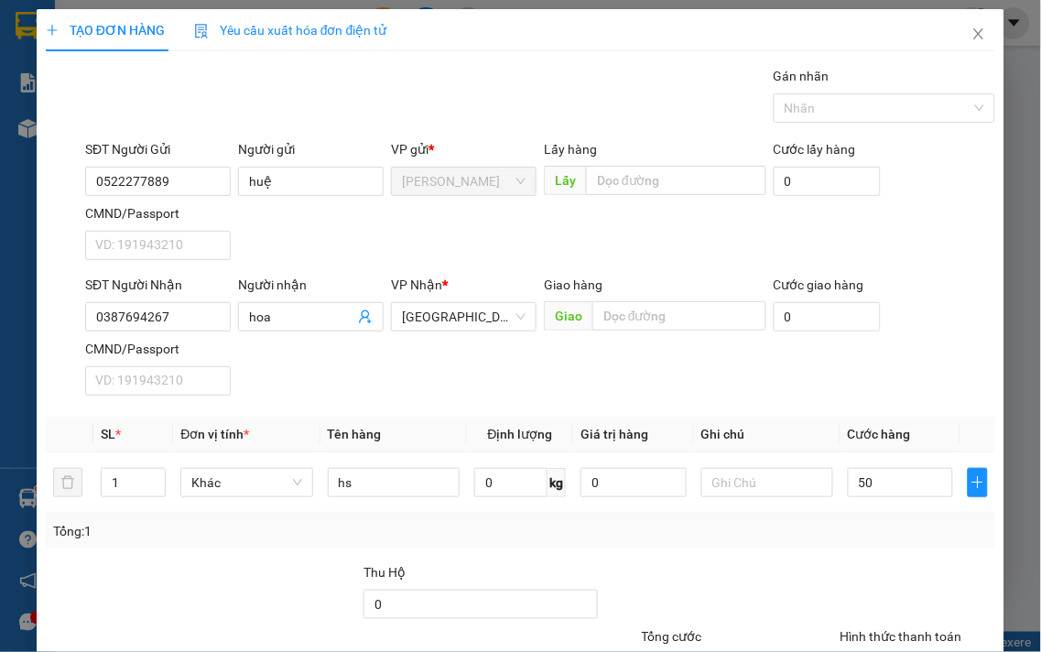
type input "50.000"
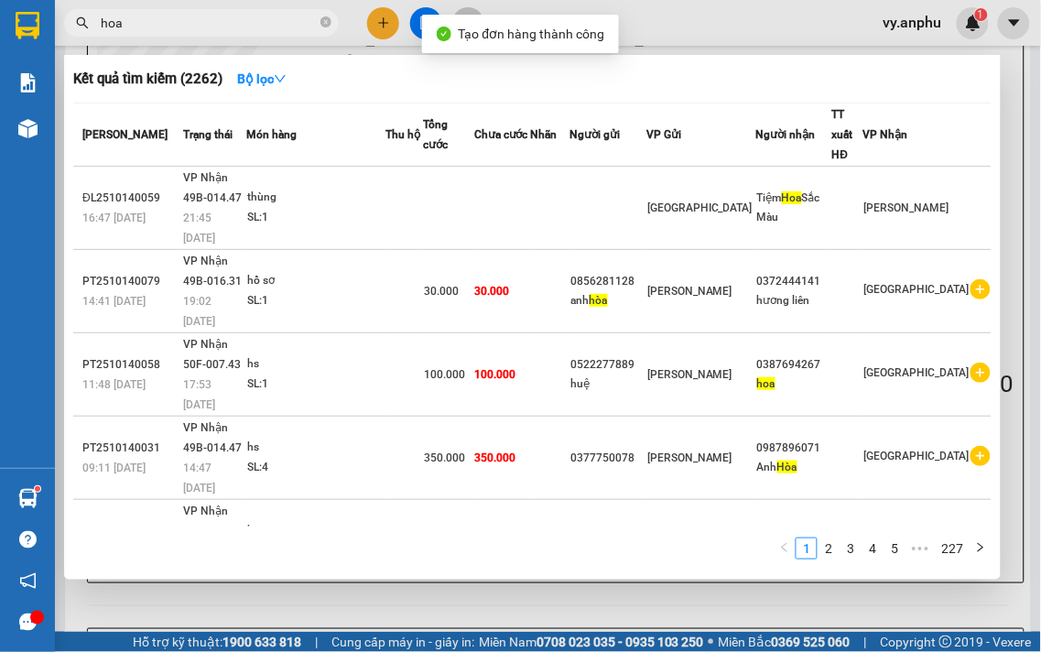
drag, startPoint x: 546, startPoint y: 609, endPoint x: 533, endPoint y: 423, distance: 186.3
click at [546, 607] on div at bounding box center [520, 326] width 1041 height 652
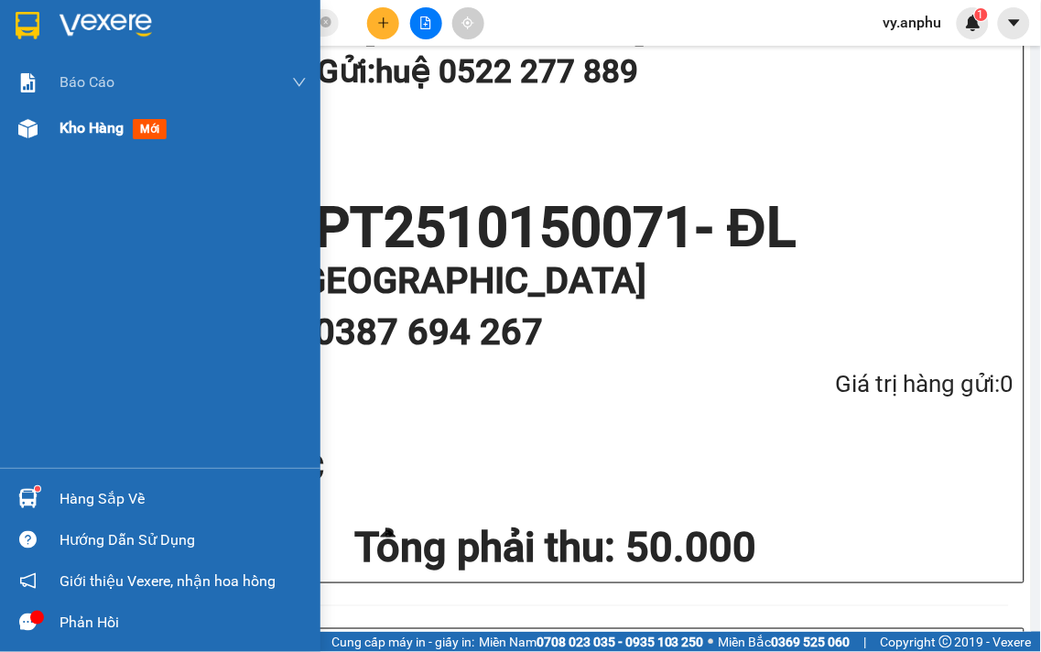
drag, startPoint x: 98, startPoint y: 145, endPoint x: 114, endPoint y: 132, distance: 20.2
click at [103, 142] on div "Kho hàng mới" at bounding box center [183, 128] width 247 height 46
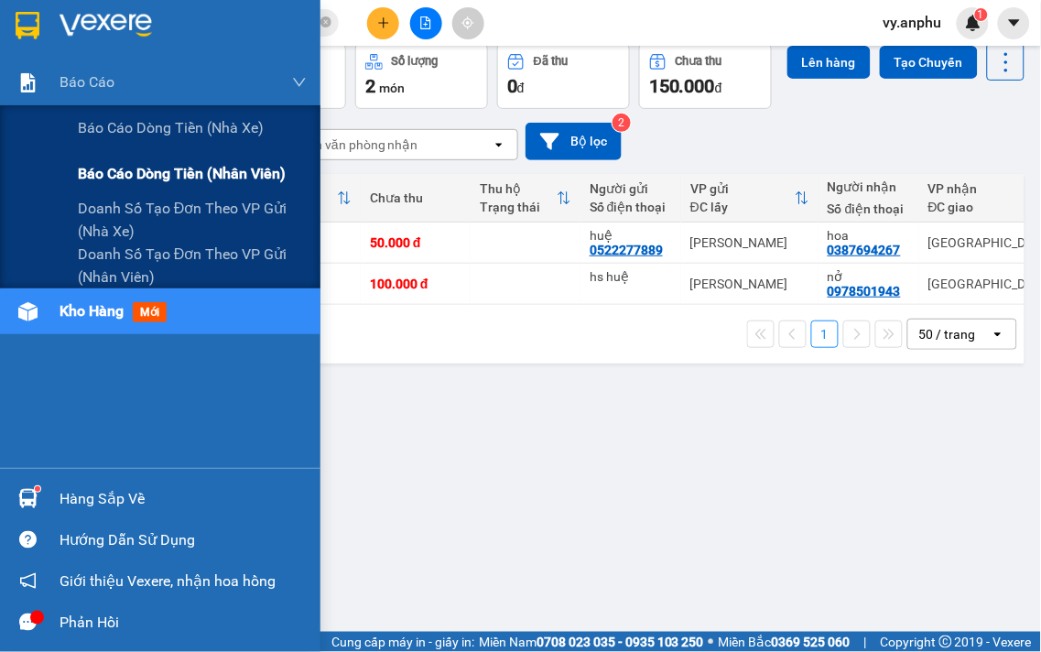
click at [94, 175] on span "Báo cáo dòng tiền (nhân viên)" at bounding box center [182, 173] width 208 height 23
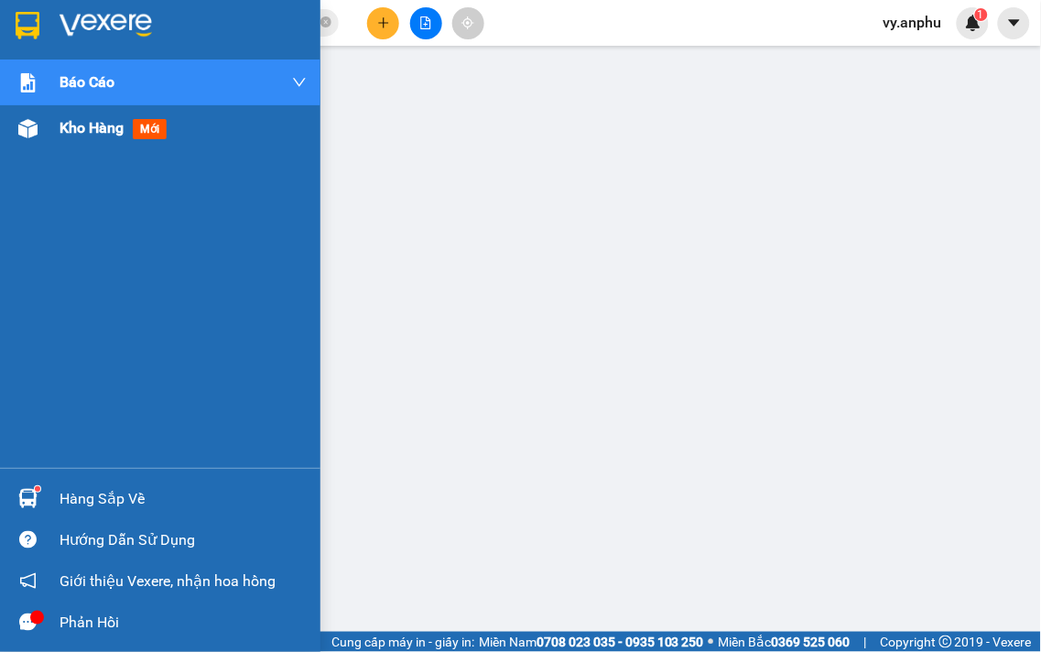
drag, startPoint x: 77, startPoint y: 132, endPoint x: 68, endPoint y: 115, distance: 18.9
click at [75, 130] on span "Kho hàng" at bounding box center [92, 127] width 64 height 17
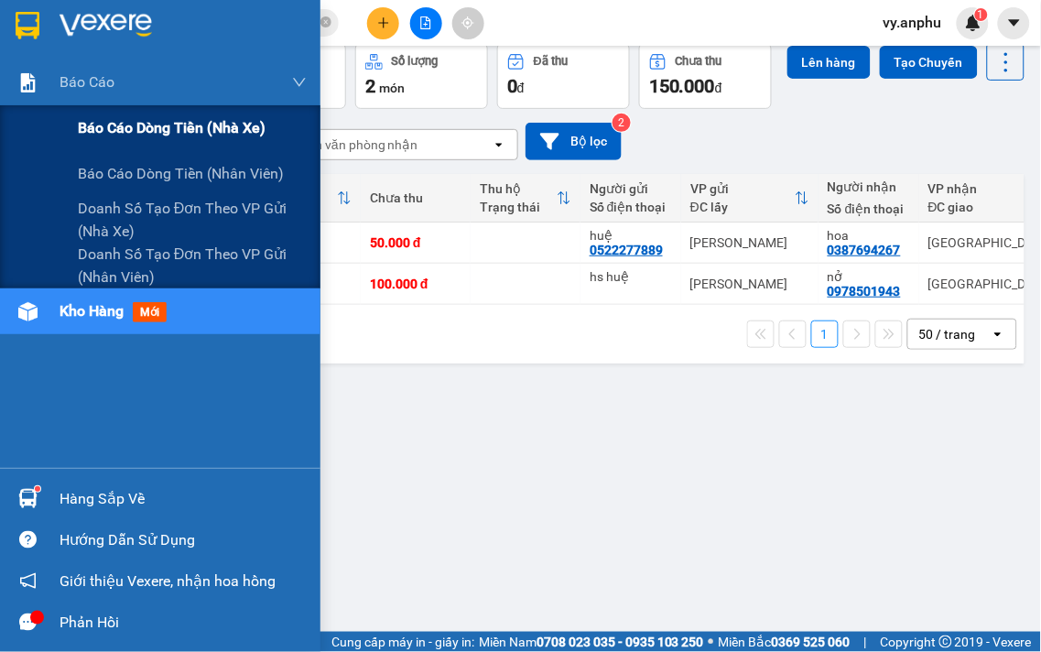
click at [177, 128] on span "Báo cáo dòng tiền (nhà xe)" at bounding box center [172, 127] width 188 height 23
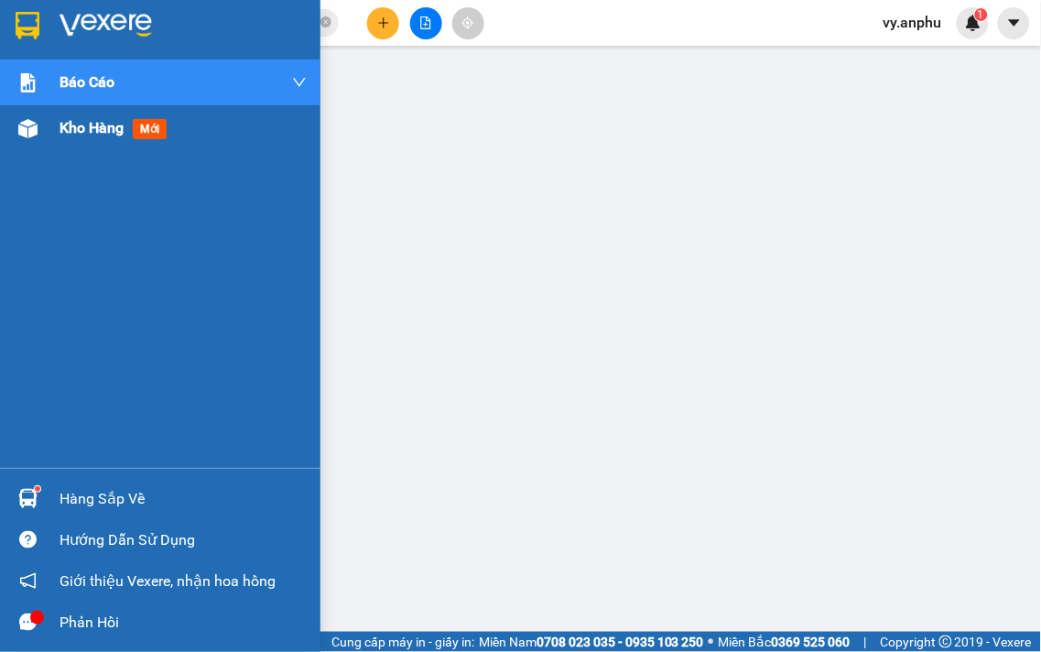
click at [102, 132] on span "Kho hàng" at bounding box center [92, 127] width 64 height 17
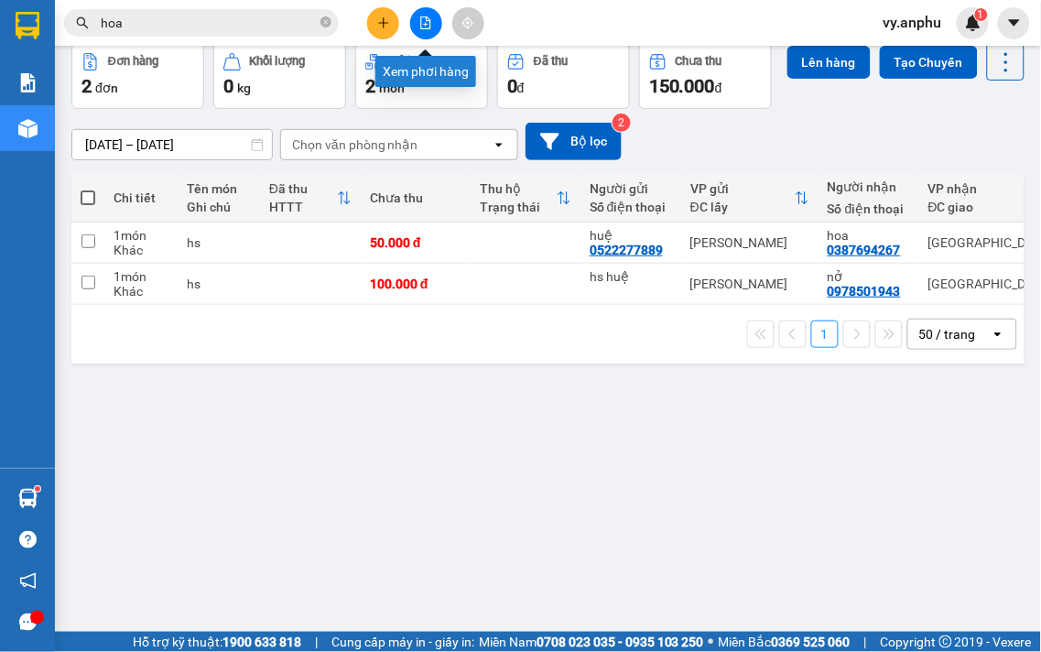
click at [428, 15] on button at bounding box center [426, 23] width 32 height 32
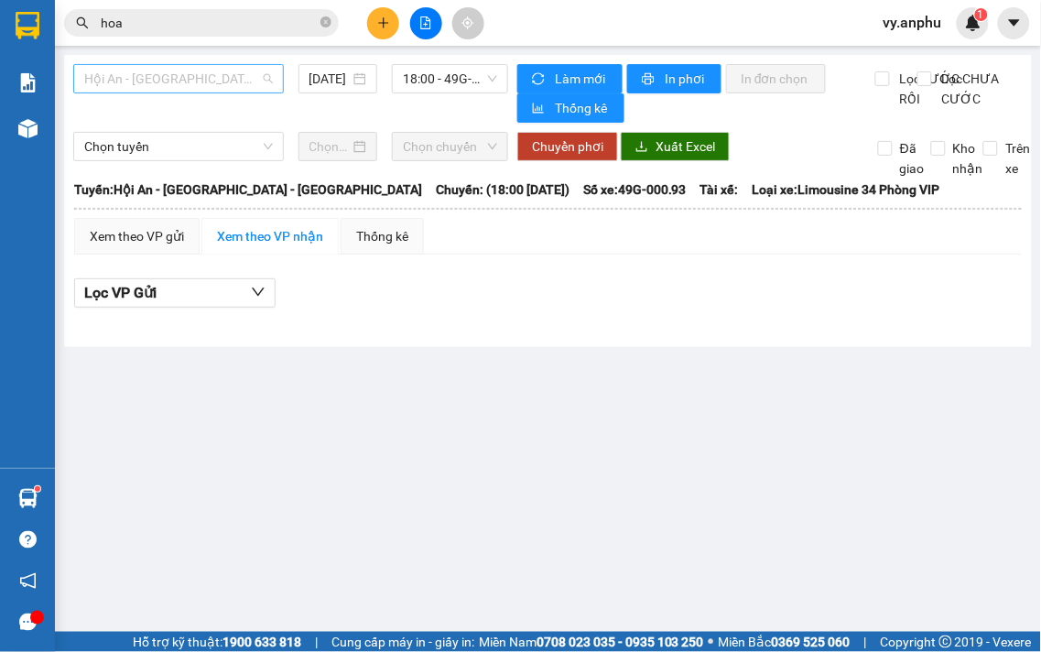
click at [231, 84] on span "Hội An - [GEOGRAPHIC_DATA] - [GEOGRAPHIC_DATA]" at bounding box center [178, 78] width 189 height 27
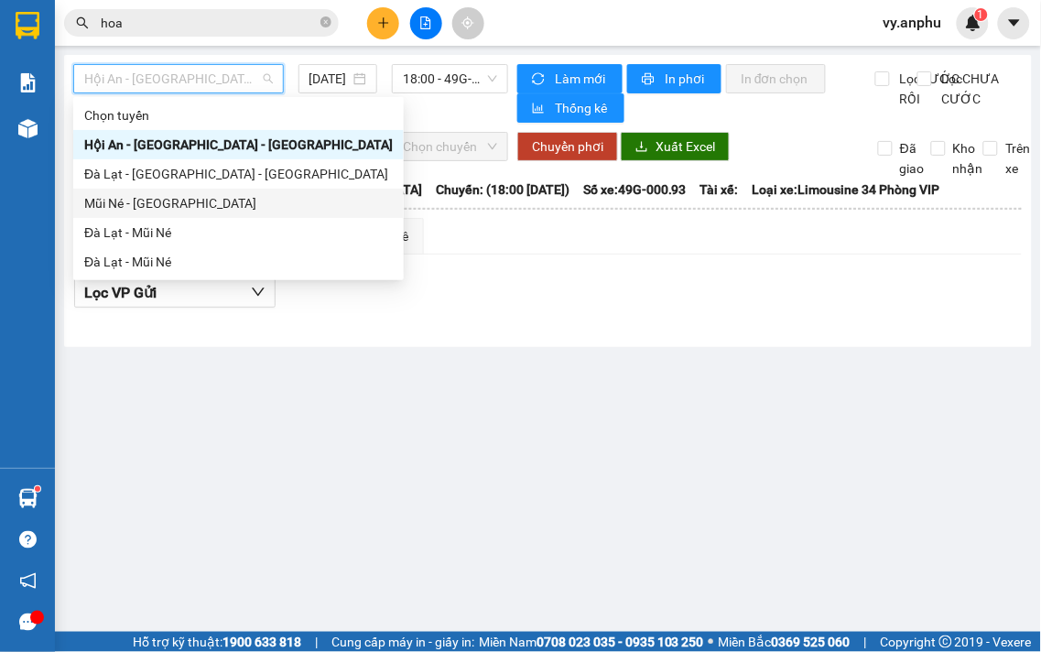
click at [141, 200] on div "Mũi Né - [GEOGRAPHIC_DATA]" at bounding box center [238, 203] width 309 height 20
type input "[DATE]"
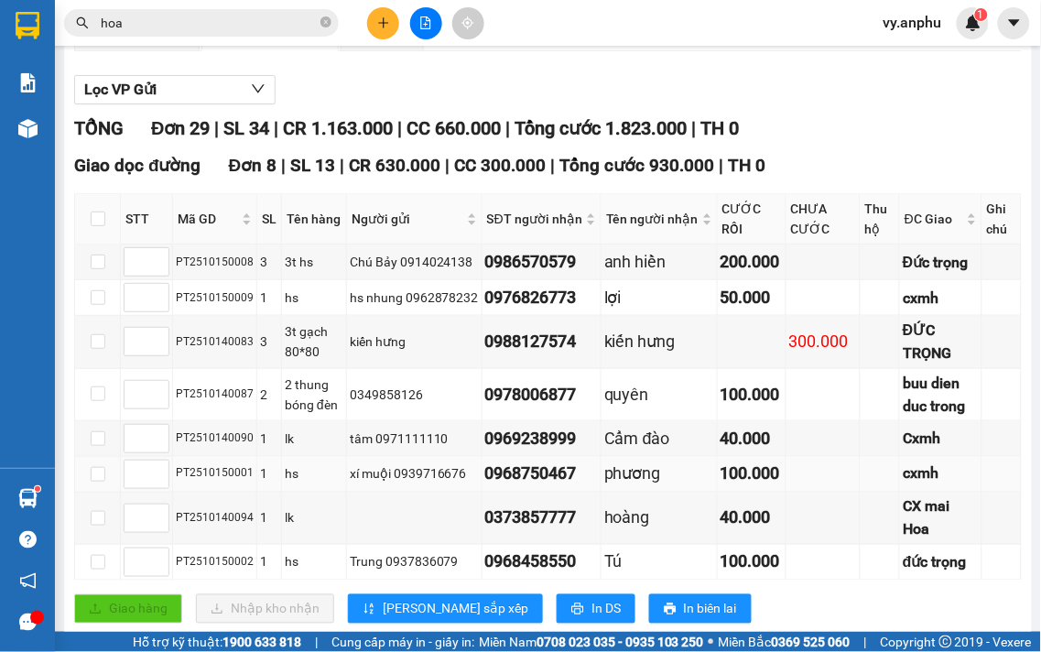
drag, startPoint x: 248, startPoint y: 482, endPoint x: 175, endPoint y: 491, distance: 73.8
click at [175, 491] on td "PT2510150001" at bounding box center [215, 475] width 84 height 36
click at [154, 18] on input "hoa" at bounding box center [209, 23] width 216 height 20
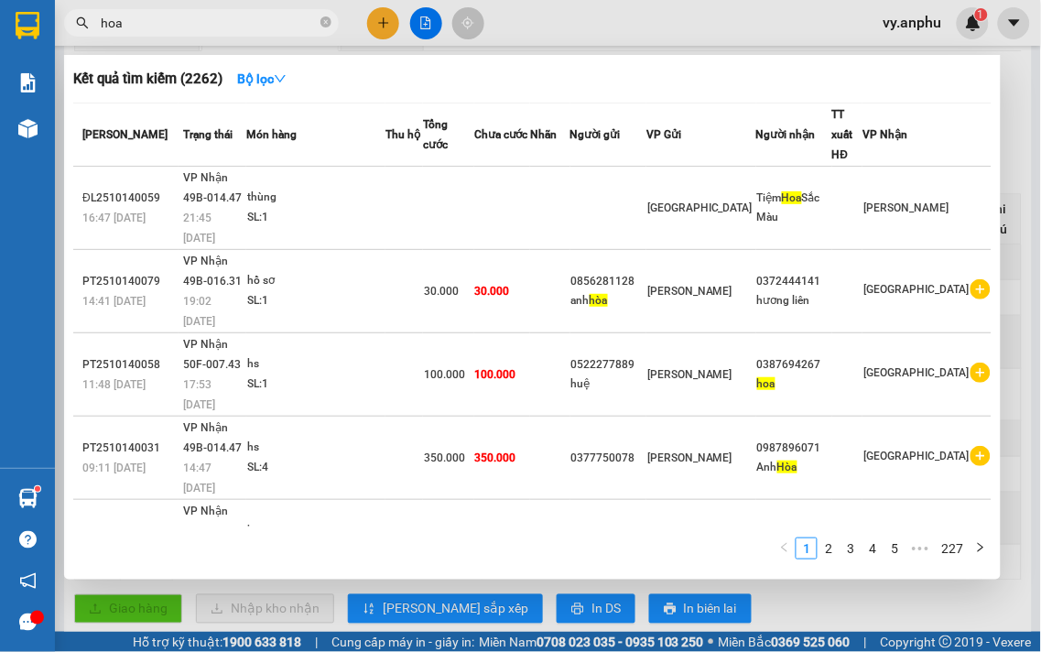
click at [154, 18] on input "hoa" at bounding box center [209, 23] width 216 height 20
paste input "PT2510150001"
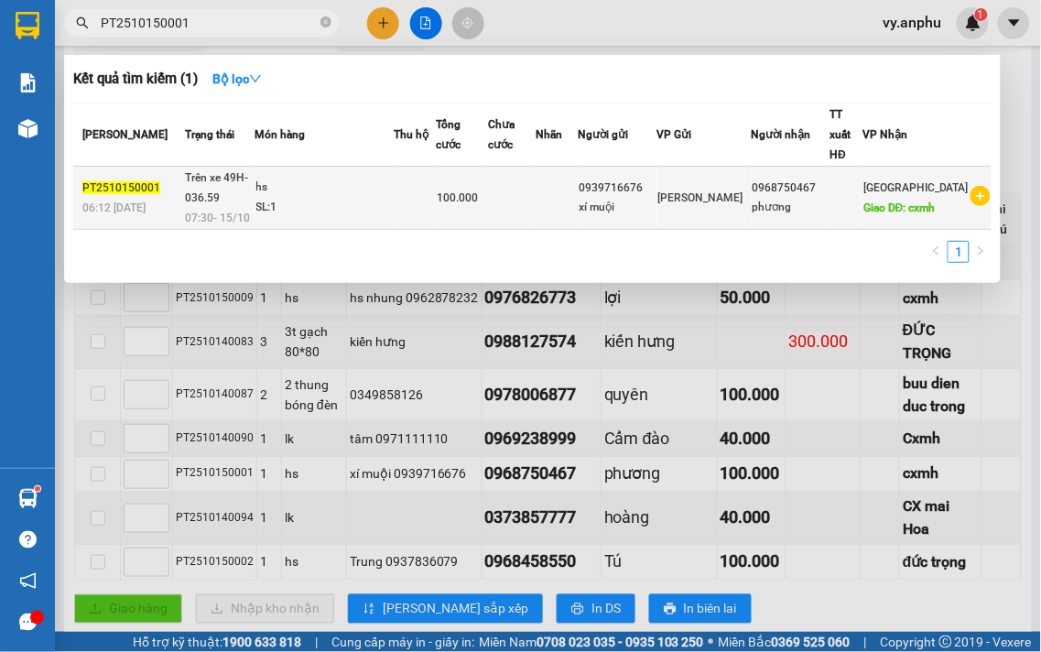
type input "PT2510150001"
click at [344, 167] on td "hs SL: 1" at bounding box center [325, 198] width 139 height 63
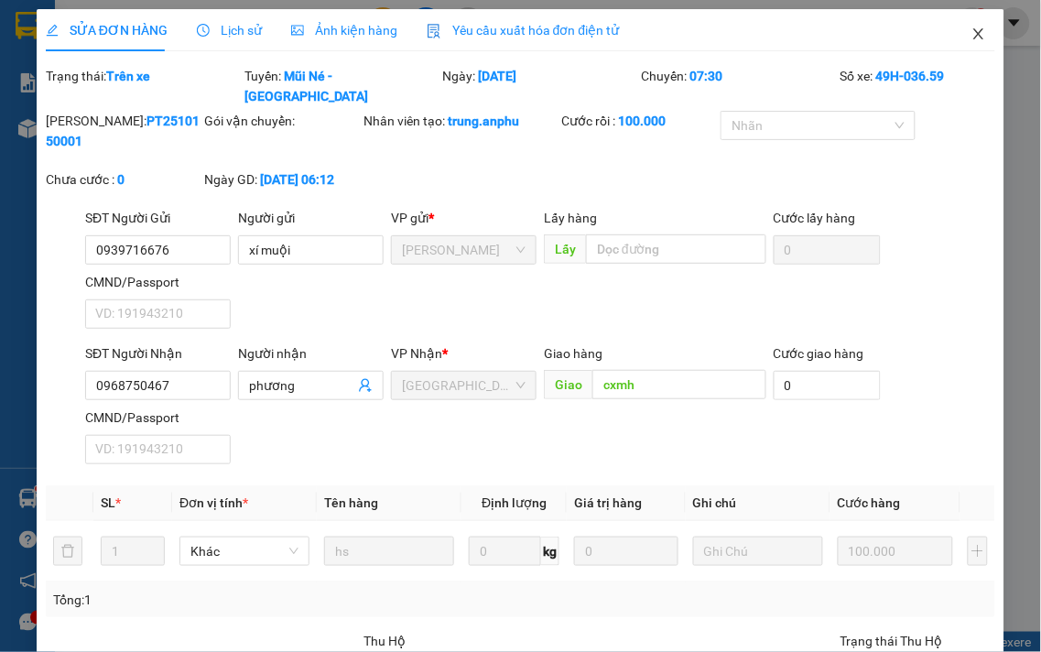
click at [972, 38] on icon "close" at bounding box center [979, 34] width 15 height 15
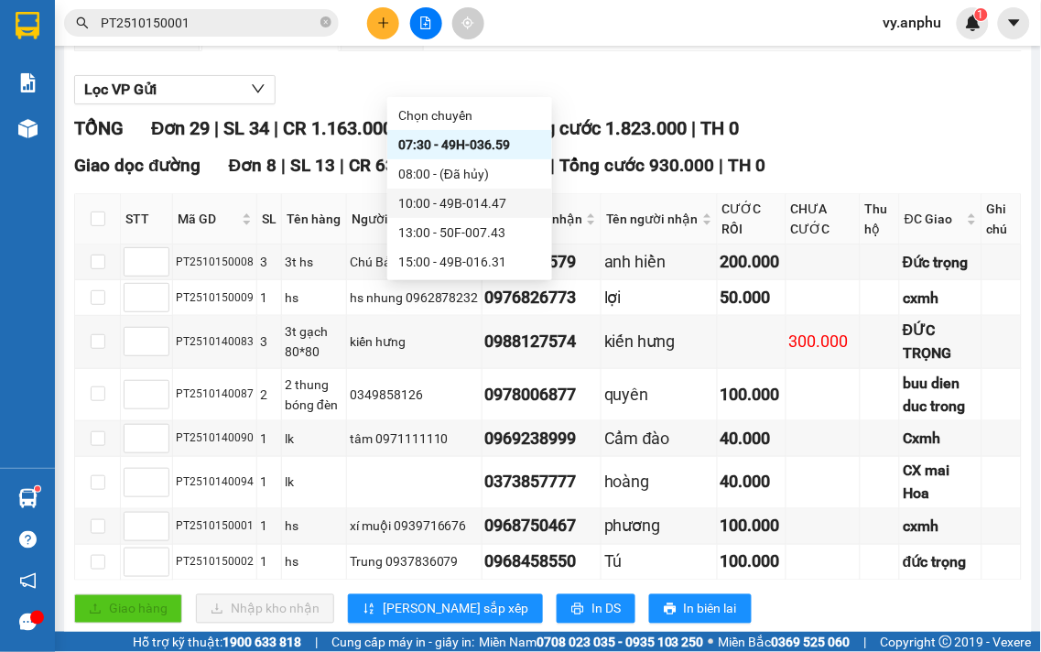
click at [442, 197] on div "10:00 - 49B-014.47" at bounding box center [469, 203] width 143 height 20
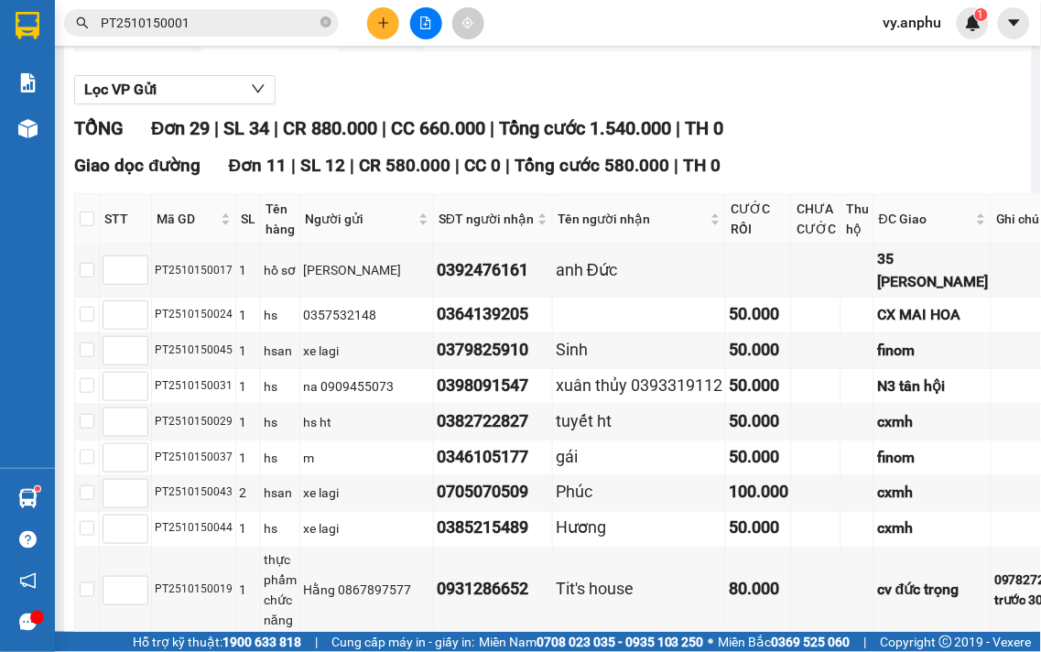
click at [395, 23] on button at bounding box center [383, 23] width 32 height 32
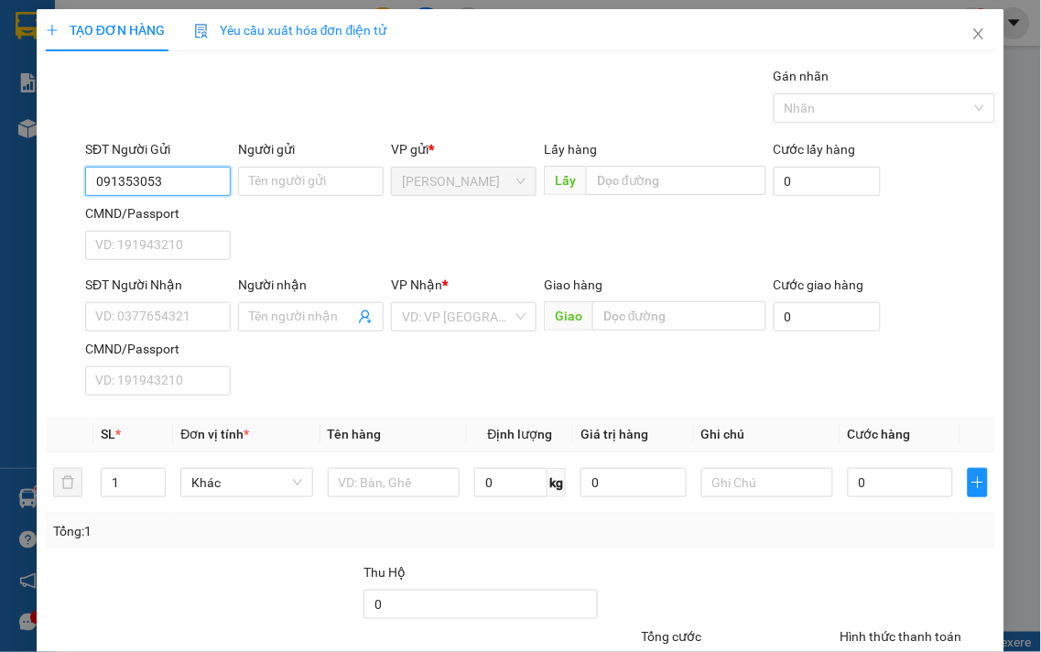
type input "0913530535"
click at [176, 211] on div "0913530535" at bounding box center [156, 218] width 122 height 20
type input "09083499855"
type input "ngọc thi"
type input "30.000"
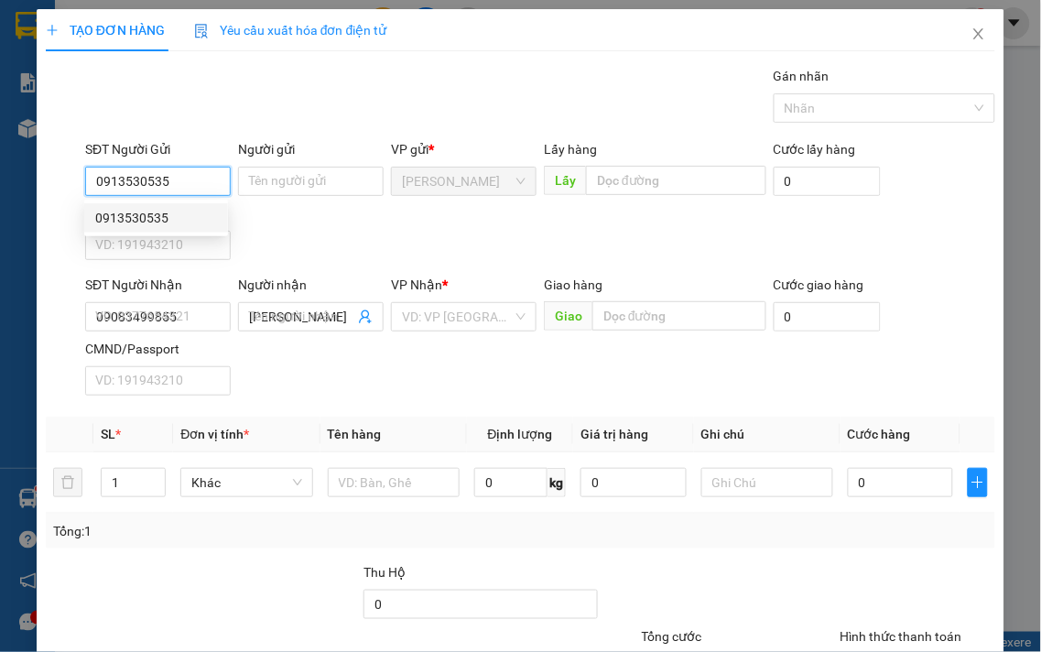
type input "30.000"
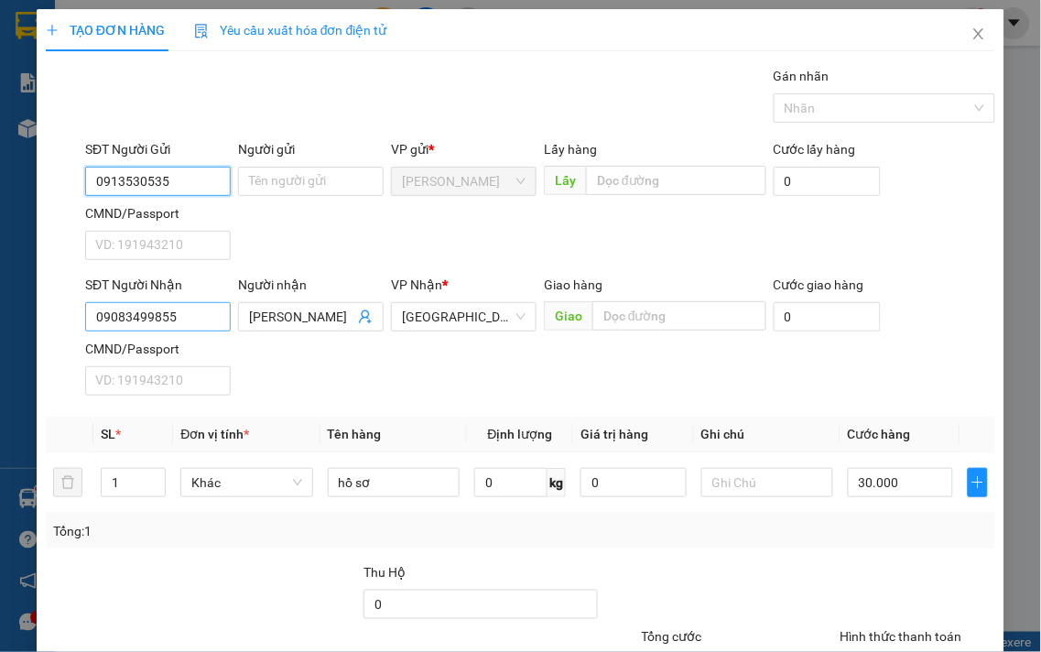
type input "0913530535"
click at [200, 321] on input "09083499855" at bounding box center [158, 316] width 146 height 29
type input "0984148013"
drag, startPoint x: 323, startPoint y: 322, endPoint x: 162, endPoint y: 314, distance: 161.4
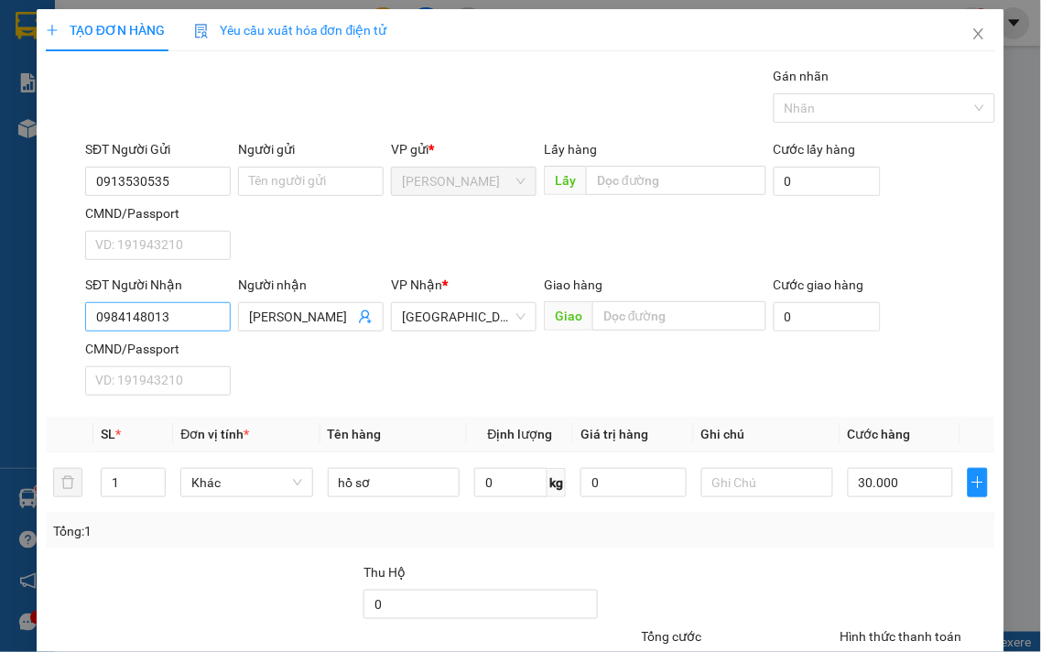
click at [170, 316] on div "SĐT Người Nhận 0984148013 0984148013 Người nhận ngọc thi VP Nhận * Đà Lạt Giao …" at bounding box center [541, 339] width 918 height 128
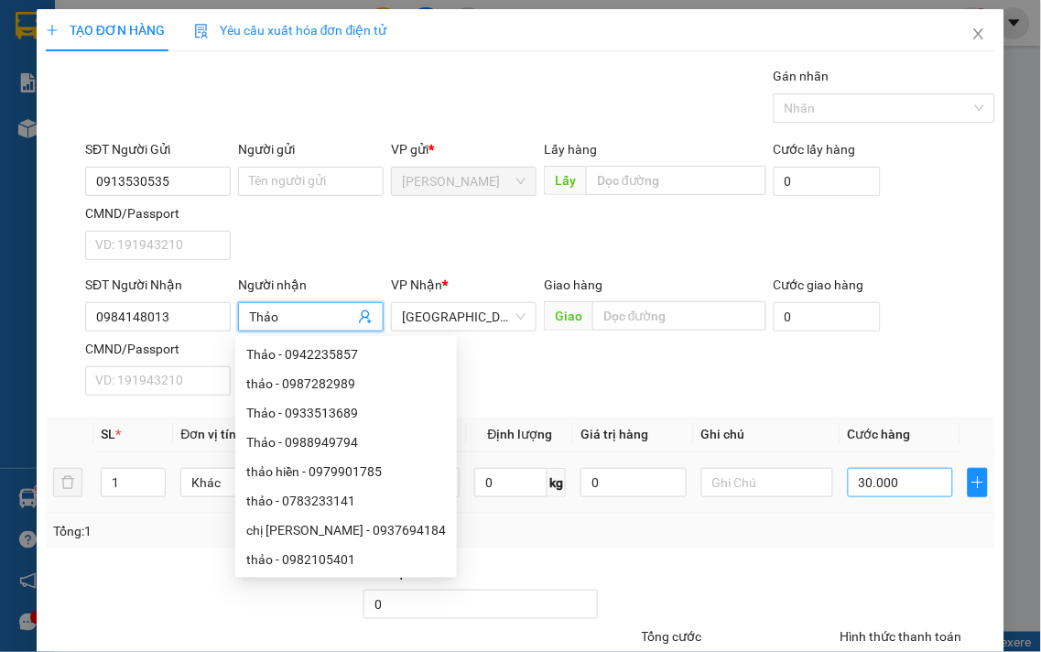
type input "Thảo"
click at [898, 468] on input "30.000" at bounding box center [900, 482] width 105 height 29
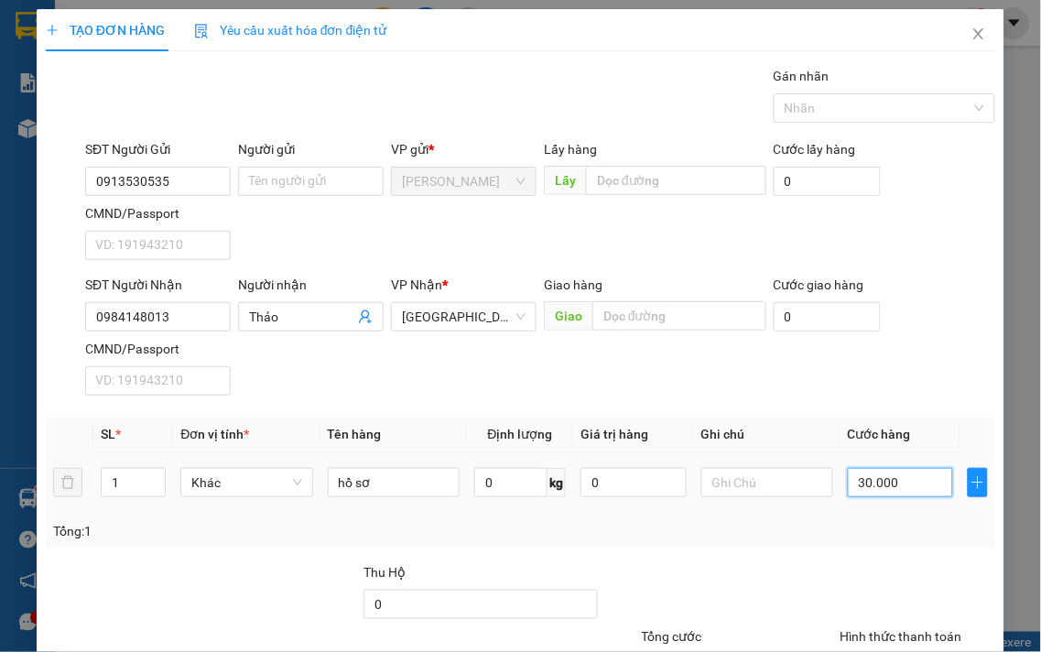
type input "5"
type input "50"
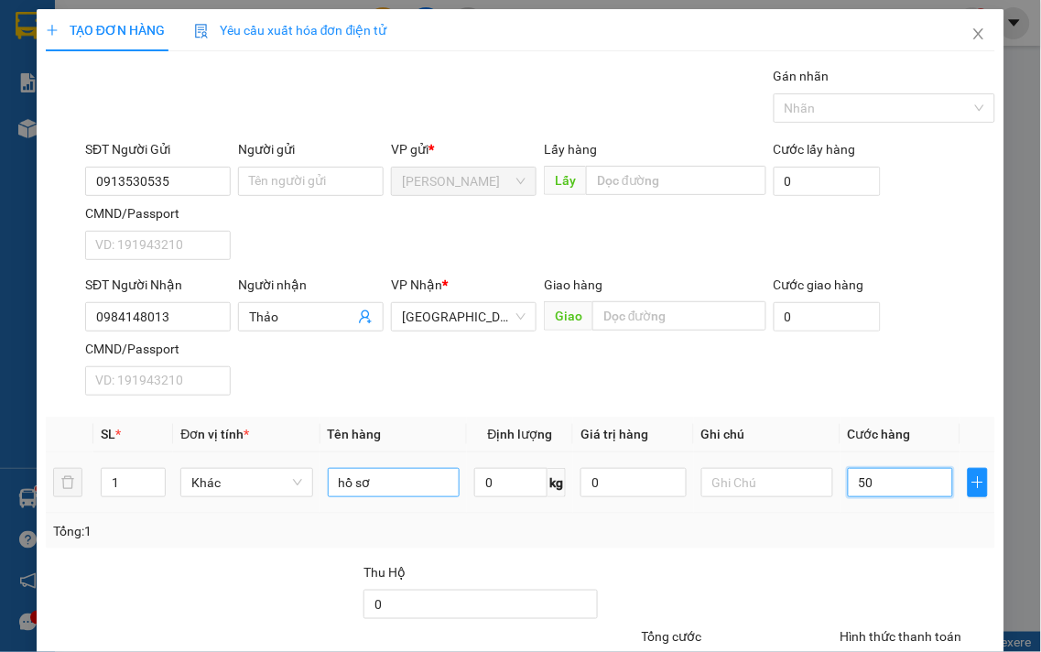
type input "50"
type input "50.000"
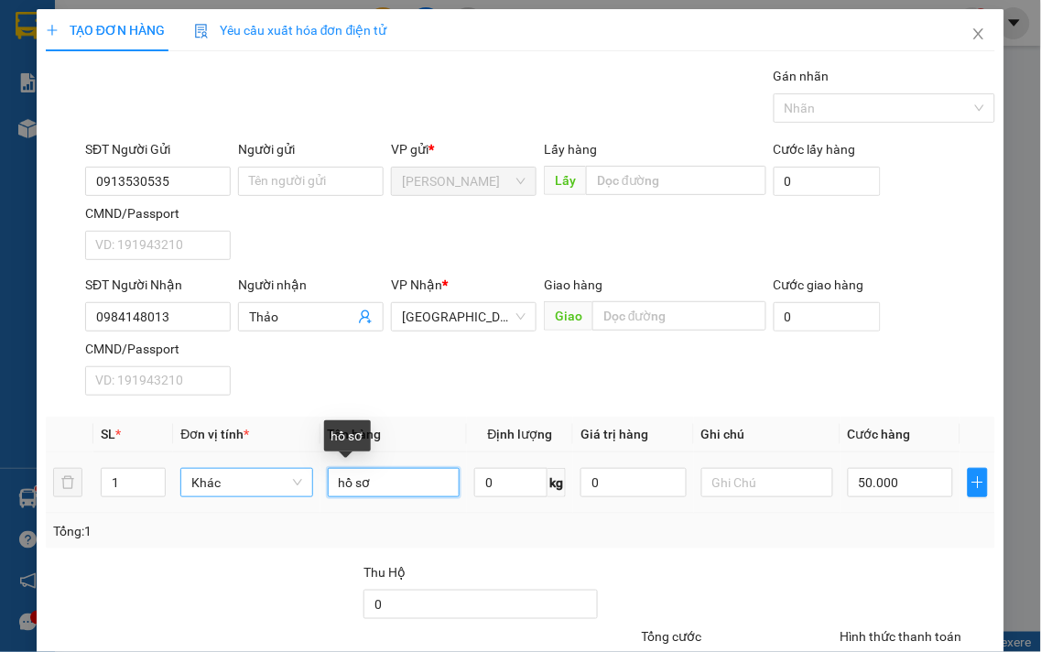
drag, startPoint x: 379, startPoint y: 332, endPoint x: 248, endPoint y: 314, distance: 132.2
click at [248, 452] on tr "1 Khác hồ sơ 0 kg 0 50.000" at bounding box center [521, 482] width 950 height 61
type input "tlong"
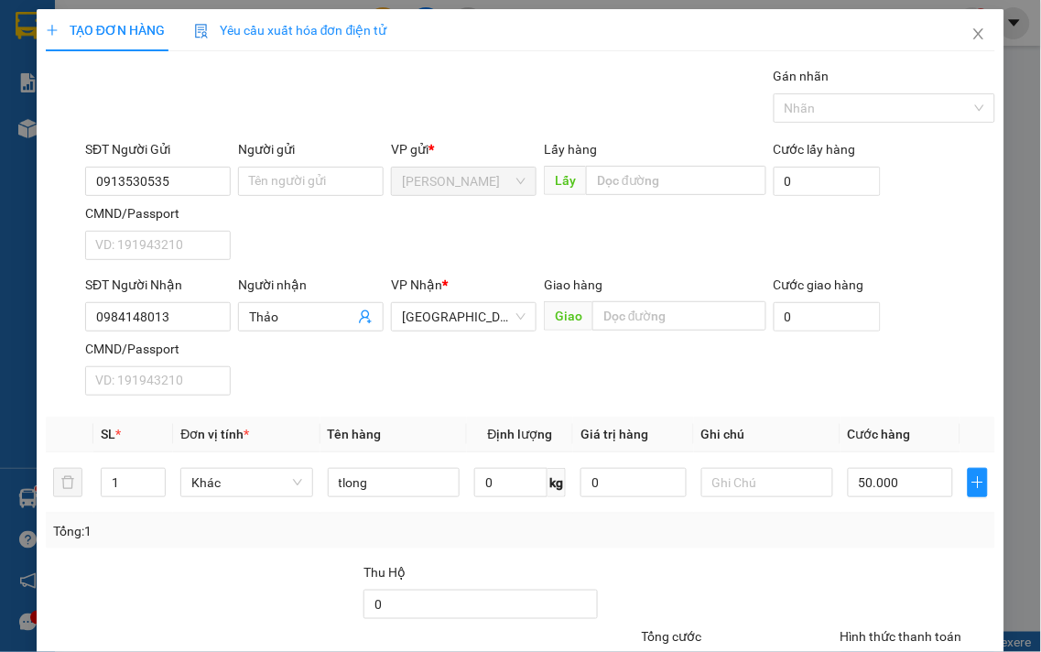
drag, startPoint x: 921, startPoint y: 548, endPoint x: 903, endPoint y: 533, distance: 23.5
type input "0"
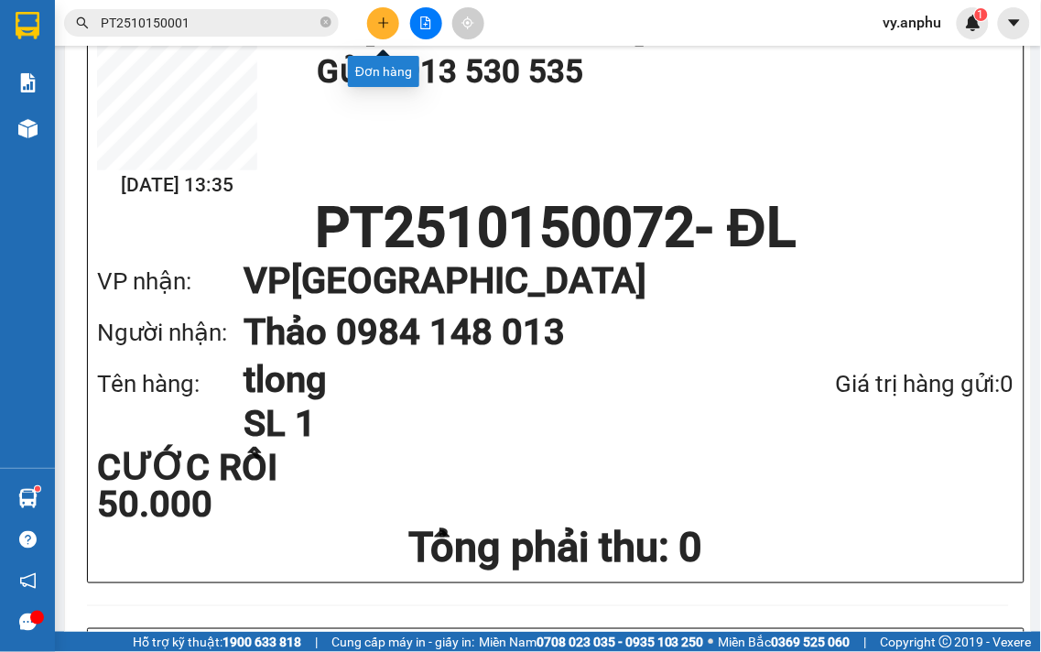
click at [385, 35] on button at bounding box center [383, 23] width 32 height 32
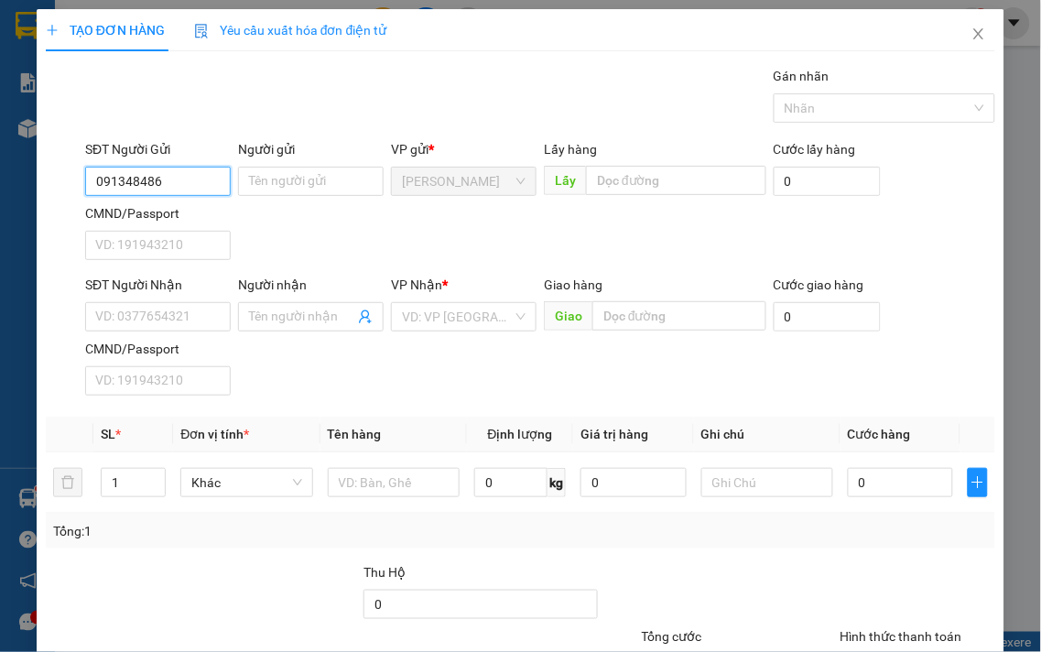
type input "0913484868"
click at [203, 214] on div "0913484868 - trương" at bounding box center [156, 218] width 123 height 20
type input "trương"
type input "0911748474"
type input "30.000"
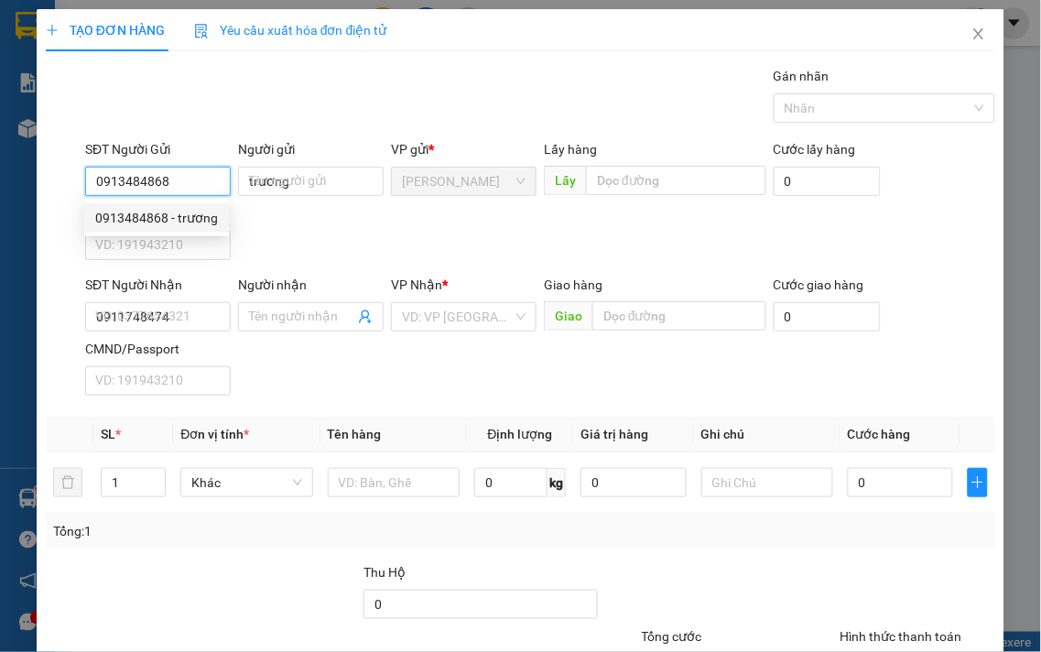
type input "30.000"
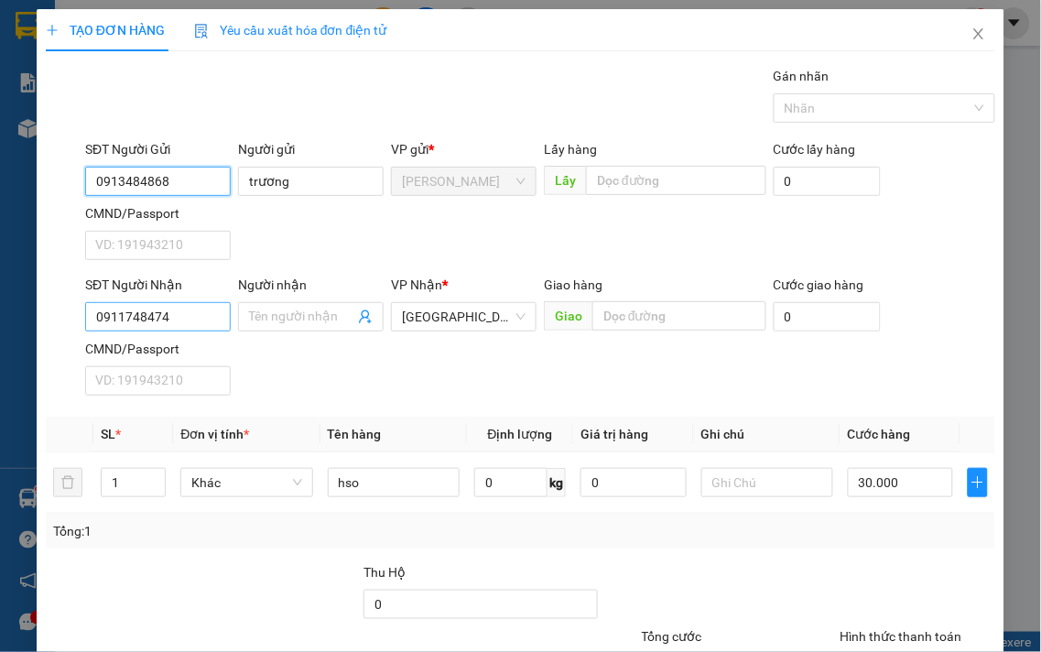
type input "0913484868"
click at [202, 316] on input "0911748474" at bounding box center [158, 316] width 146 height 29
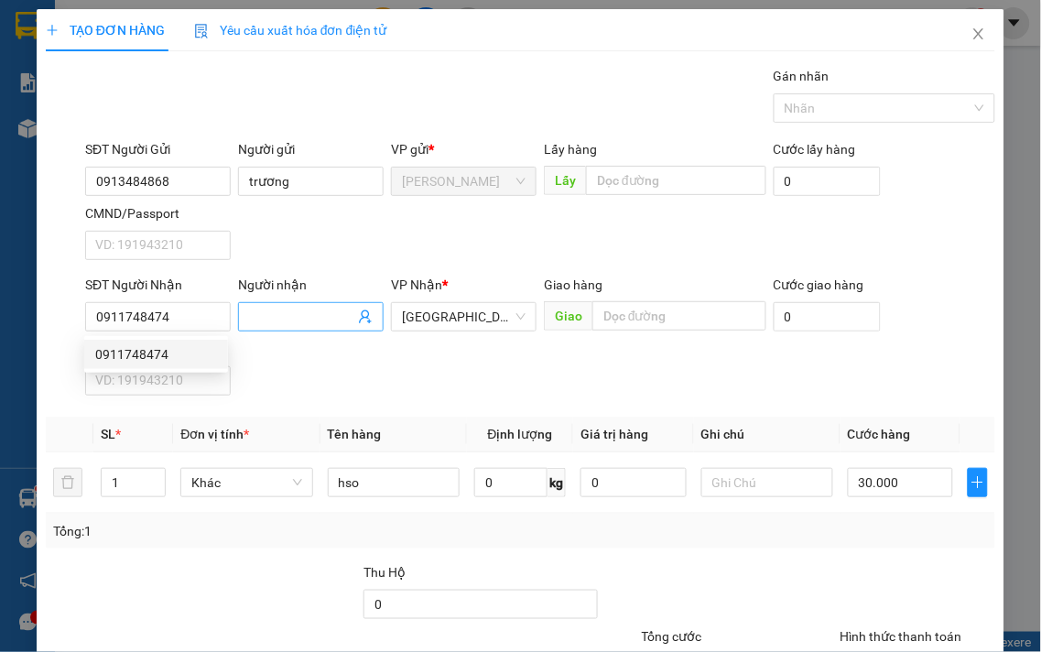
click at [305, 324] on input "Người nhận" at bounding box center [301, 317] width 105 height 20
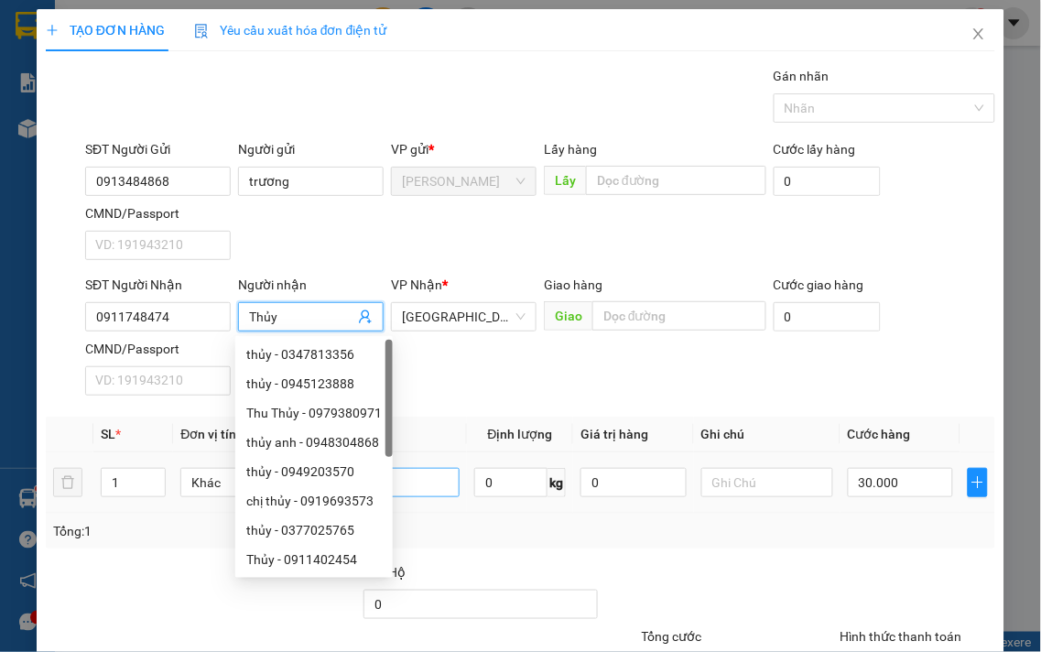
type input "Thủy"
click at [426, 471] on input "hso" at bounding box center [394, 482] width 132 height 29
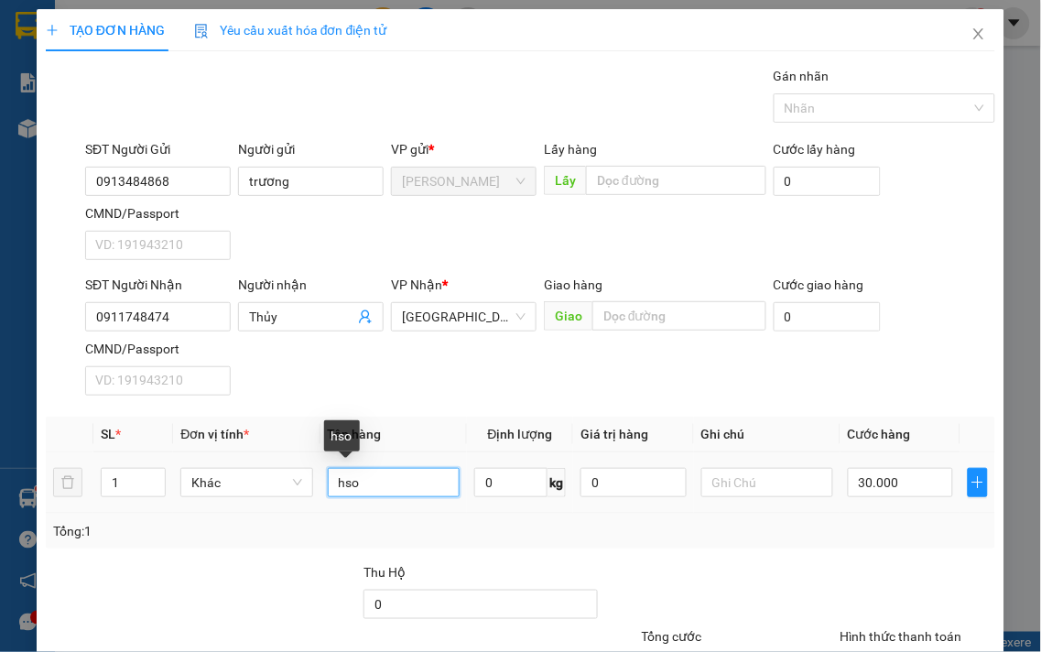
click at [426, 471] on input "hso" at bounding box center [394, 482] width 132 height 29
type input "bánh bột lộc"
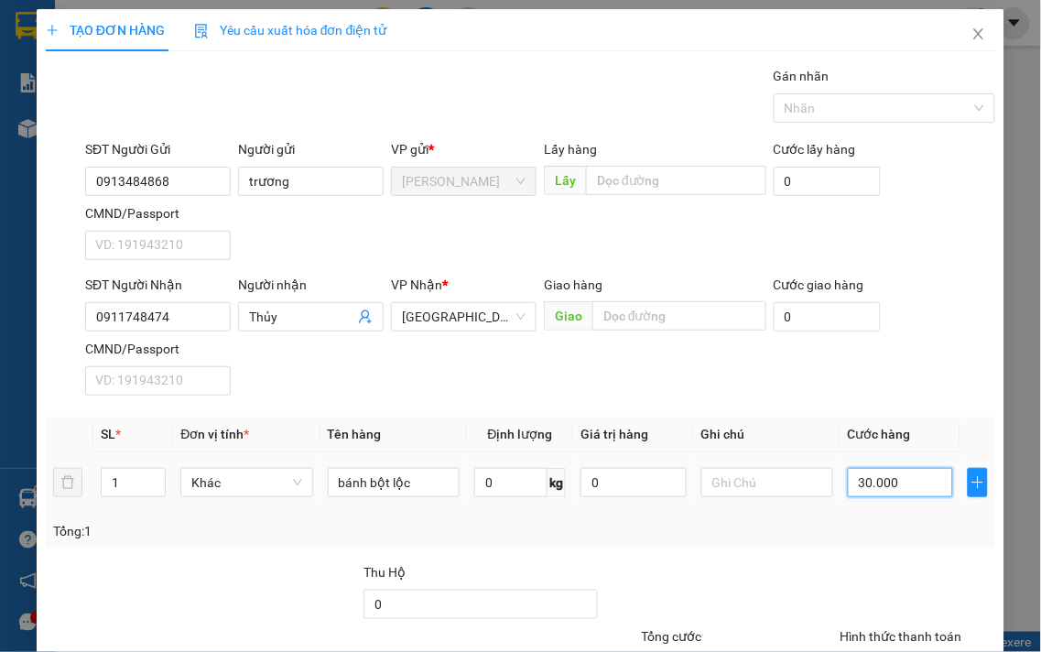
click at [892, 492] on input "30.000" at bounding box center [900, 482] width 105 height 29
type input "4"
type input "40"
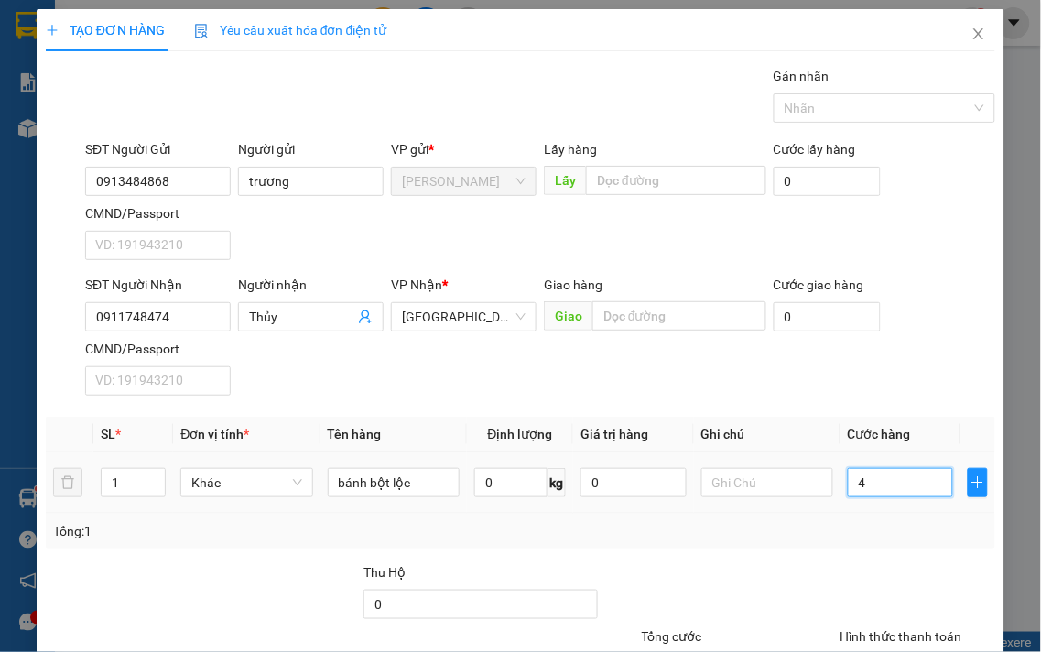
type input "40"
drag, startPoint x: 893, startPoint y: 601, endPoint x: 865, endPoint y: 595, distance: 28.0
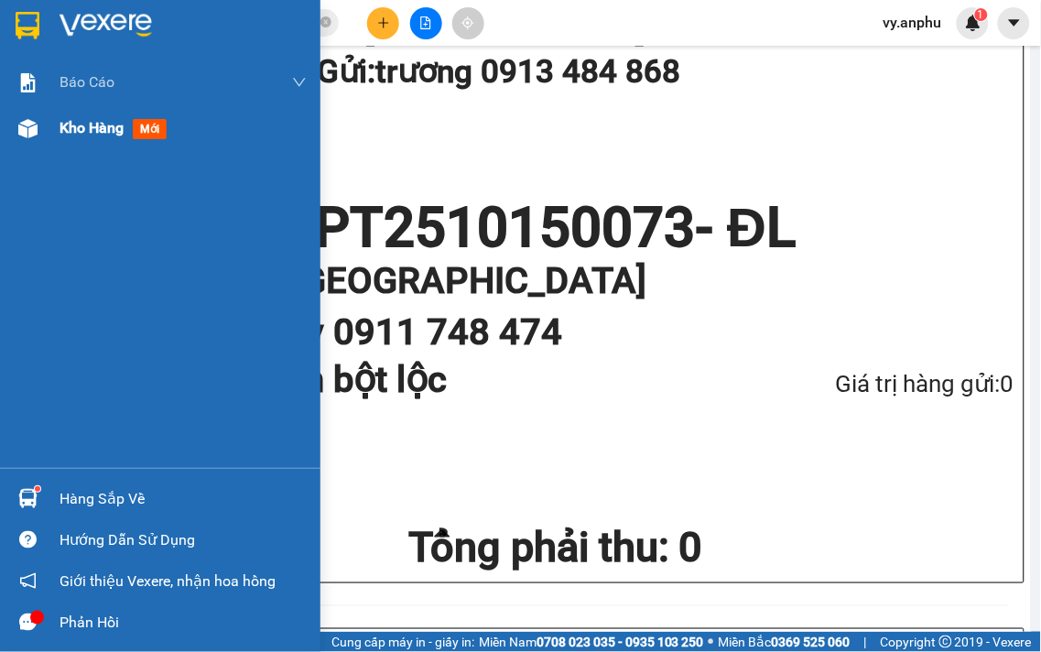
click at [83, 129] on span "Kho hàng" at bounding box center [92, 127] width 64 height 17
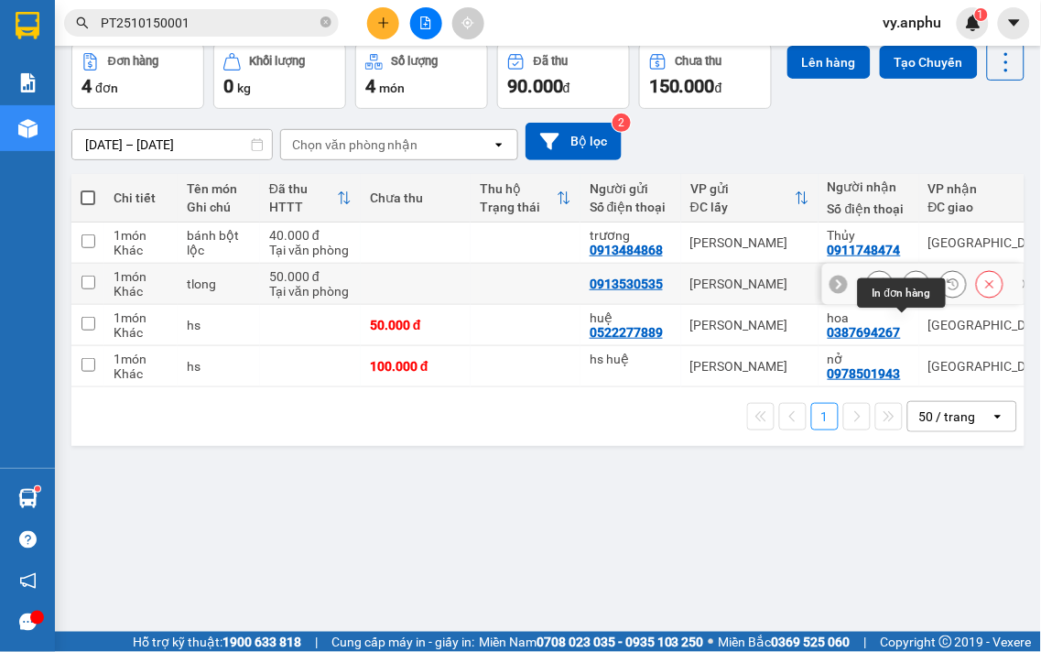
click at [904, 300] on button at bounding box center [917, 284] width 26 height 32
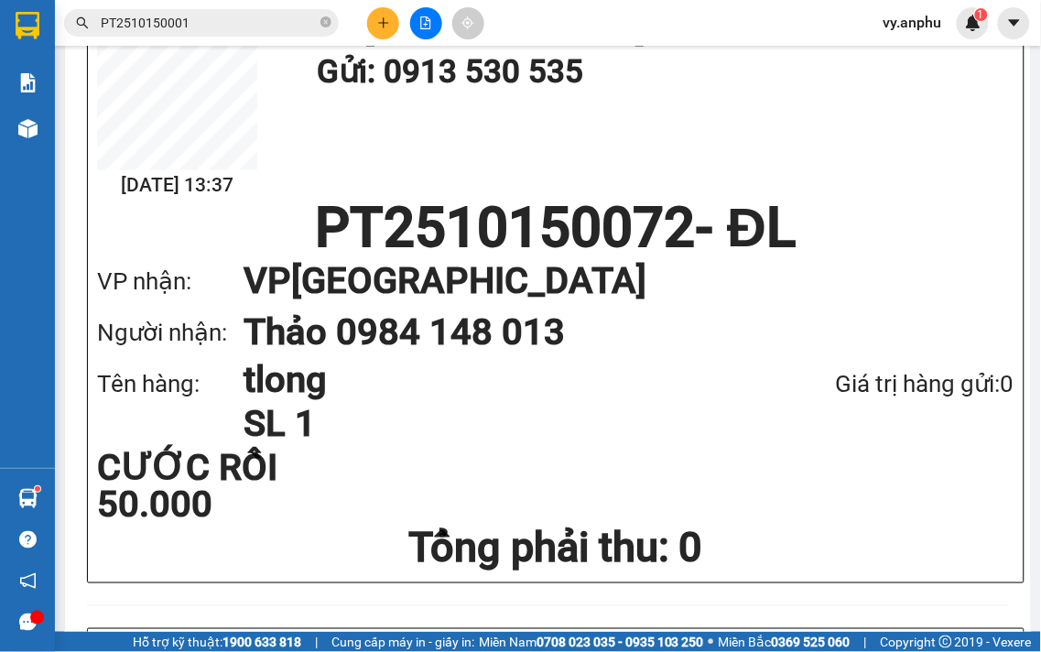
click at [386, 16] on icon "plus" at bounding box center [383, 22] width 13 height 13
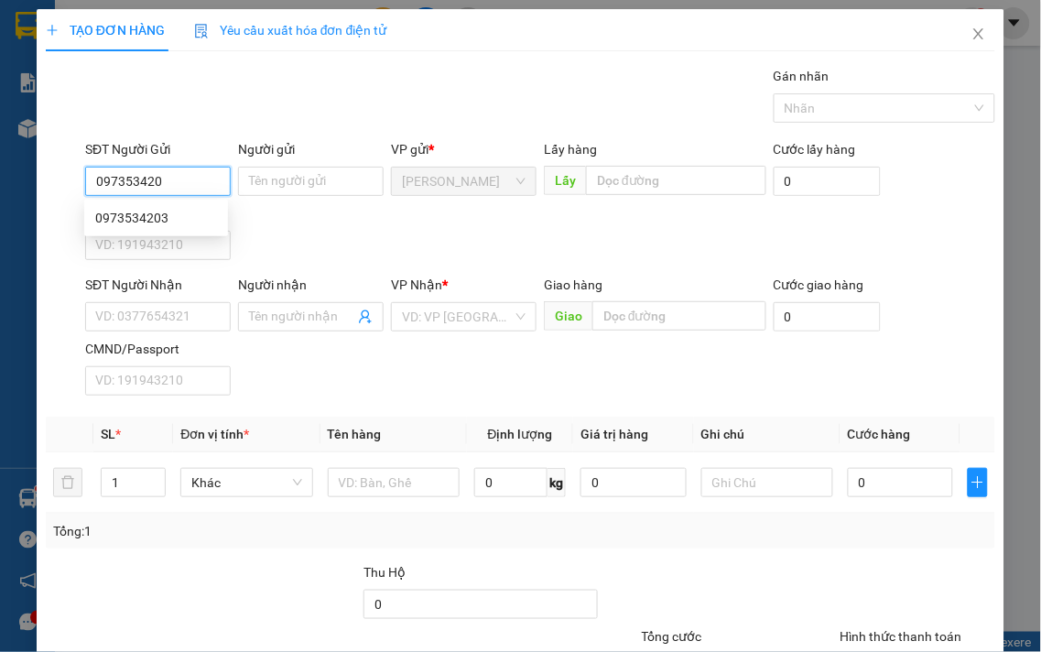
type input "0973534203"
click at [160, 213] on div "0973534203" at bounding box center [156, 218] width 122 height 20
type input "0911572757"
type input "hậu"
type input "60.000"
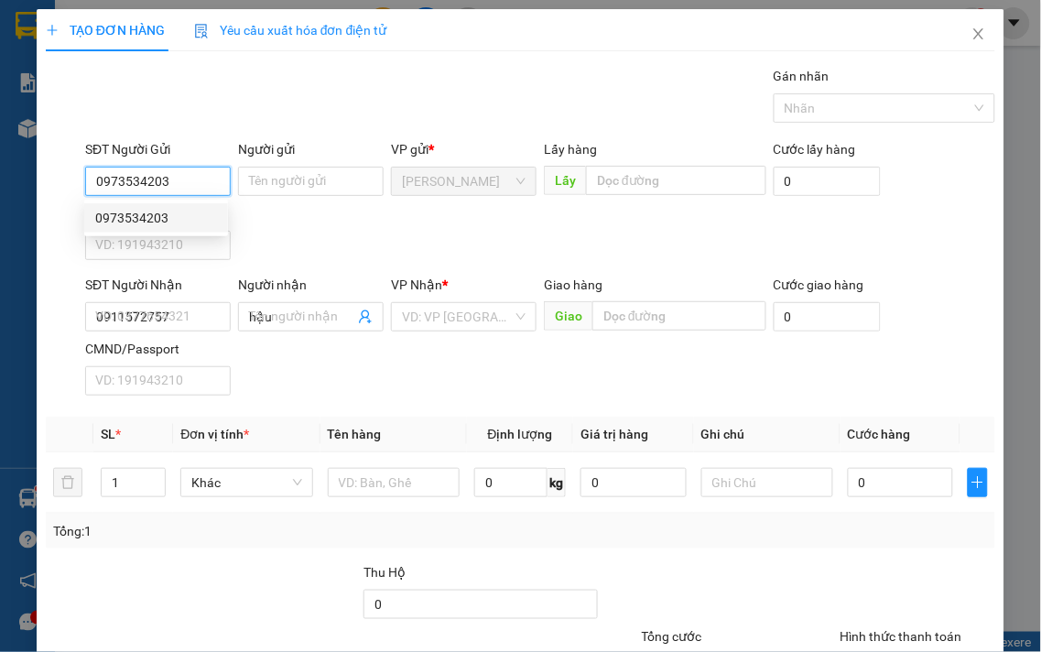
type input "60.000"
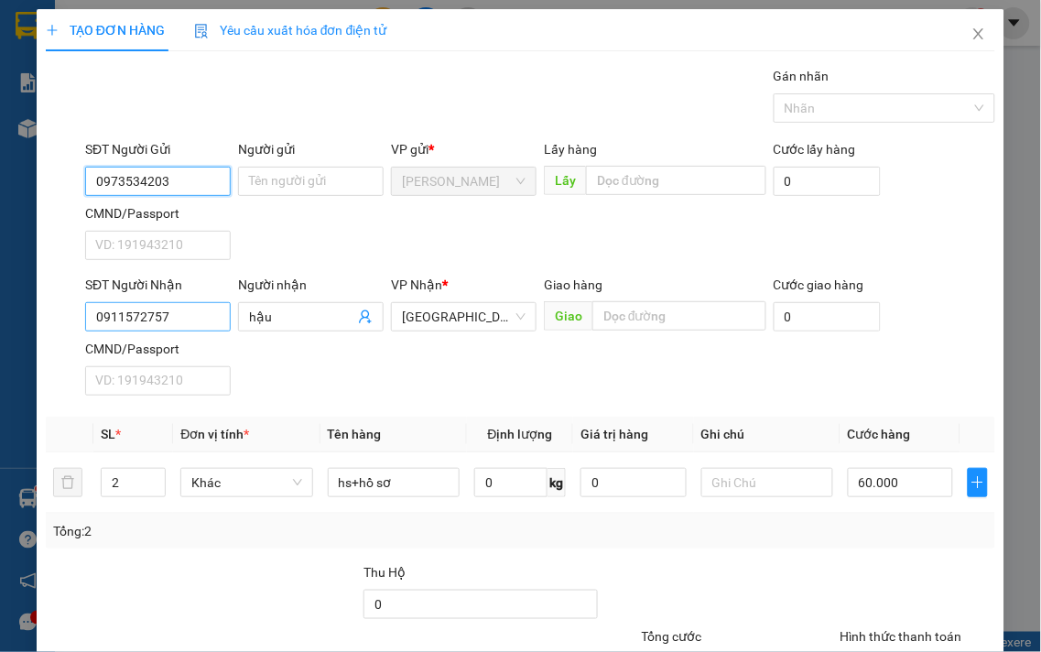
type input "0973534203"
click at [199, 309] on input "0911572757" at bounding box center [158, 316] width 146 height 29
type input "0919769215"
drag, startPoint x: 291, startPoint y: 321, endPoint x: 139, endPoint y: 317, distance: 152.1
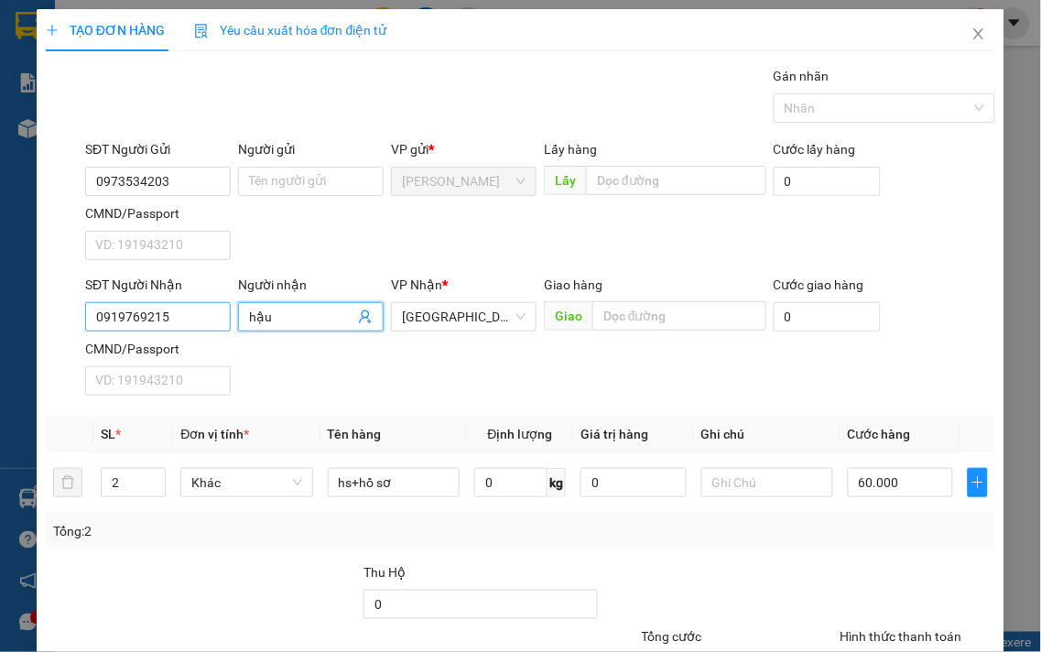
click at [144, 317] on div "SĐT Người Nhận 0919769215 Người nhận hậu hậu VP Nhận * Đà Lạt Giao hàng Giao Cư…" at bounding box center [541, 339] width 918 height 128
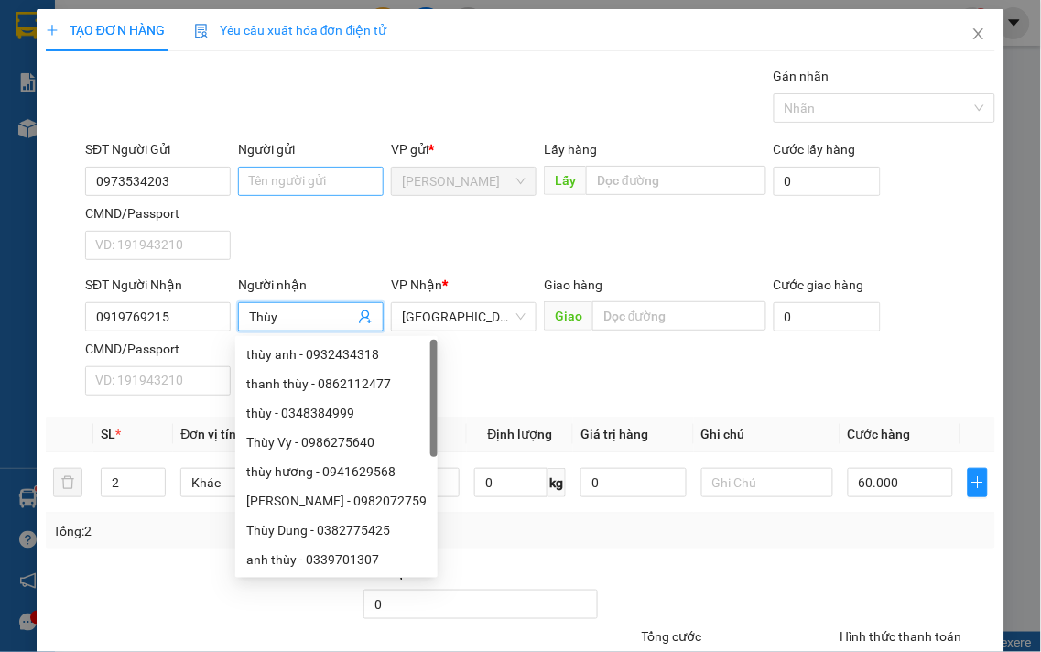
type input "Thùy"
click at [304, 183] on input "Người gửi" at bounding box center [311, 181] width 146 height 29
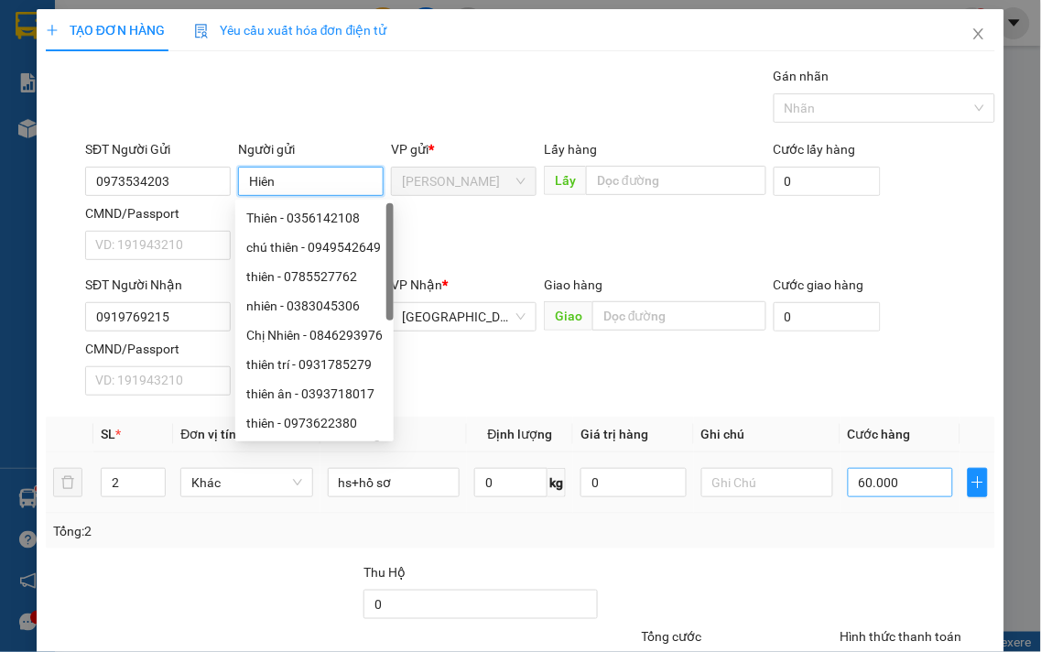
type input "Hiên"
click at [903, 484] on input "60.000" at bounding box center [900, 482] width 105 height 29
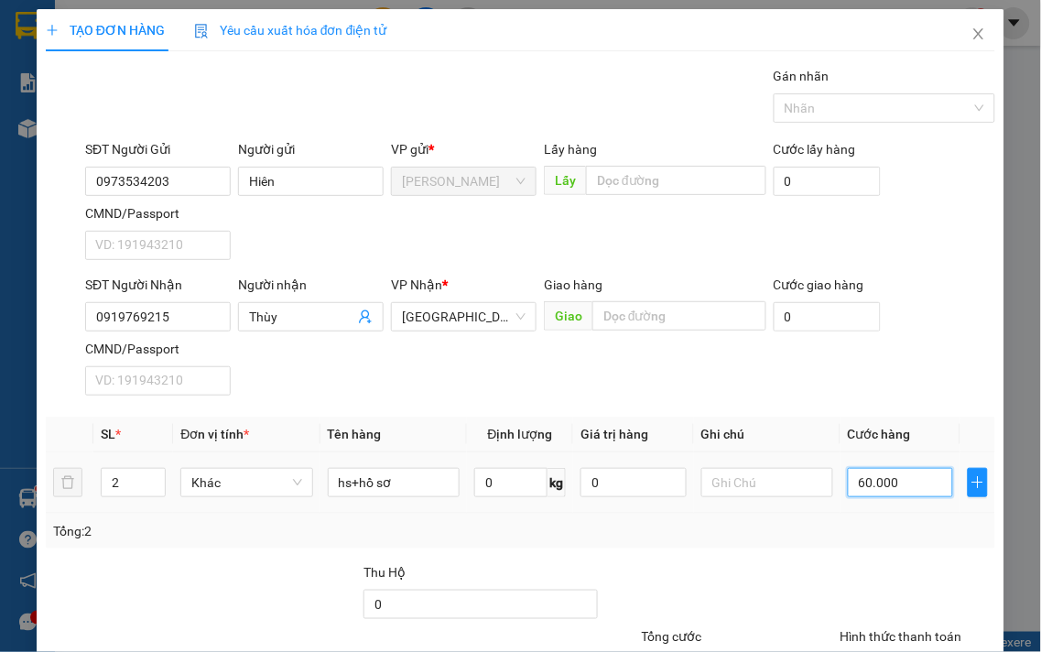
type input "3"
type input "30"
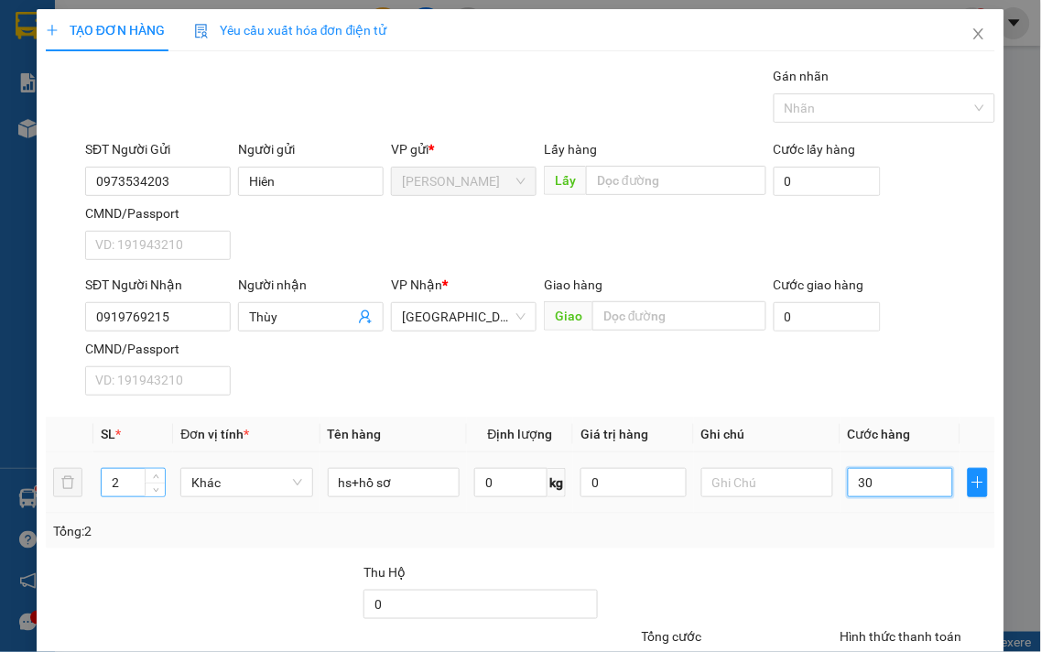
type input "30"
type input "30.000"
click at [115, 469] on input "2" at bounding box center [133, 482] width 63 height 27
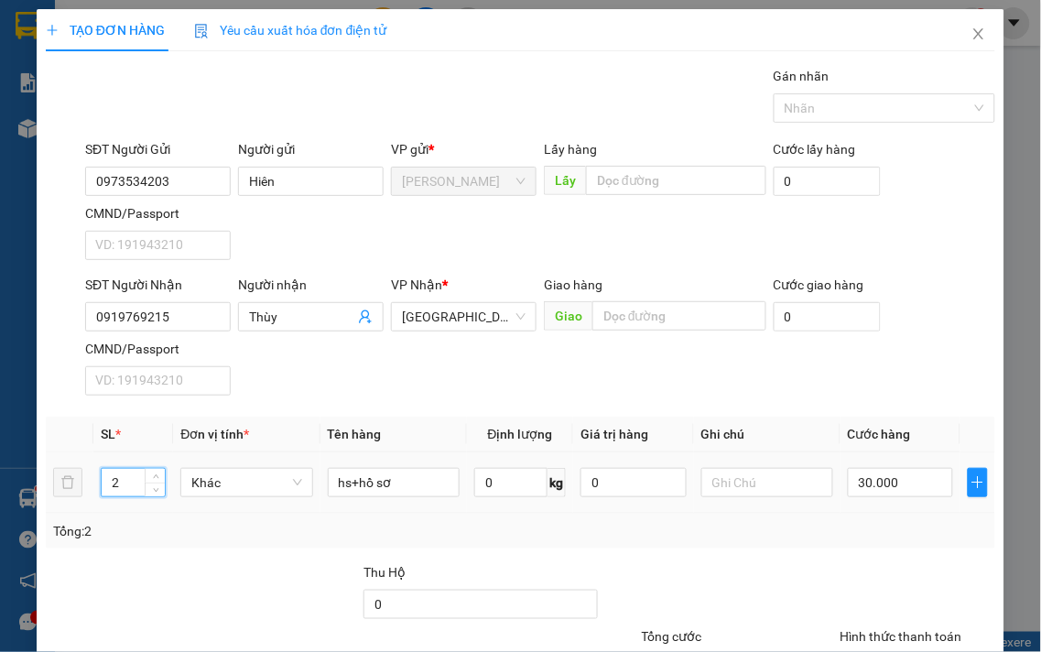
click at [69, 452] on tr "2 Khác hs+hồ sơ 0 kg 0 30.000" at bounding box center [521, 482] width 950 height 61
type input "1"
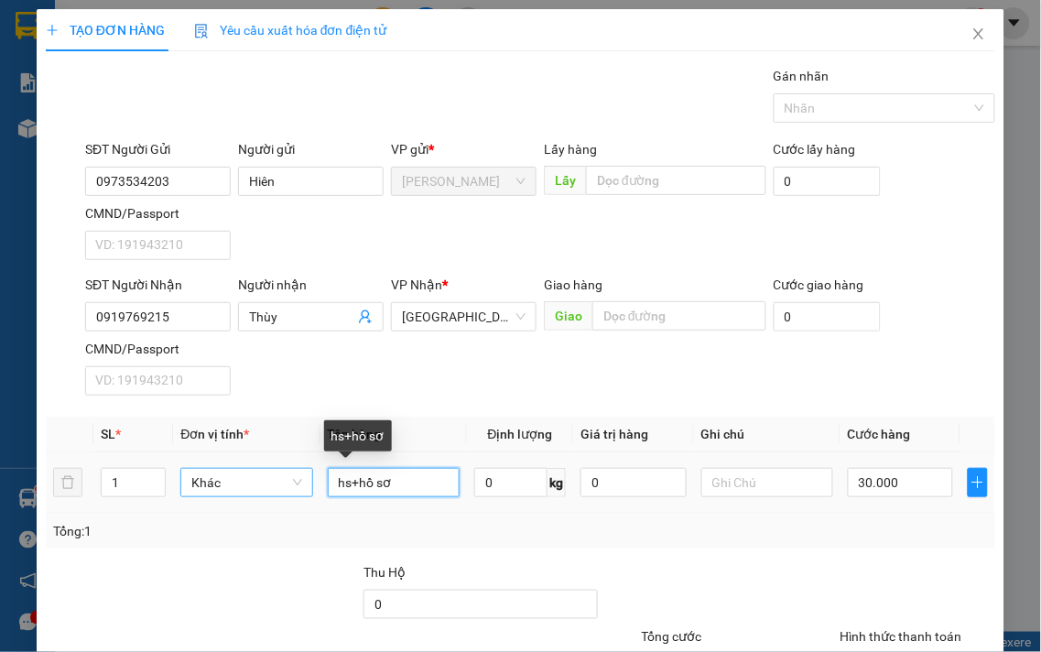
drag, startPoint x: 397, startPoint y: 380, endPoint x: 209, endPoint y: 381, distance: 187.7
click at [215, 452] on tr "1 Khác hs+hồ sơ 0 kg 0 30.000" at bounding box center [521, 482] width 950 height 61
type input "huy hàm"
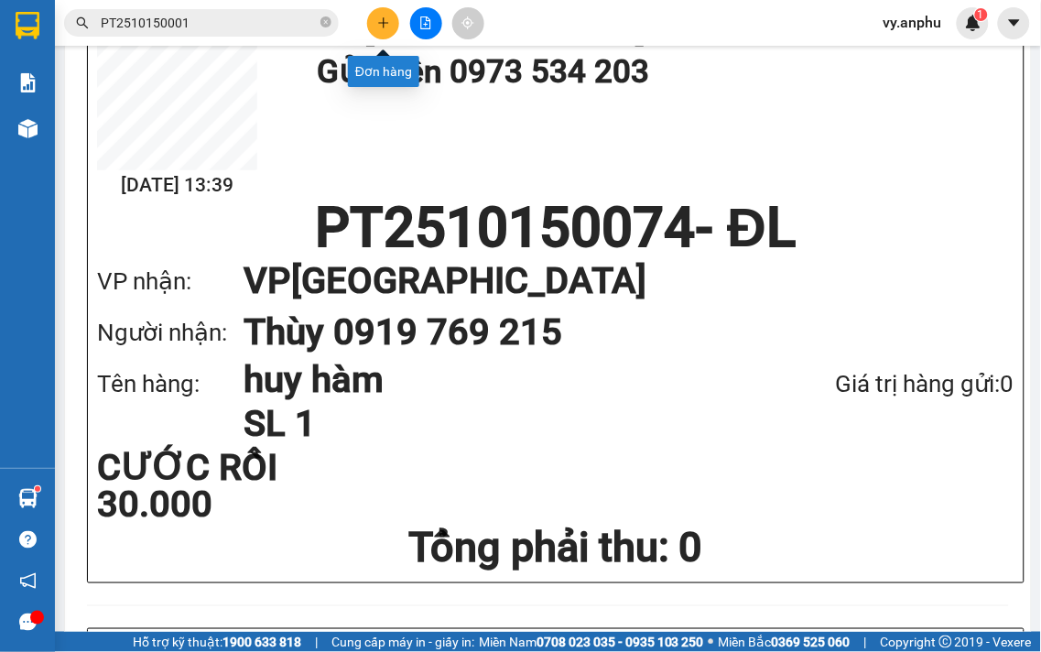
click at [381, 27] on icon "plus" at bounding box center [383, 22] width 13 height 13
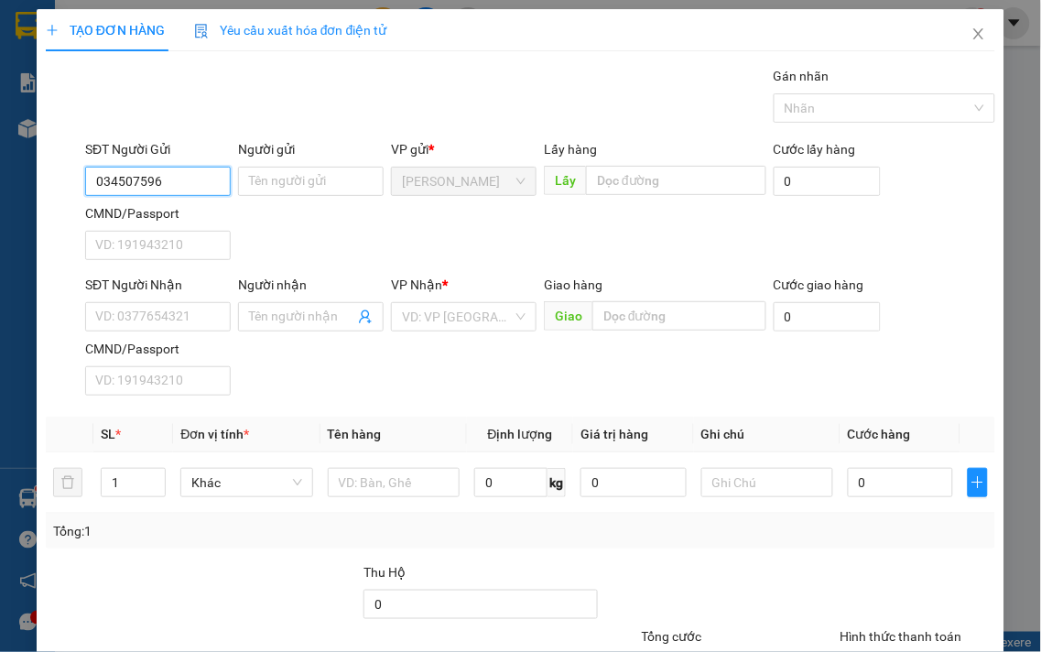
type input "0345075964"
click at [187, 213] on div "0345075964 - Hiền" at bounding box center [156, 218] width 122 height 20
type input "Hiền"
type input "0973409118"
type input "Thư"
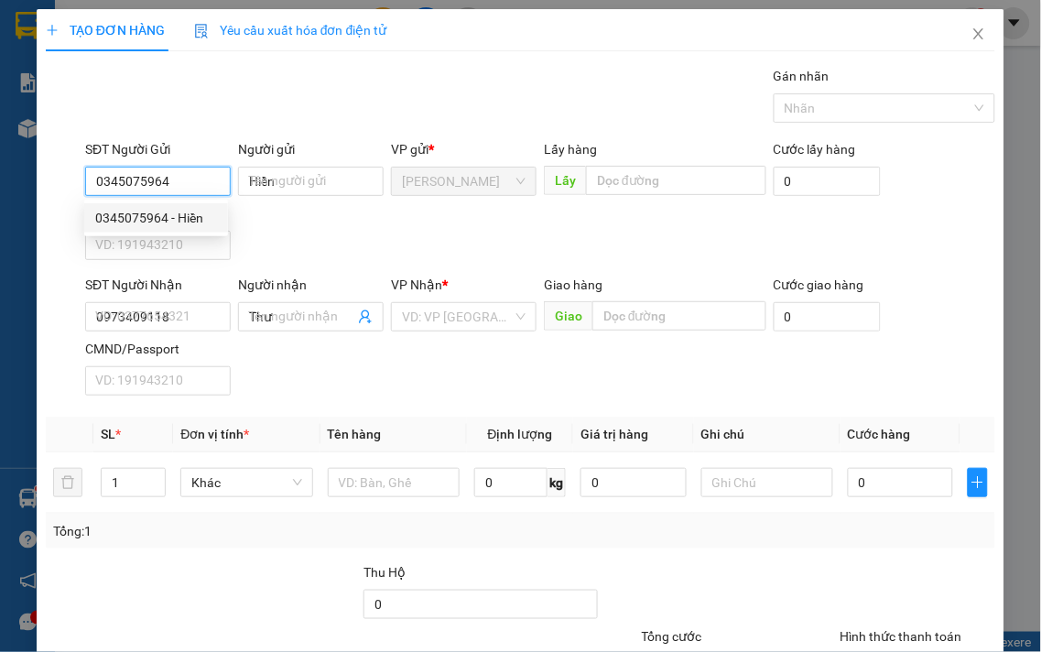
type input "40.000"
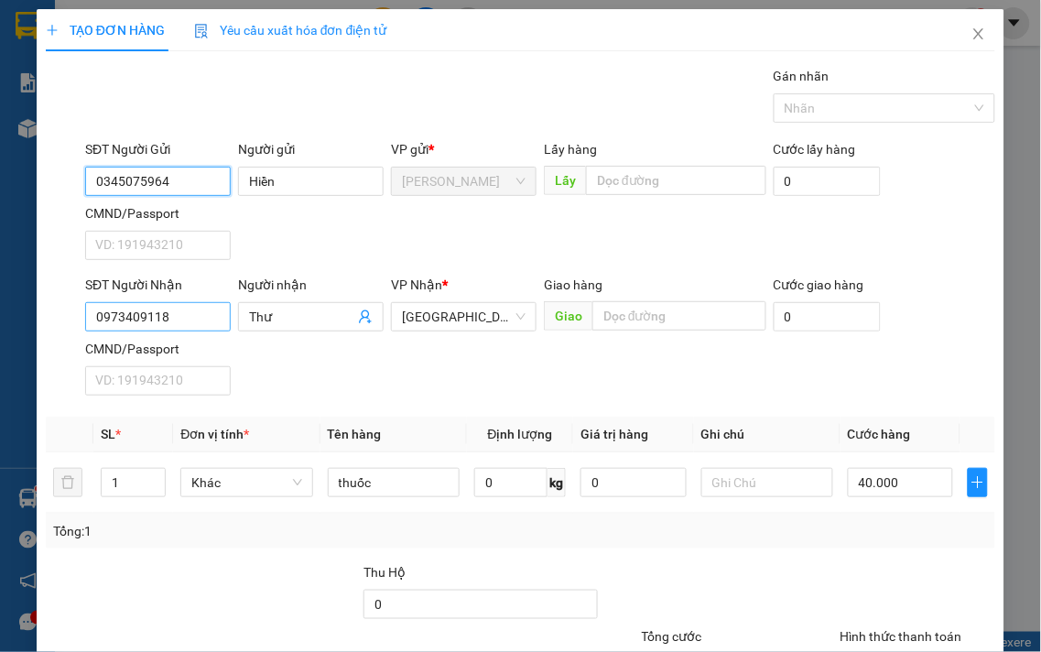
type input "0345075964"
click at [192, 330] on input "0973409118" at bounding box center [158, 316] width 146 height 29
type input "0937031287"
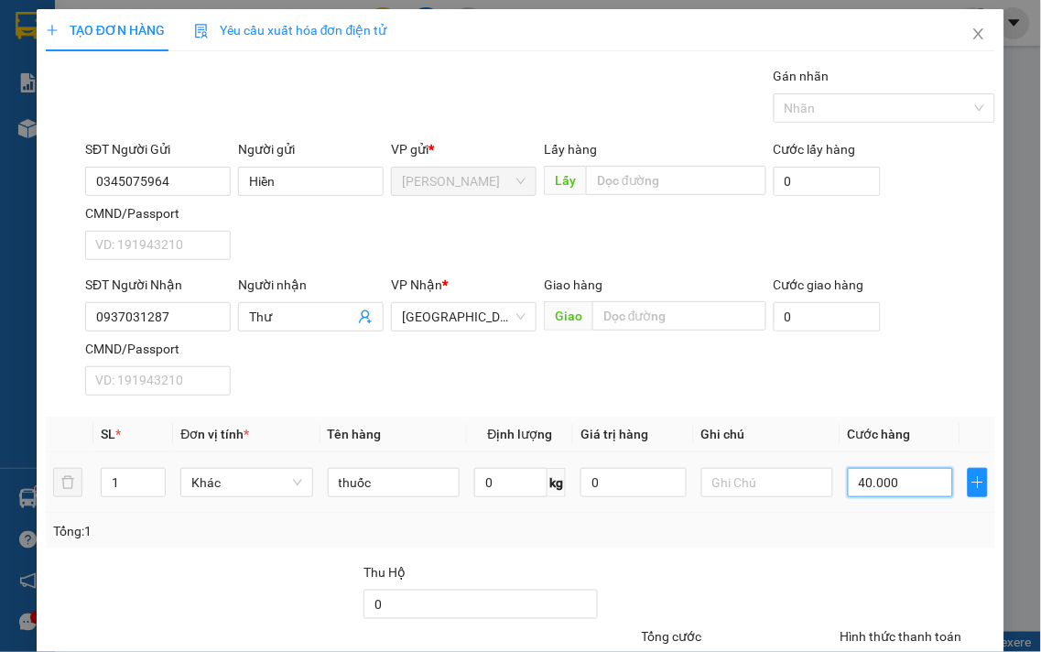
click at [874, 483] on input "40.000" at bounding box center [900, 482] width 105 height 29
type input "3"
type input "30"
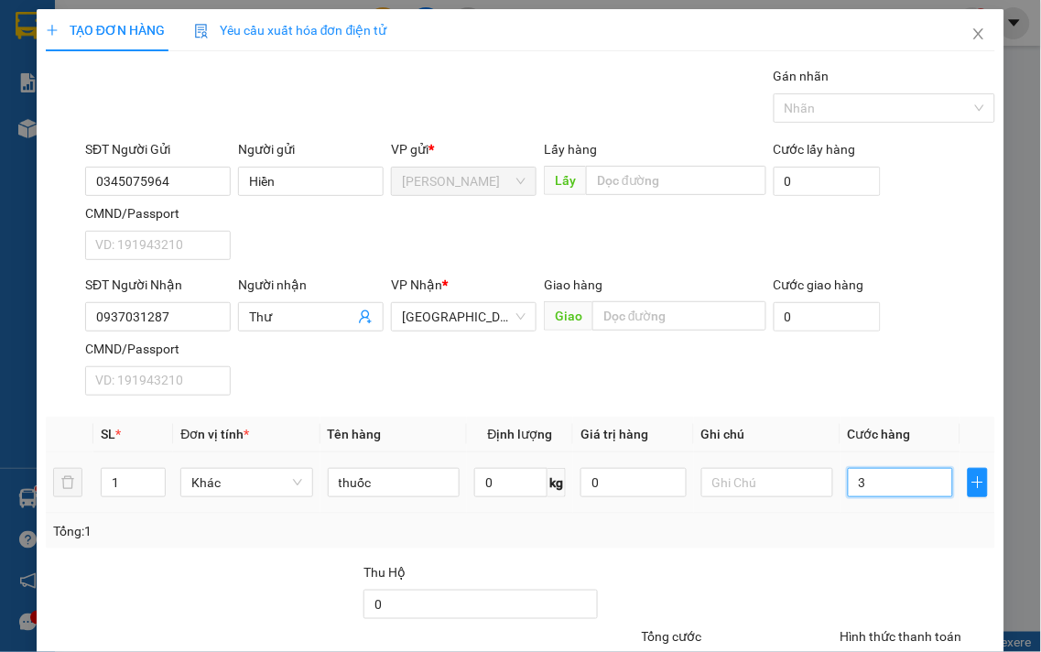
type input "30"
type input "30.000"
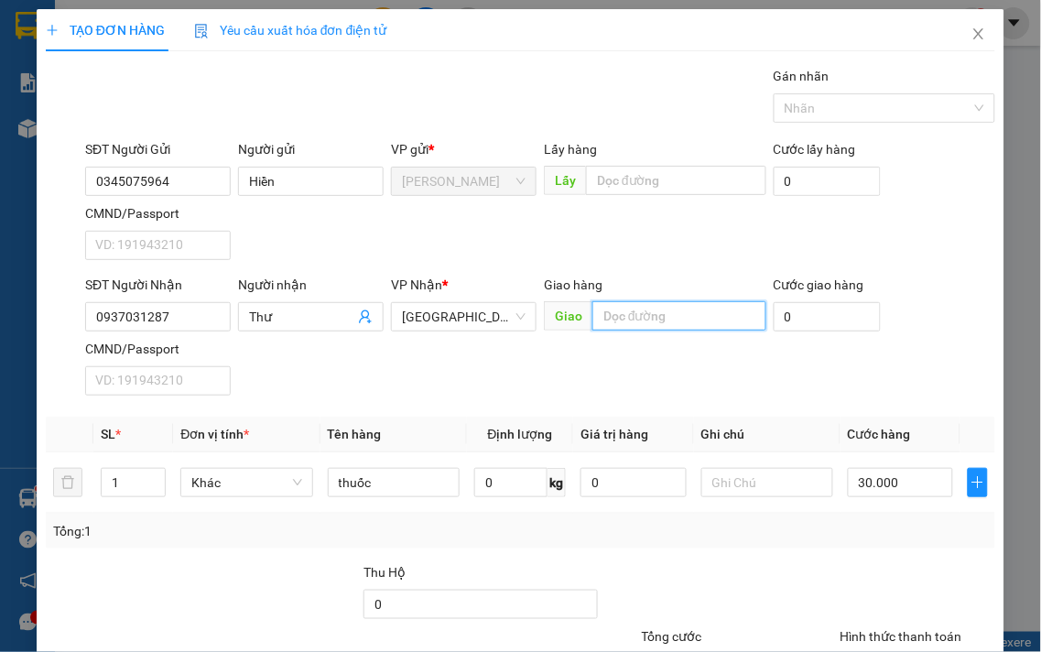
click at [694, 318] on input "text" at bounding box center [680, 315] width 174 height 29
type input "cx vật tư"
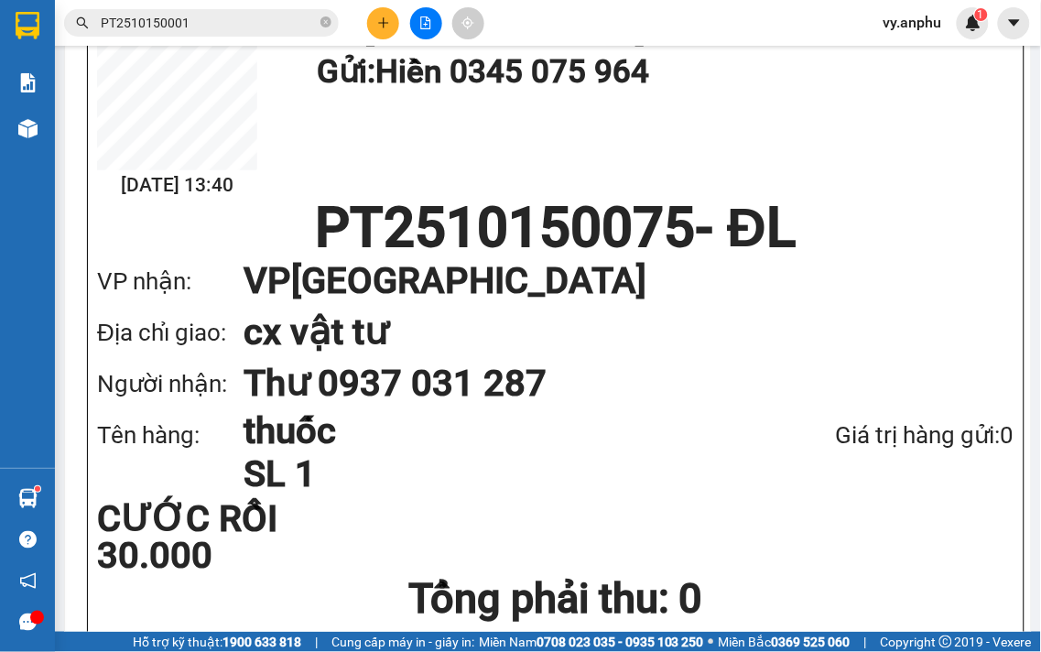
click at [377, 29] on button at bounding box center [383, 23] width 32 height 32
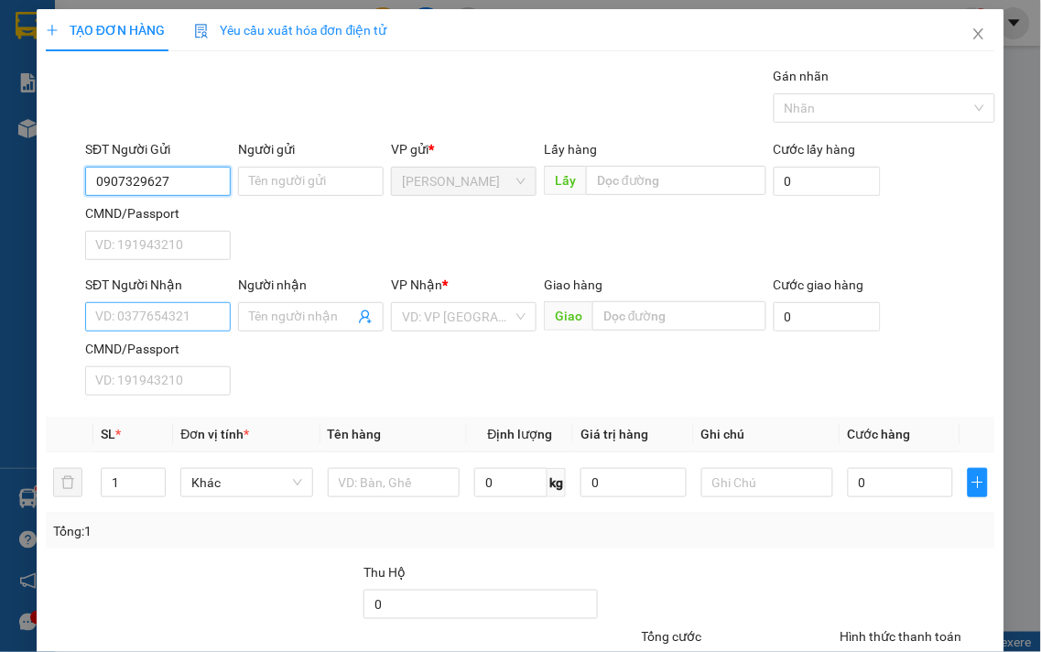
type input "0907329627"
click at [198, 313] on input "SĐT Người Nhận" at bounding box center [158, 316] width 146 height 29
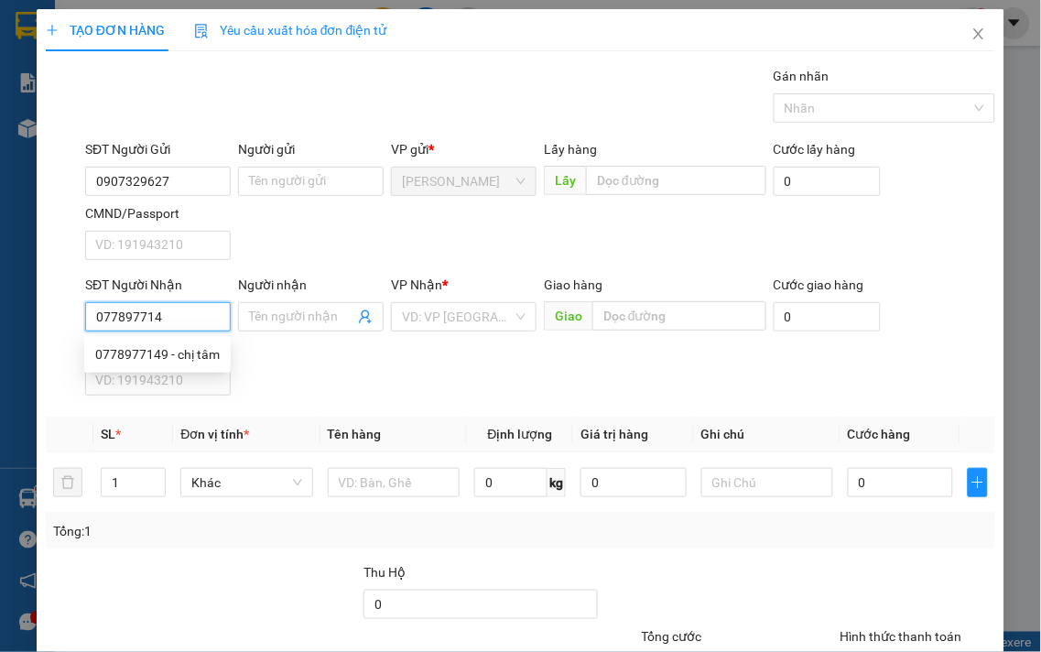
type input "0778977149"
click at [198, 357] on div "0778977149 - chị tâm" at bounding box center [157, 354] width 125 height 20
type input "chị tâm"
type input "600.000"
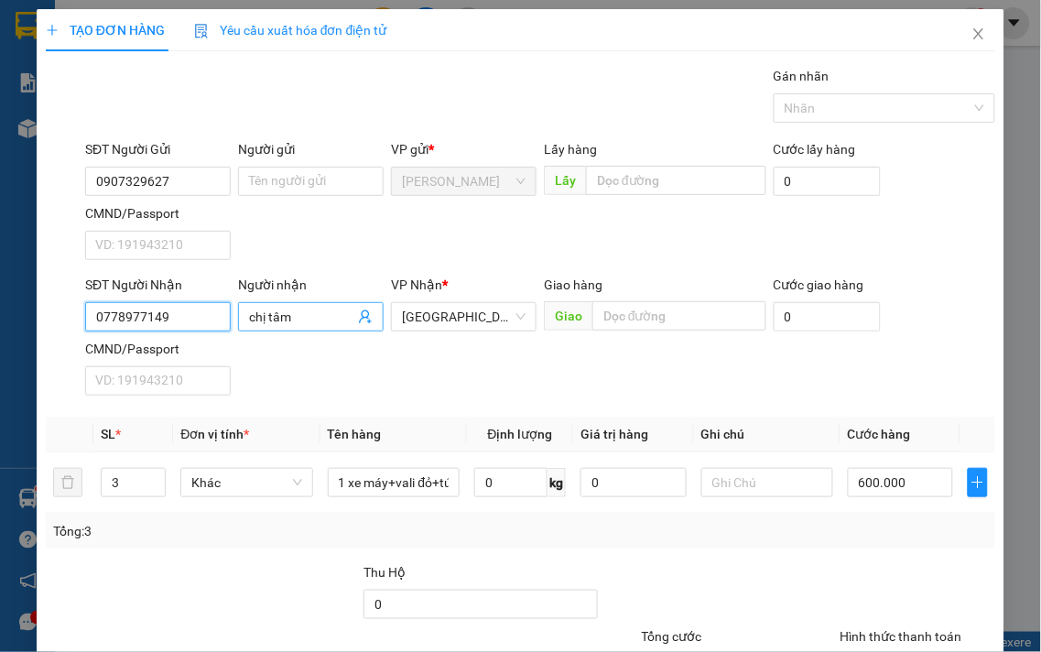
type input "0778977149"
drag, startPoint x: 268, startPoint y: 316, endPoint x: 179, endPoint y: 321, distance: 89.9
click at [180, 321] on div "SĐT Người Nhận 0778977149 Người nhận chị tâm chị tâm VP Nhận * Đà Lạt Giao hàng…" at bounding box center [541, 339] width 918 height 128
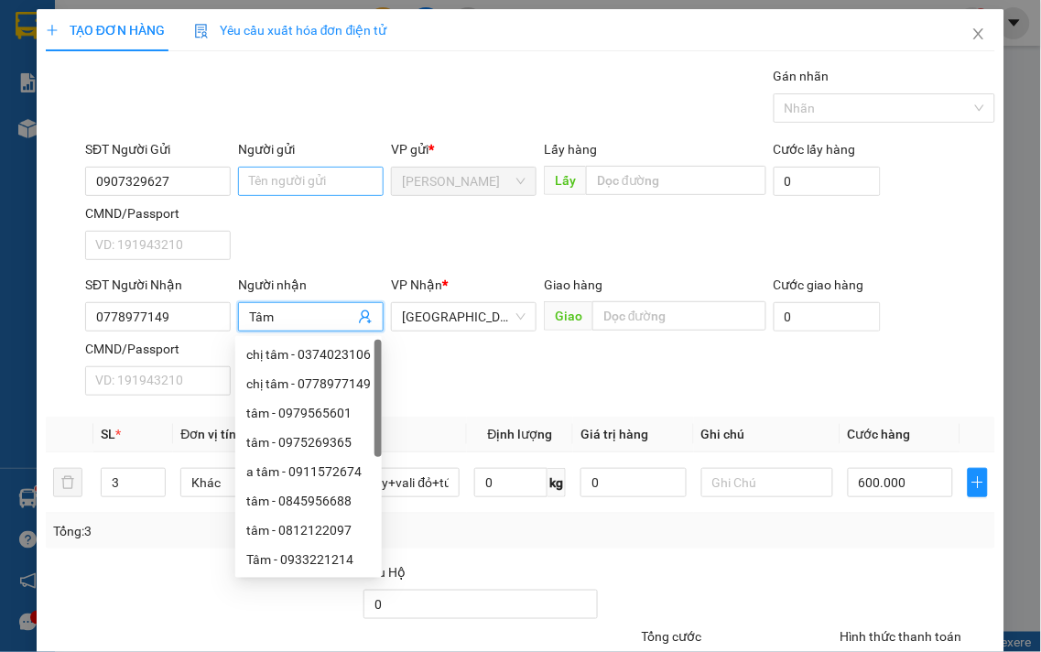
type input "Tâm"
click at [259, 186] on input "Người gửi" at bounding box center [311, 181] width 146 height 29
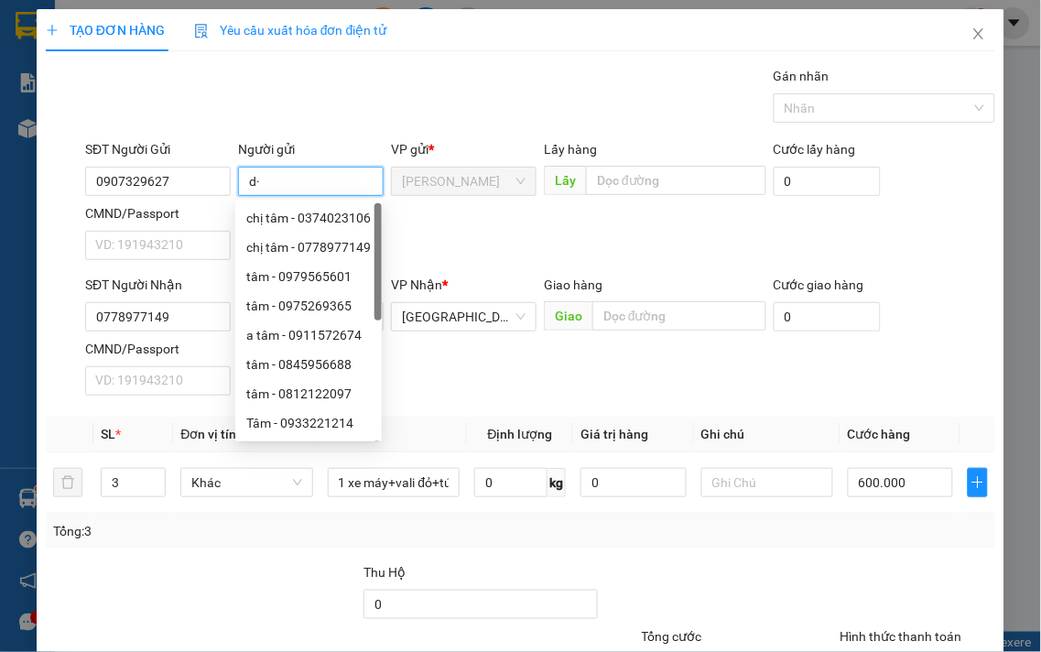
type input "d"
type input "đ"
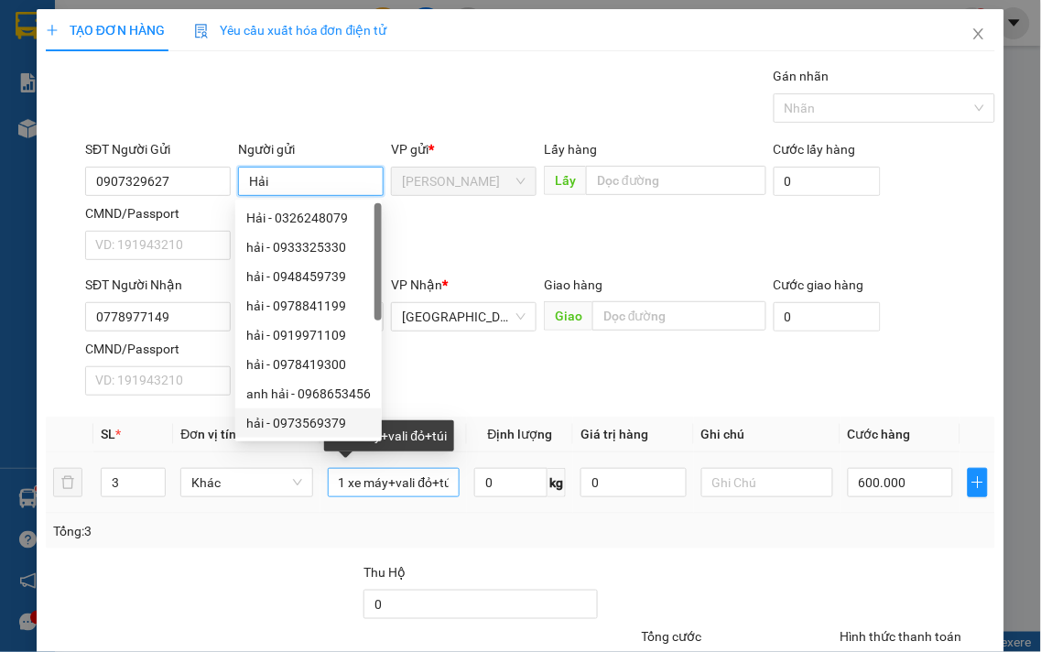
type input "Hải"
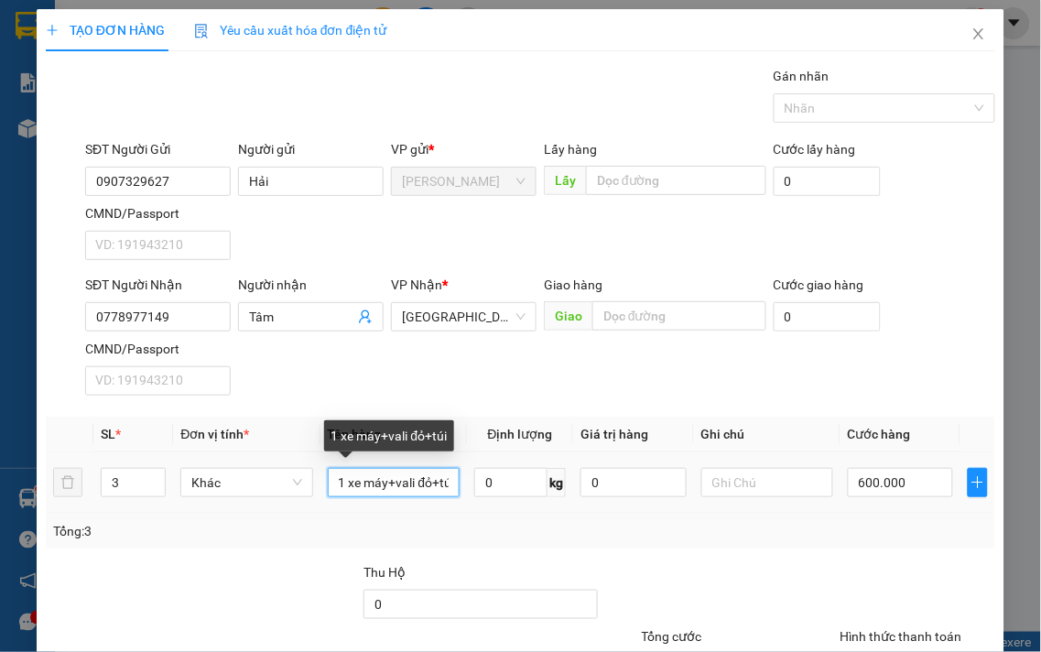
drag, startPoint x: 335, startPoint y: 485, endPoint x: 598, endPoint y: 507, distance: 263.7
click at [596, 507] on tr "3 Khác 1 xe máy+vali đỏ+túi 0 kg 0 600.000" at bounding box center [521, 482] width 950 height 61
type input "d"
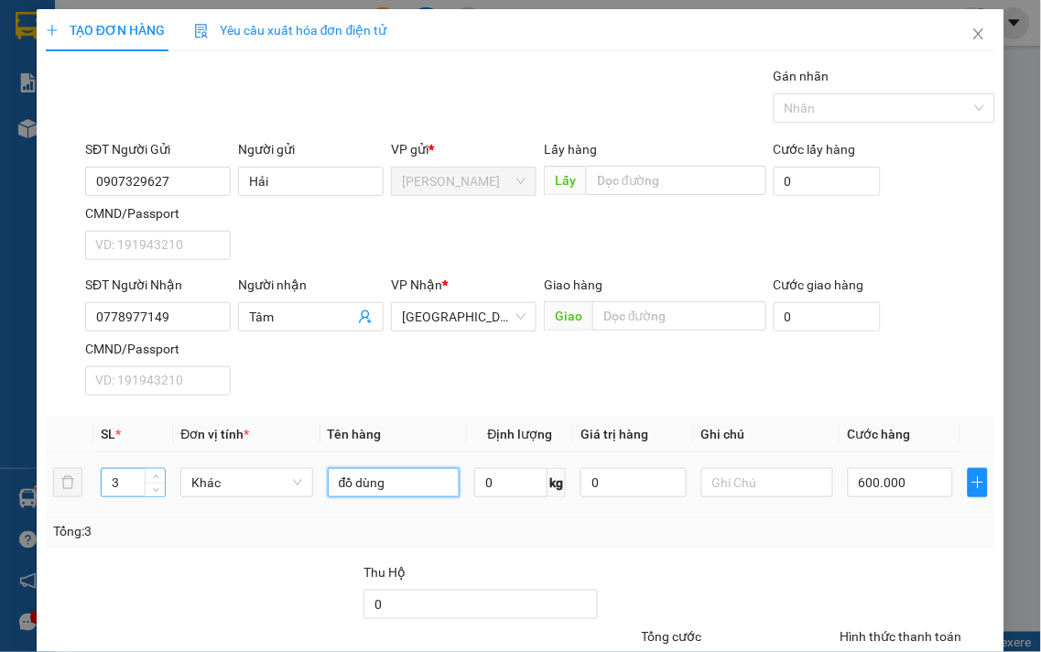
type input "đồ dùng"
drag, startPoint x: 119, startPoint y: 488, endPoint x: 43, endPoint y: 480, distance: 76.5
click at [43, 480] on div "TẠO ĐƠN HÀNG Yêu cầu xuất hóa đơn điện tử Transit Pickup Surcharge Ids Transit …" at bounding box center [521, 396] width 968 height 775
type input "1"
click at [841, 482] on td "600.000" at bounding box center [901, 482] width 120 height 61
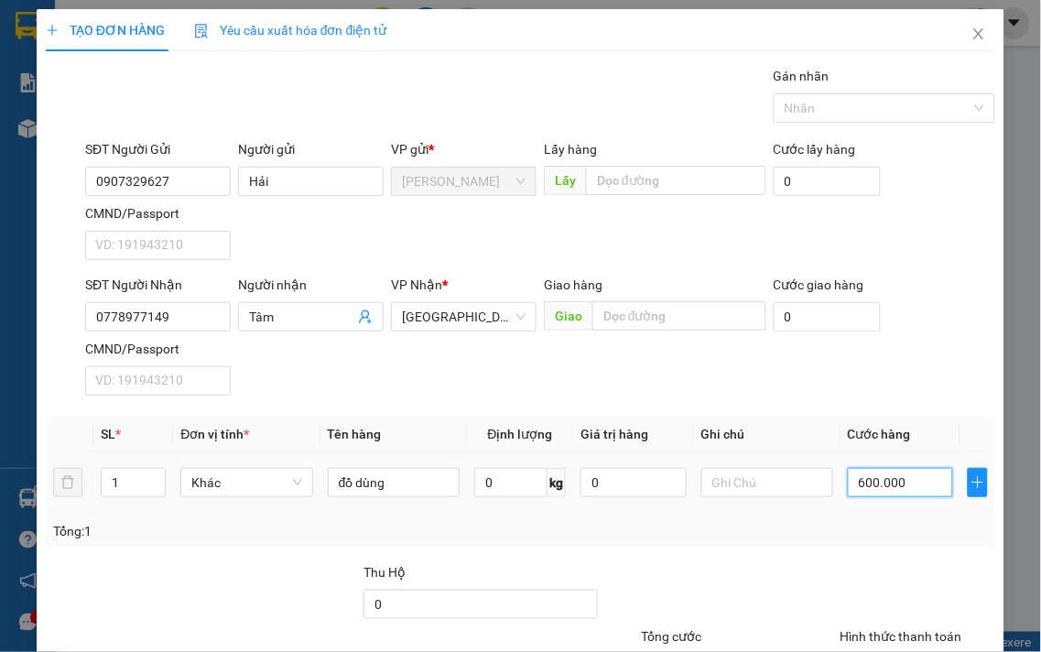
click at [852, 482] on input "600.000" at bounding box center [900, 482] width 105 height 29
type input "4"
type input "40"
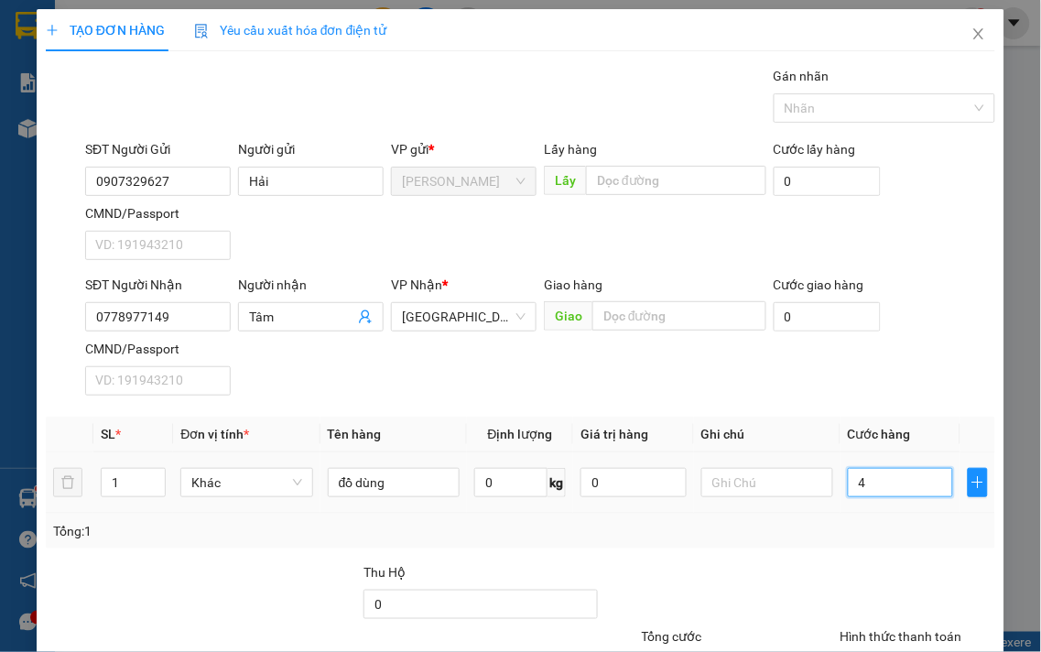
type input "40"
type input "40.000"
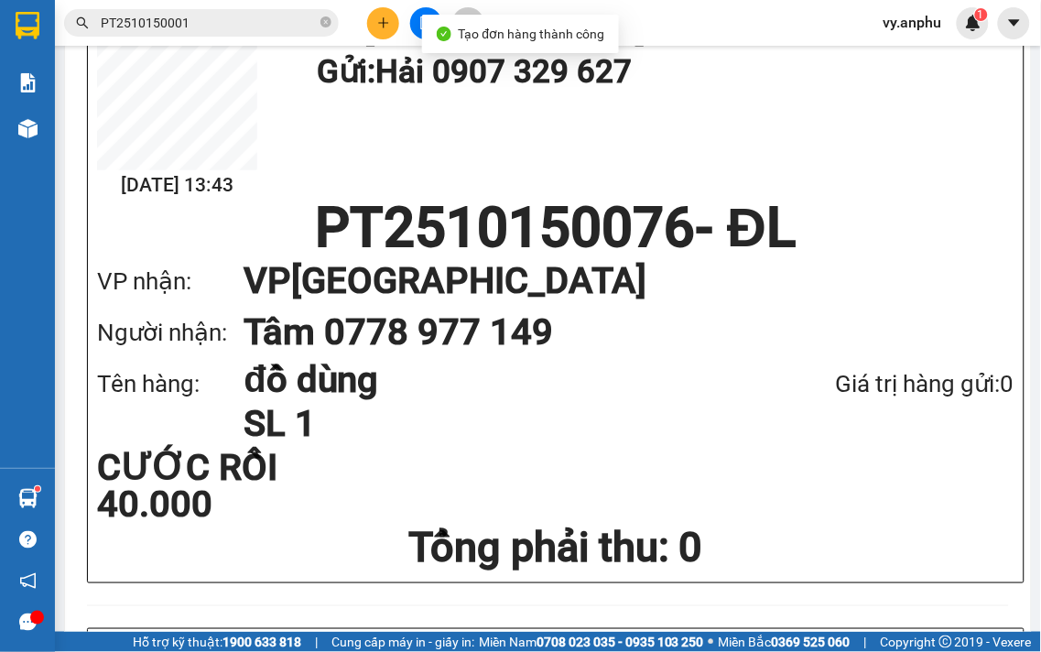
click at [396, 20] on button at bounding box center [383, 23] width 32 height 32
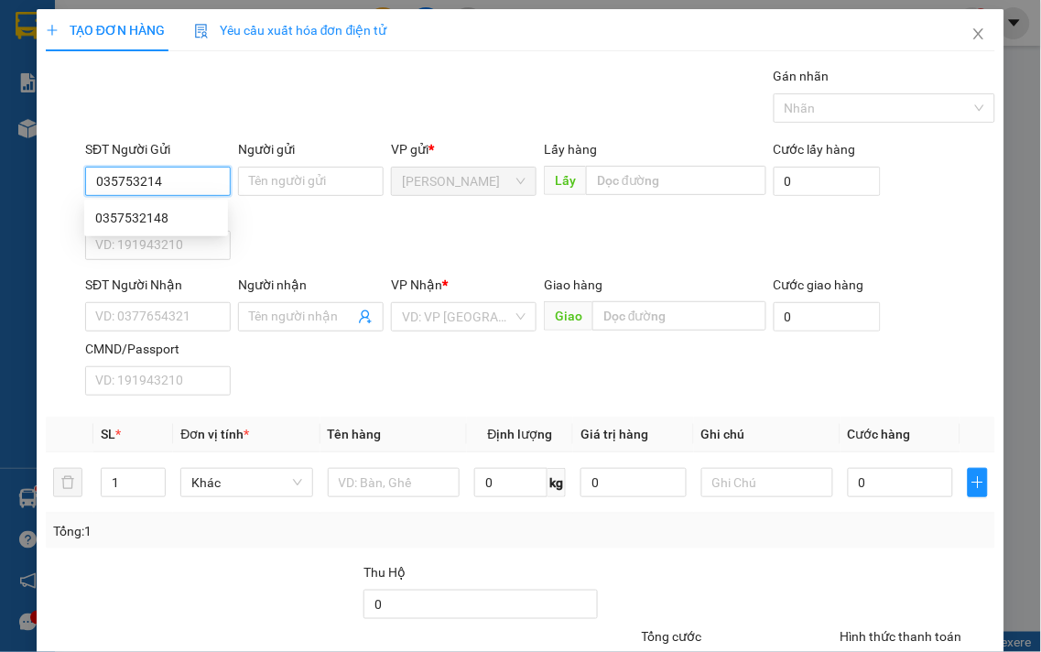
type input "0357532148"
click at [165, 216] on div "0357532148" at bounding box center [156, 218] width 122 height 20
type input "0364139205"
type input "CX MAI HOA"
type input "50.000"
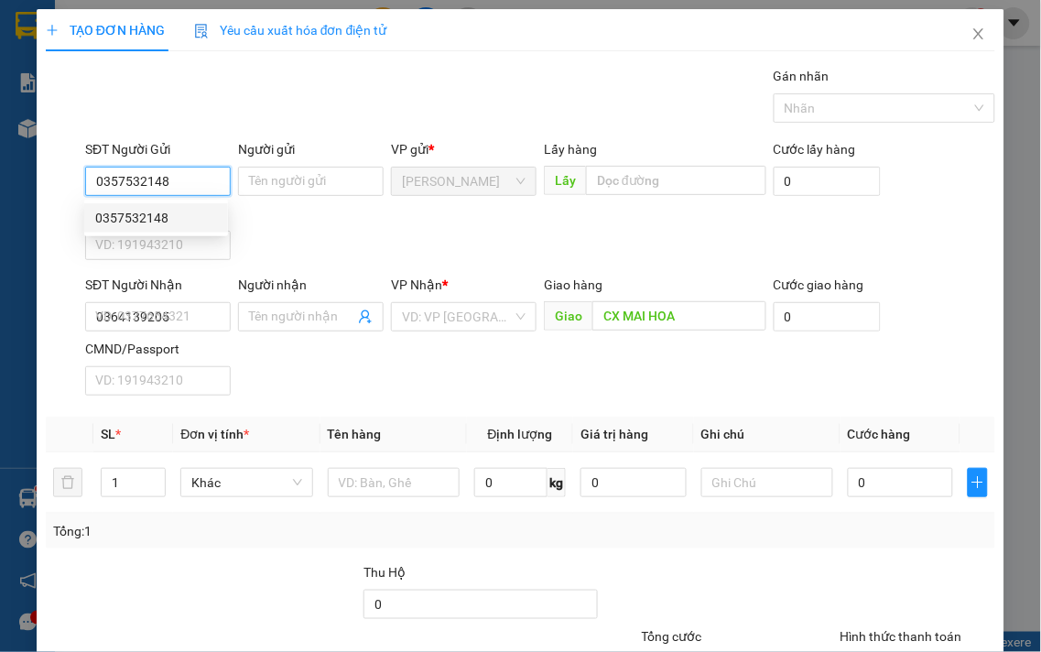
type input "50.000"
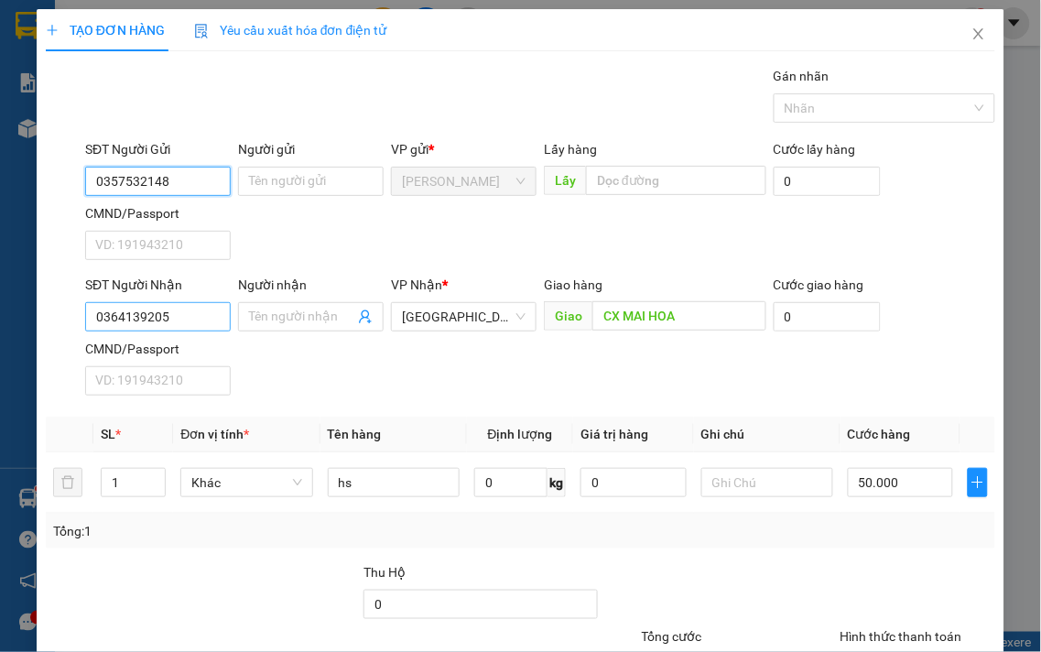
type input "0357532148"
click at [180, 323] on input "0364139205" at bounding box center [158, 316] width 146 height 29
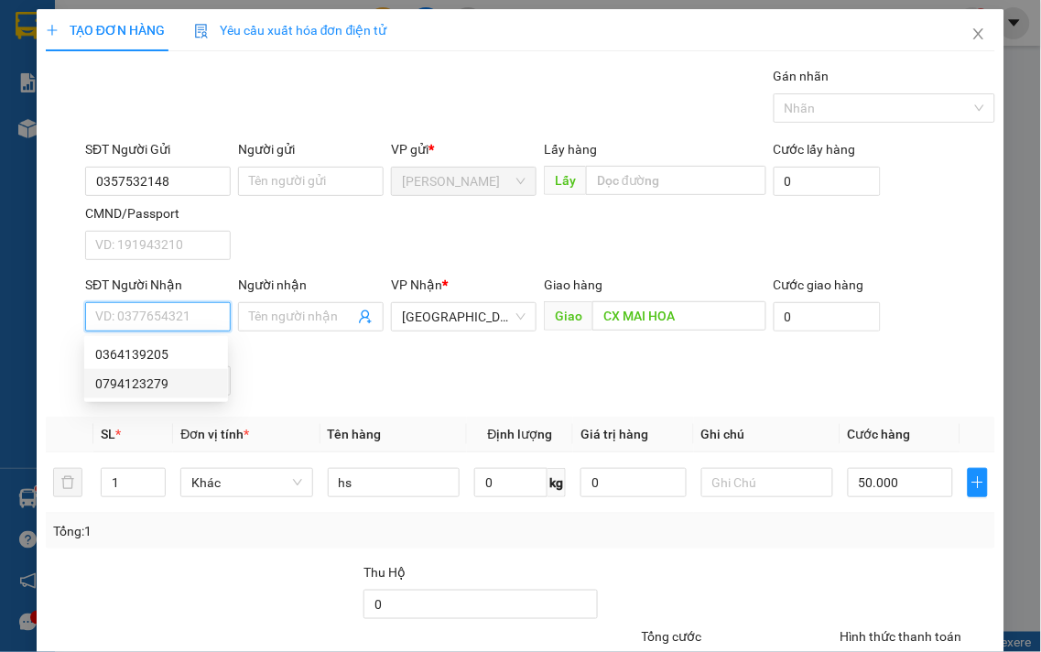
click at [166, 380] on div "0794123279" at bounding box center [156, 384] width 122 height 20
type input "0794123279"
type input "1.695.000"
type input "120.000"
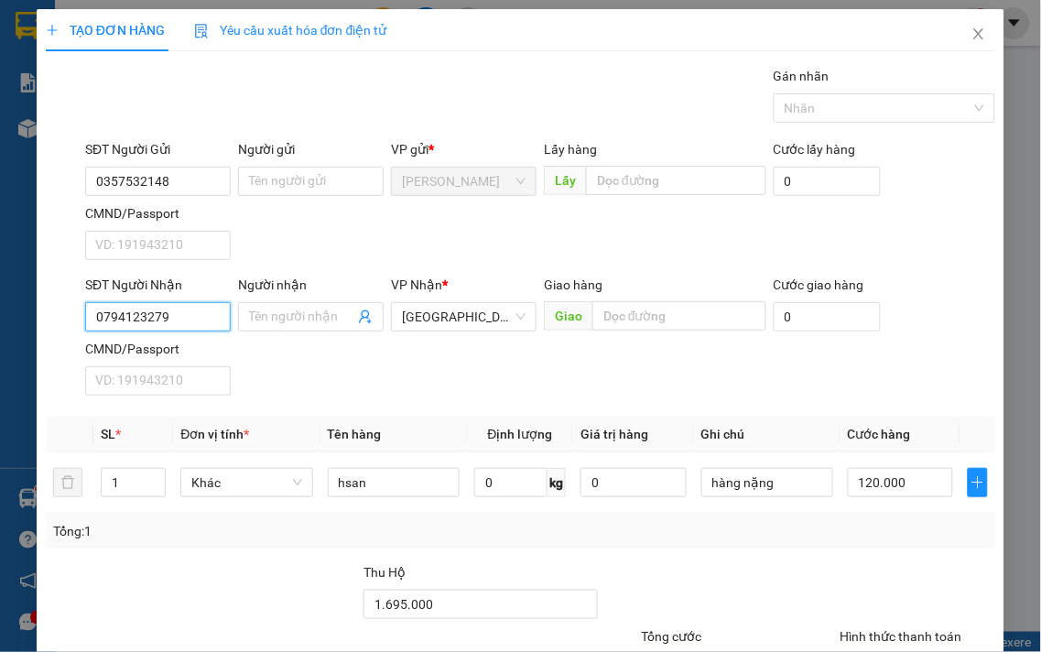
type input "0794123279"
click at [914, 571] on div at bounding box center [918, 594] width 159 height 64
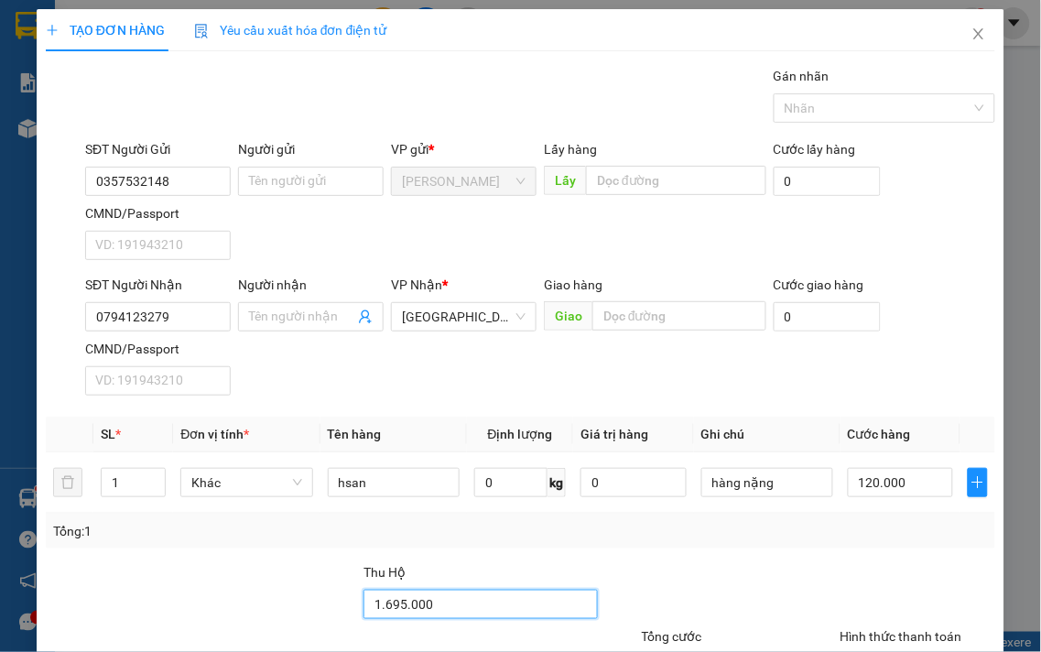
click at [476, 593] on input "1.695.000" at bounding box center [481, 604] width 234 height 29
type input "2.170"
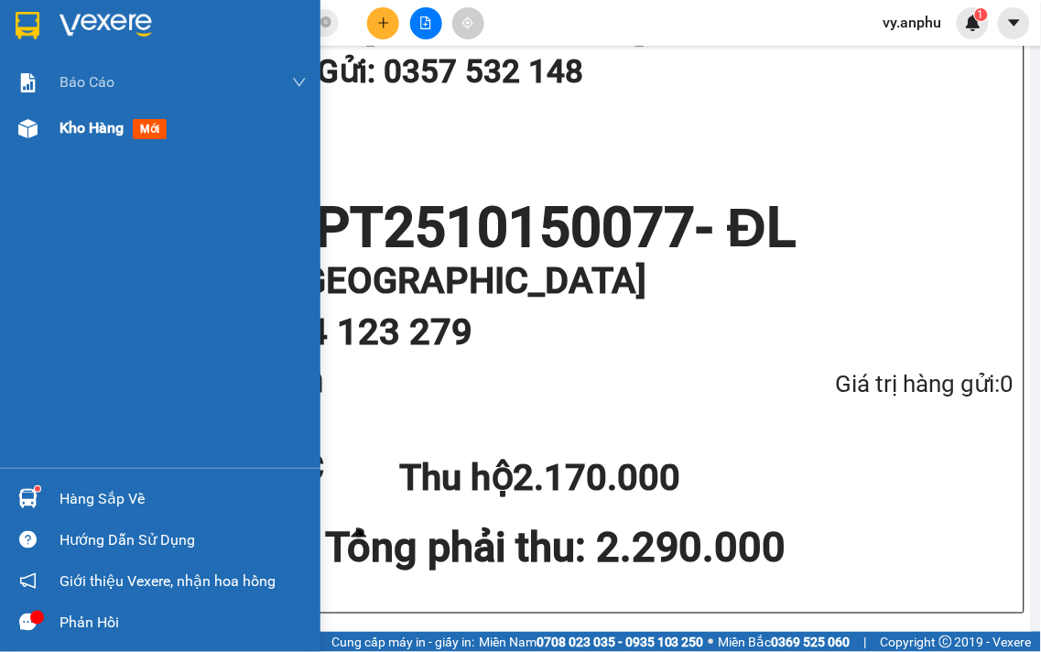
click at [102, 134] on span "Kho hàng" at bounding box center [92, 127] width 64 height 17
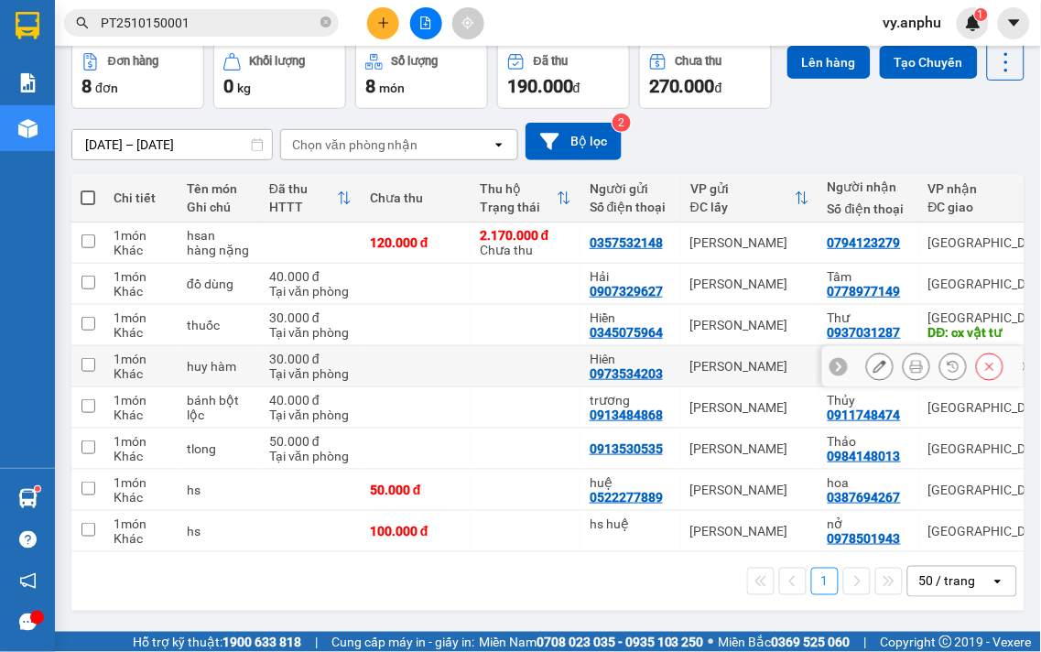
click at [910, 373] on icon at bounding box center [916, 366] width 13 height 13
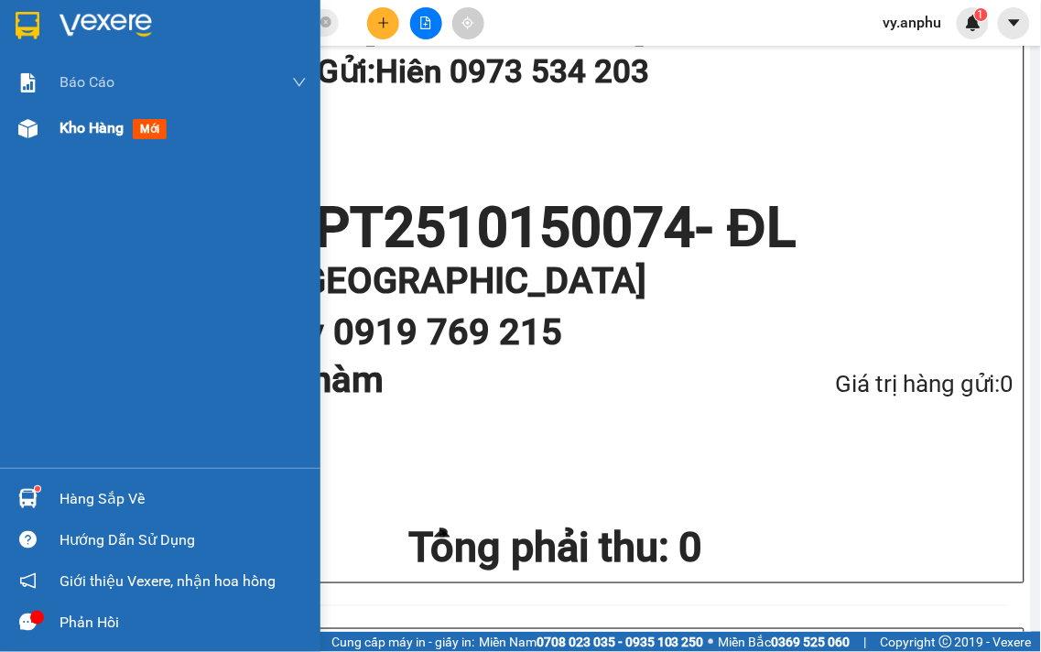
click at [51, 133] on div "Kho hàng mới" at bounding box center [160, 128] width 321 height 46
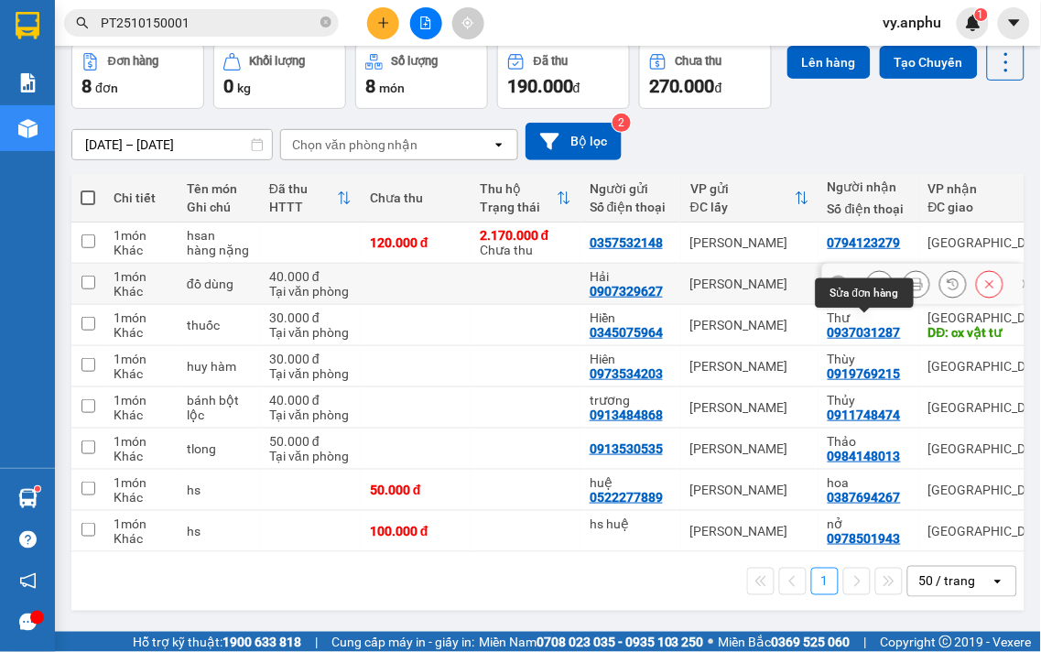
click at [874, 278] on icon at bounding box center [880, 283] width 13 height 13
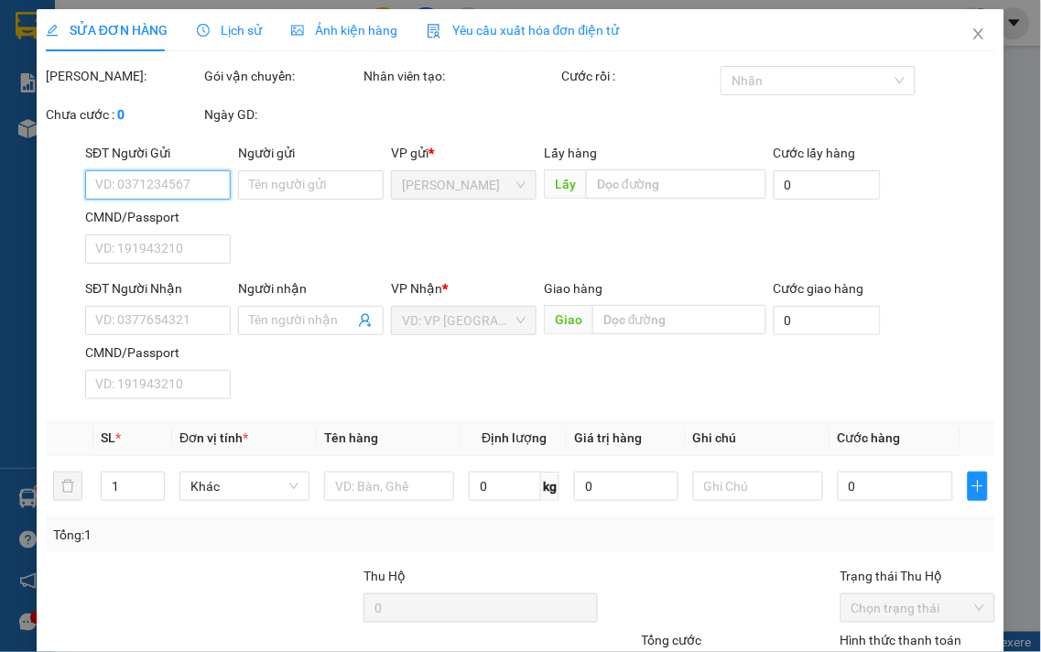
type input "0907329627"
type input "Hải"
type input "0778977149"
type input "Tâm"
type input "40.000"
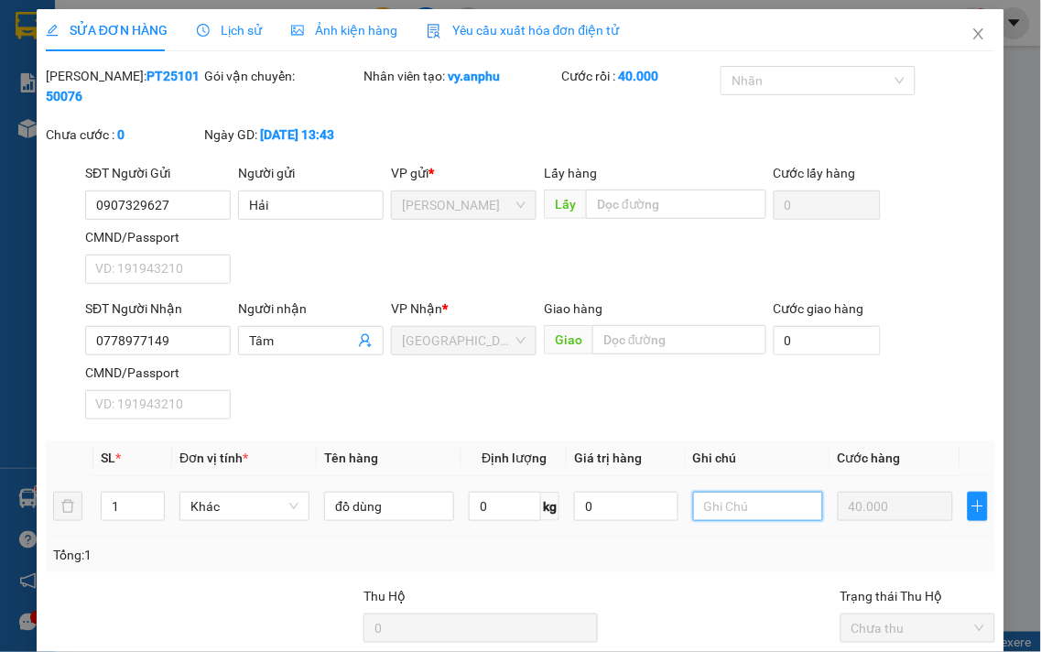
click at [744, 506] on input "text" at bounding box center [758, 506] width 130 height 29
type input "ck"
drag, startPoint x: 832, startPoint y: 610, endPoint x: 793, endPoint y: 569, distance: 56.4
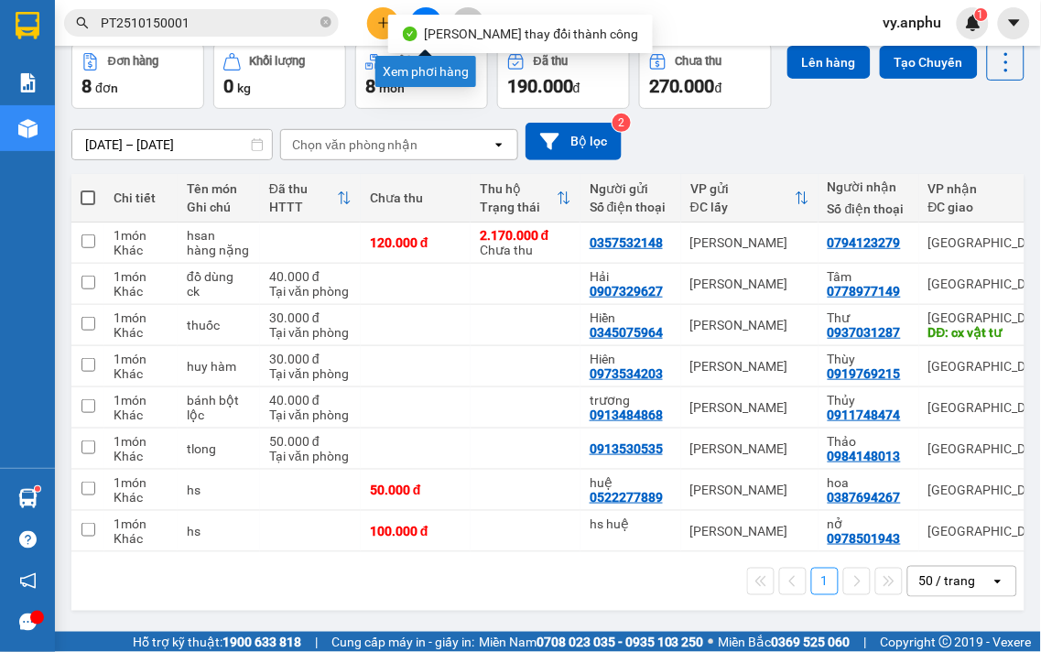
click at [421, 26] on icon "file-add" at bounding box center [426, 22] width 10 height 13
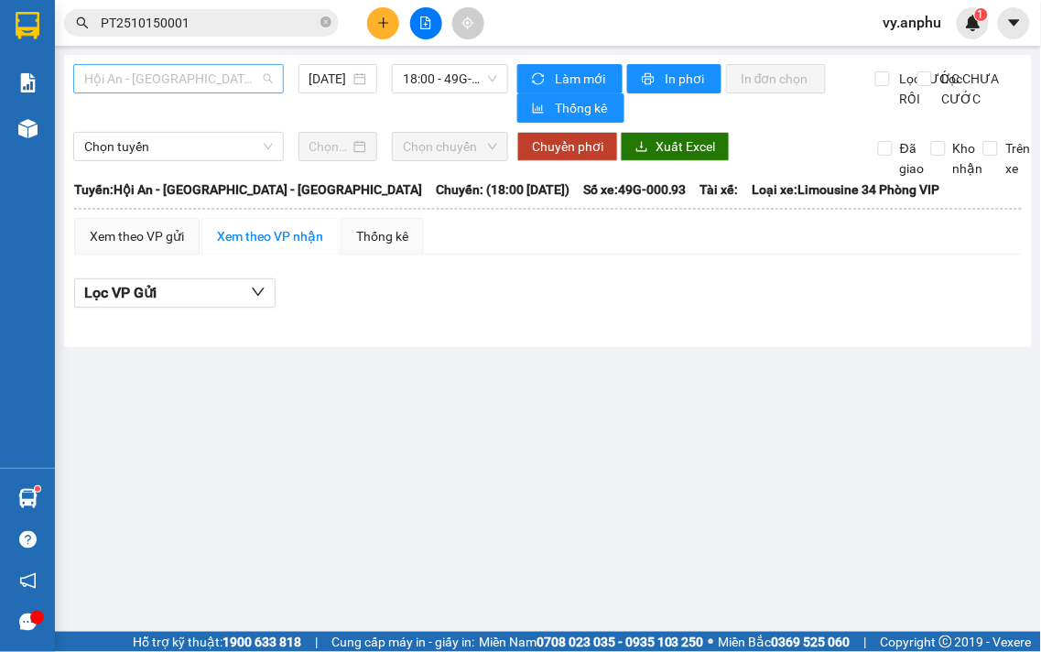
click at [233, 86] on span "Hội An - [GEOGRAPHIC_DATA] - [GEOGRAPHIC_DATA]" at bounding box center [178, 78] width 189 height 27
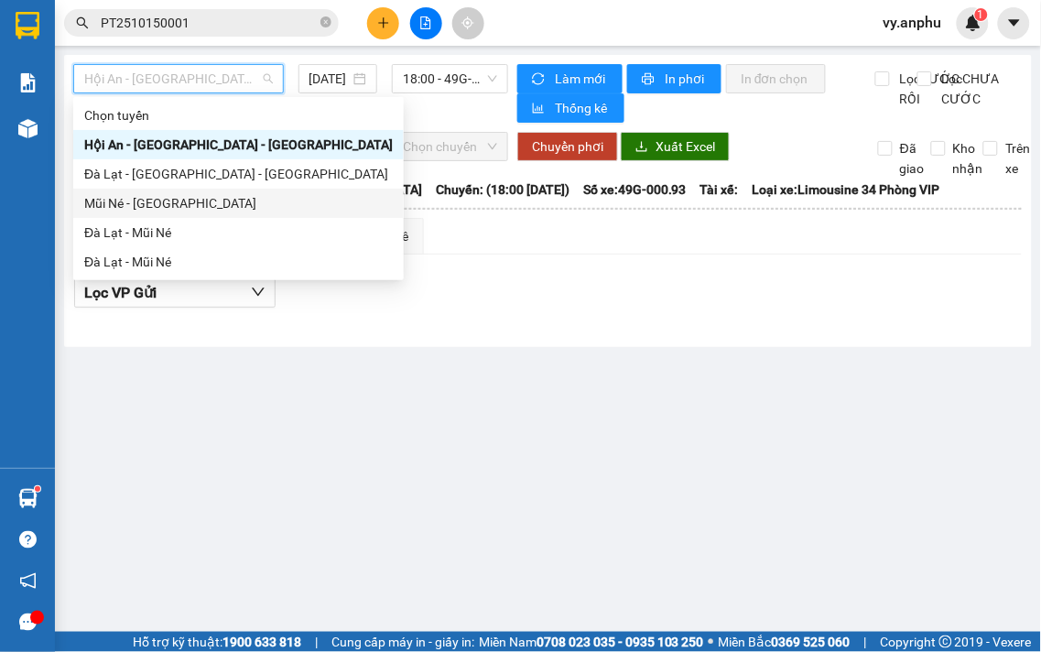
click at [137, 211] on div "Mũi Né - [GEOGRAPHIC_DATA]" at bounding box center [238, 203] width 309 height 20
type input "[DATE]"
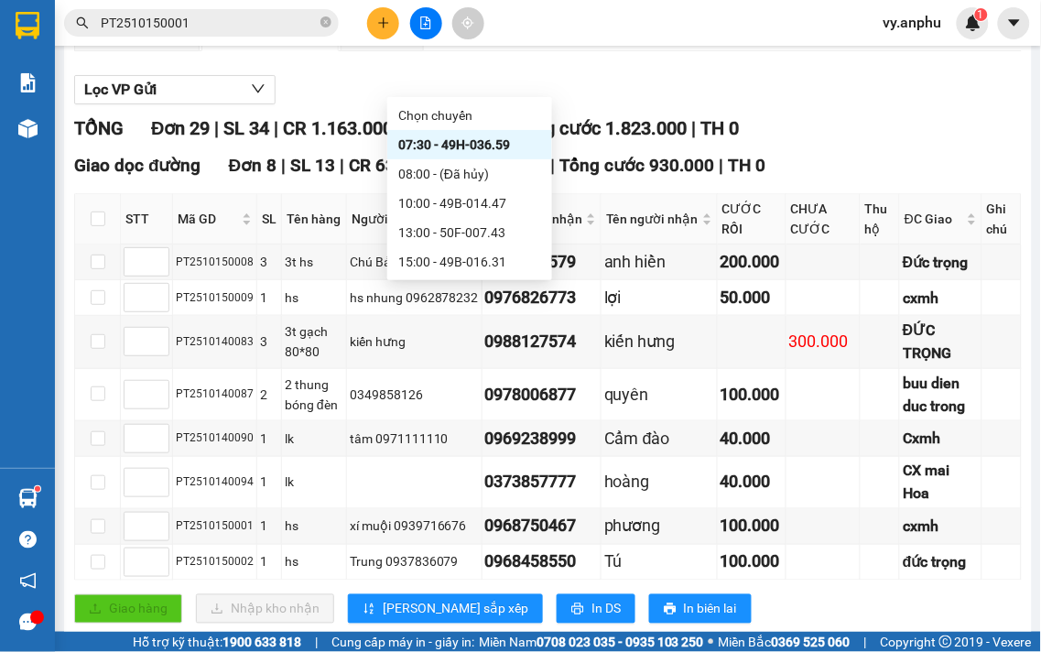
click at [495, 202] on div "10:00 - 49B-014.47" at bounding box center [469, 203] width 143 height 20
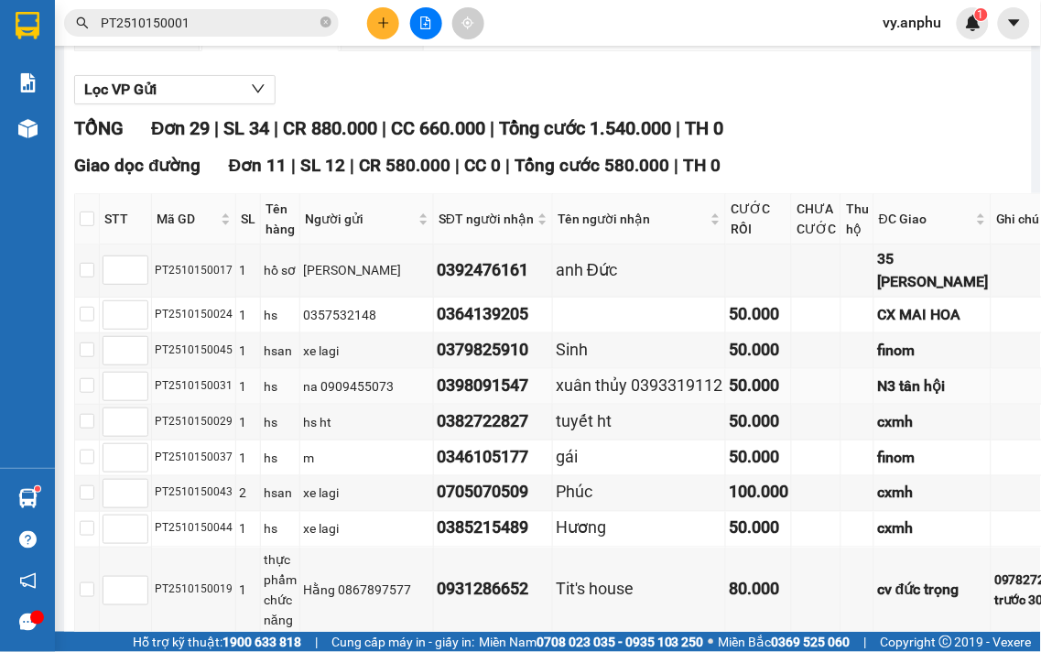
drag, startPoint x: 224, startPoint y: 458, endPoint x: 154, endPoint y: 470, distance: 71.5
click at [155, 395] on div "PT2510150031" at bounding box center [194, 385] width 78 height 17
click at [212, 24] on input "PT2510150001" at bounding box center [209, 23] width 216 height 20
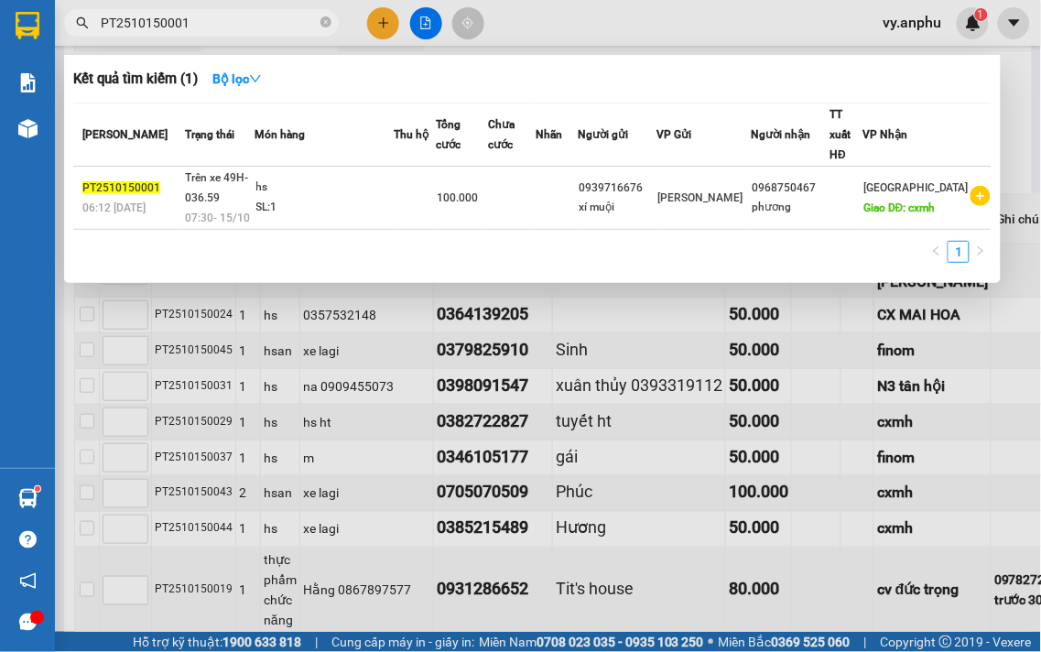
click at [212, 24] on input "PT2510150001" at bounding box center [209, 23] width 216 height 20
paste input "3"
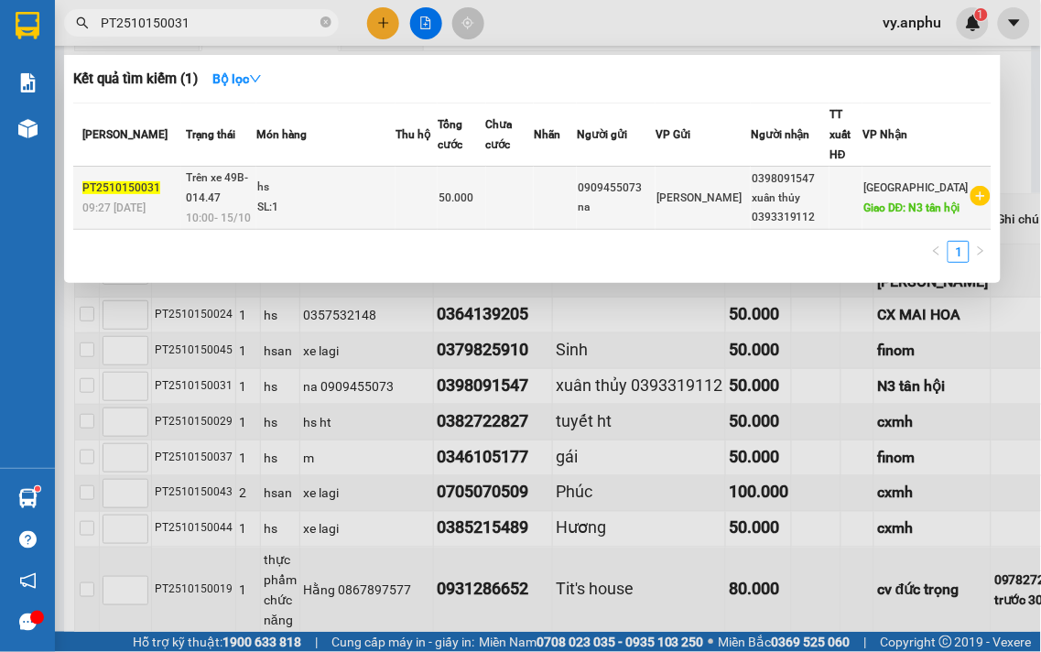
type input "PT2510150031"
click at [656, 216] on td "0909455073 na" at bounding box center [616, 198] width 79 height 63
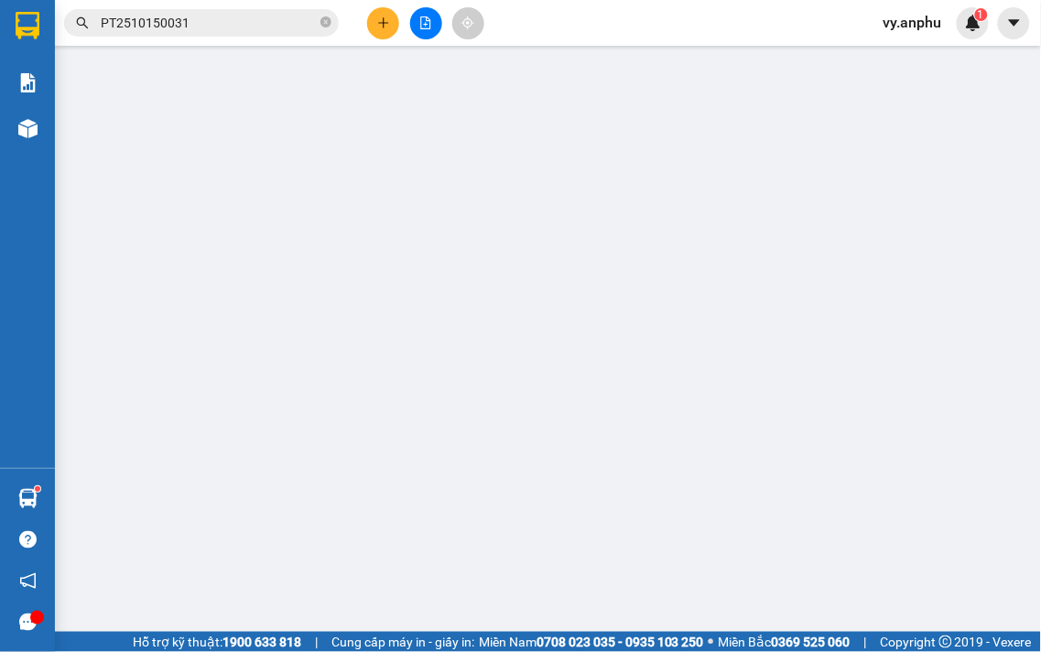
type input "0909455073"
type input "na"
type input "0398091547"
type input "xuân thủy 0393319112"
type input "N3 tân hội"
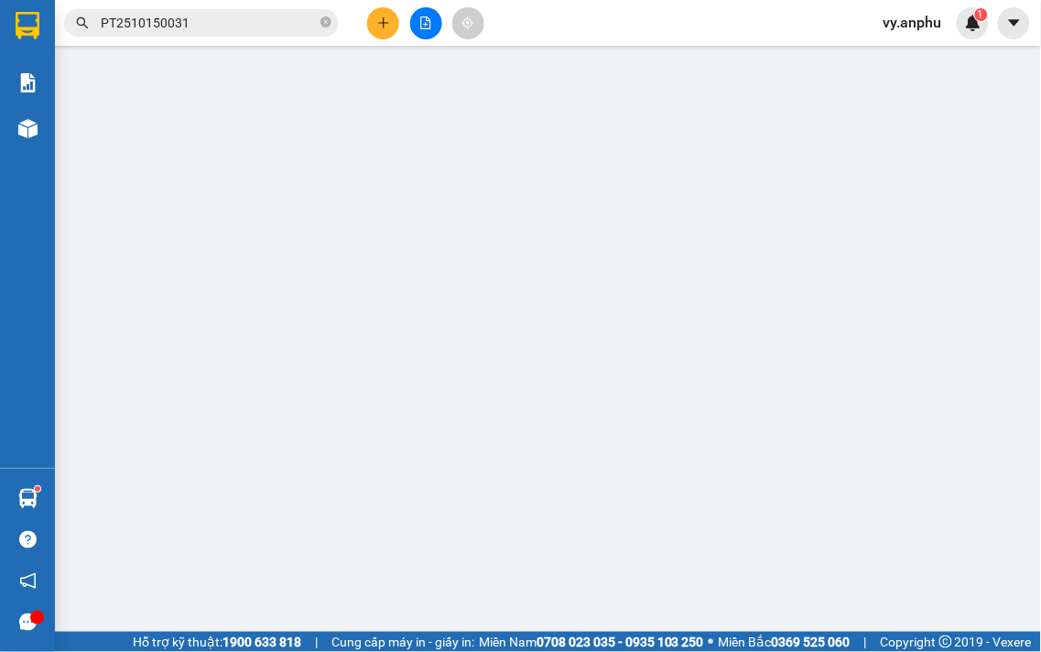
type input "50.000"
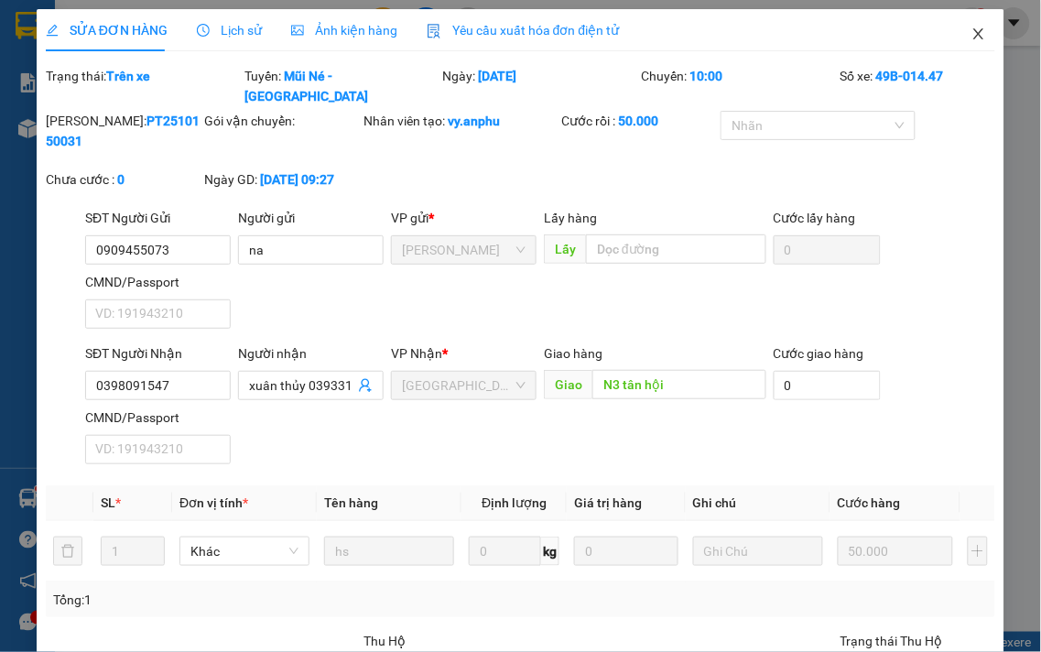
click at [974, 31] on icon "close" at bounding box center [979, 33] width 10 height 11
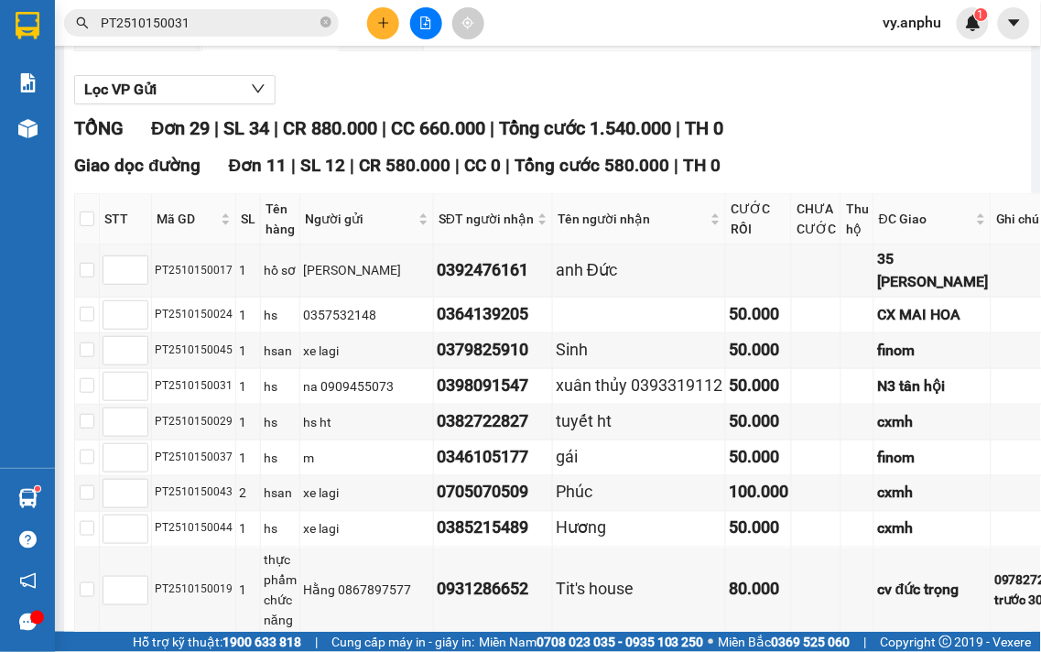
click at [386, 16] on icon "plus" at bounding box center [383, 22] width 13 height 13
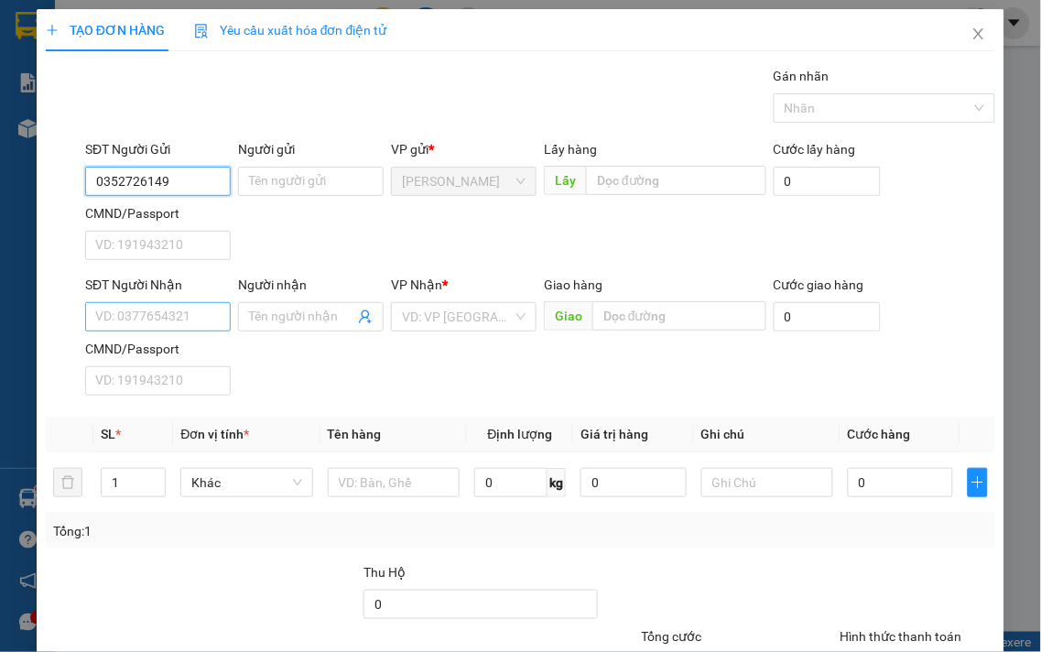
type input "0352726149"
click at [184, 311] on input "SĐT Người Nhận" at bounding box center [158, 316] width 146 height 29
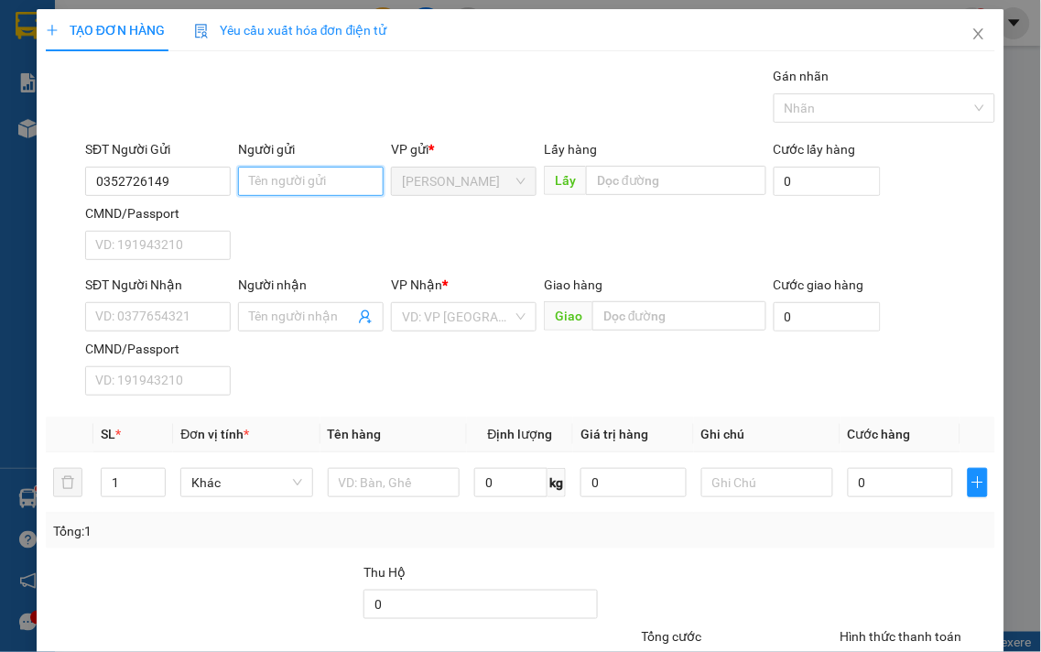
click at [257, 193] on input "Người gửi" at bounding box center [311, 181] width 146 height 29
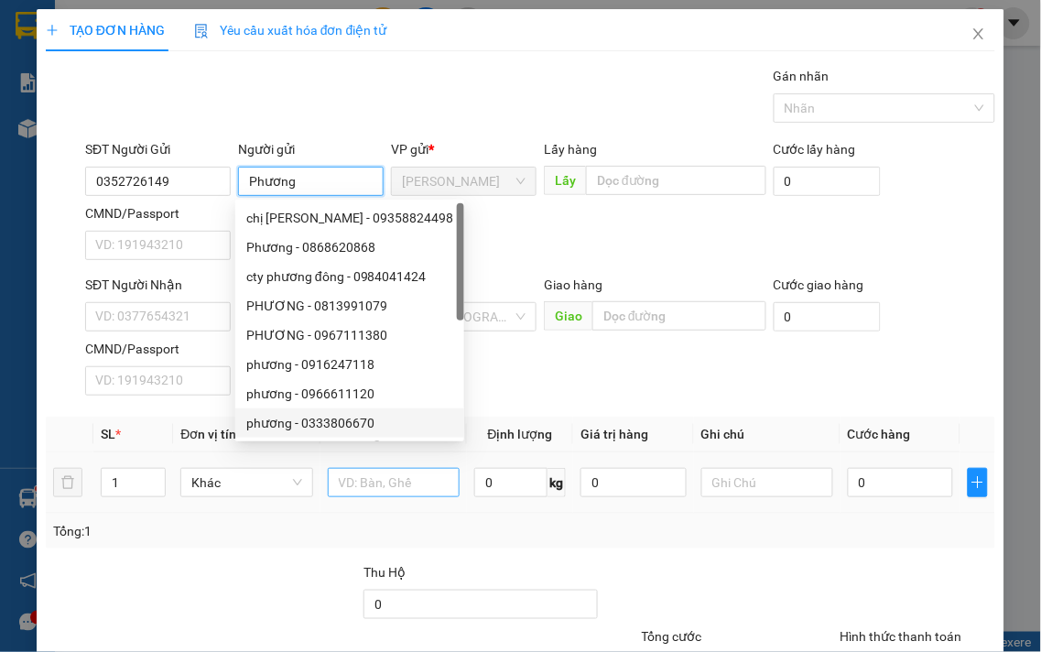
type input "Phương"
click at [381, 483] on input "text" at bounding box center [394, 482] width 132 height 29
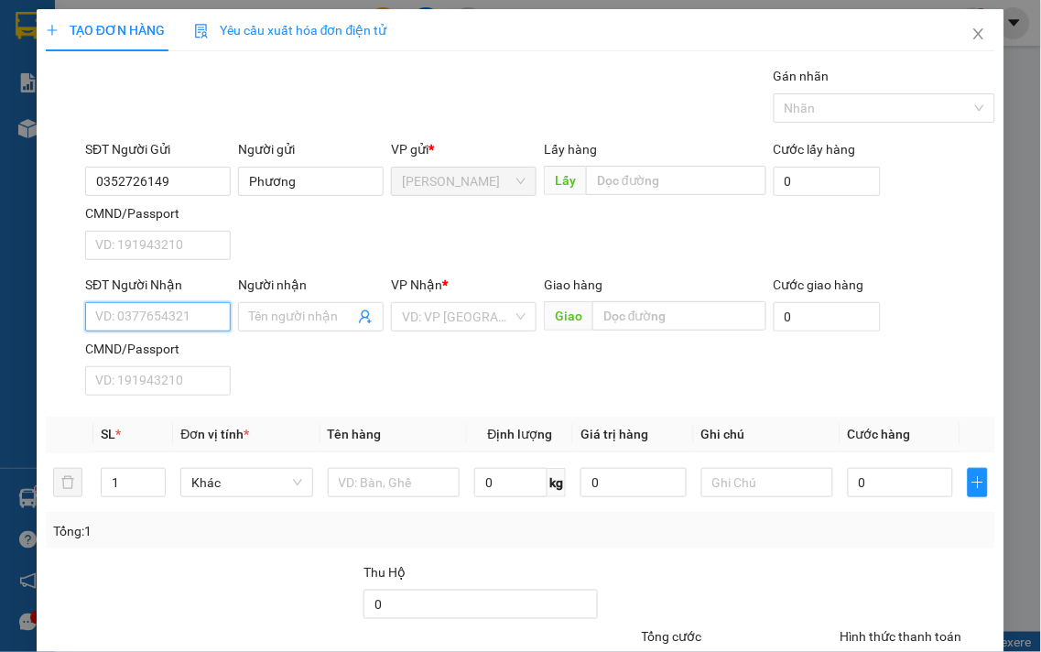
click at [158, 319] on input "SĐT Người Nhận" at bounding box center [158, 316] width 146 height 29
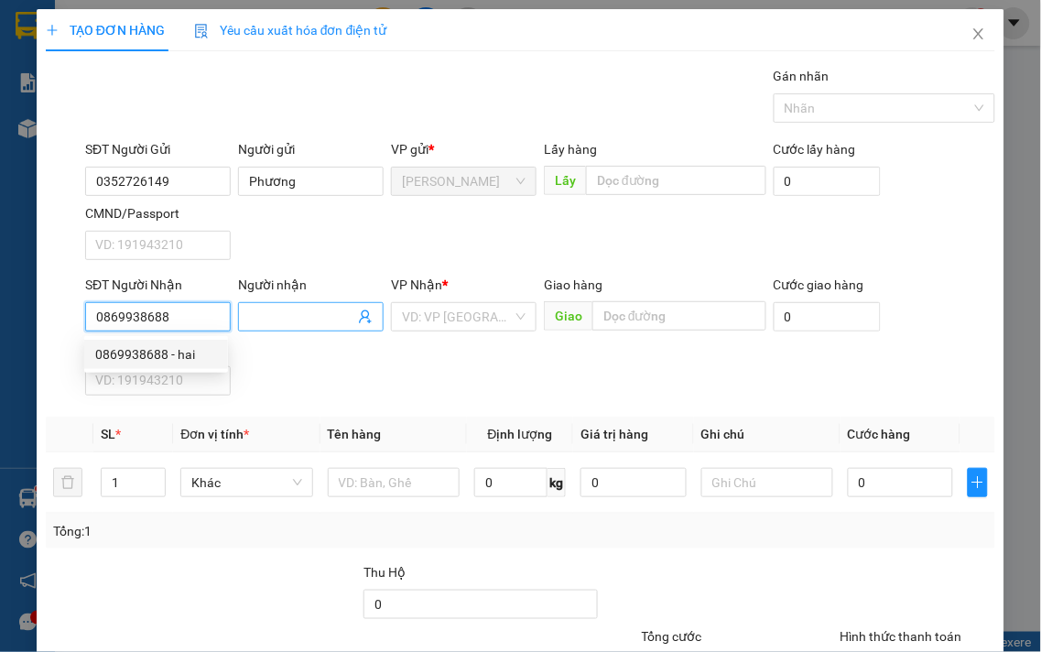
type input "0869938688"
click at [254, 312] on input "Người nhận" at bounding box center [301, 317] width 105 height 20
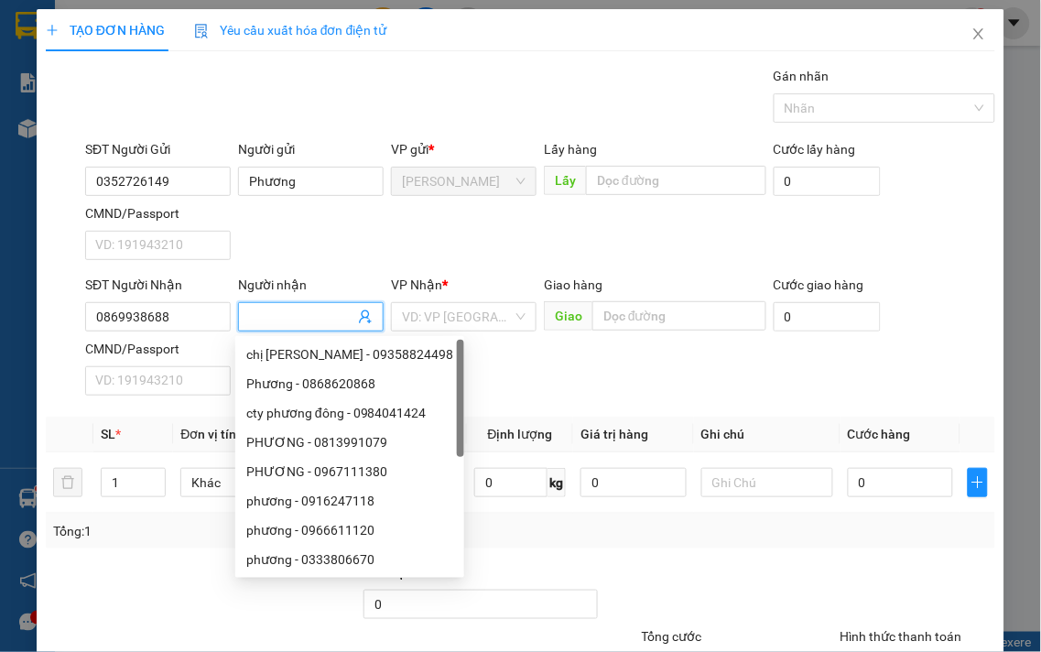
type input "H"
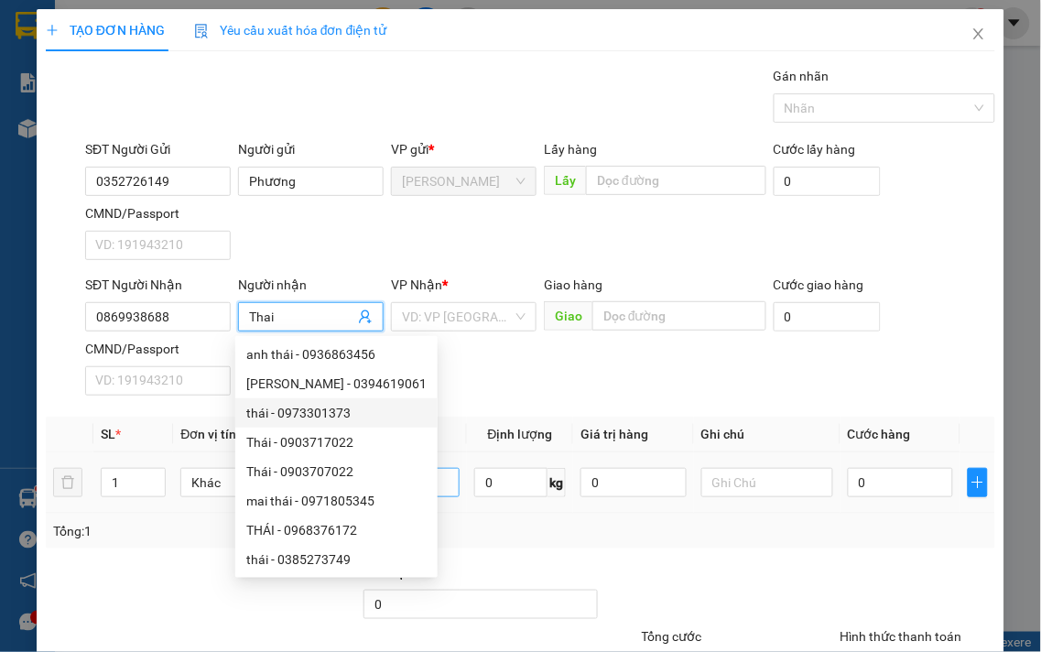
type input "Thai"
click at [431, 481] on input "text" at bounding box center [394, 482] width 132 height 29
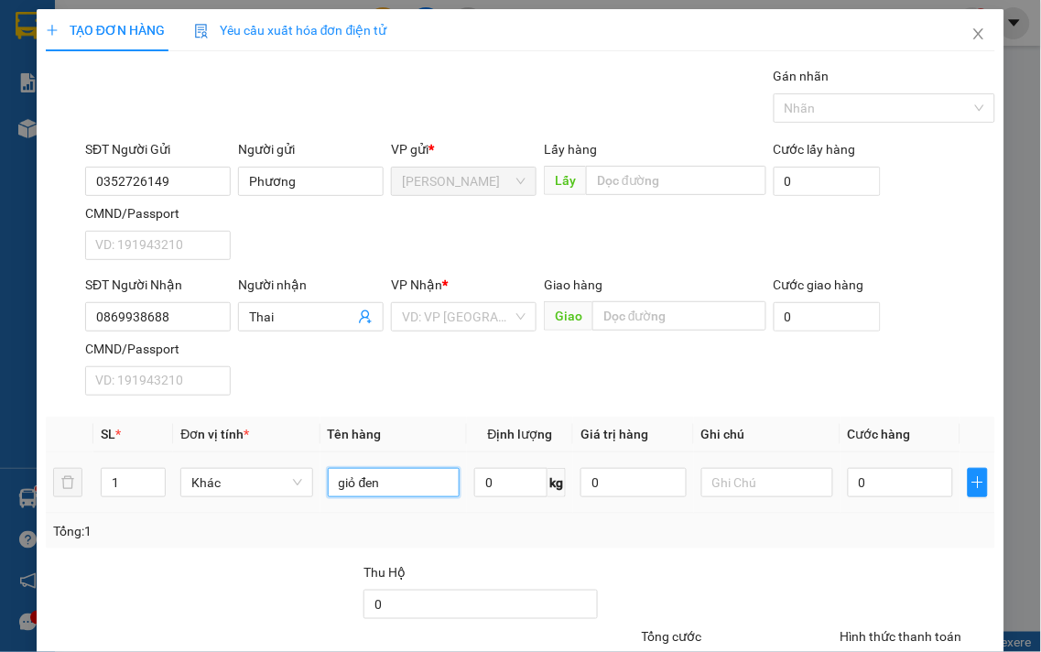
type input "giỏ đen"
drag, startPoint x: 941, startPoint y: 491, endPoint x: 874, endPoint y: 480, distance: 67.7
click at [930, 490] on td "0" at bounding box center [901, 482] width 120 height 61
click at [874, 480] on input "0" at bounding box center [900, 482] width 105 height 29
type input "4"
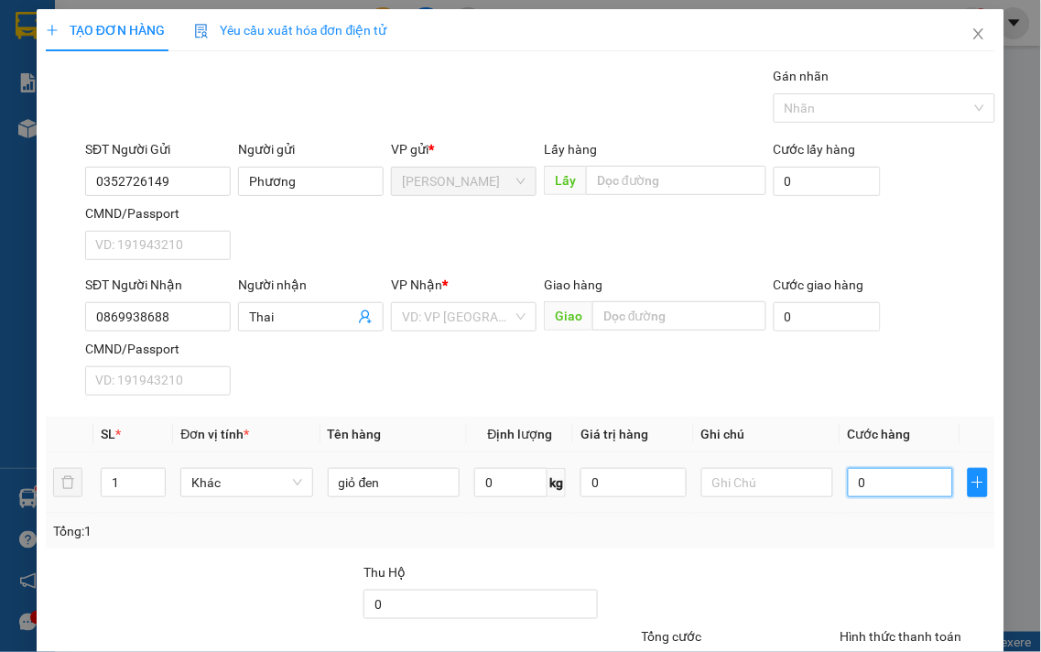
type input "4"
type input "40"
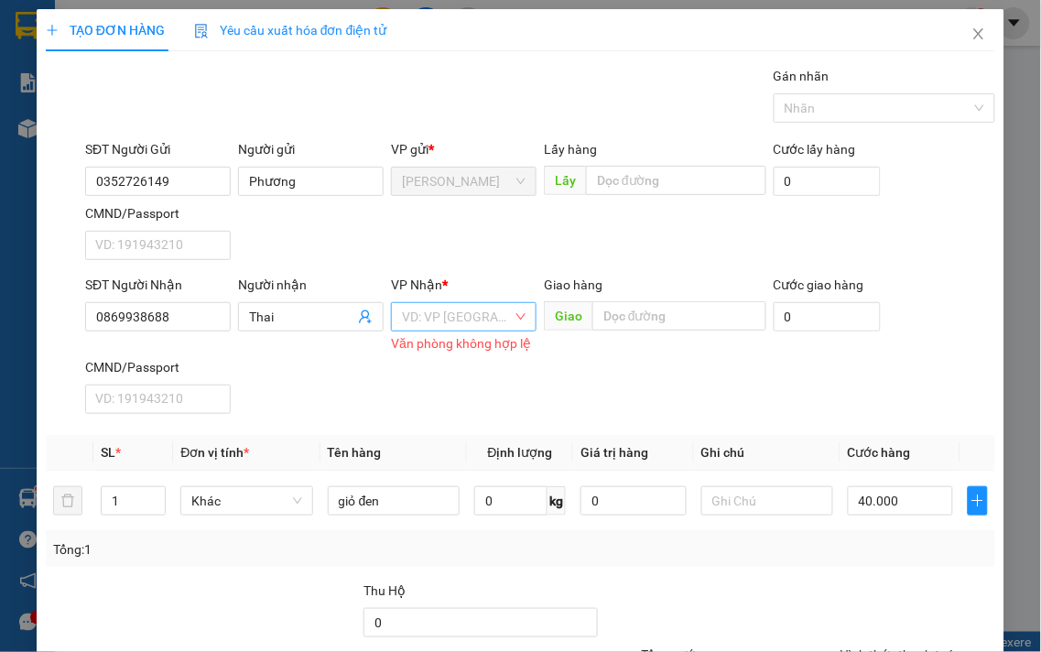
drag, startPoint x: 456, startPoint y: 149, endPoint x: 468, endPoint y: 158, distance: 15.0
click at [454, 303] on input "search" at bounding box center [457, 316] width 111 height 27
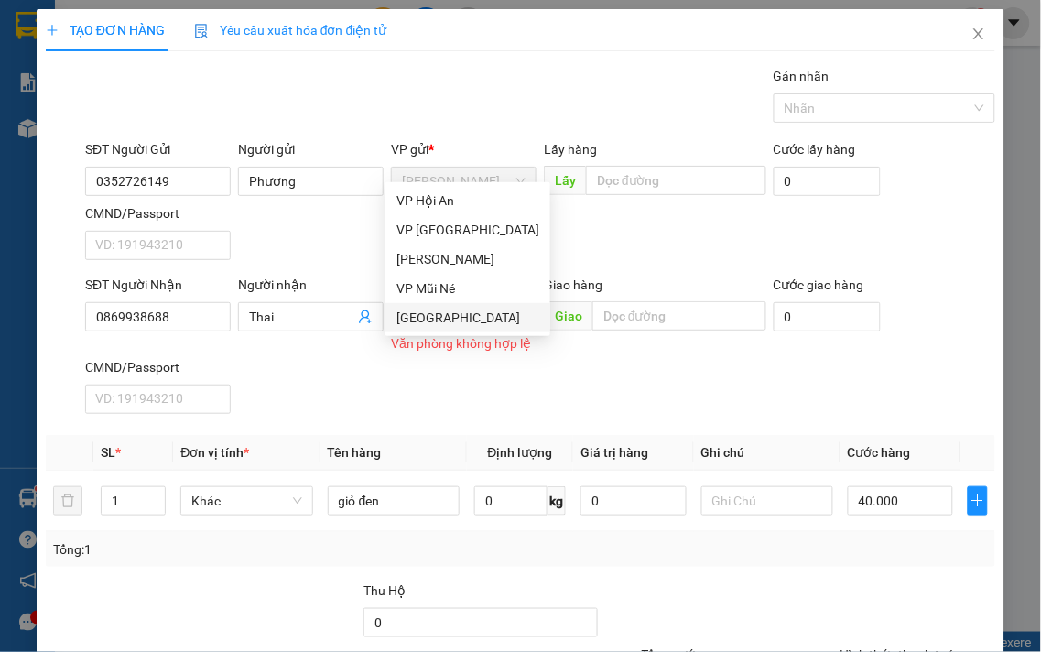
click at [437, 303] on div "[GEOGRAPHIC_DATA]" at bounding box center [468, 317] width 165 height 29
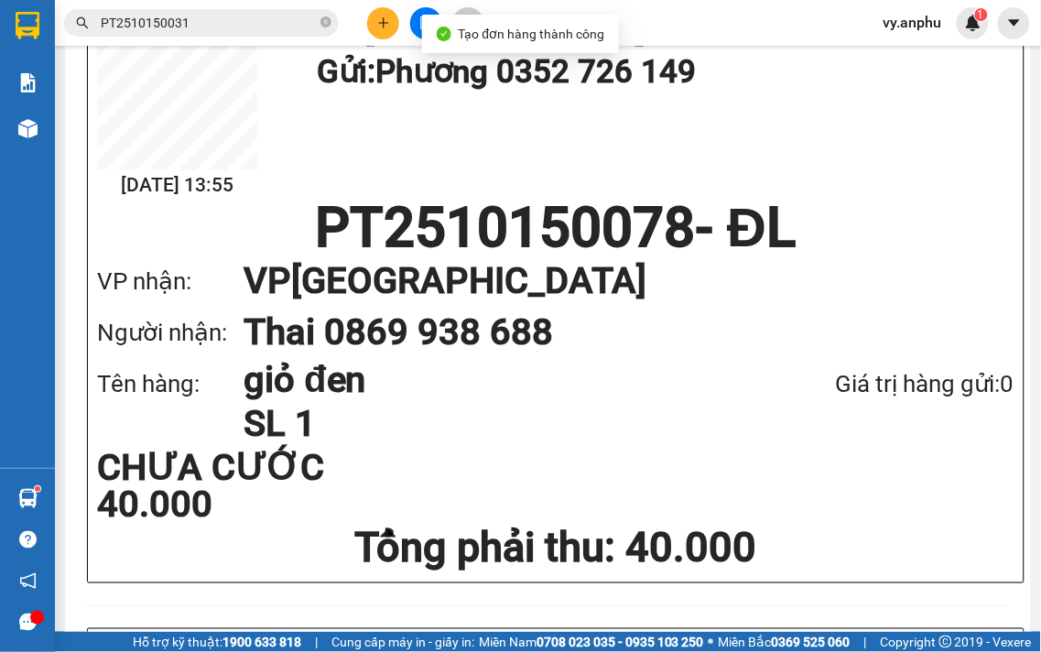
click at [230, 34] on span "PT2510150031" at bounding box center [201, 22] width 275 height 27
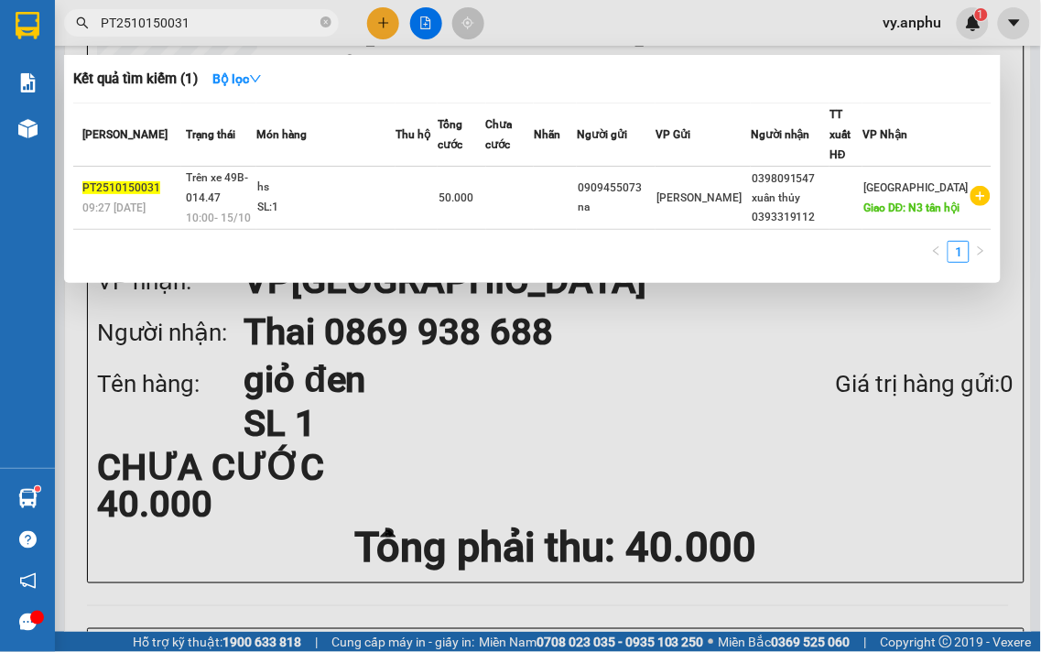
click at [207, 27] on input "PT2510150031" at bounding box center [209, 23] width 216 height 20
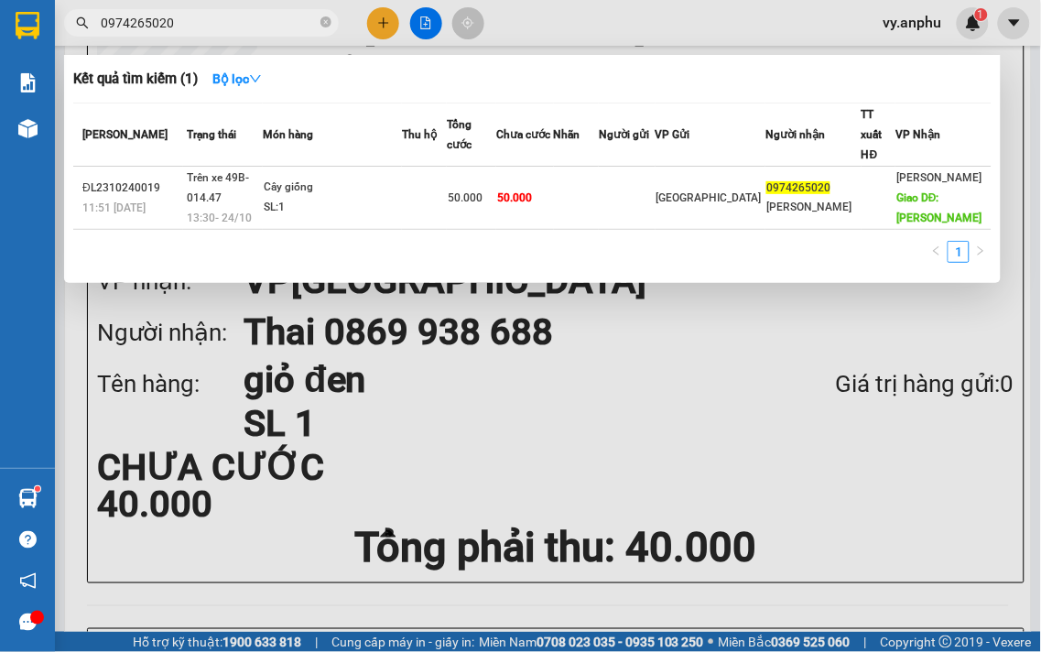
click at [180, 24] on input "0974265020" at bounding box center [209, 23] width 216 height 20
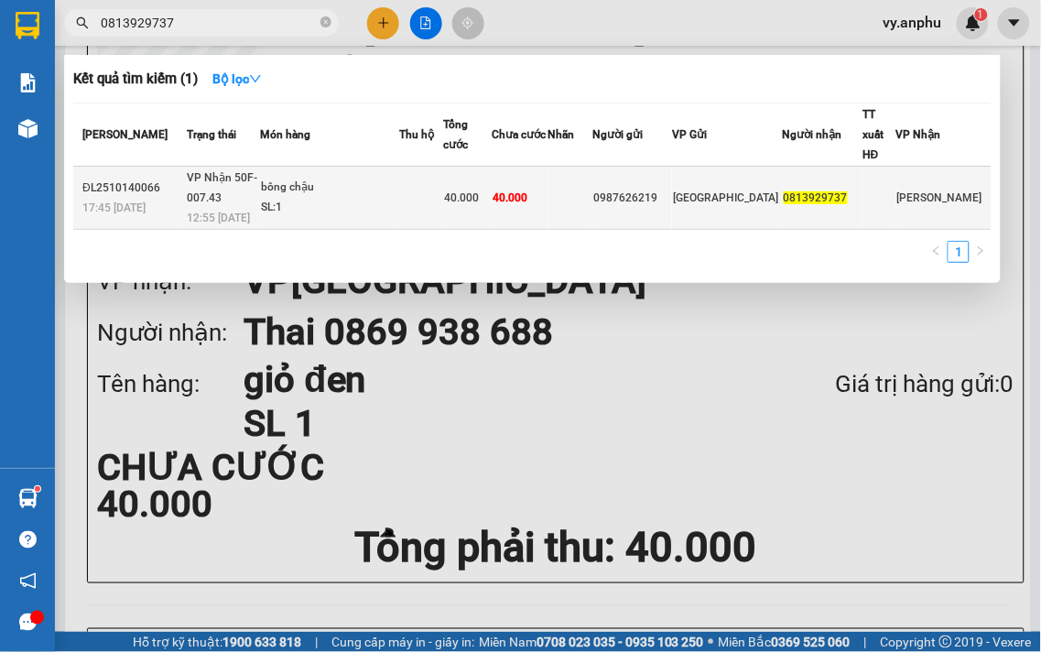
click at [443, 196] on td at bounding box center [421, 198] width 44 height 63
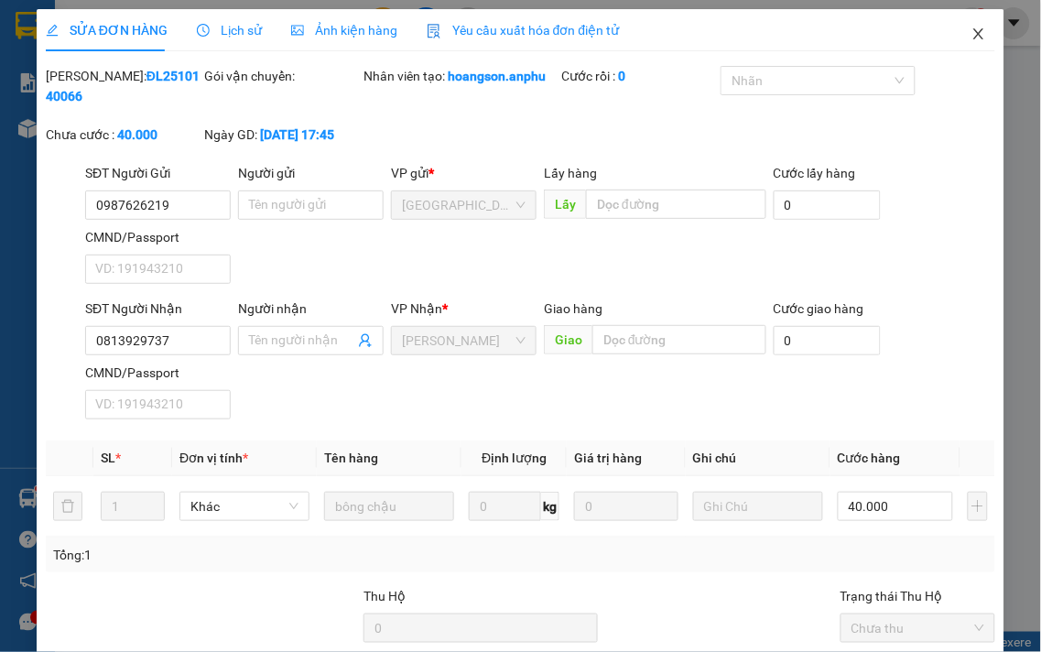
click at [954, 40] on span "Close" at bounding box center [978, 34] width 51 height 51
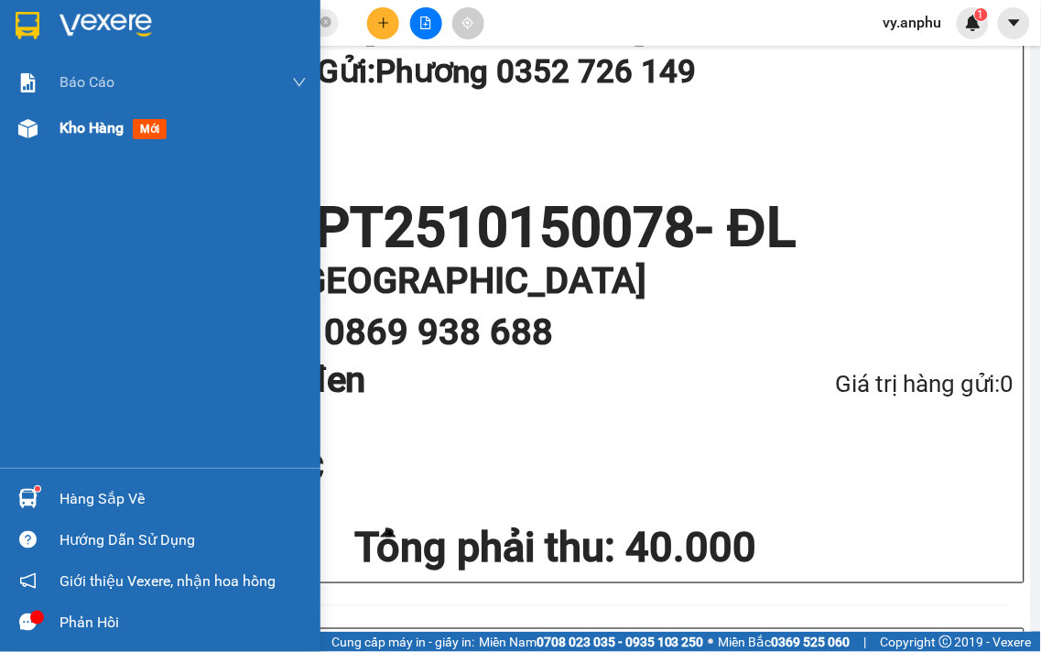
click at [52, 125] on div "Kho hàng mới" at bounding box center [160, 128] width 321 height 46
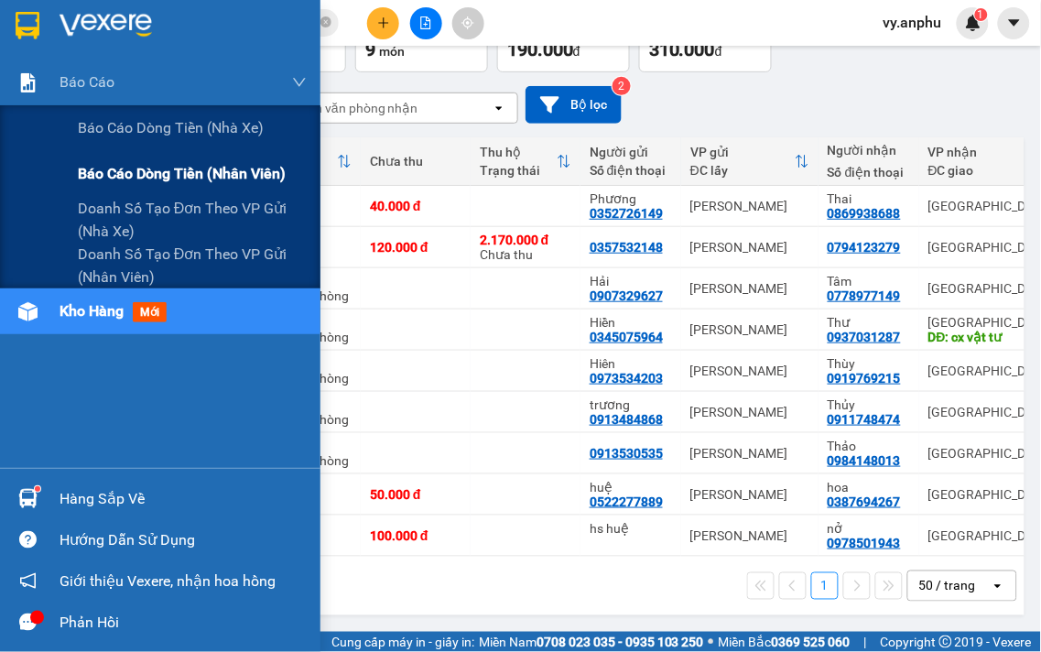
click at [180, 178] on span "Báo cáo dòng tiền (nhân viên)" at bounding box center [182, 173] width 208 height 23
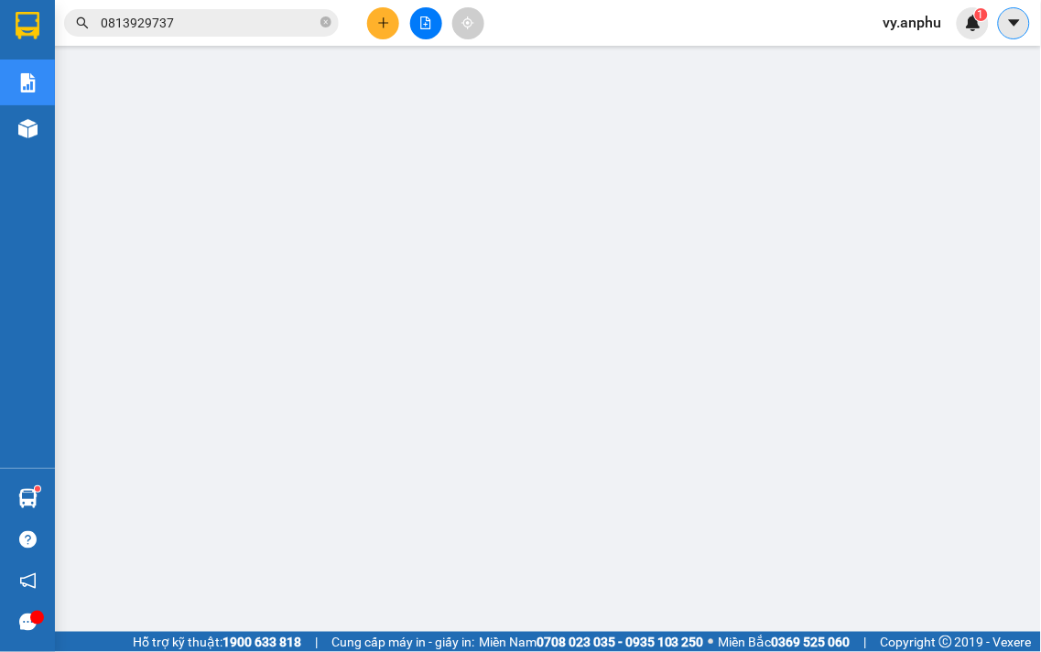
click at [1014, 26] on icon "caret-down" at bounding box center [1014, 23] width 16 height 16
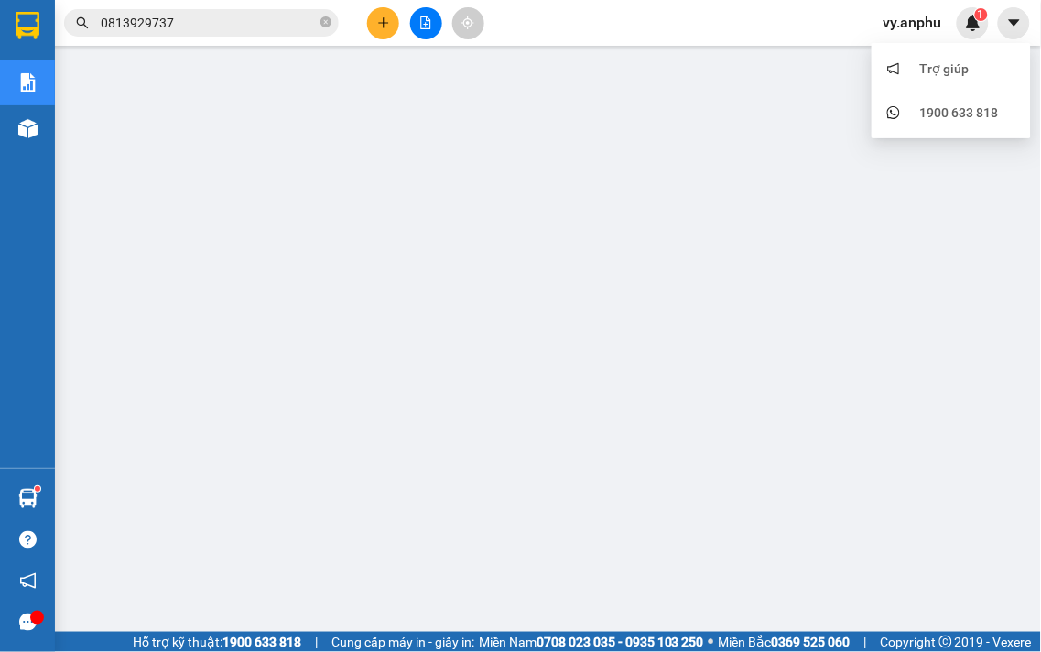
click at [909, 23] on span "vy.anphu" at bounding box center [913, 22] width 88 height 23
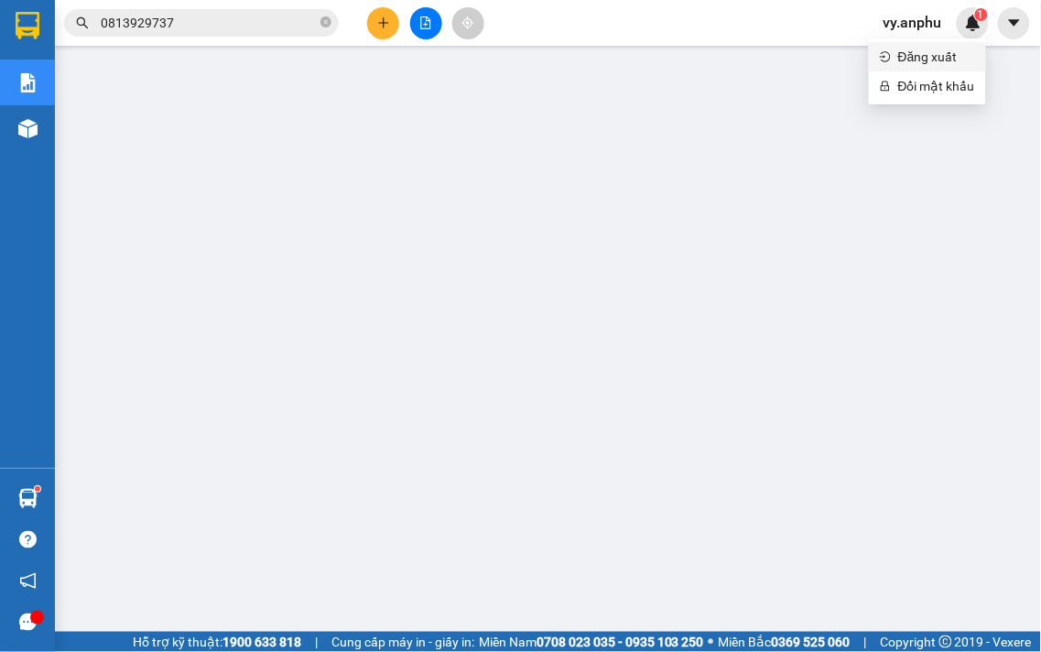
click at [928, 56] on span "Đăng xuất" at bounding box center [936, 57] width 77 height 20
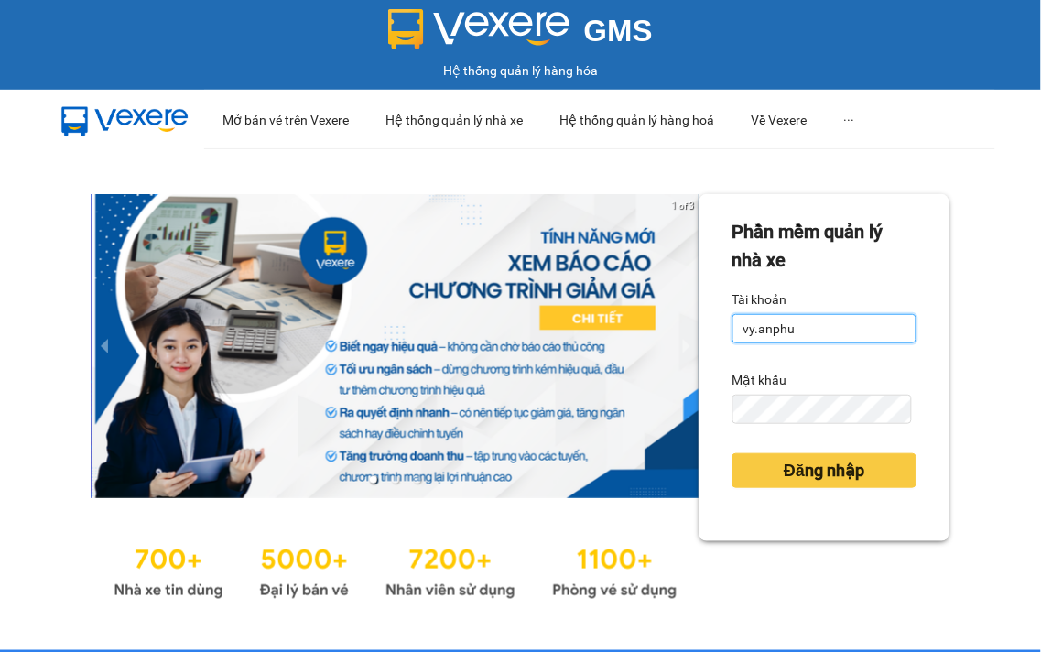
click at [806, 325] on input "vy.anphu" at bounding box center [825, 328] width 184 height 29
type input "duyanh.anphu"
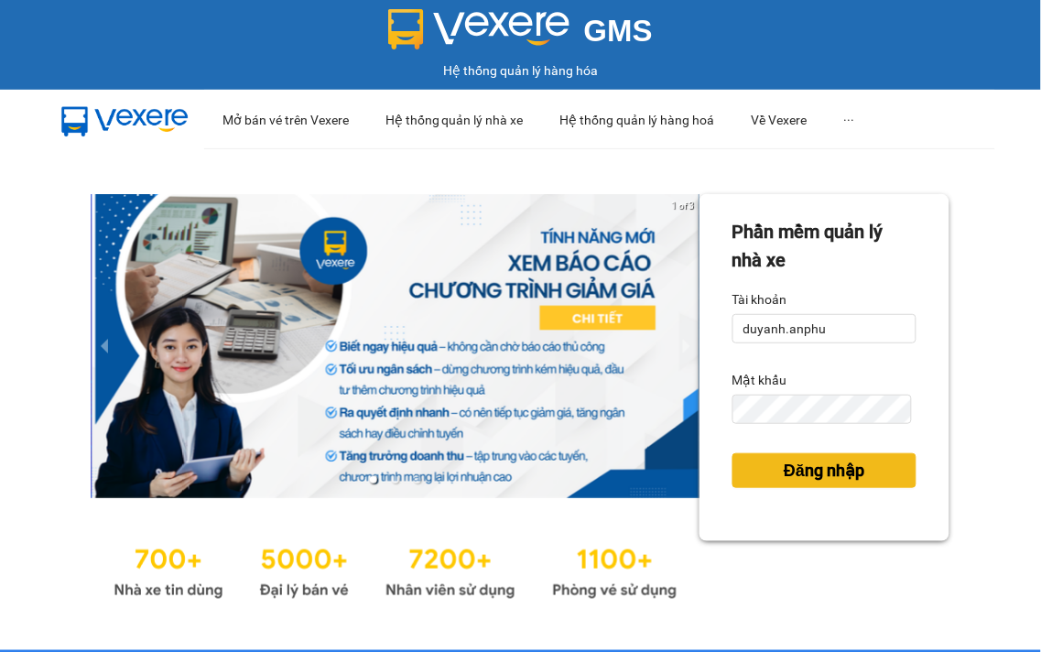
click at [808, 469] on span "Đăng nhập" at bounding box center [824, 471] width 81 height 26
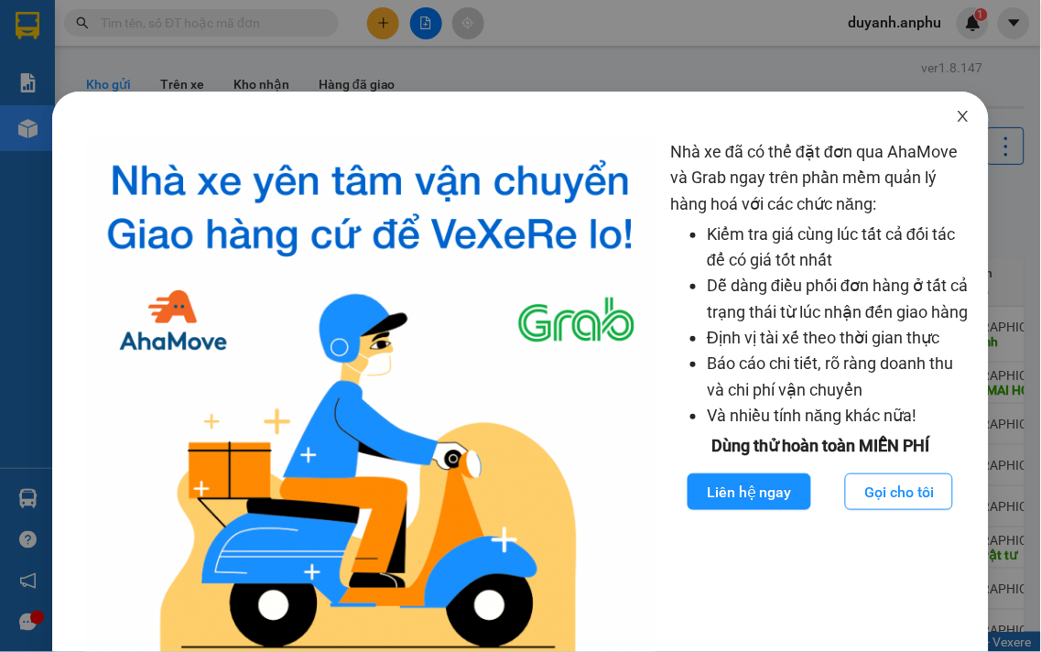
click at [956, 110] on icon "close" at bounding box center [963, 116] width 15 height 15
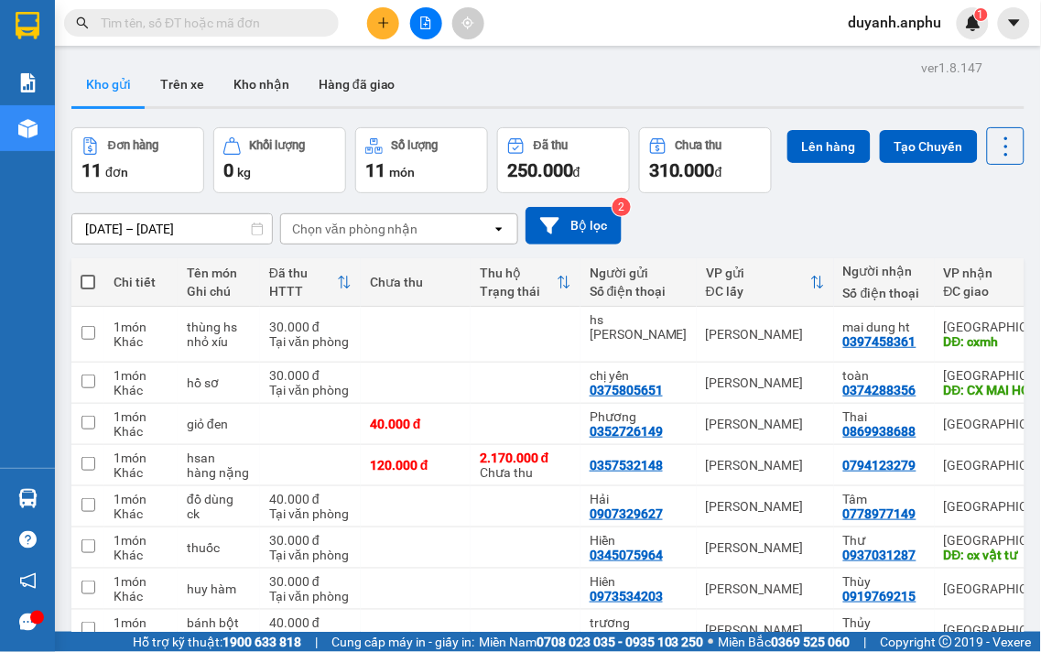
click at [386, 19] on icon "plus" at bounding box center [383, 22] width 13 height 13
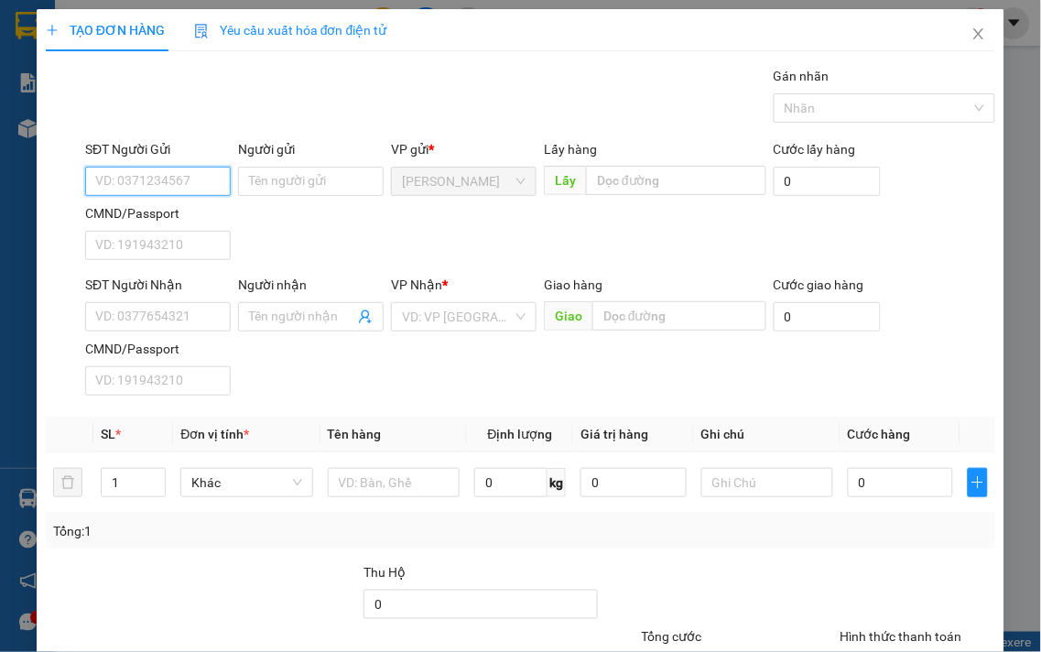
click at [148, 176] on input "SĐT Người Gửi" at bounding box center [158, 181] width 146 height 29
click at [151, 218] on div "0907628311" at bounding box center [156, 218] width 122 height 20
type input "0907628311"
type input "0986570579"
type input "anh hiền"
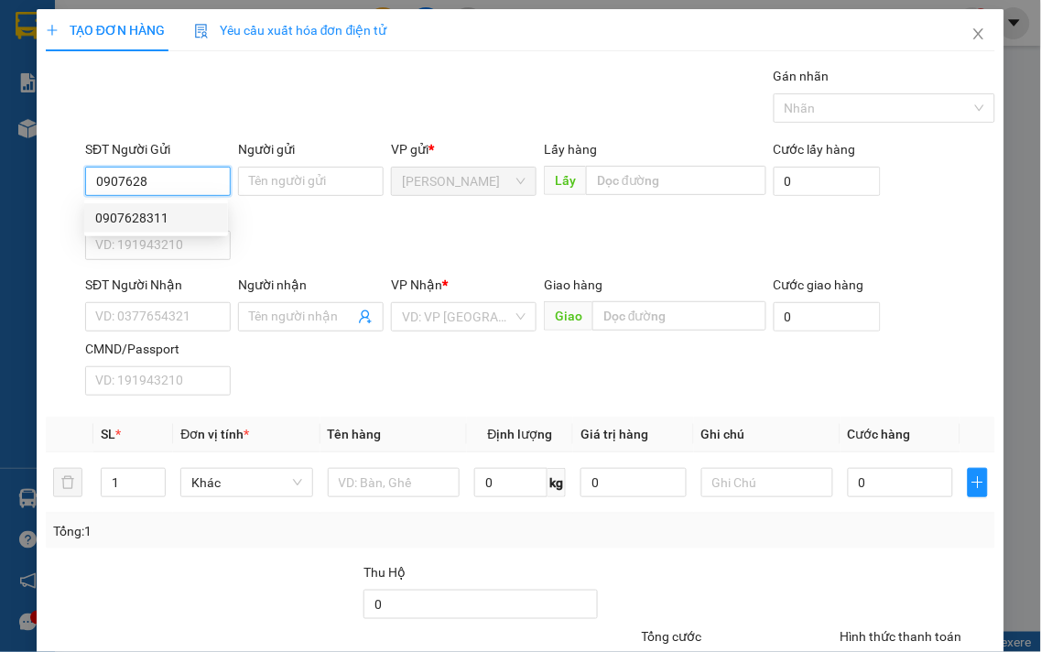
type input "Đức trọng"
type input "40.000"
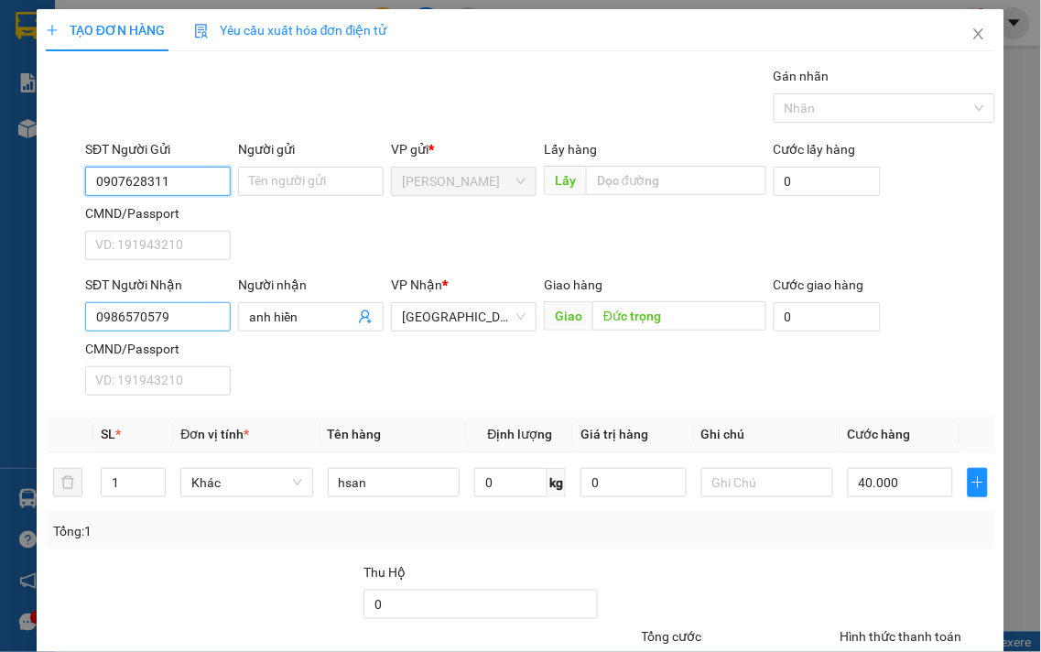
type input "0907628311"
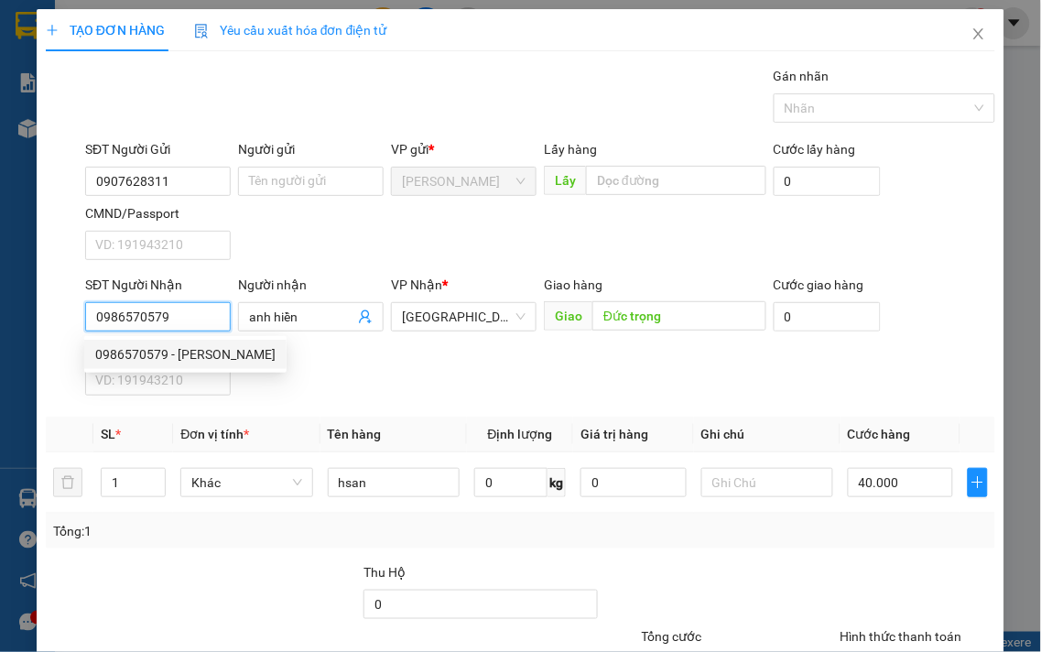
drag, startPoint x: 184, startPoint y: 316, endPoint x: 51, endPoint y: 327, distance: 133.2
click at [51, 327] on div "SĐT Người Nhận 0986570579 Người nhận anh hiền VP Nhận * Đà Lạt Giao hàng Giao Đ…" at bounding box center [520, 339] width 953 height 128
click at [212, 324] on input "0986570579" at bounding box center [158, 316] width 146 height 29
click at [310, 313] on input "anh hiền" at bounding box center [301, 317] width 105 height 20
drag, startPoint x: 195, startPoint y: 322, endPoint x: 66, endPoint y: 324, distance: 129.1
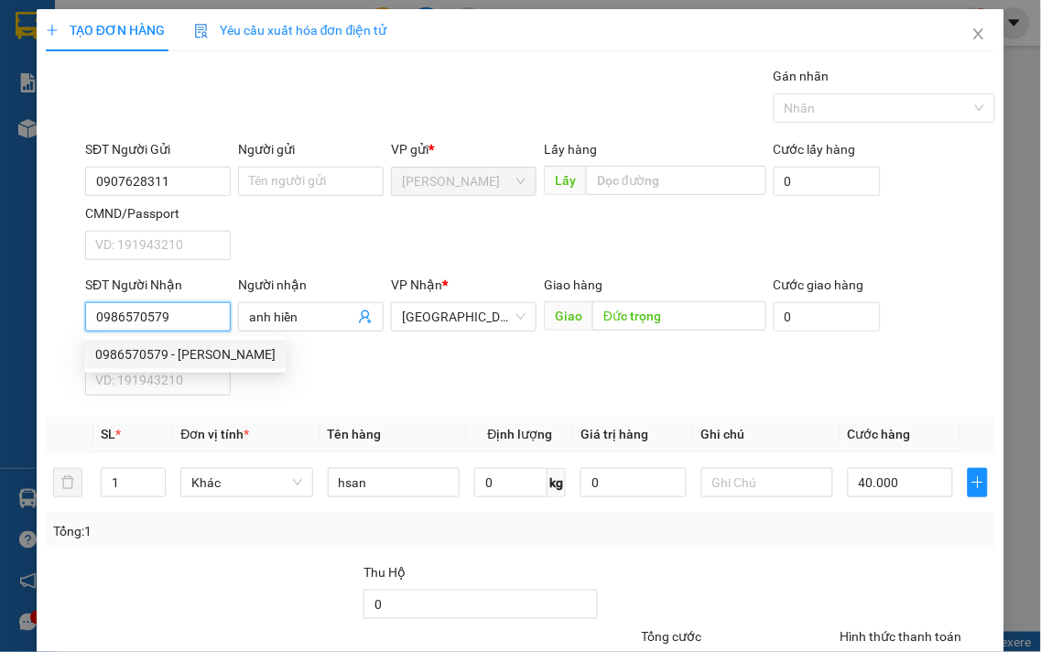
click at [66, 324] on div "SĐT Người Nhận 0986570579 Người nhận anh hiền VP Nhận * Đà Lạt Giao hàng Giao Đ…" at bounding box center [520, 339] width 953 height 128
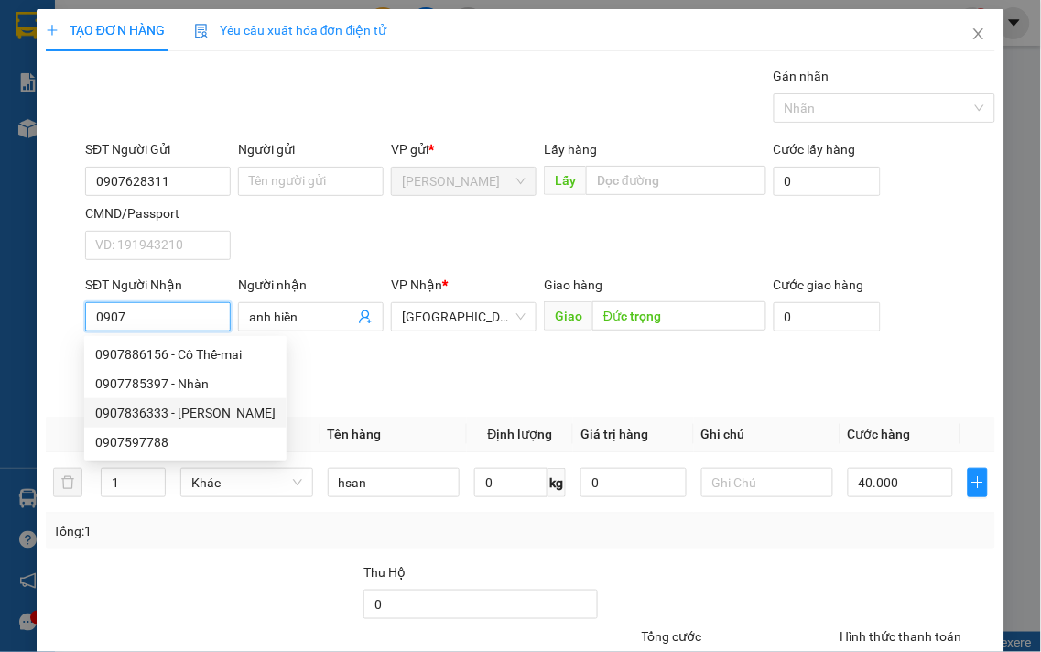
click at [171, 413] on div "0907836333 - Anh Hùng" at bounding box center [185, 413] width 180 height 20
type input "0907836333"
type input "Anh Hùng"
type input "cxmh"
type input "100.000"
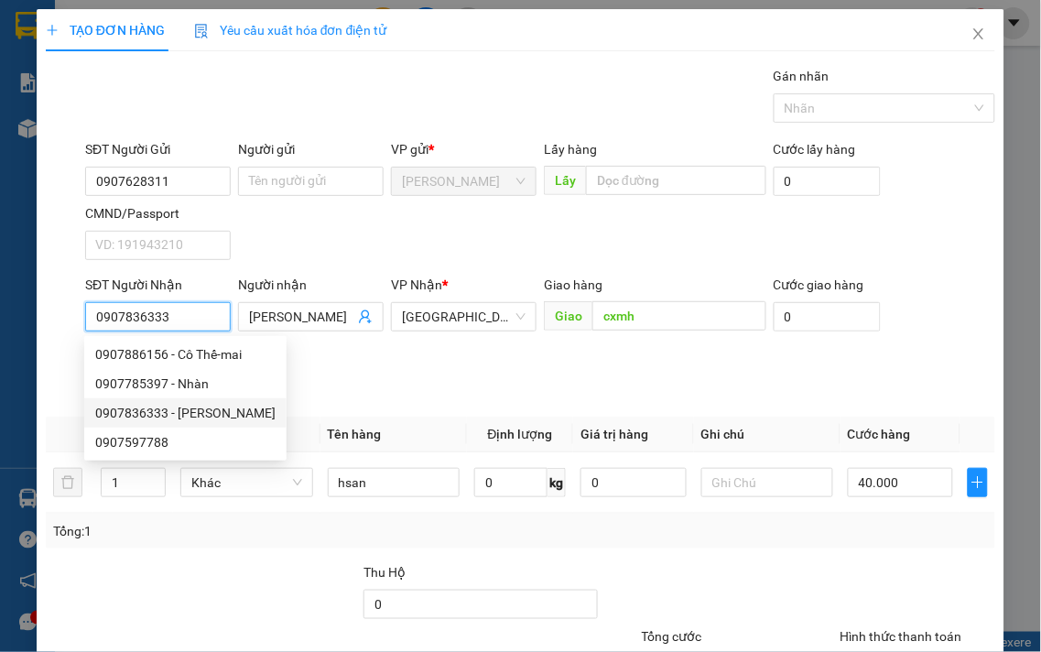
type input "100.000"
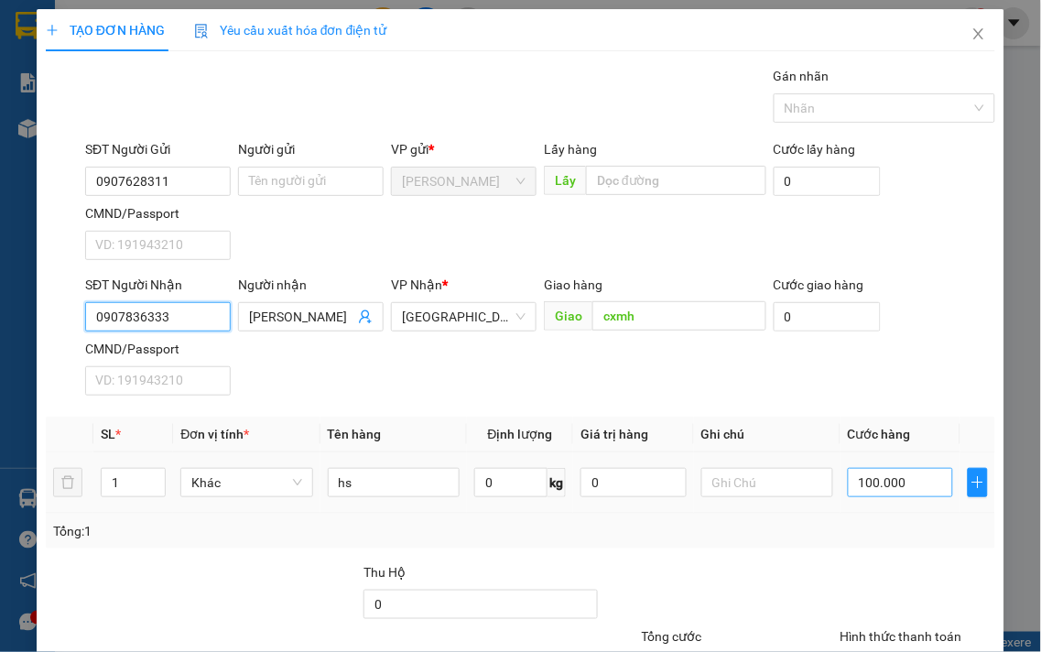
type input "0907836333"
click at [909, 488] on input "100.000" at bounding box center [900, 482] width 105 height 29
type input "4"
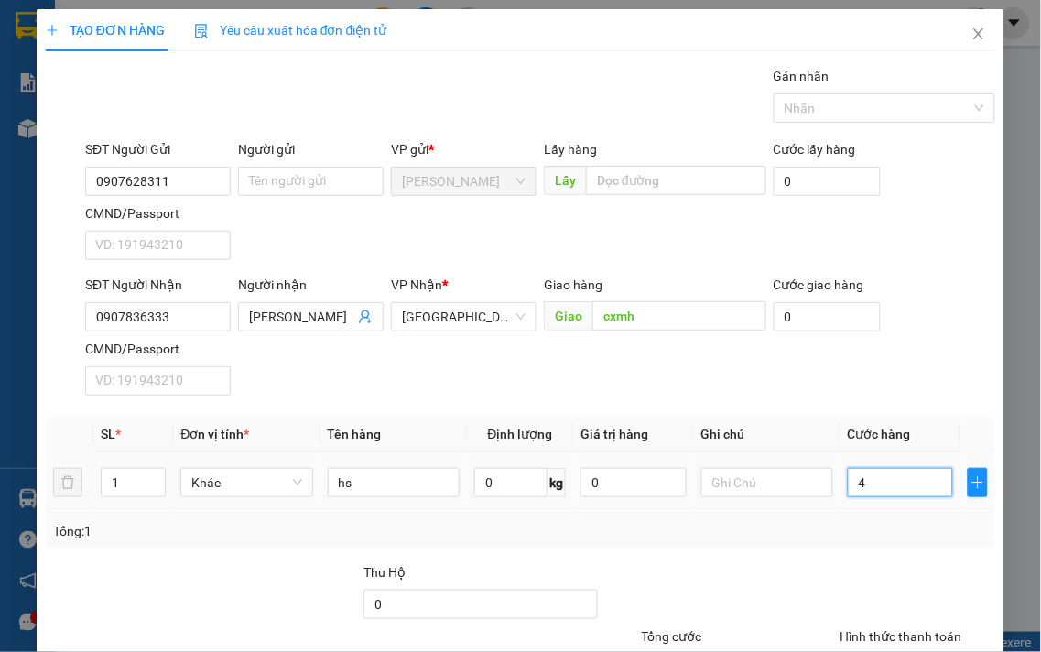
type input "40"
type input "40.000"
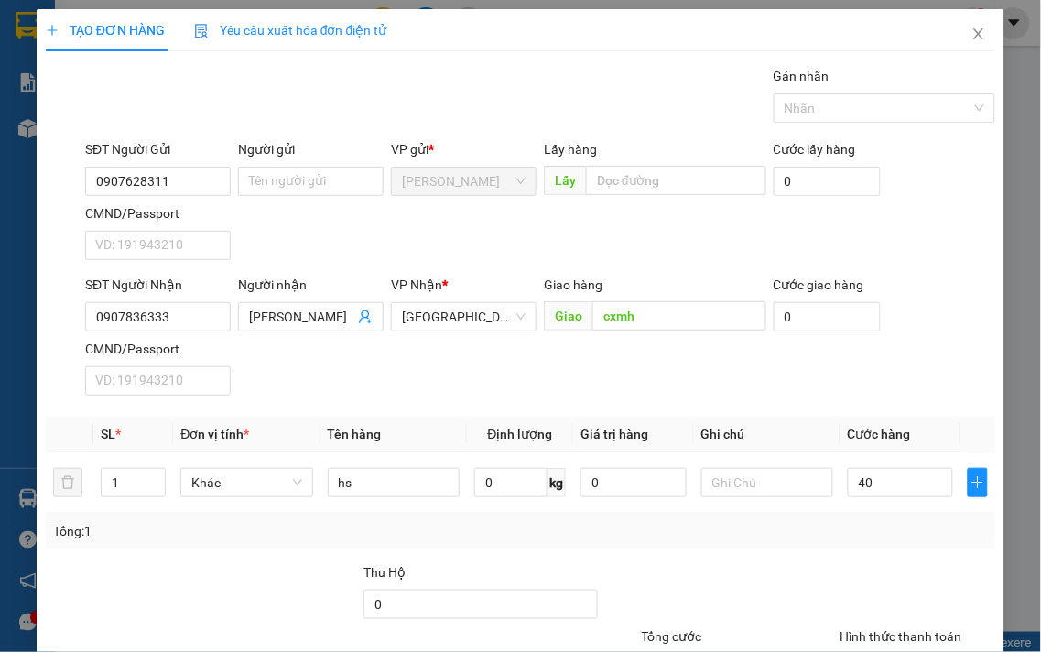
type input "40.000"
click at [821, 531] on div "Tổng: 1" at bounding box center [520, 531] width 935 height 20
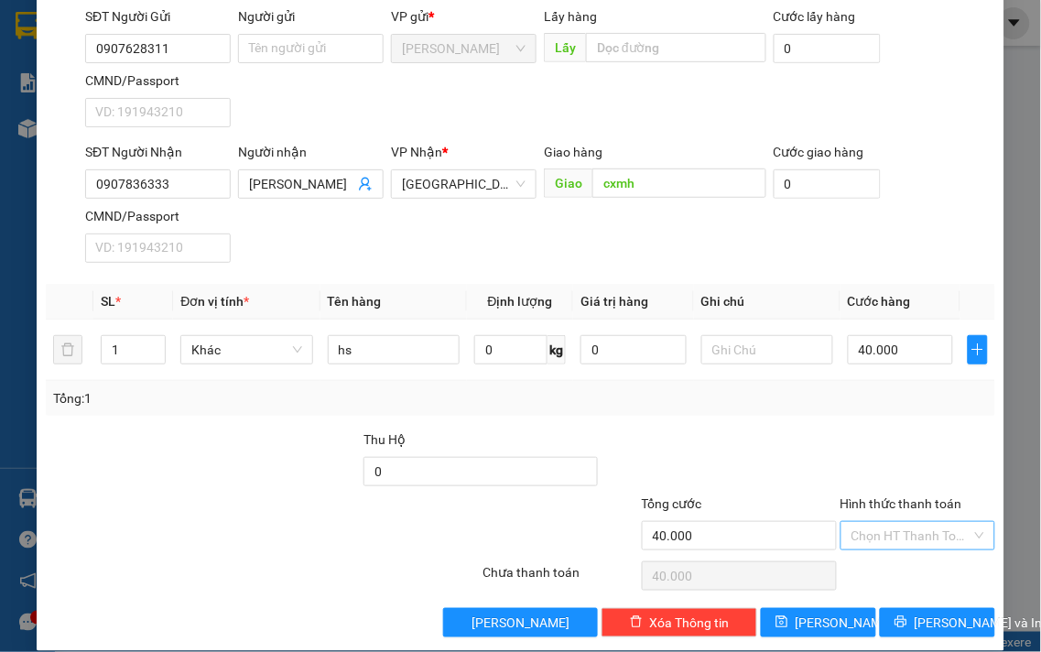
scroll to position [153, 0]
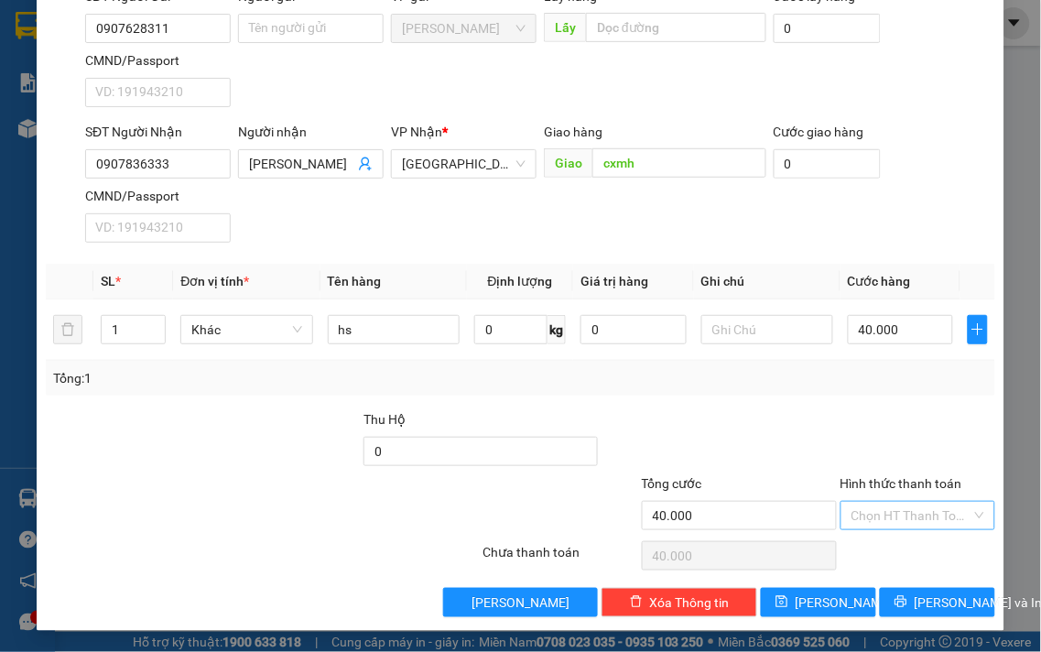
click at [866, 516] on input "Hình thức thanh toán" at bounding box center [912, 515] width 121 height 27
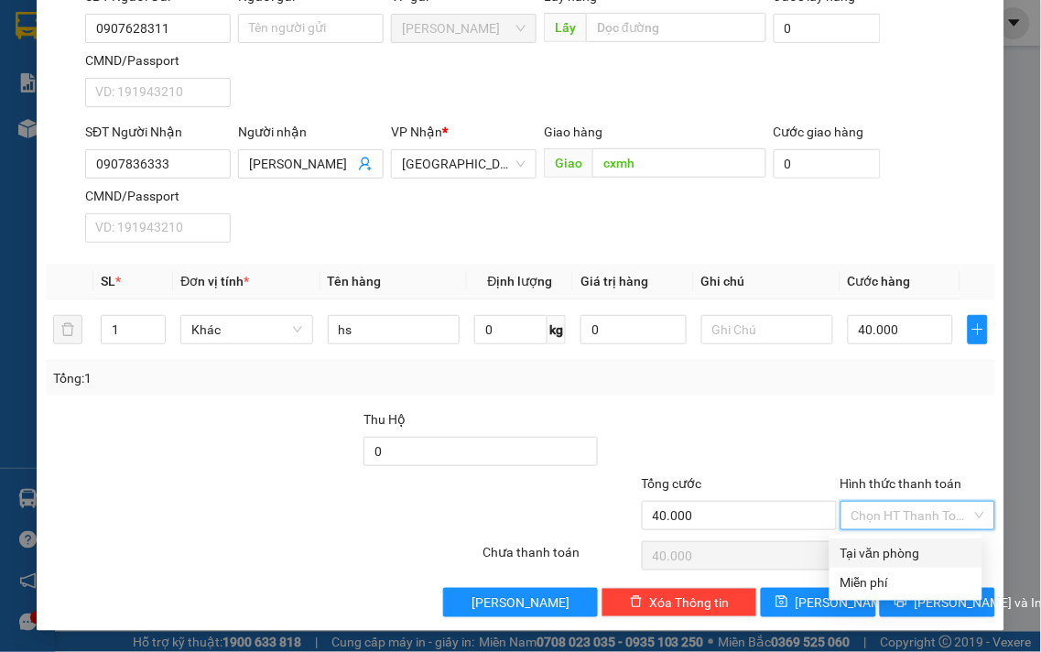
click at [873, 553] on div "Tại văn phòng" at bounding box center [906, 553] width 131 height 20
type input "0"
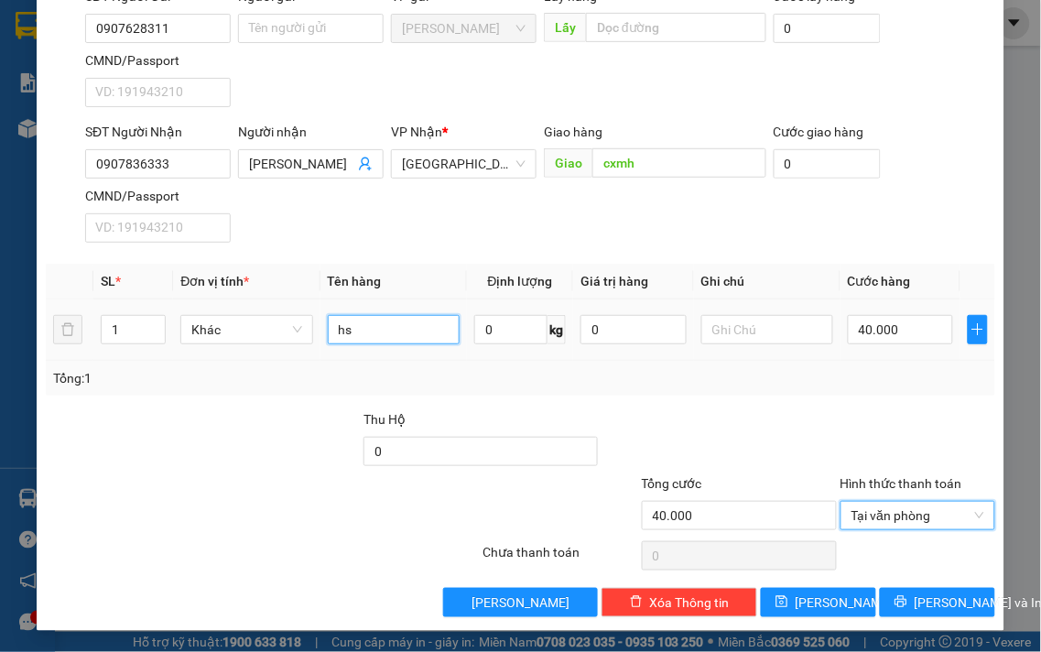
click at [377, 332] on input "hs" at bounding box center [394, 329] width 132 height 29
type input "hsan"
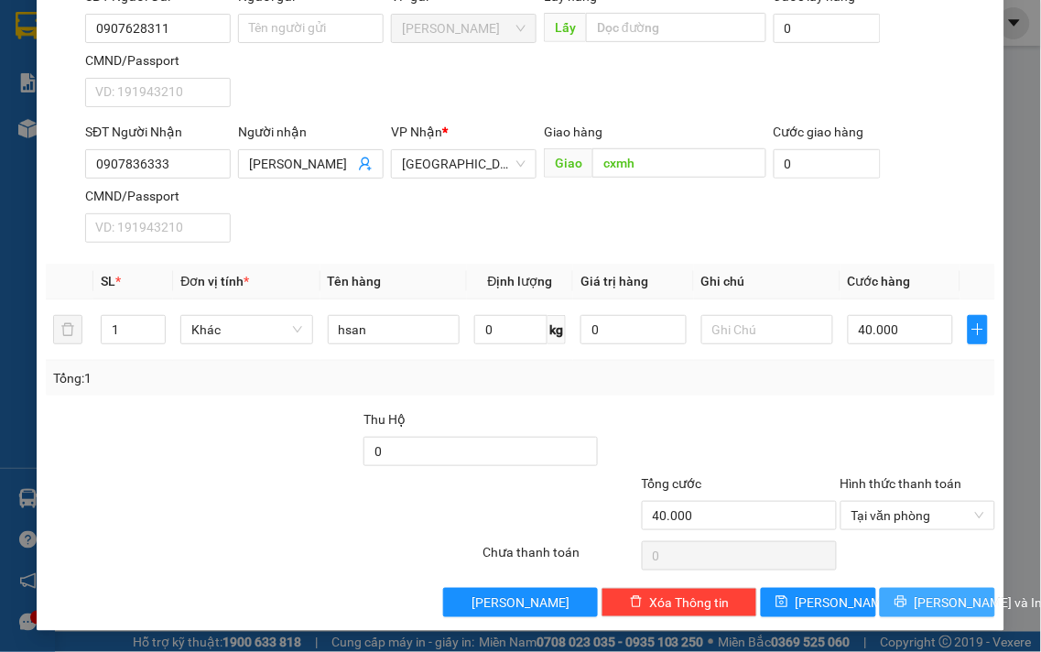
click at [923, 600] on span "[PERSON_NAME] và In" at bounding box center [979, 603] width 128 height 20
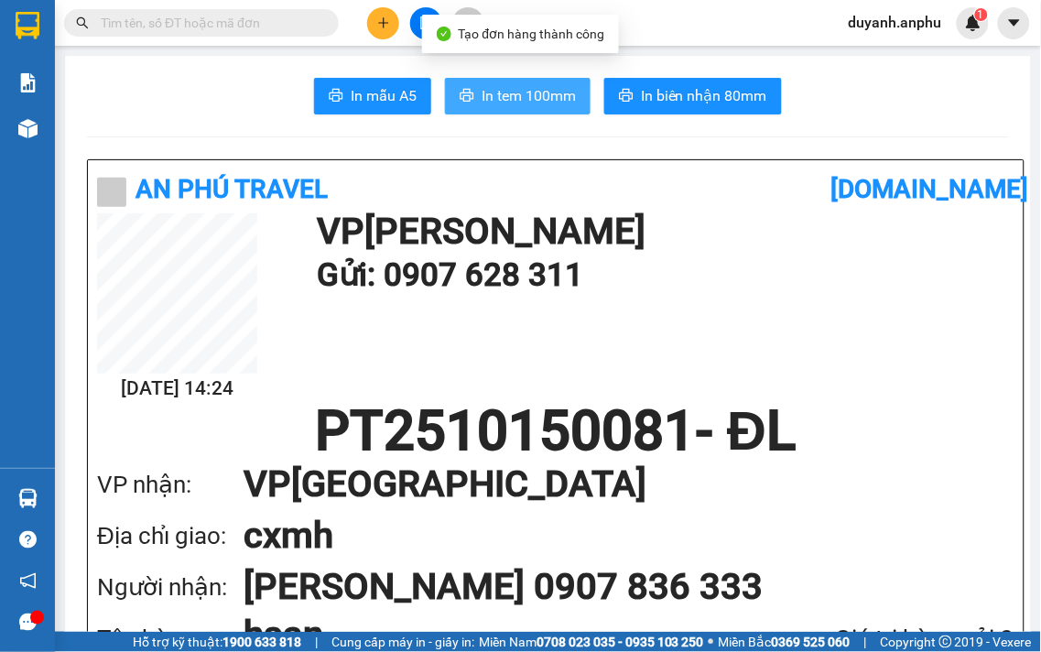
click at [545, 96] on span "In tem 100mm" at bounding box center [529, 95] width 94 height 23
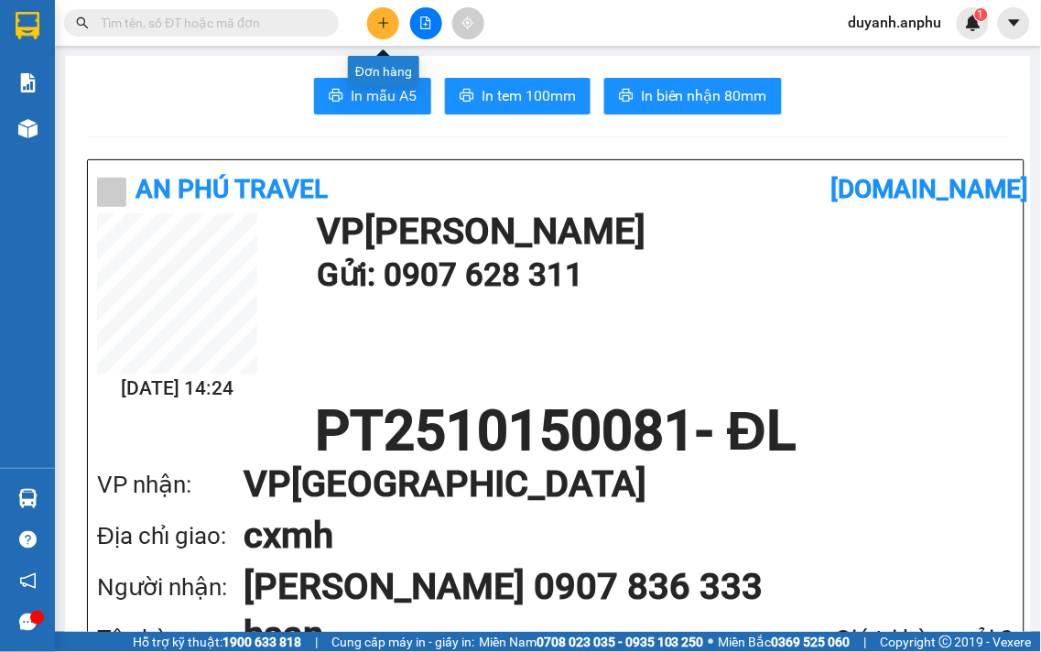
click at [388, 18] on icon "plus" at bounding box center [383, 22] width 13 height 13
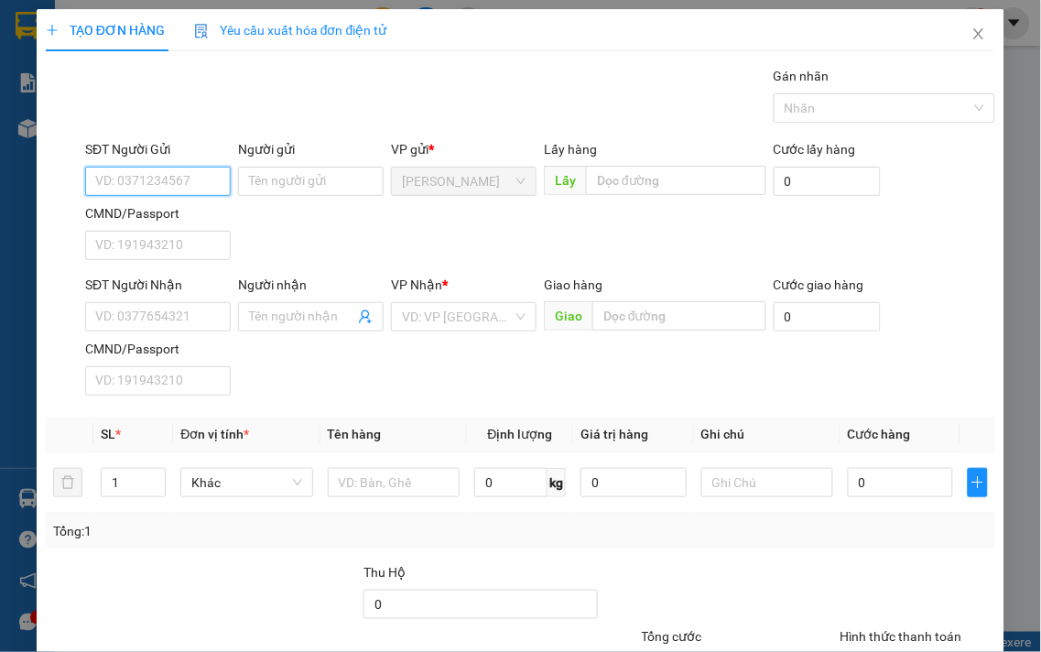
click at [139, 190] on input "SĐT Người Gửi" at bounding box center [158, 181] width 146 height 29
click at [444, 175] on span "[PERSON_NAME]" at bounding box center [464, 181] width 124 height 27
type input "0333146029"
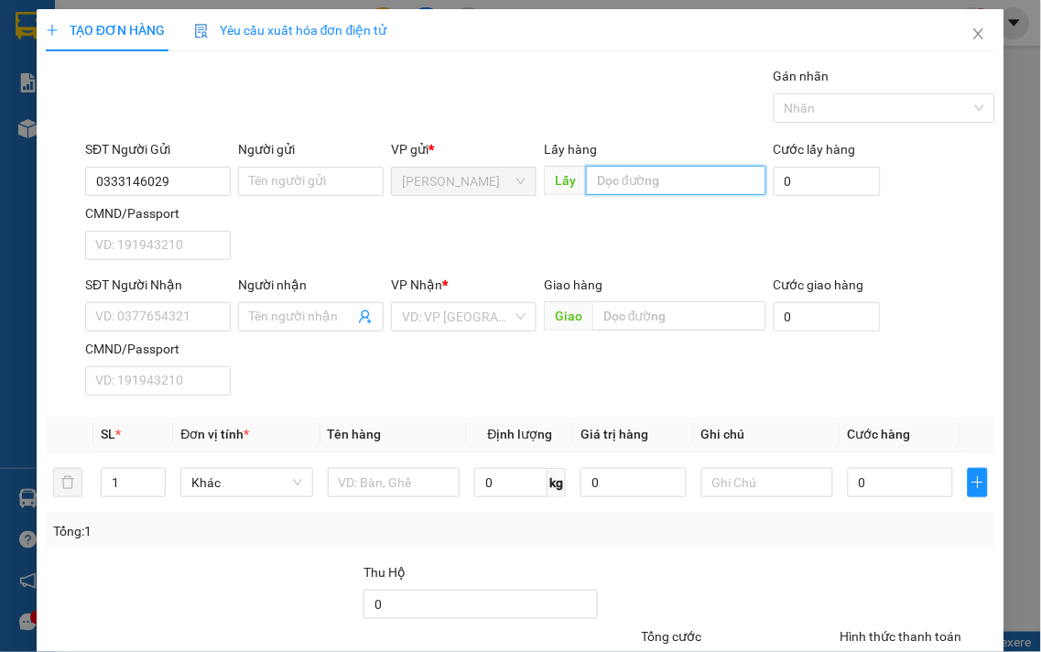
click at [662, 193] on input "text" at bounding box center [676, 180] width 180 height 29
type input "phú long"
drag, startPoint x: 440, startPoint y: 336, endPoint x: 452, endPoint y: 299, distance: 38.5
click at [444, 325] on div "VP Nhận * VD: VP Sài Gòn" at bounding box center [464, 307] width 146 height 64
click at [452, 299] on div "VP Nhận *" at bounding box center [464, 288] width 146 height 27
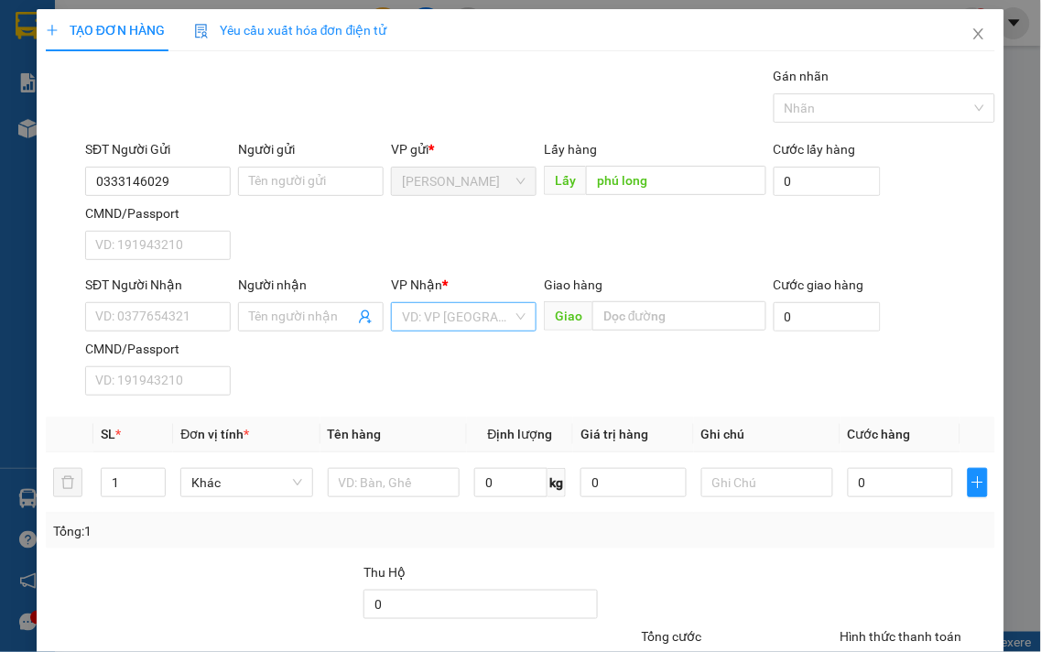
click at [434, 302] on div "VD: VP [GEOGRAPHIC_DATA]" at bounding box center [464, 316] width 146 height 29
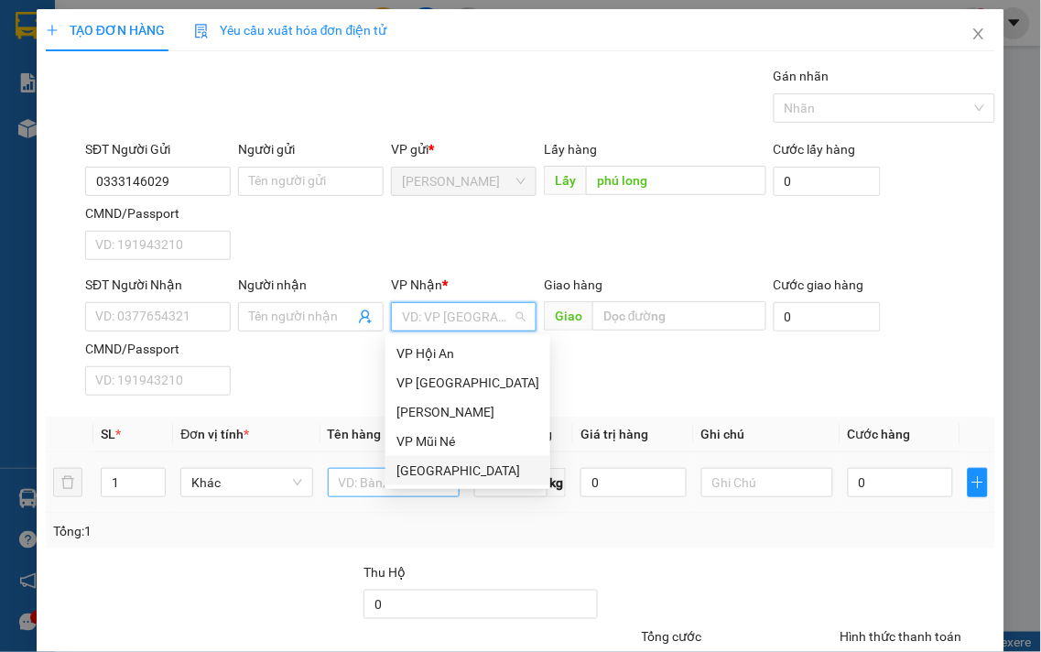
click at [423, 479] on div "[GEOGRAPHIC_DATA]" at bounding box center [468, 471] width 143 height 20
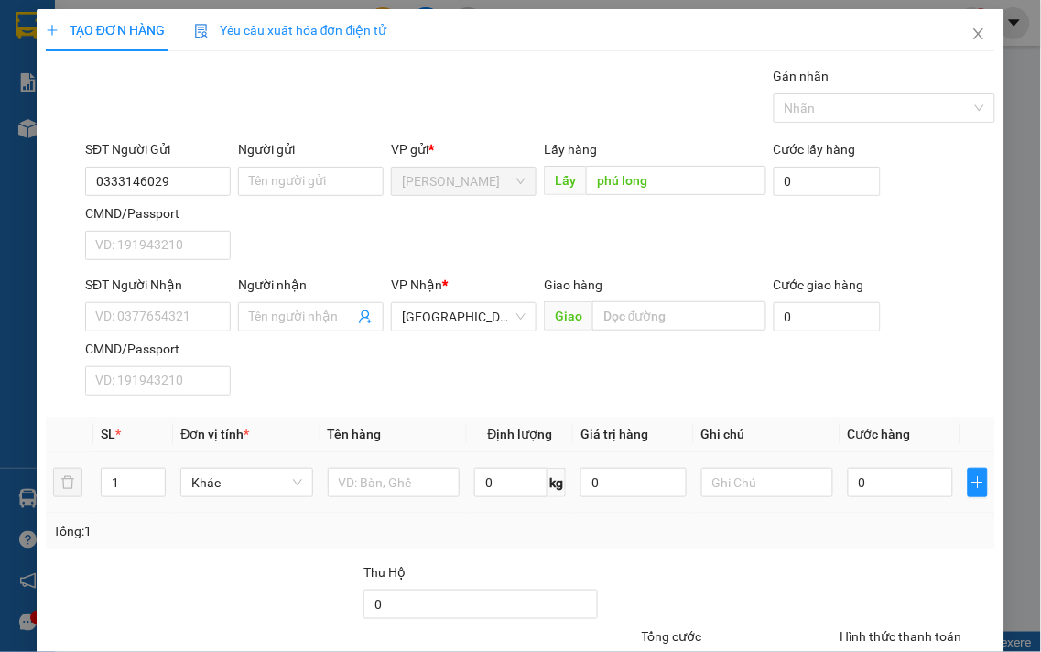
click at [349, 464] on div at bounding box center [394, 482] width 132 height 37
click at [348, 478] on input "text" at bounding box center [394, 482] width 132 height 29
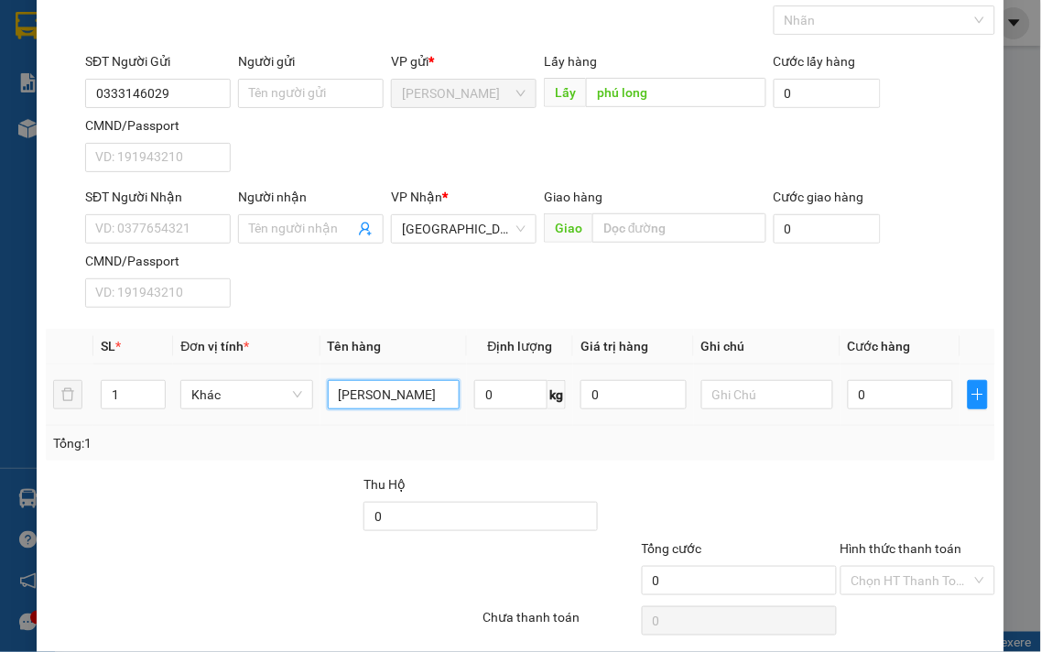
scroll to position [153, 0]
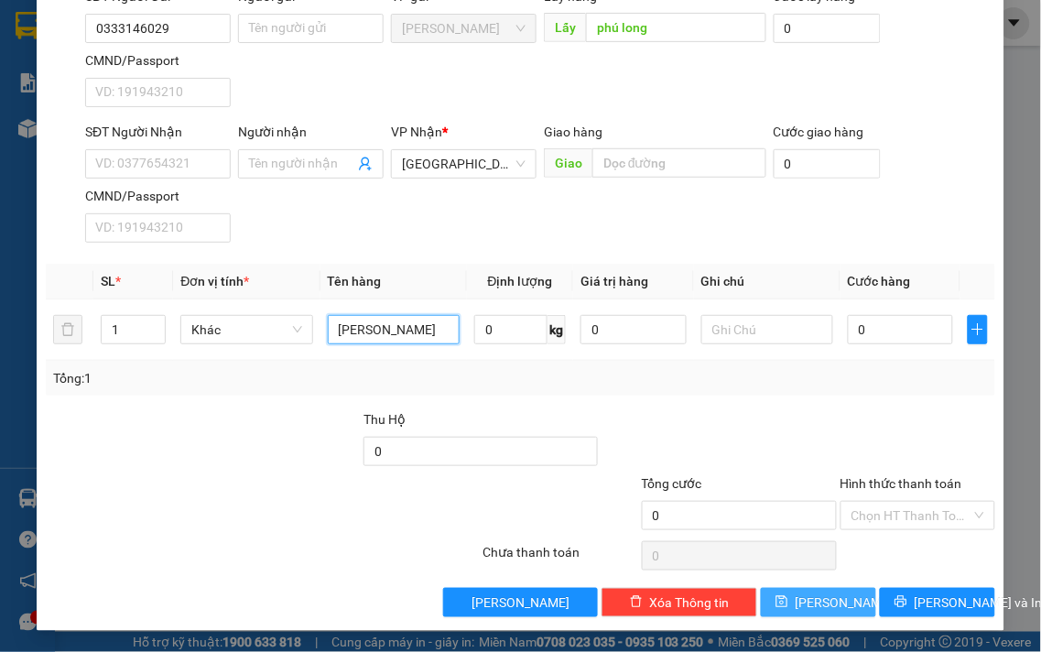
type input "thùng rau"
click at [808, 602] on span "[PERSON_NAME]" at bounding box center [845, 603] width 98 height 20
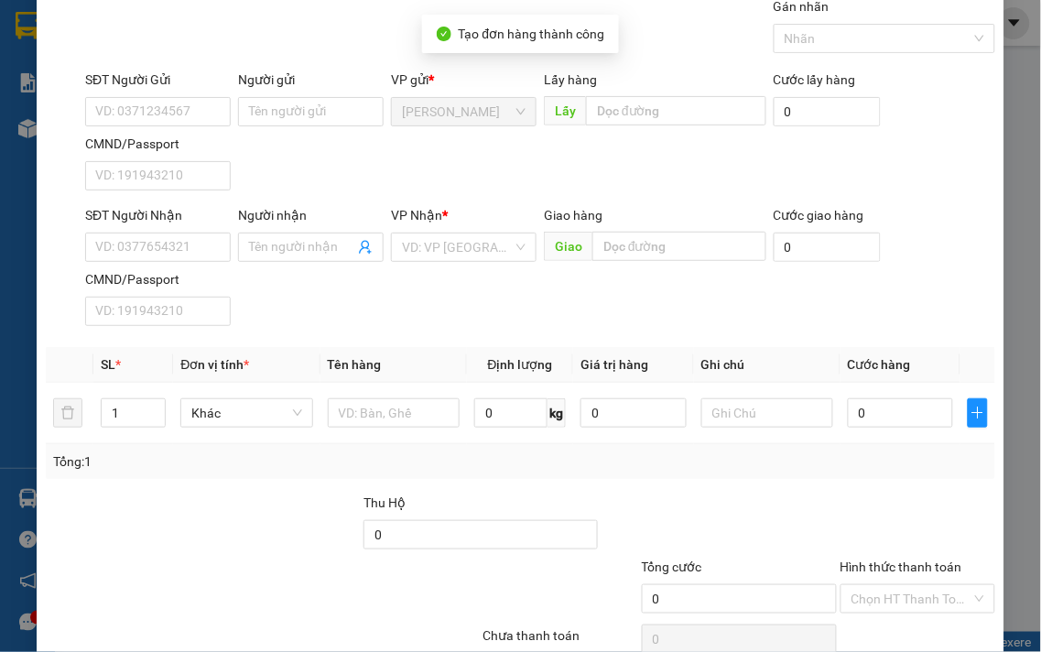
scroll to position [0, 0]
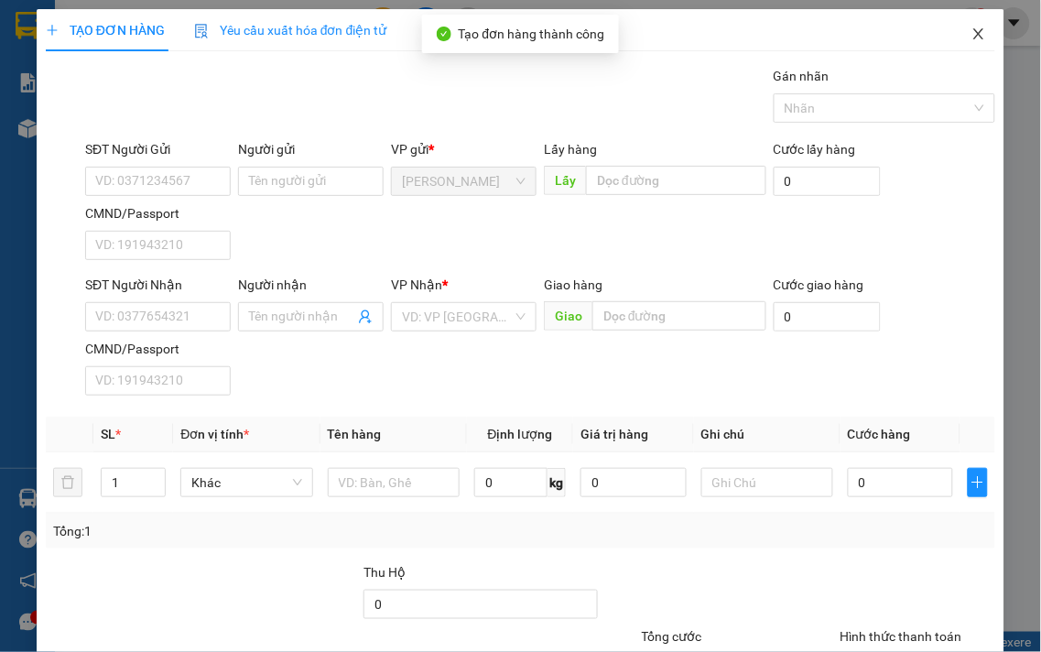
click at [972, 29] on icon "close" at bounding box center [979, 34] width 15 height 15
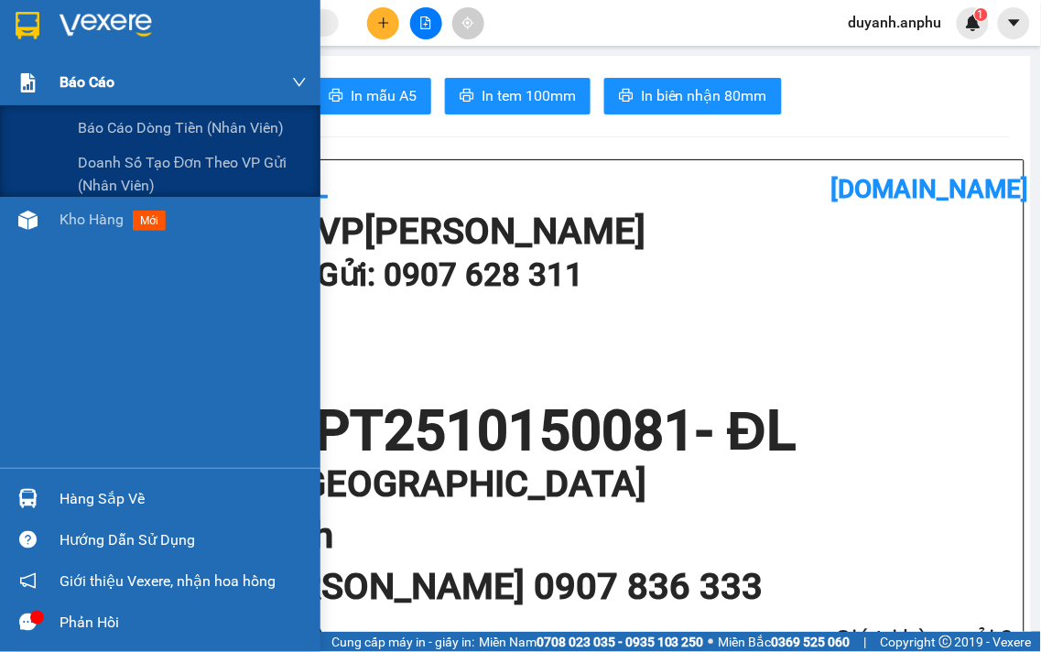
click at [93, 103] on div "Báo cáo" at bounding box center [183, 83] width 247 height 46
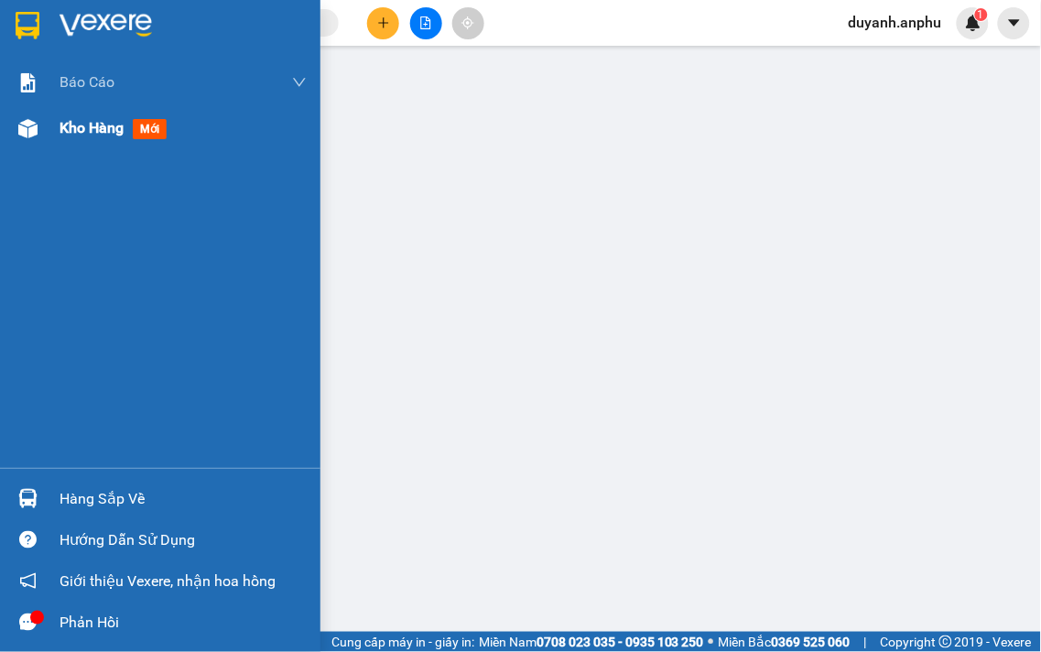
click at [71, 126] on span "Kho hàng" at bounding box center [92, 127] width 64 height 17
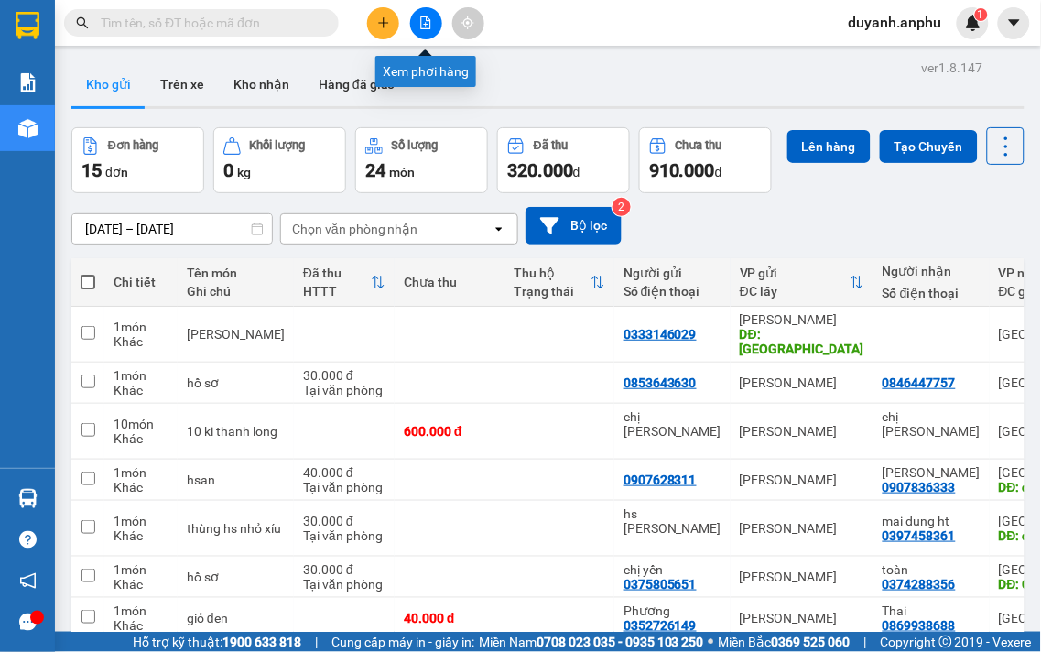
click at [423, 29] on button at bounding box center [426, 23] width 32 height 32
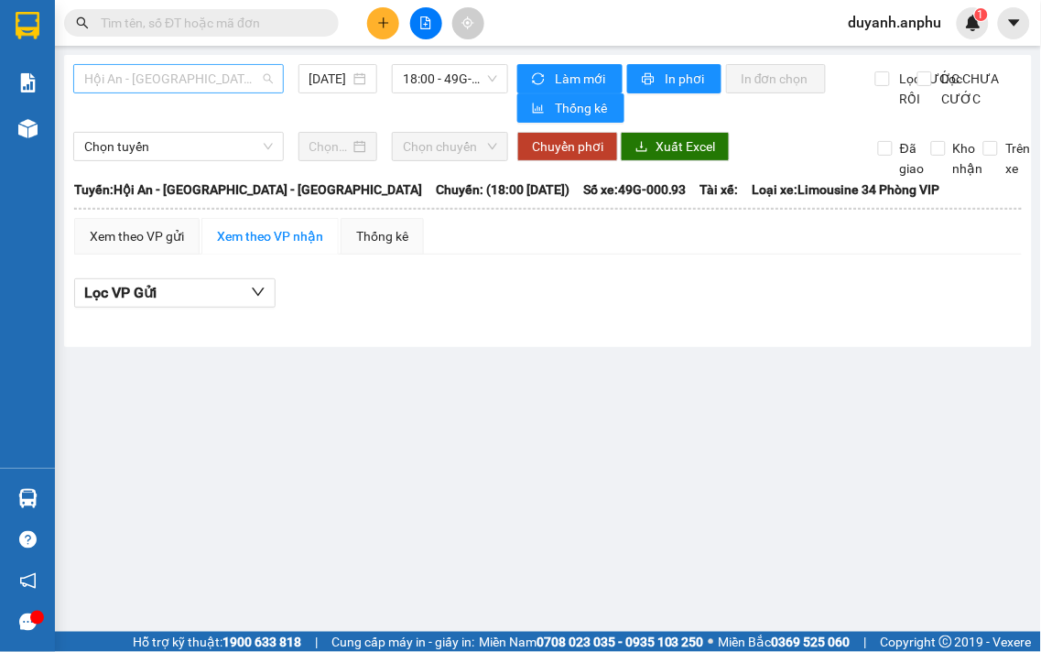
click at [207, 79] on span "Hội An - [GEOGRAPHIC_DATA] - [GEOGRAPHIC_DATA]" at bounding box center [178, 78] width 189 height 27
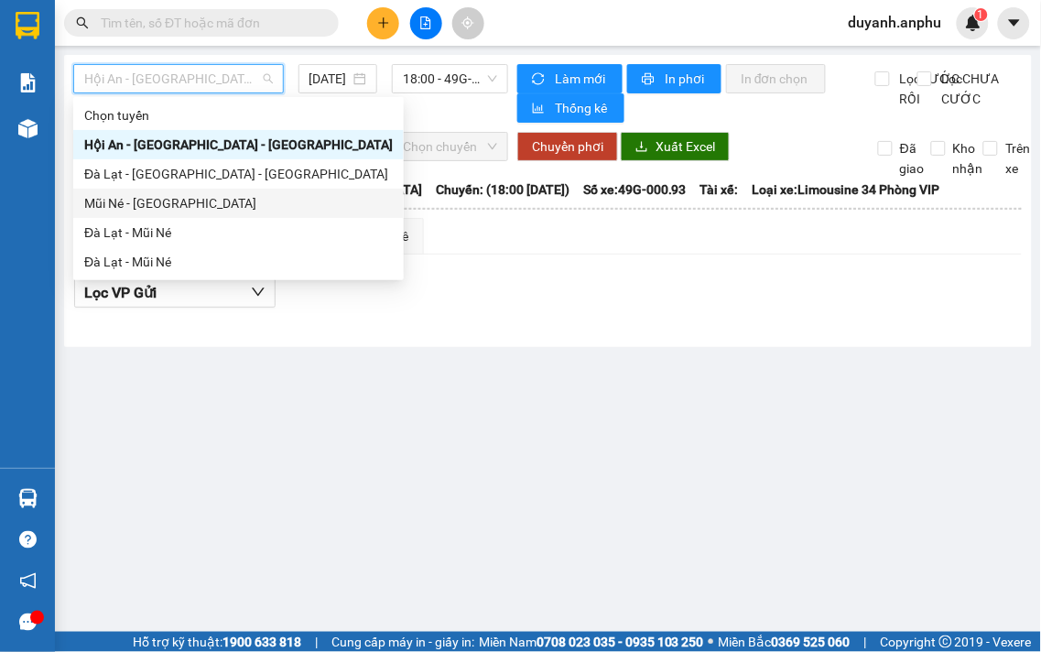
click at [161, 203] on div "Mũi Né - [GEOGRAPHIC_DATA]" at bounding box center [238, 203] width 309 height 20
type input "[DATE]"
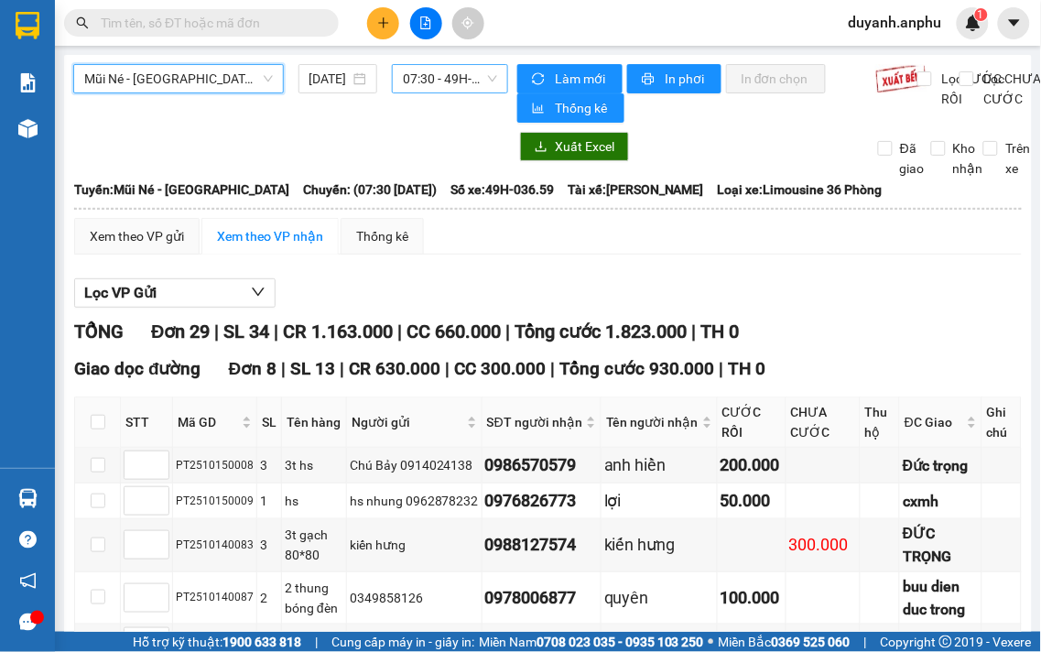
click at [458, 82] on span "07:30 - 49H-036.59" at bounding box center [450, 78] width 94 height 27
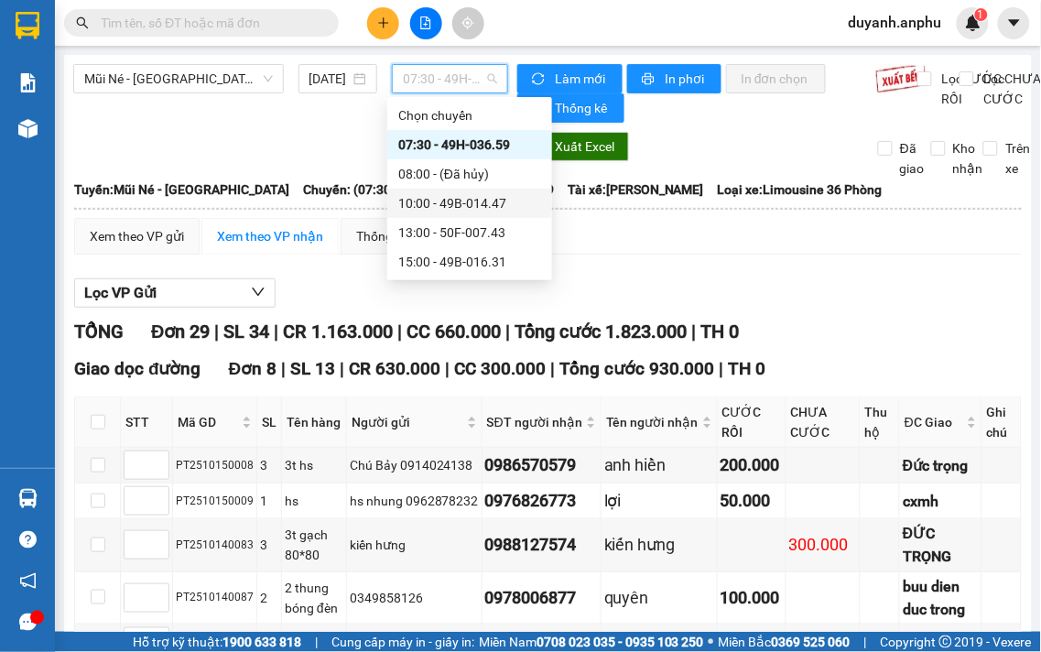
click at [451, 198] on div "10:00 - 49B-014.47" at bounding box center [469, 203] width 143 height 20
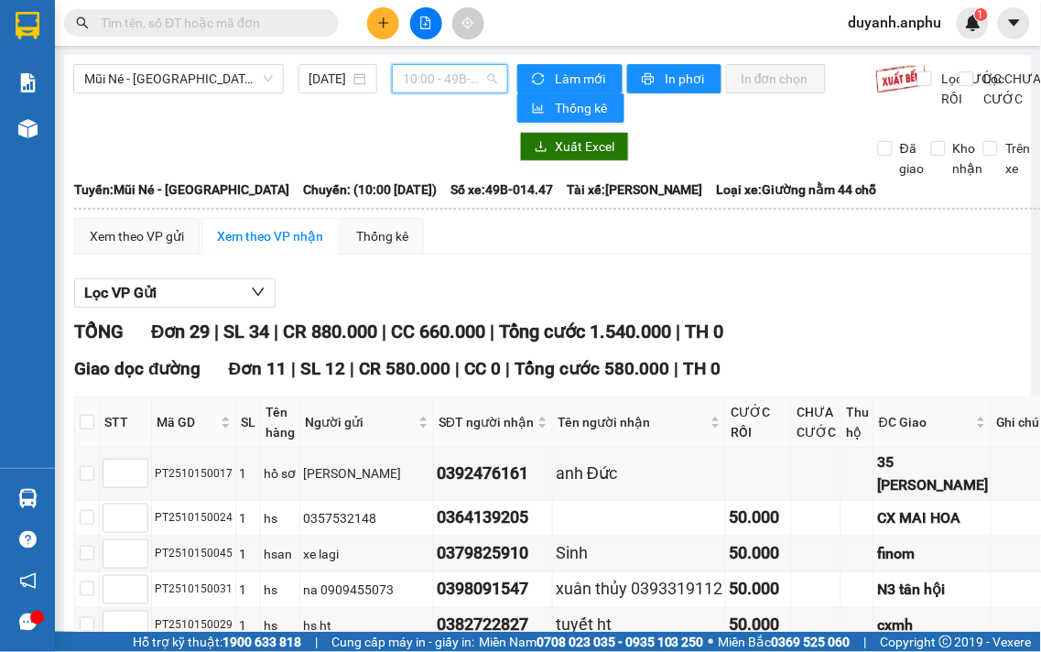
click at [450, 82] on span "10:00 - 49B-014.47" at bounding box center [450, 78] width 94 height 27
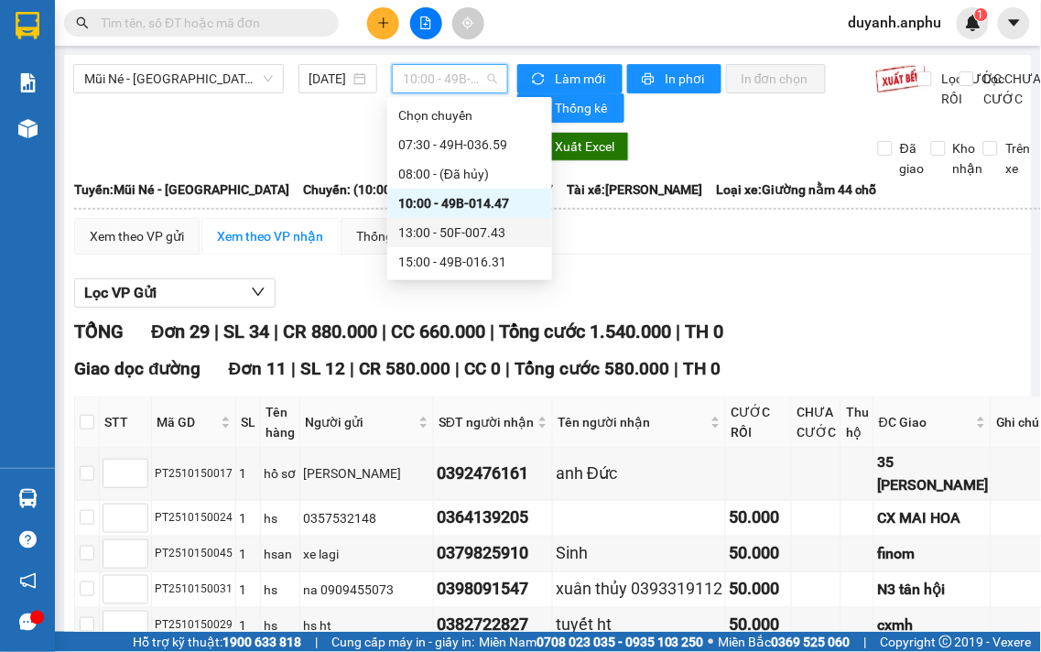
click at [445, 229] on div "13:00 - 50F-007.43" at bounding box center [469, 233] width 143 height 20
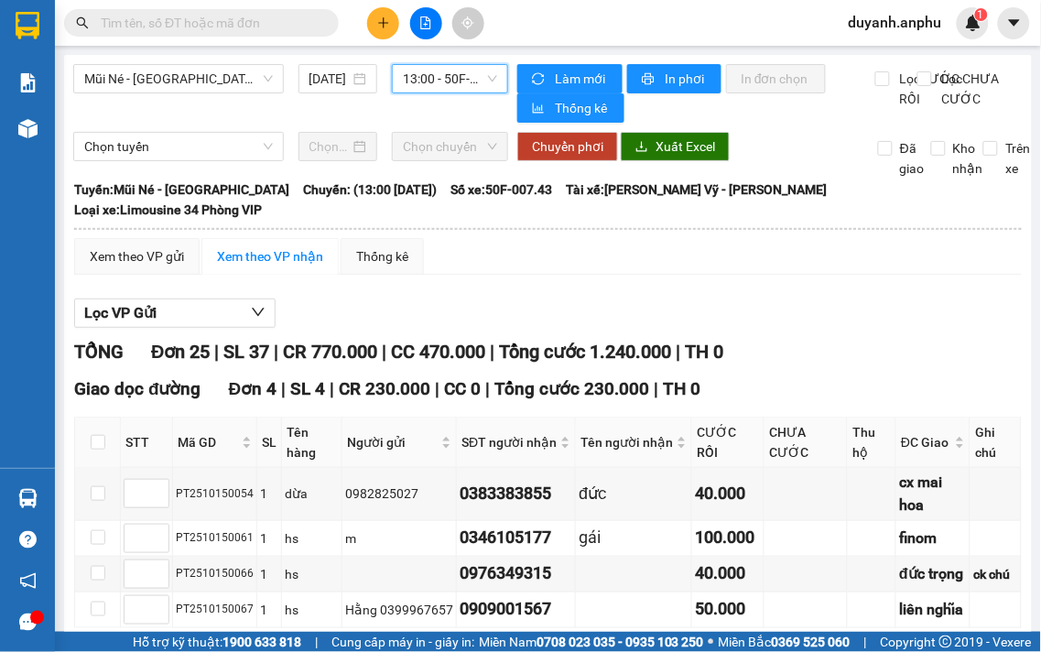
click at [462, 82] on span "13:00 - 50F-007.43" at bounding box center [450, 78] width 94 height 27
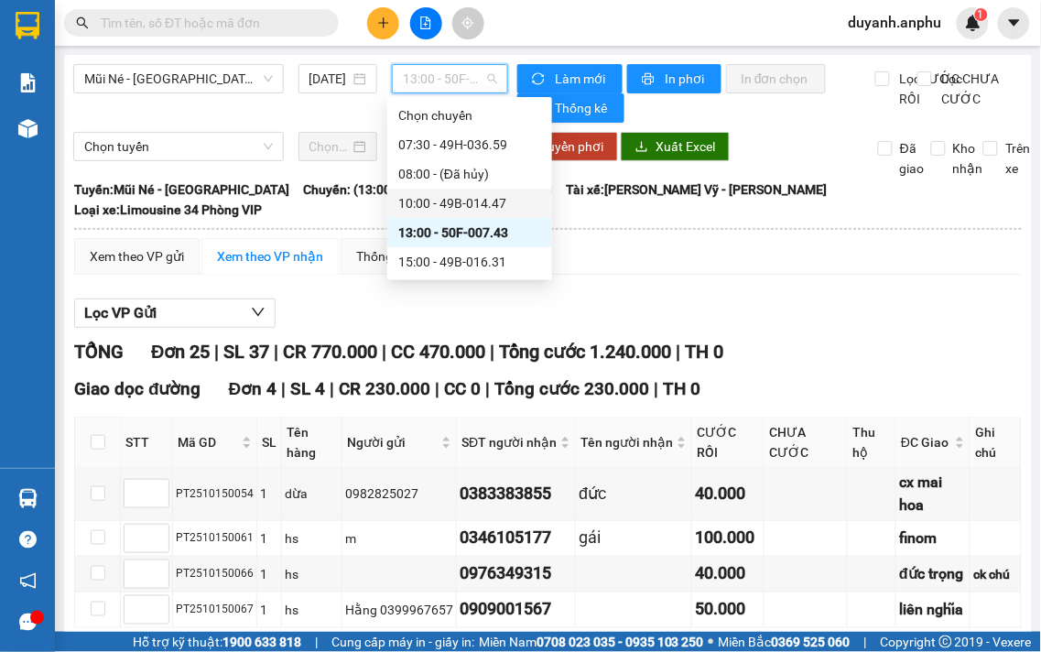
click at [484, 198] on div "10:00 - 49B-014.47" at bounding box center [469, 203] width 143 height 20
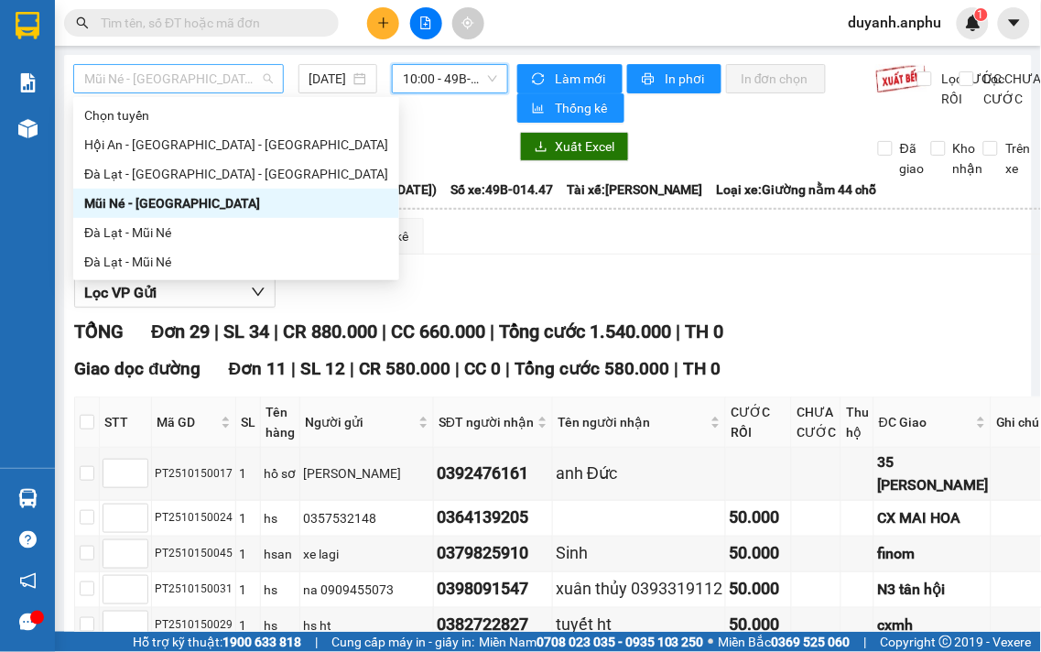
click at [257, 82] on span "Mũi Né - [GEOGRAPHIC_DATA]" at bounding box center [178, 78] width 189 height 27
click at [178, 229] on div "Đà Lạt - Mũi Né" at bounding box center [236, 233] width 304 height 20
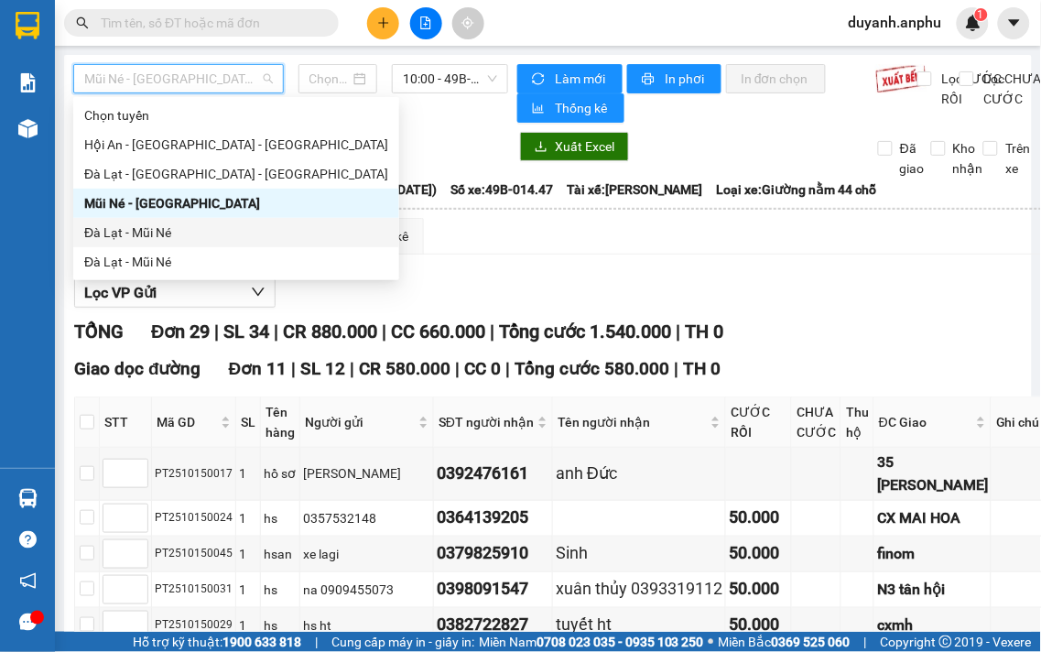
type input "[DATE]"
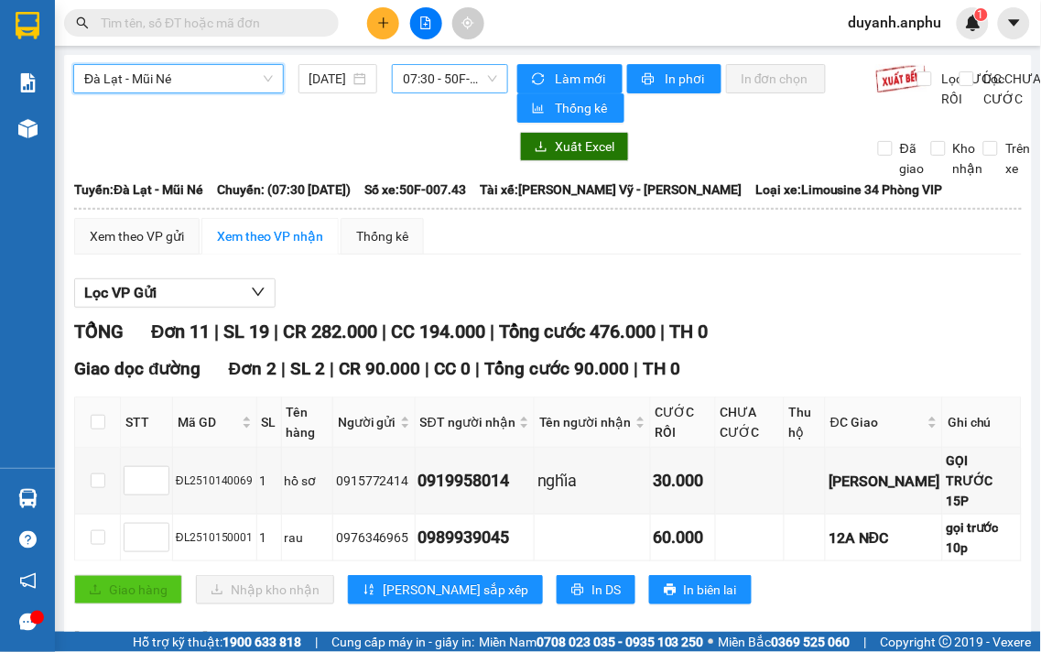
click at [459, 80] on span "07:30 - 50F-007.43" at bounding box center [450, 78] width 94 height 27
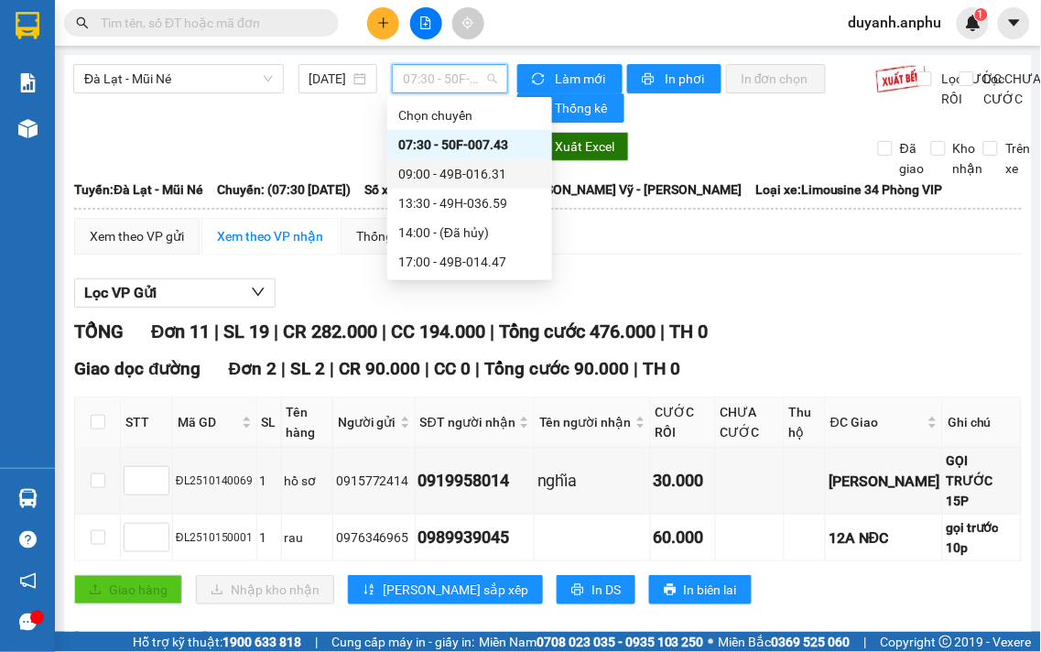
click at [468, 174] on div "09:00 - 49B-016.31" at bounding box center [469, 174] width 143 height 20
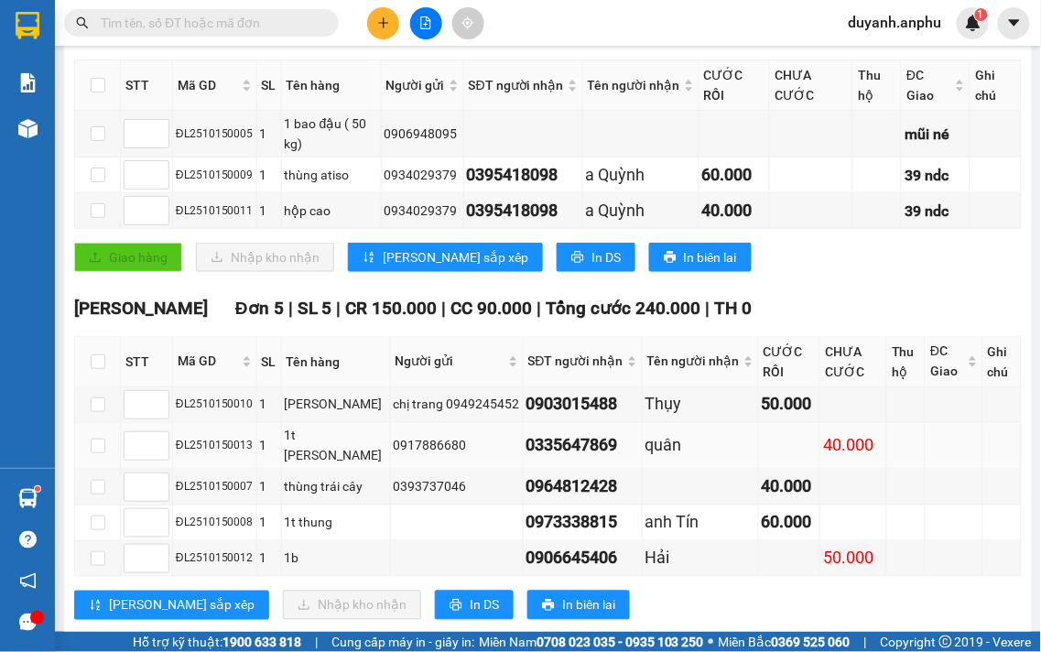
scroll to position [386, 0]
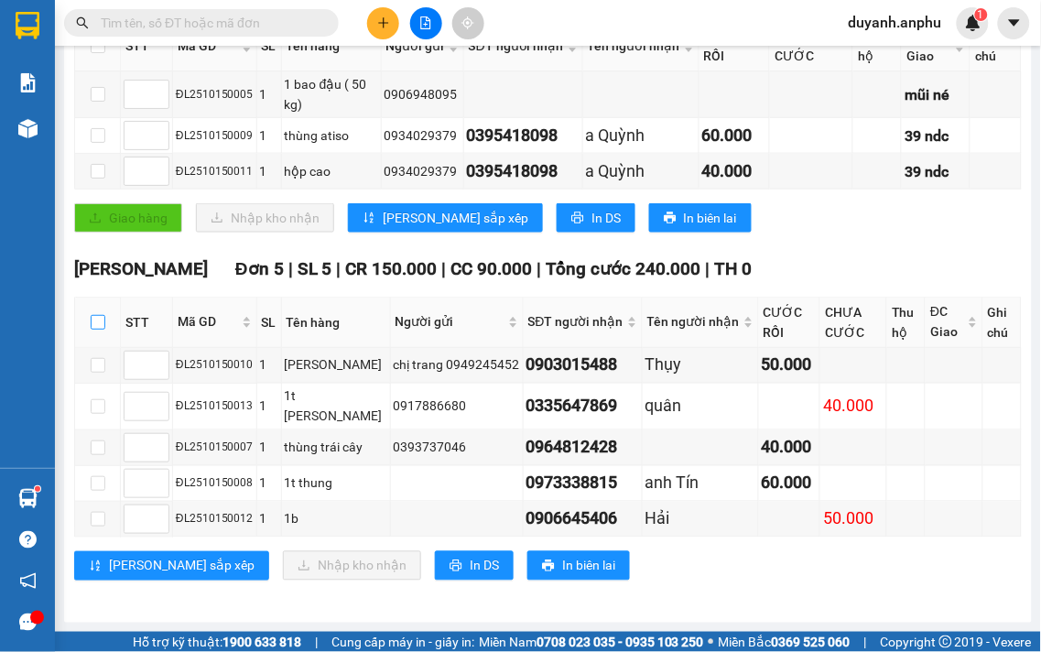
click at [99, 324] on input "checkbox" at bounding box center [98, 322] width 15 height 15
checkbox input "true"
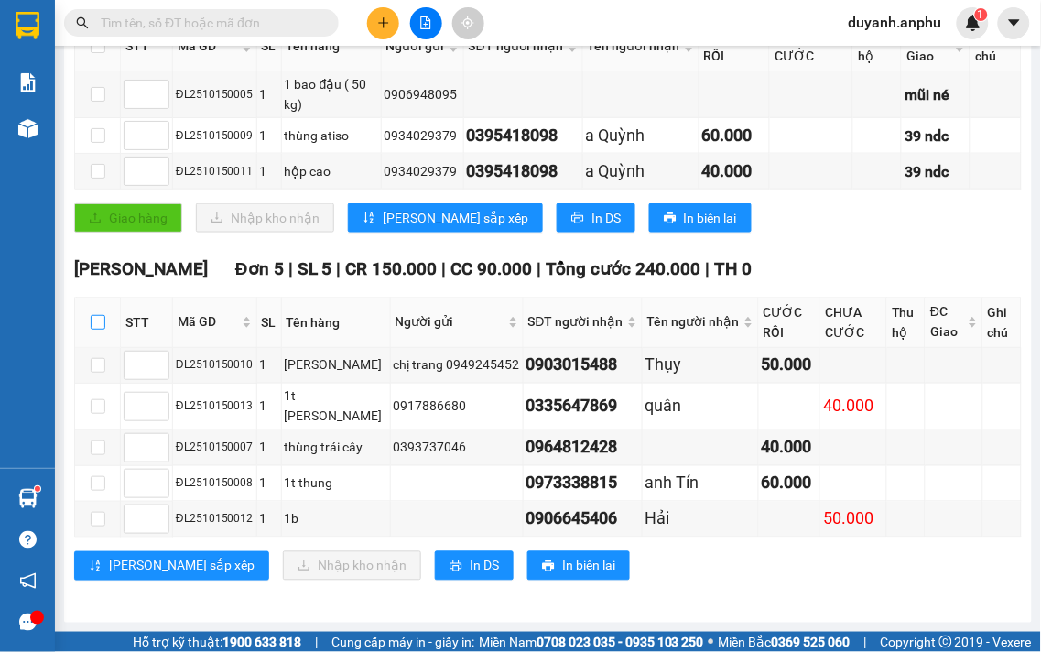
checkbox input "true"
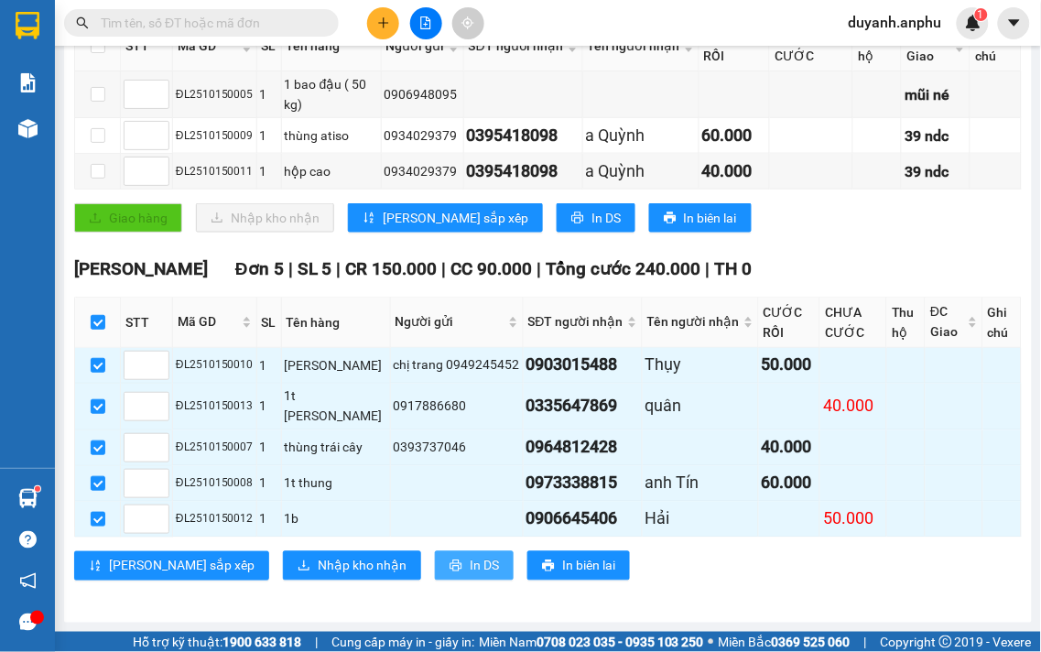
click at [470, 565] on span "In DS" at bounding box center [484, 566] width 29 height 20
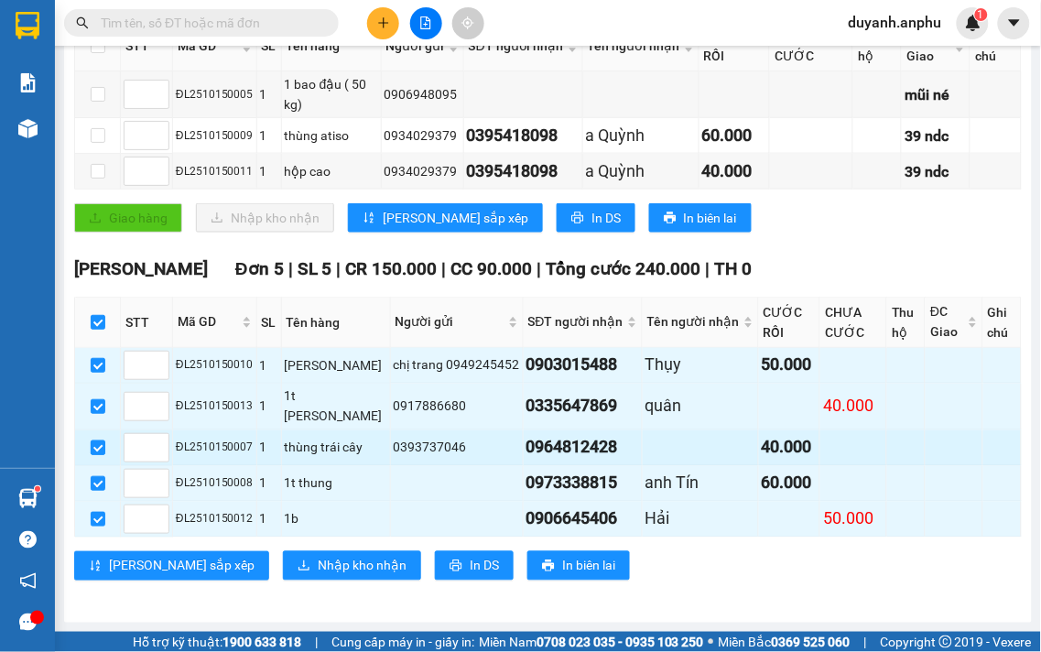
click at [99, 440] on input "checkbox" at bounding box center [98, 447] width 15 height 15
checkbox input "false"
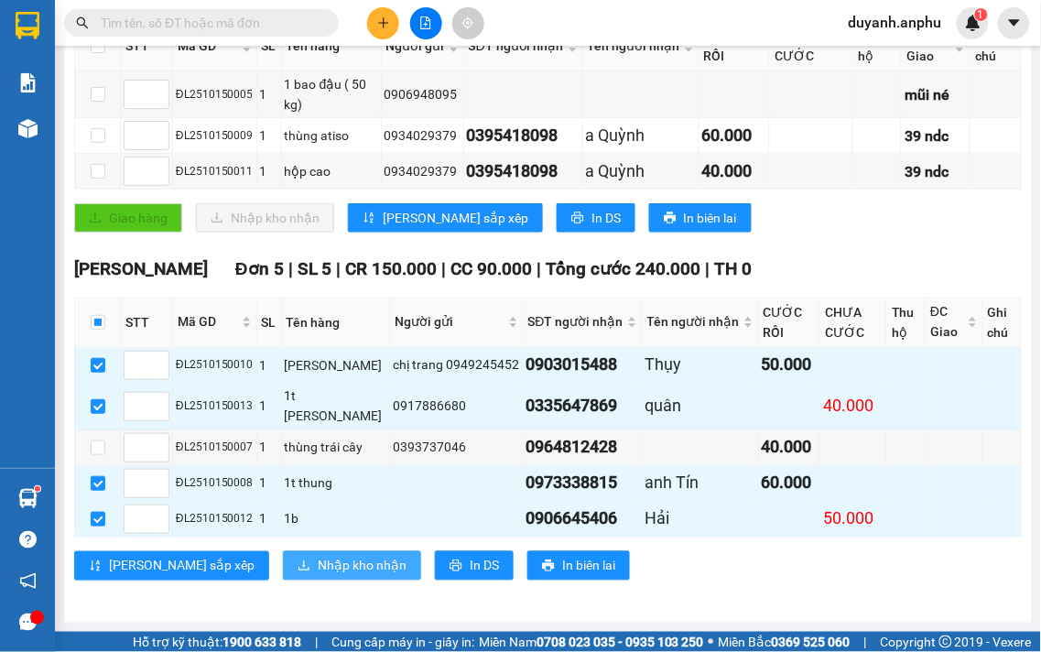
click at [318, 564] on span "Nhập kho nhận" at bounding box center [362, 566] width 89 height 20
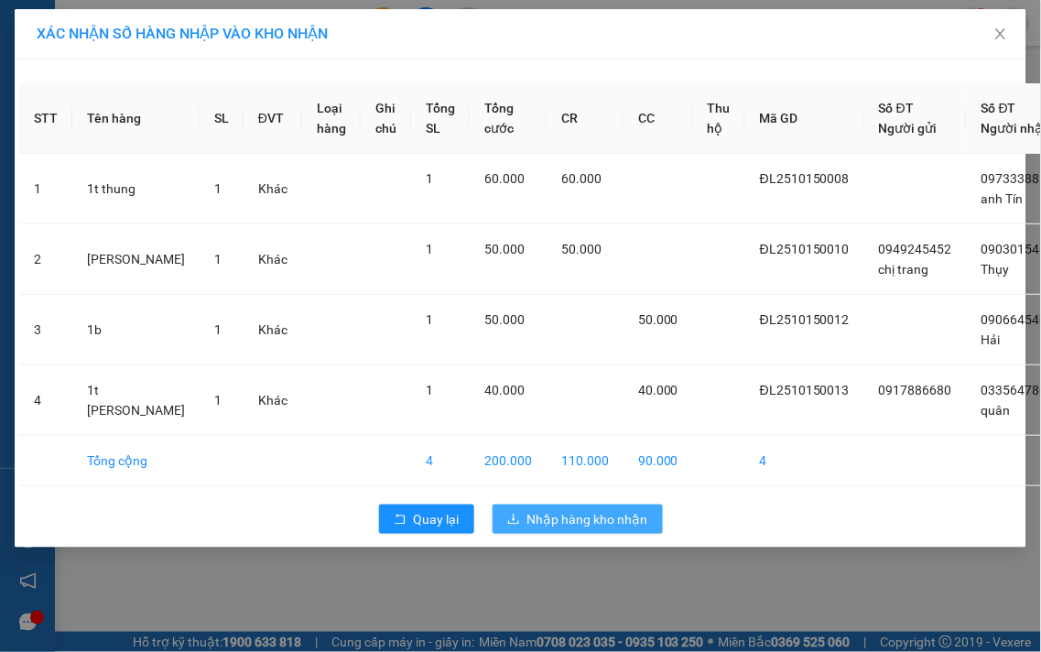
click at [574, 529] on span "Nhập hàng kho nhận" at bounding box center [587, 519] width 121 height 20
